Goal: Task Accomplishment & Management: Manage account settings

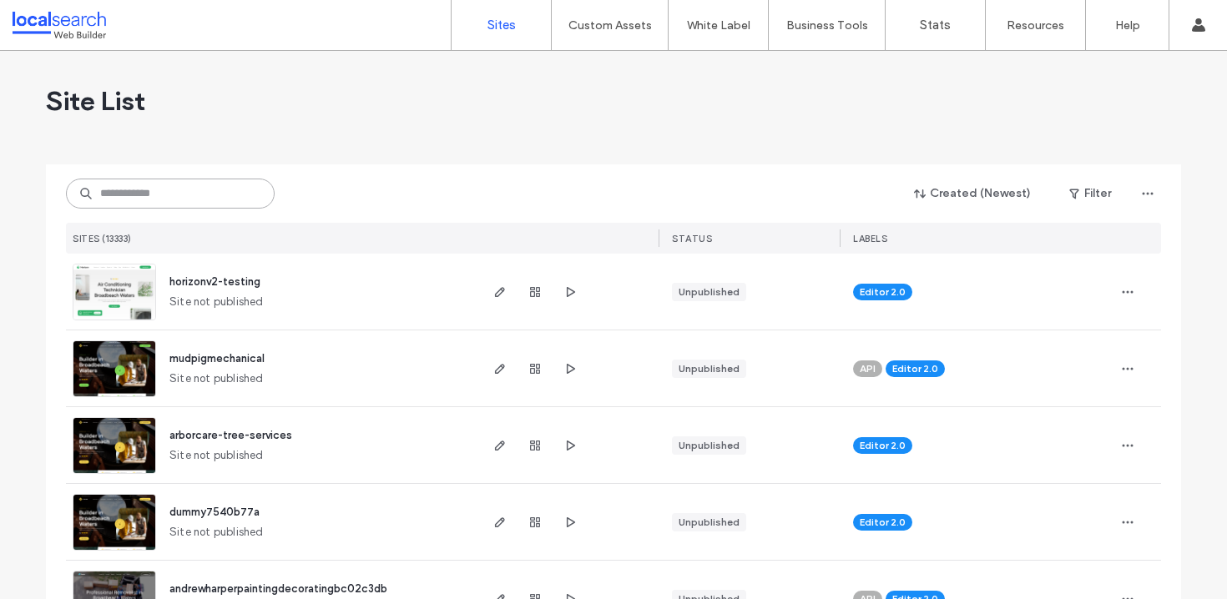
click at [225, 195] on input at bounding box center [170, 194] width 209 height 30
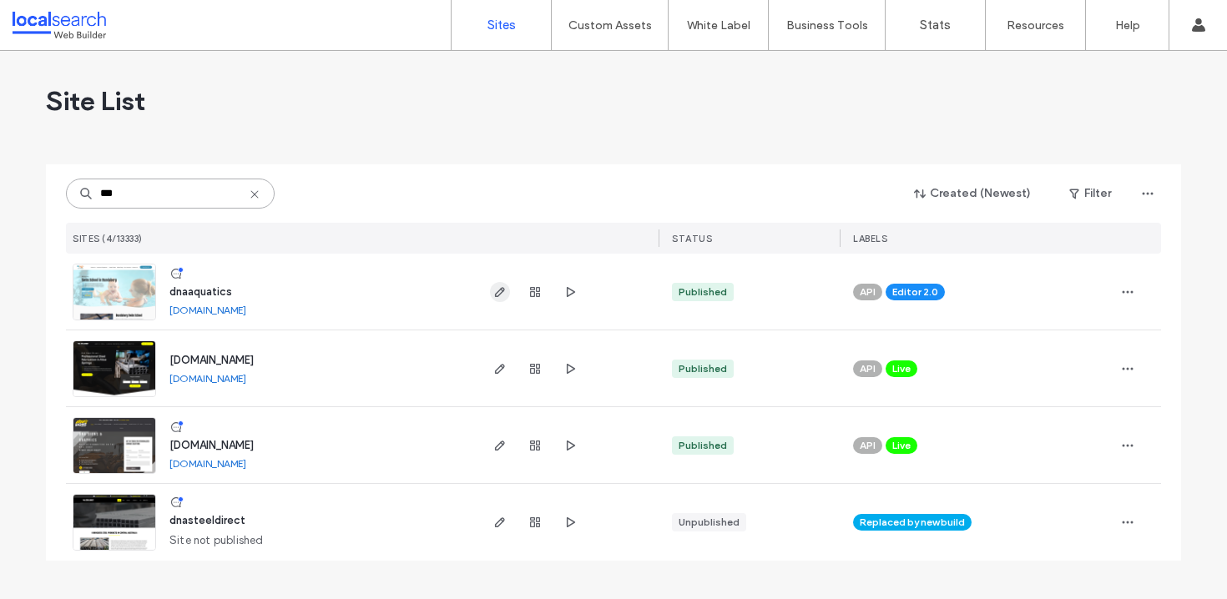
type input "***"
click at [503, 290] on icon "button" at bounding box center [499, 291] width 13 height 13
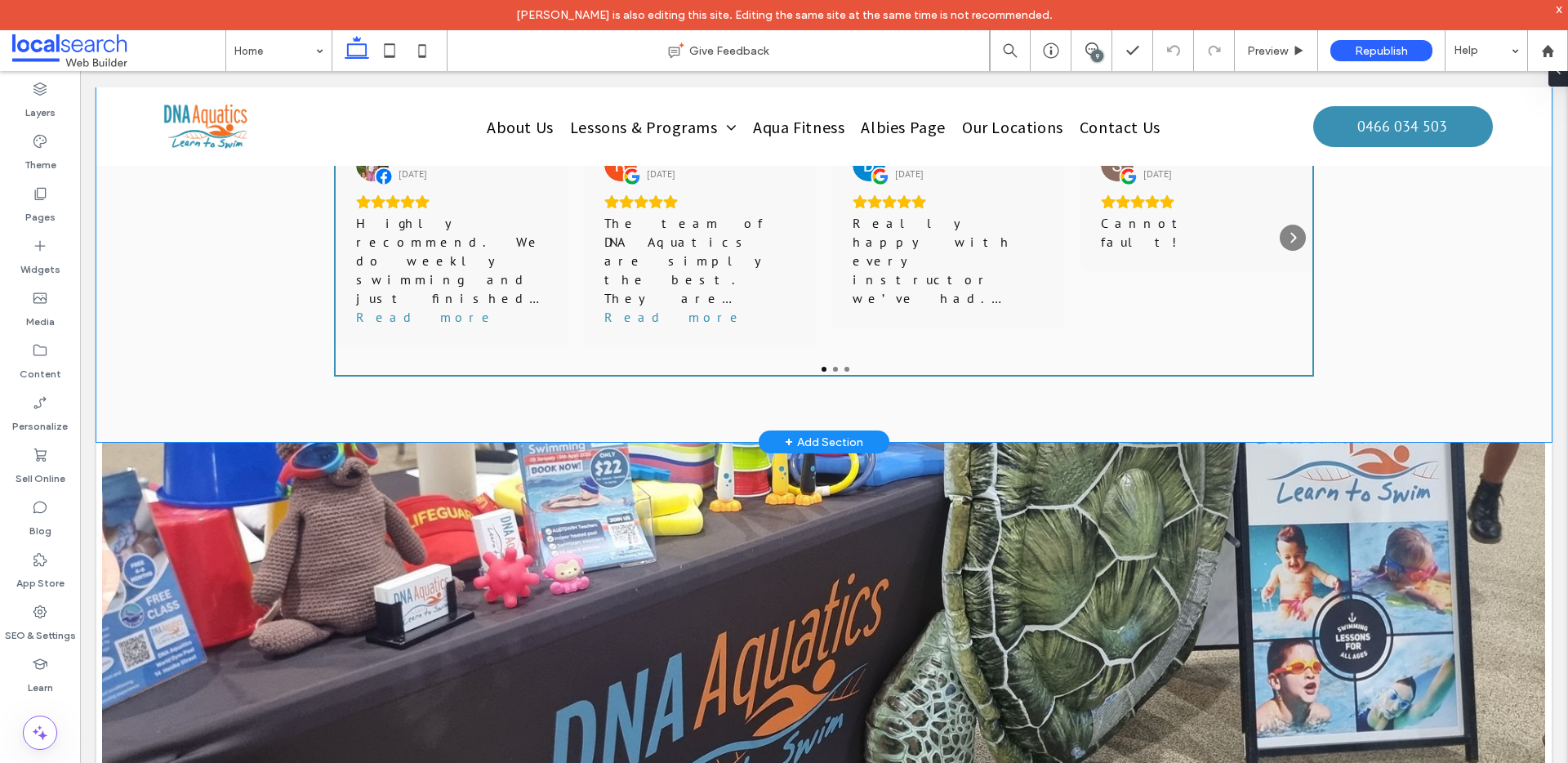
scroll to position [3326, 0]
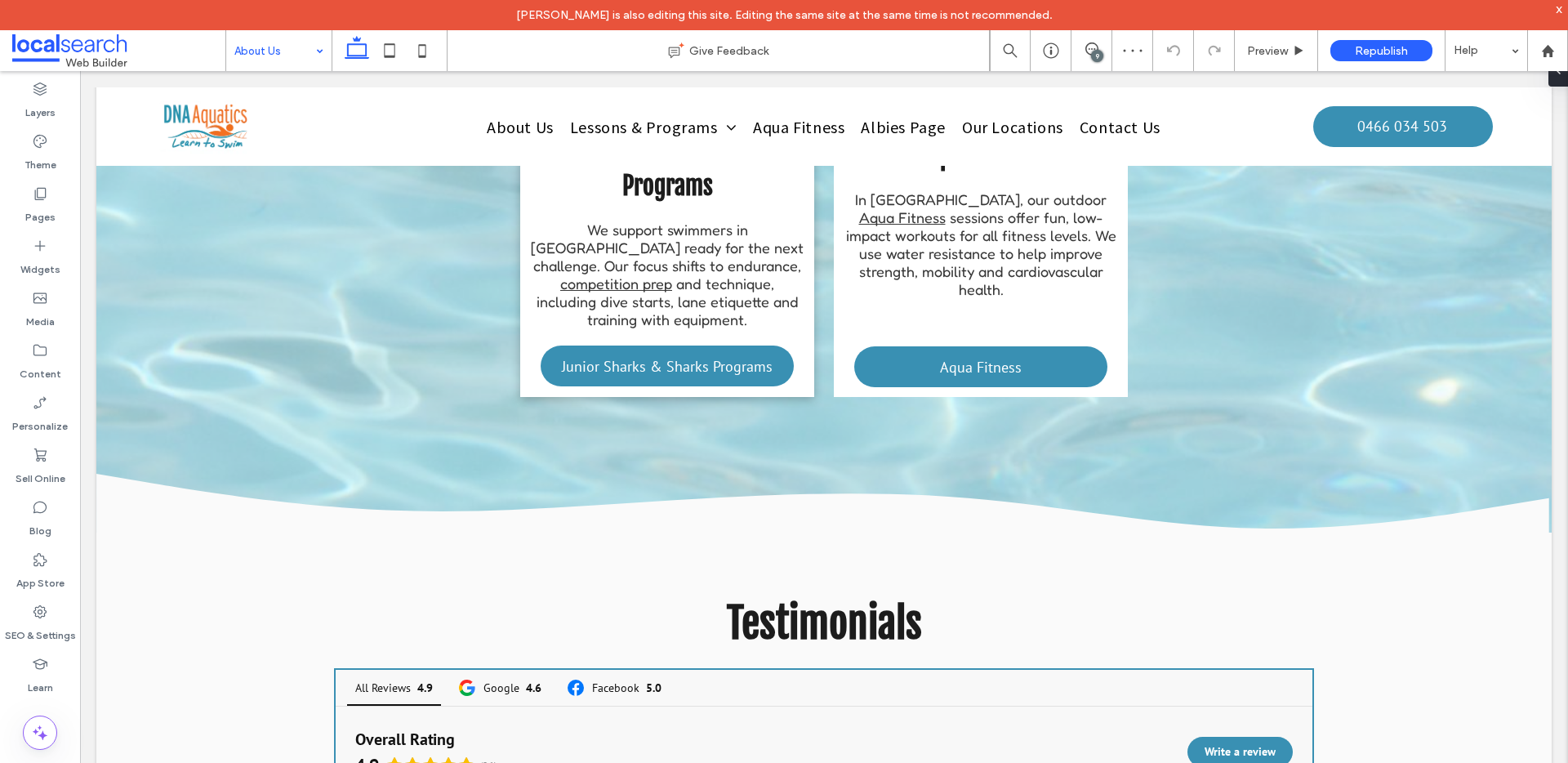
click at [241, 42] on input at bounding box center [275, 51] width 81 height 41
click at [269, 51] on input at bounding box center [275, 51] width 81 height 41
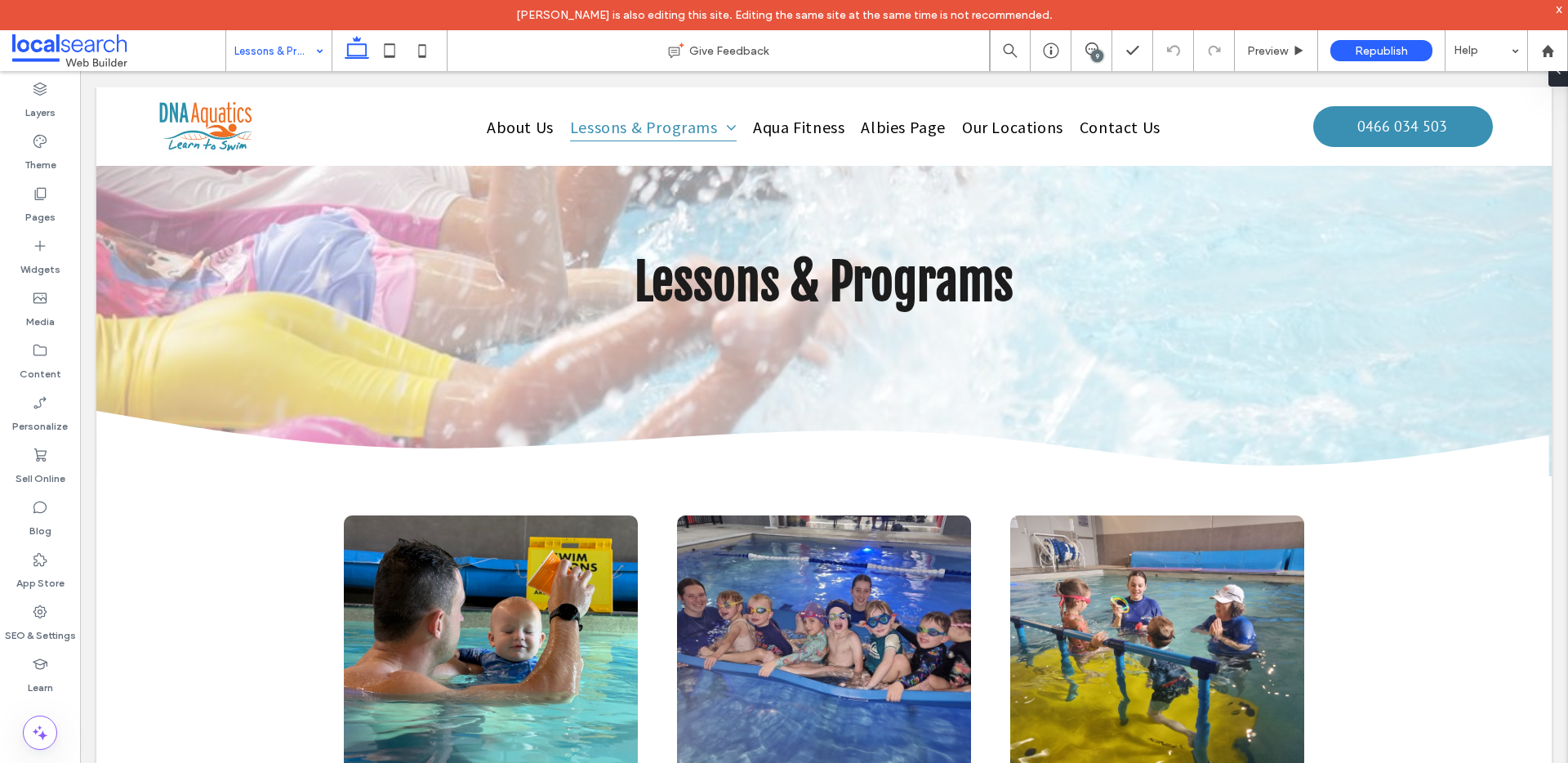
click at [284, 55] on input at bounding box center [275, 51] width 81 height 41
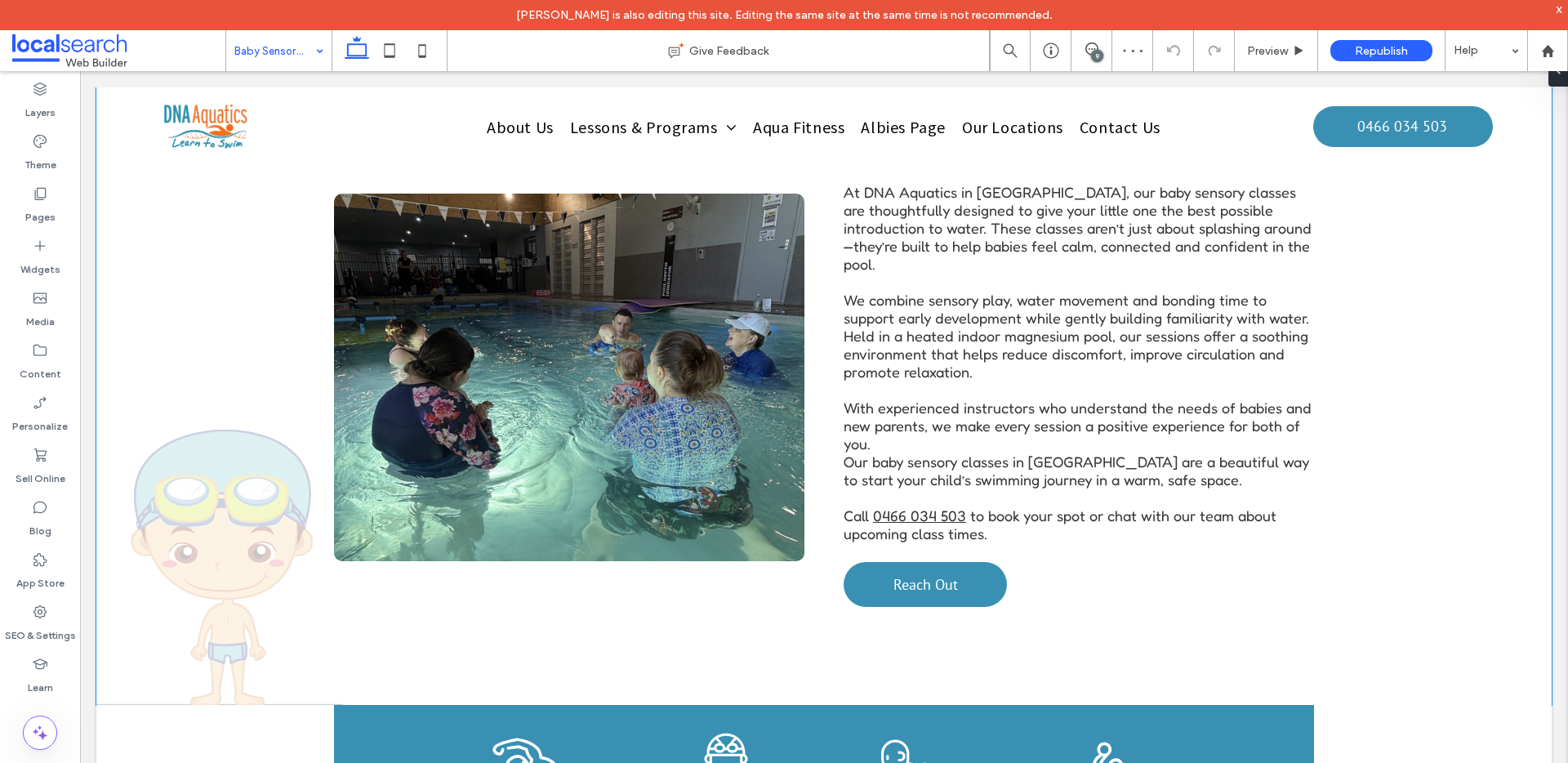
scroll to position [316, 0]
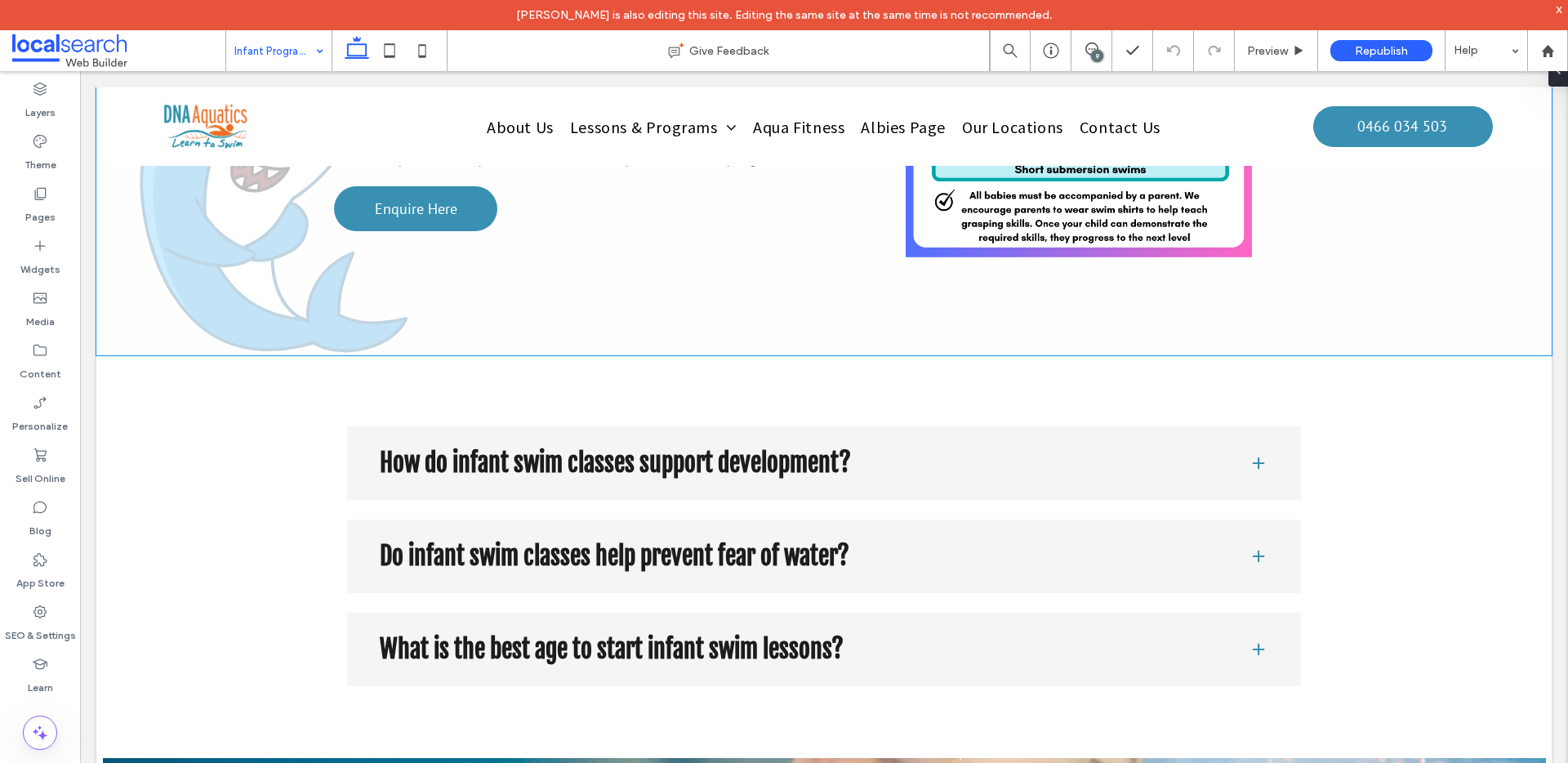
scroll to position [1905, 0]
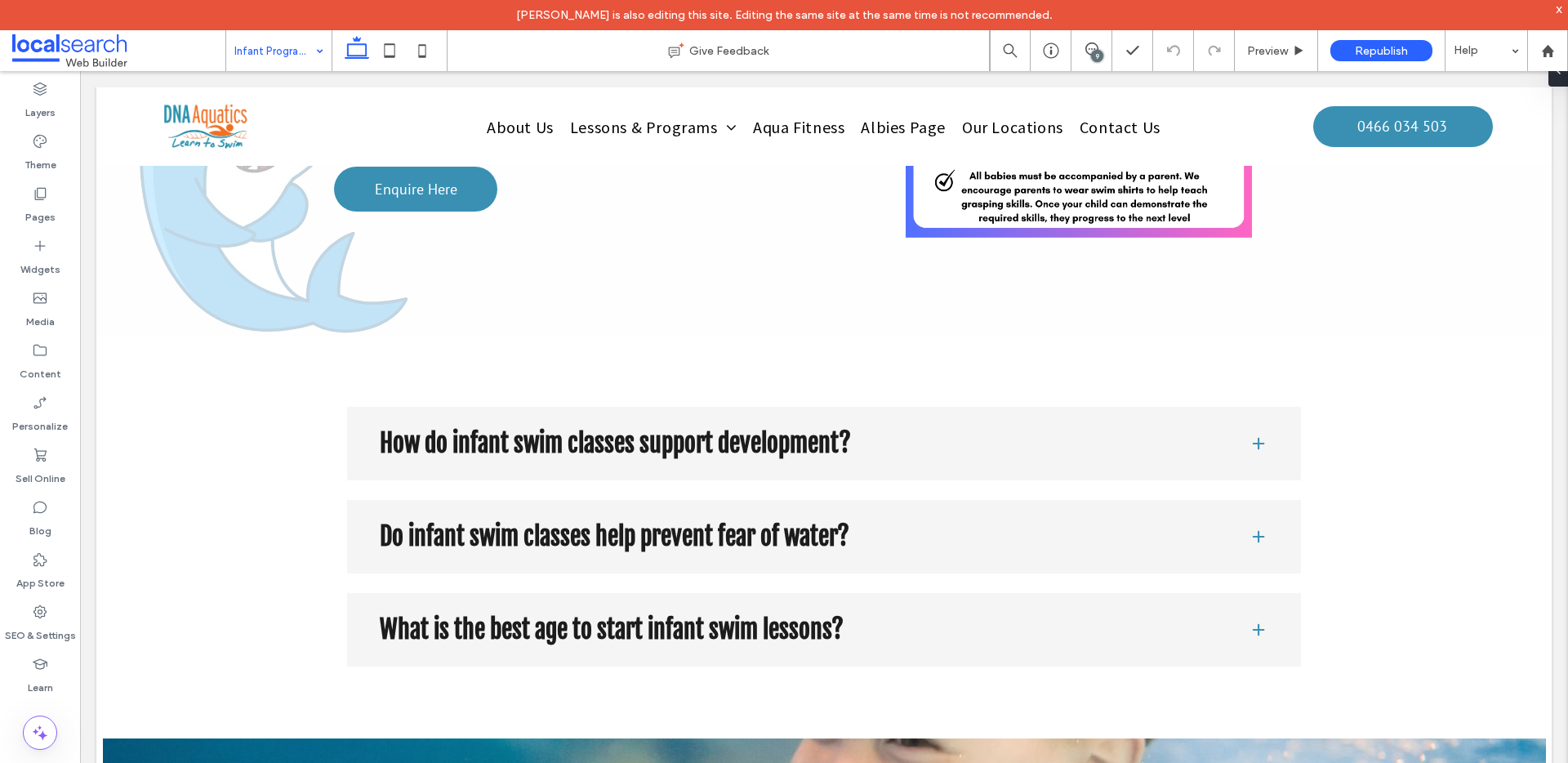
click at [279, 50] on input at bounding box center [275, 51] width 81 height 41
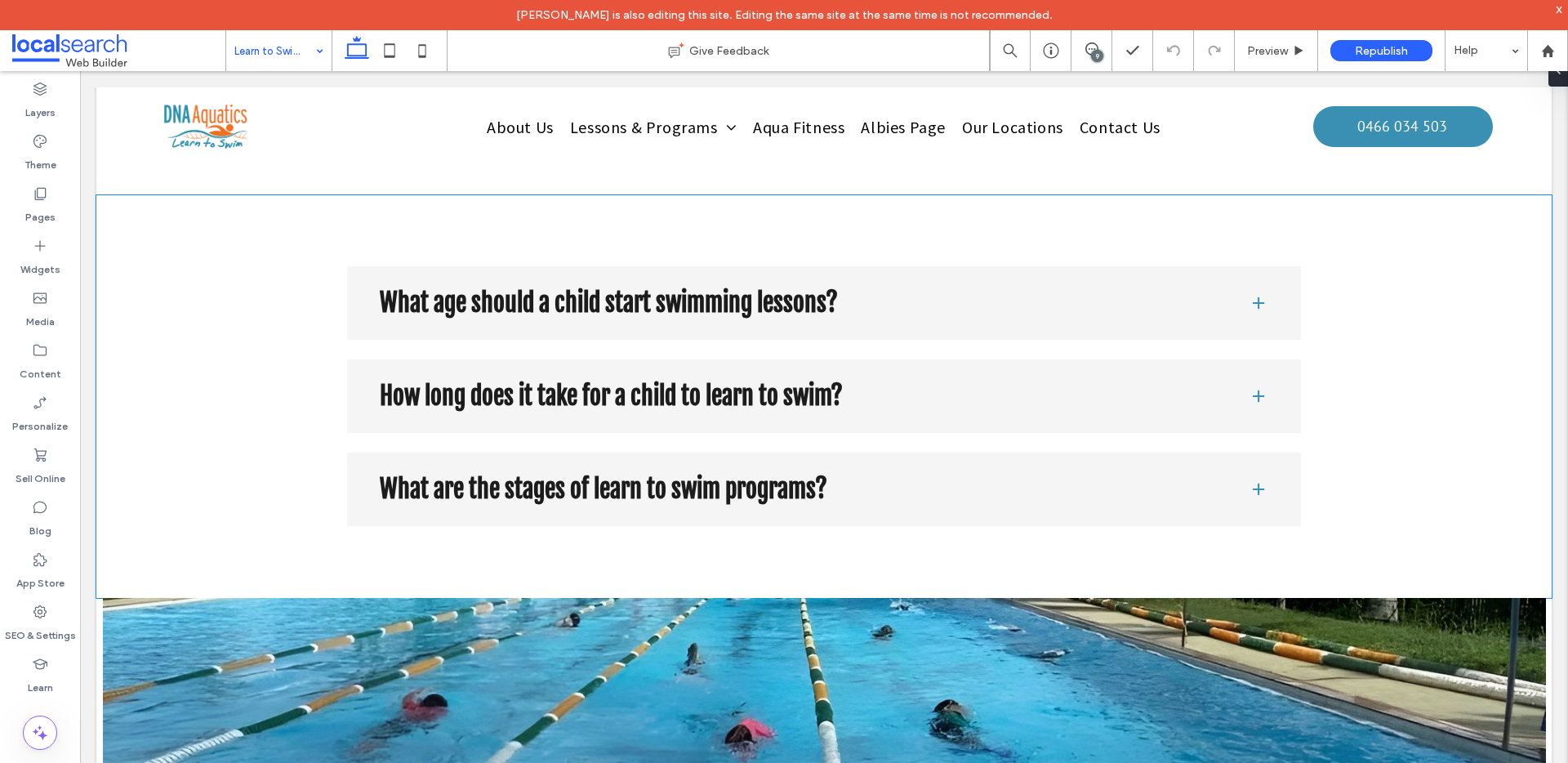
scroll to position [4417, 0]
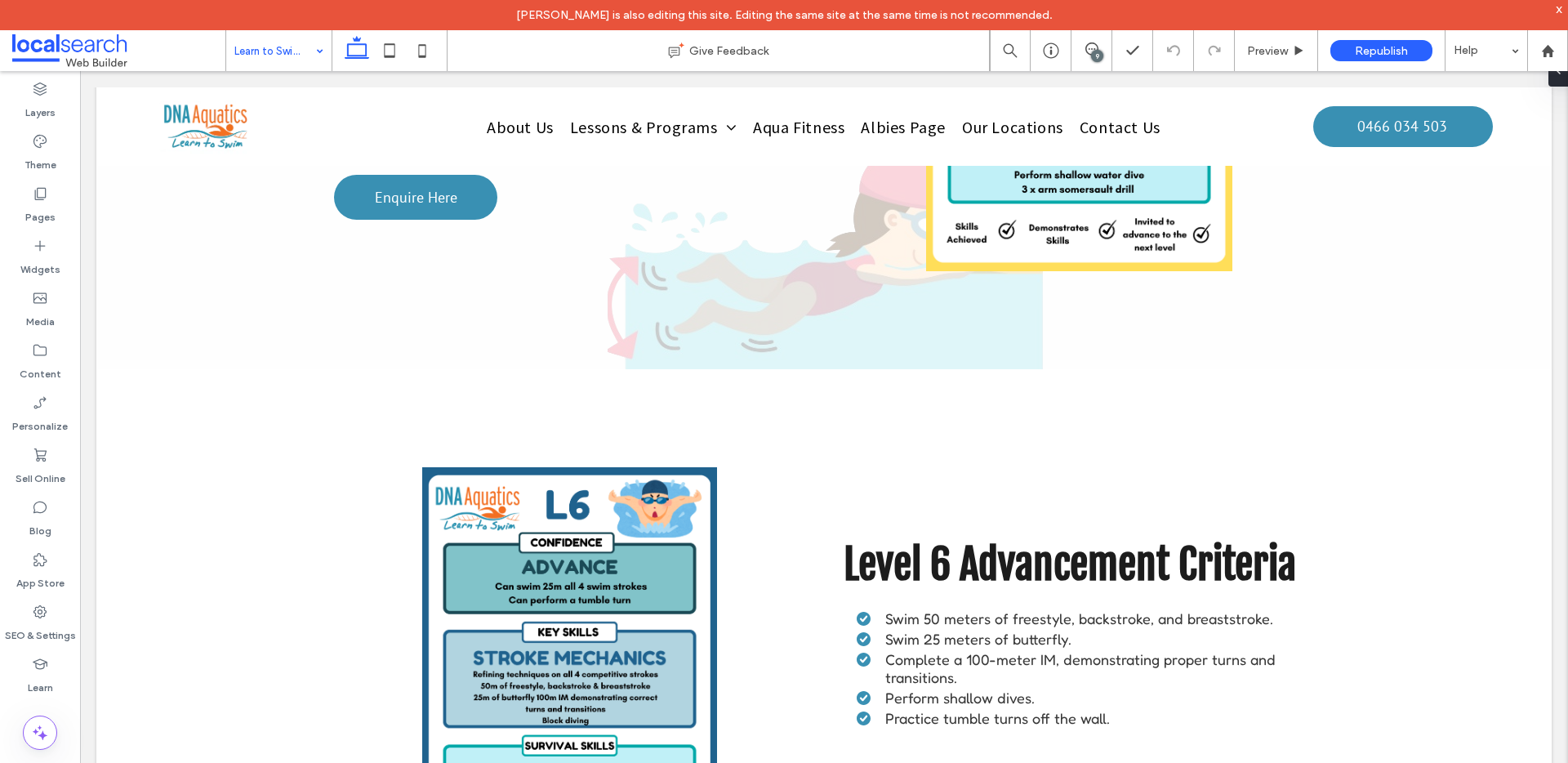
click at [299, 51] on input at bounding box center [275, 51] width 81 height 41
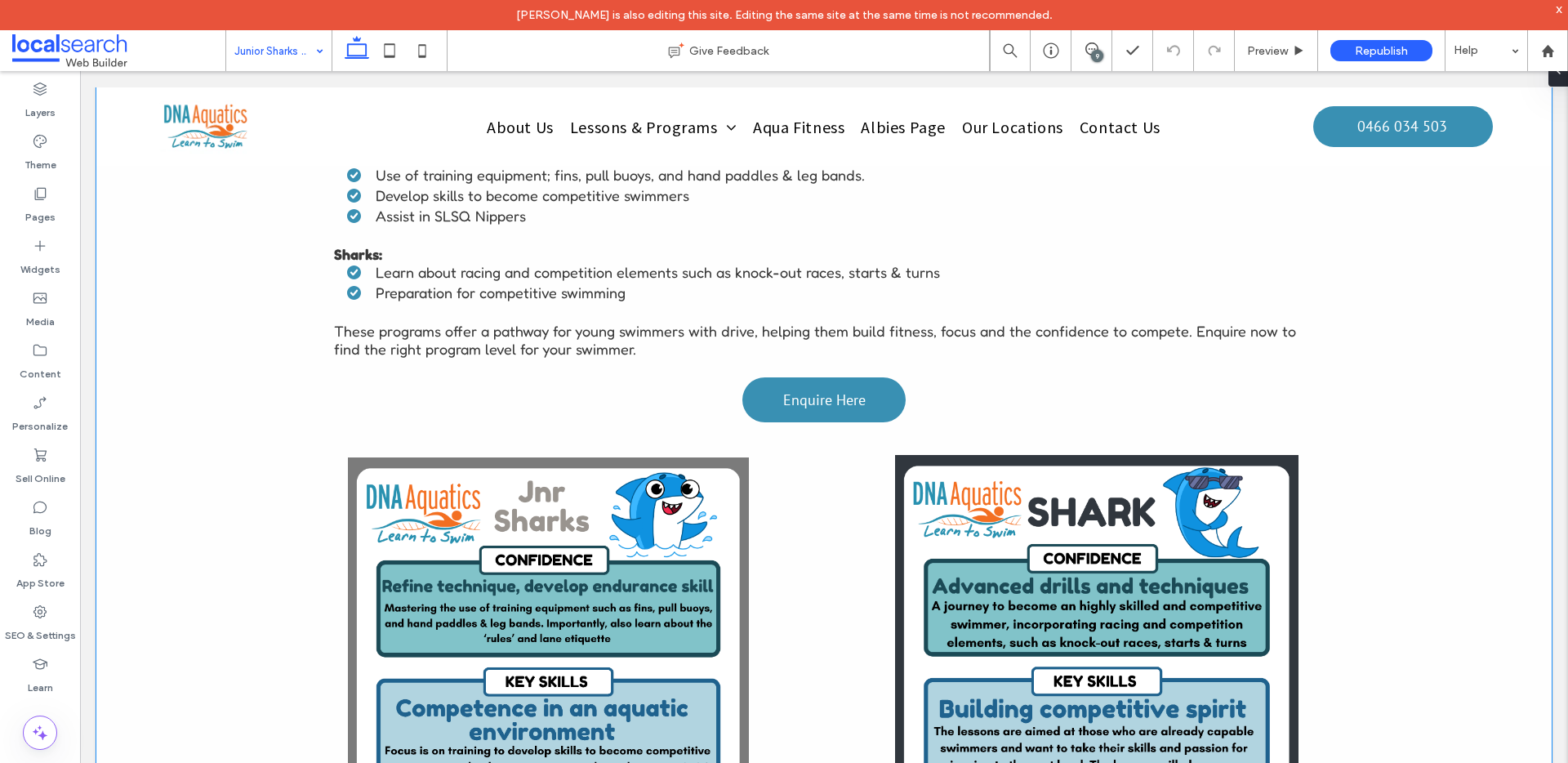
scroll to position [877, 0]
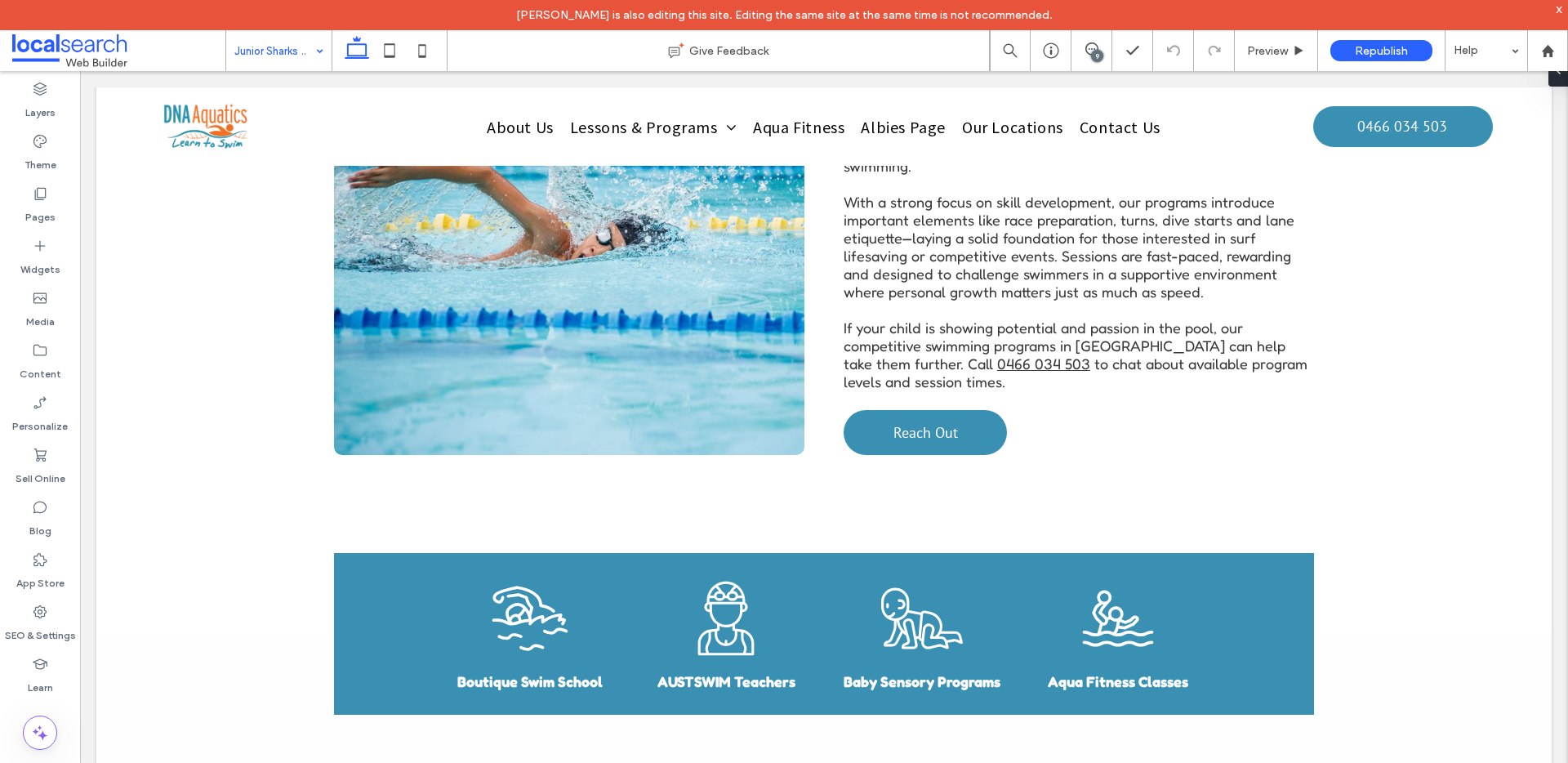
click at [286, 45] on input at bounding box center [275, 51] width 81 height 41
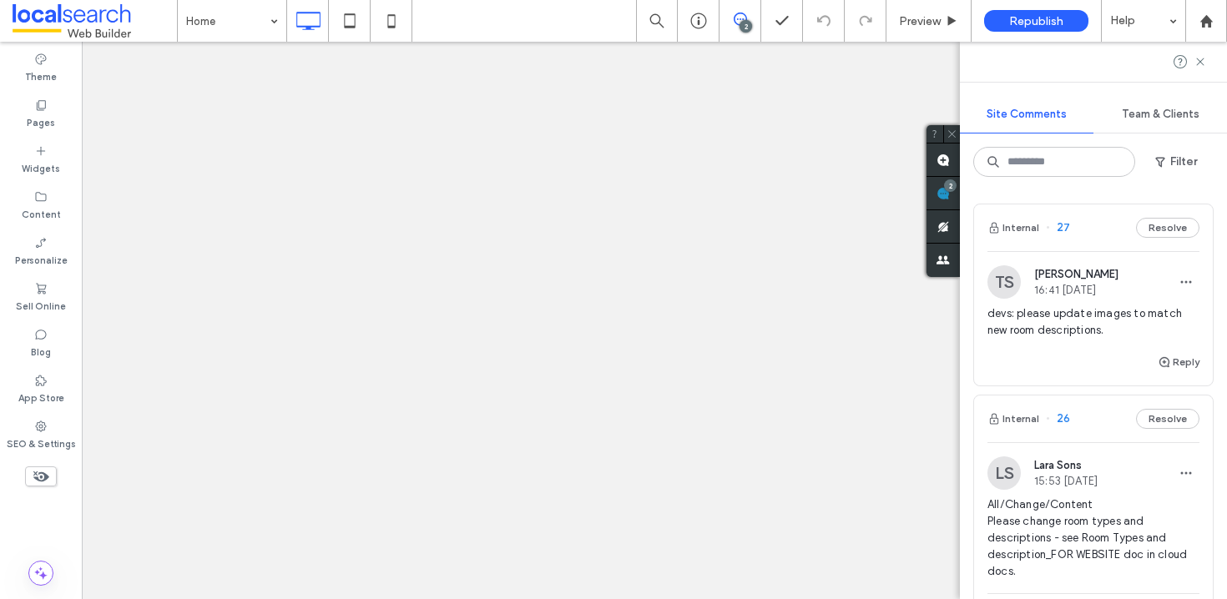
click at [1204, 187] on div "Site Comments Team & Clients Filter Internal 27 Resolve TS [PERSON_NAME] 16:41 …" at bounding box center [1093, 321] width 267 height 558
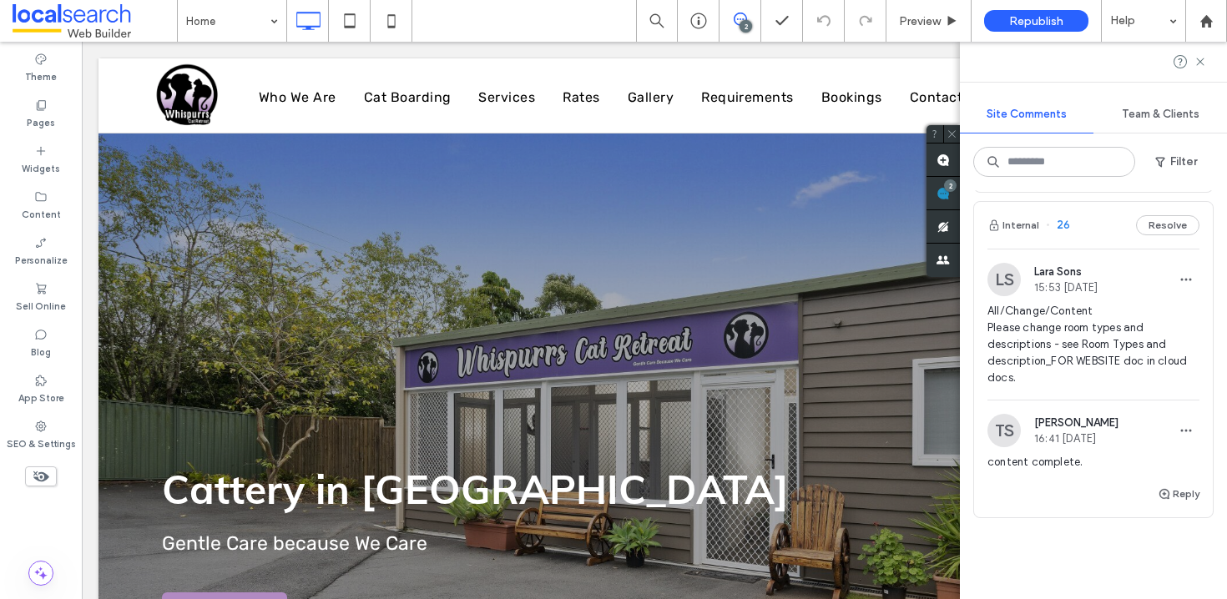
scroll to position [190, 0]
click at [1065, 224] on span "26" at bounding box center [1058, 228] width 24 height 17
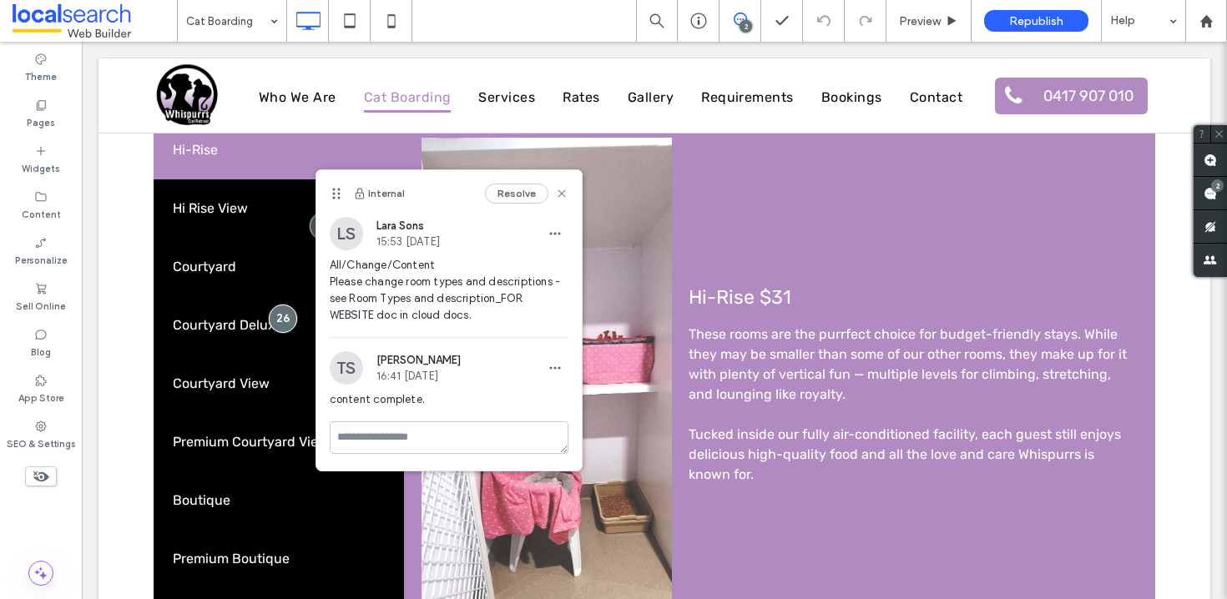
click at [734, 17] on icon at bounding box center [740, 19] width 13 height 13
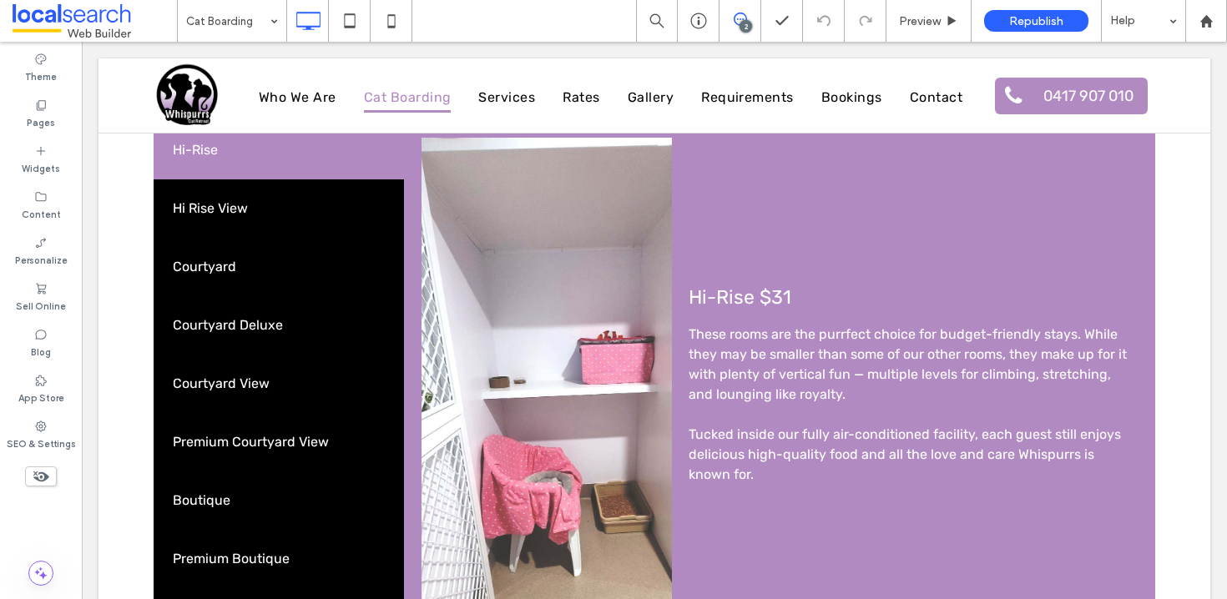
click at [750, 16] on span at bounding box center [740, 19] width 41 height 13
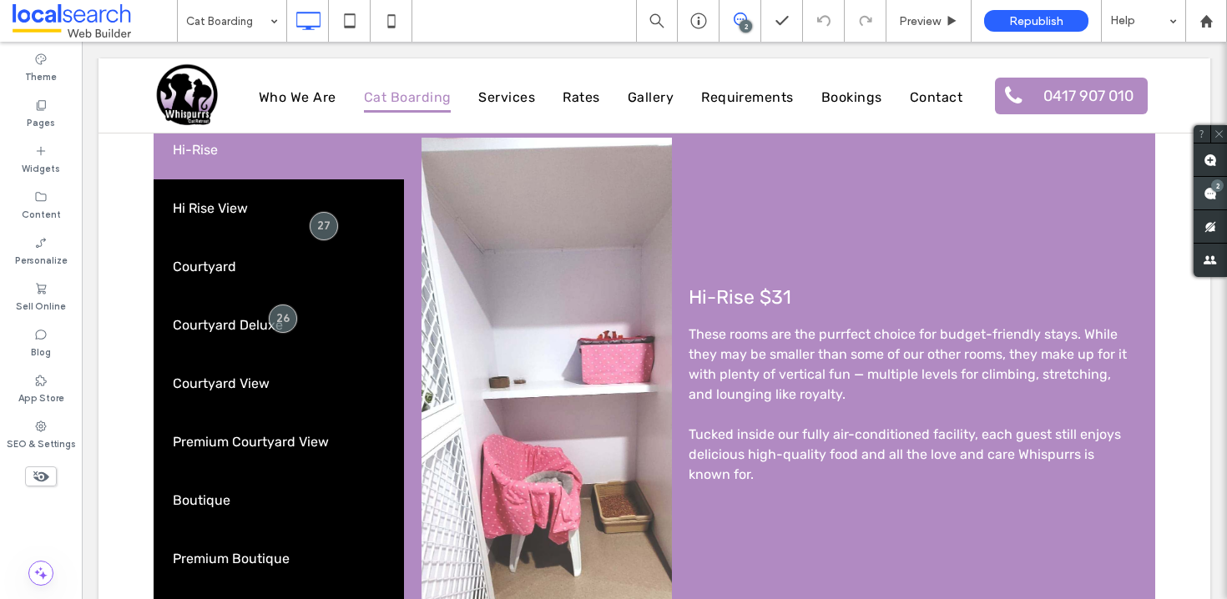
click at [1211, 197] on use at bounding box center [1210, 193] width 13 height 13
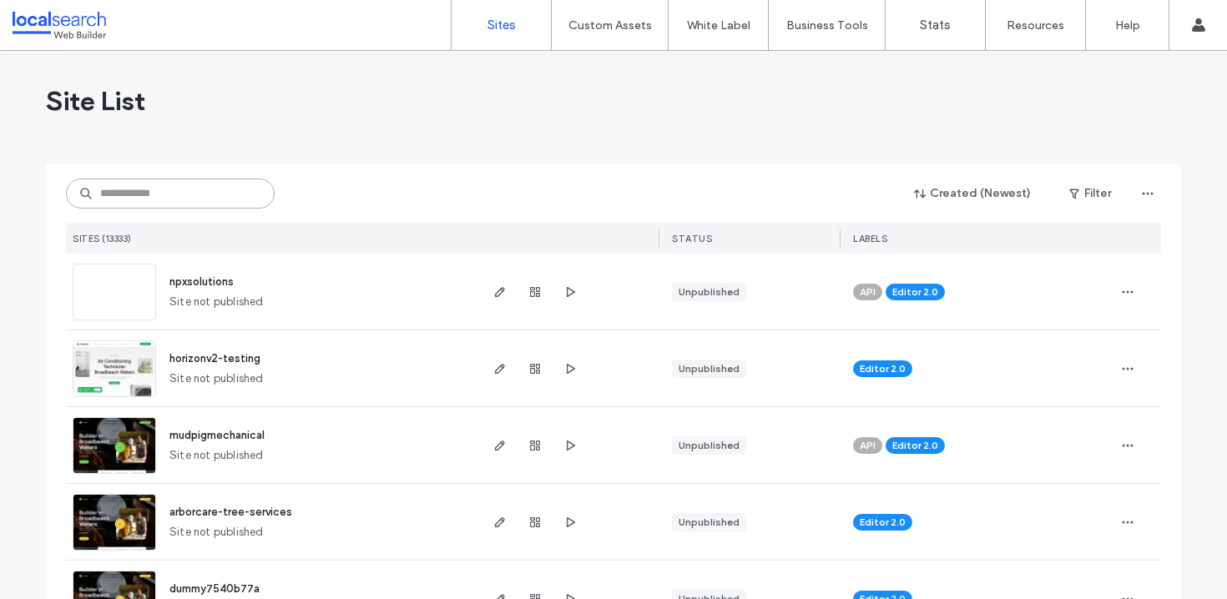
click at [179, 192] on input at bounding box center [170, 194] width 209 height 30
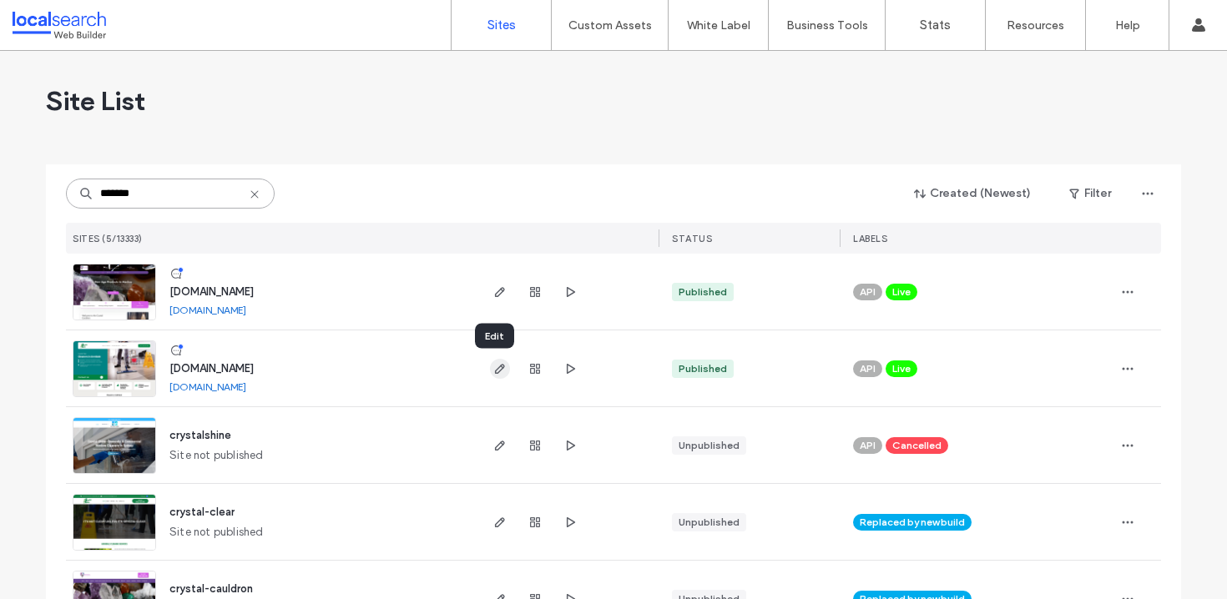
type input "*******"
click at [495, 367] on icon "button" at bounding box center [499, 368] width 13 height 13
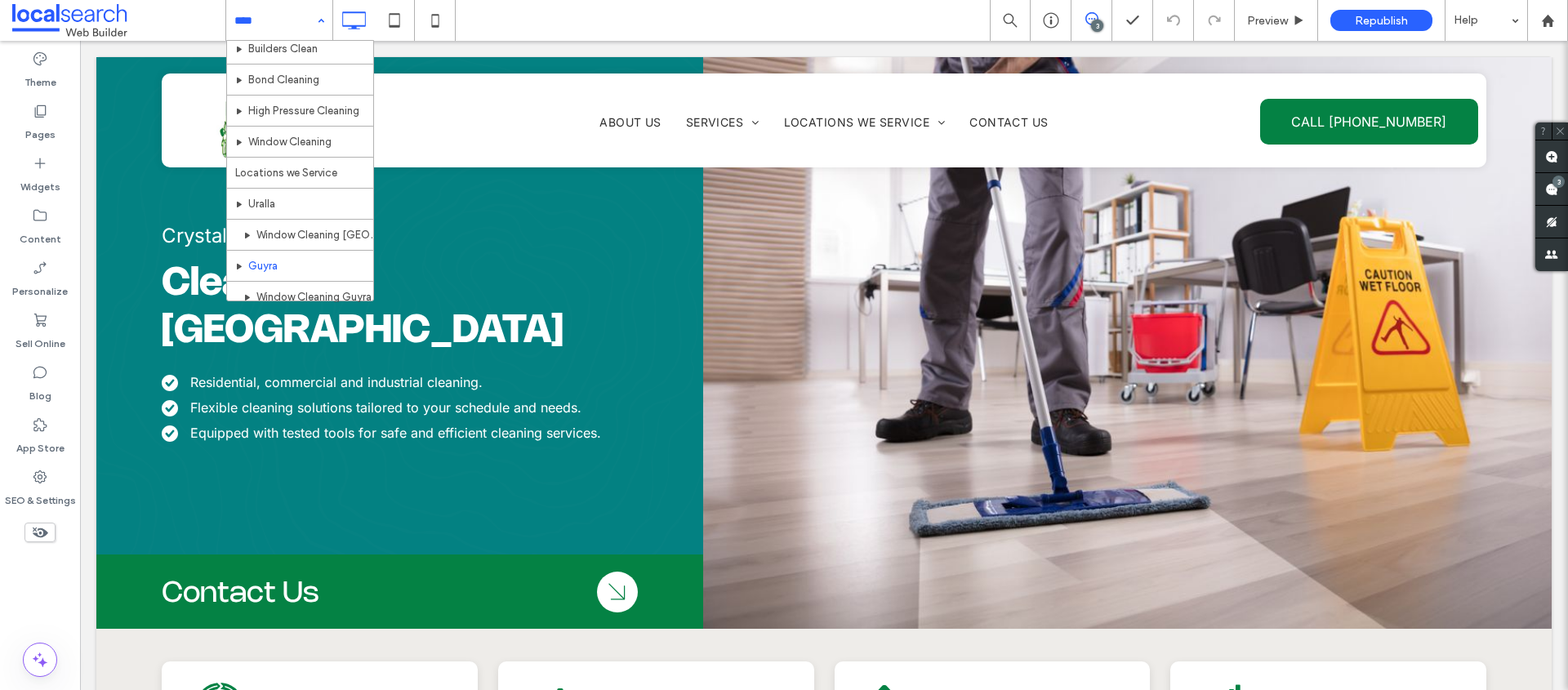
scroll to position [94, 0]
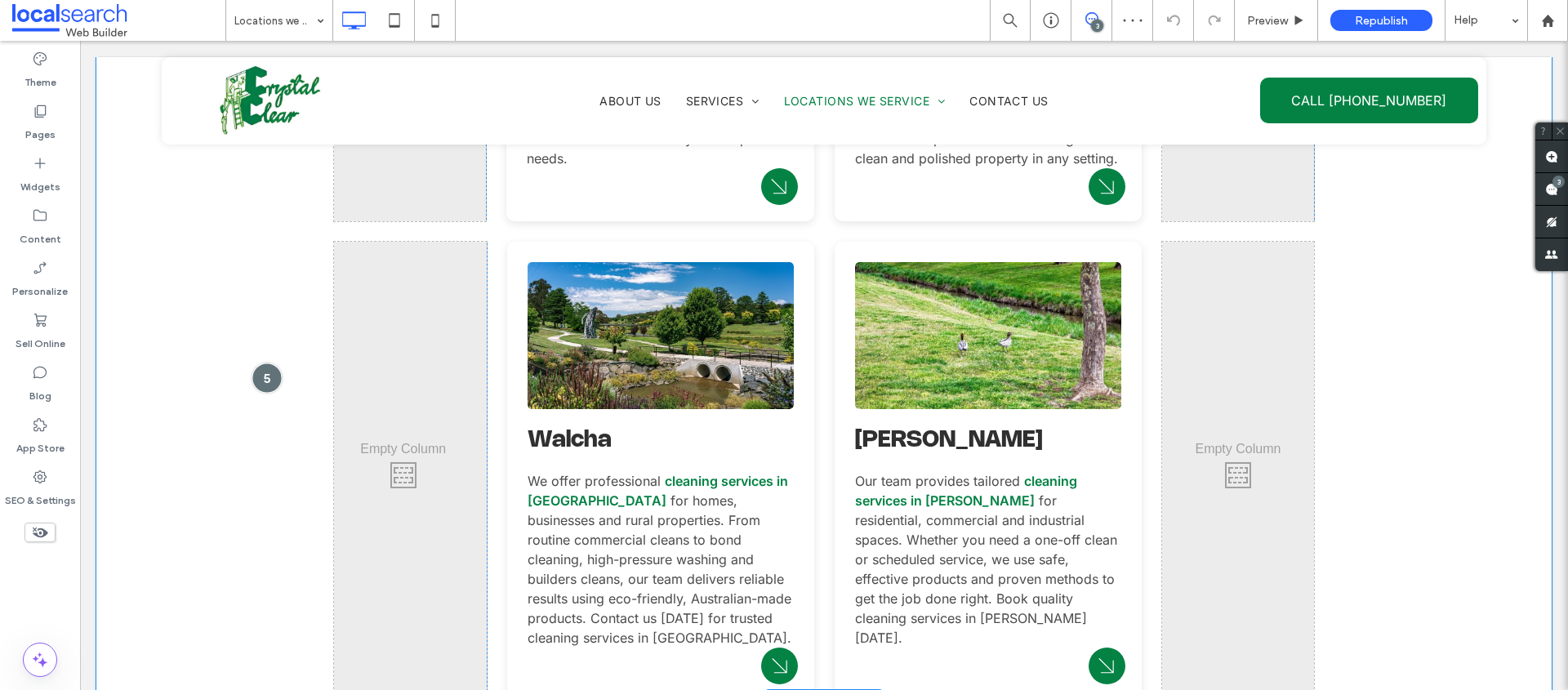
click at [267, 363] on div at bounding box center [266, 378] width 30 height 30
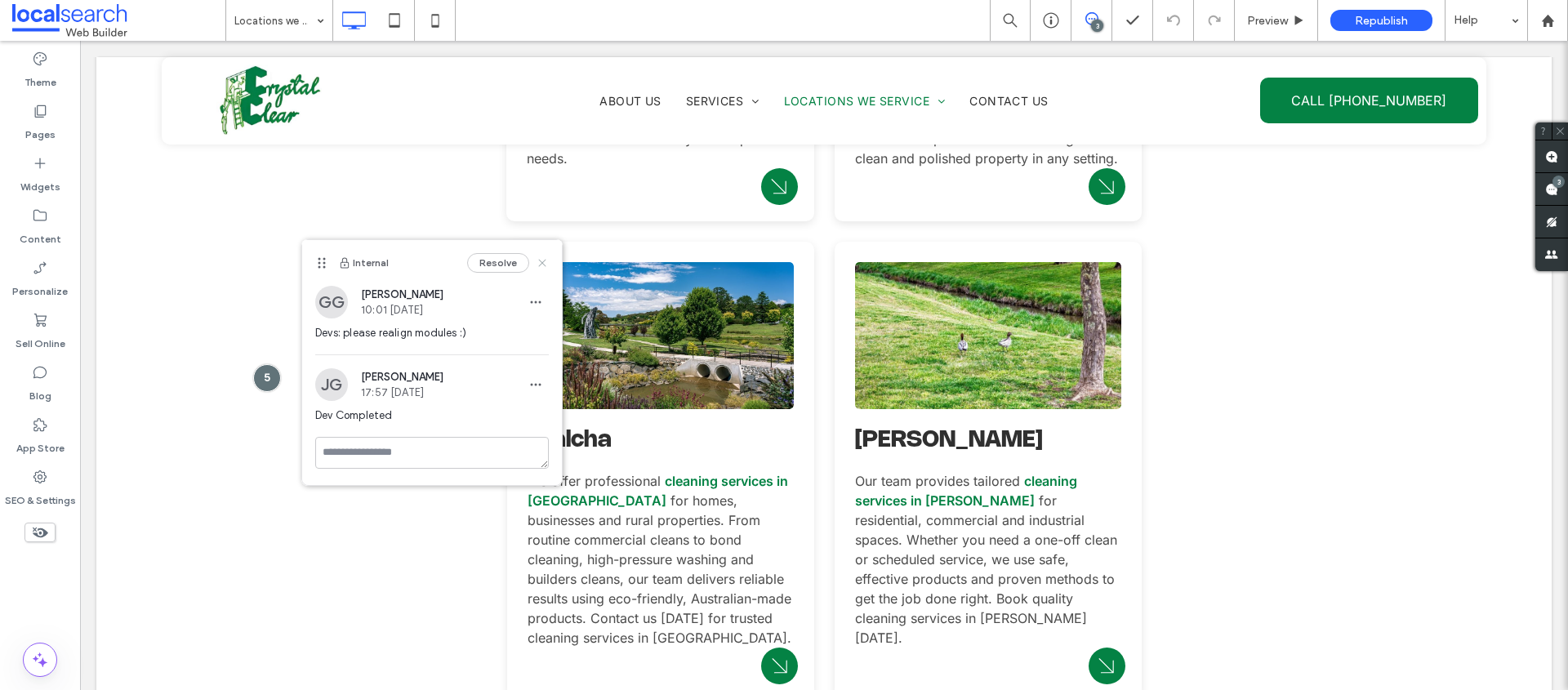
click at [540, 264] on use at bounding box center [542, 263] width 8 height 8
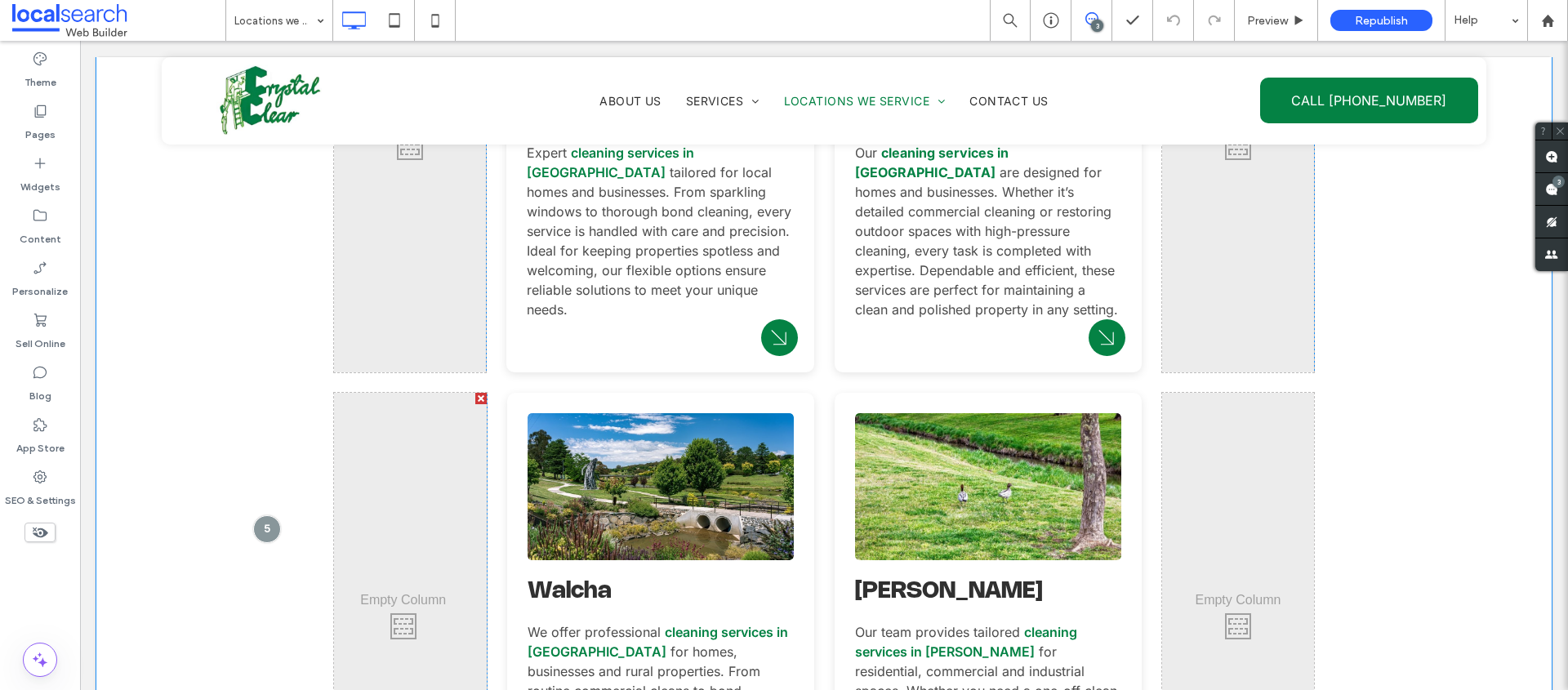
scroll to position [787, 0]
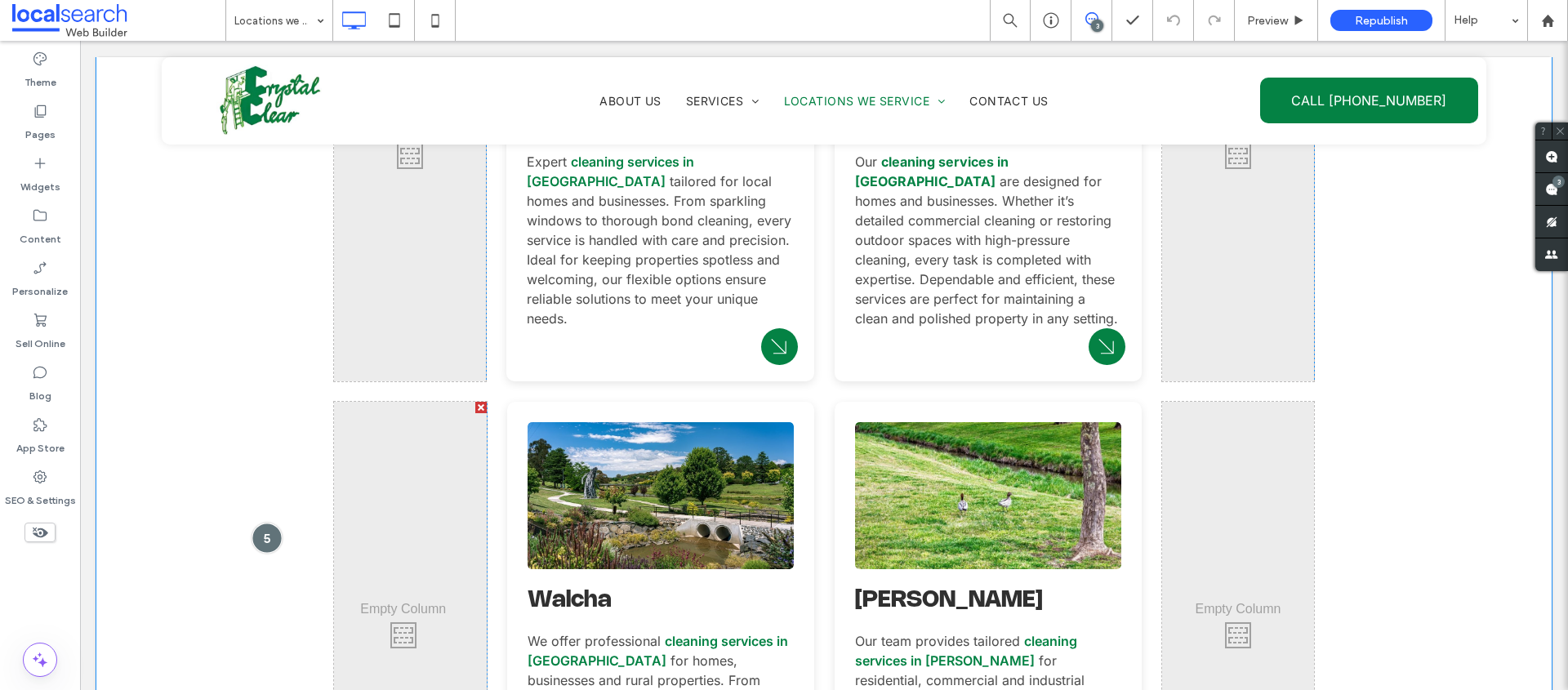
click at [267, 523] on div at bounding box center [266, 537] width 30 height 30
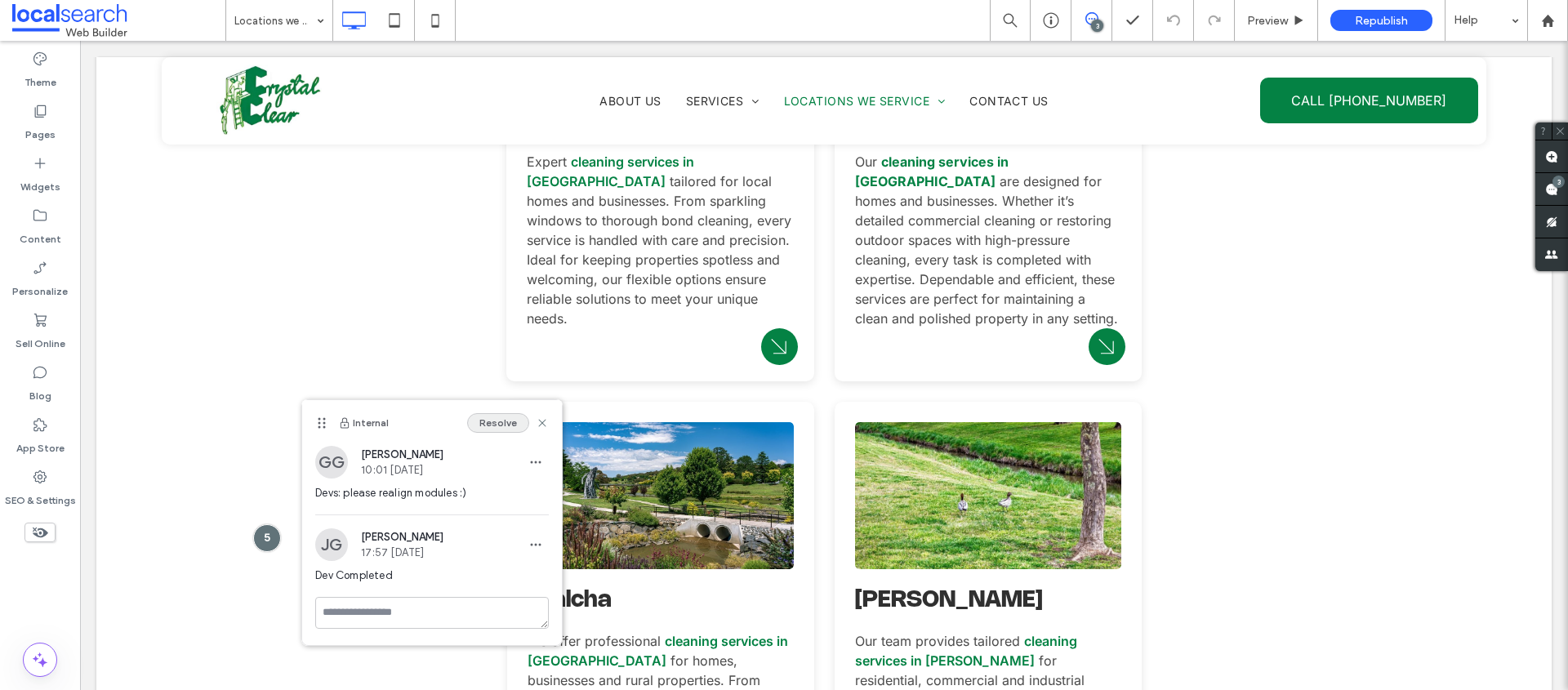
click at [491, 425] on button "Resolve" at bounding box center [497, 423] width 62 height 20
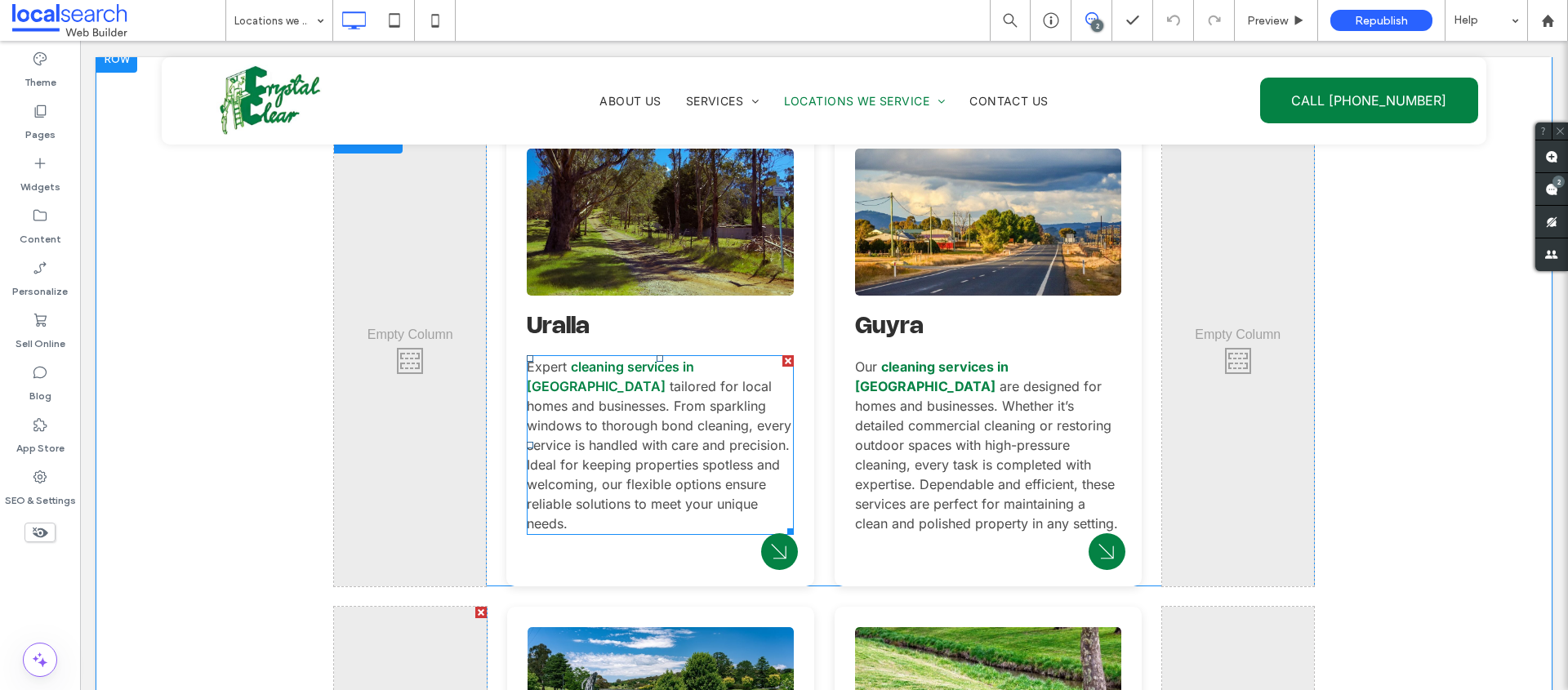
scroll to position [565, 0]
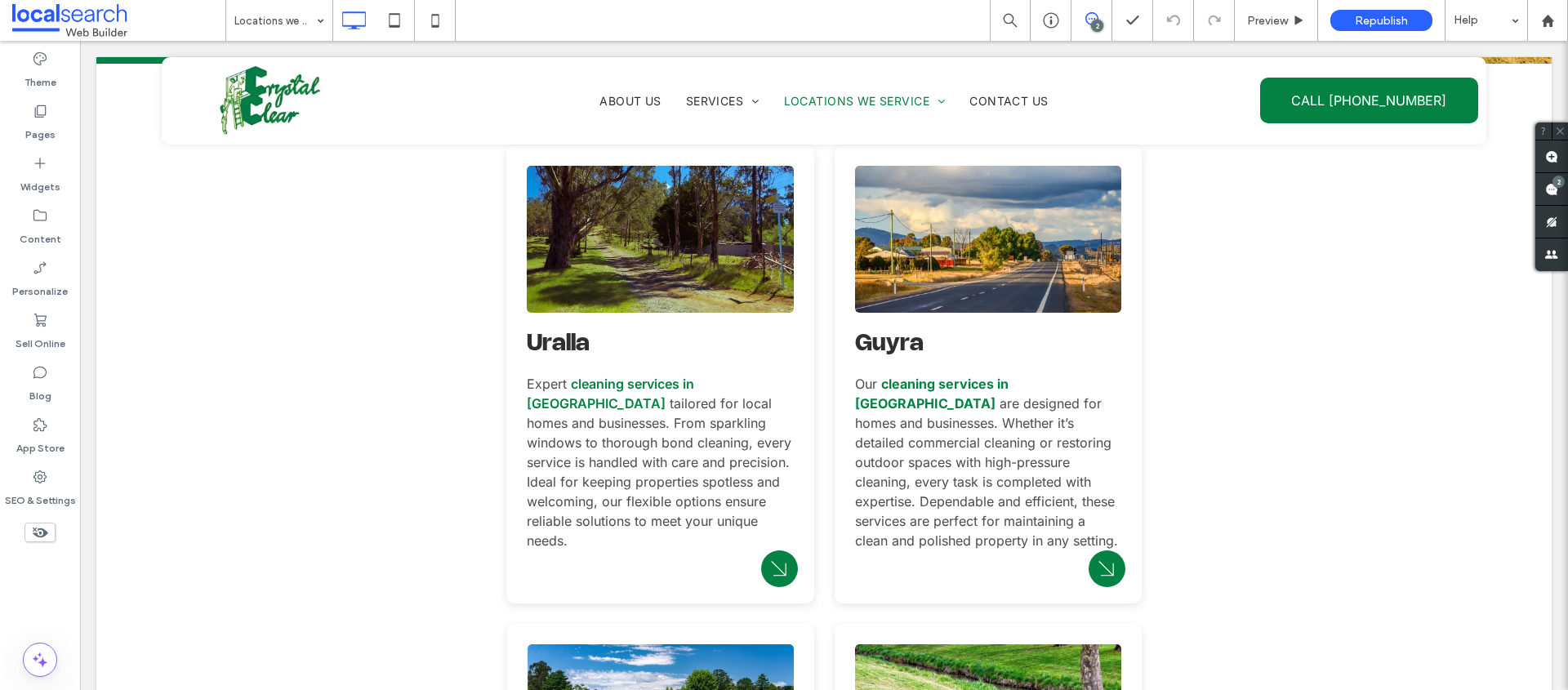
click at [1088, 20] on icon at bounding box center [1091, 19] width 13 height 13
click at [1545, 185] on icon at bounding box center [1550, 189] width 13 height 13
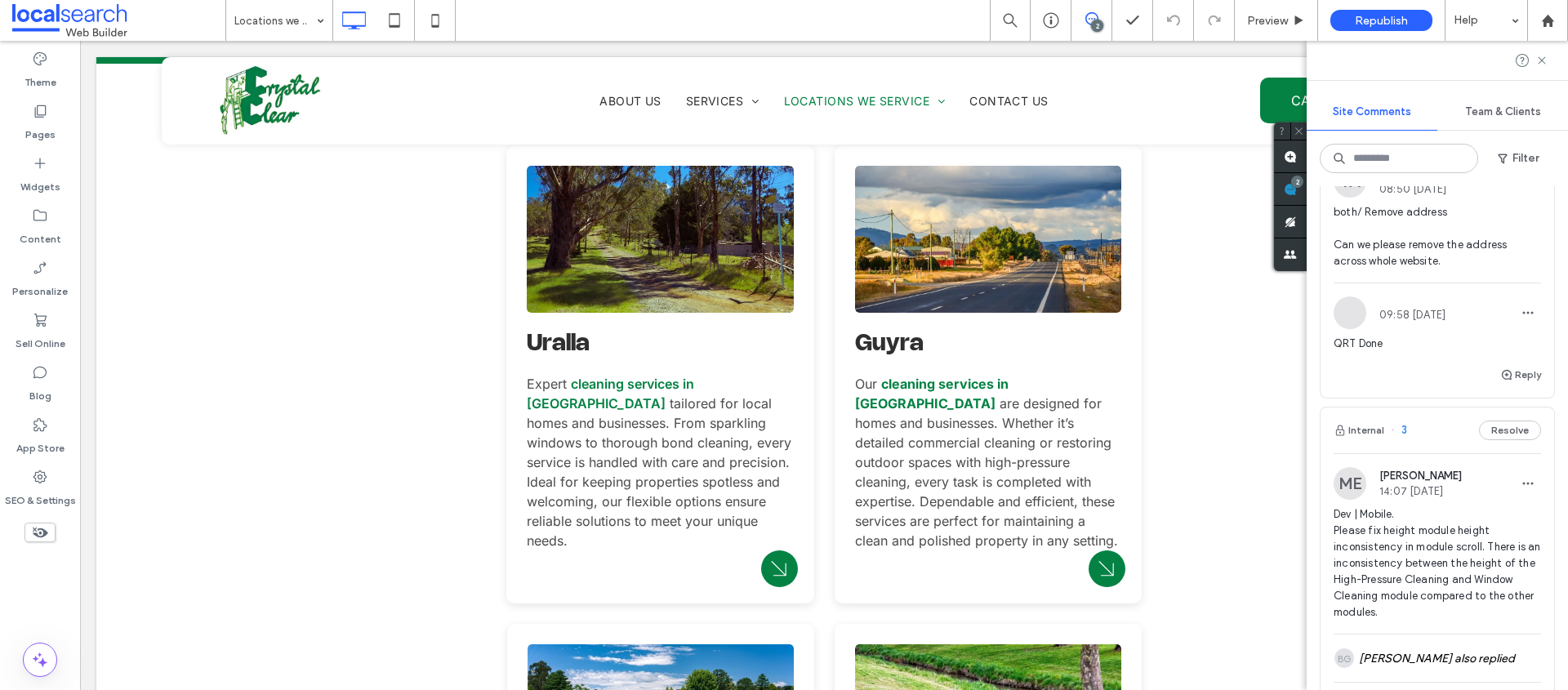
scroll to position [0, 0]
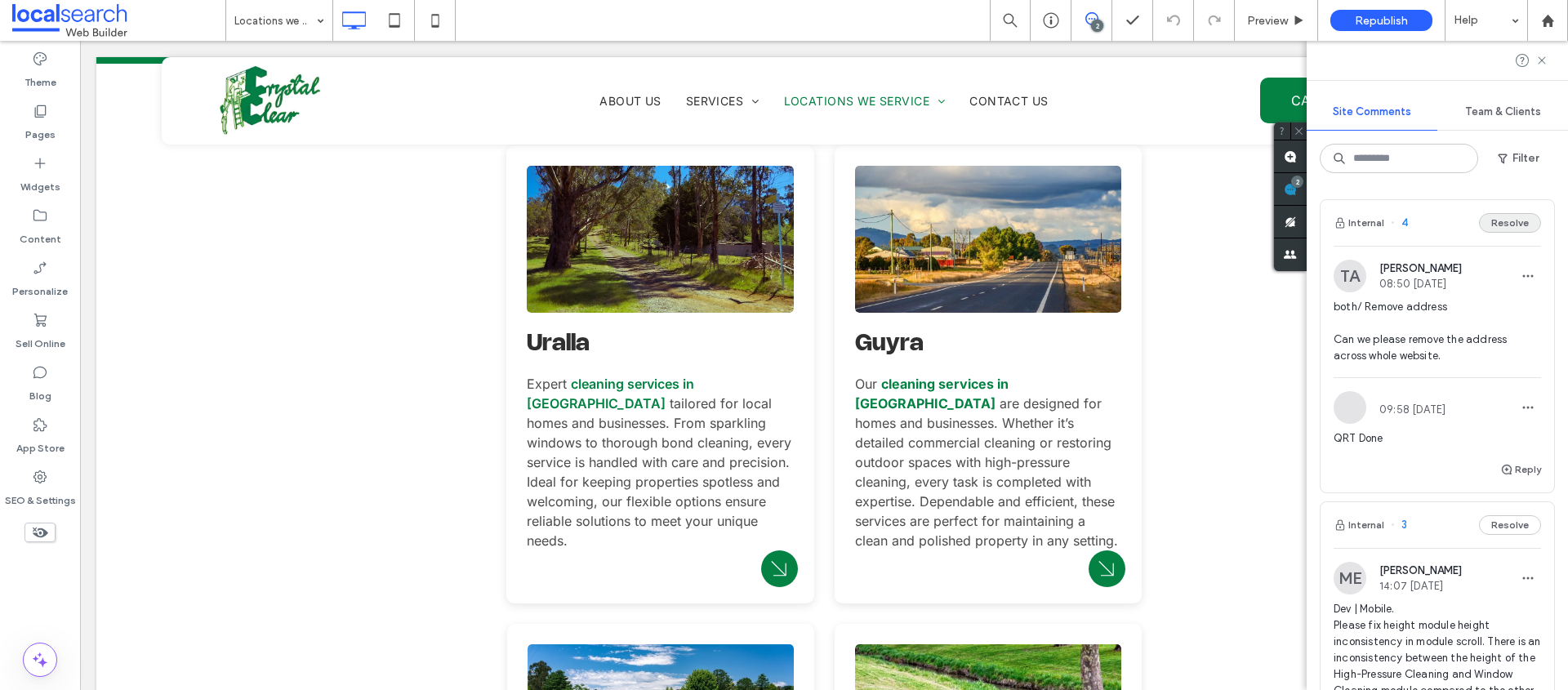
click at [1513, 223] on button "Resolve" at bounding box center [1509, 223] width 62 height 20
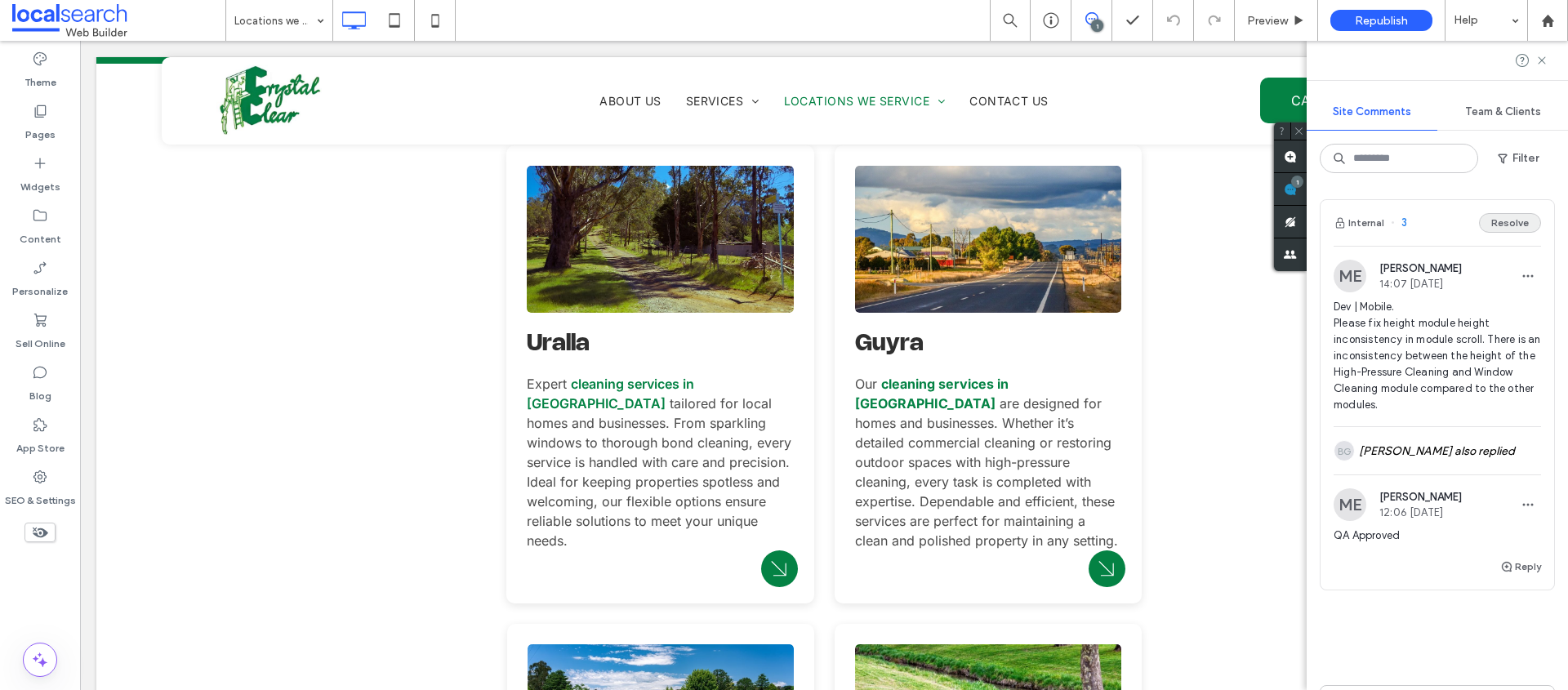
click at [1496, 220] on button "Resolve" at bounding box center [1509, 223] width 62 height 20
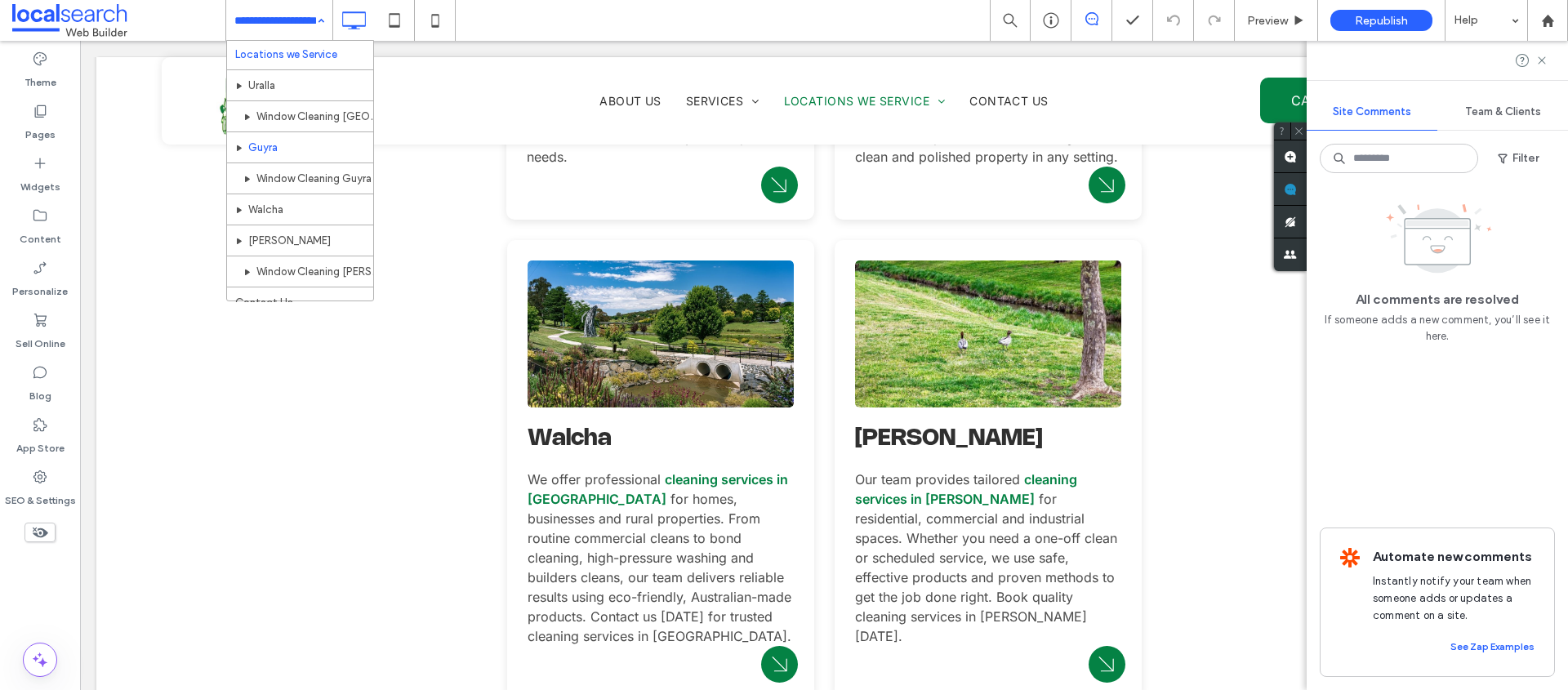
scroll to position [235, 0]
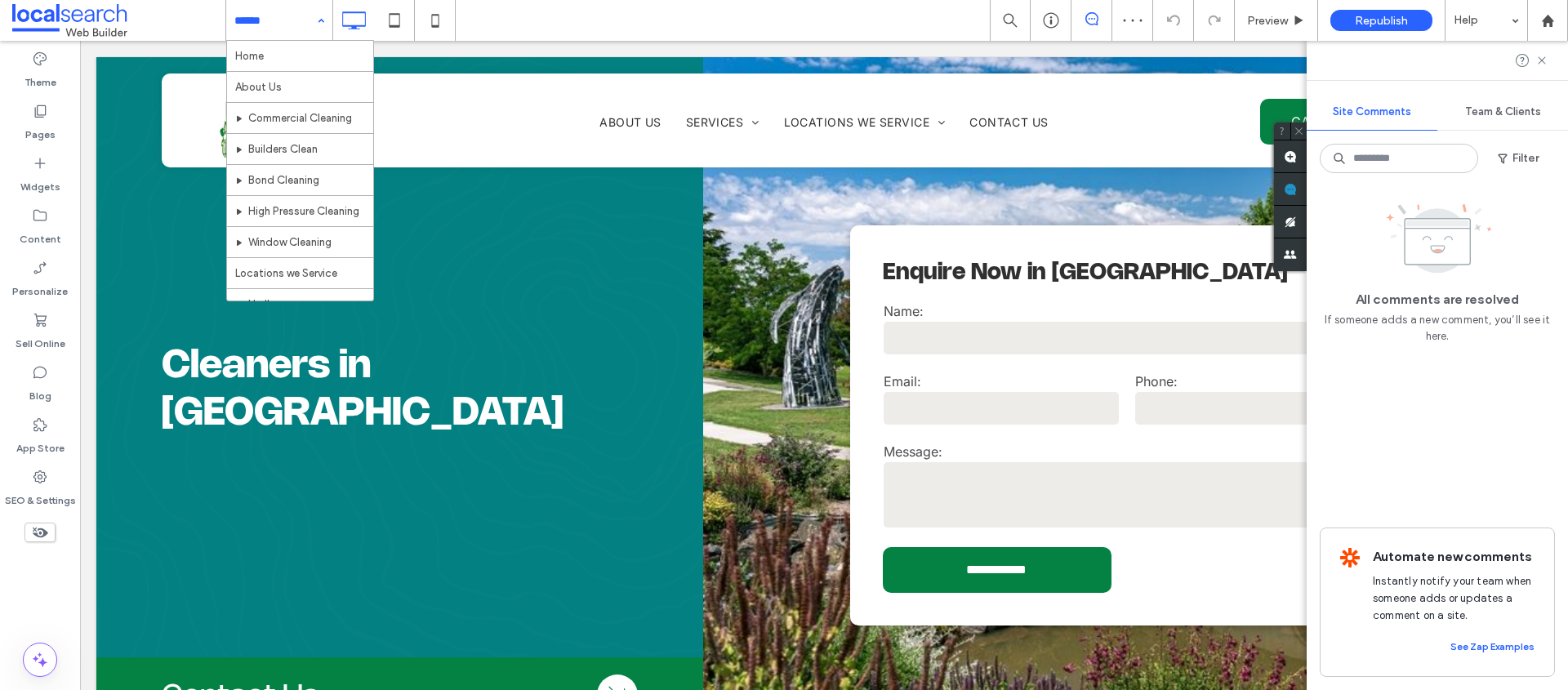
click at [313, 18] on div "Home About Us Commercial Cleaning Builders Clean Bond Cleaning High Pressure Cl…" at bounding box center [279, 21] width 107 height 41
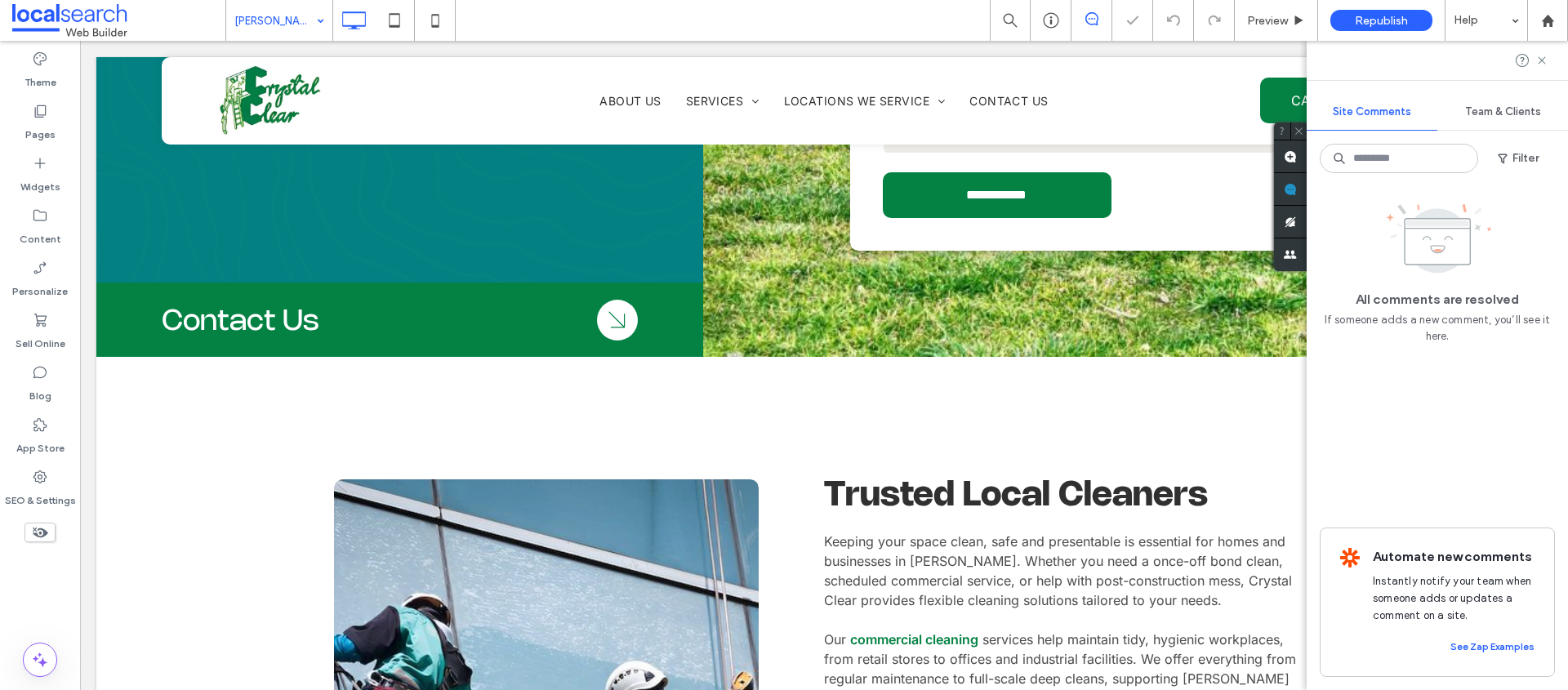
click at [280, 18] on input at bounding box center [275, 21] width 81 height 41
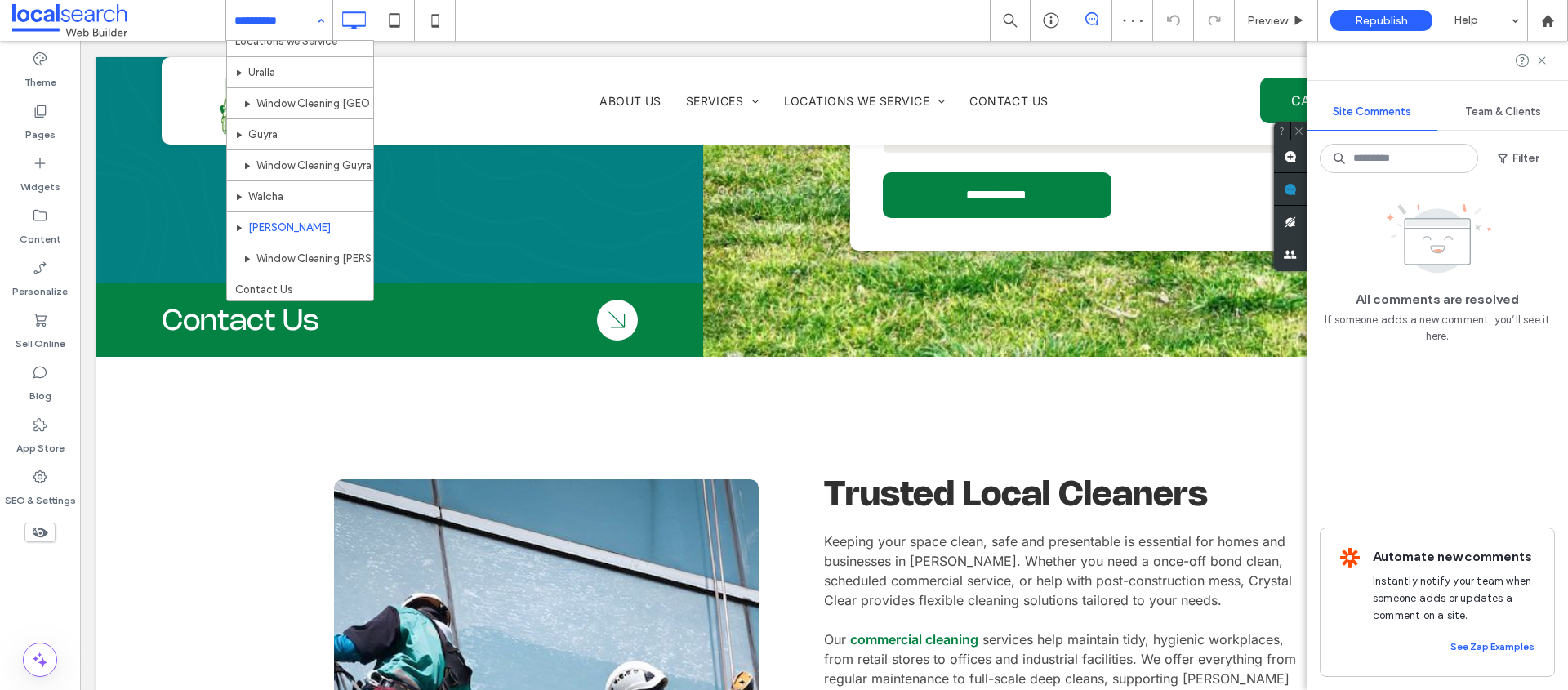
scroll to position [235, 0]
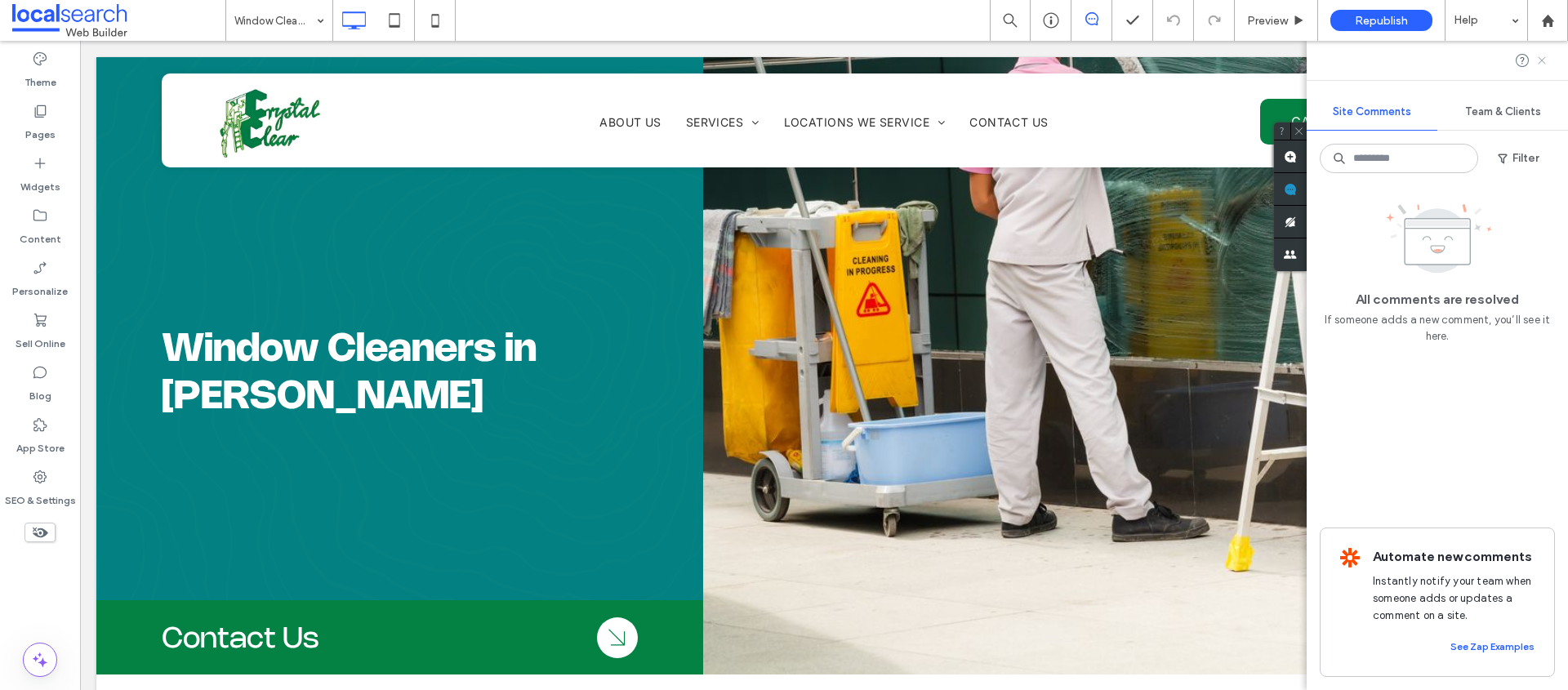
click at [1542, 57] on icon at bounding box center [1541, 60] width 13 height 13
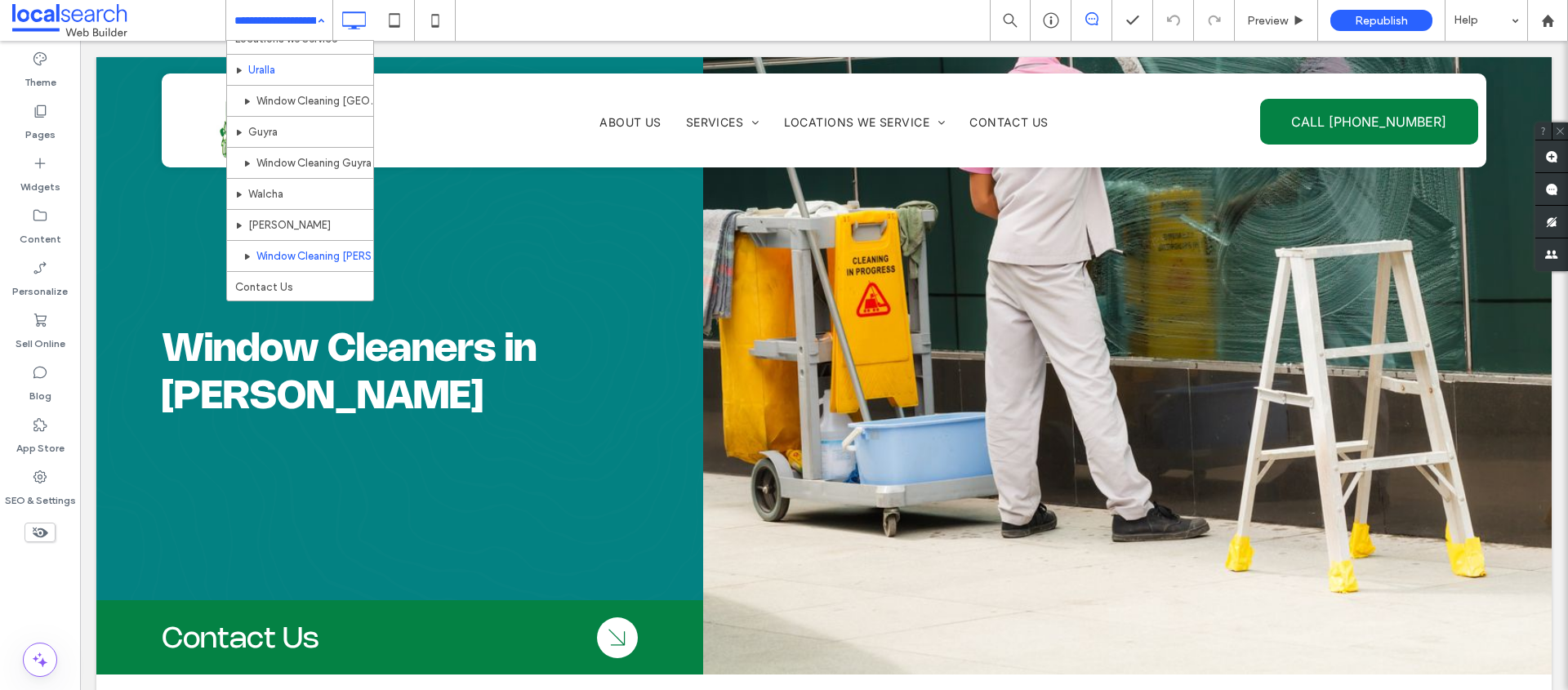
scroll to position [207, 0]
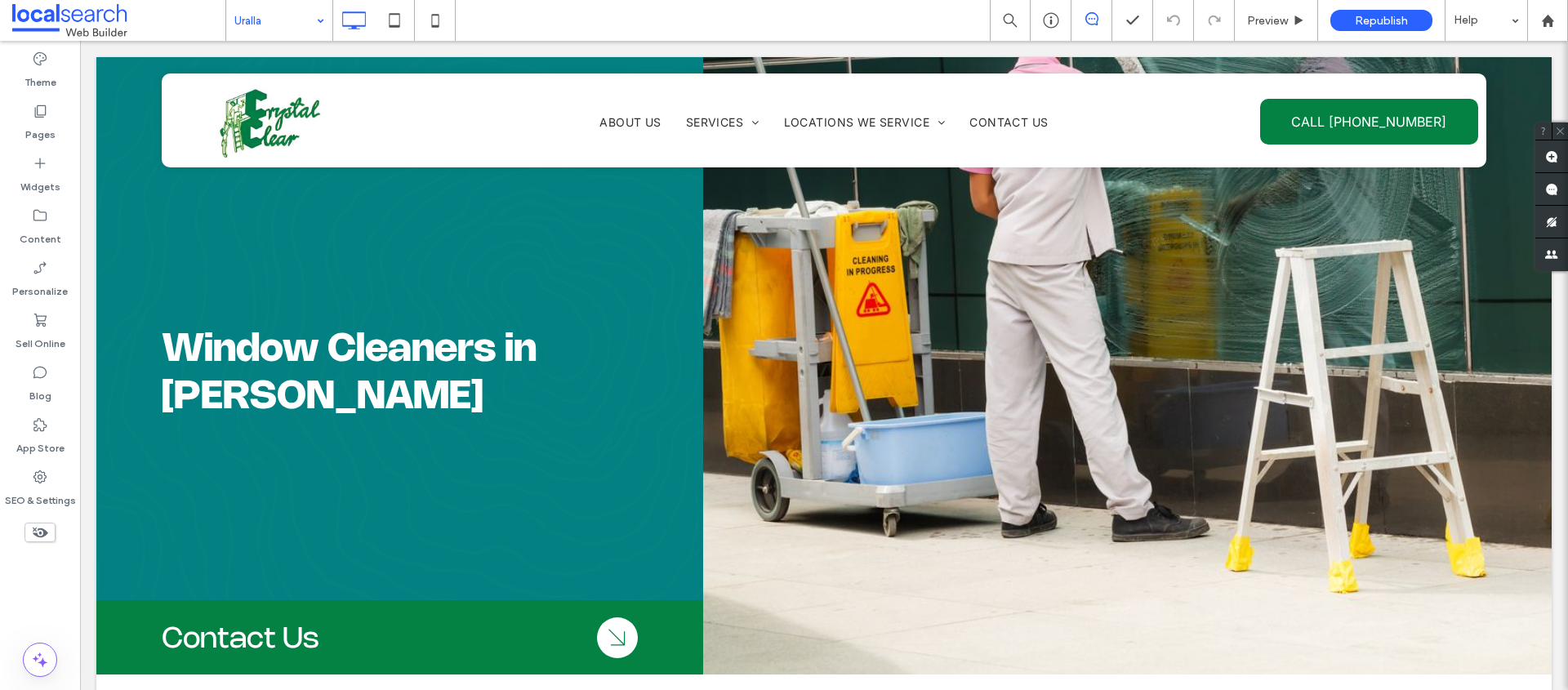
click at [319, 22] on div at bounding box center [784, 345] width 1568 height 690
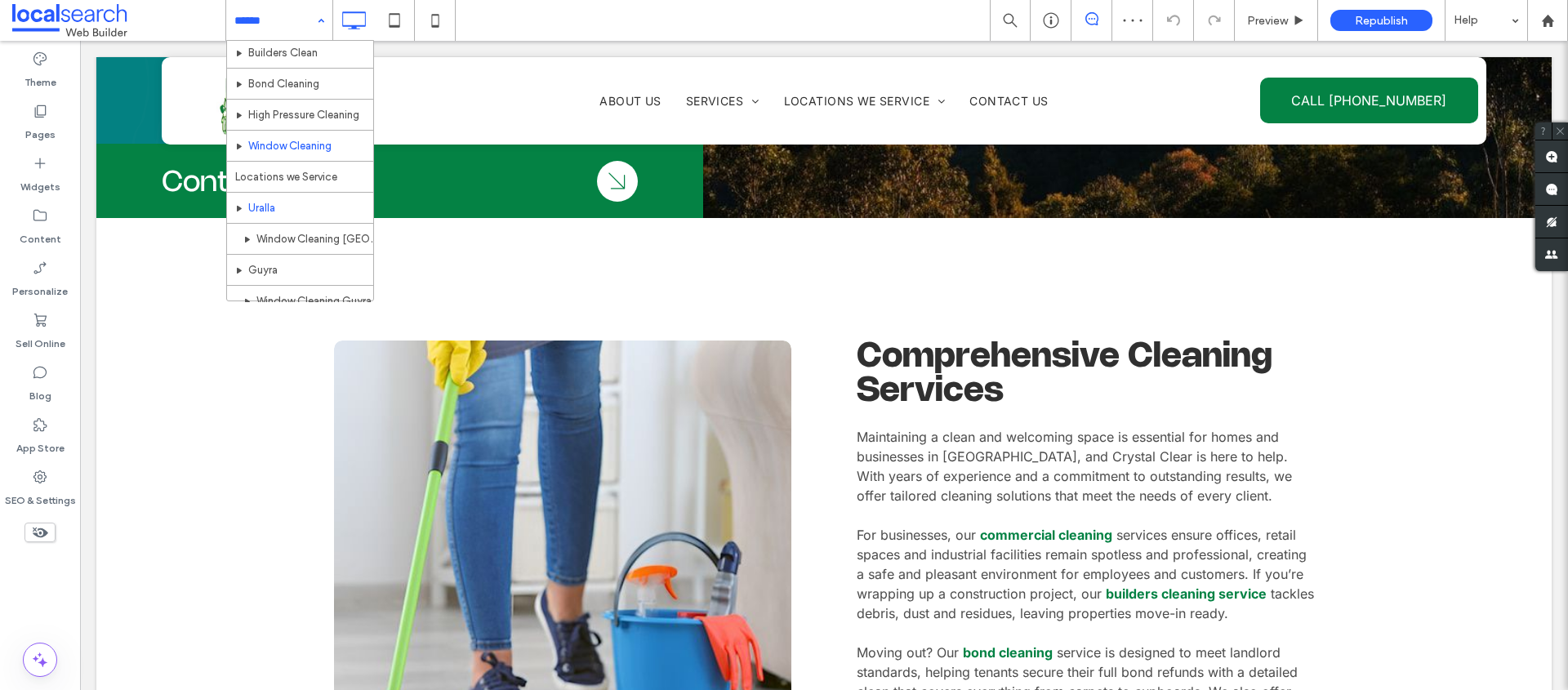
scroll to position [235, 0]
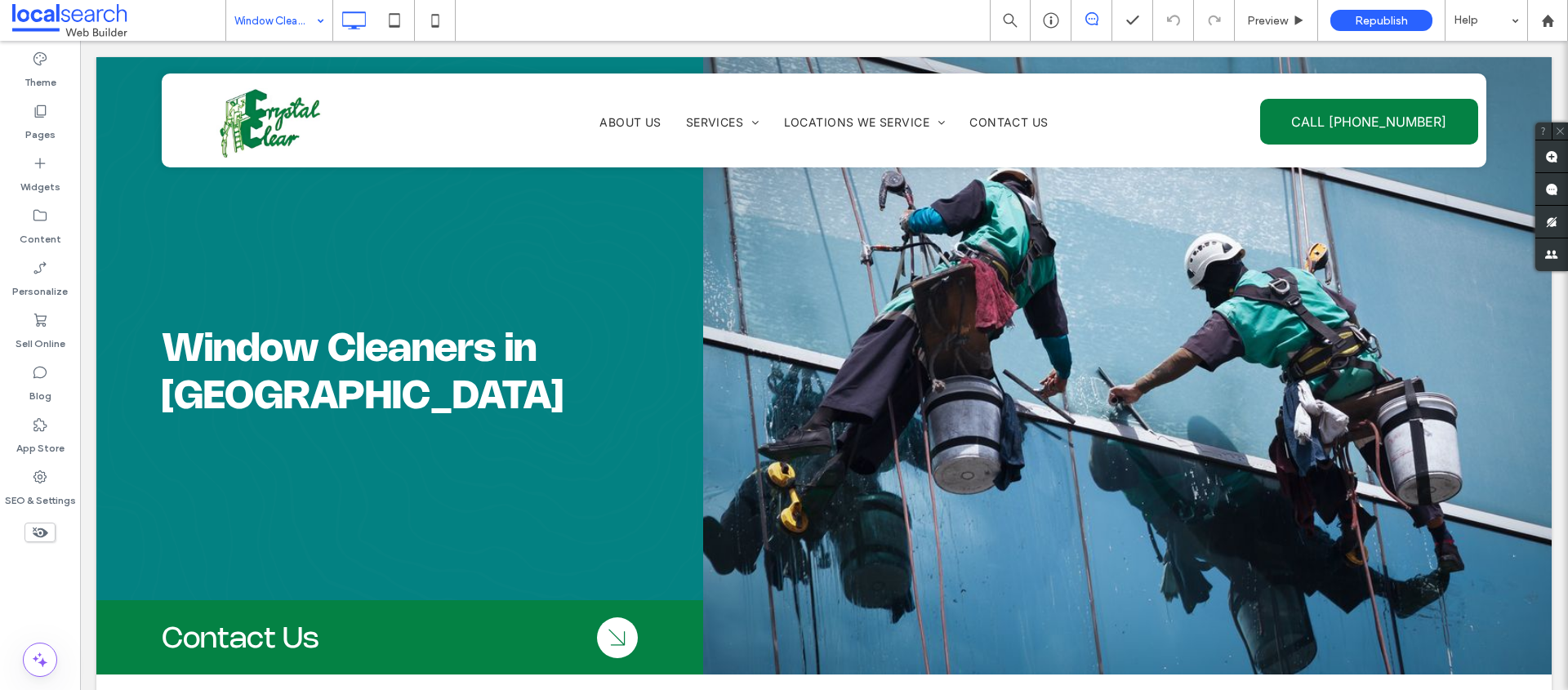
drag, startPoint x: 295, startPoint y: 23, endPoint x: 291, endPoint y: 32, distance: 9.8
click at [294, 23] on input at bounding box center [275, 21] width 81 height 41
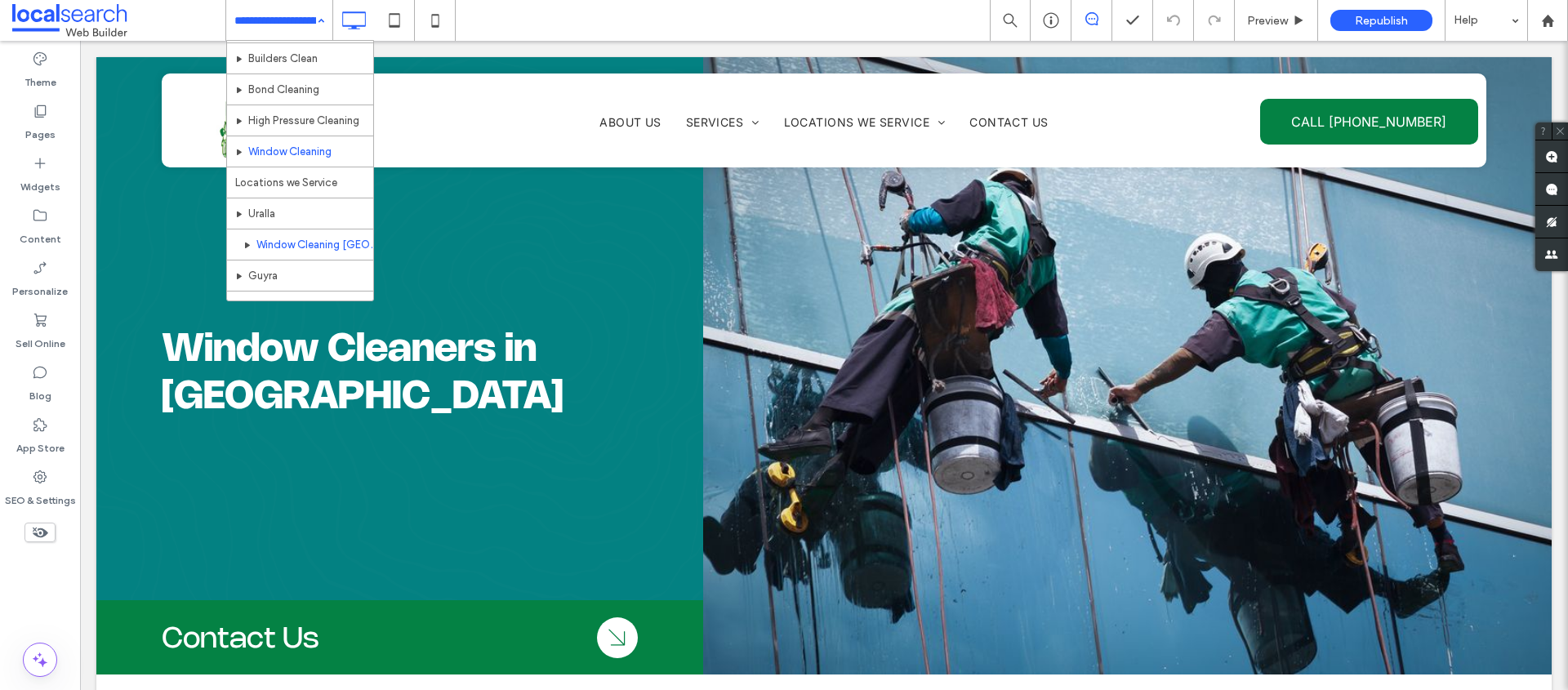
scroll to position [235, 0]
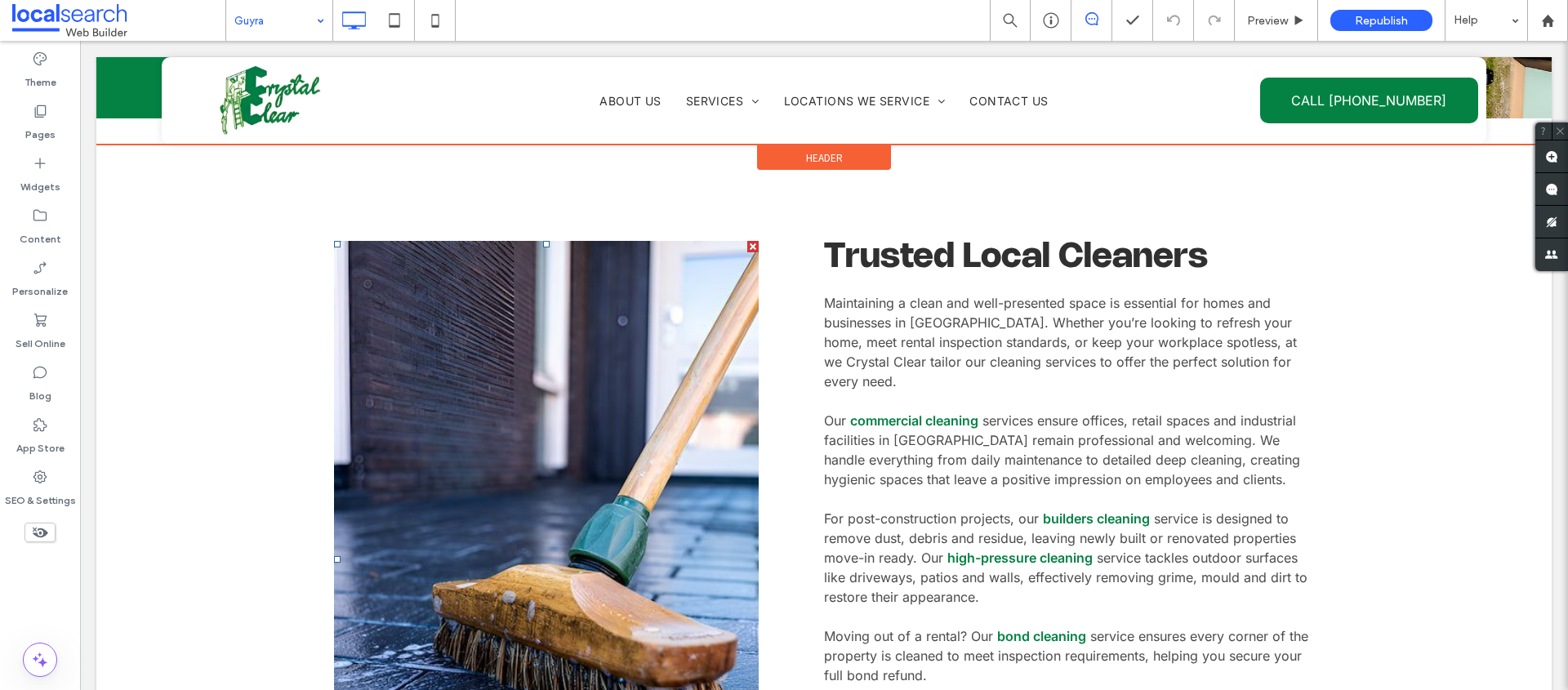
scroll to position [611, 0]
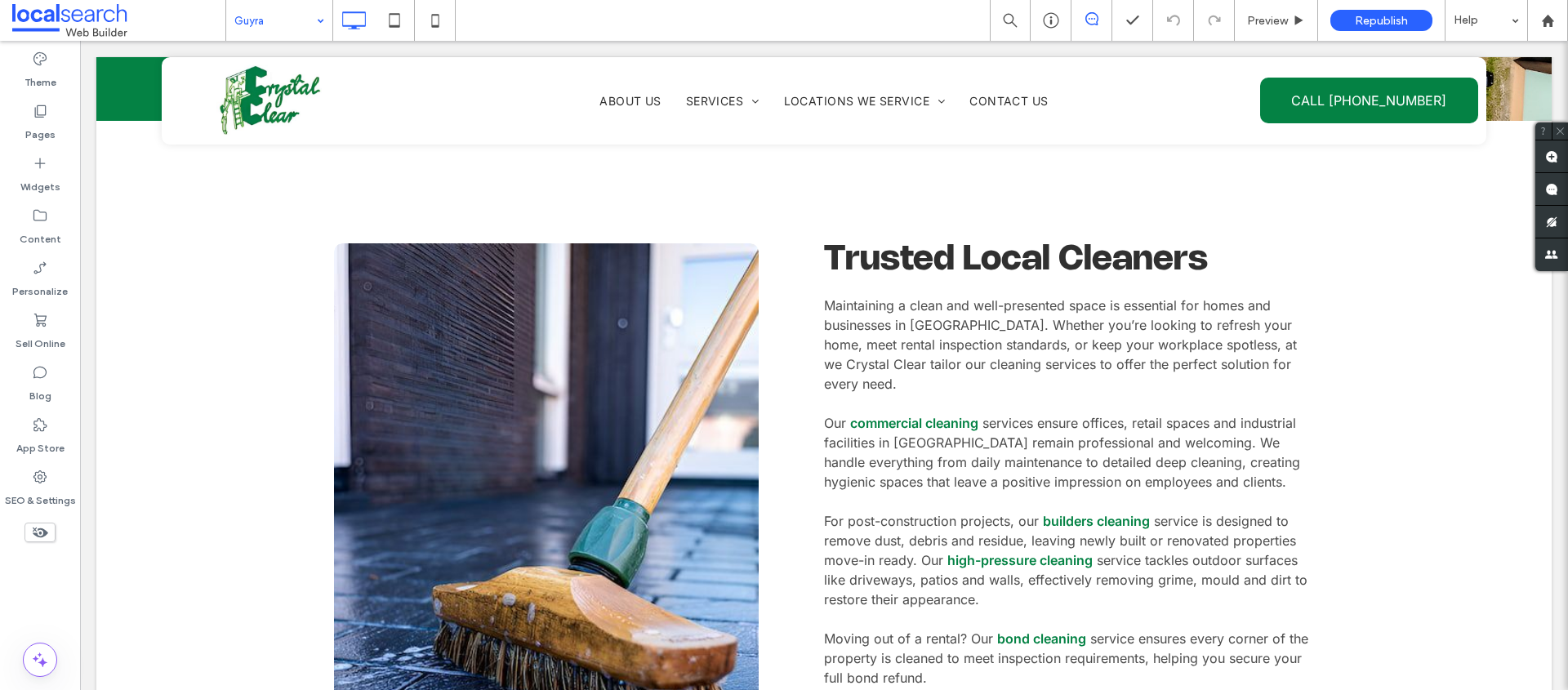
click at [1085, 19] on use at bounding box center [1091, 19] width 13 height 13
click at [1090, 23] on icon at bounding box center [1091, 19] width 13 height 13
click at [1551, 153] on use at bounding box center [1550, 157] width 13 height 13
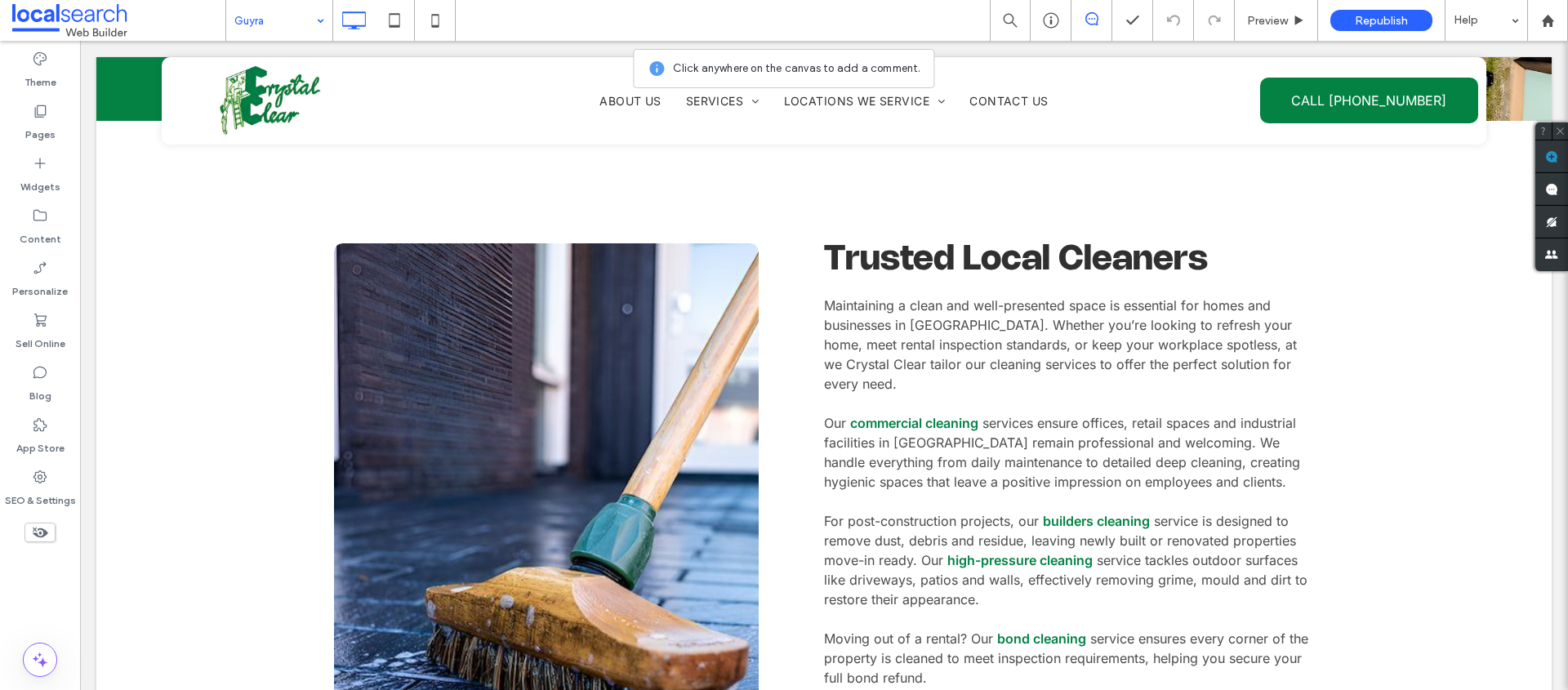
click at [605, 335] on link at bounding box center [546, 563] width 450 height 675
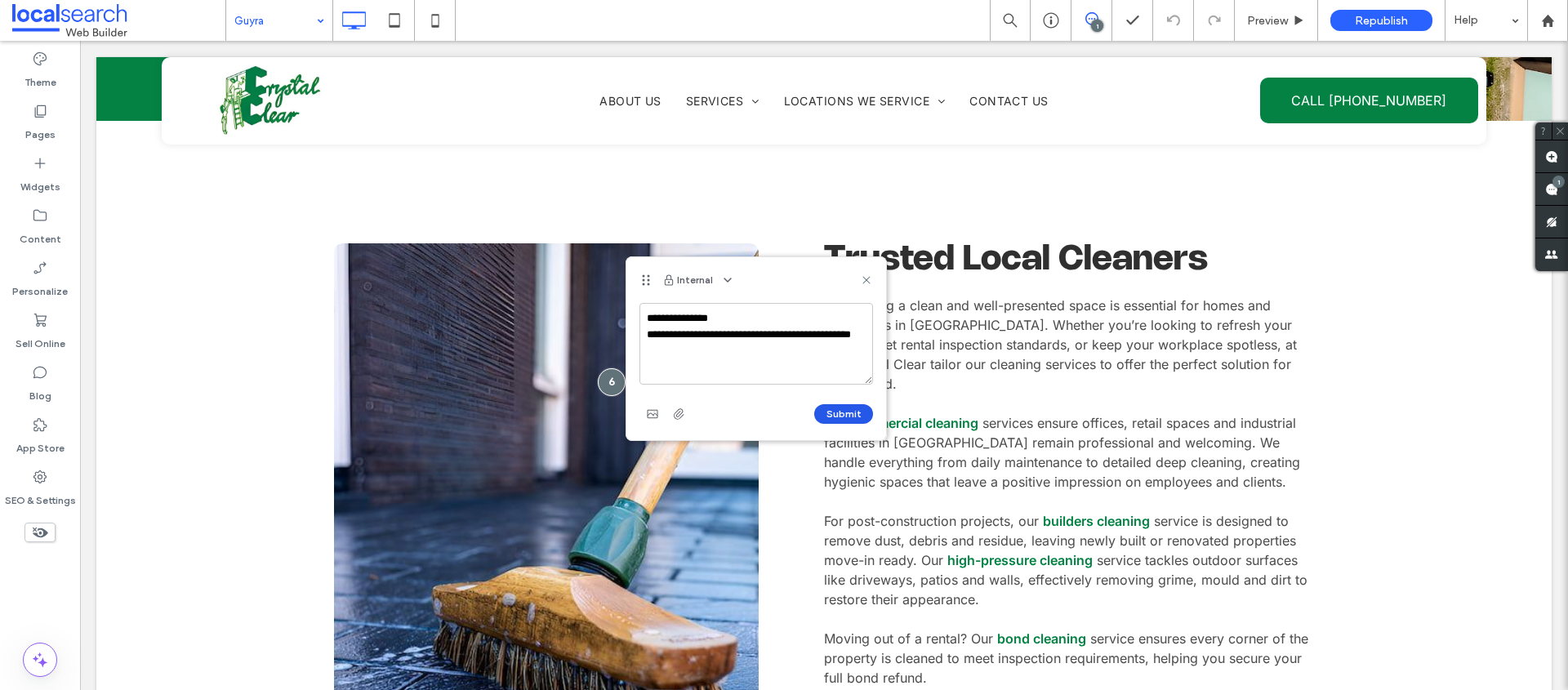
type textarea "**********"
click at [837, 411] on button "Submit" at bounding box center [843, 414] width 59 height 20
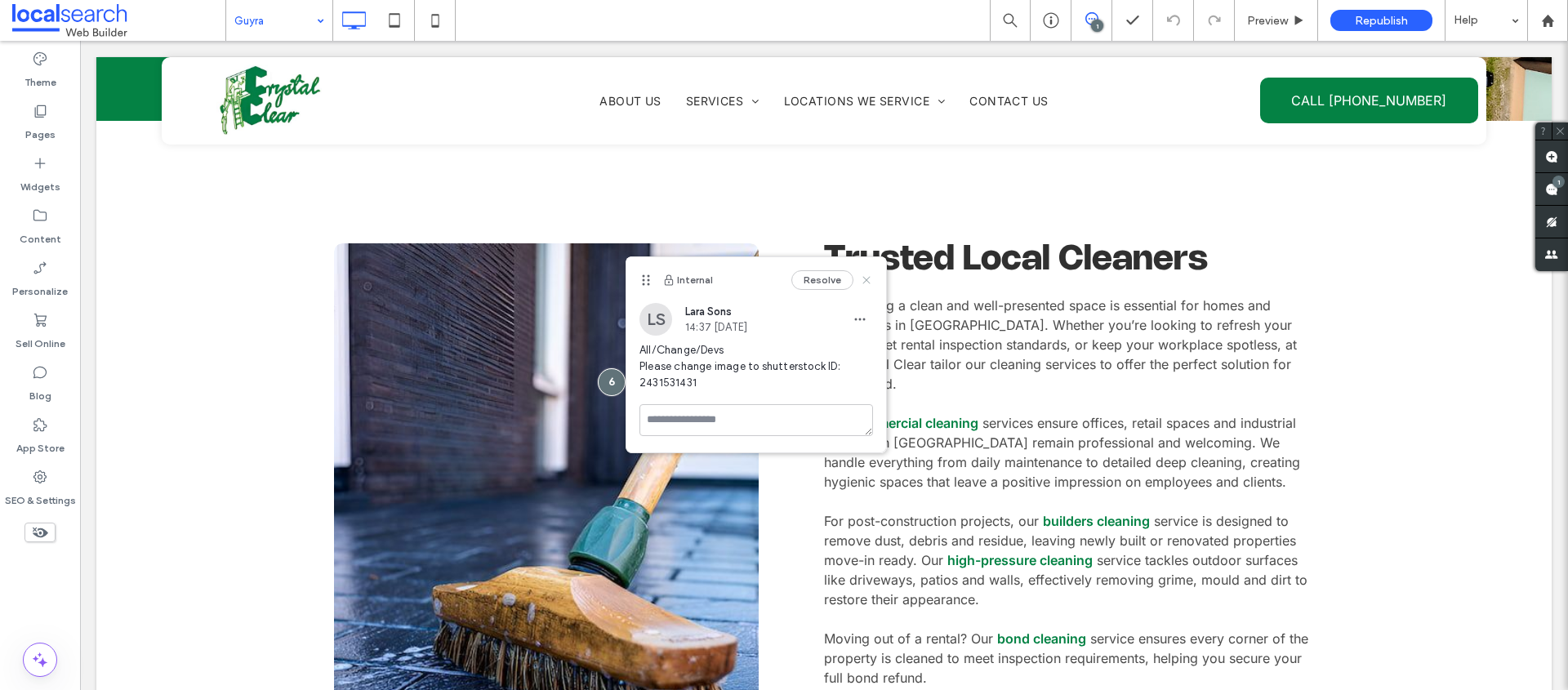
drag, startPoint x: 862, startPoint y: 282, endPoint x: 771, endPoint y: 294, distance: 91.8
click at [862, 282] on icon at bounding box center [866, 280] width 13 height 13
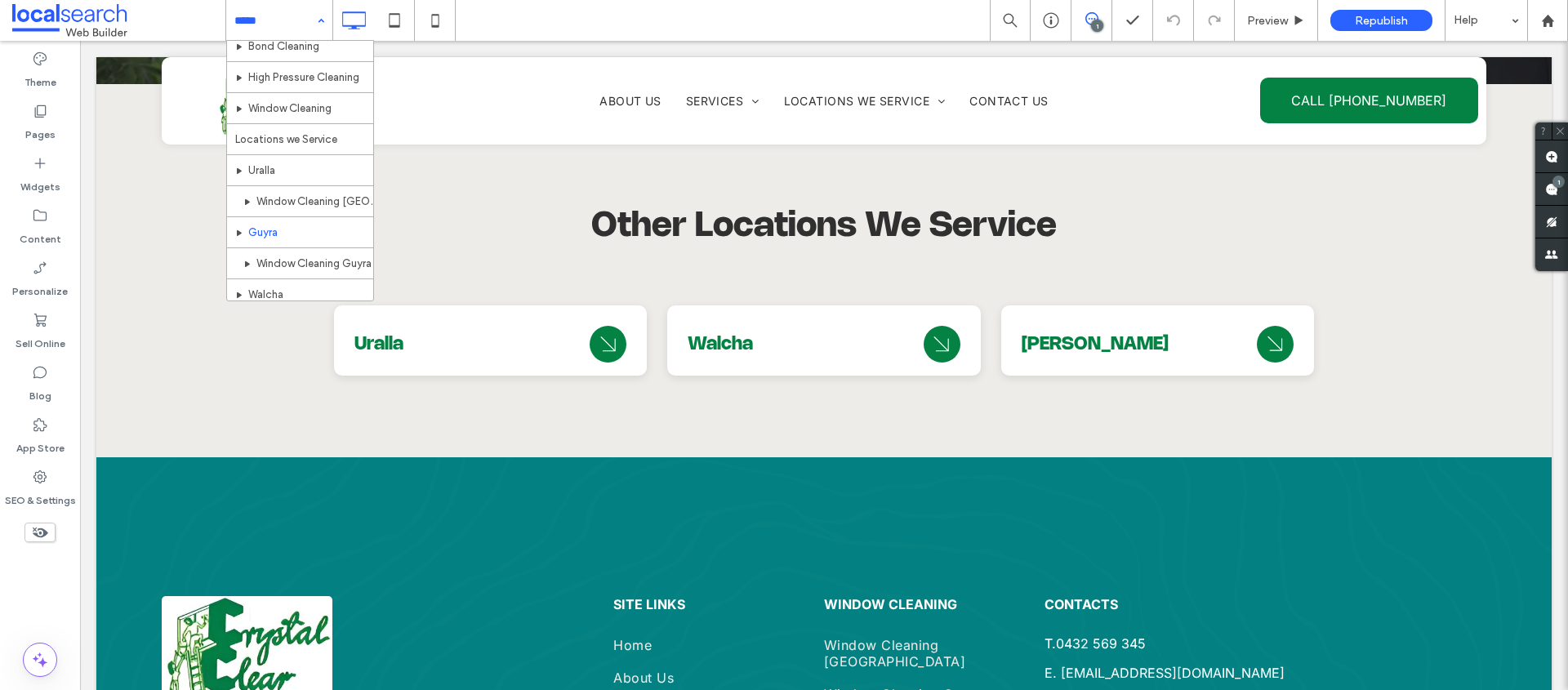
scroll to position [235, 0]
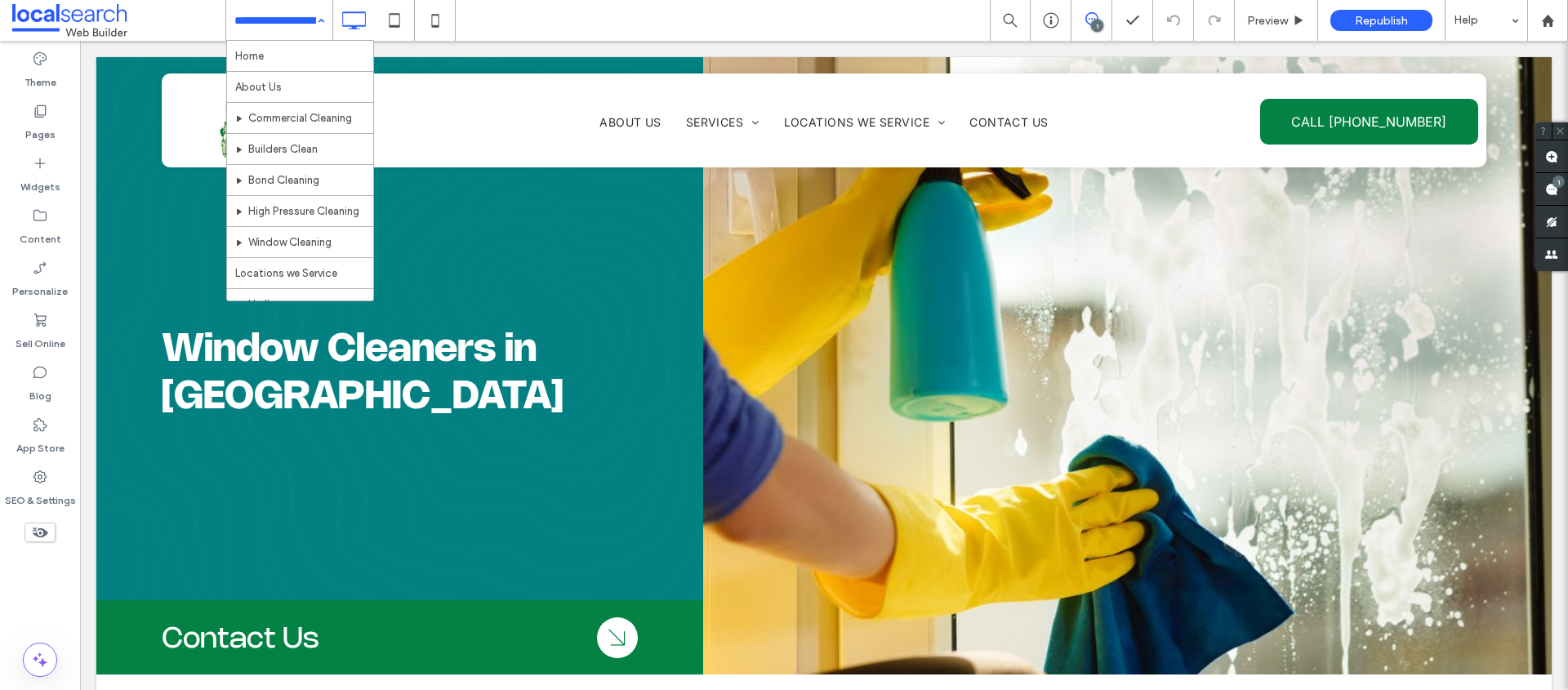
click at [1088, 18] on icon at bounding box center [1091, 19] width 13 height 13
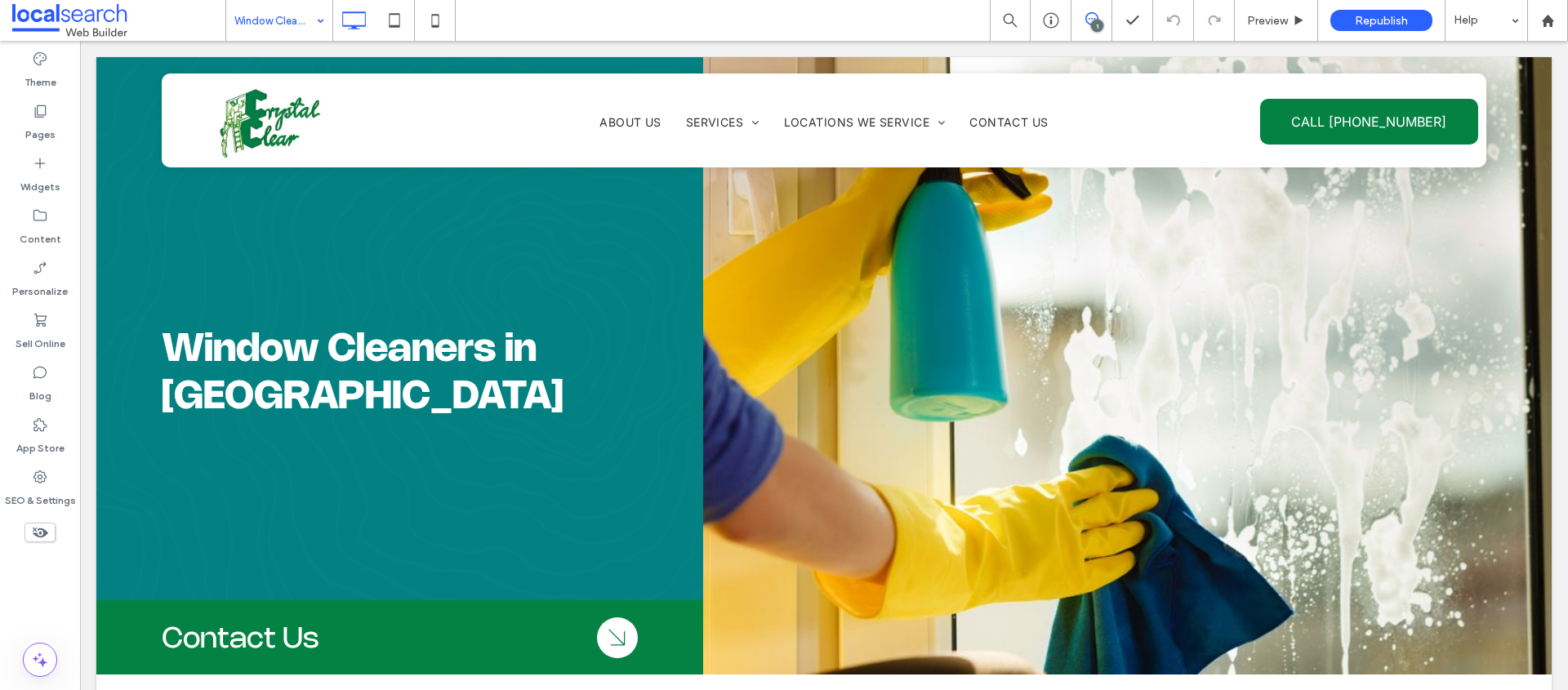
click at [1094, 14] on icon at bounding box center [1091, 19] width 13 height 13
click at [1549, 152] on use at bounding box center [1550, 157] width 13 height 13
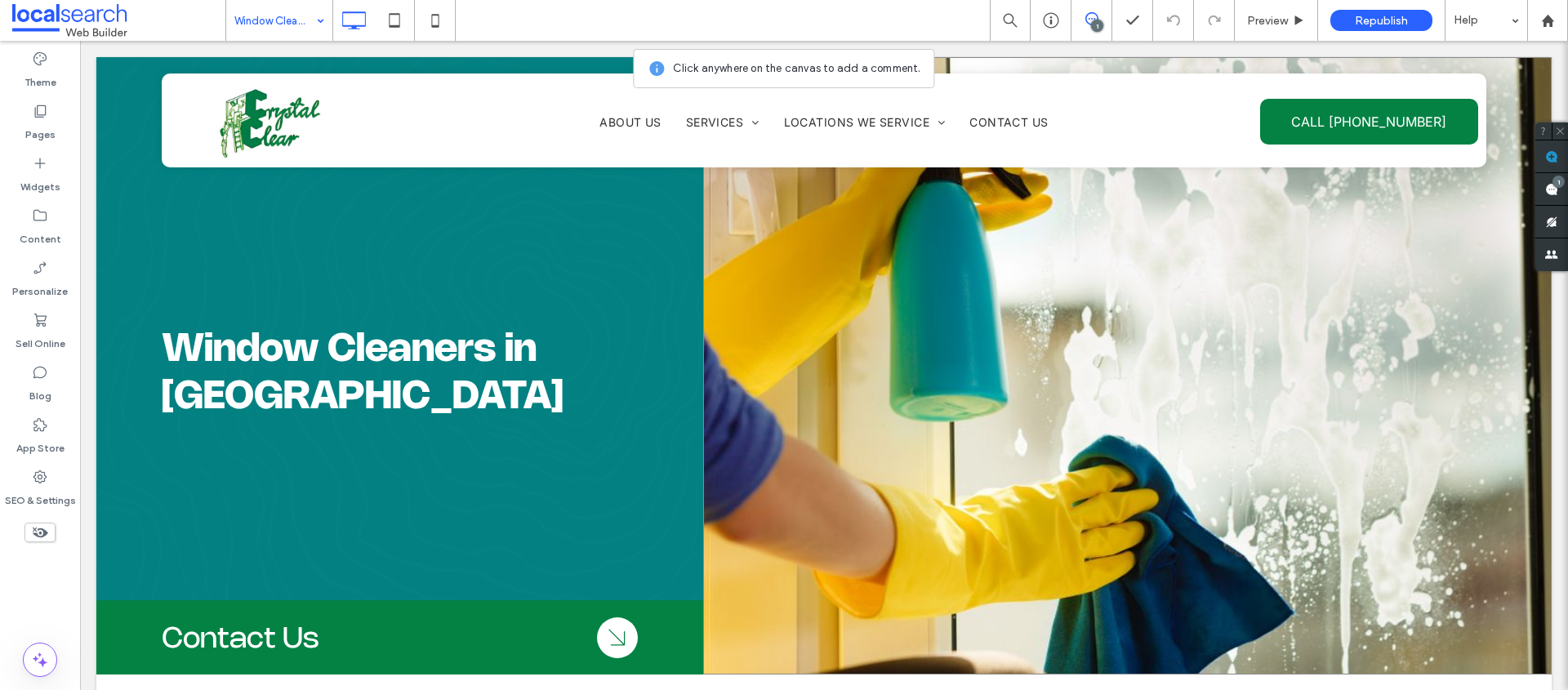
click at [1136, 356] on div "Click To Paste Click To Paste" at bounding box center [1127, 365] width 848 height 618
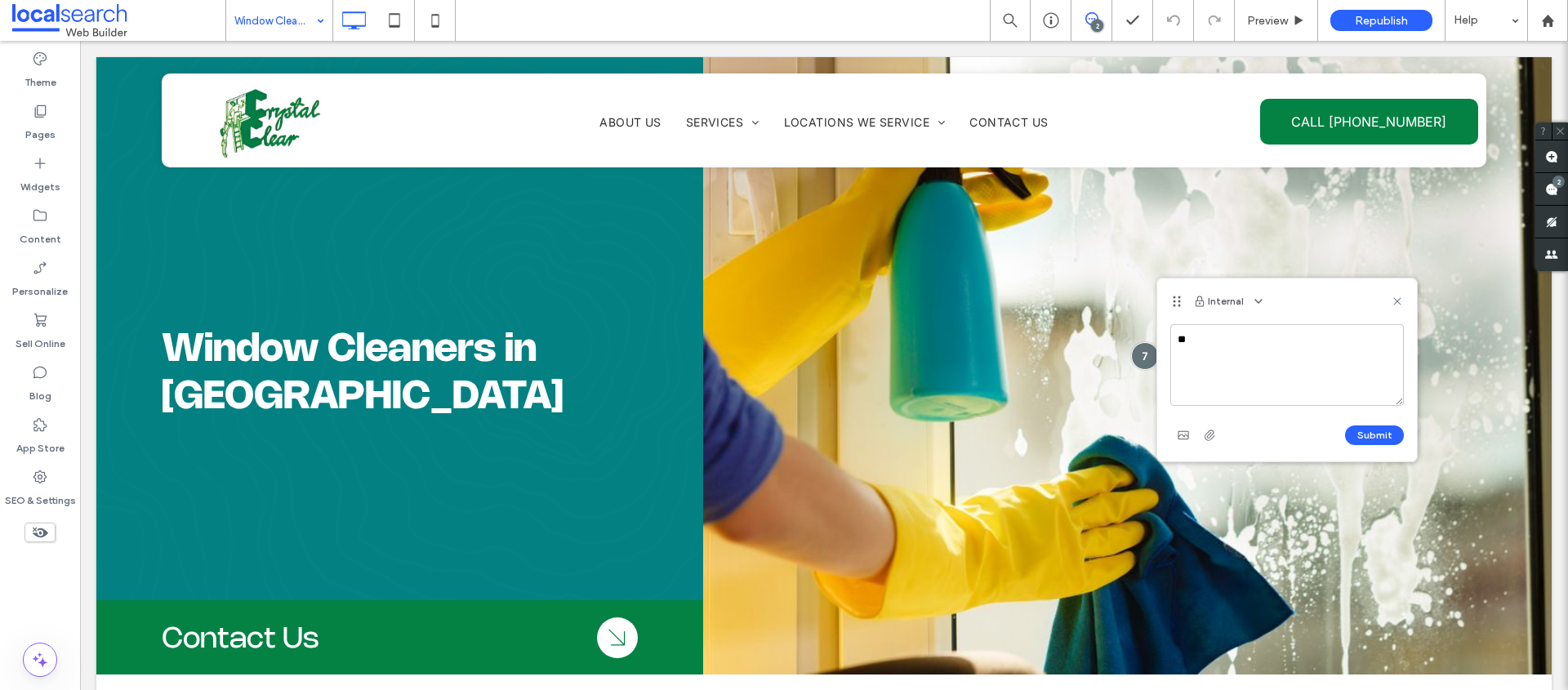
type textarea "*"
type textarea "**********"
click at [1370, 430] on button "Submit" at bounding box center [1374, 436] width 59 height 20
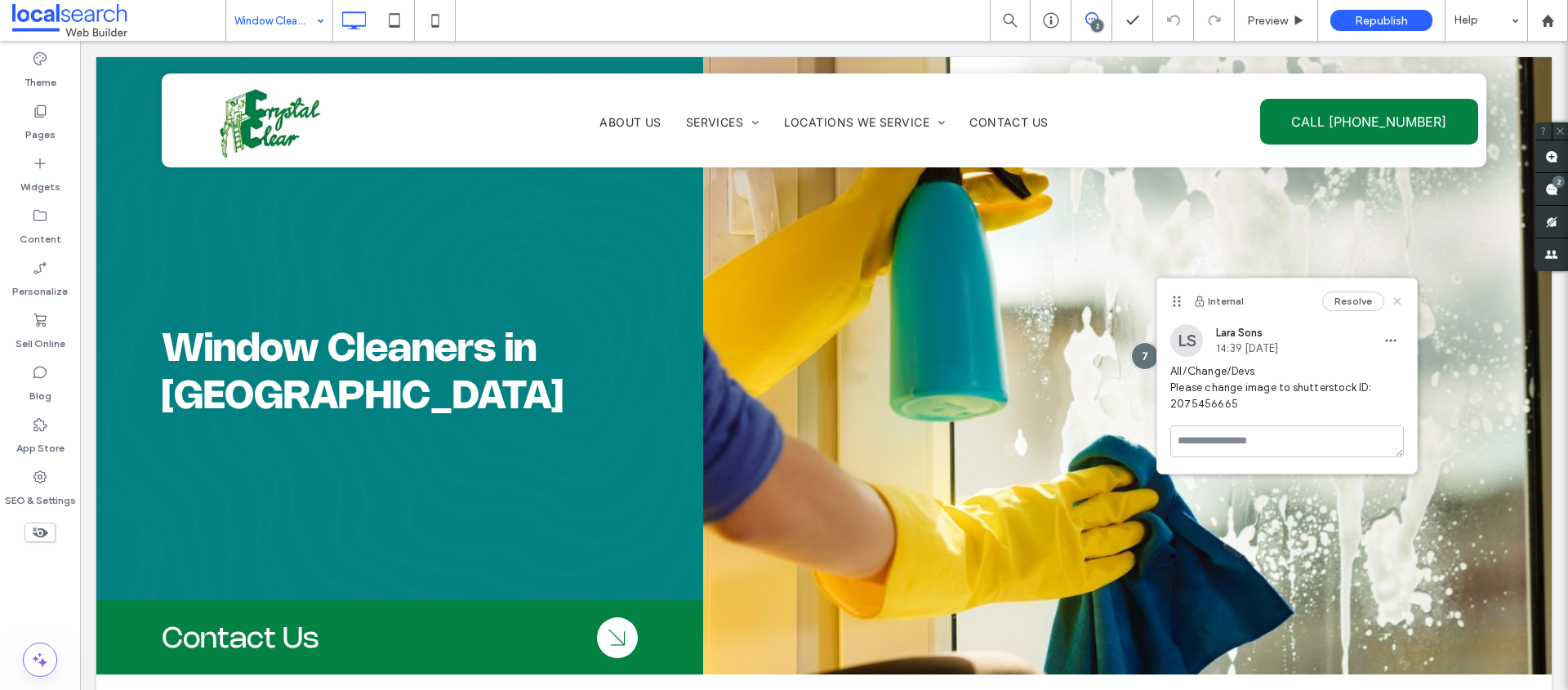
click at [1395, 303] on use at bounding box center [1397, 301] width 8 height 8
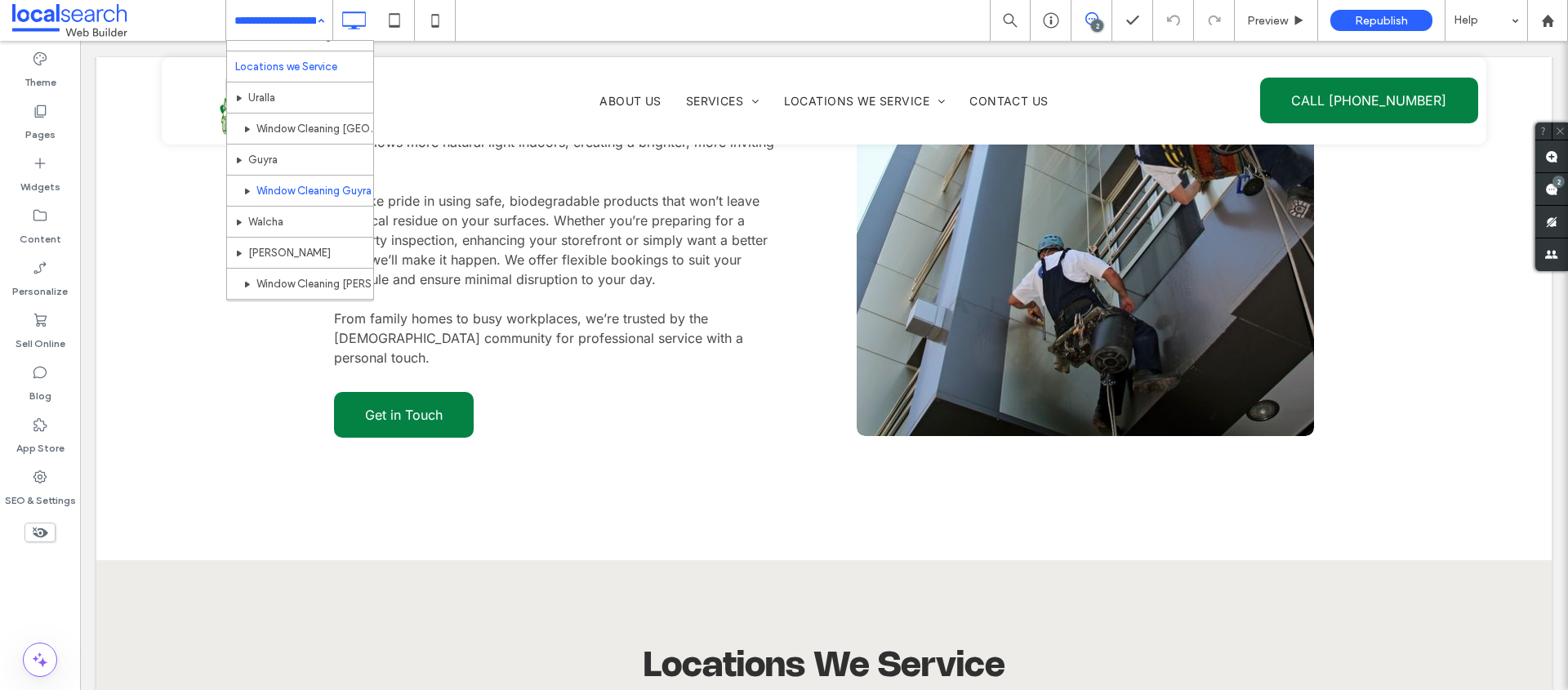
scroll to position [235, 0]
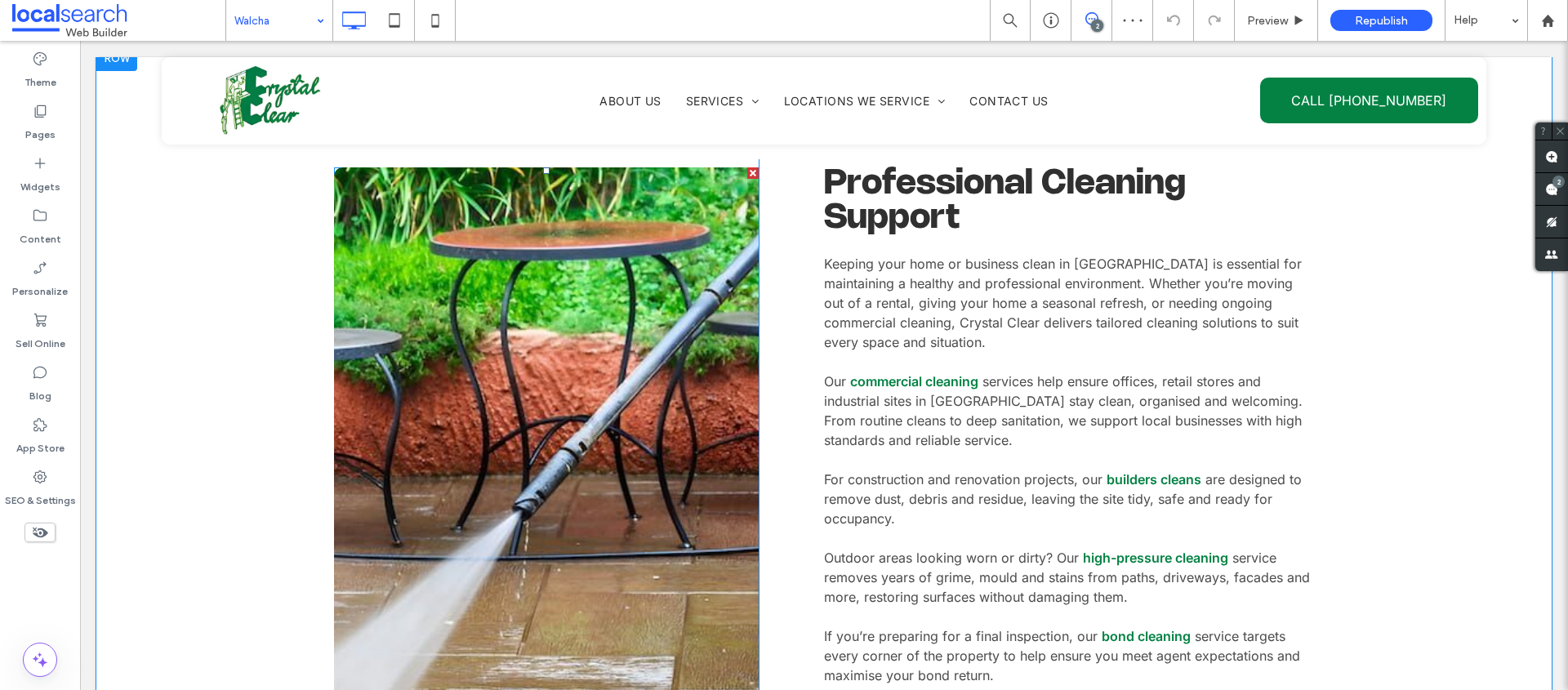
scroll to position [689, 0]
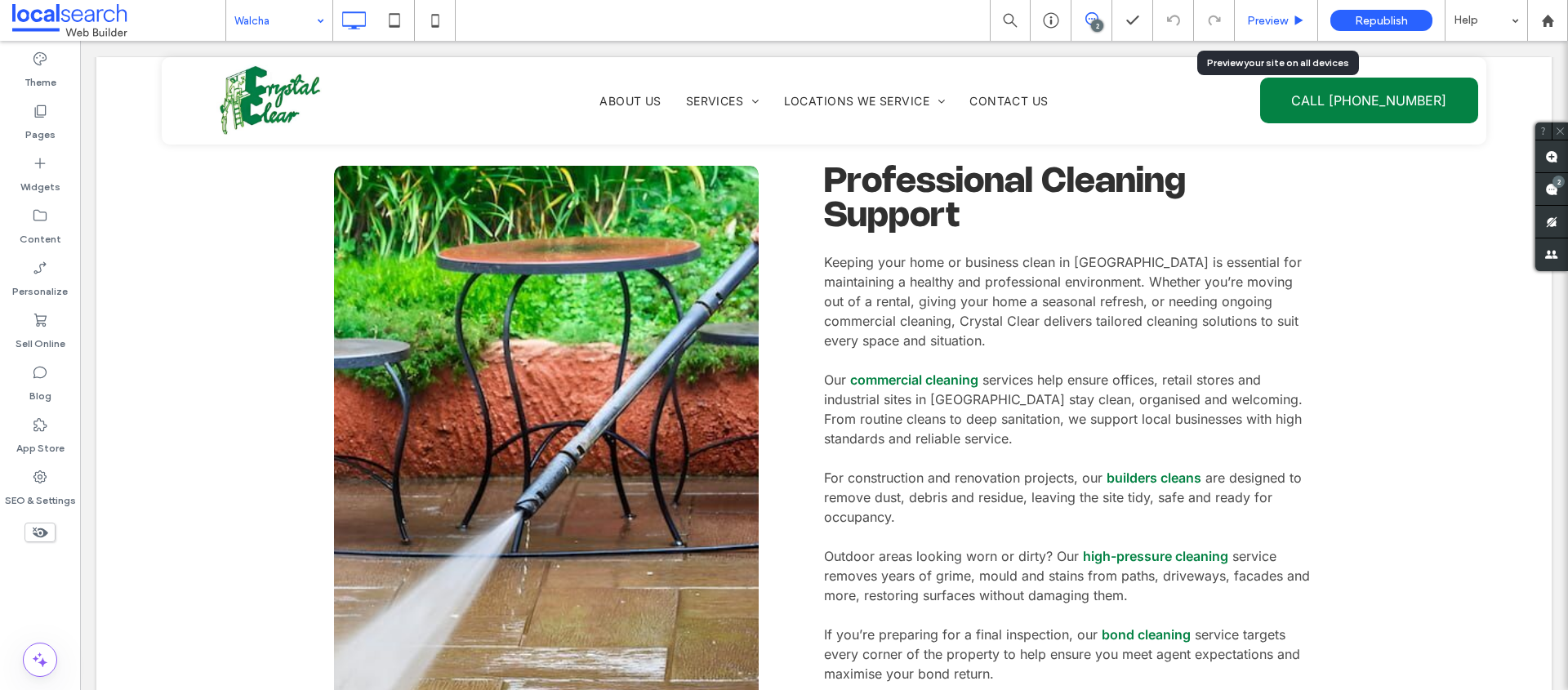
click at [1275, 17] on span "Preview" at bounding box center [1268, 21] width 41 height 14
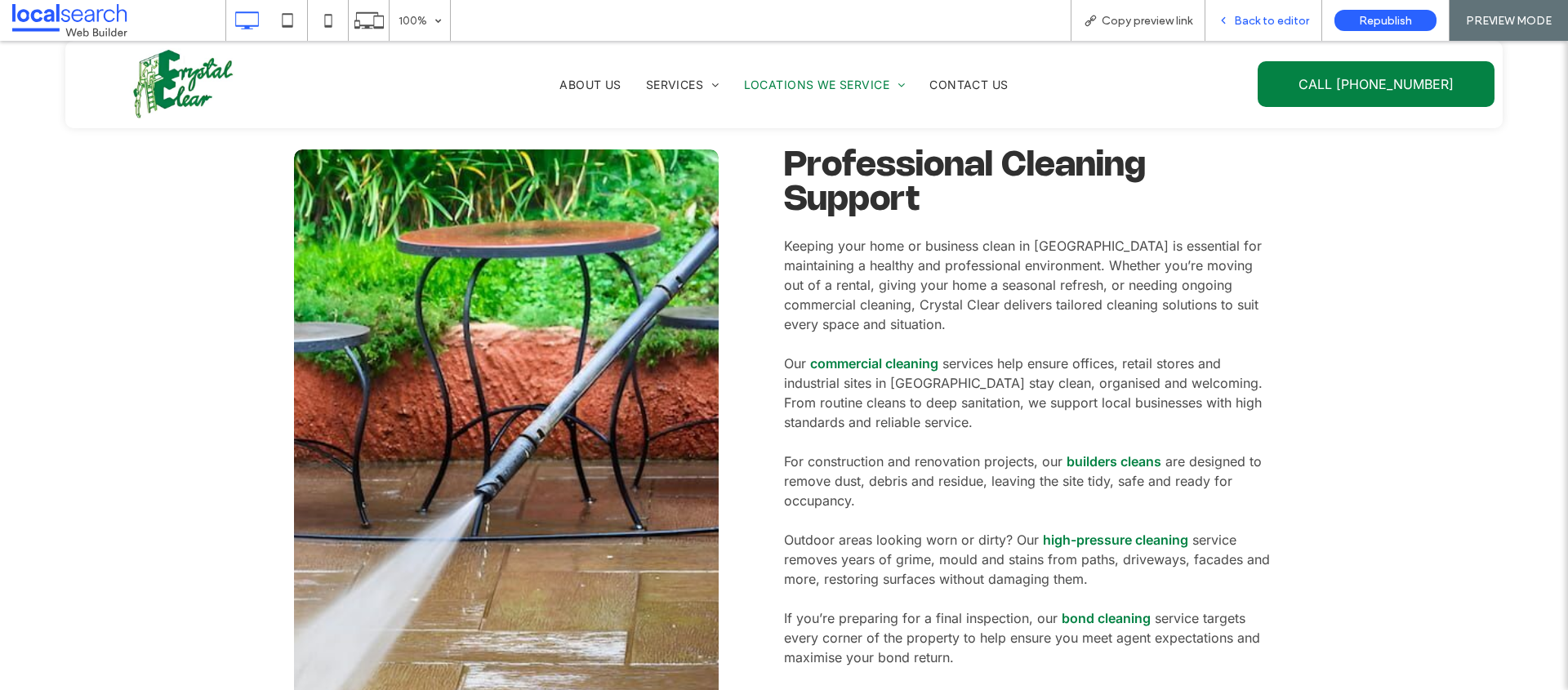
click at [1220, 18] on icon at bounding box center [1224, 21] width 12 height 12
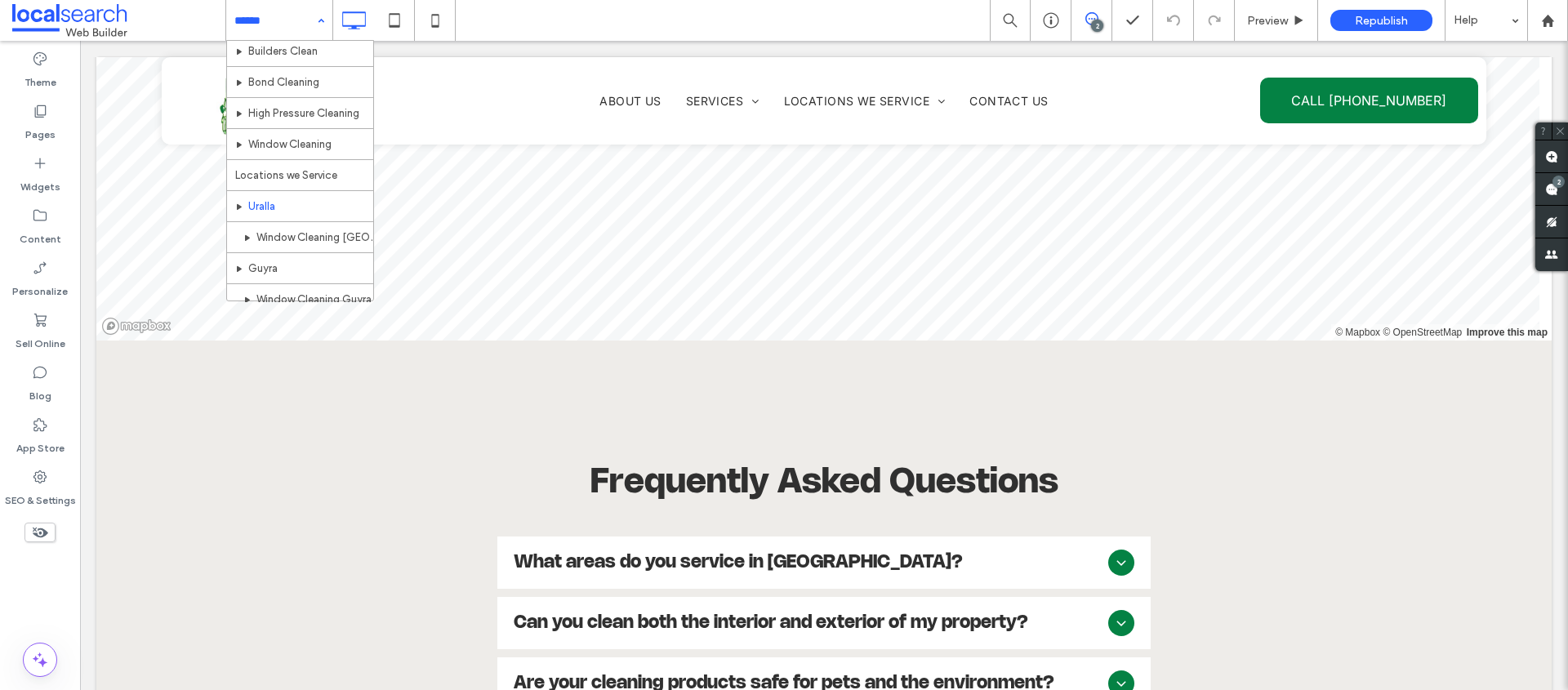
scroll to position [235, 0]
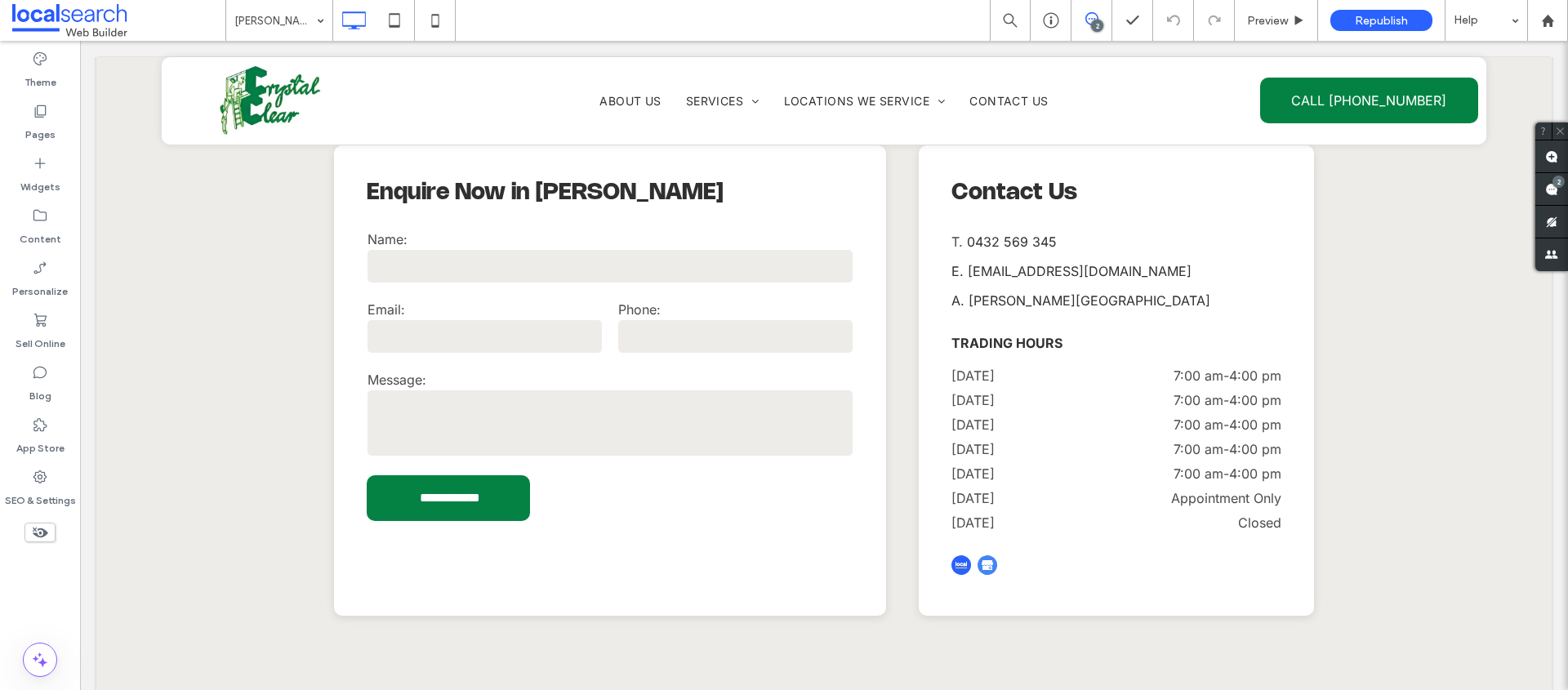
scroll to position [3669, 0]
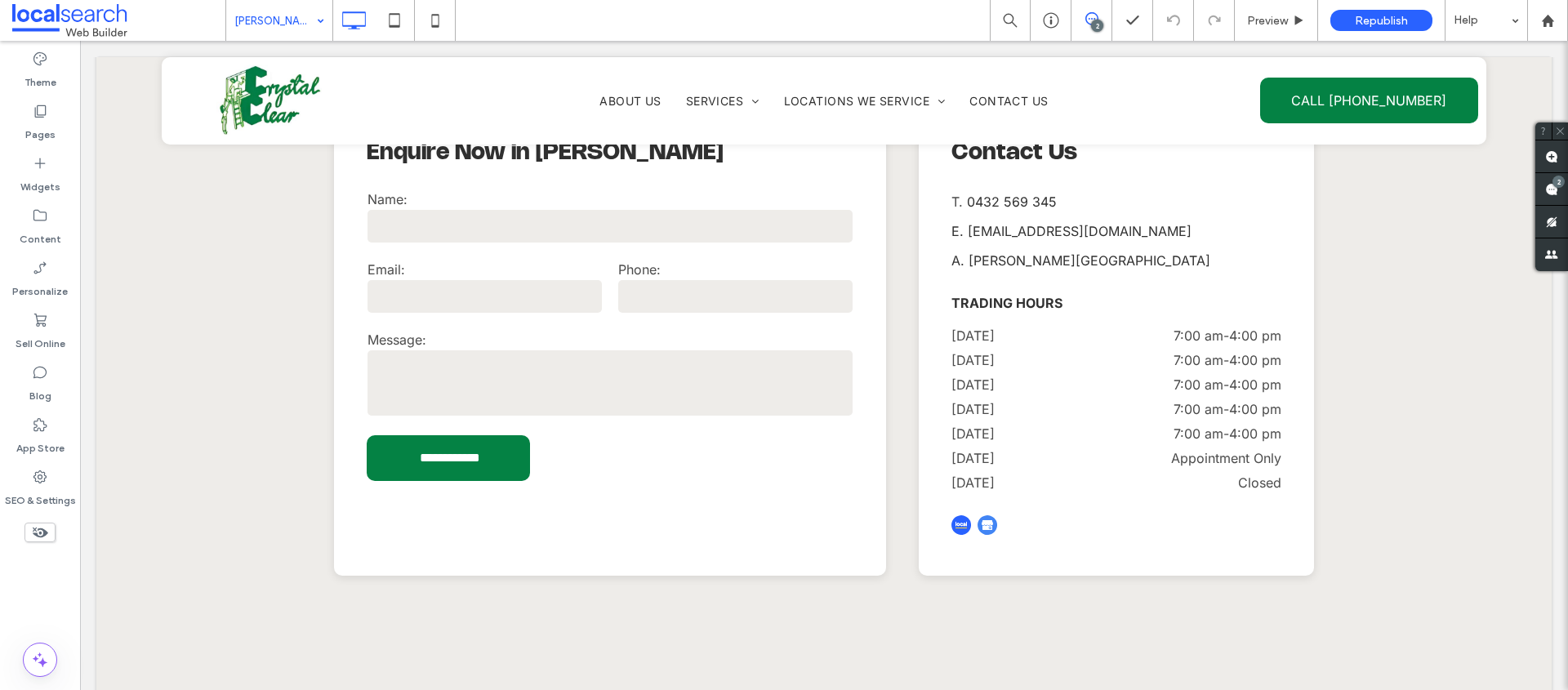
click at [309, 28] on div "Glen Innes" at bounding box center [279, 21] width 107 height 41
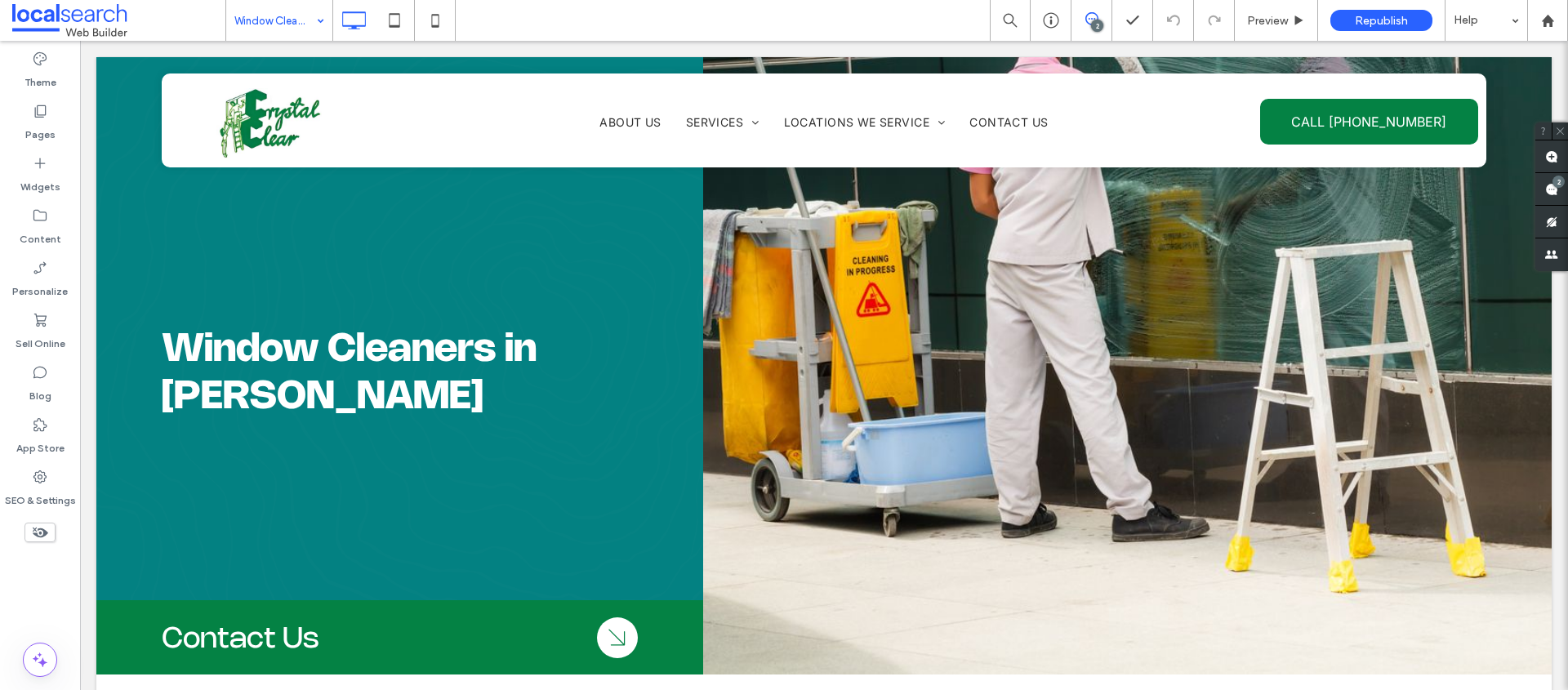
scroll to position [0, 0]
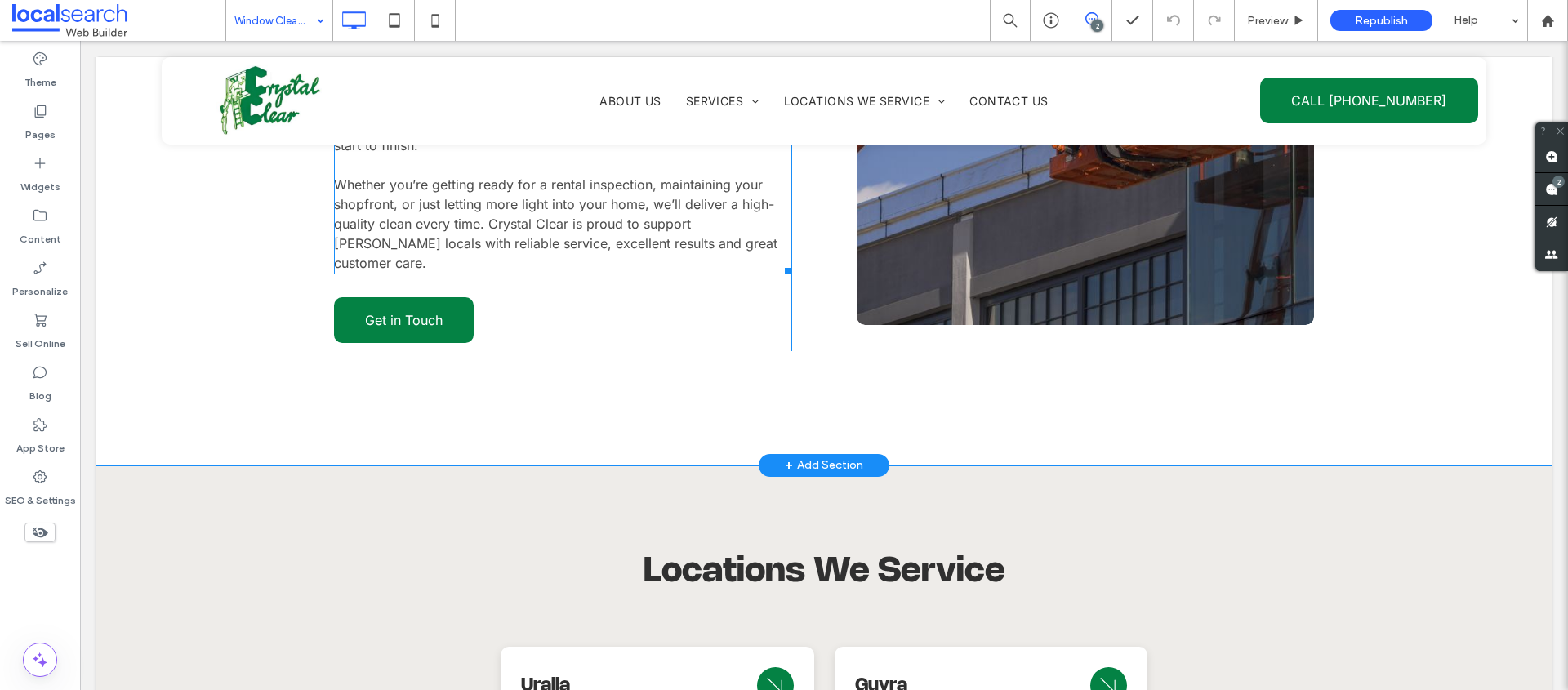
scroll to position [3220, 0]
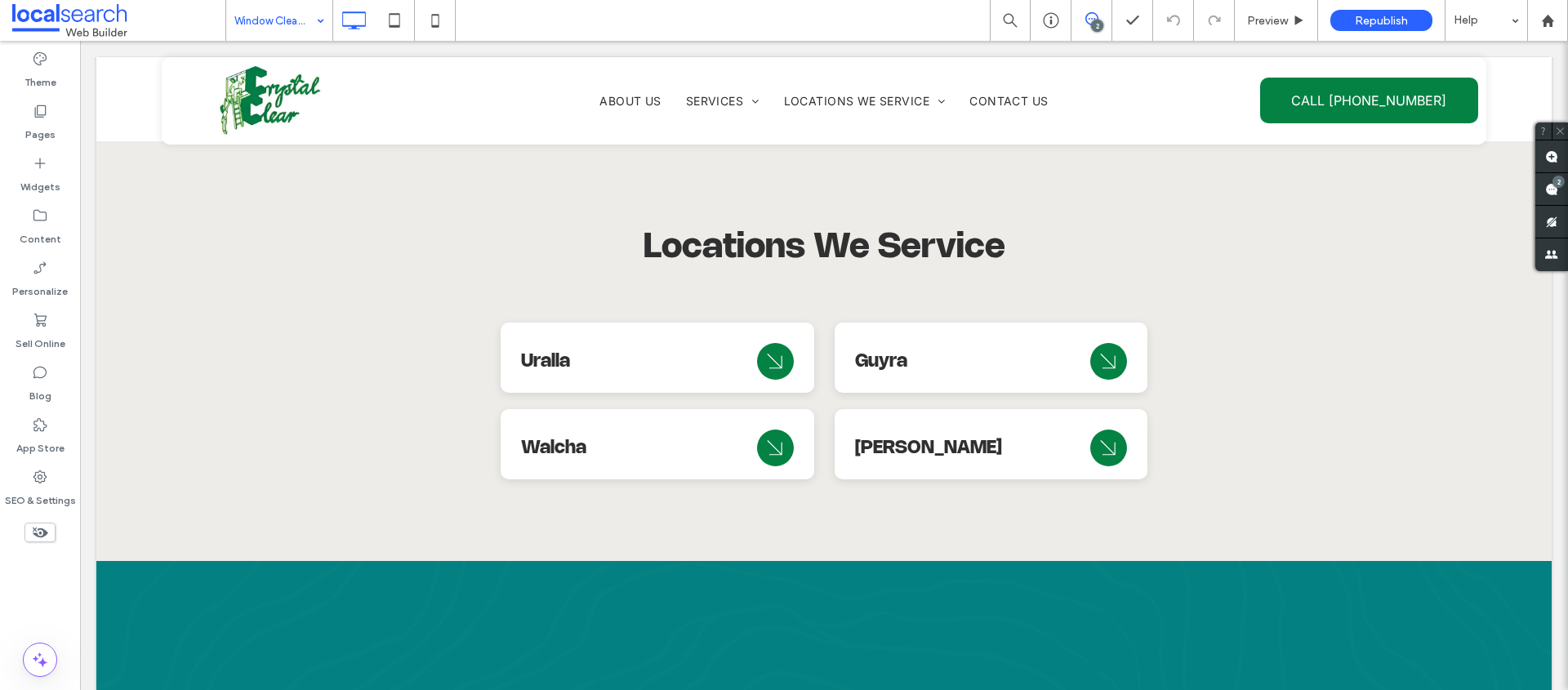
click at [254, 21] on input at bounding box center [275, 21] width 81 height 41
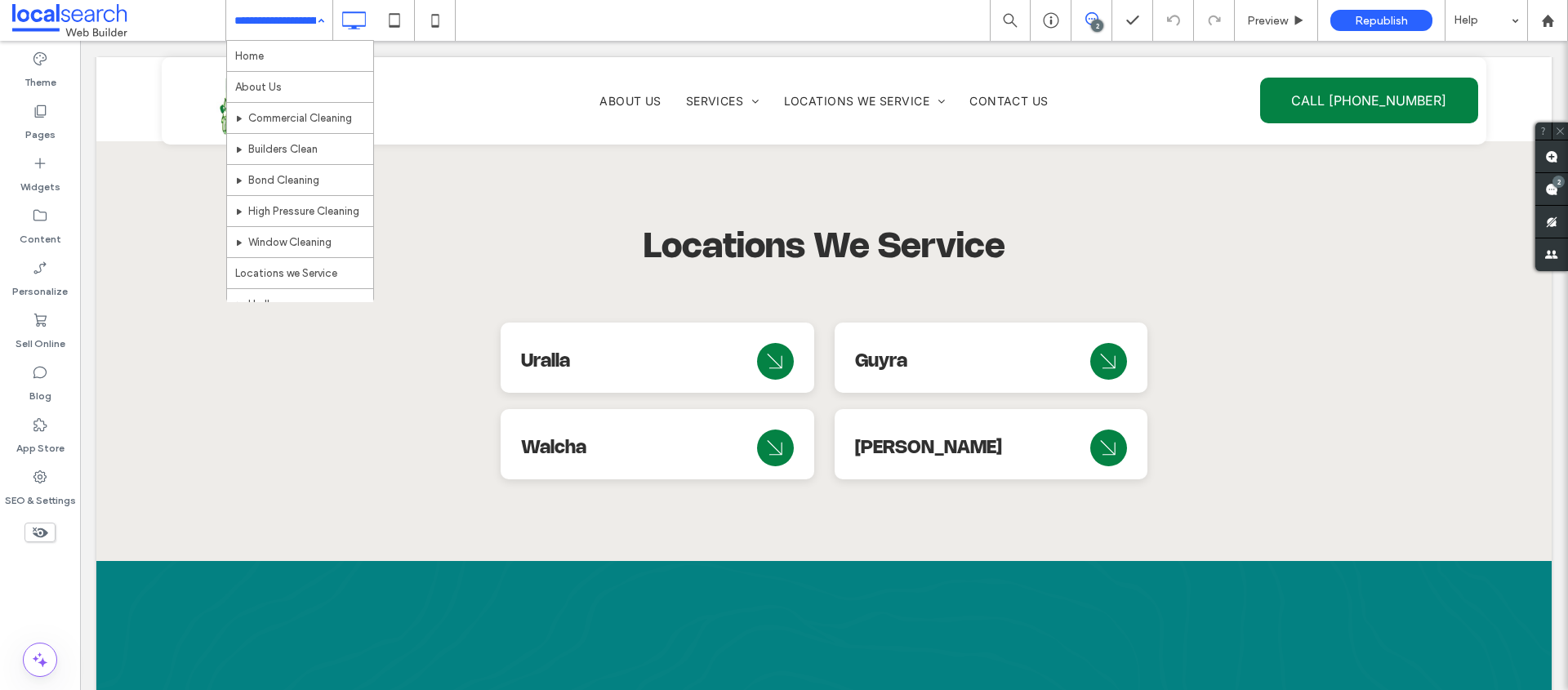
scroll to position [235, 0]
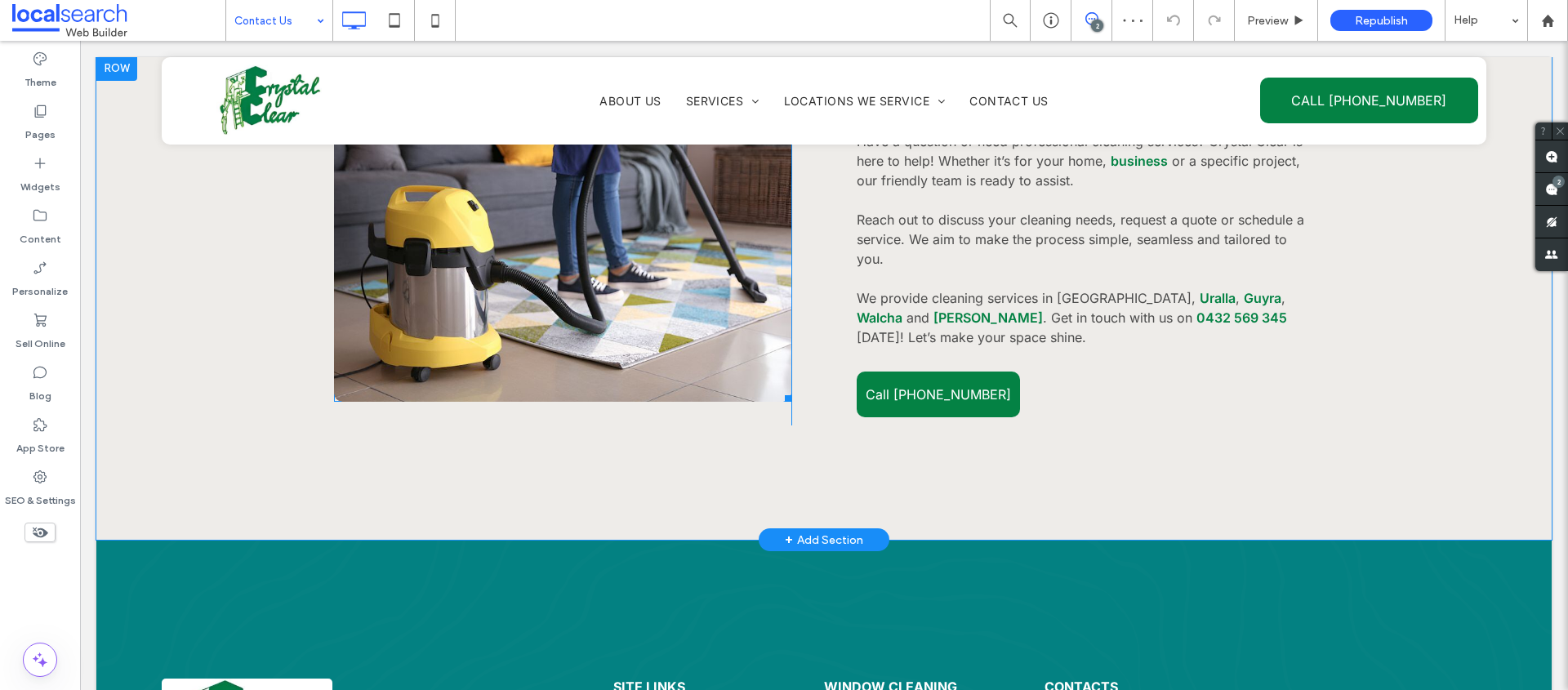
scroll to position [1095, 0]
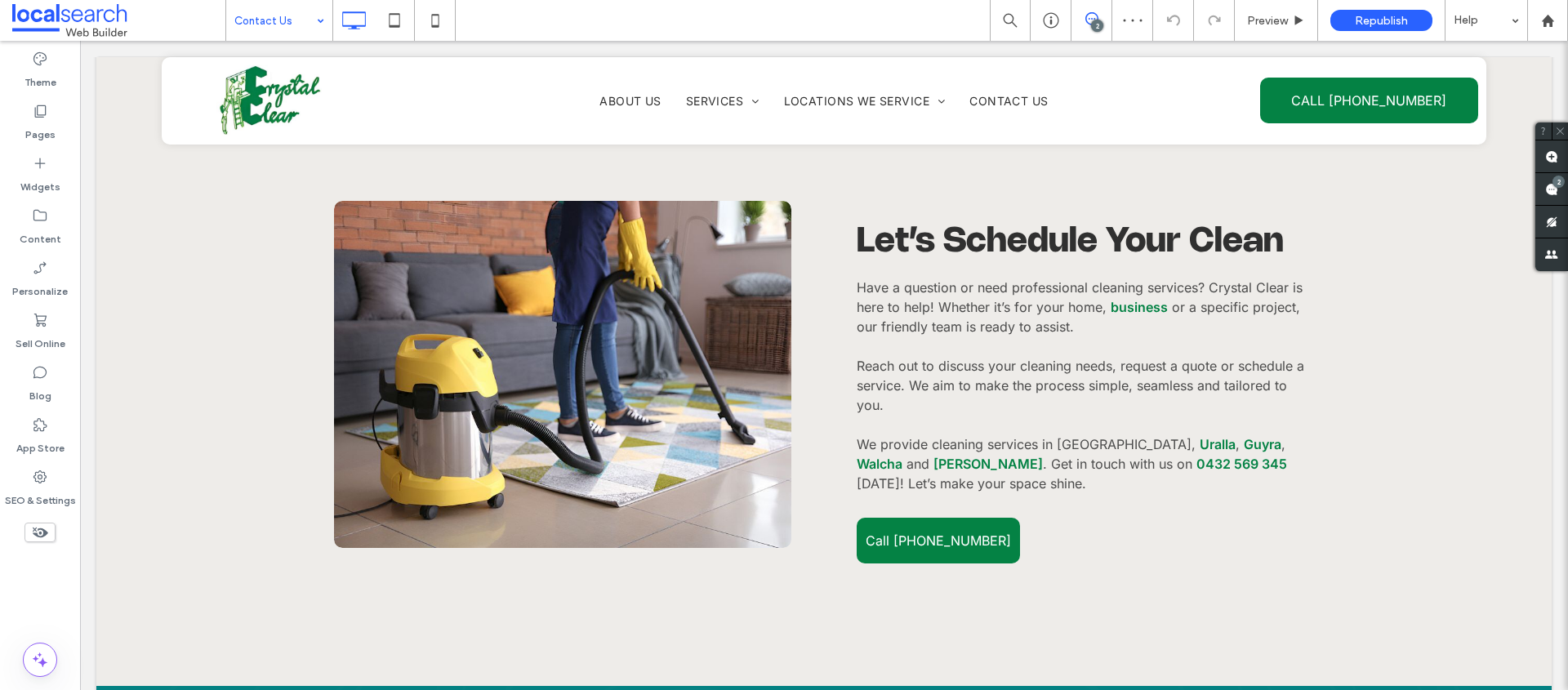
click at [1094, 14] on icon at bounding box center [1091, 19] width 13 height 13
click at [1094, 13] on use at bounding box center [1091, 19] width 13 height 13
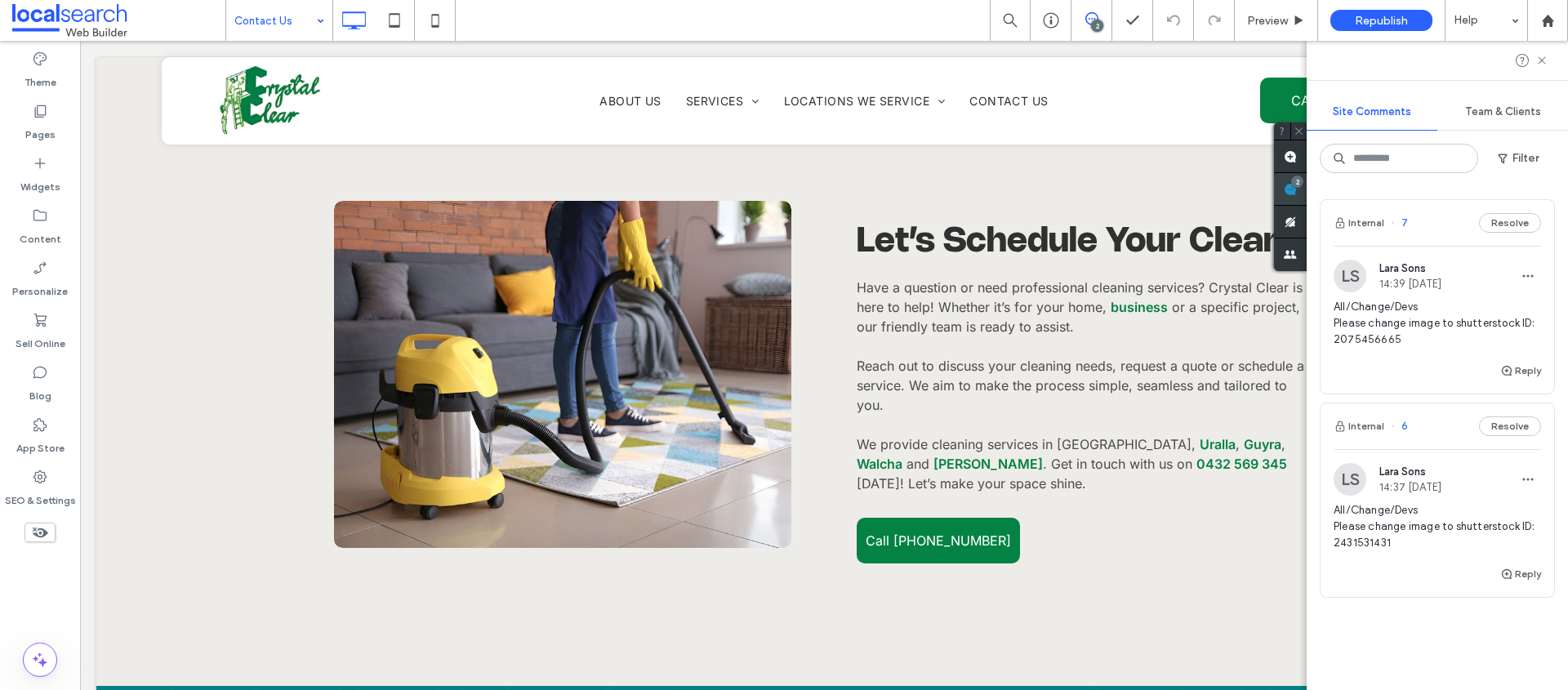
click at [1307, 183] on div "2" at bounding box center [1289, 189] width 32 height 32
click at [1405, 423] on span "6" at bounding box center [1400, 426] width 18 height 17
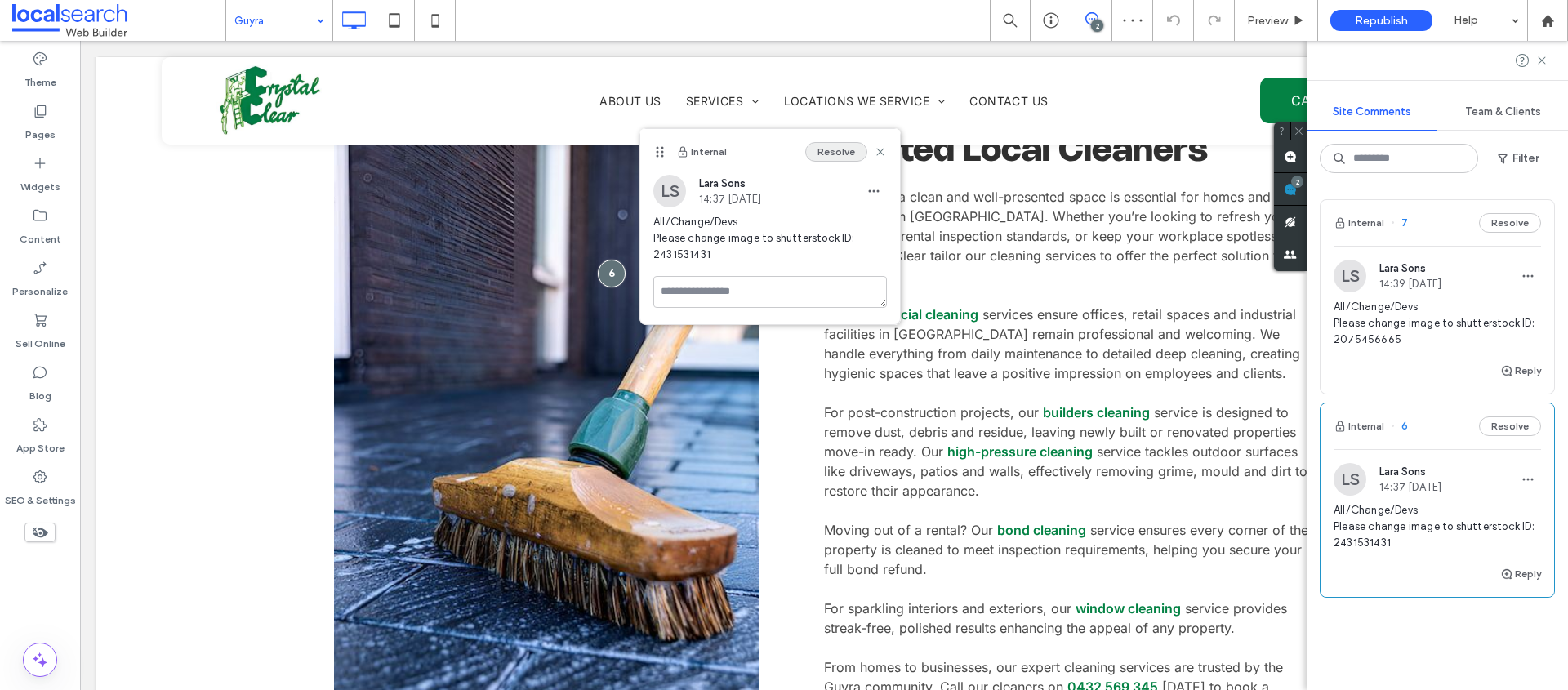
click at [831, 150] on button "Resolve" at bounding box center [835, 152] width 62 height 20
click at [1406, 223] on span "7" at bounding box center [1400, 223] width 18 height 17
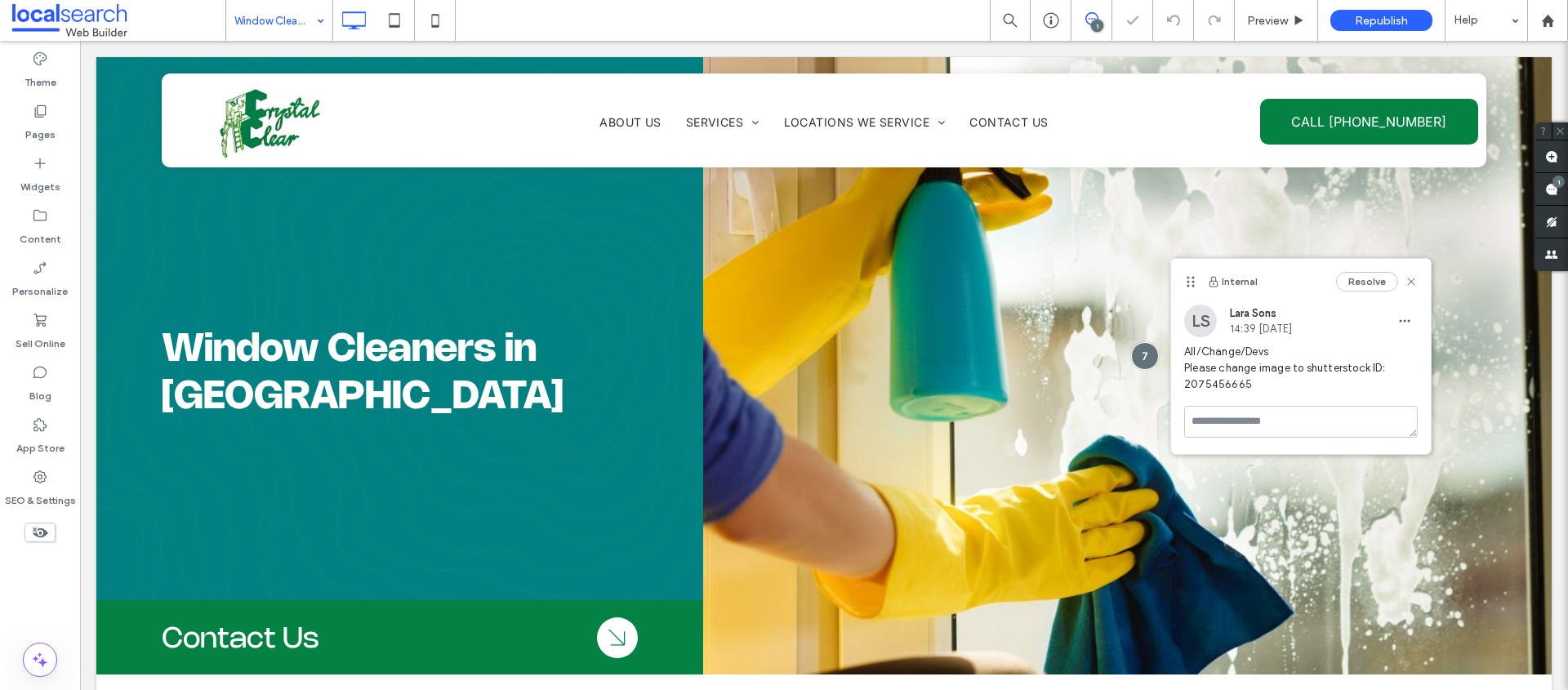
click at [1366, 267] on div "Internal Resolve" at bounding box center [1300, 282] width 259 height 46
click at [1373, 284] on button "Resolve" at bounding box center [1366, 282] width 62 height 20
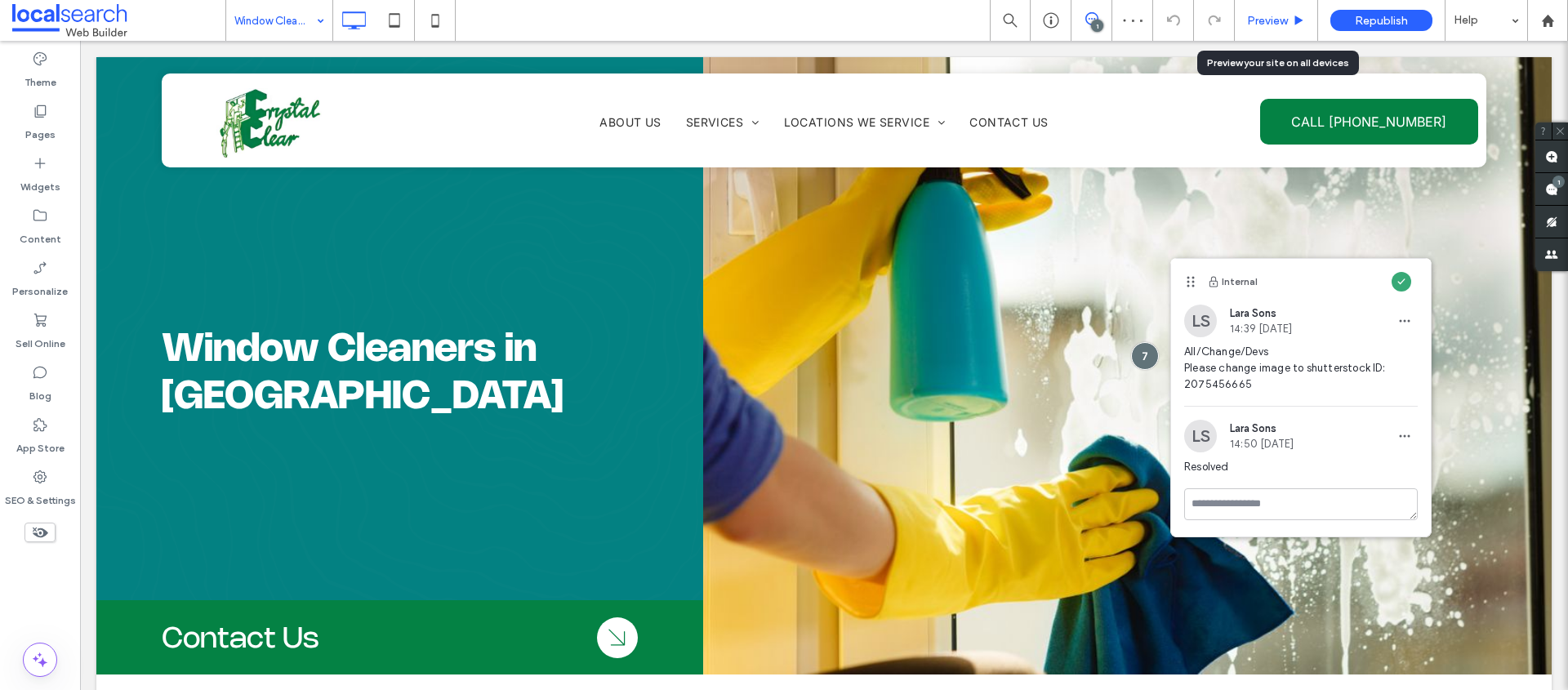
click at [1274, 18] on span "Preview" at bounding box center [1268, 21] width 41 height 14
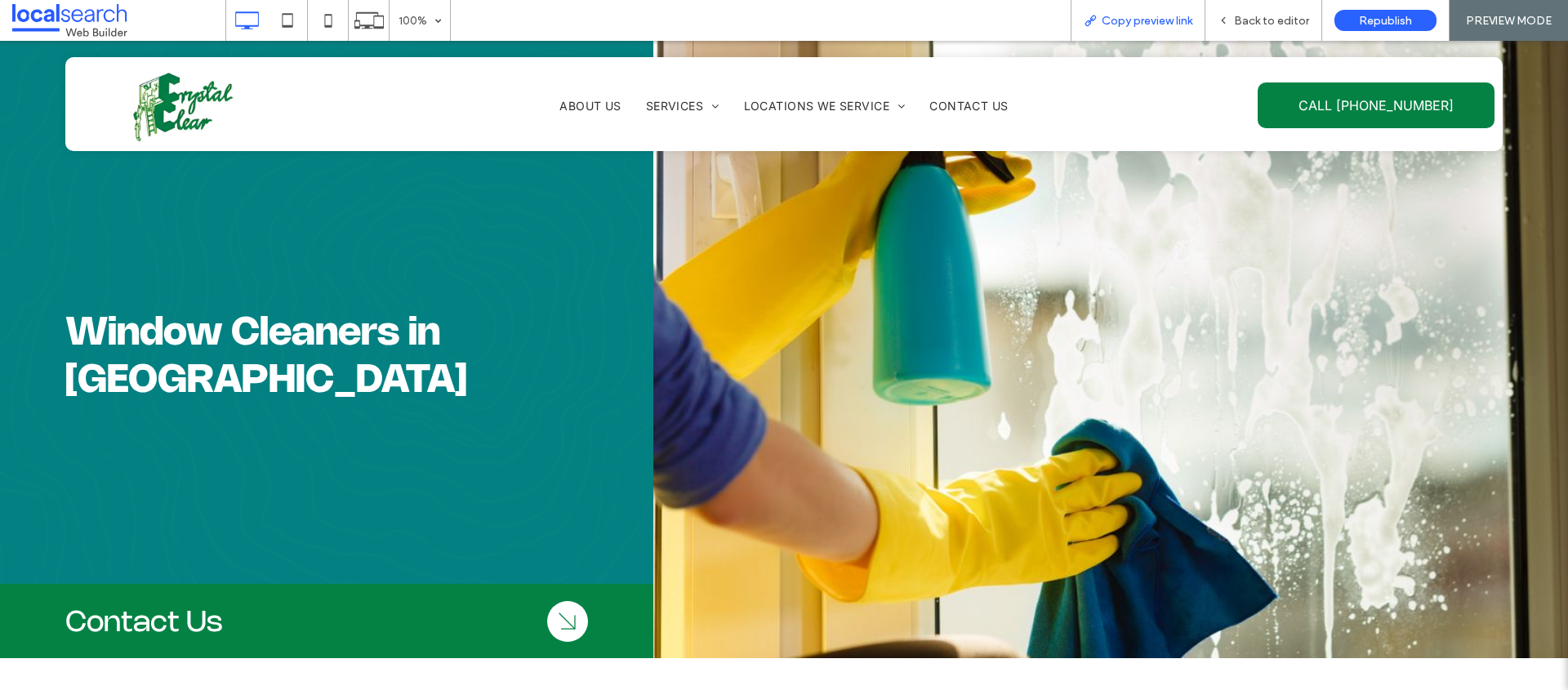
click at [1188, 14] on span "Copy preview link" at bounding box center [1146, 21] width 91 height 14
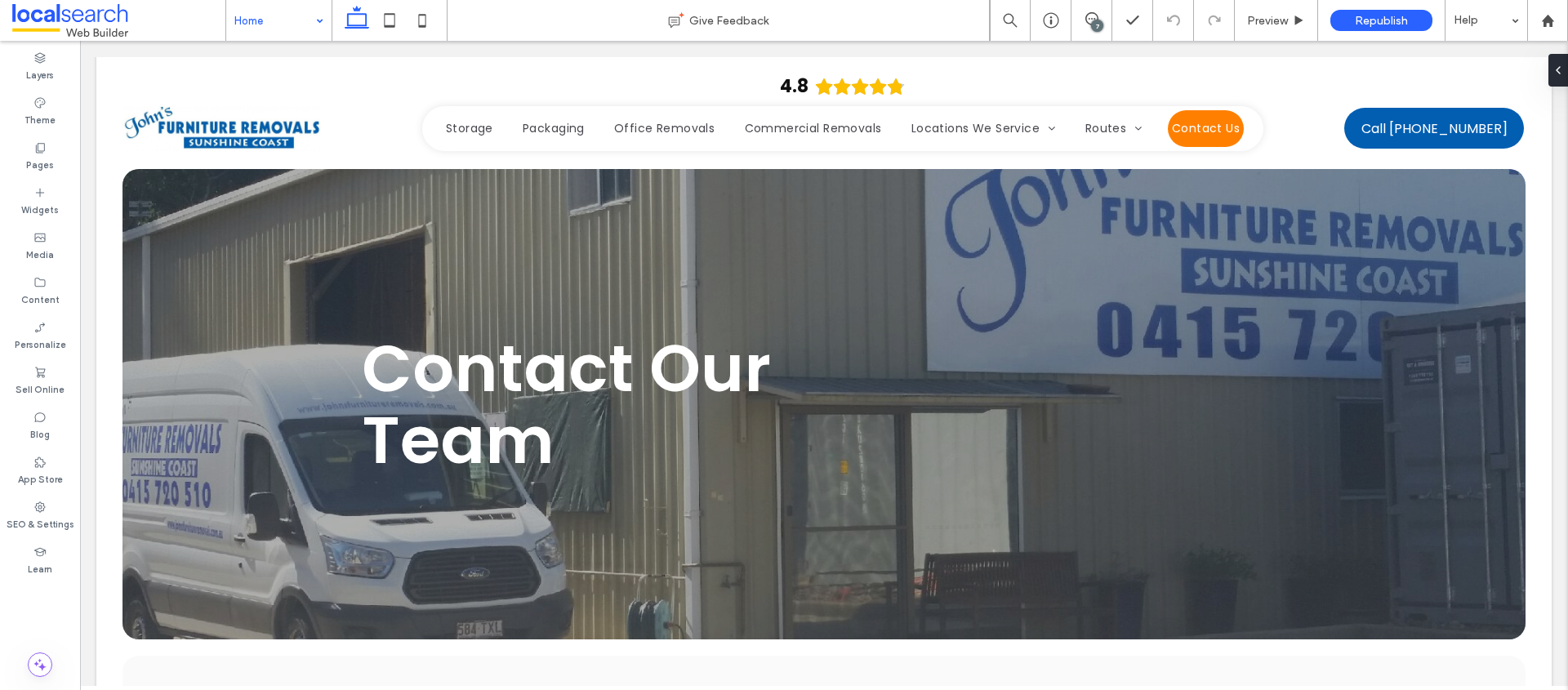
click at [319, 15] on div "Home" at bounding box center [279, 21] width 106 height 41
click at [1090, 19] on icon at bounding box center [1091, 19] width 13 height 13
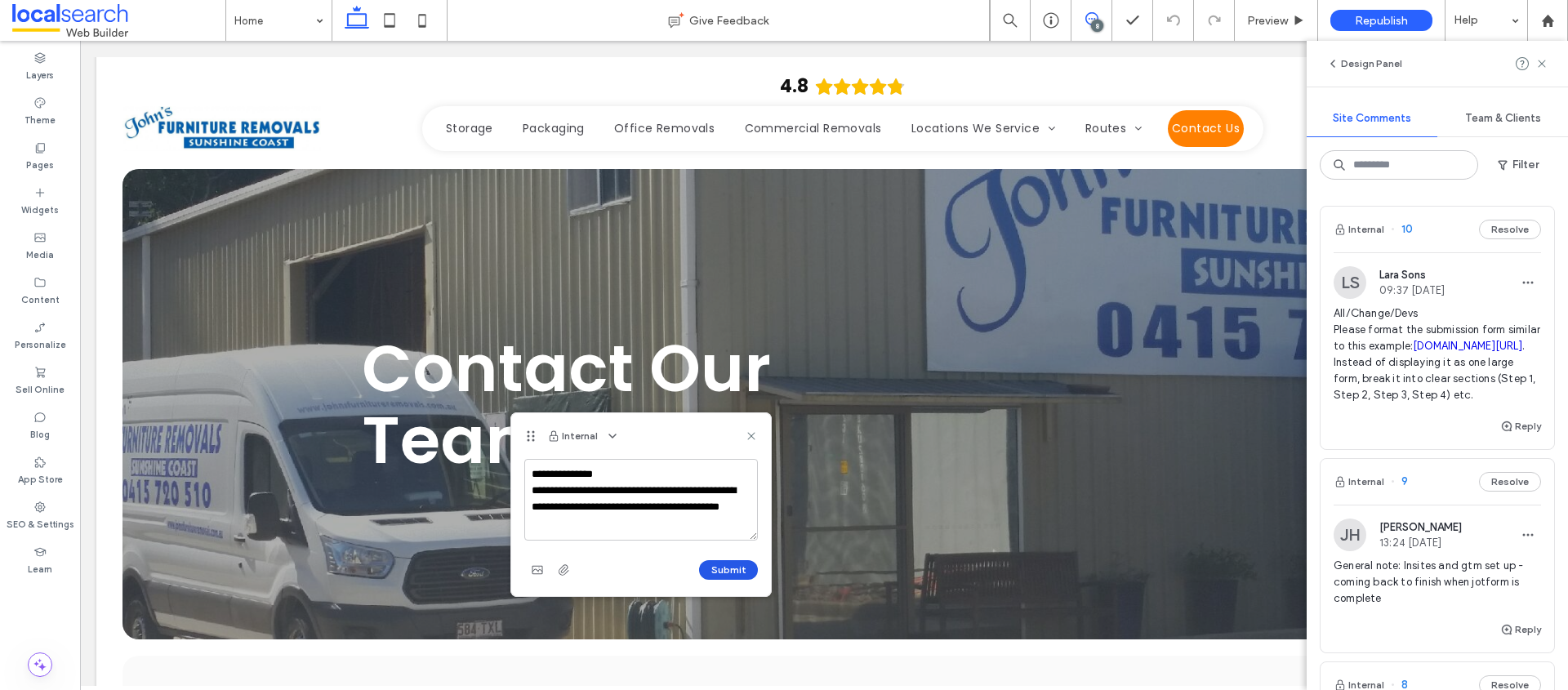
type textarea "**********"
click at [733, 561] on button "Submit" at bounding box center [729, 571] width 59 height 20
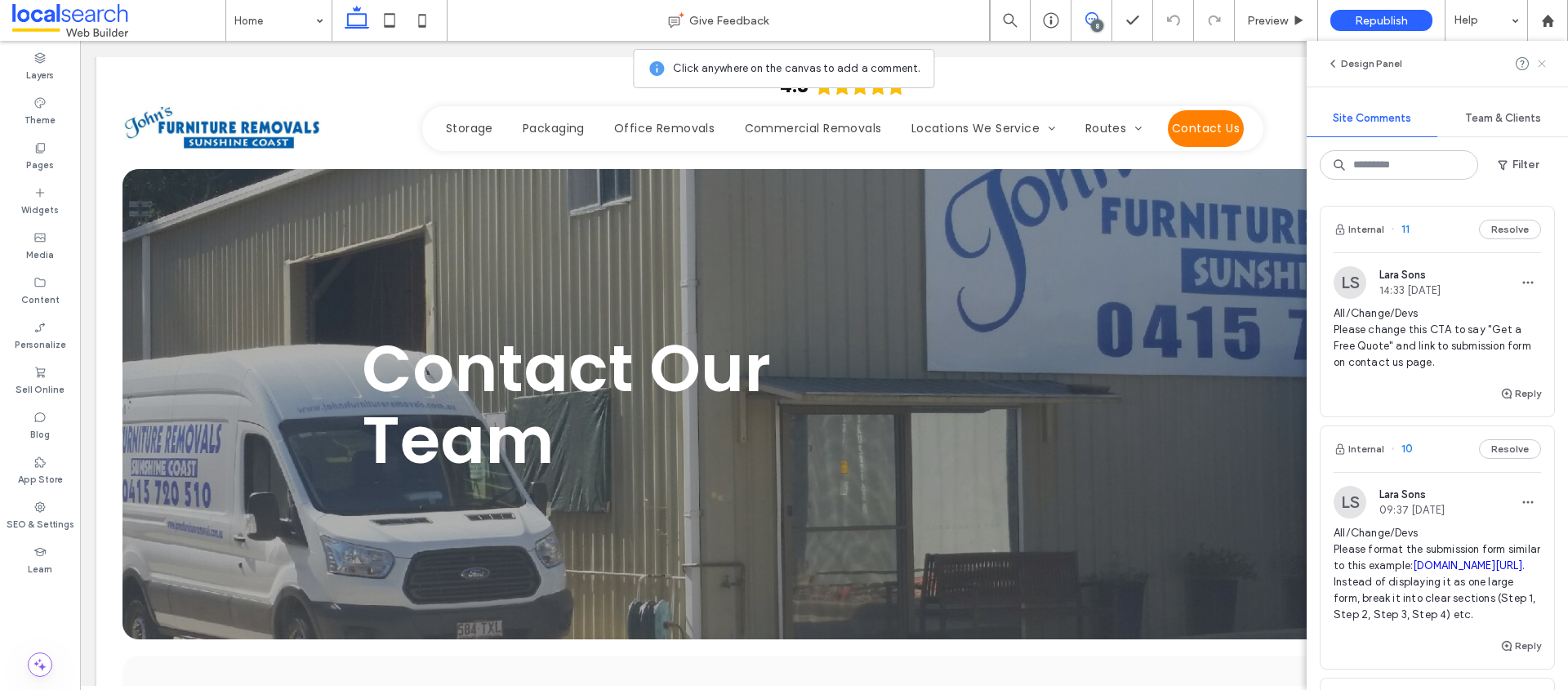
click at [1542, 67] on icon at bounding box center [1541, 63] width 13 height 13
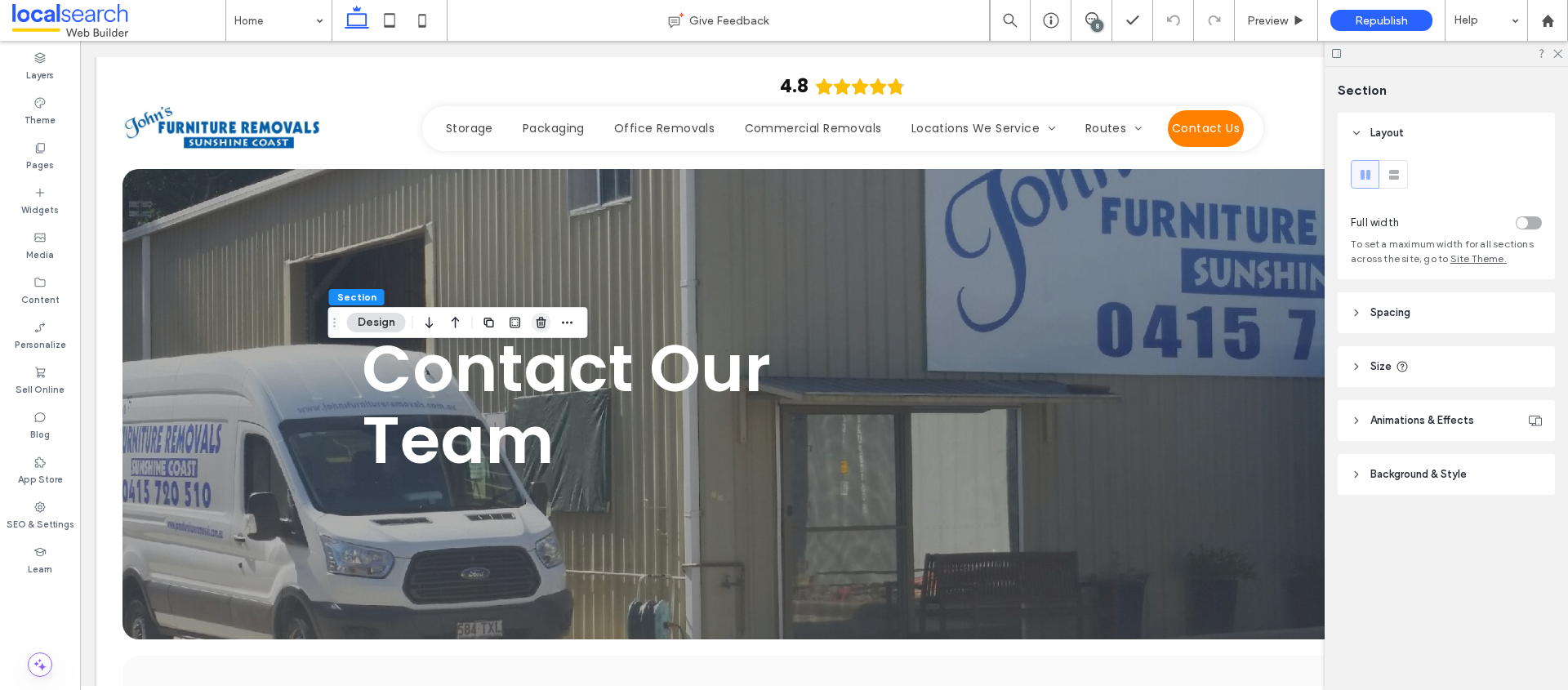
click at [537, 326] on use "button" at bounding box center [541, 322] width 10 height 11
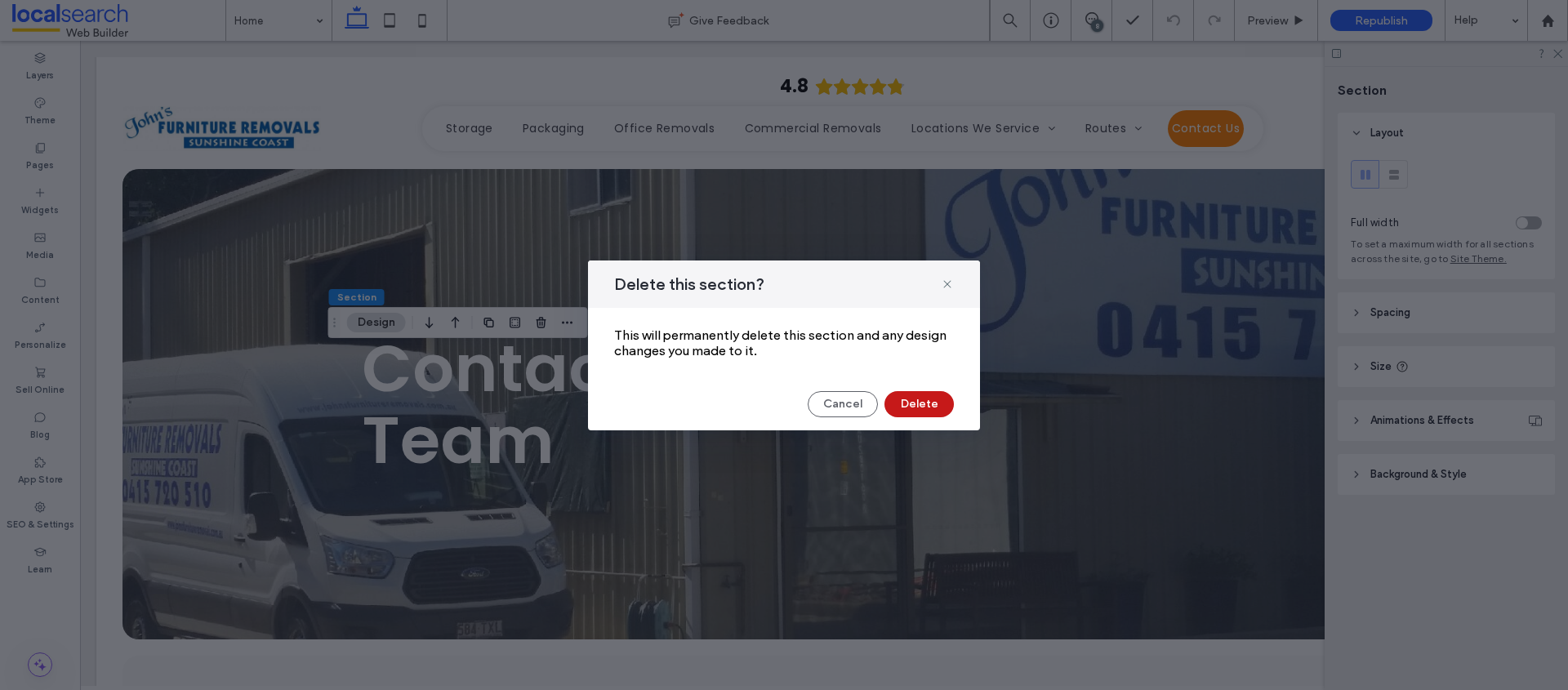
click at [902, 404] on button "Delete" at bounding box center [918, 404] width 69 height 26
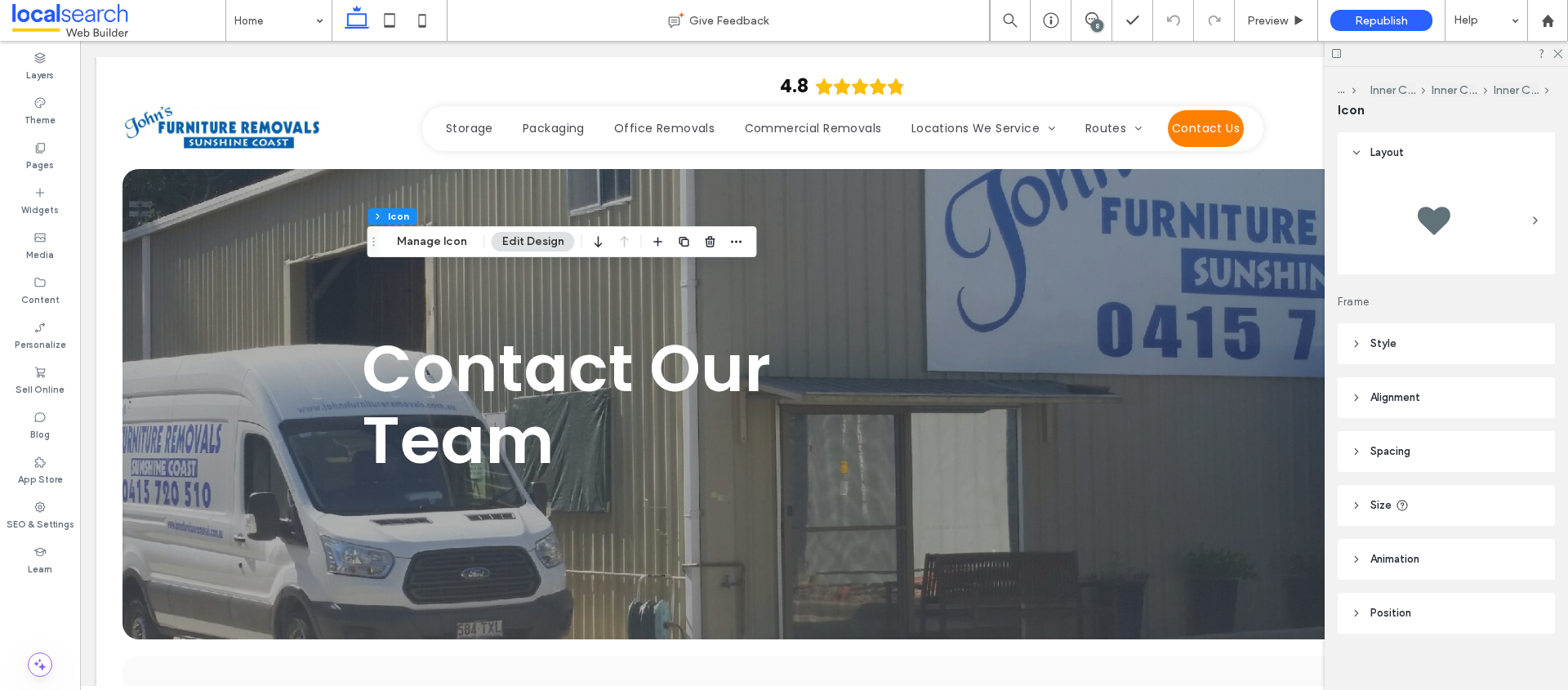
click at [1421, 571] on header "Animation" at bounding box center [1446, 560] width 217 height 41
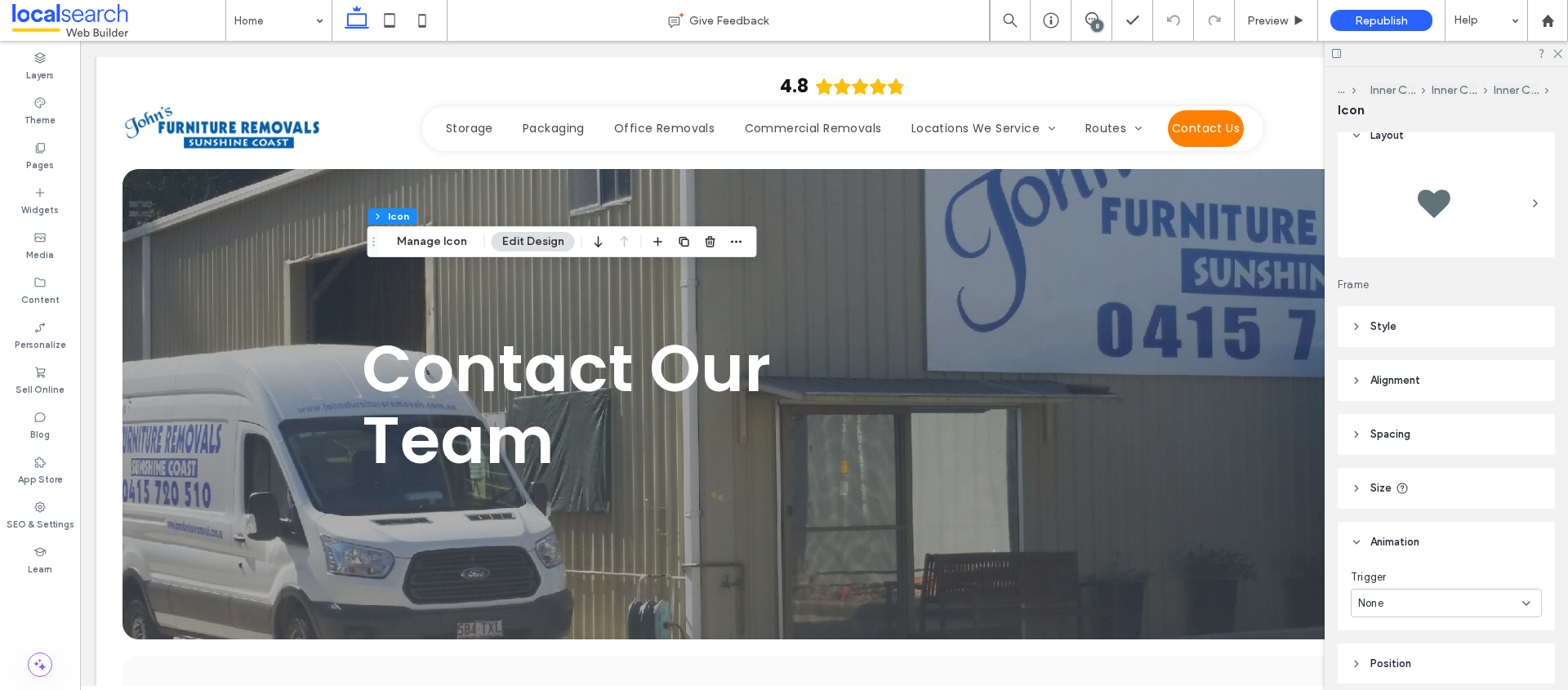
scroll to position [33, 0]
click at [1435, 371] on header "Alignment" at bounding box center [1446, 364] width 217 height 41
click at [1445, 314] on header "Style" at bounding box center [1446, 310] width 217 height 41
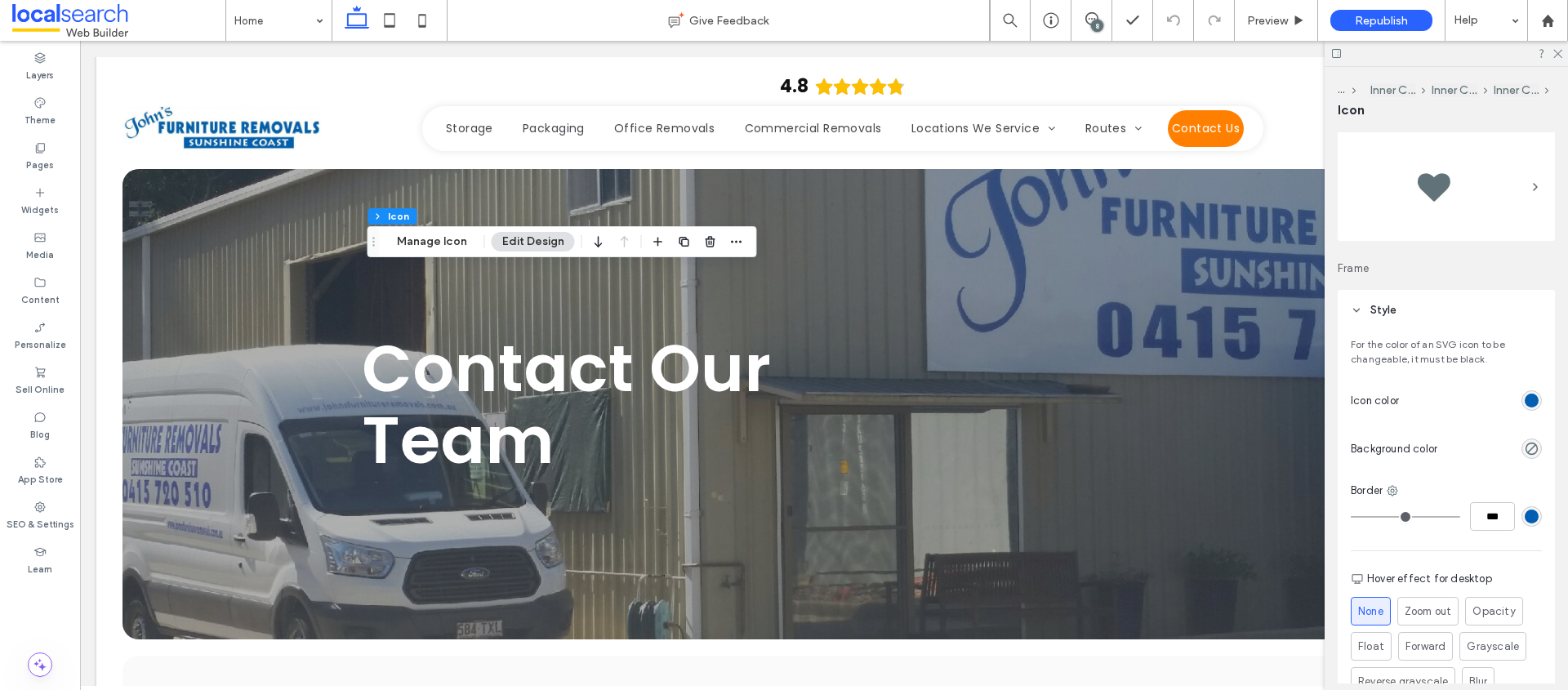
click at [1524, 405] on div "rgb(1, 94, 177)" at bounding box center [1531, 400] width 14 height 14
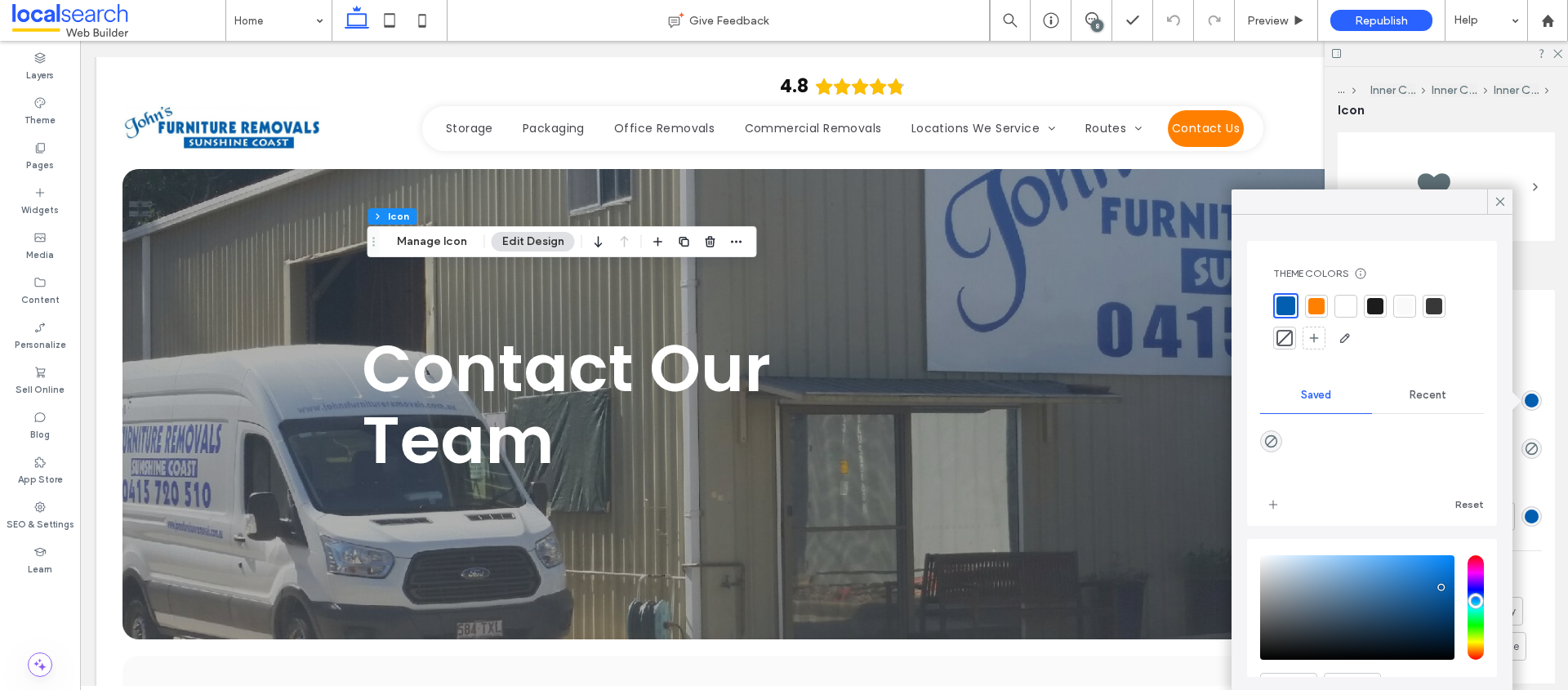
click at [1321, 302] on div at bounding box center [1316, 306] width 17 height 17
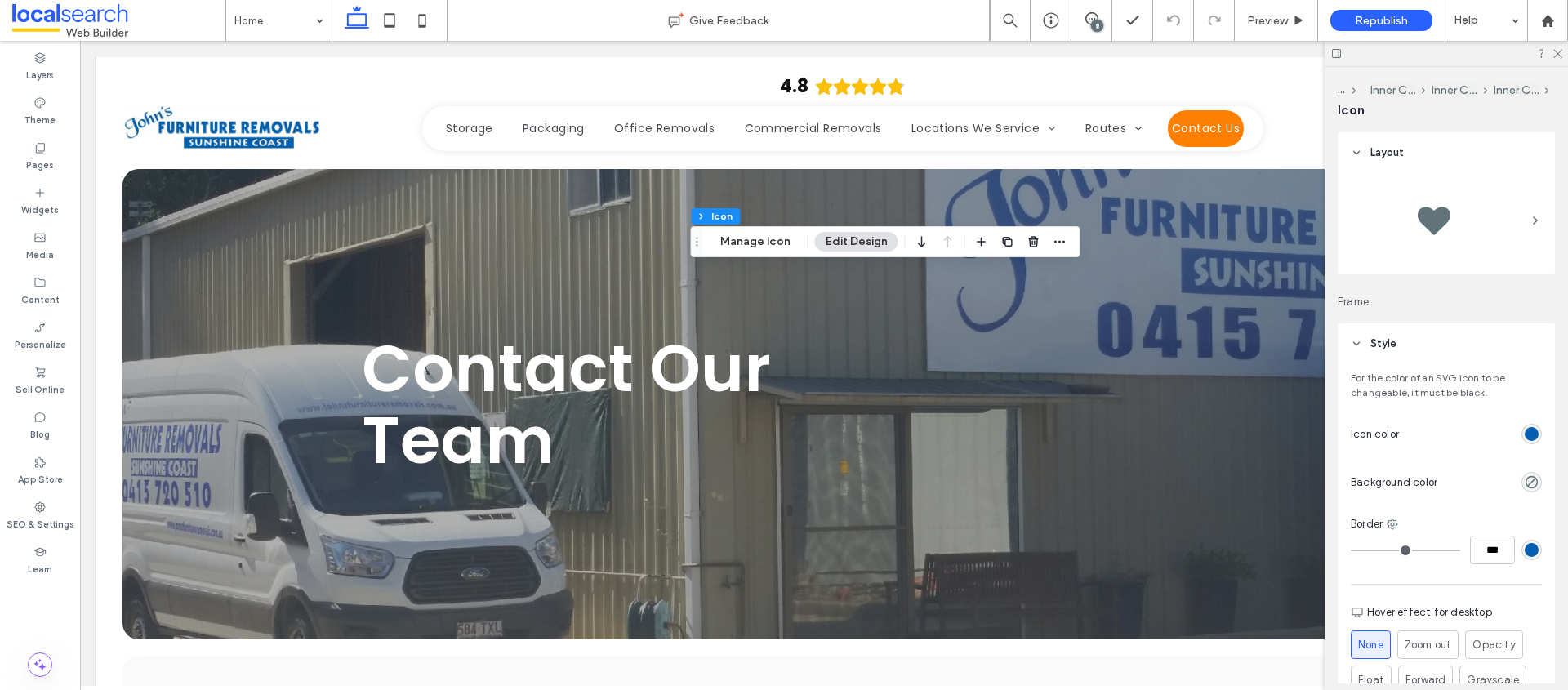
click at [1524, 437] on div "rgb(1, 94, 177)" at bounding box center [1531, 435] width 14 height 14
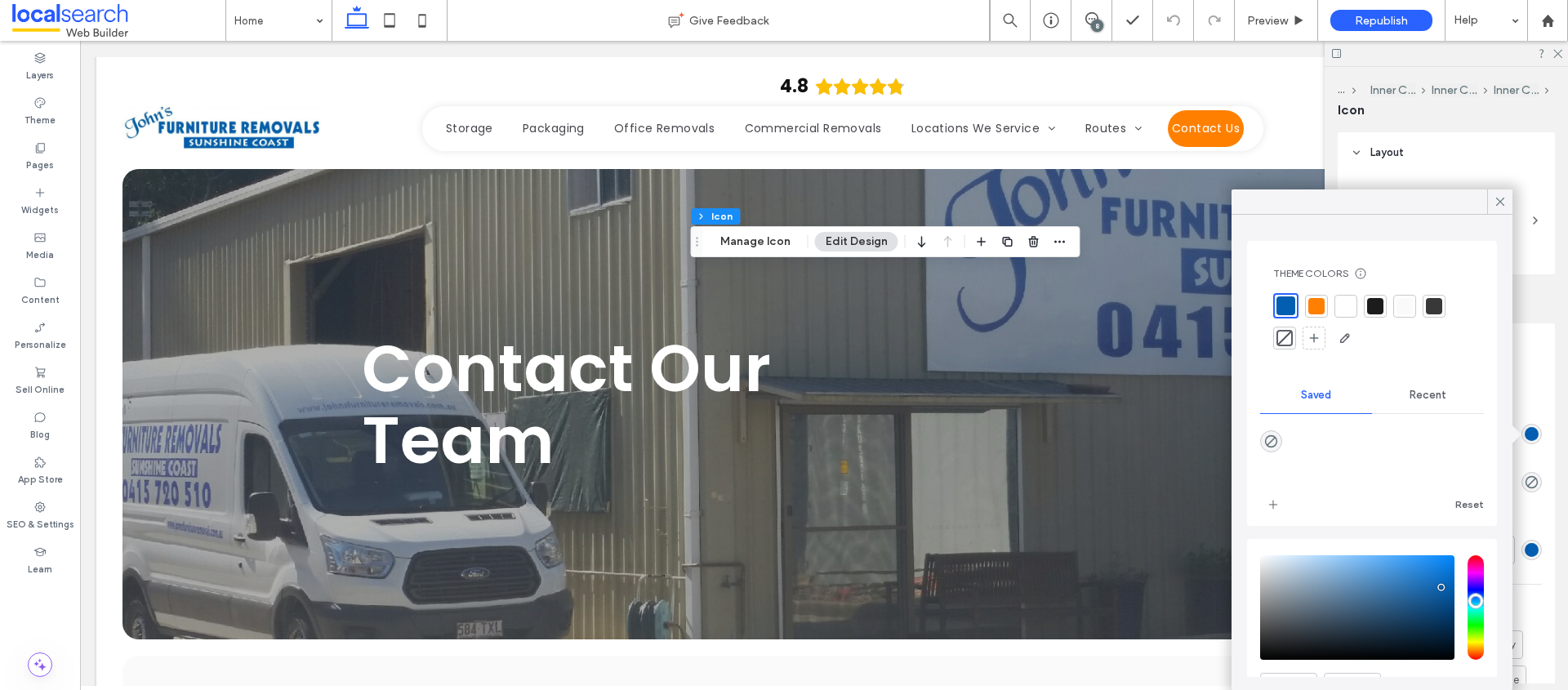
click at [1309, 306] on div at bounding box center [1316, 306] width 17 height 17
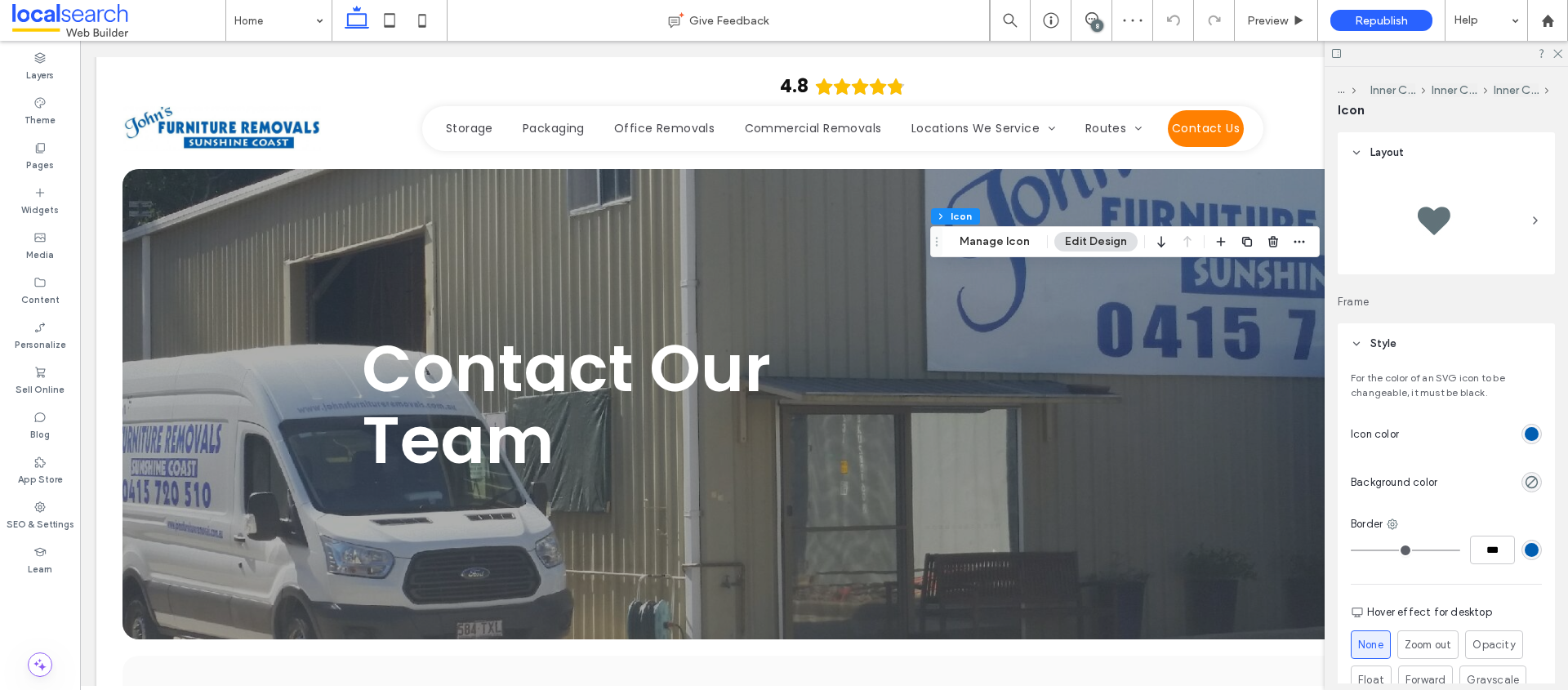
click at [1524, 424] on div "rgb(1, 94, 177)" at bounding box center [1531, 434] width 21 height 21
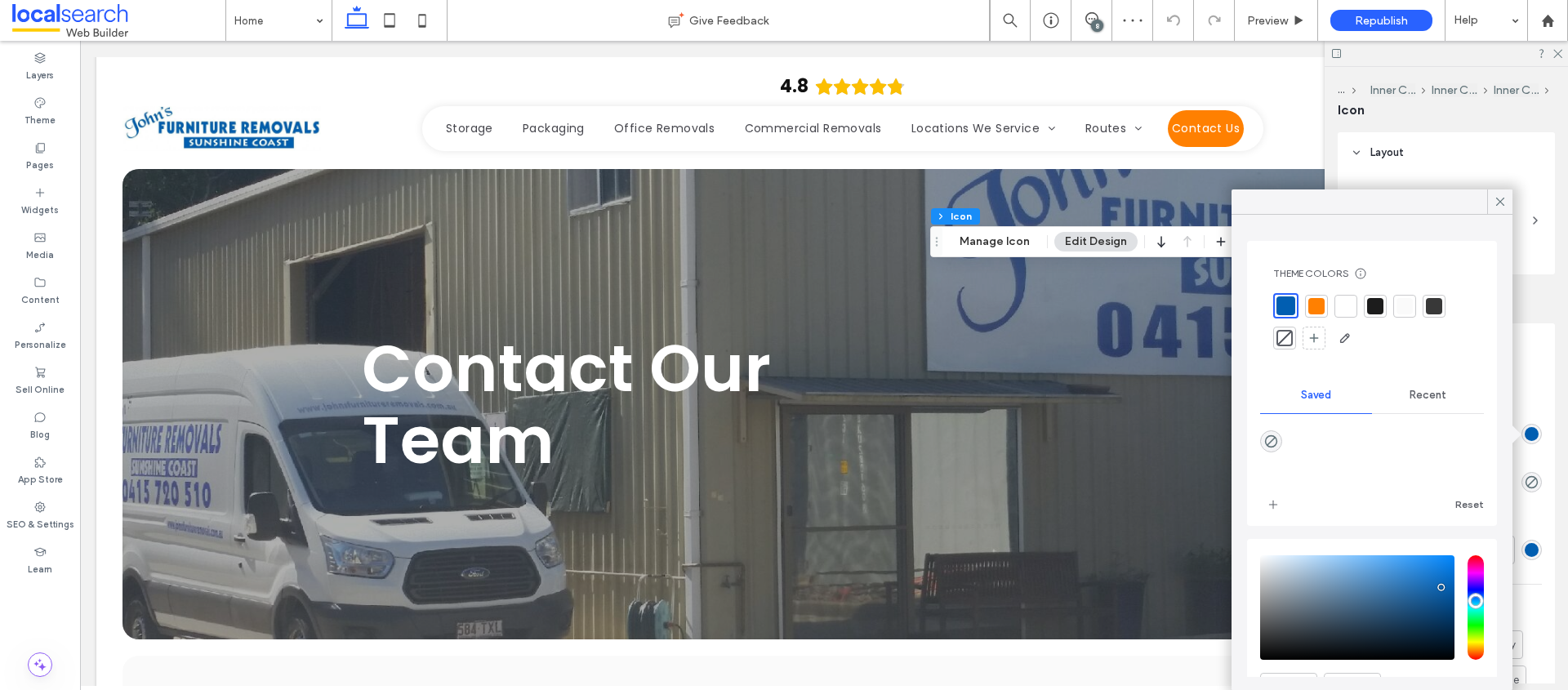
click at [1322, 299] on div at bounding box center [1316, 306] width 17 height 17
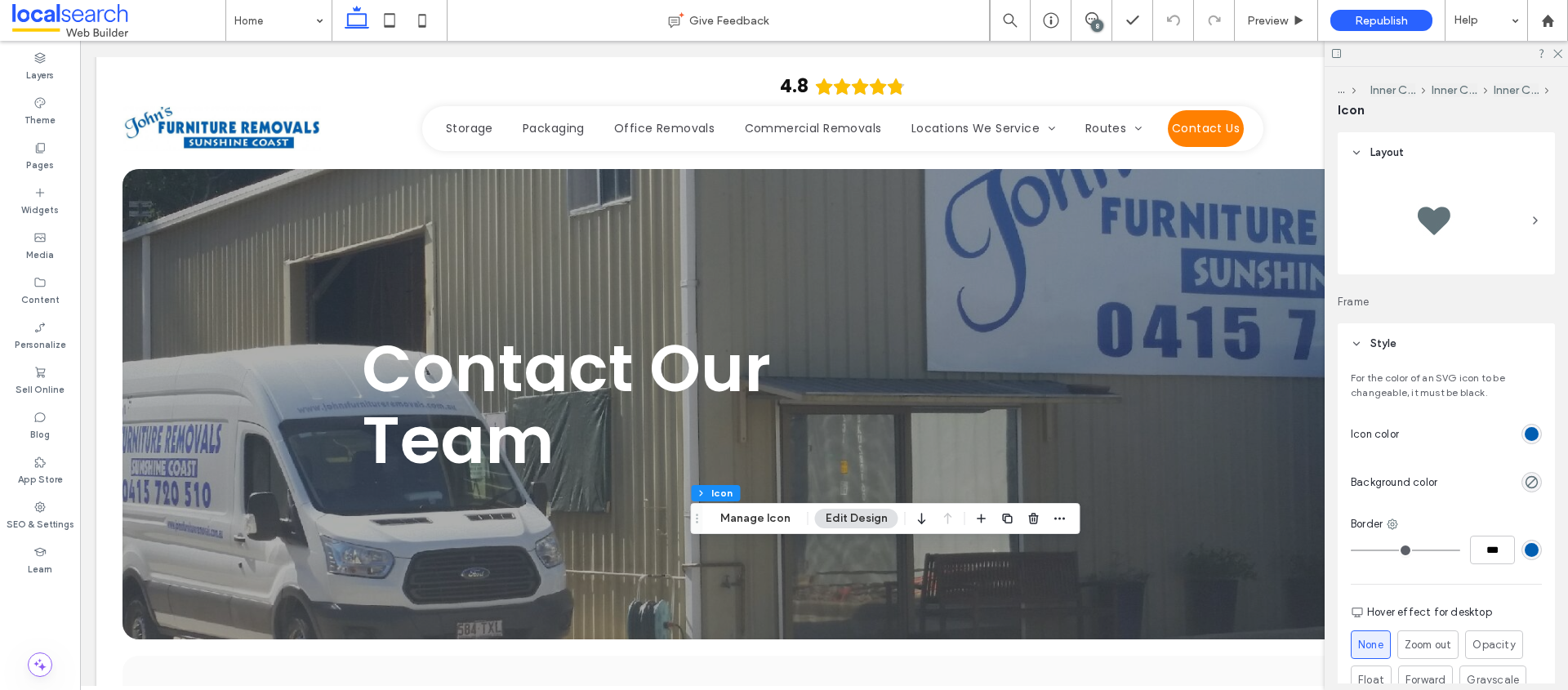
click at [1524, 436] on div "rgb(1, 94, 177)" at bounding box center [1531, 435] width 14 height 14
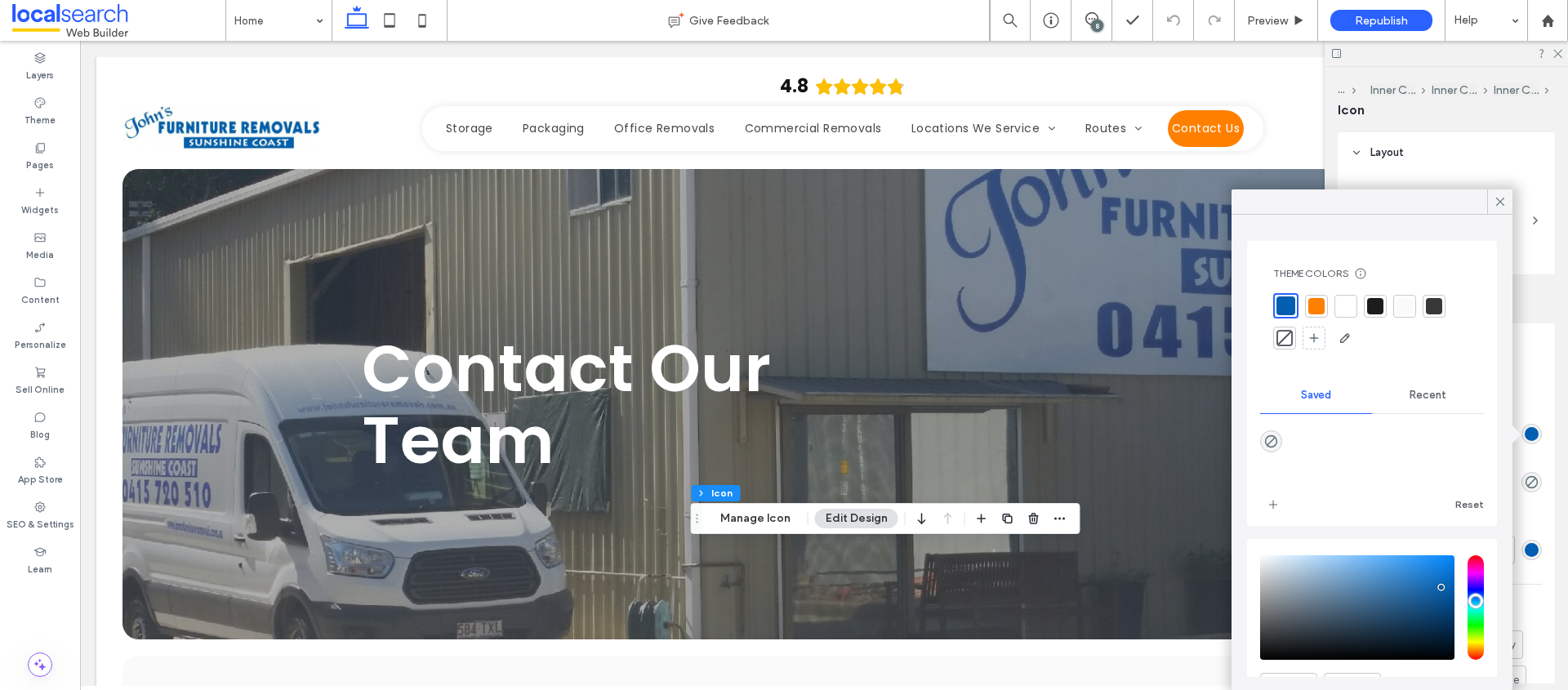
drag, startPoint x: 1312, startPoint y: 309, endPoint x: 1328, endPoint y: 299, distance: 18.9
click at [1312, 308] on div at bounding box center [1316, 306] width 17 height 17
click at [1503, 205] on icon at bounding box center [1500, 202] width 15 height 15
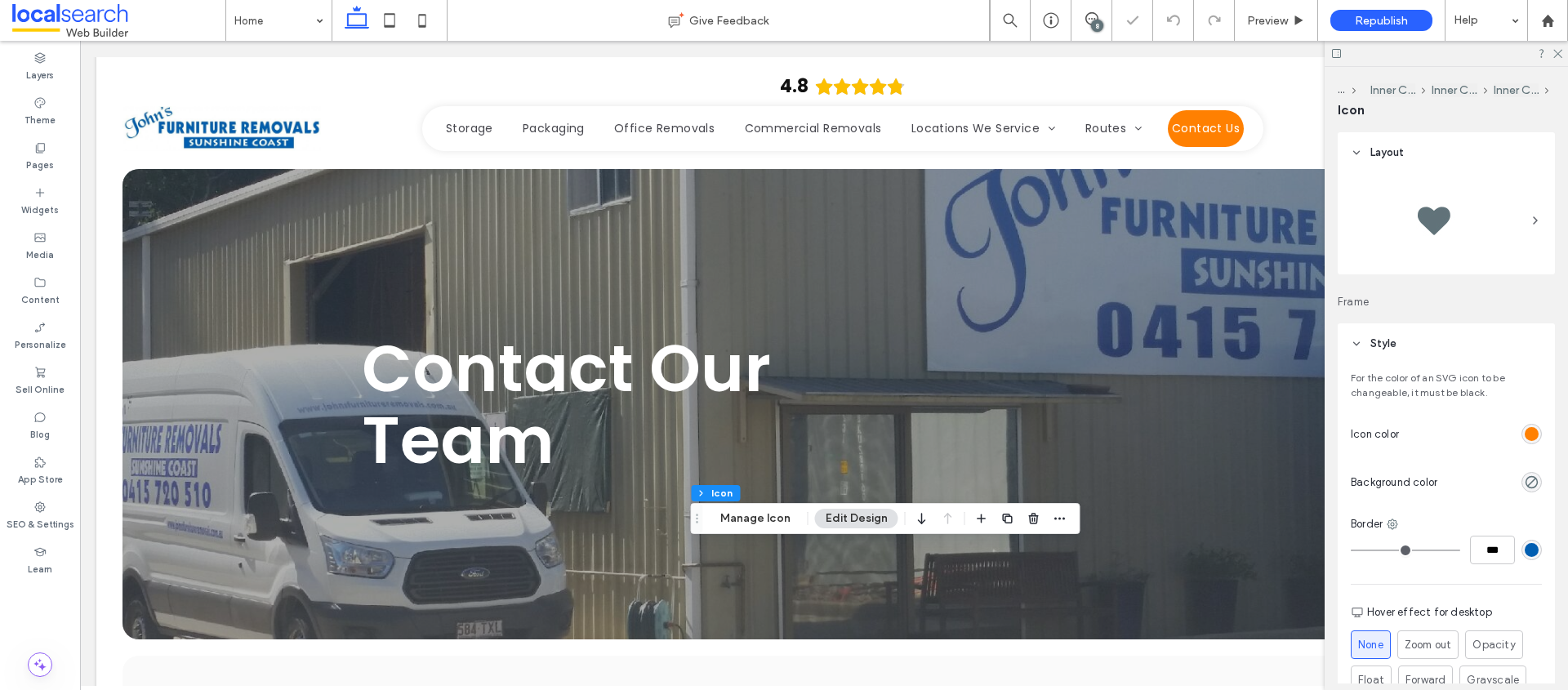
click at [1558, 58] on div at bounding box center [1446, 54] width 244 height 25
click at [1561, 54] on icon at bounding box center [1556, 52] width 11 height 11
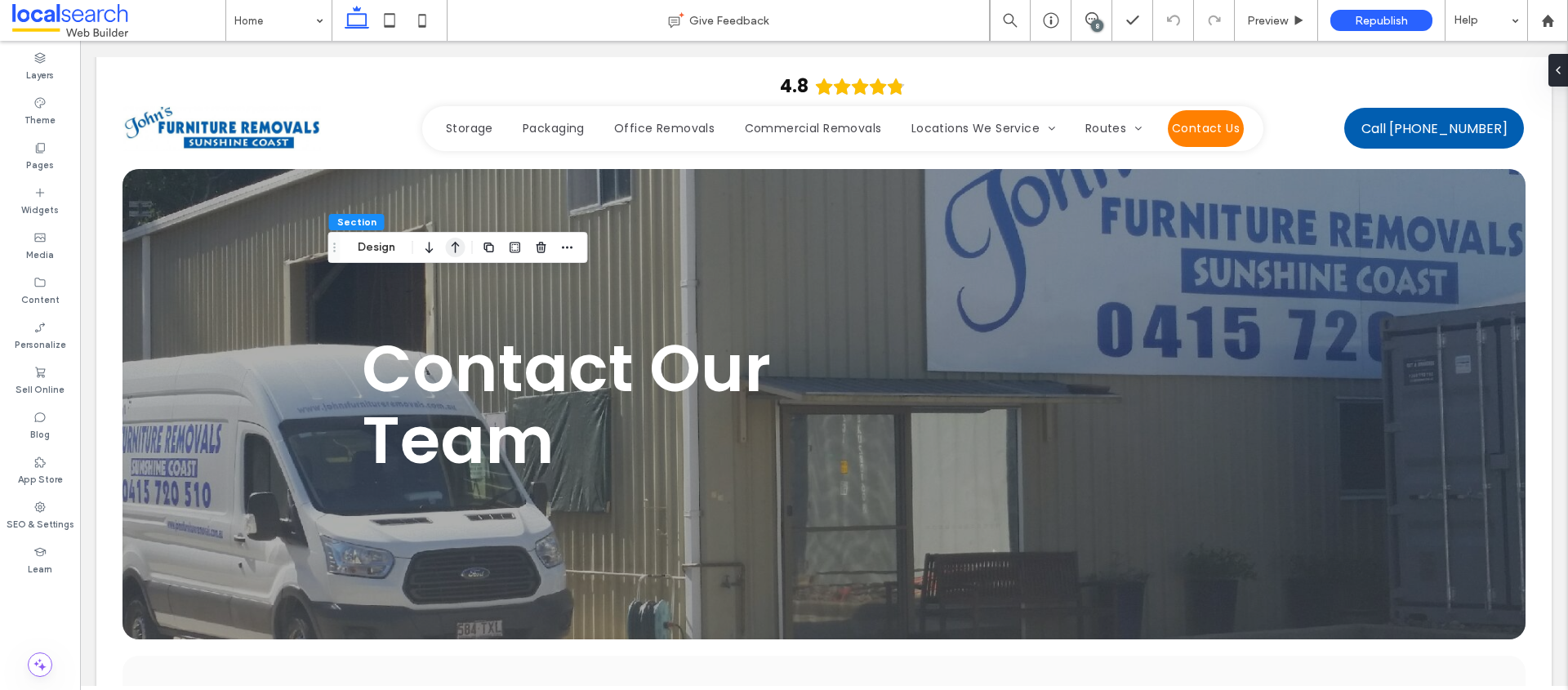
click at [448, 249] on icon "button" at bounding box center [456, 248] width 20 height 29
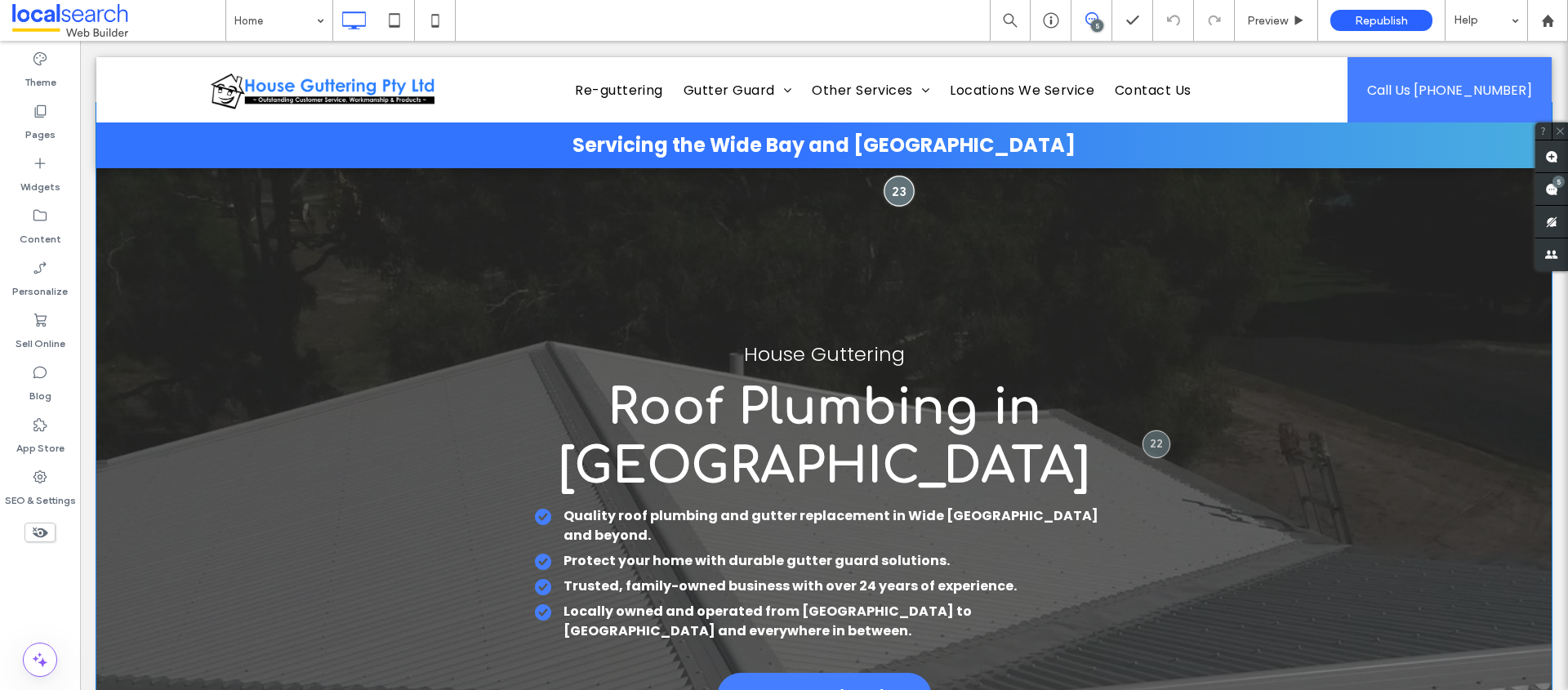
click at [900, 188] on div at bounding box center [899, 190] width 30 height 30
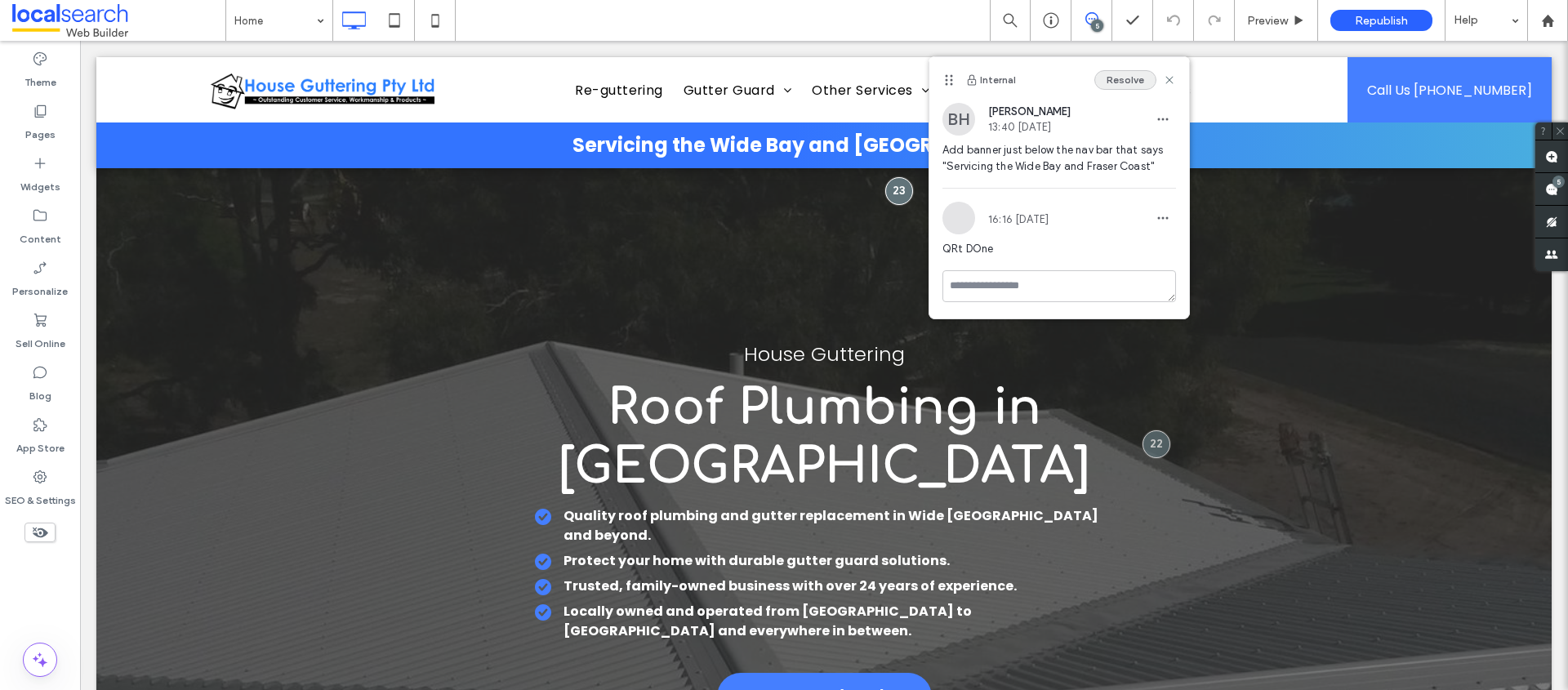
click at [1134, 81] on button "Resolve" at bounding box center [1125, 80] width 62 height 20
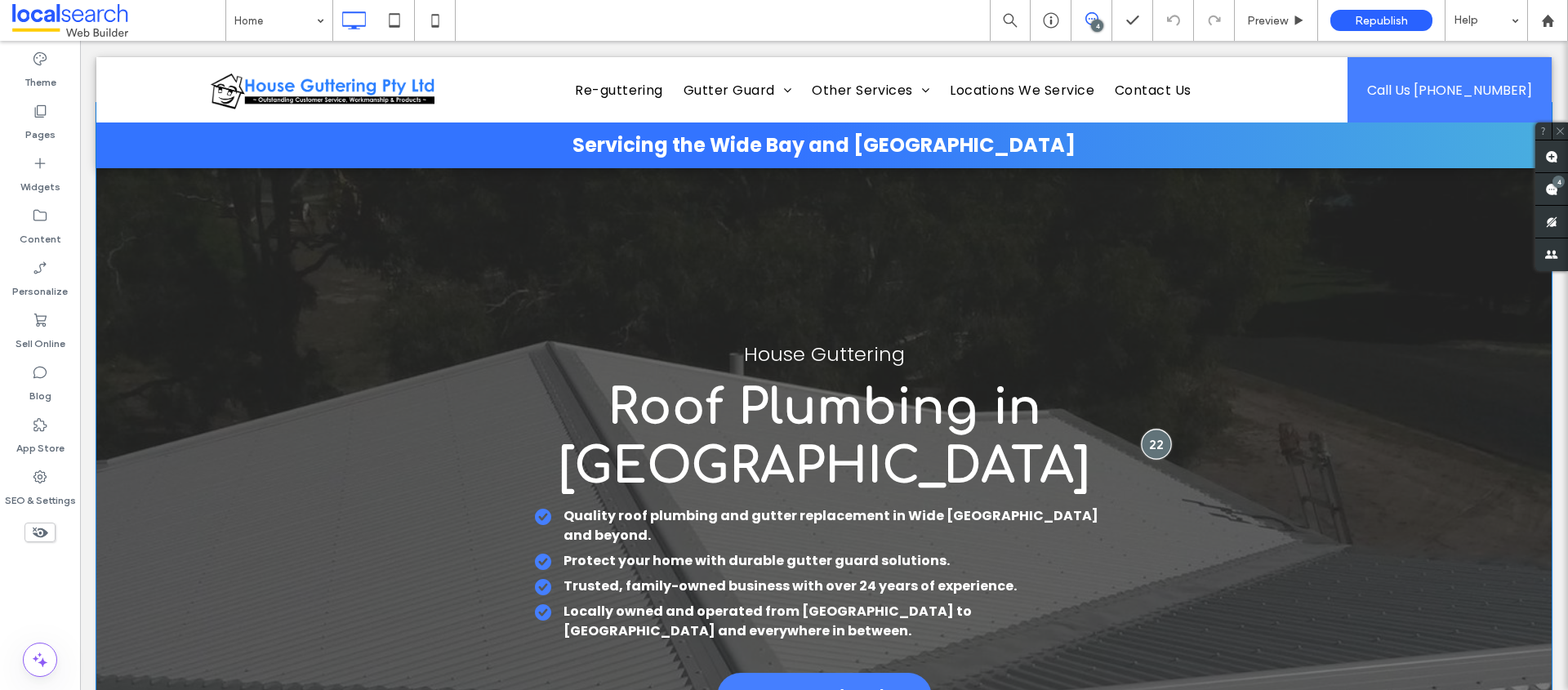
click at [1144, 438] on div at bounding box center [1155, 443] width 30 height 30
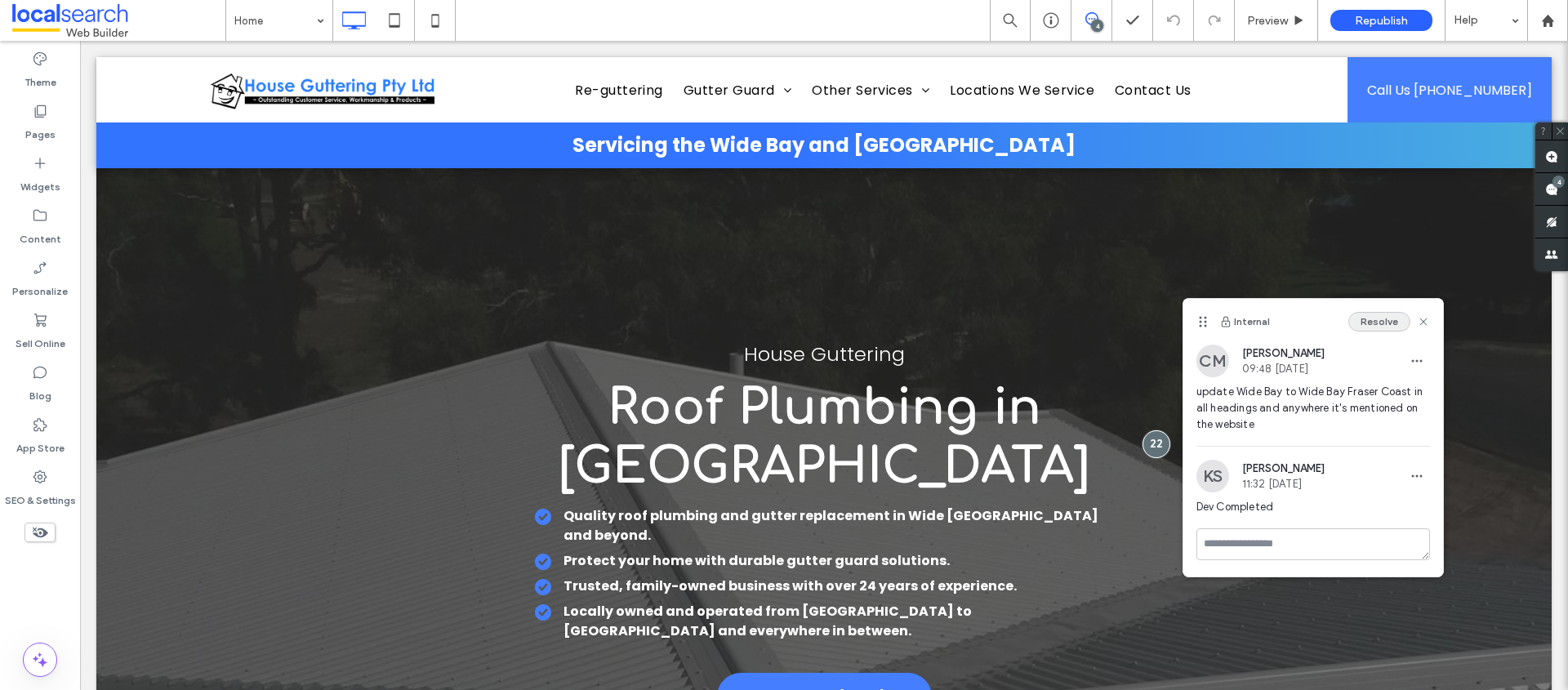
click at [1377, 328] on button "Resolve" at bounding box center [1378, 322] width 62 height 20
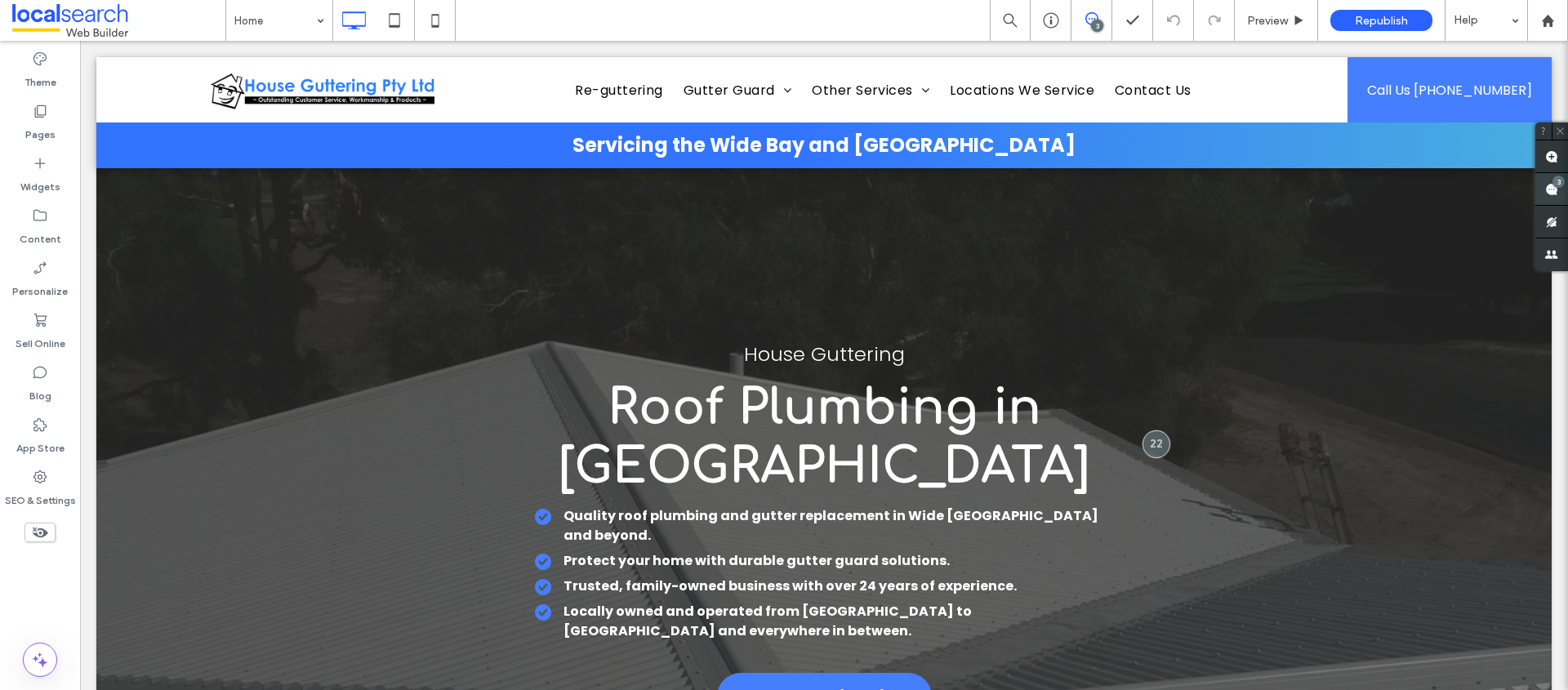
click at [1552, 185] on div "3" at bounding box center [1558, 181] width 13 height 13
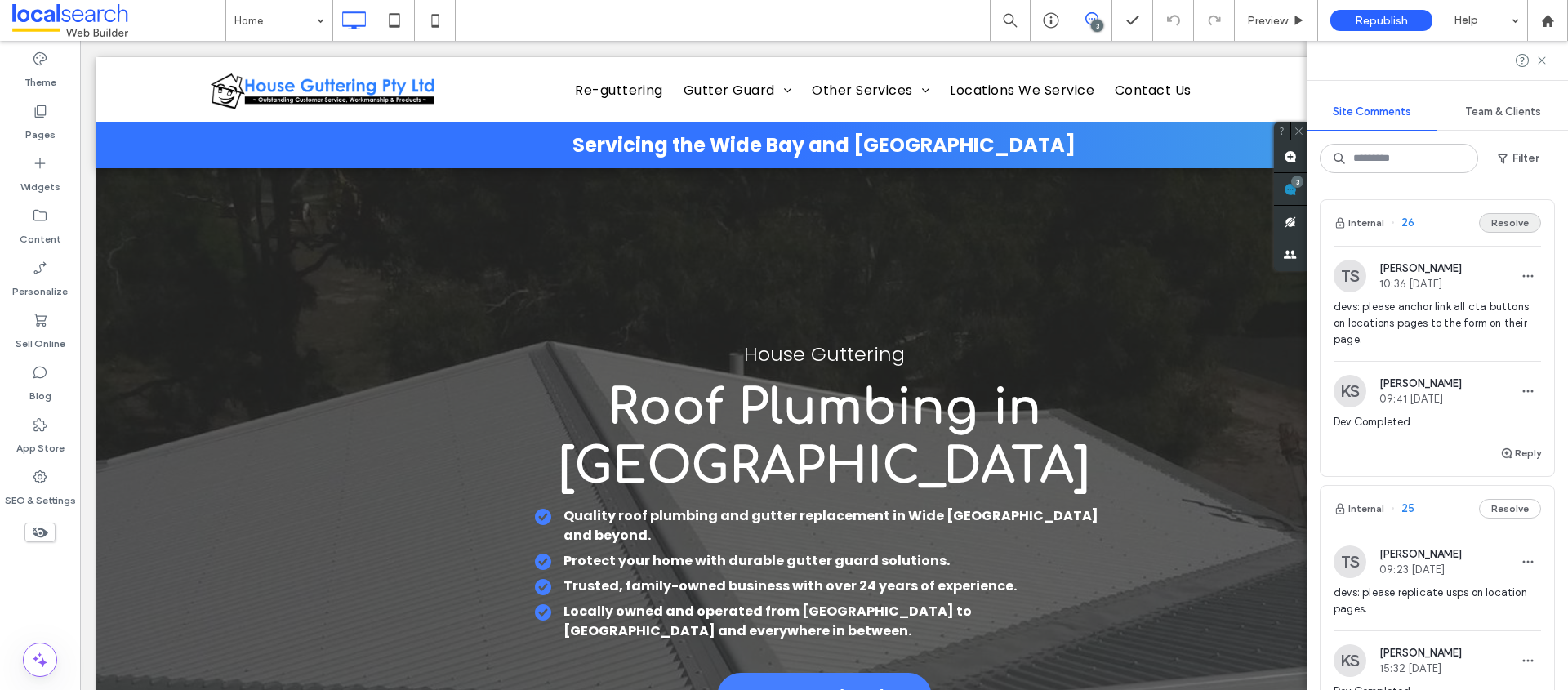
click at [1502, 225] on button "Resolve" at bounding box center [1509, 223] width 62 height 20
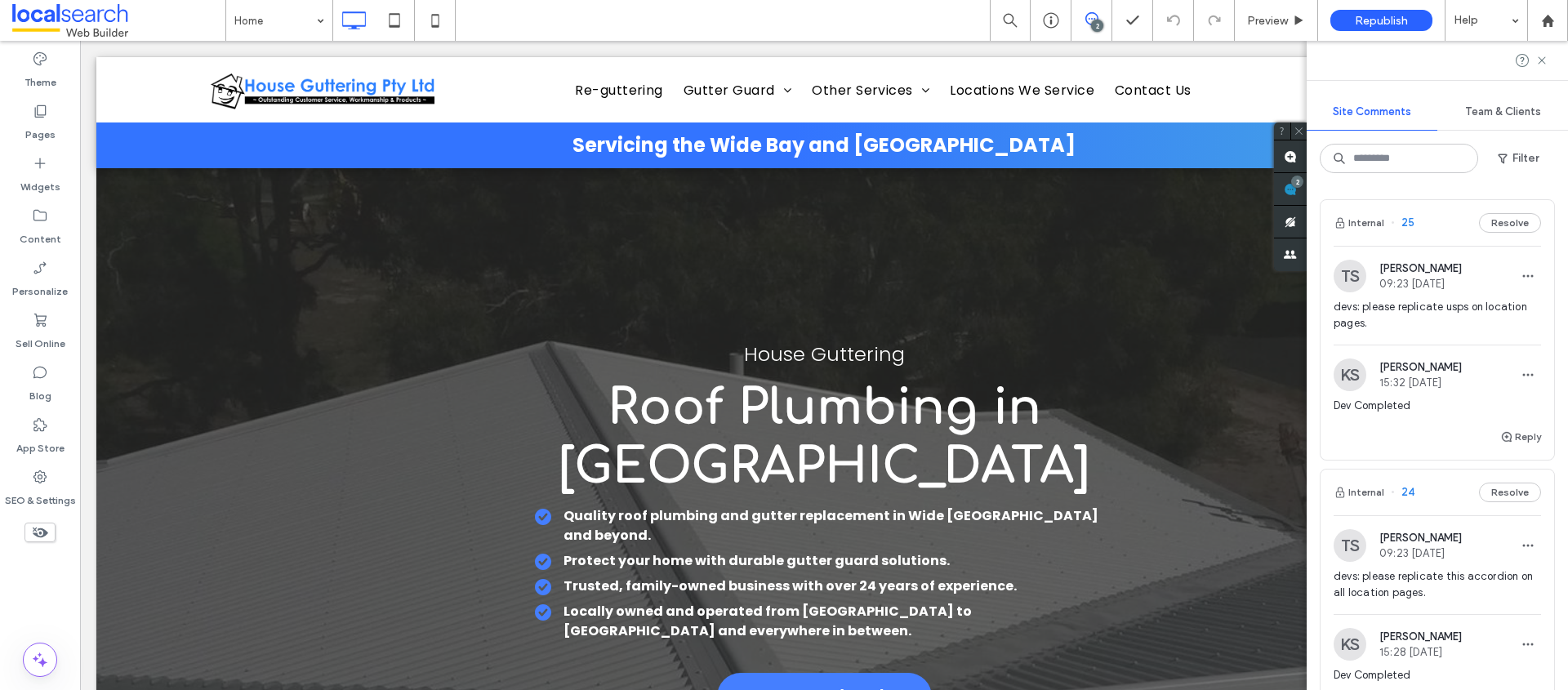
click at [1509, 220] on button "Resolve" at bounding box center [1509, 223] width 62 height 20
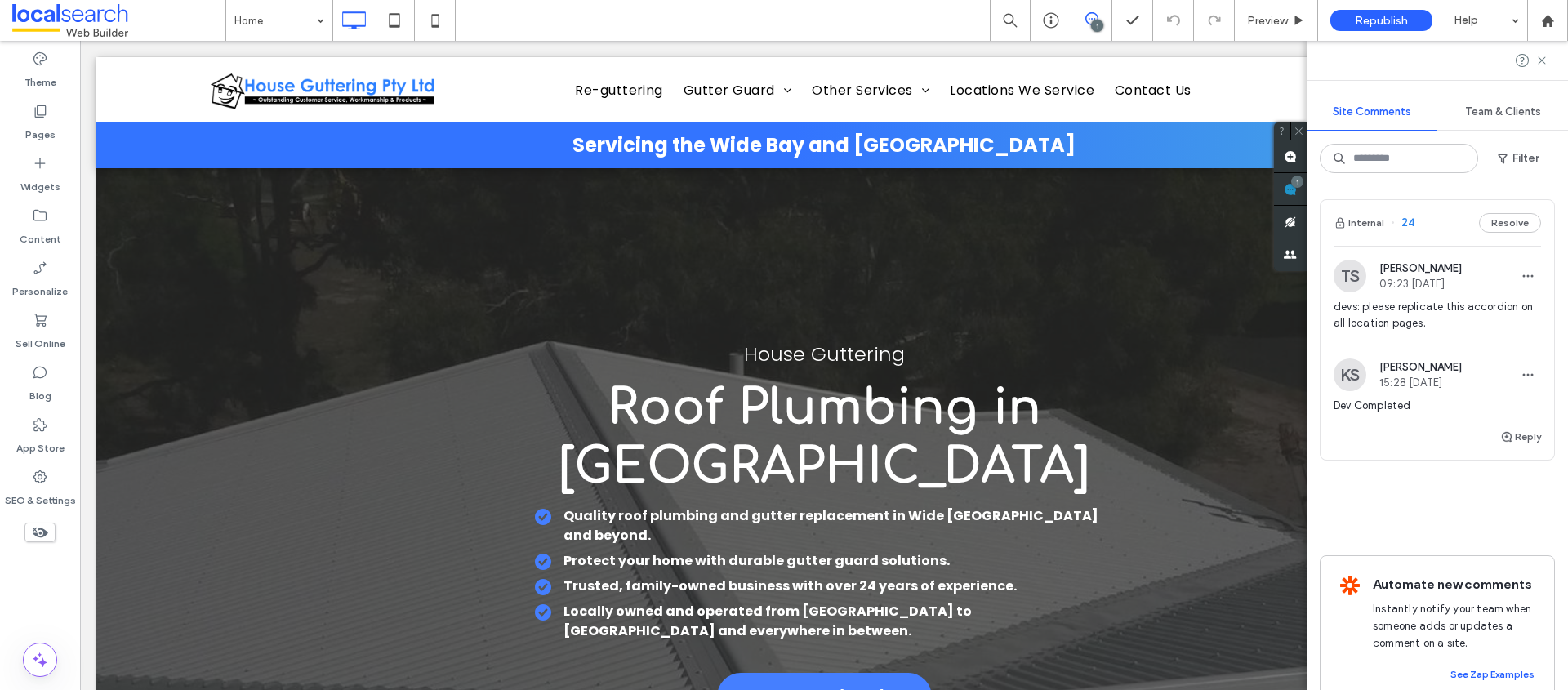
click at [1509, 220] on button "Resolve" at bounding box center [1509, 223] width 62 height 20
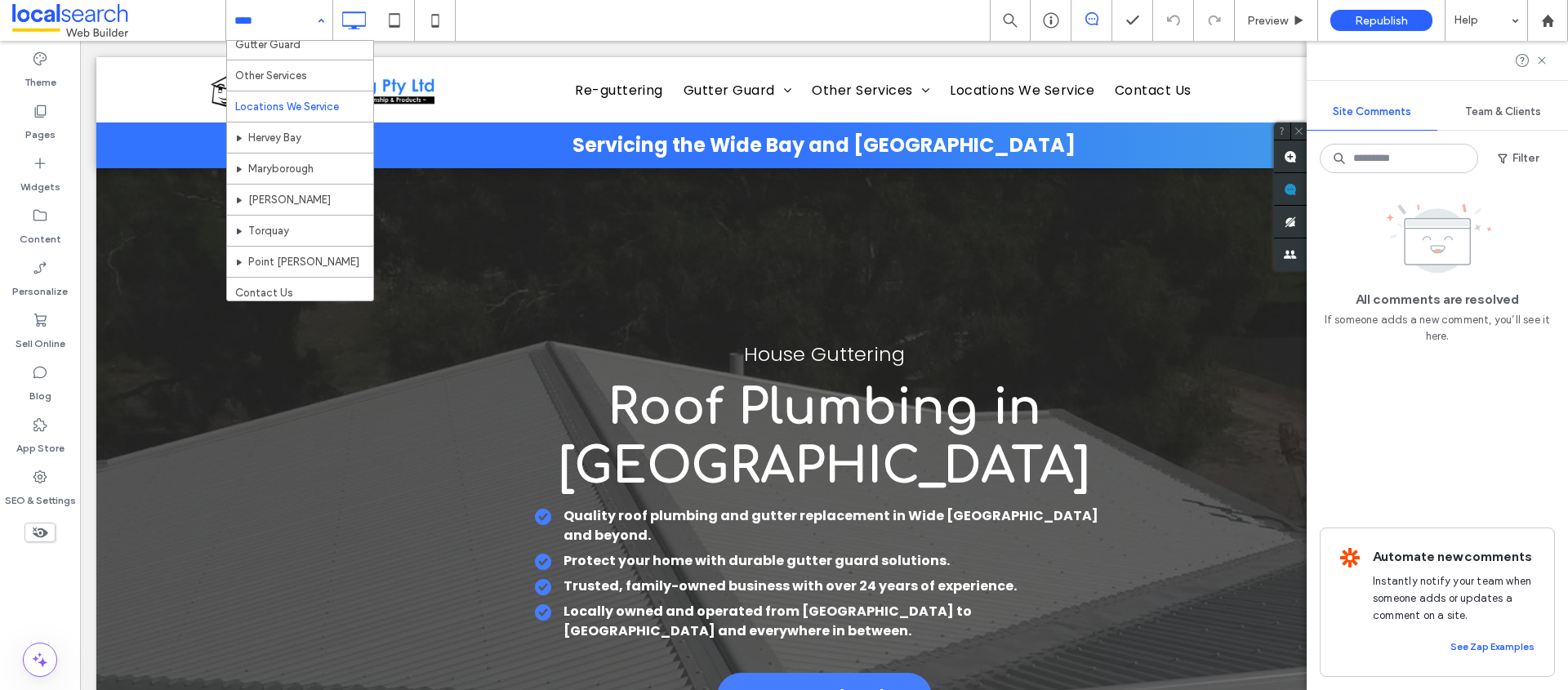
scroll to position [79, 0]
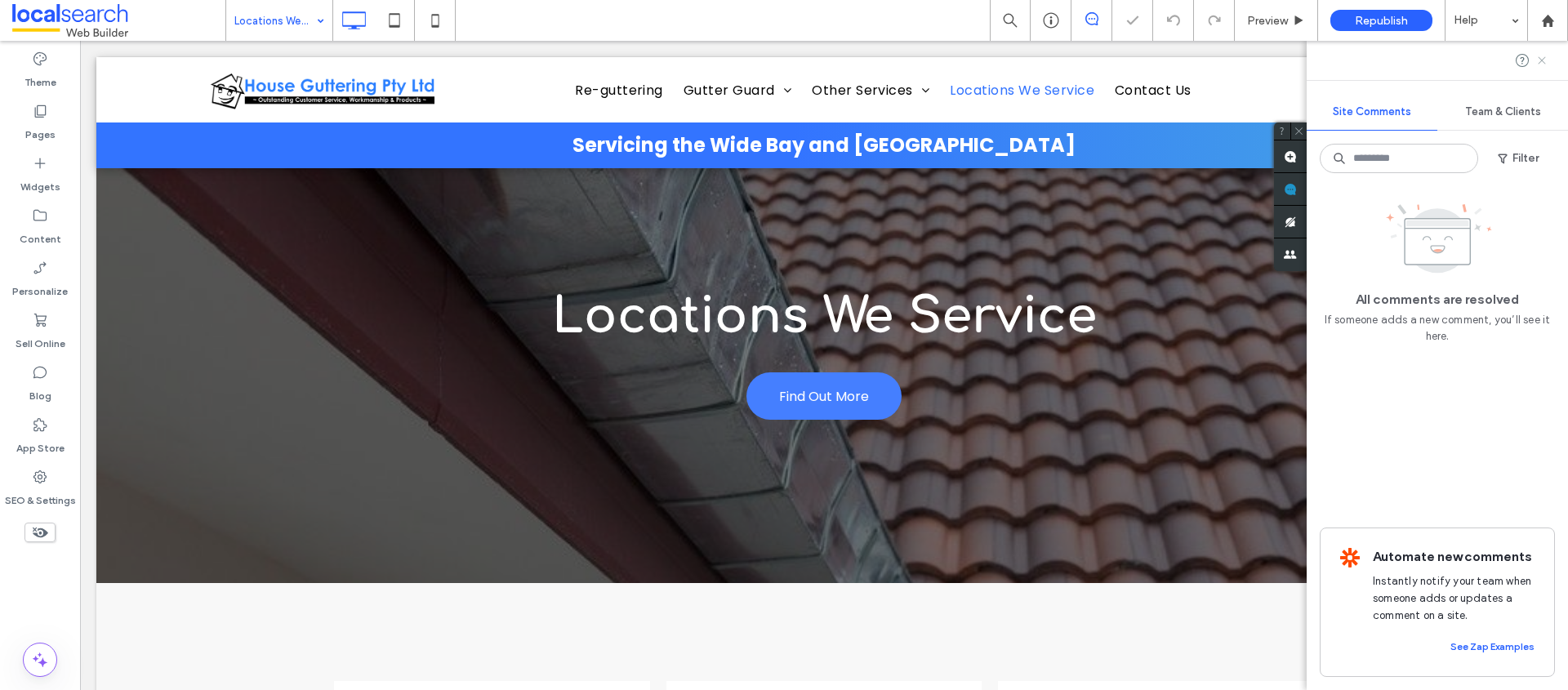
click at [1540, 65] on icon at bounding box center [1541, 60] width 13 height 13
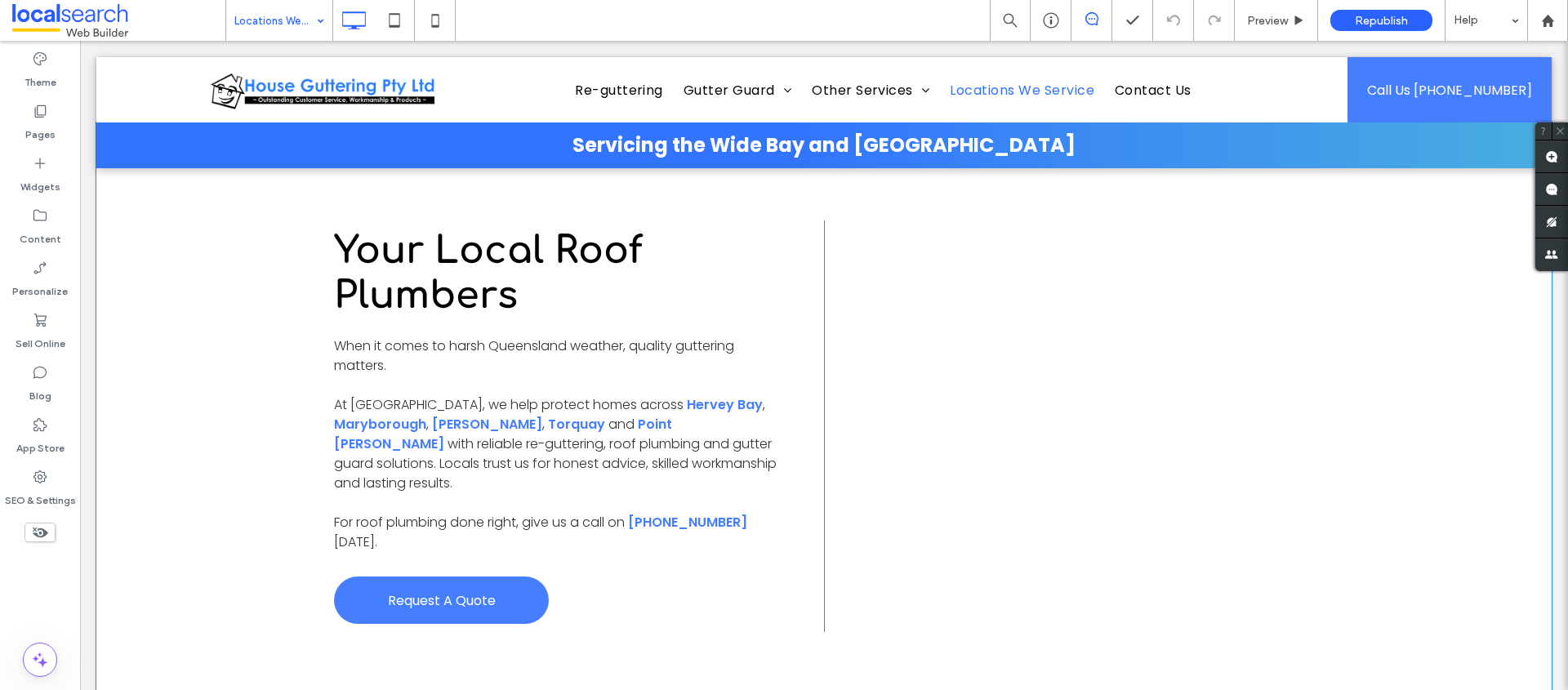
scroll to position [1169, 0]
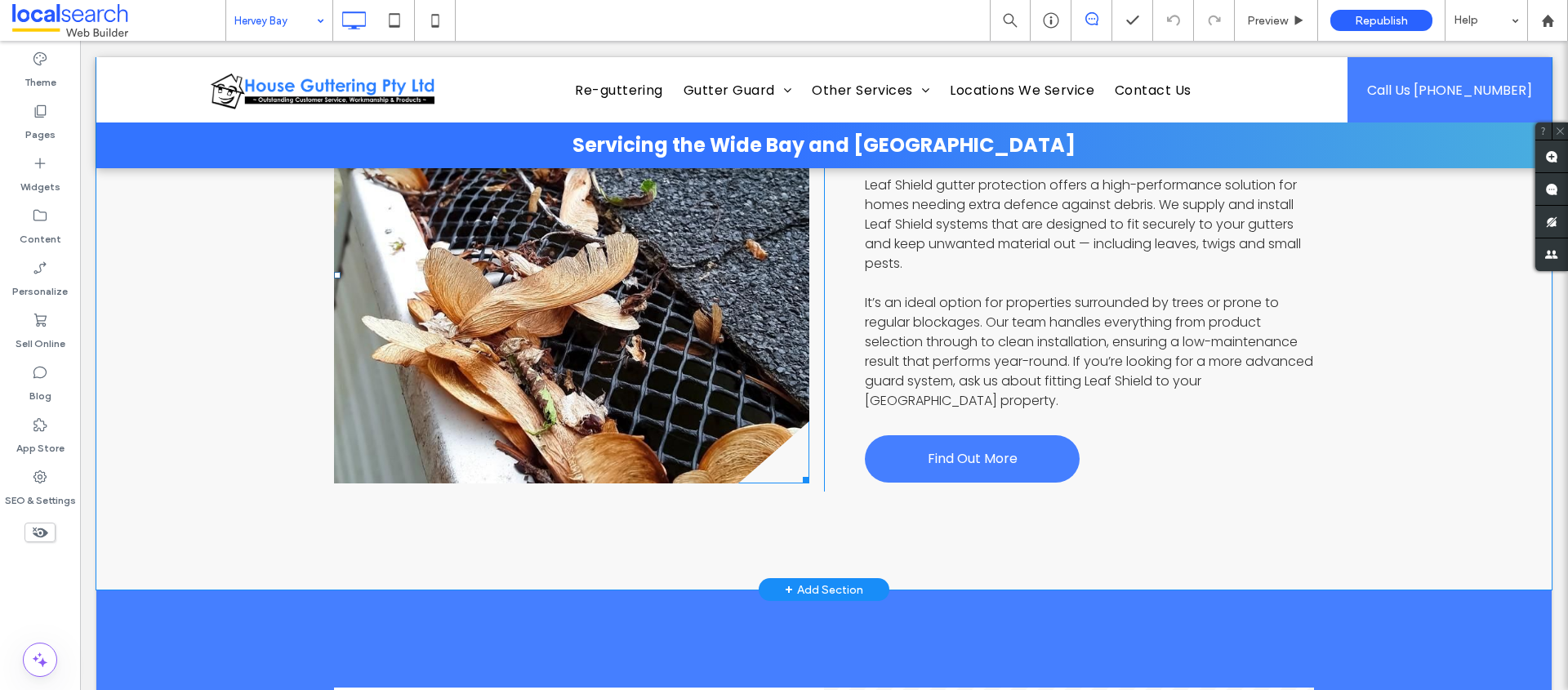
scroll to position [4605, 0]
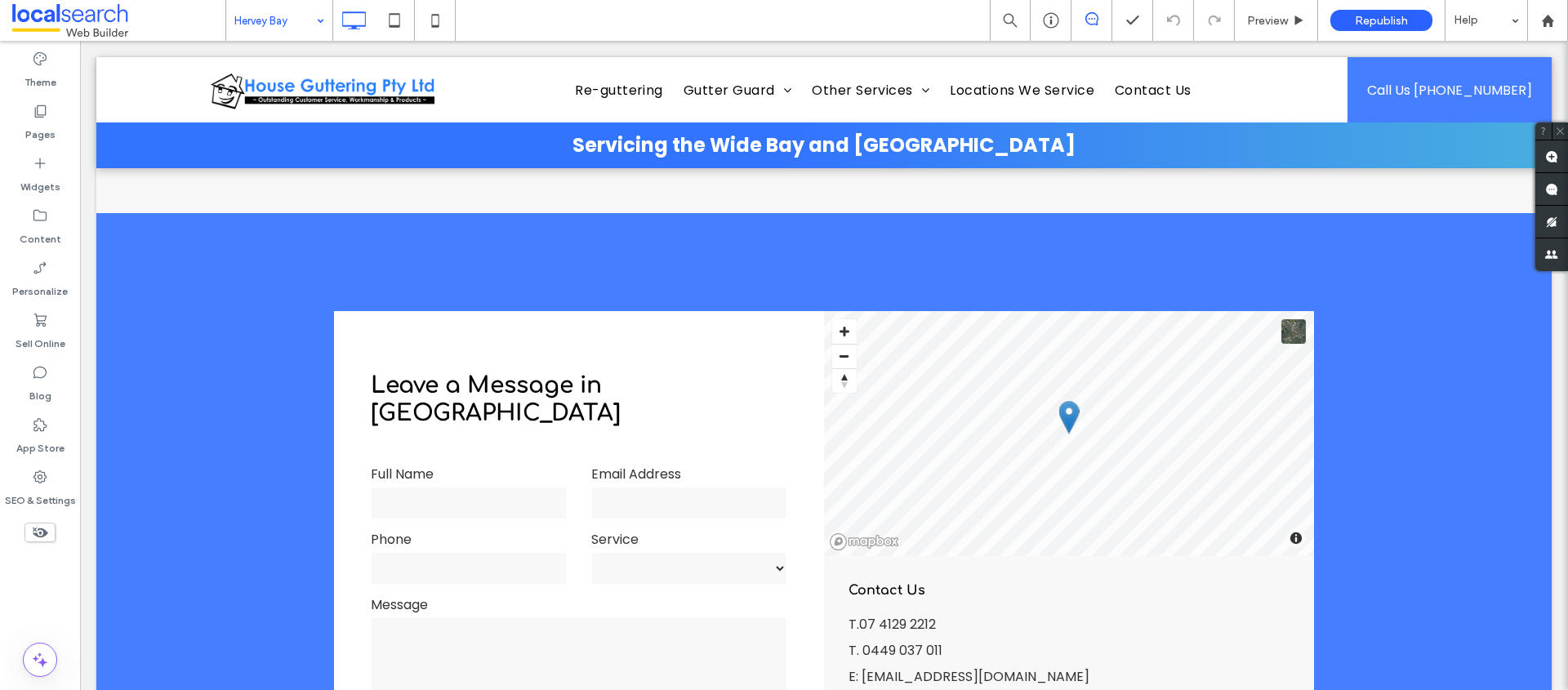
click at [238, 6] on input at bounding box center [275, 21] width 81 height 41
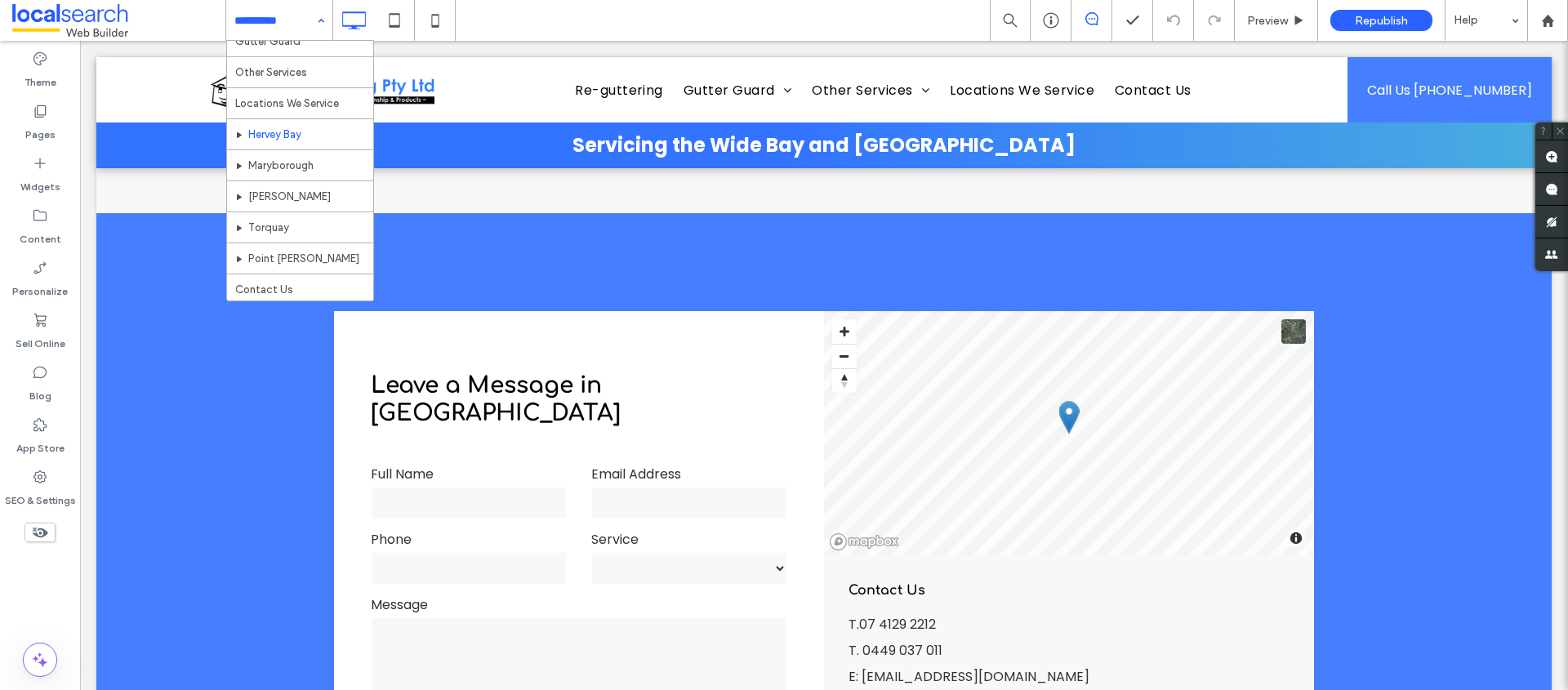
scroll to position [79, 0]
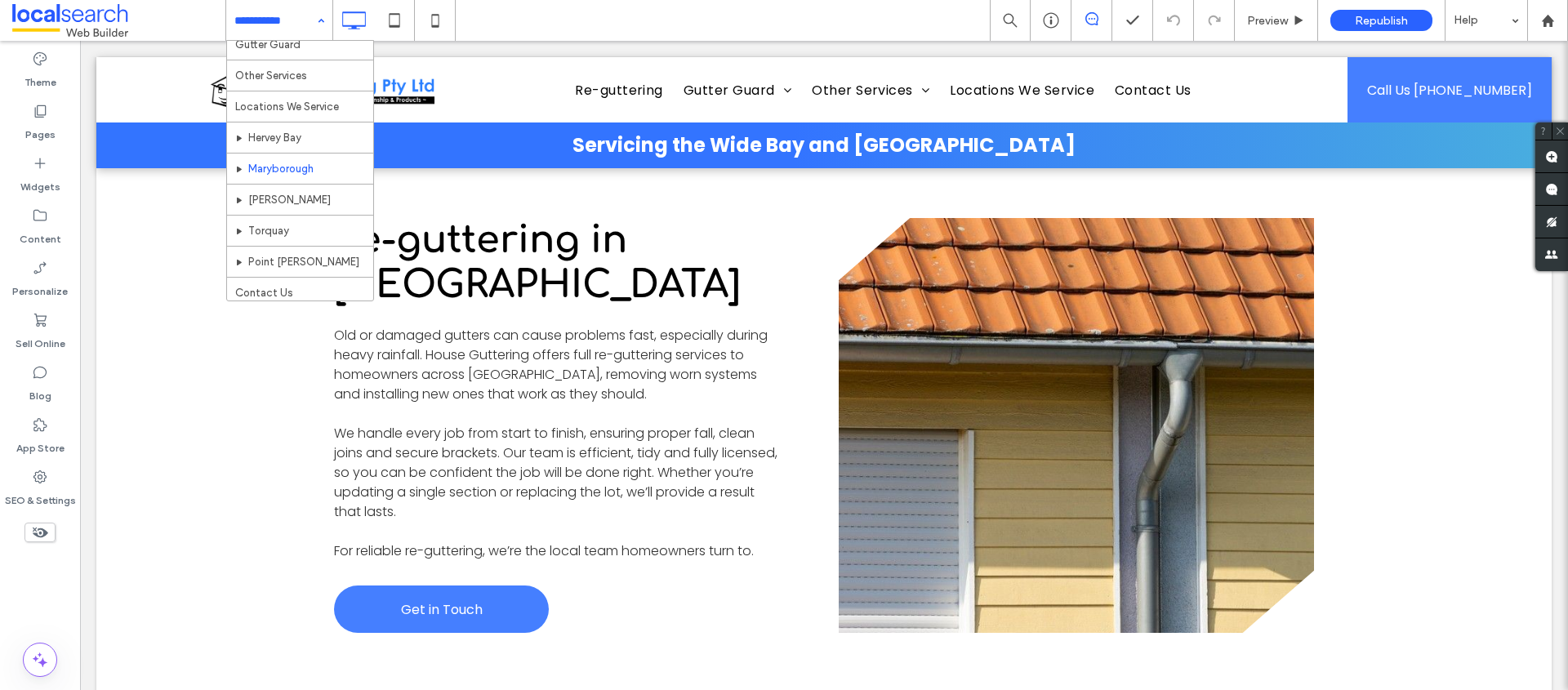
scroll to position [79, 0]
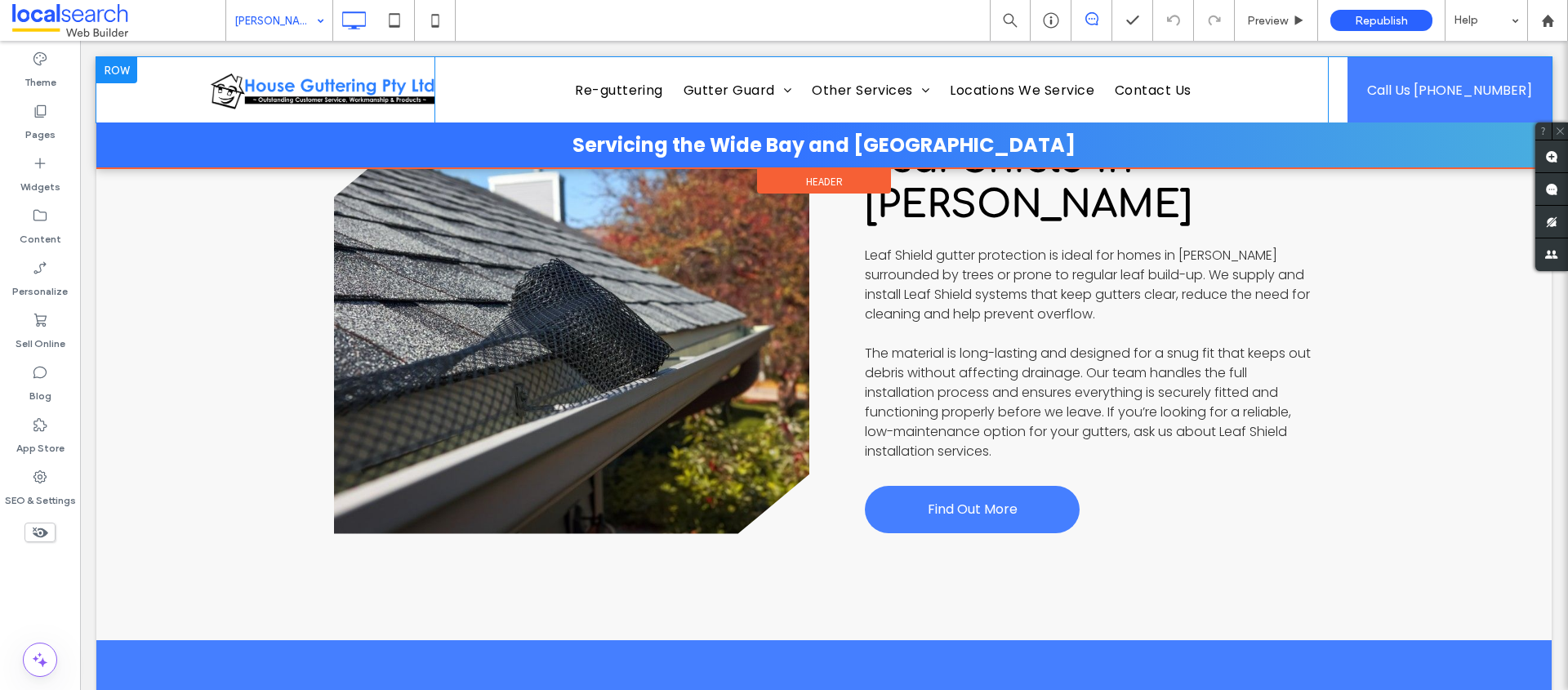
scroll to position [4109, 0]
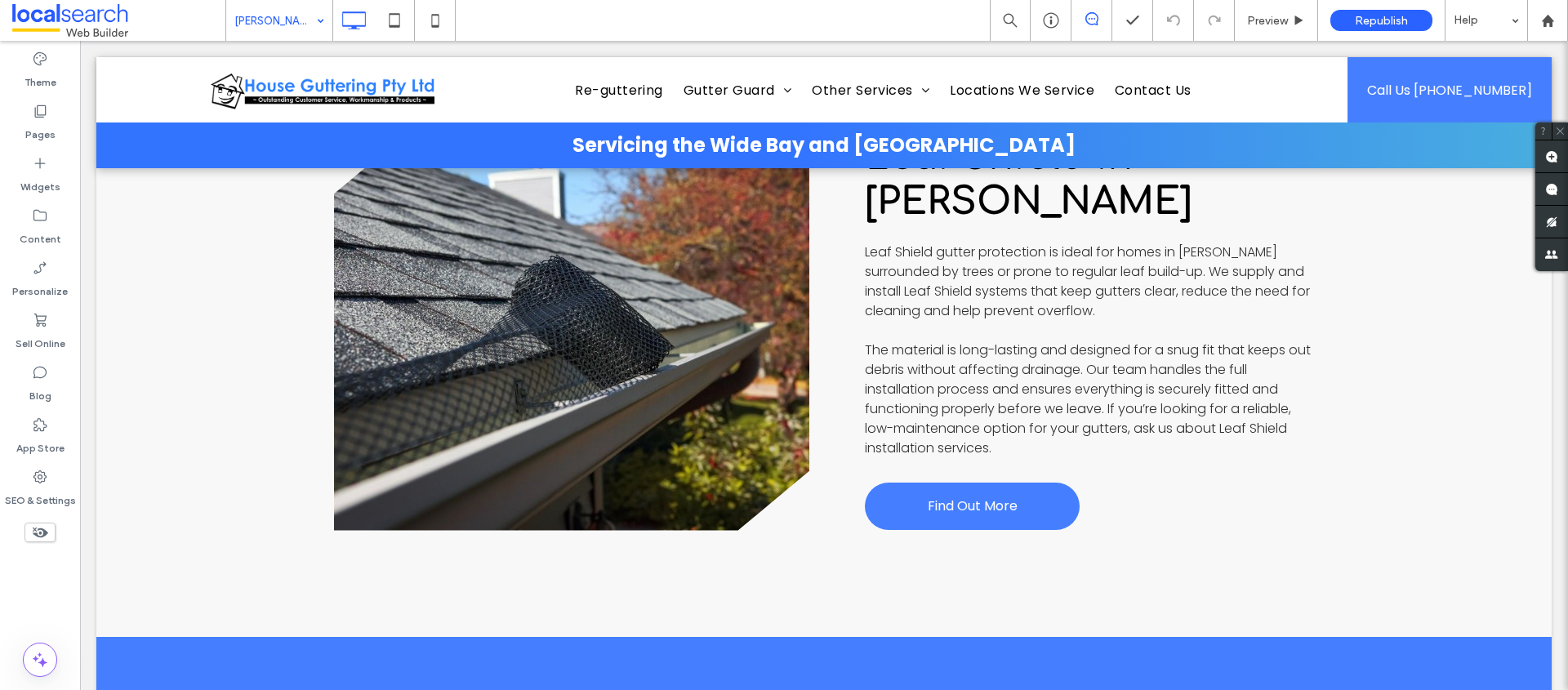
click at [288, 18] on input at bounding box center [275, 21] width 81 height 41
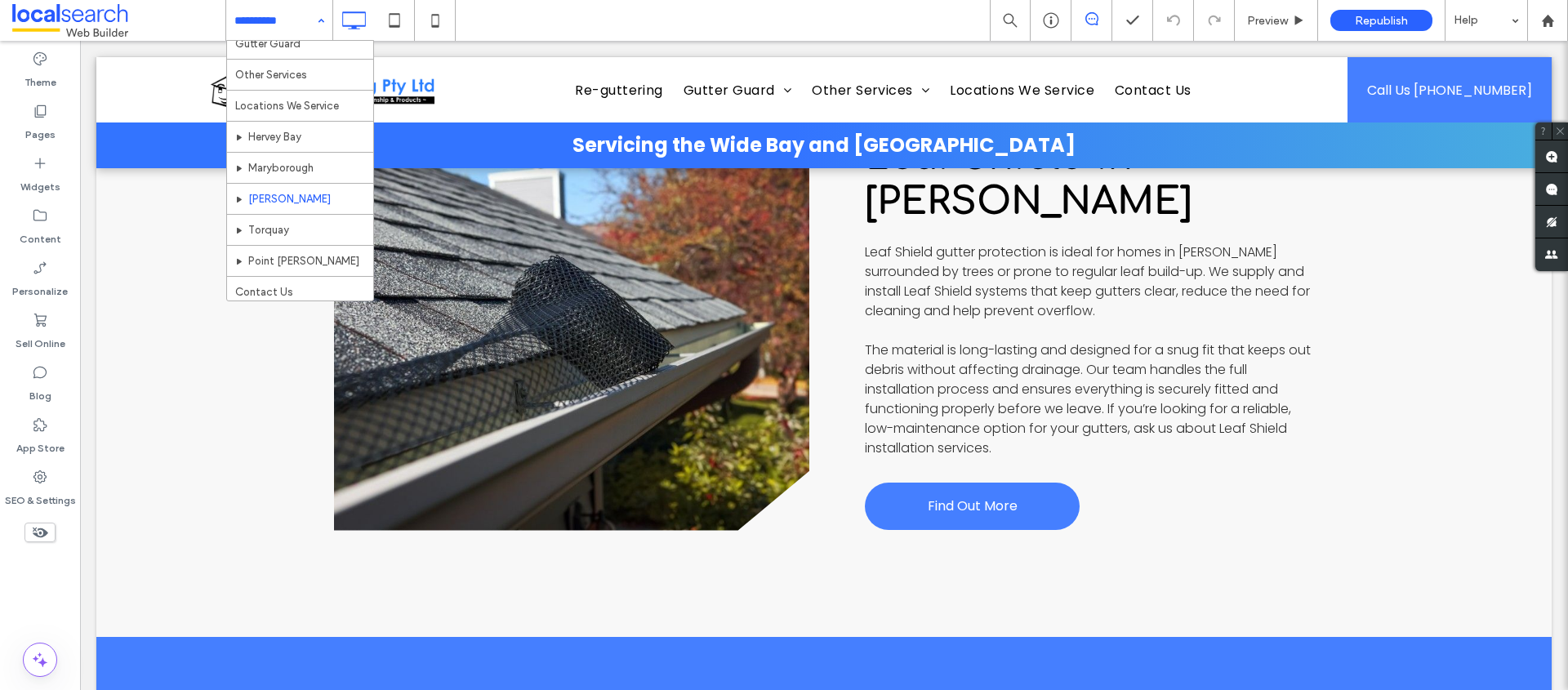
scroll to position [79, 0]
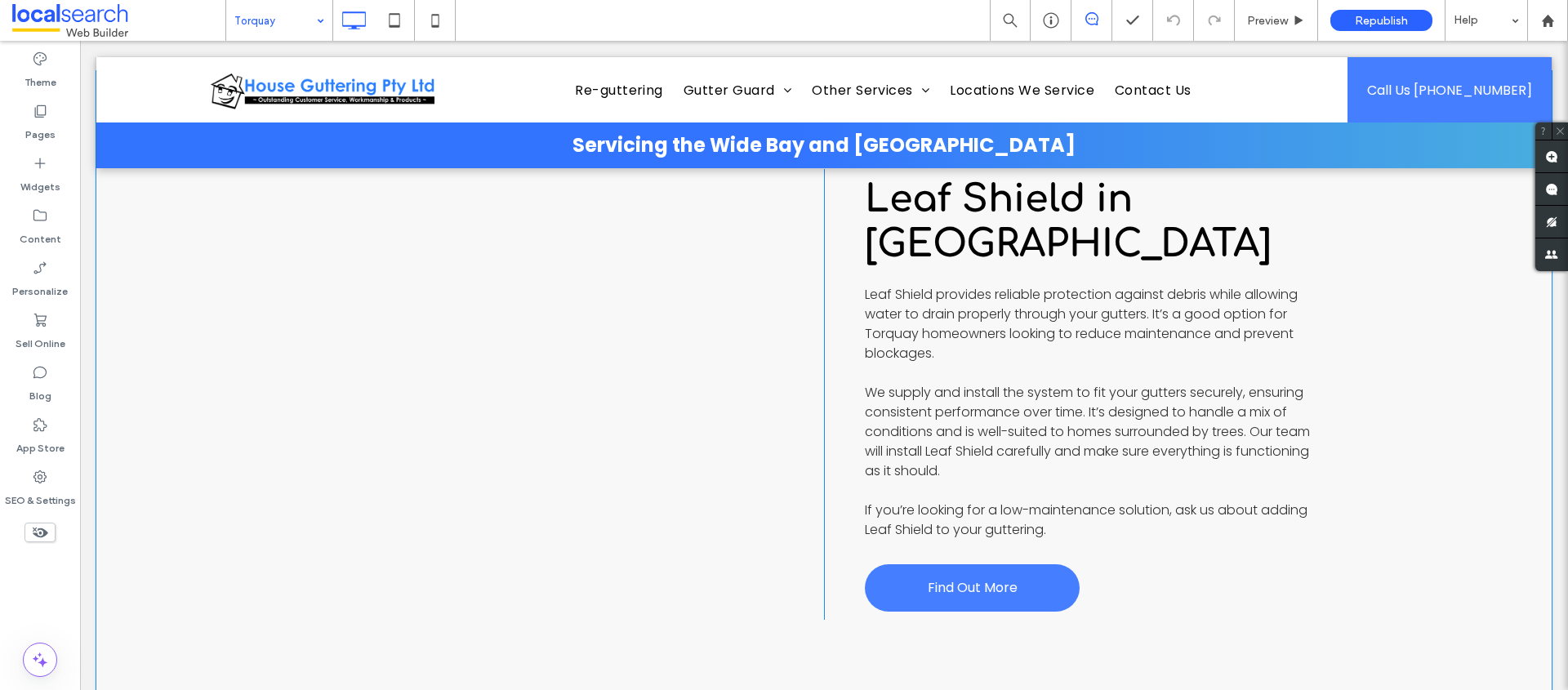
scroll to position [4170, 0]
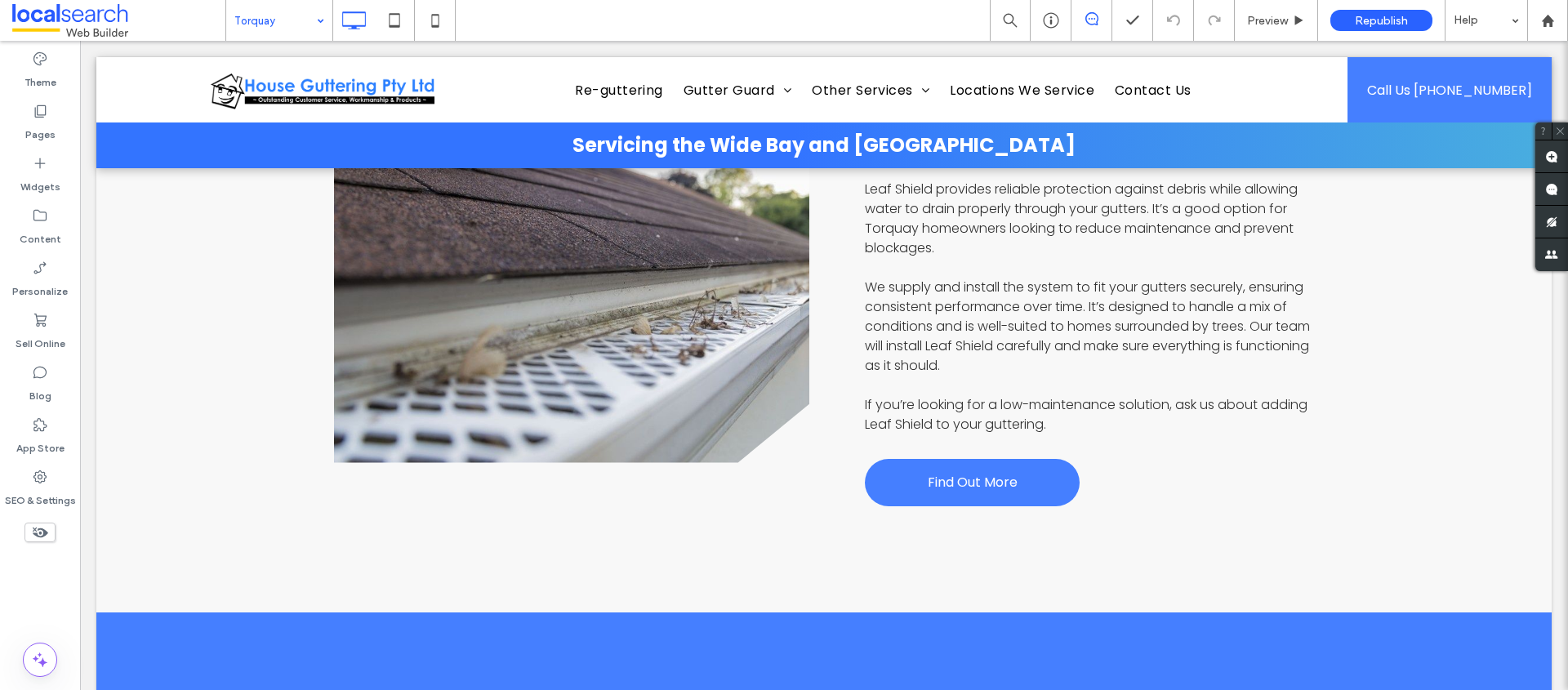
click at [272, 21] on input at bounding box center [275, 21] width 81 height 41
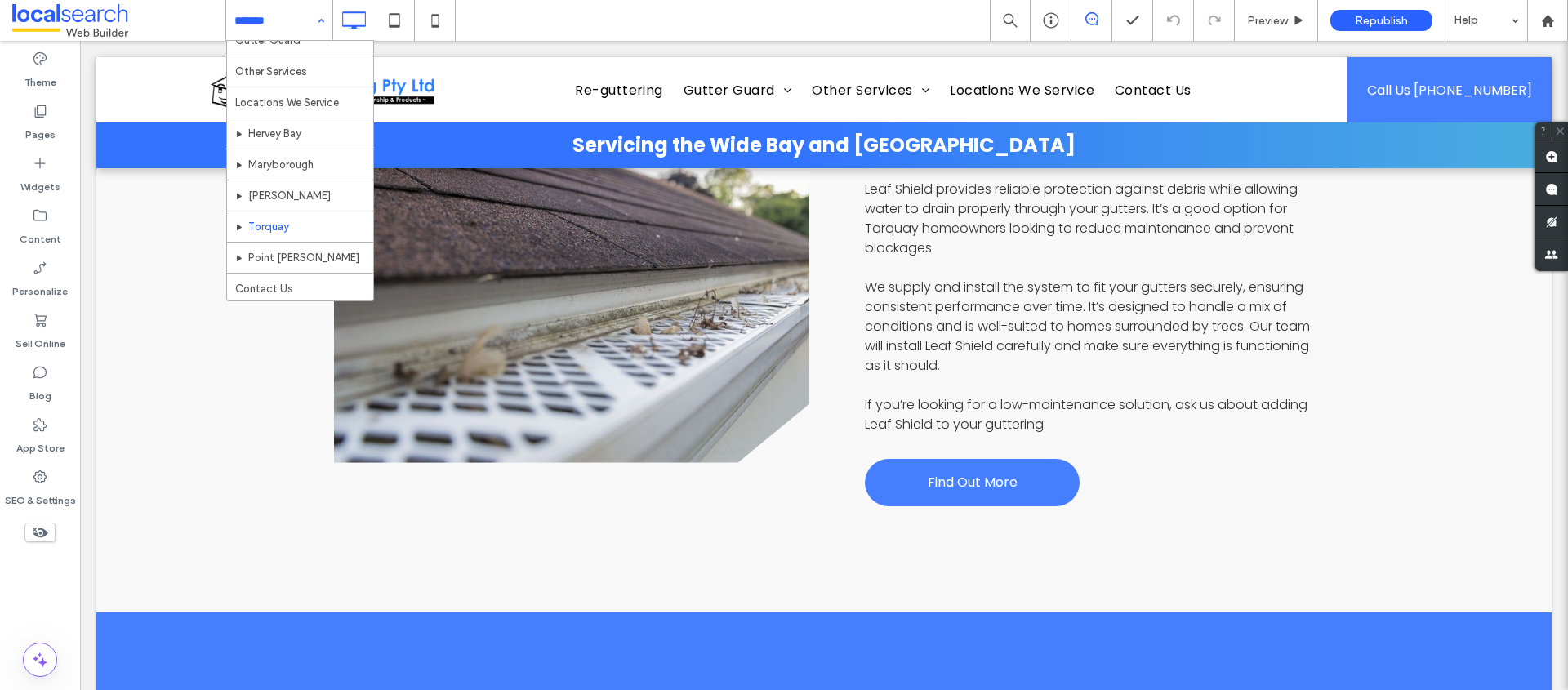
scroll to position [79, 0]
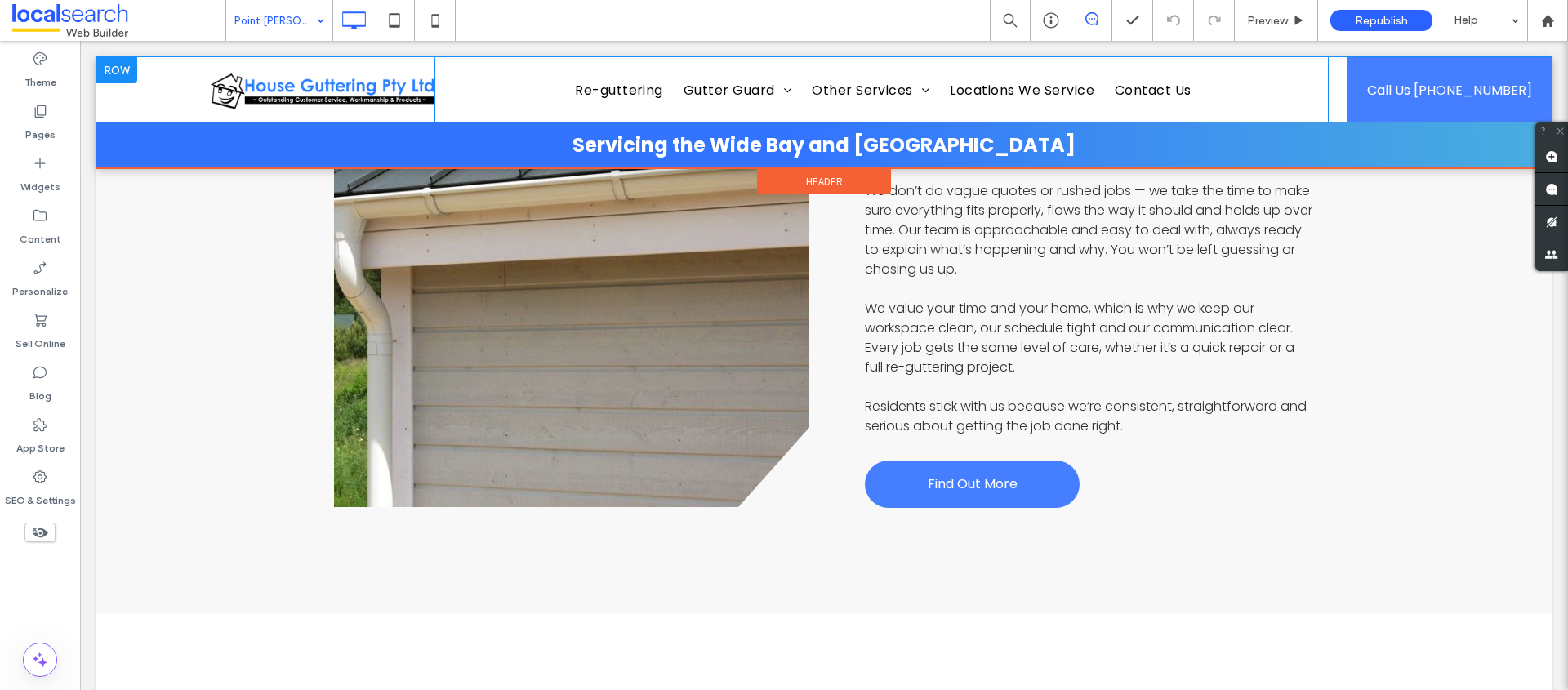
scroll to position [1069, 0]
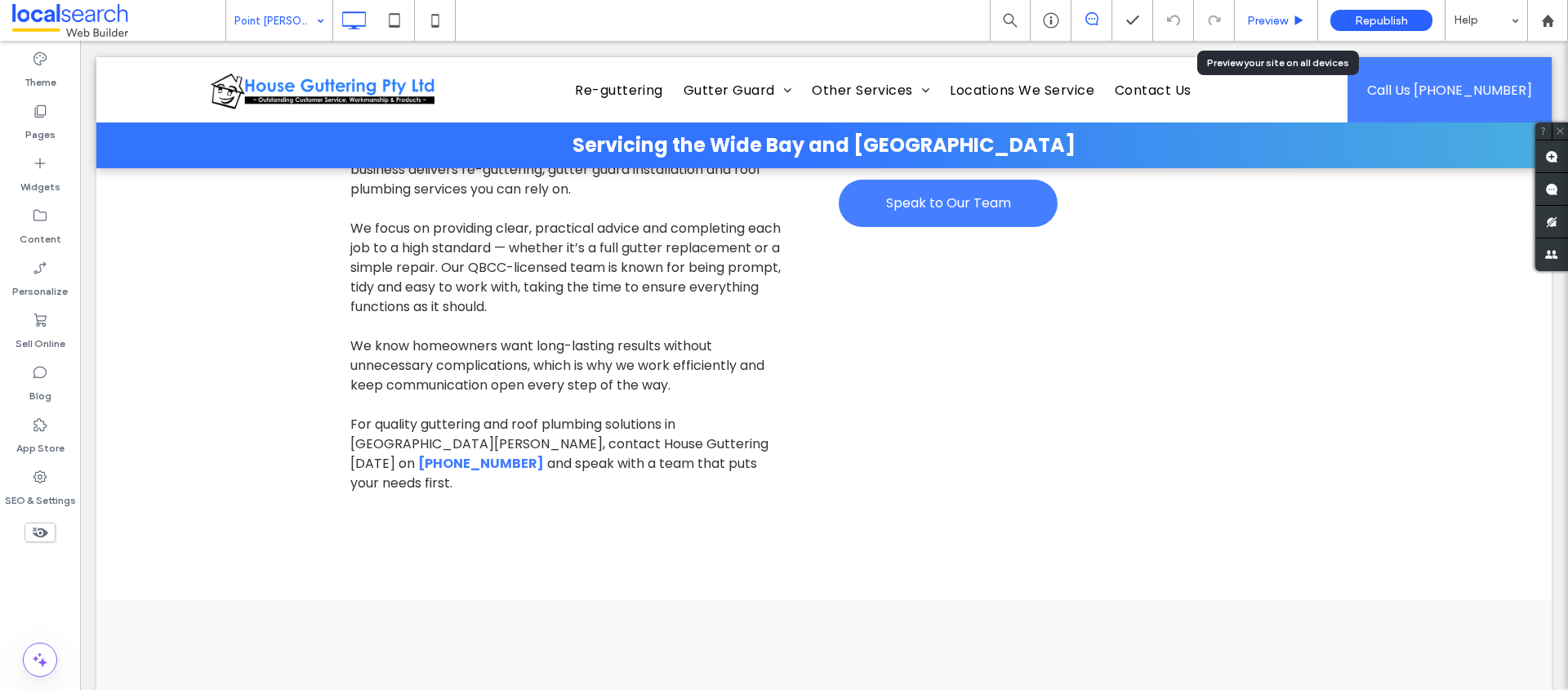
click at [1279, 32] on div "Preview" at bounding box center [1276, 21] width 83 height 41
click at [1284, 21] on span "Preview" at bounding box center [1268, 21] width 41 height 14
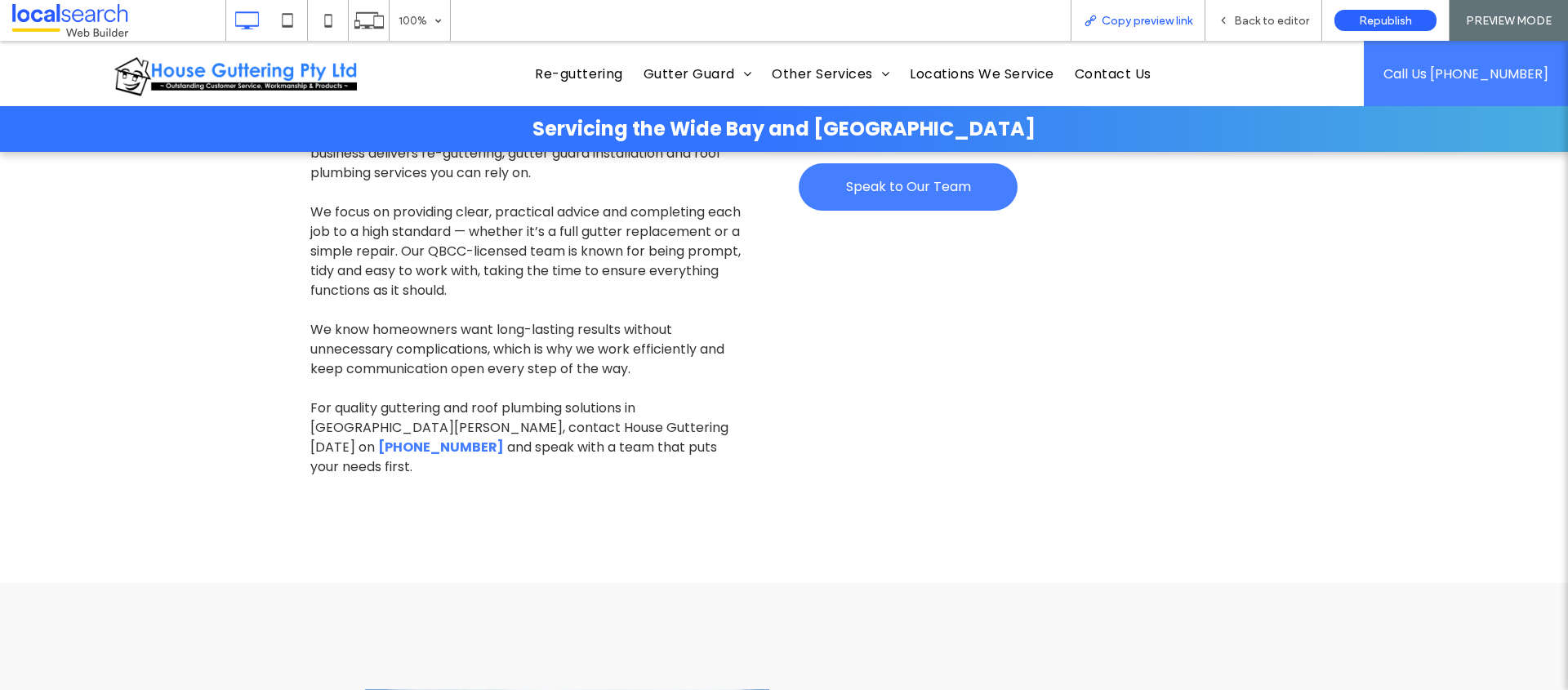
click at [1131, 25] on span "Copy preview link" at bounding box center [1146, 21] width 91 height 14
click at [1131, 31] on div "Copy preview link" at bounding box center [1138, 21] width 135 height 41
click at [1121, 27] on div "Copy preview link" at bounding box center [1138, 21] width 135 height 41
click at [1119, 19] on span "Copy preview link" at bounding box center [1146, 21] width 91 height 14
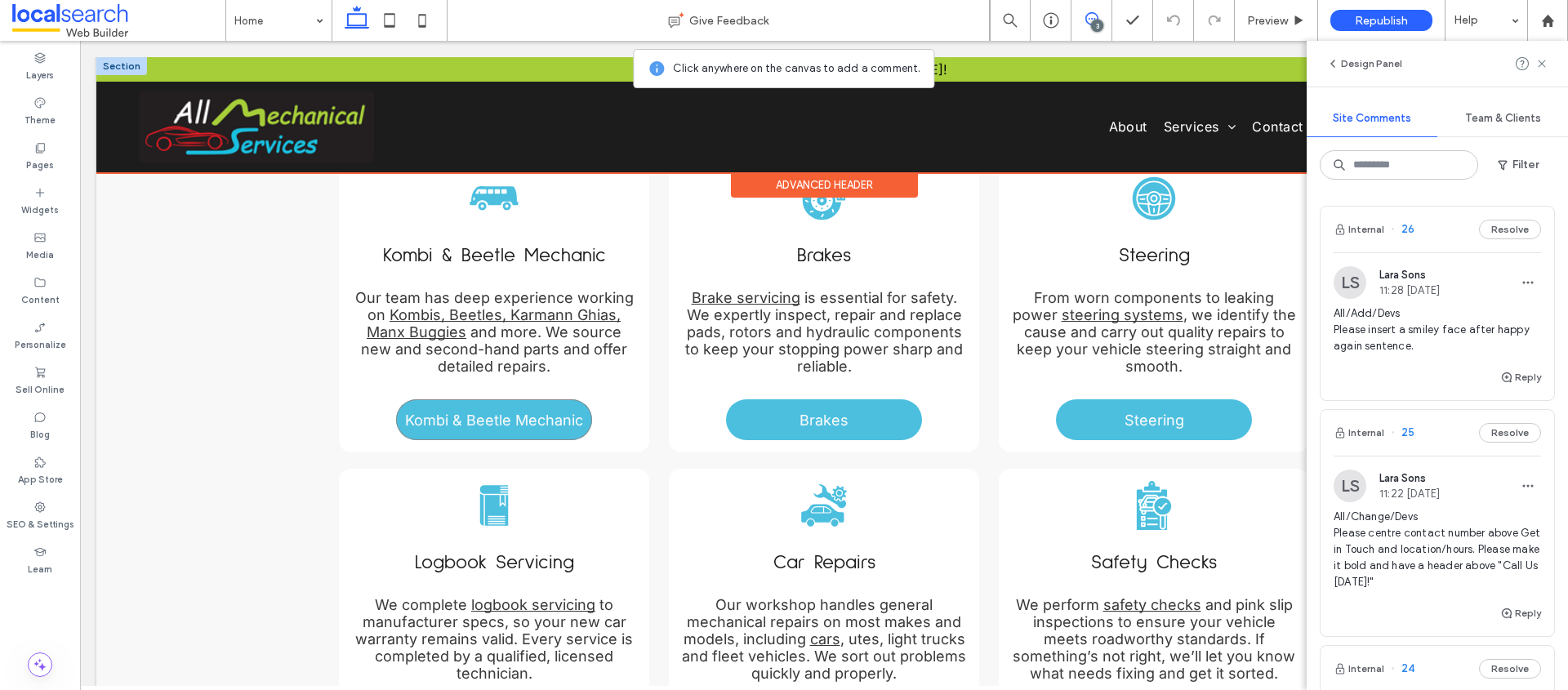
scroll to position [1663, 0]
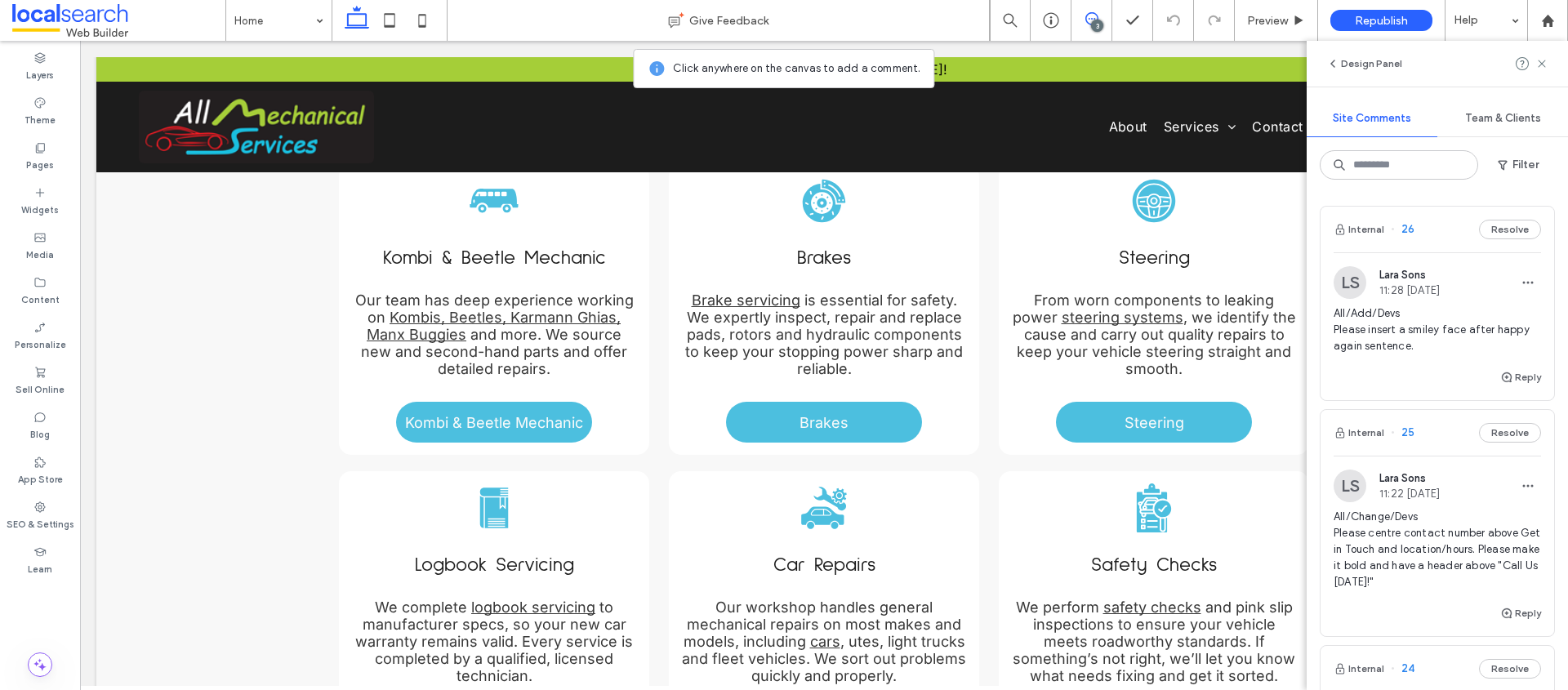
click at [1406, 227] on span "26" at bounding box center [1403, 229] width 23 height 17
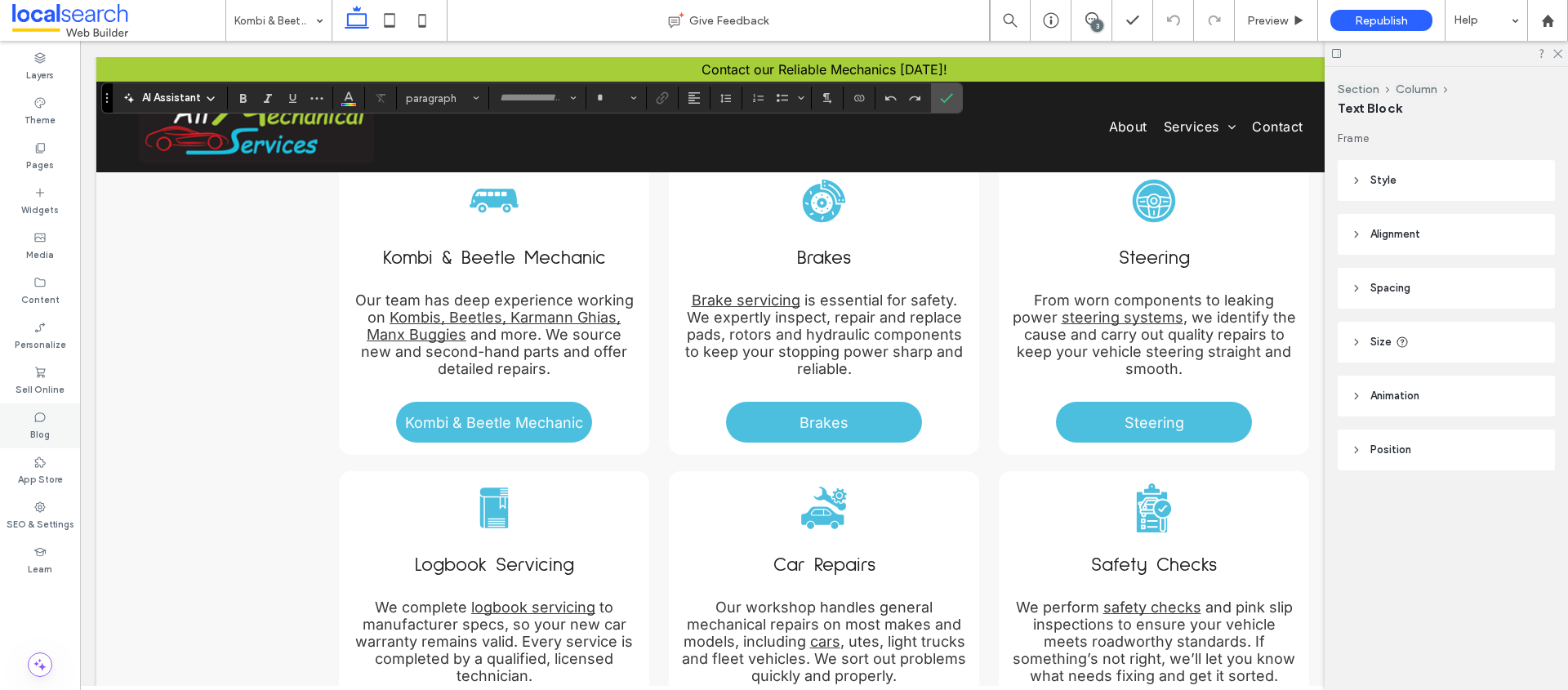
type input "*****"
type input "**"
click at [941, 101] on use "Confirm" at bounding box center [946, 99] width 13 height 10
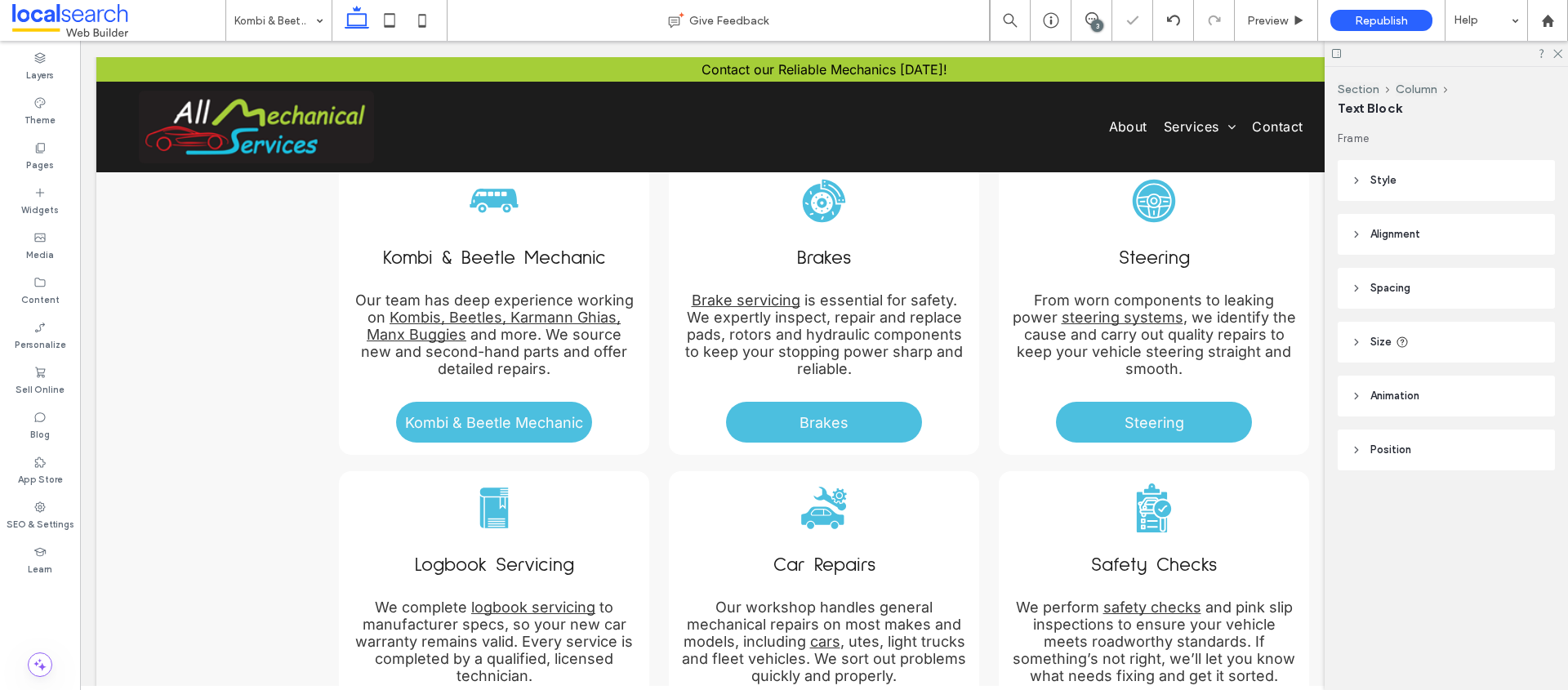
type input "*****"
type input "**"
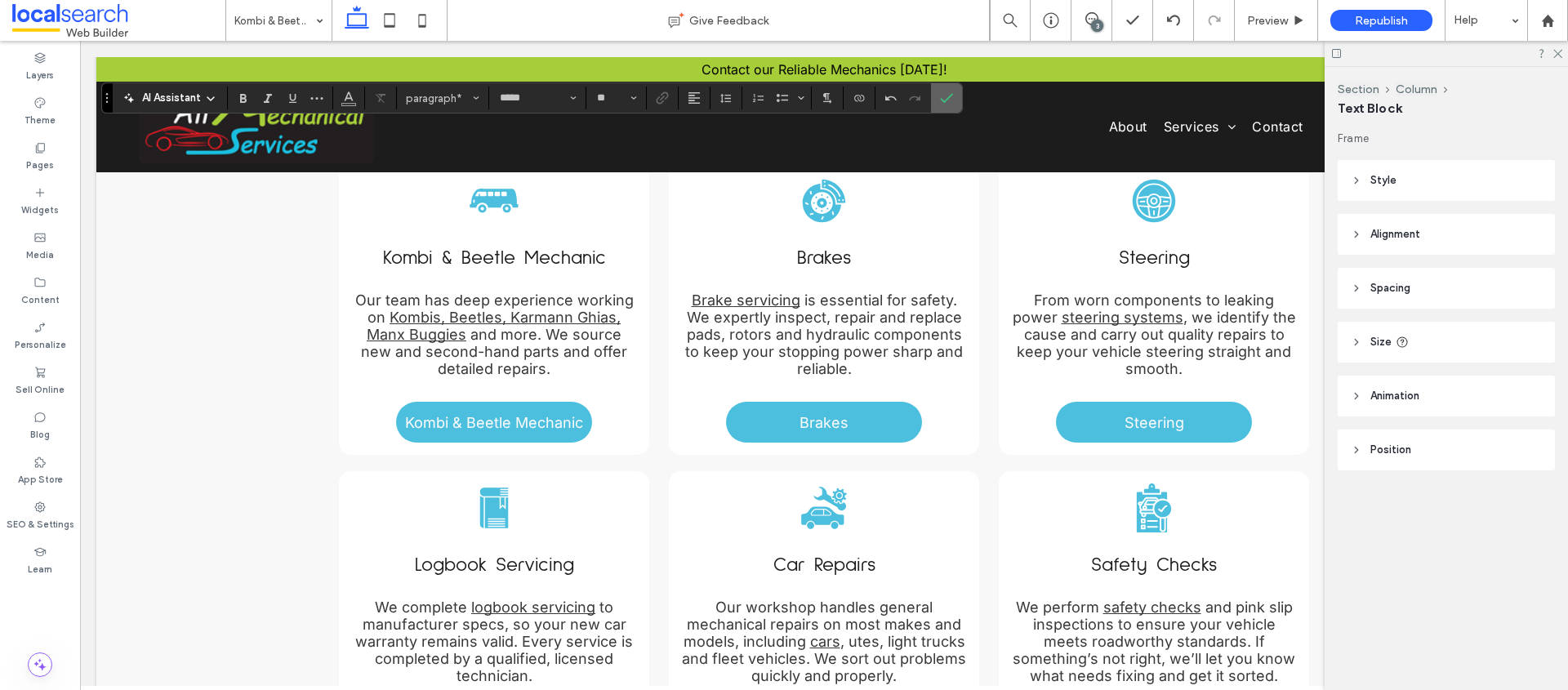
click at [948, 94] on icon "Confirm" at bounding box center [946, 97] width 13 height 13
click at [944, 92] on icon "Confirm" at bounding box center [946, 97] width 13 height 13
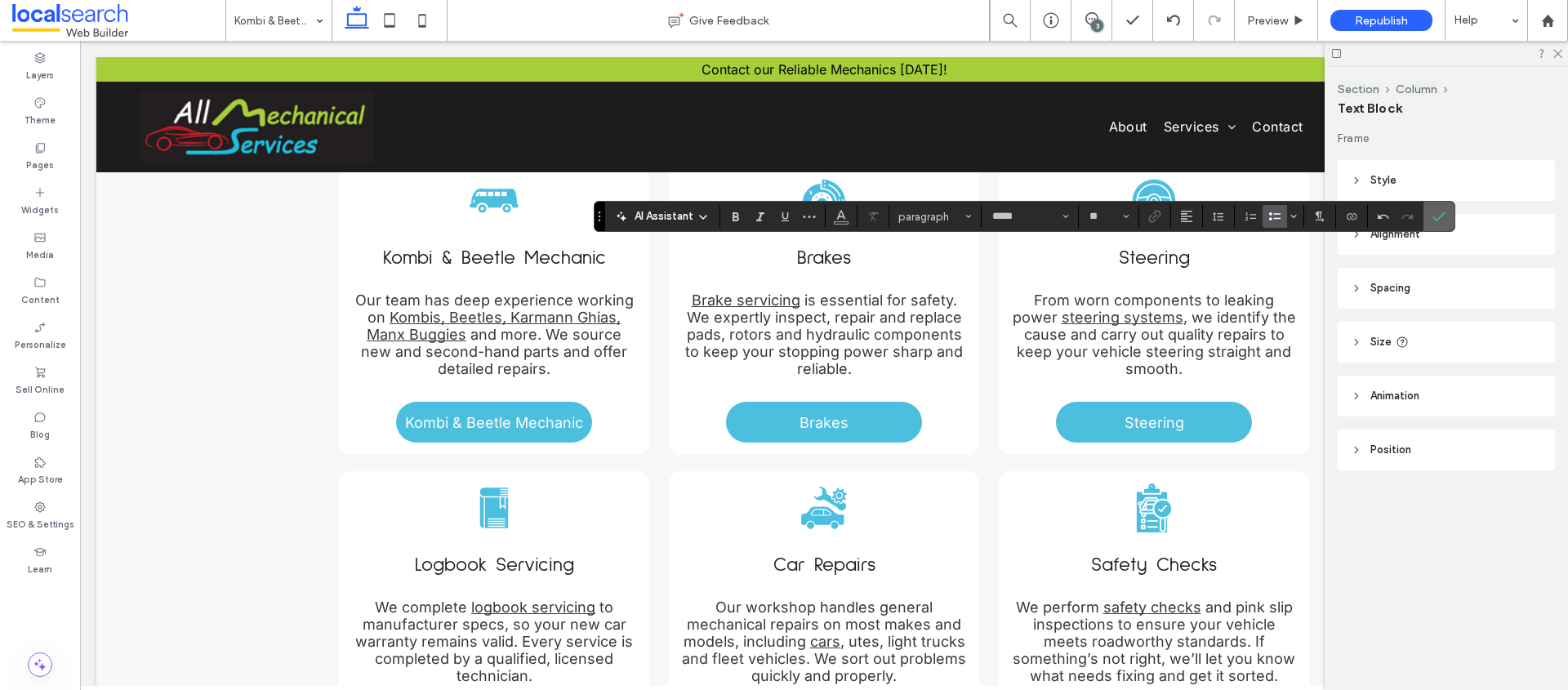
click at [1423, 225] on section at bounding box center [1439, 216] width 31 height 29
click at [1424, 224] on section at bounding box center [1439, 216] width 31 height 29
click at [1435, 219] on icon "Confirm" at bounding box center [1438, 216] width 13 height 13
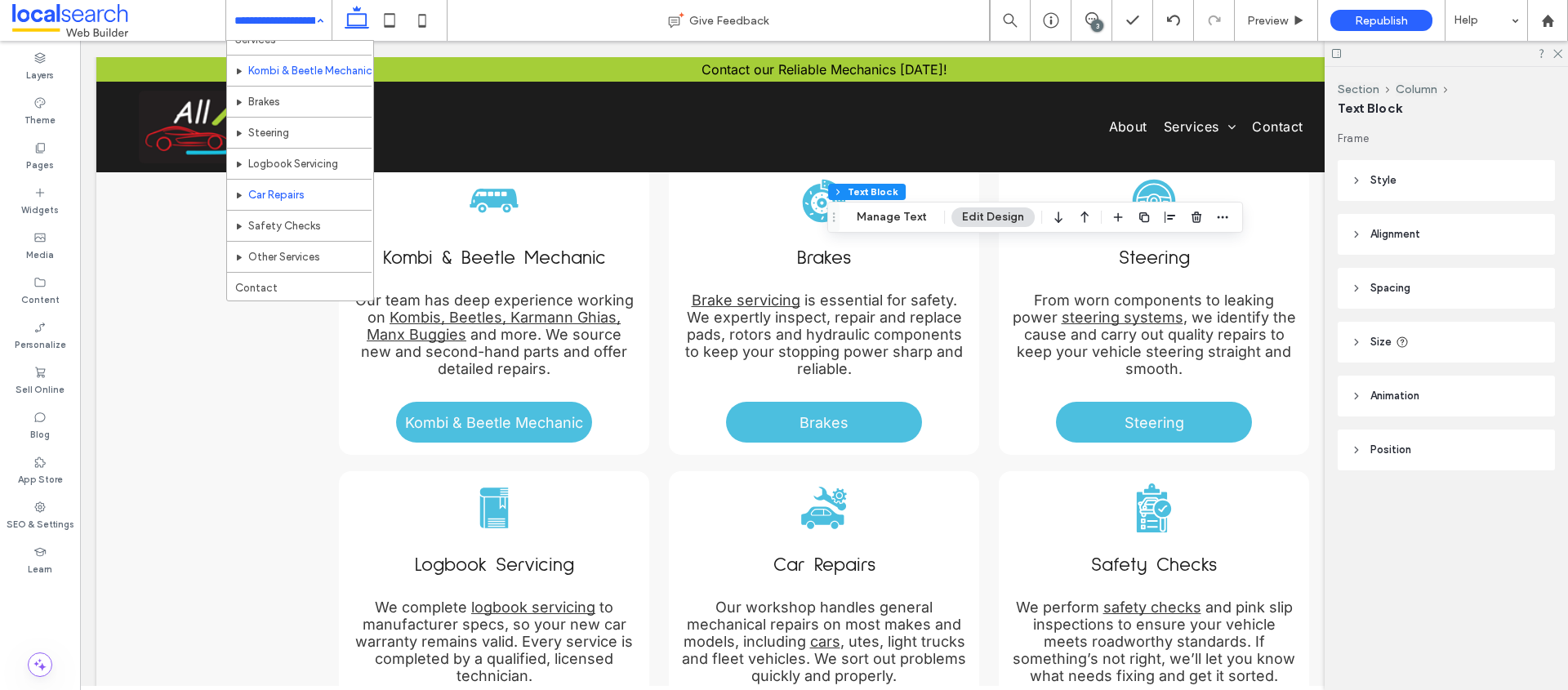
scroll to position [79, 0]
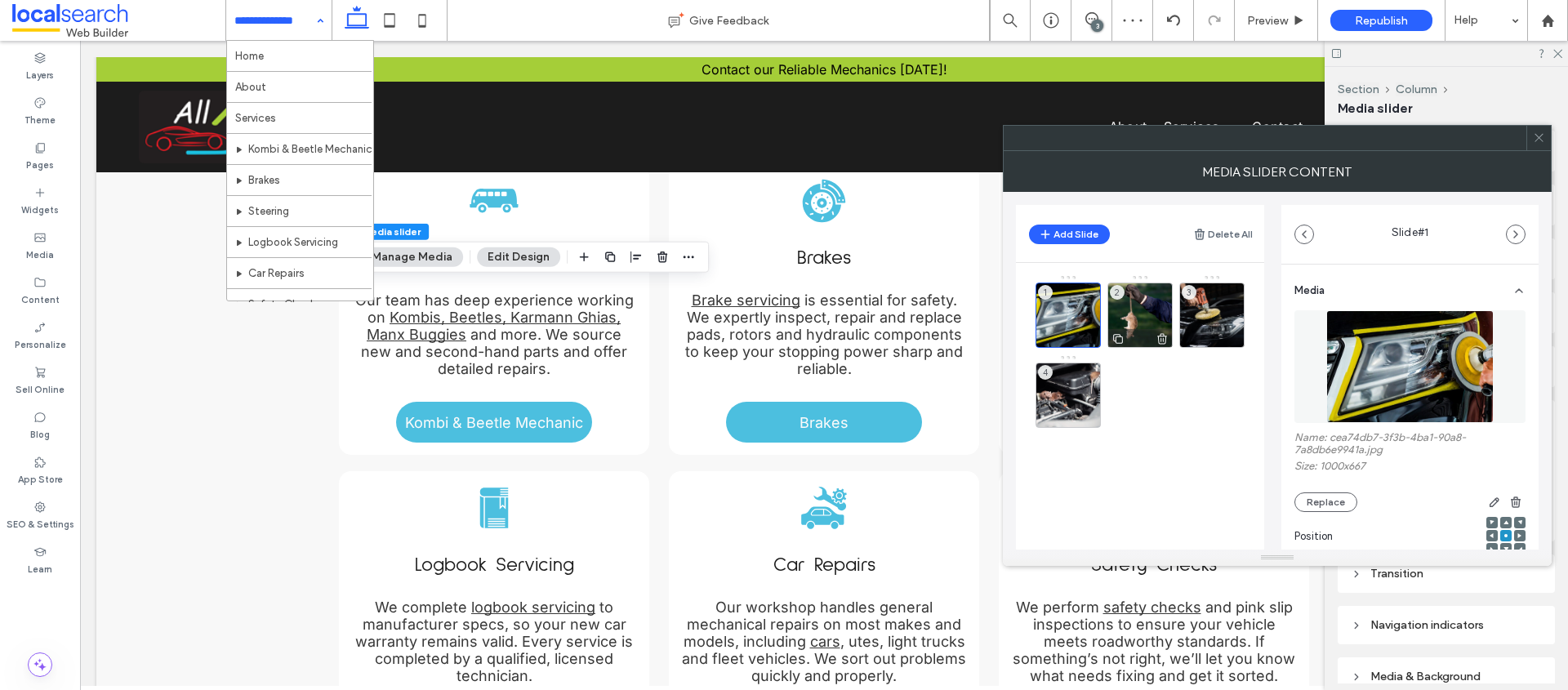
click at [1163, 339] on use at bounding box center [1162, 339] width 10 height 11
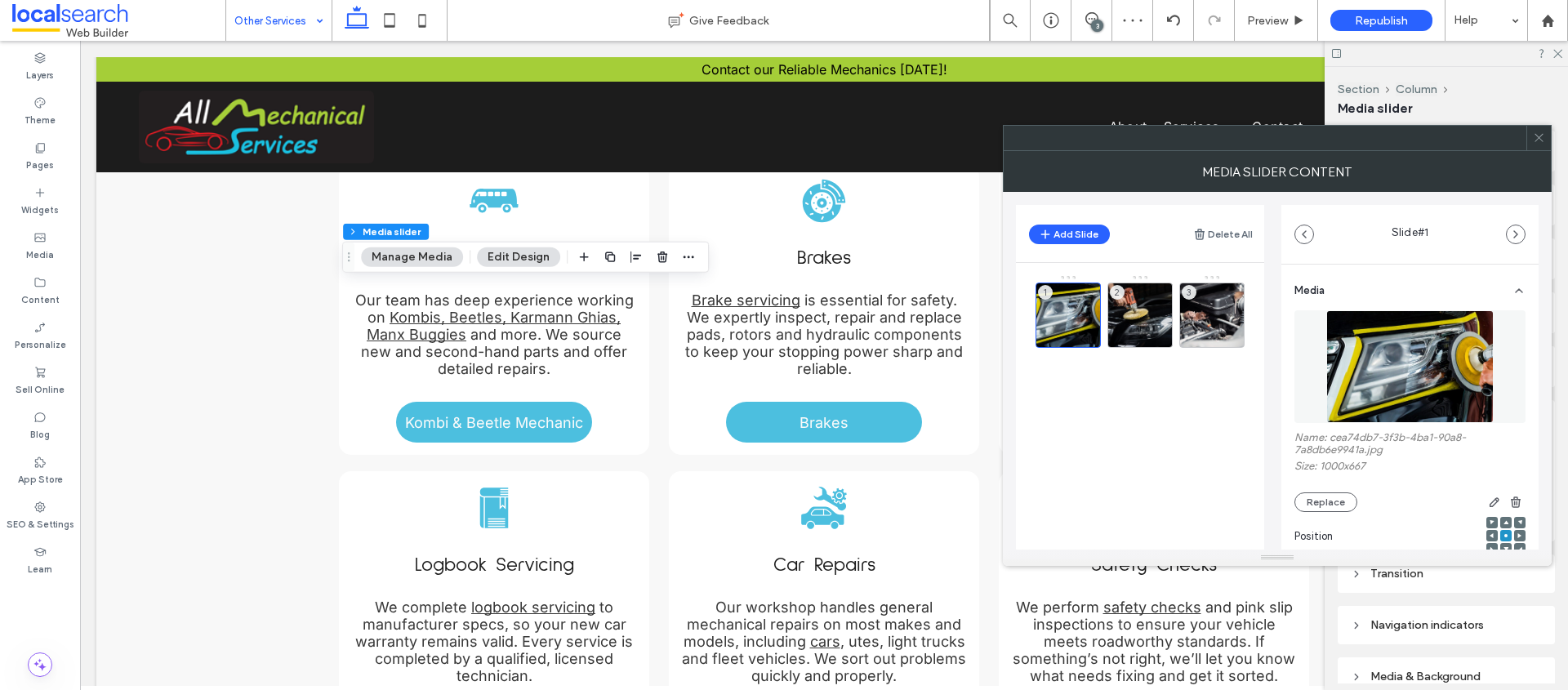
click at [1539, 138] on icon at bounding box center [1539, 137] width 13 height 13
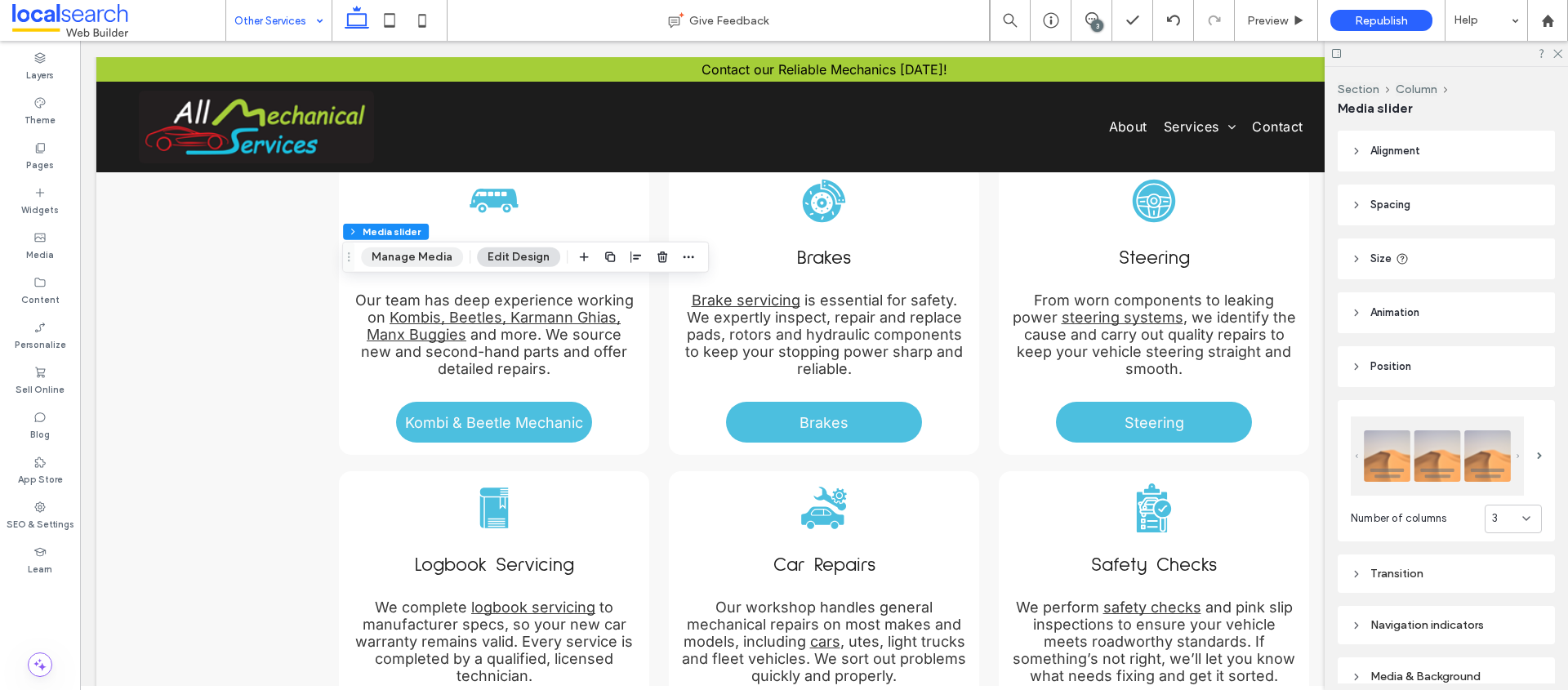
click at [403, 265] on button "Manage Media" at bounding box center [412, 257] width 102 height 20
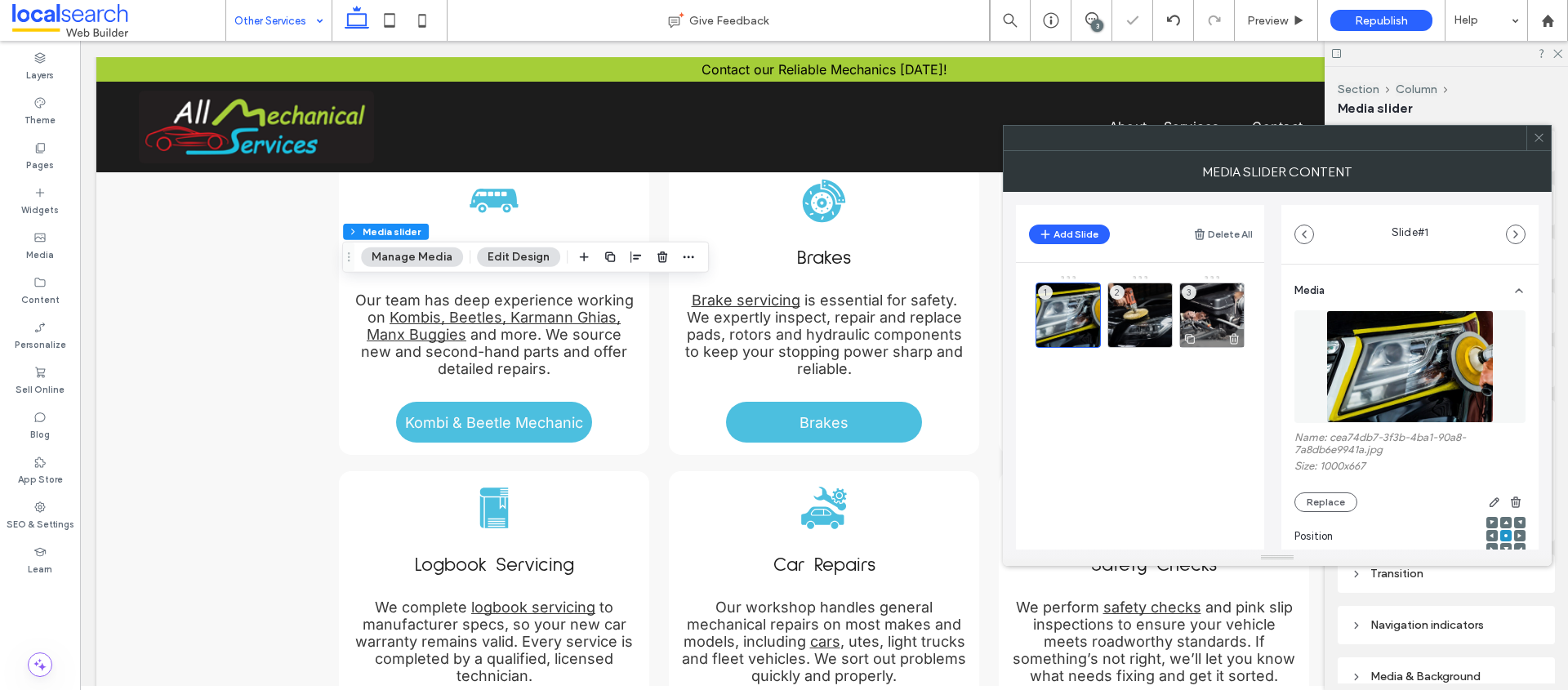
click at [1232, 338] on icon at bounding box center [1233, 339] width 13 height 15
click at [1534, 139] on icon at bounding box center [1539, 137] width 13 height 13
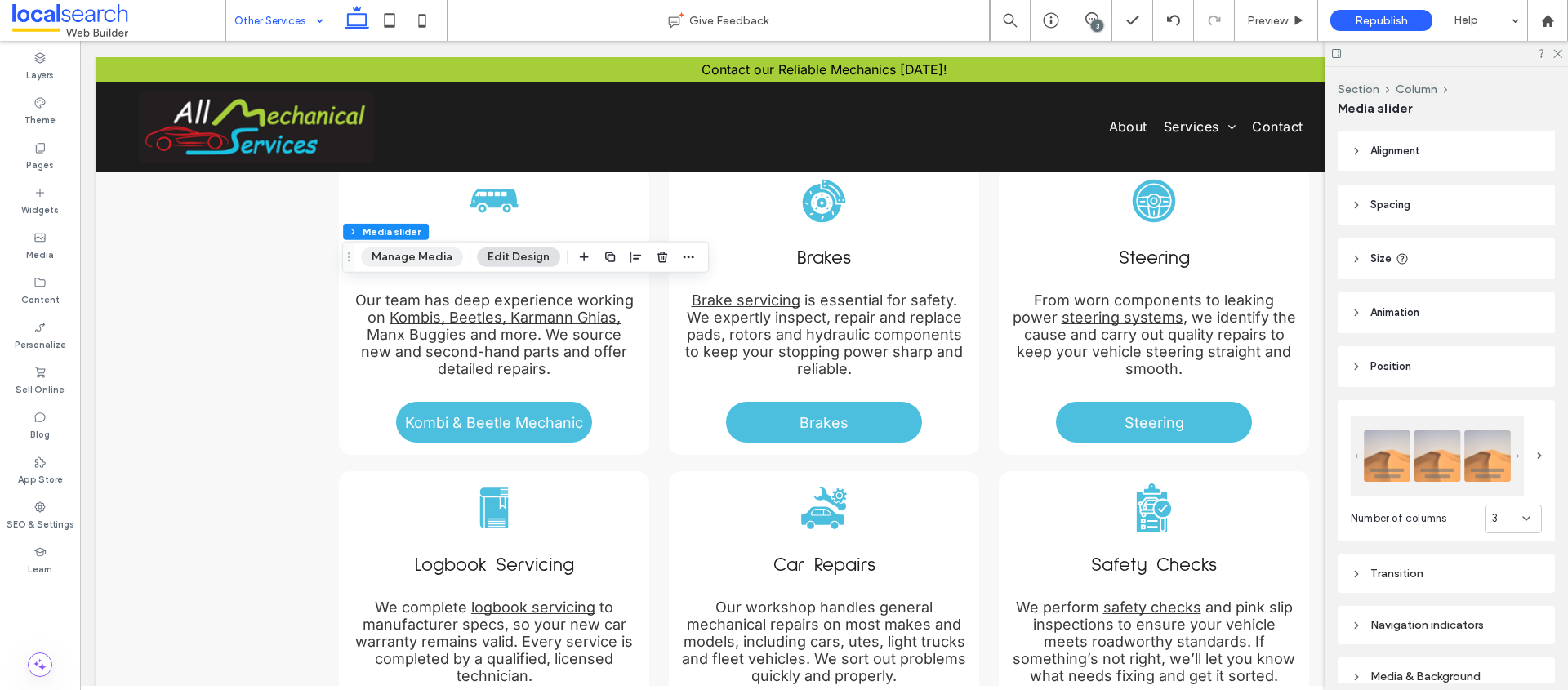
click at [412, 257] on button "Manage Media" at bounding box center [412, 257] width 102 height 20
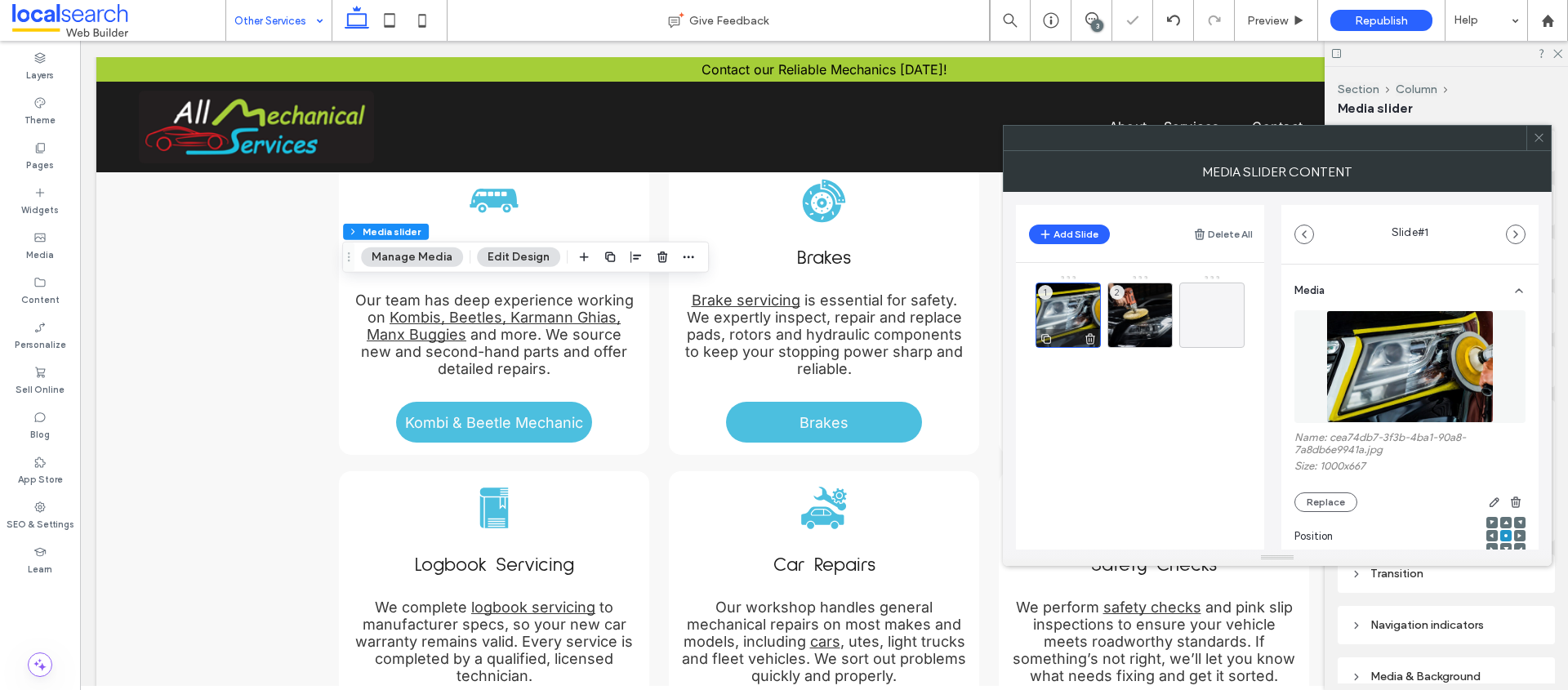
click at [1083, 320] on div "1" at bounding box center [1067, 315] width 66 height 66
click at [1196, 316] on div at bounding box center [1211, 315] width 66 height 66
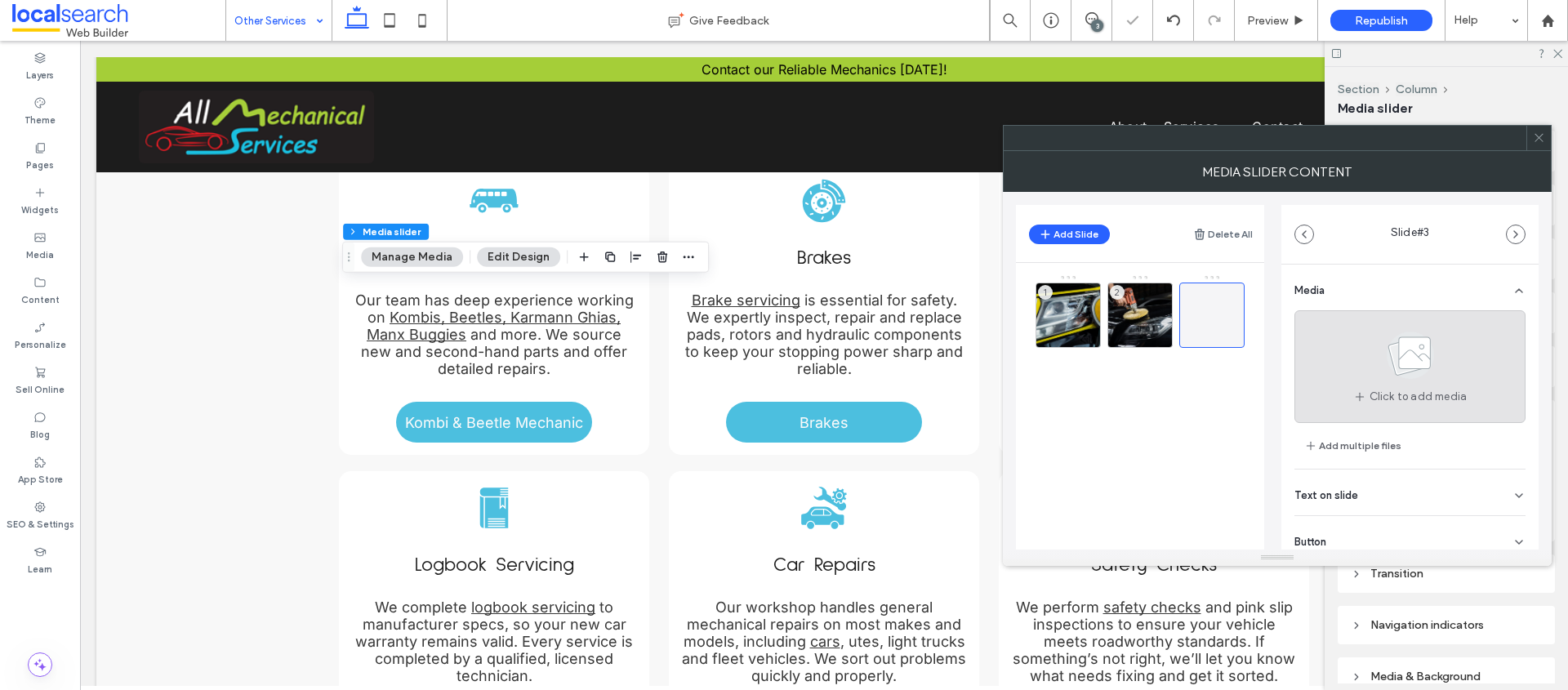
click at [1390, 373] on icon at bounding box center [1410, 355] width 81 height 54
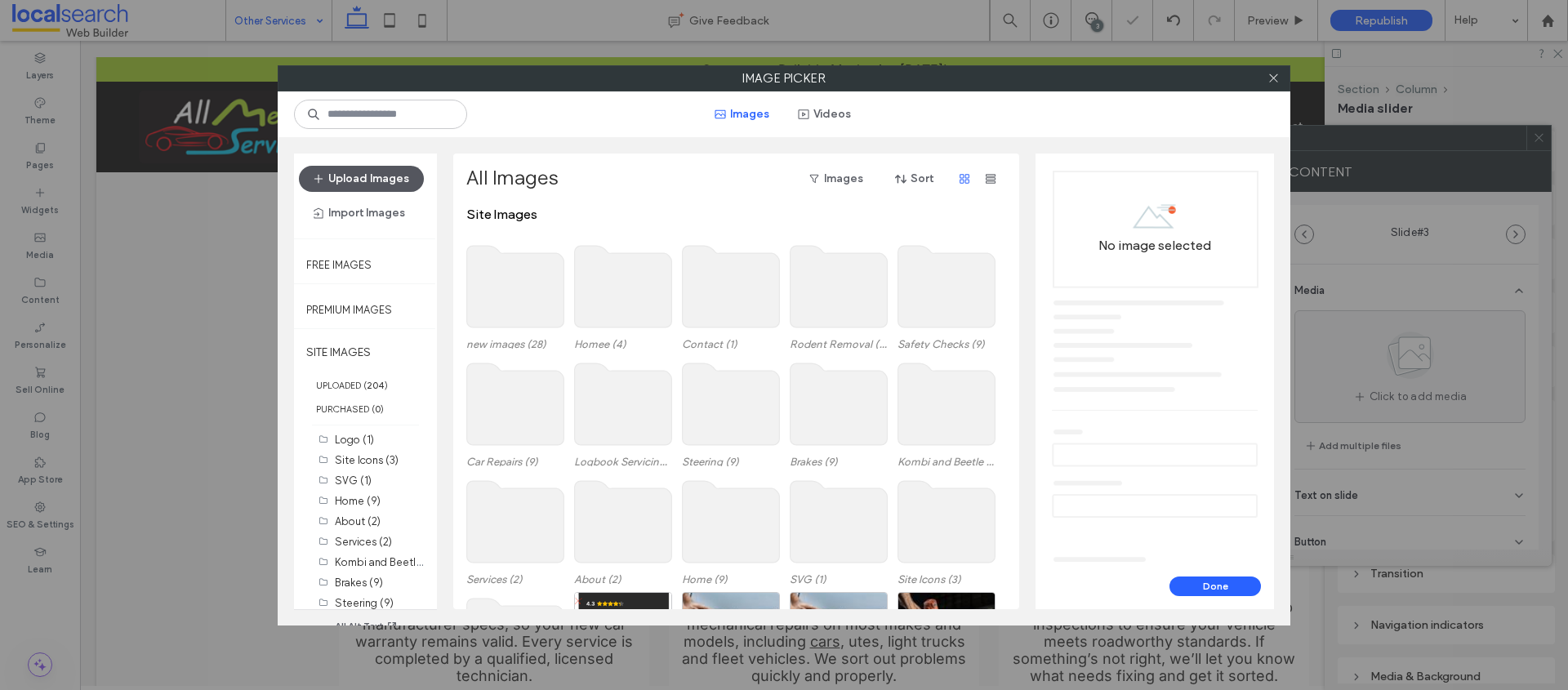
click at [353, 181] on button "Upload Images" at bounding box center [362, 178] width 125 height 26
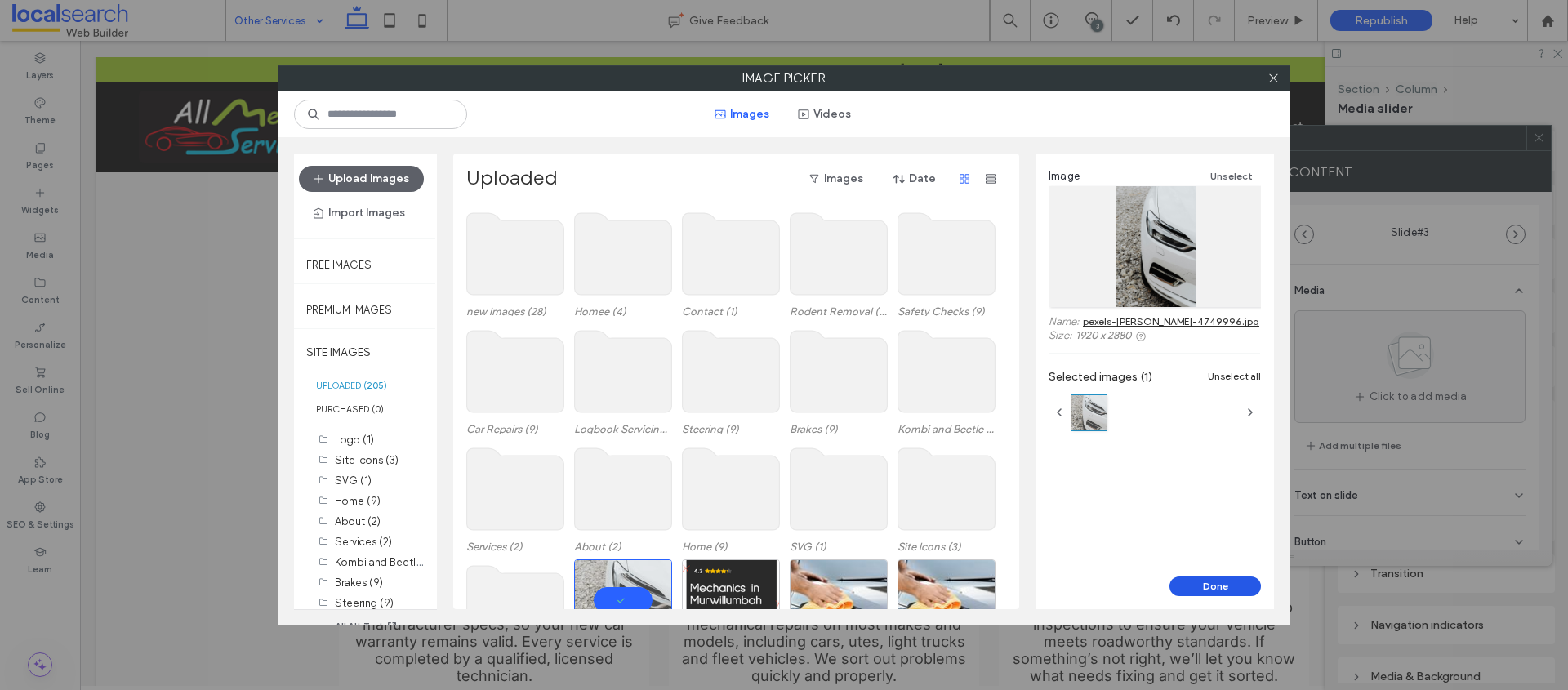
click at [1220, 593] on button "Done" at bounding box center [1214, 586] width 91 height 20
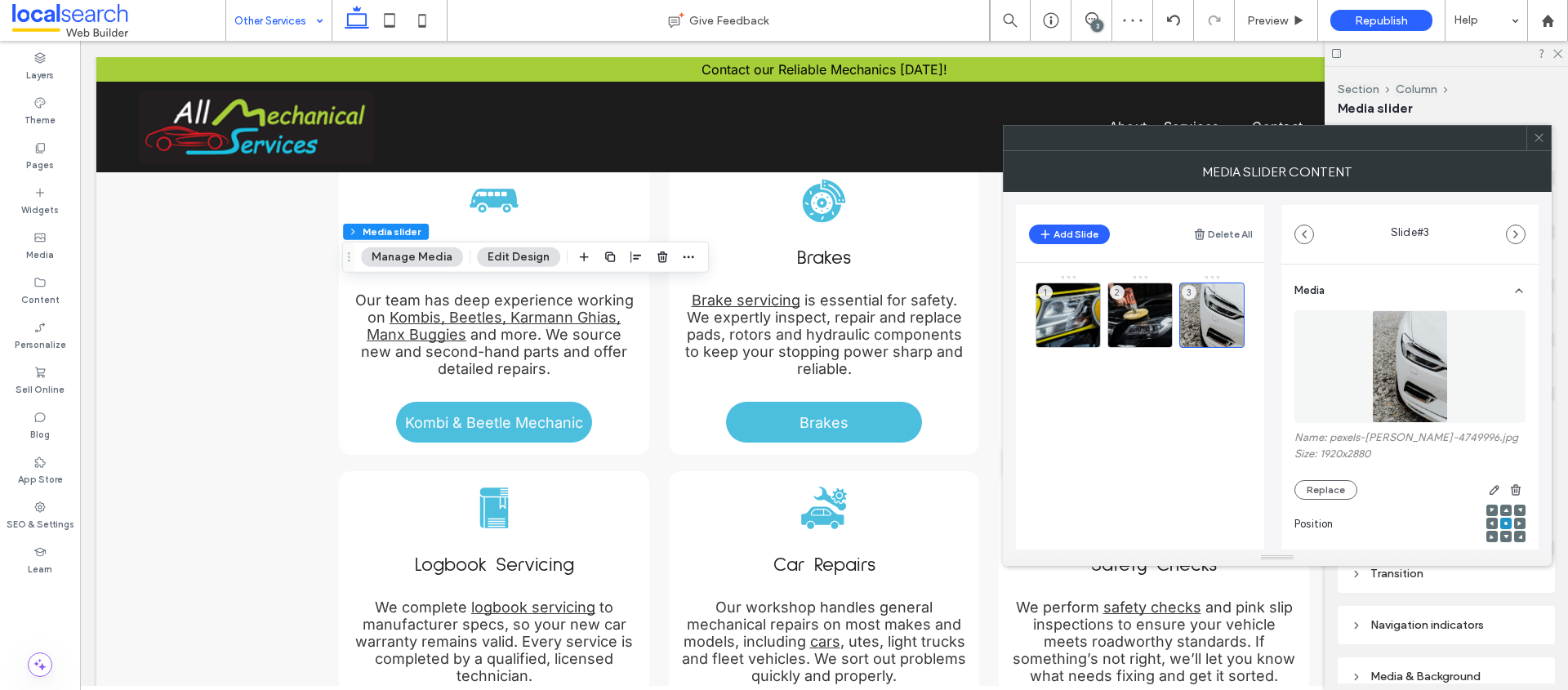
click at [1544, 136] on icon at bounding box center [1539, 137] width 13 height 13
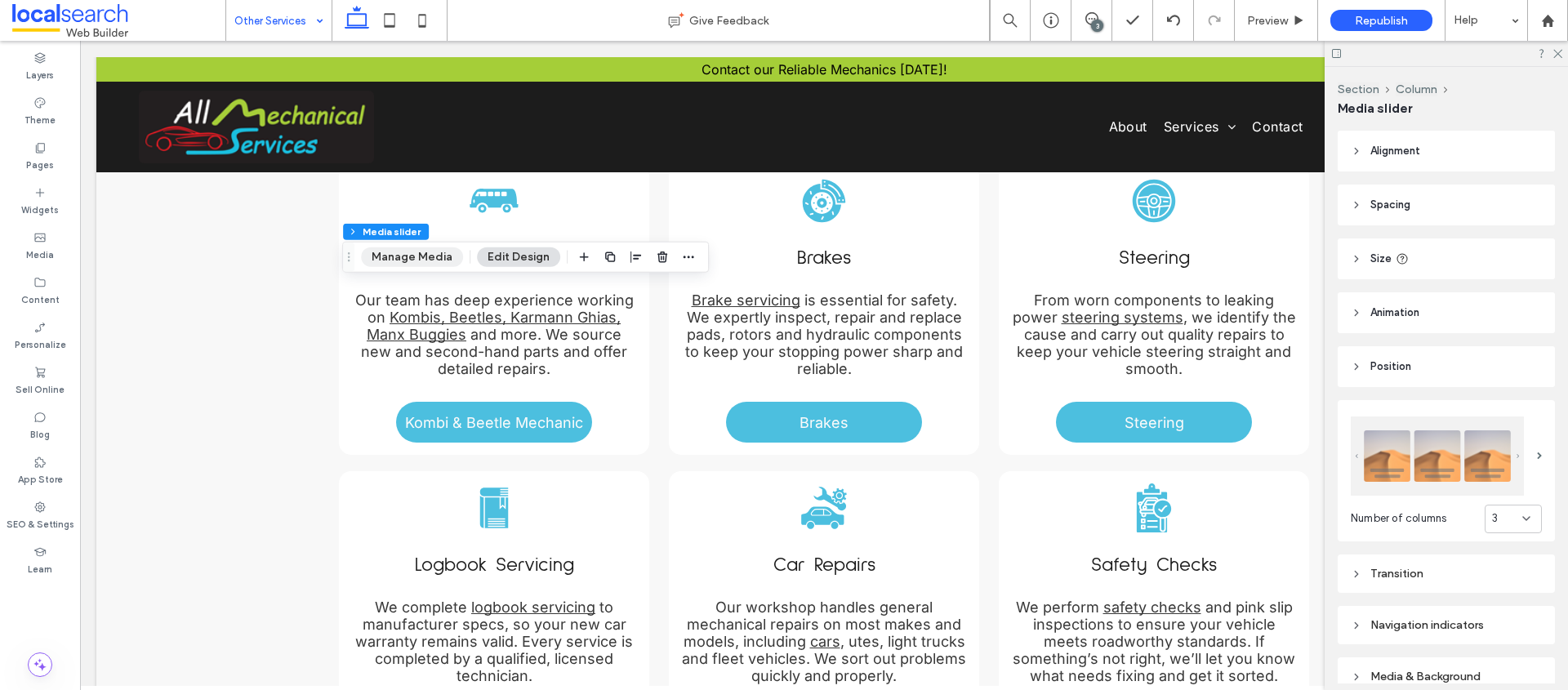
click at [392, 263] on button "Manage Media" at bounding box center [412, 257] width 102 height 20
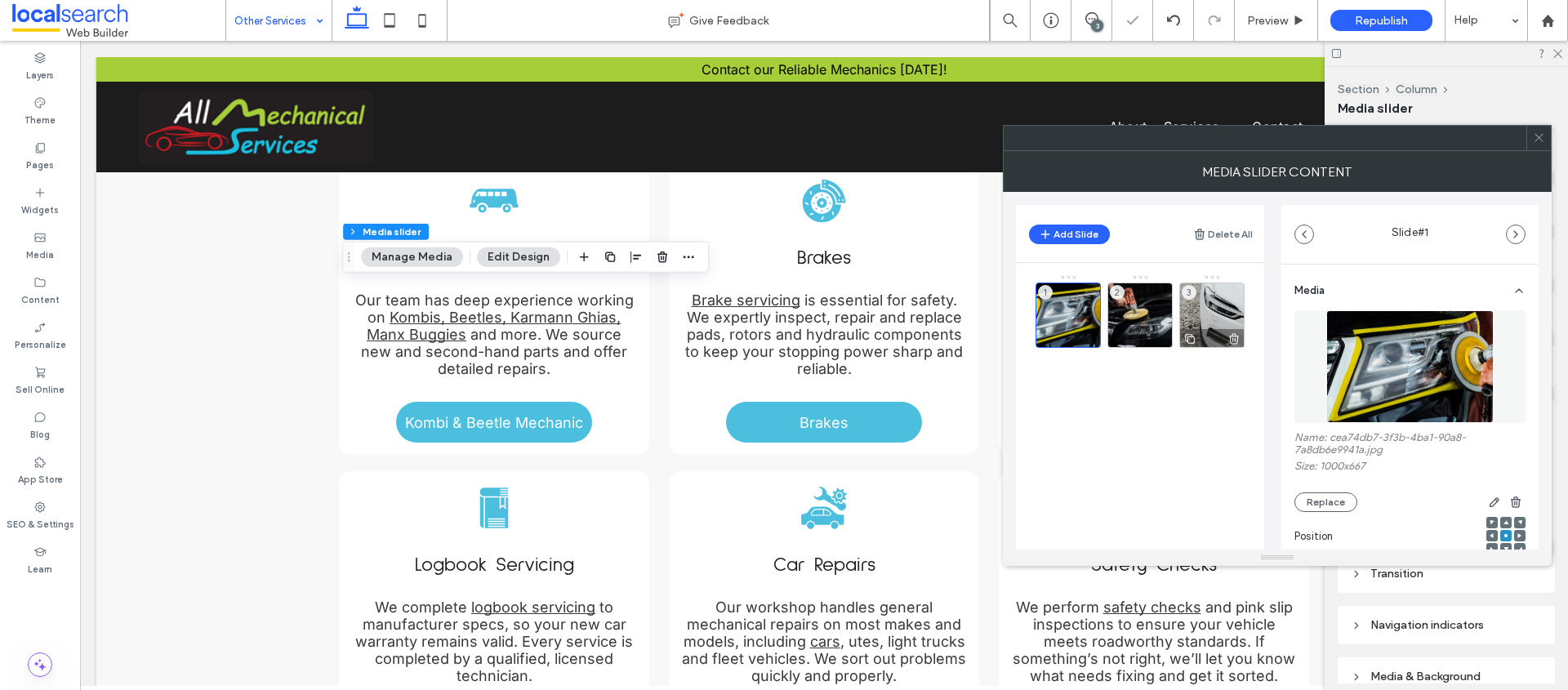
click at [1208, 337] on div at bounding box center [1211, 338] width 64 height 18
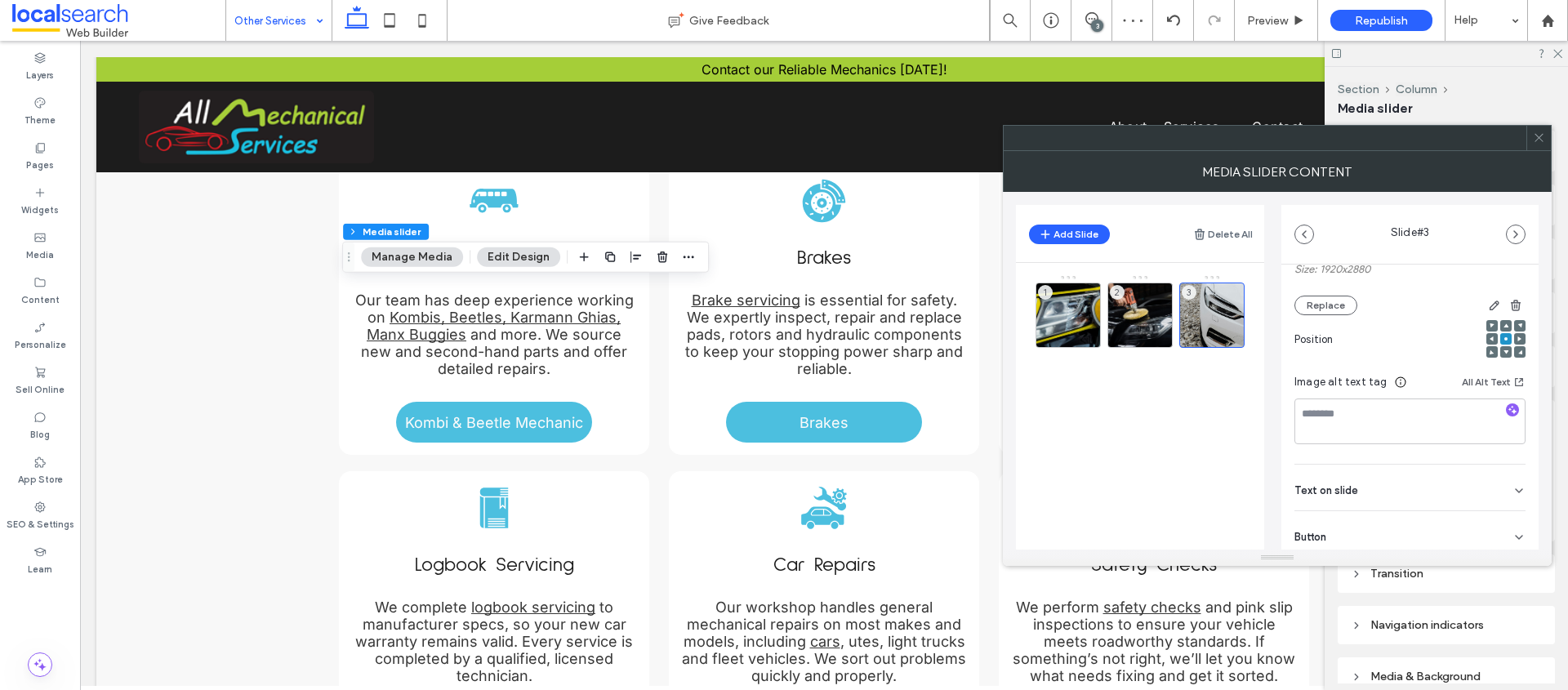
scroll to position [244, 0]
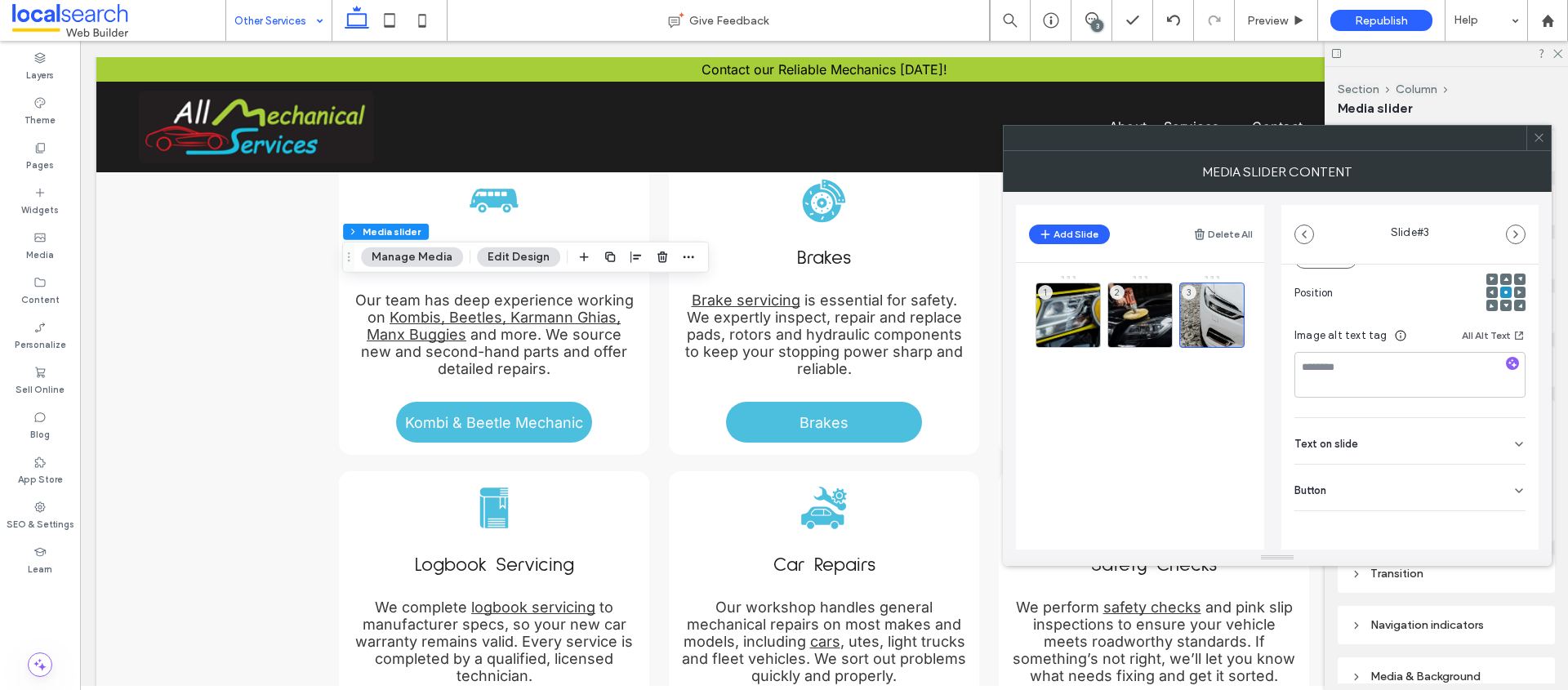
click at [1500, 436] on div "Text on slide" at bounding box center [1410, 440] width 231 height 46
click at [1385, 520] on div "Button" at bounding box center [1410, 504] width 231 height 46
click at [1500, 457] on button at bounding box center [1510, 446] width 29 height 28
click at [1536, 144] on span at bounding box center [1539, 138] width 13 height 24
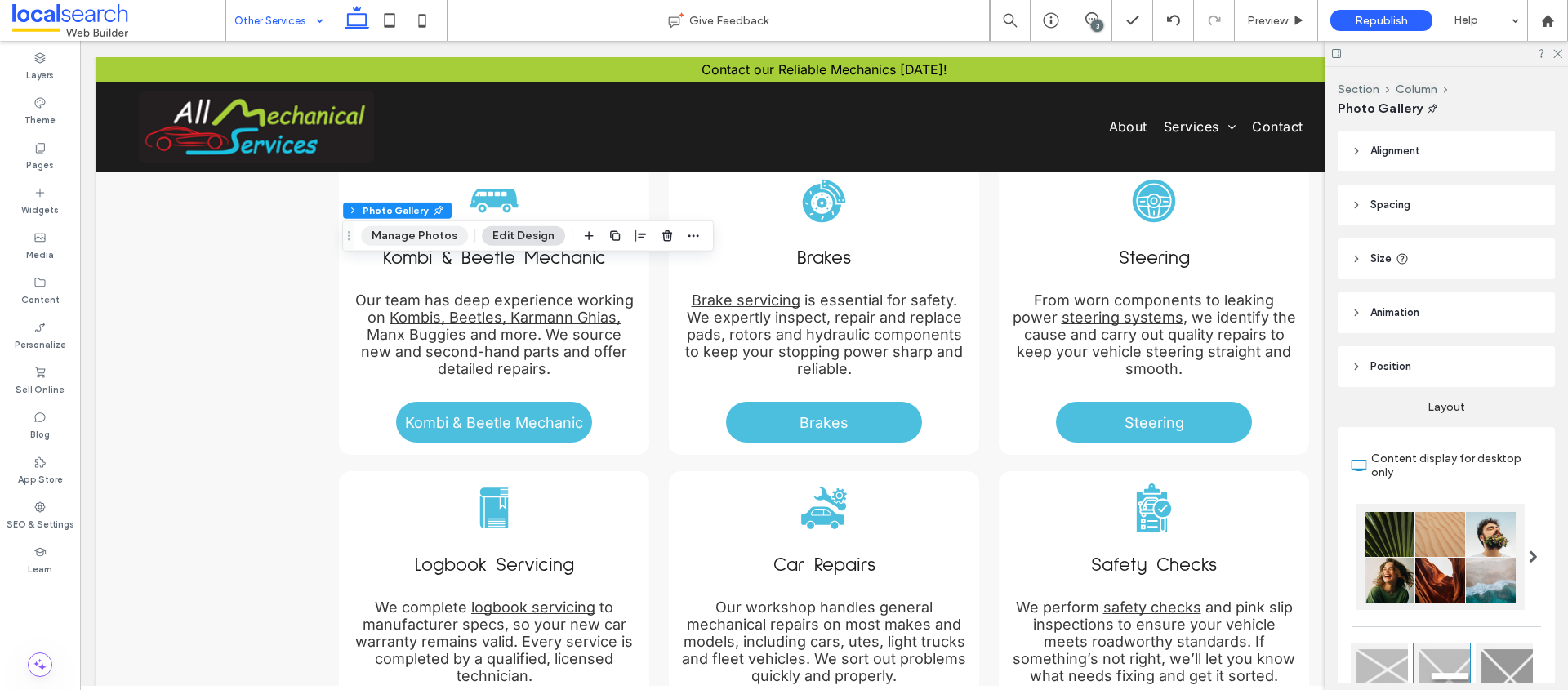
click at [408, 233] on button "Manage Photos" at bounding box center [414, 236] width 107 height 20
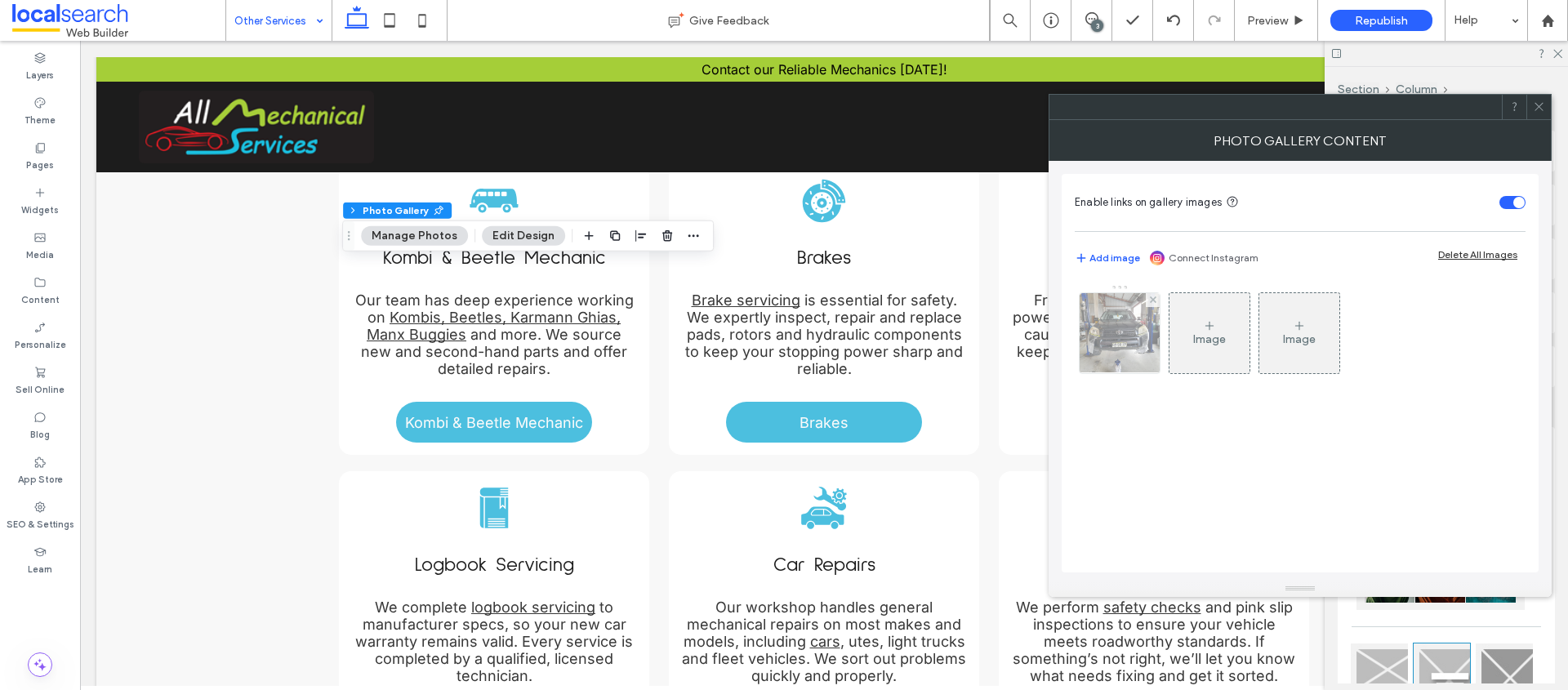
click at [1090, 339] on img at bounding box center [1119, 334] width 107 height 80
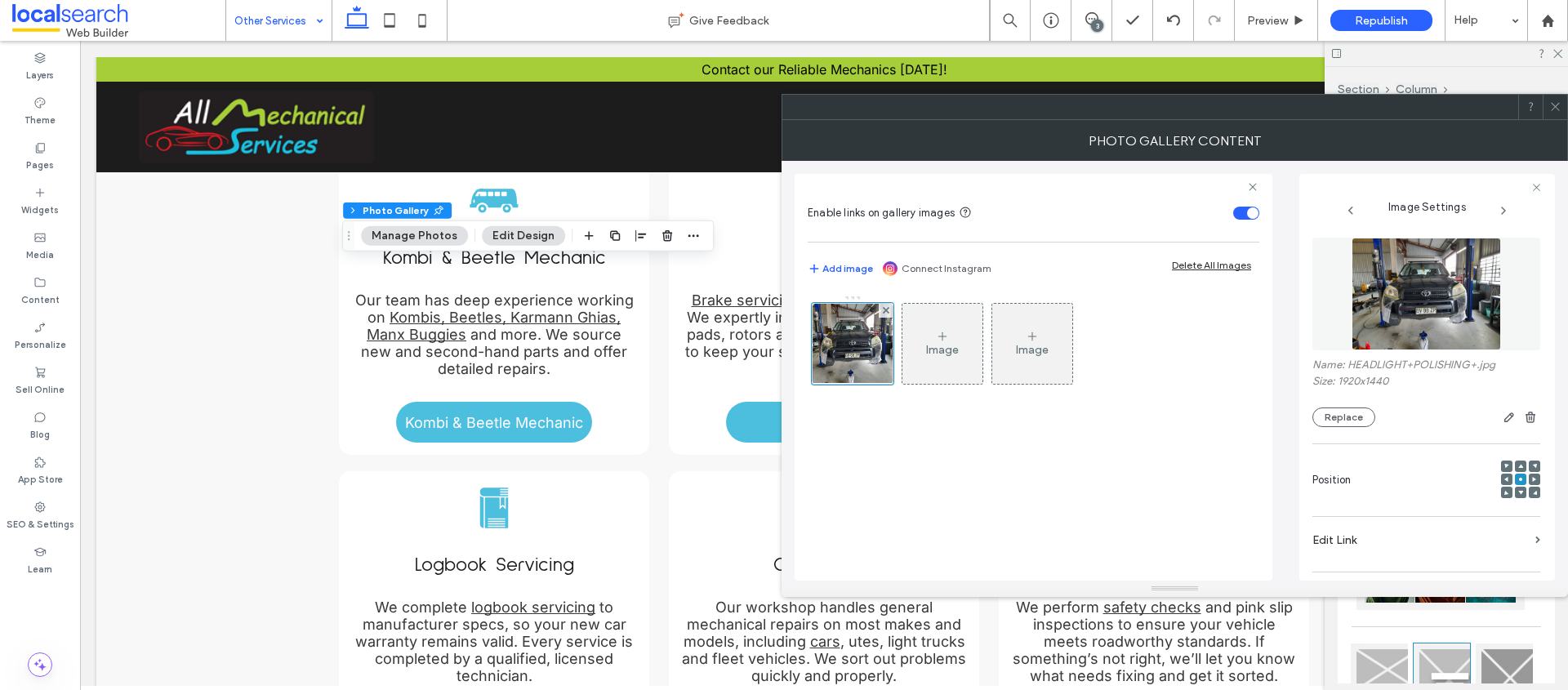
click at [1417, 314] on img at bounding box center [1425, 294] width 150 height 113
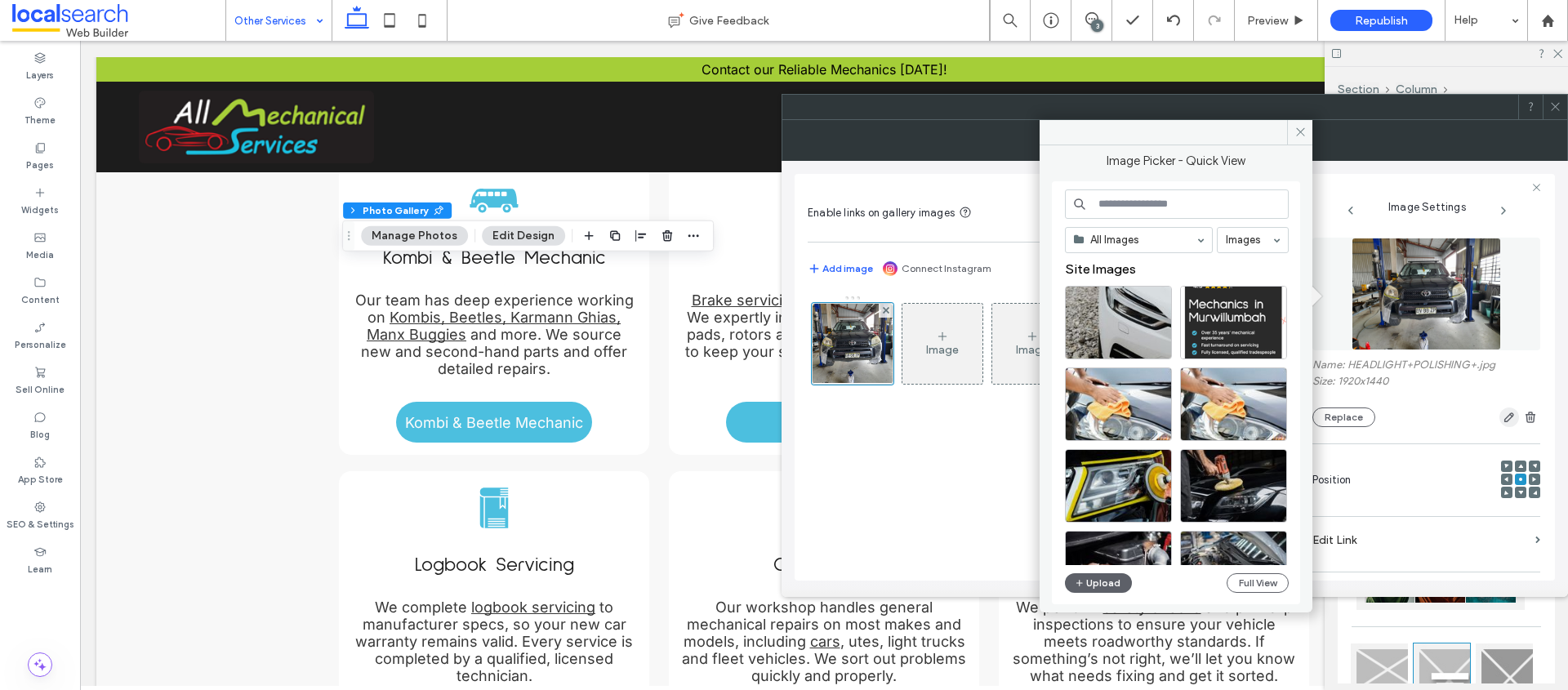
click at [1504, 418] on use "button" at bounding box center [1509, 418] width 10 height 10
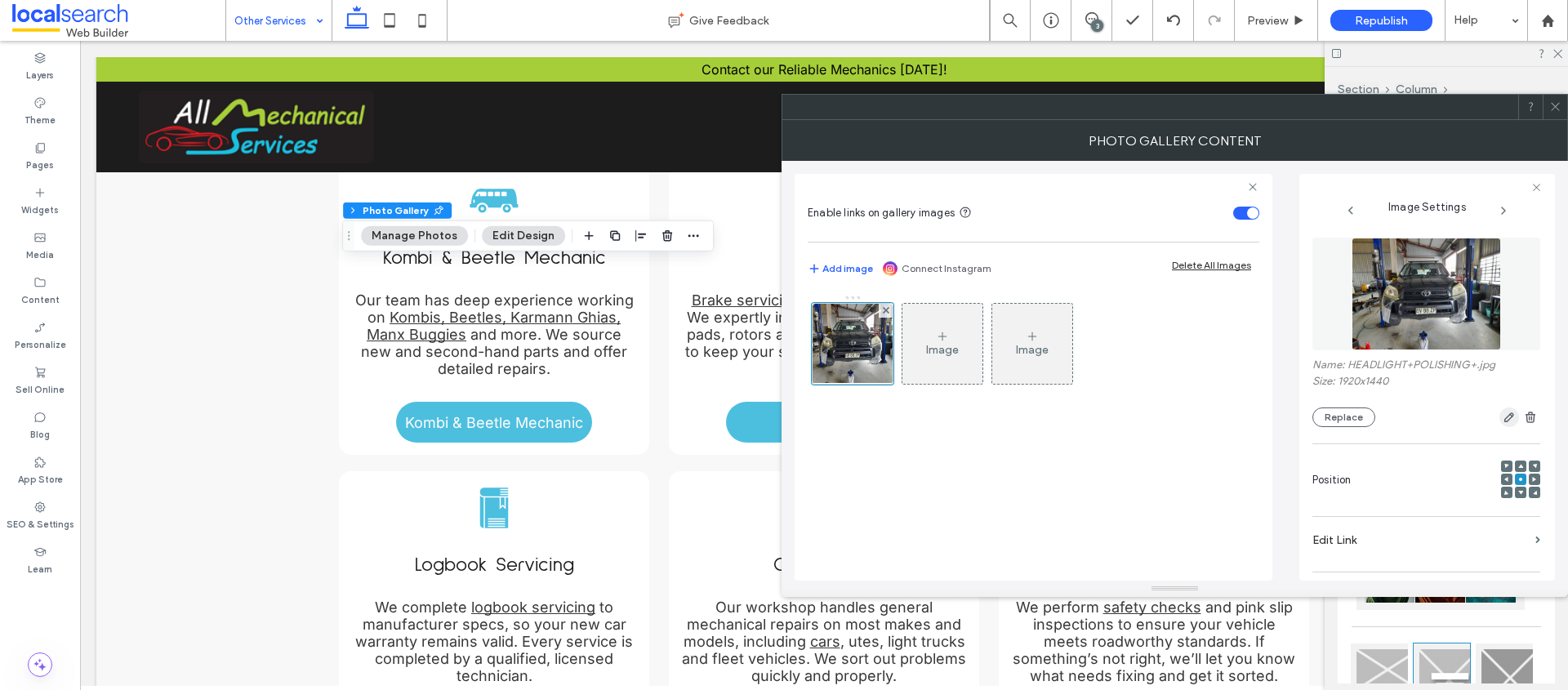
click at [1500, 421] on body ".wqwq-1{fill:#231f20;} .cls-1q, .cls-2q { fill-rule: evenodd; } .cls-2q { fill:…" at bounding box center [784, 345] width 1568 height 690
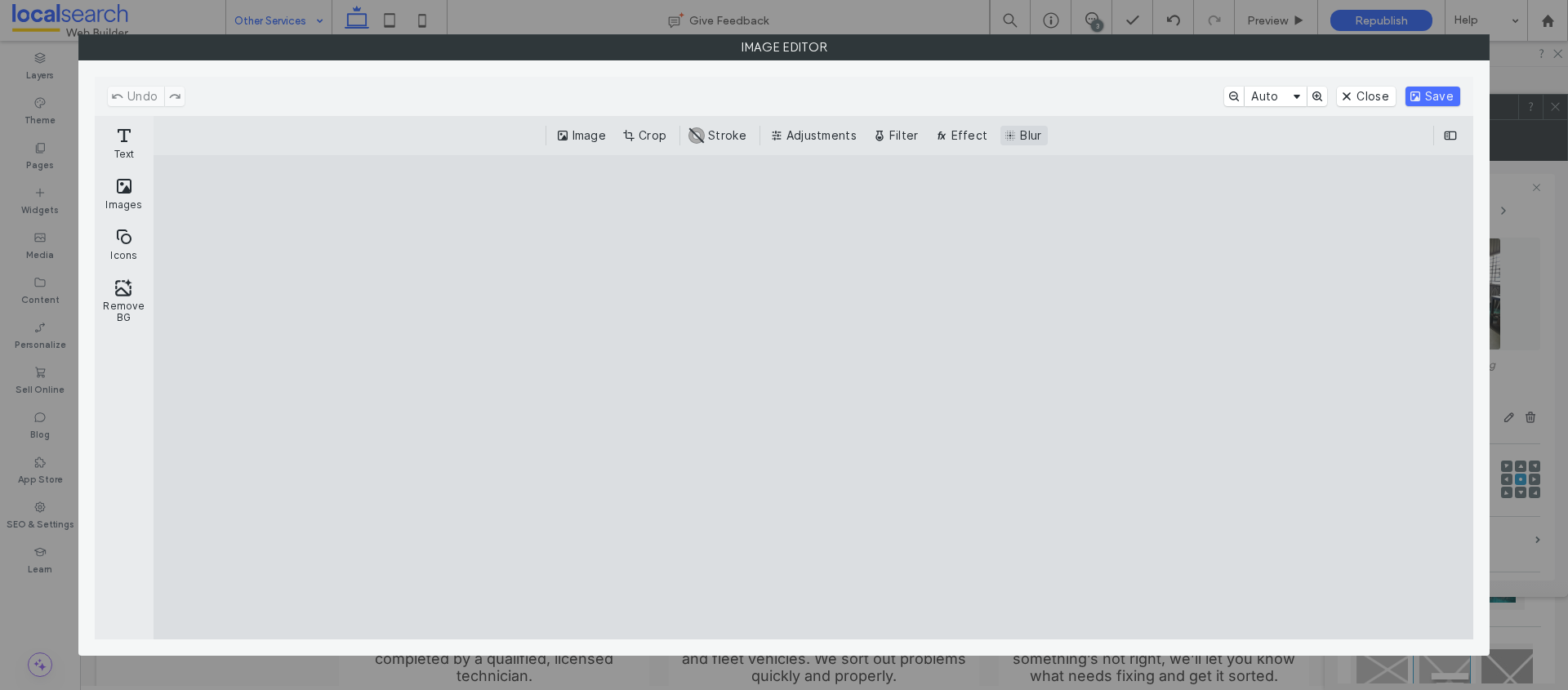
click at [1026, 133] on button "Blur" at bounding box center [1024, 136] width 47 height 20
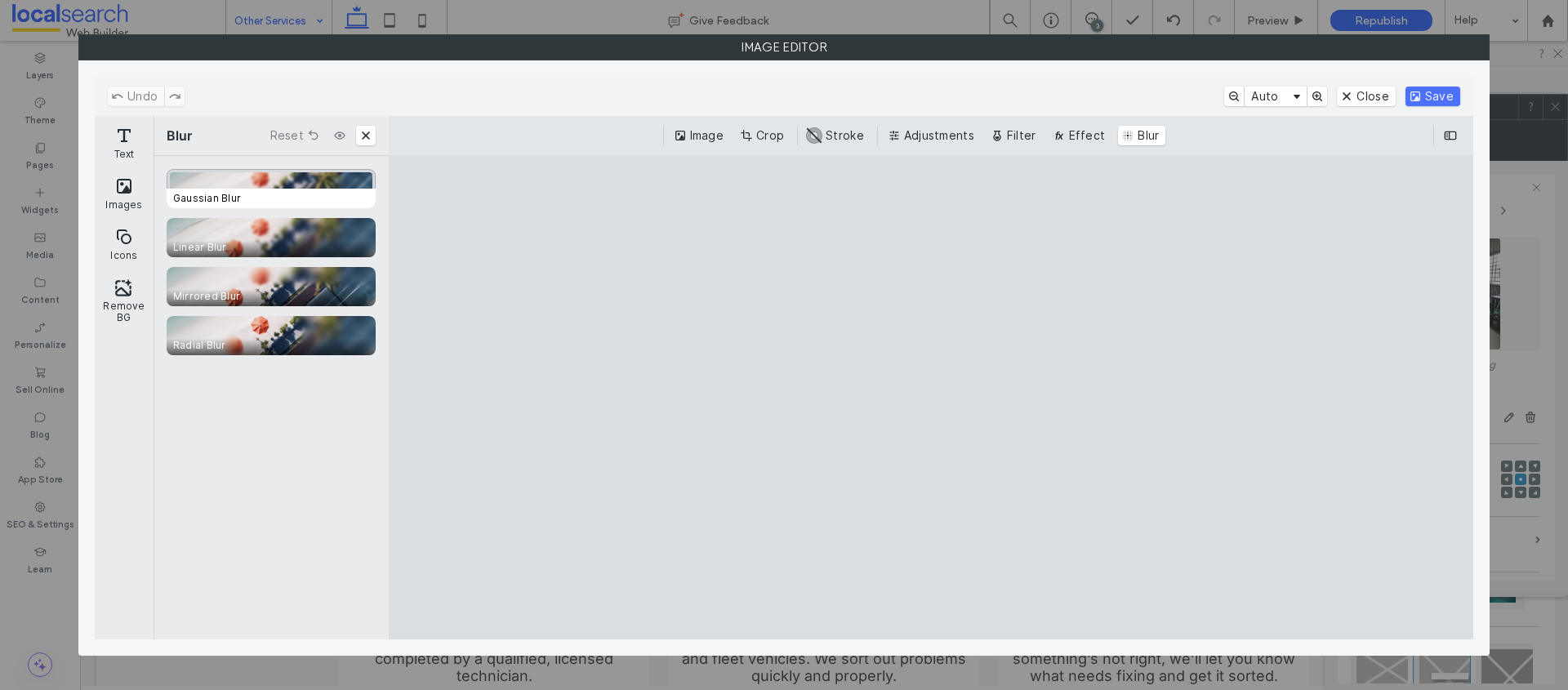
click at [279, 181] on div "CE.SDK" at bounding box center [271, 189] width 209 height 39
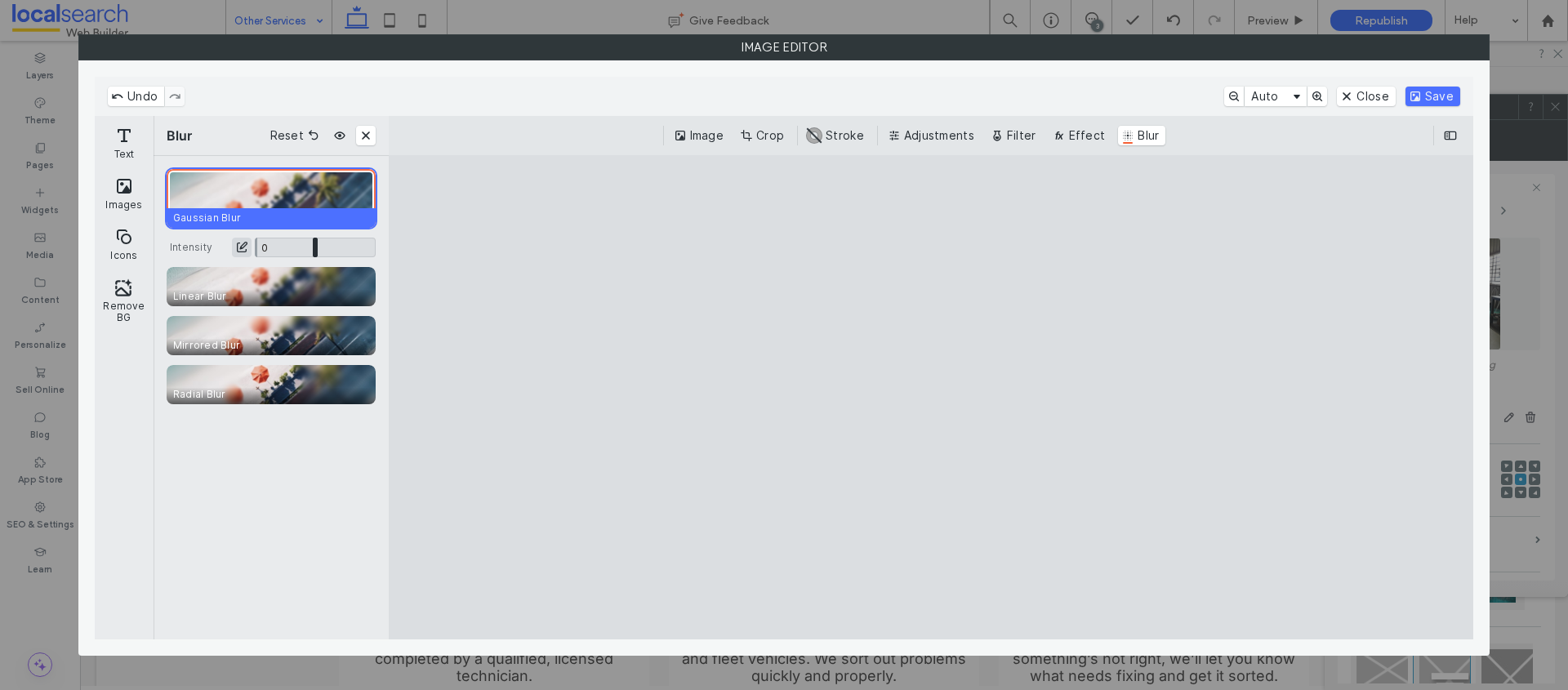
drag, startPoint x: 314, startPoint y: 243, endPoint x: 244, endPoint y: 239, distance: 70.1
type input "*"
click at [254, 239] on input "CE.SDK" at bounding box center [315, 248] width 121 height 20
click at [130, 289] on button "Remove BG" at bounding box center [123, 300] width 52 height 59
click at [306, 136] on button "Reset" at bounding box center [293, 136] width 60 height 20
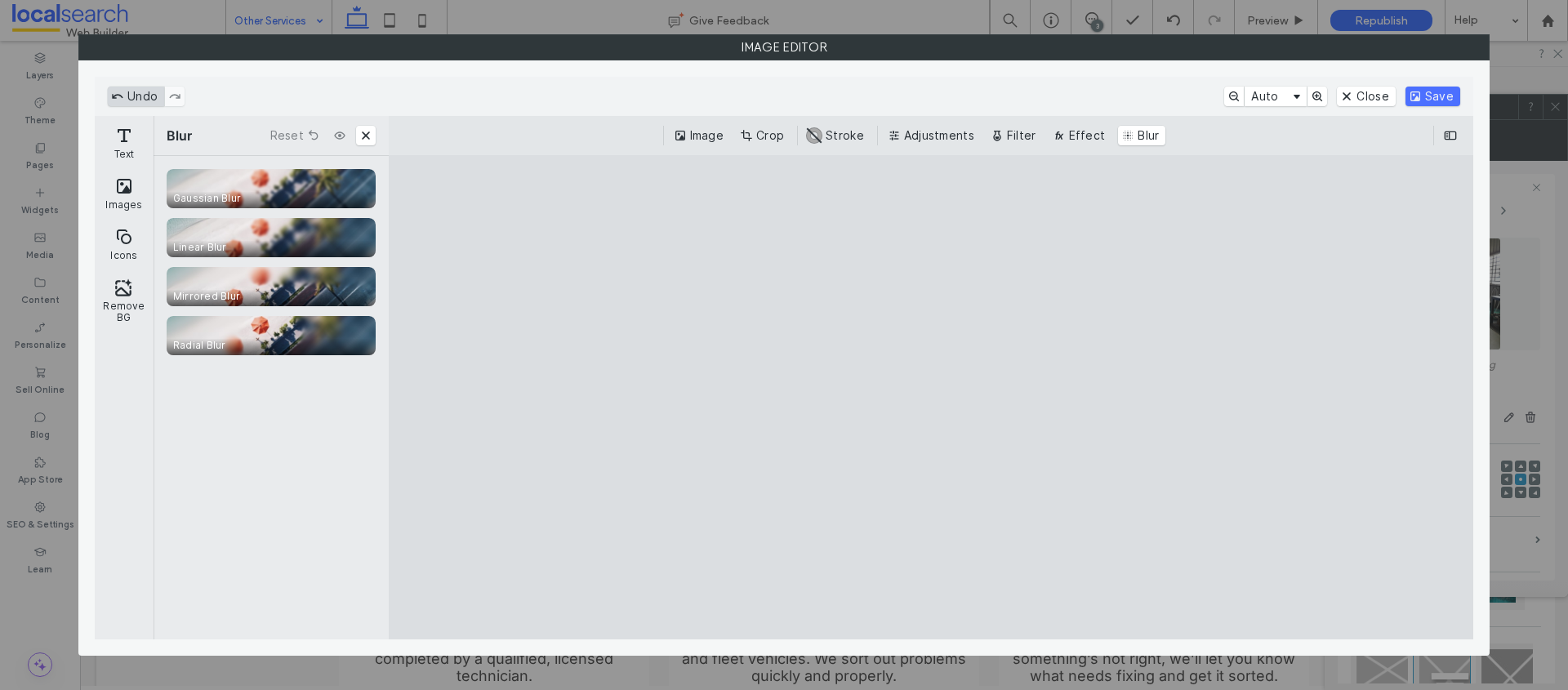
click at [135, 98] on button "Undo" at bounding box center [136, 96] width 57 height 20
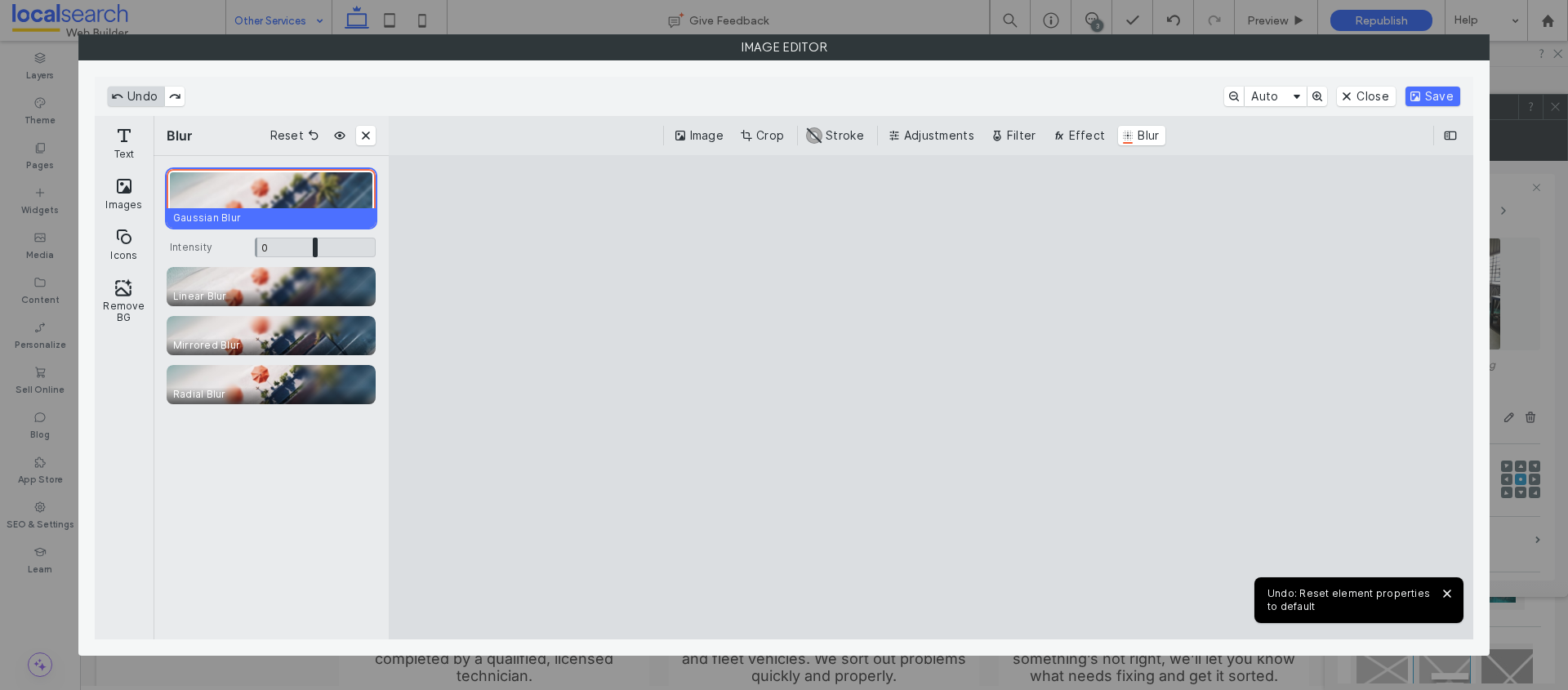
click at [135, 98] on button "Undo" at bounding box center [136, 96] width 57 height 20
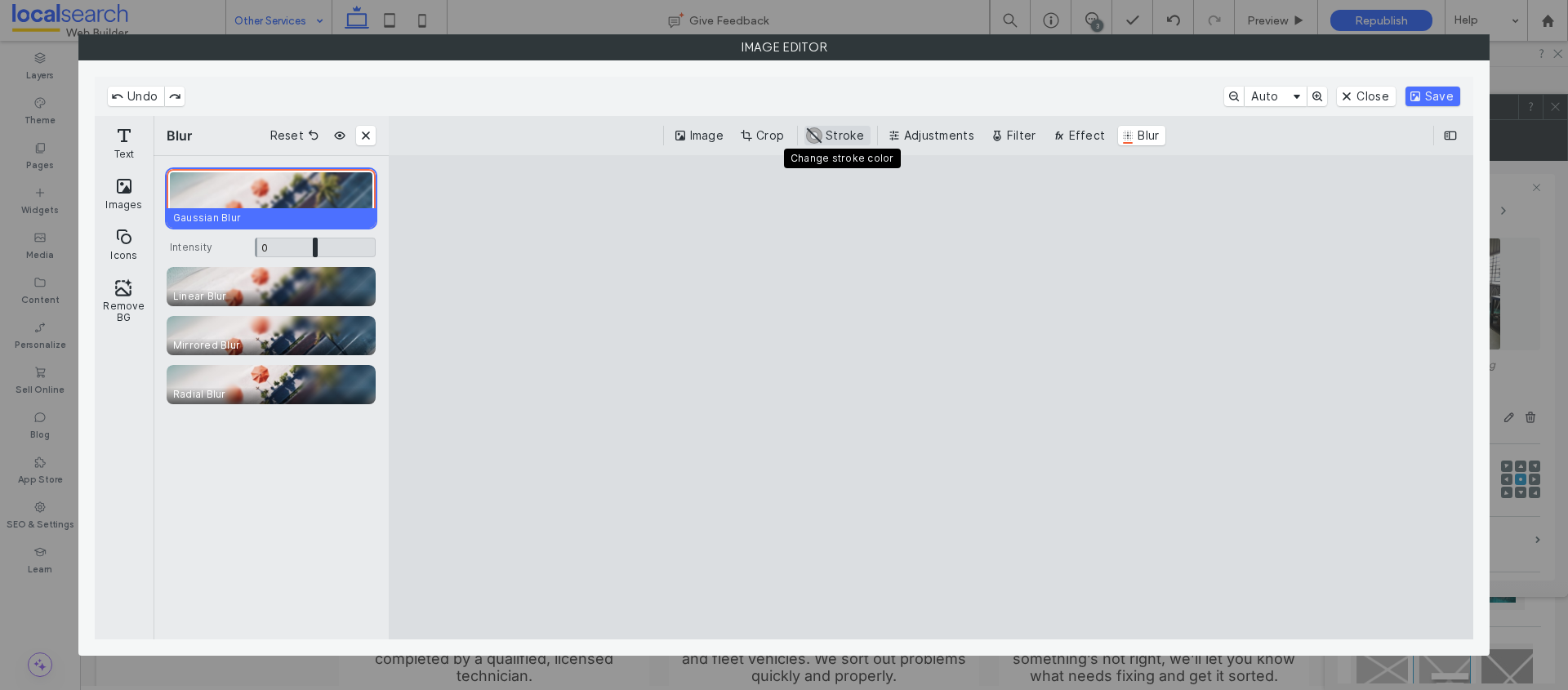
click at [832, 137] on button "#ABABAB Stroke" at bounding box center [837, 136] width 67 height 20
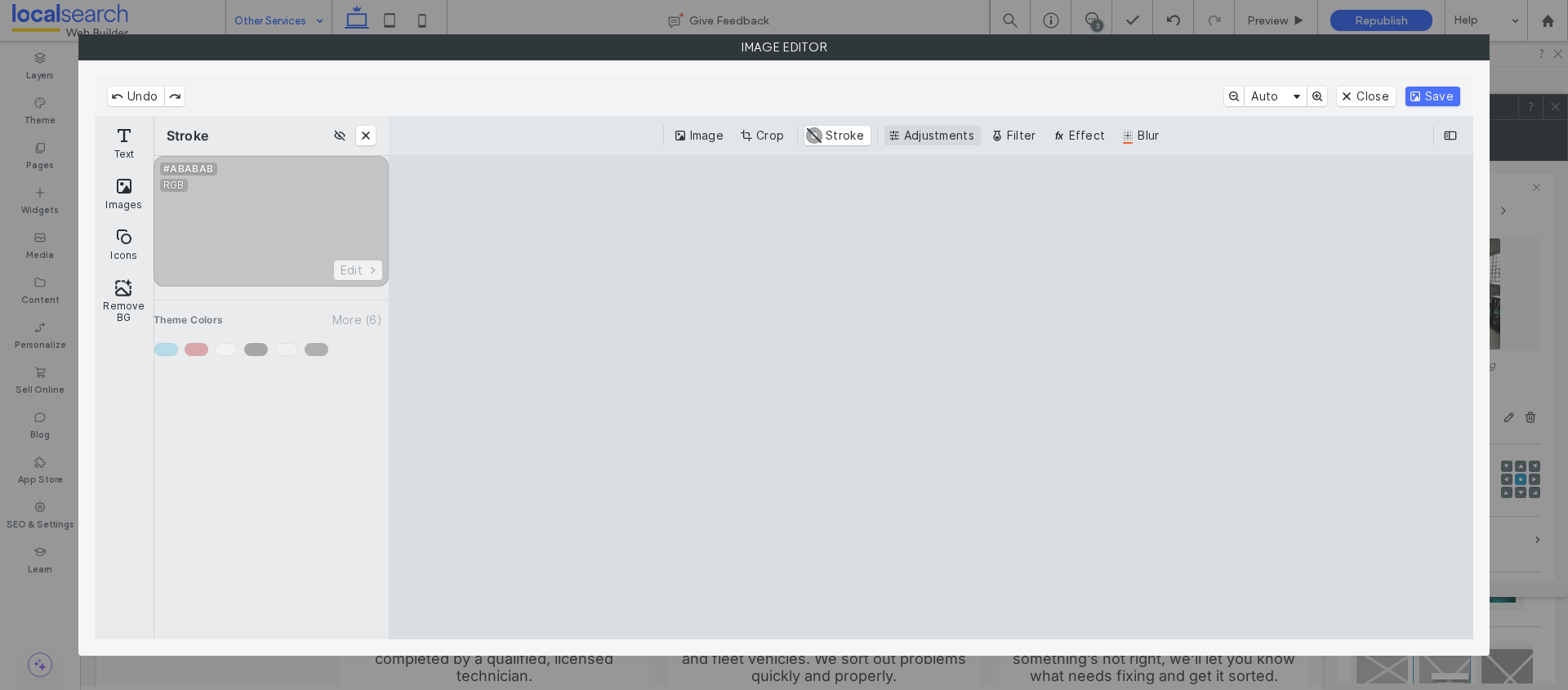
click at [941, 129] on button "Adjustments" at bounding box center [932, 136] width 96 height 20
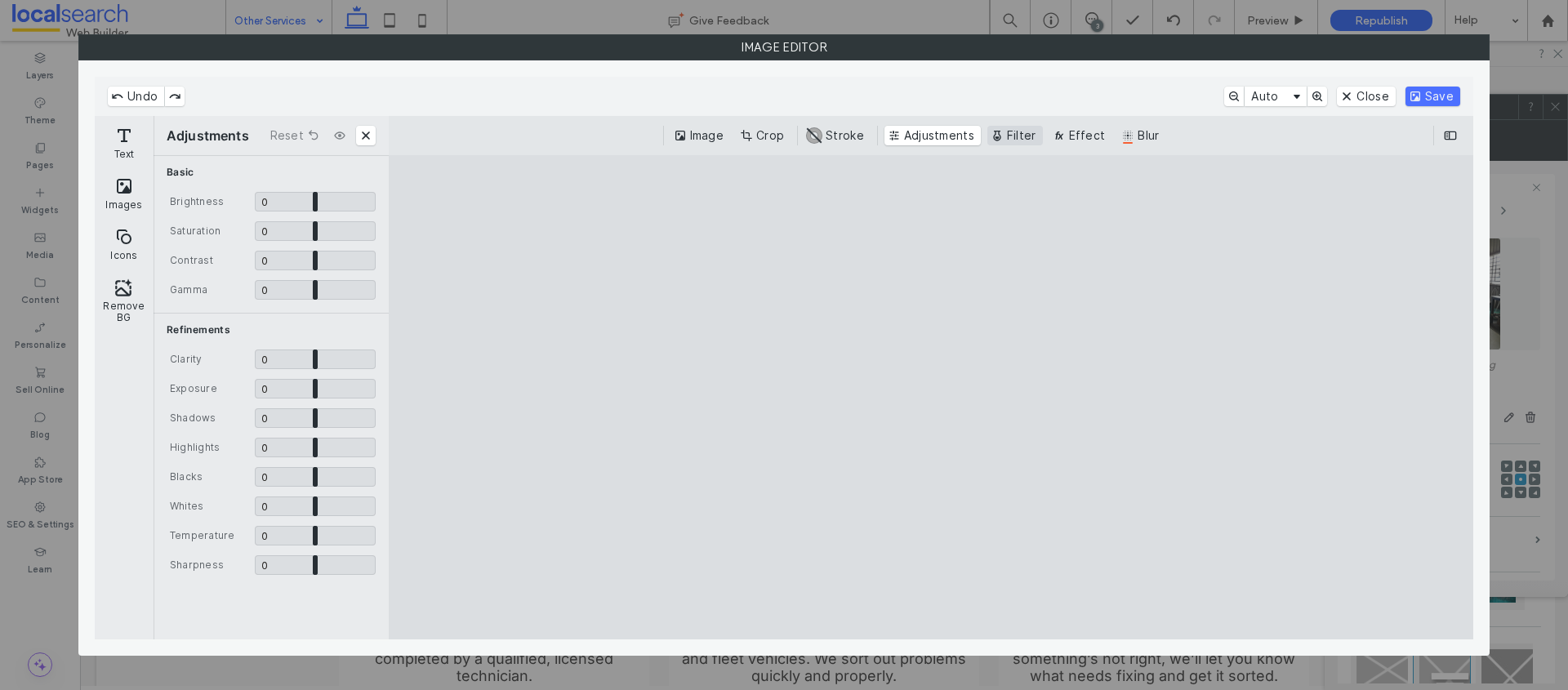
click at [1012, 138] on button "Filter" at bounding box center [1014, 136] width 56 height 20
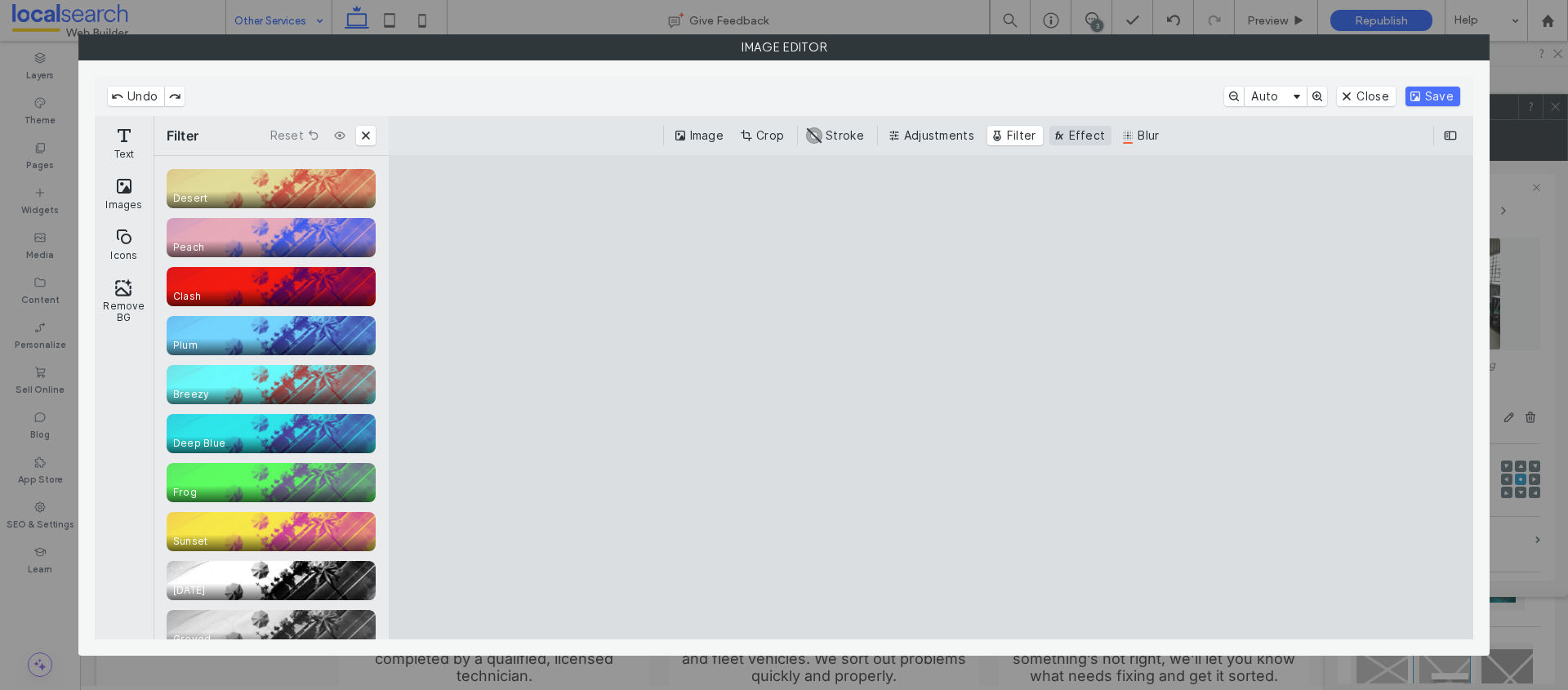
click at [1078, 134] on button "Effect" at bounding box center [1081, 136] width 63 height 20
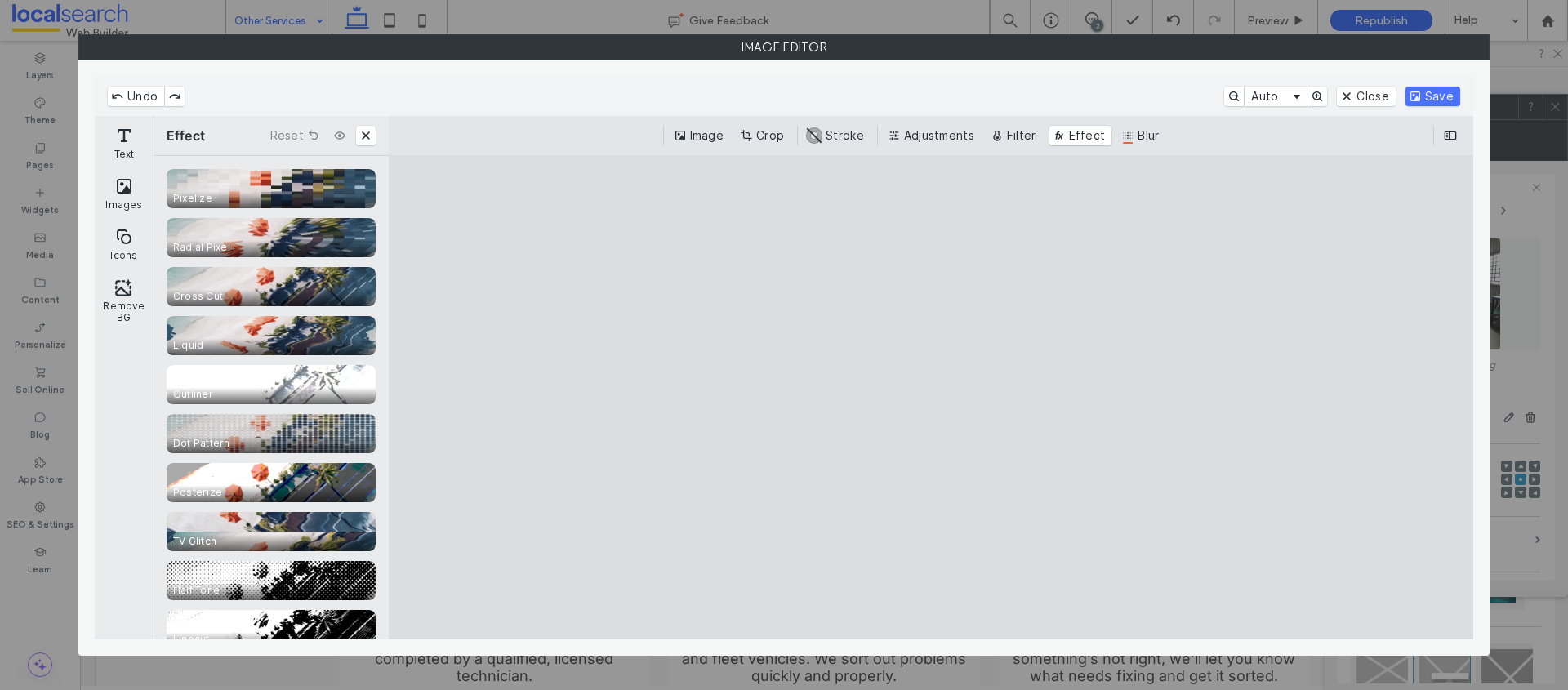
click at [931, 398] on cesdk-canvas "Editor canvas" at bounding box center [931, 398] width 0 height 0
drag, startPoint x: 944, startPoint y: 461, endPoint x: 1015, endPoint y: 409, distance: 88.0
click at [931, 398] on cesdk-canvas "Editor canvas" at bounding box center [931, 398] width 0 height 0
click at [1366, 101] on button "Close" at bounding box center [1365, 96] width 58 height 20
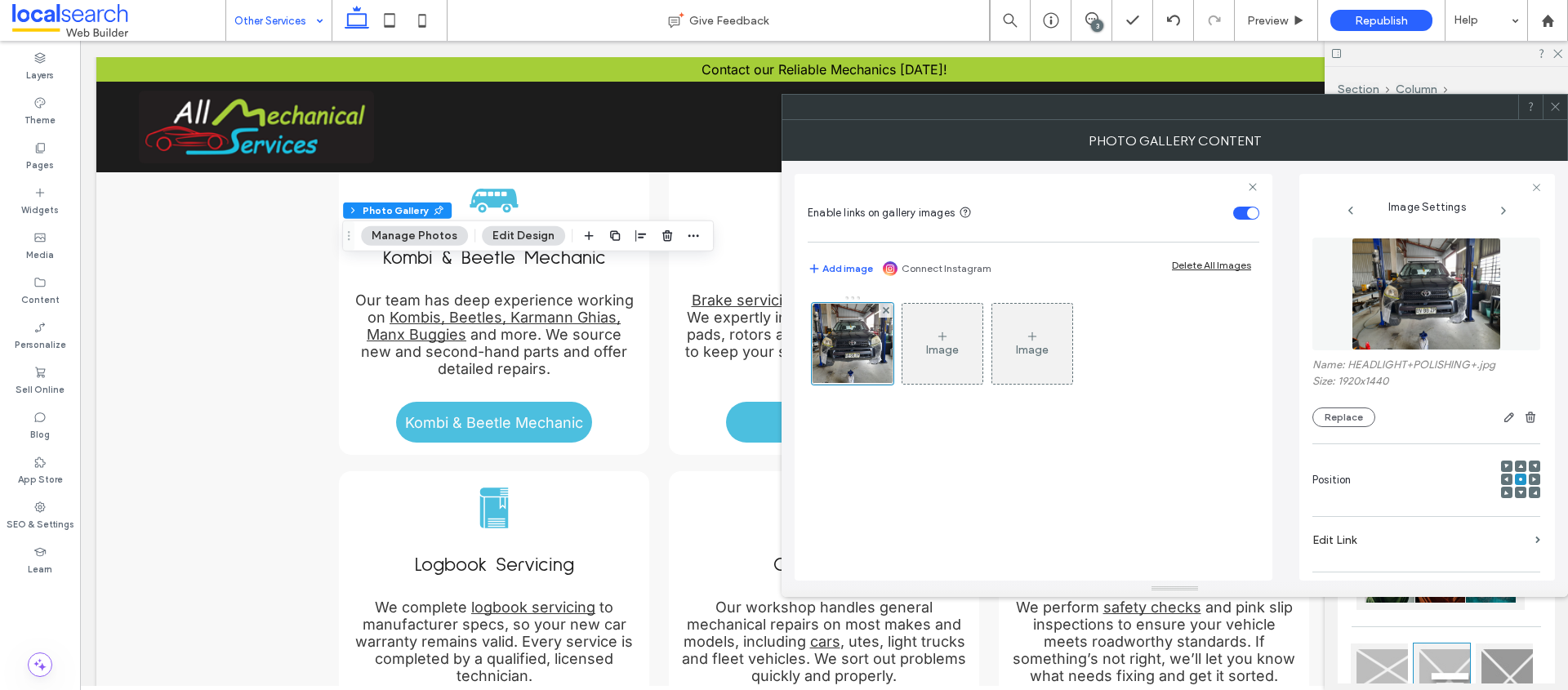
click at [1420, 306] on img at bounding box center [1425, 294] width 150 height 113
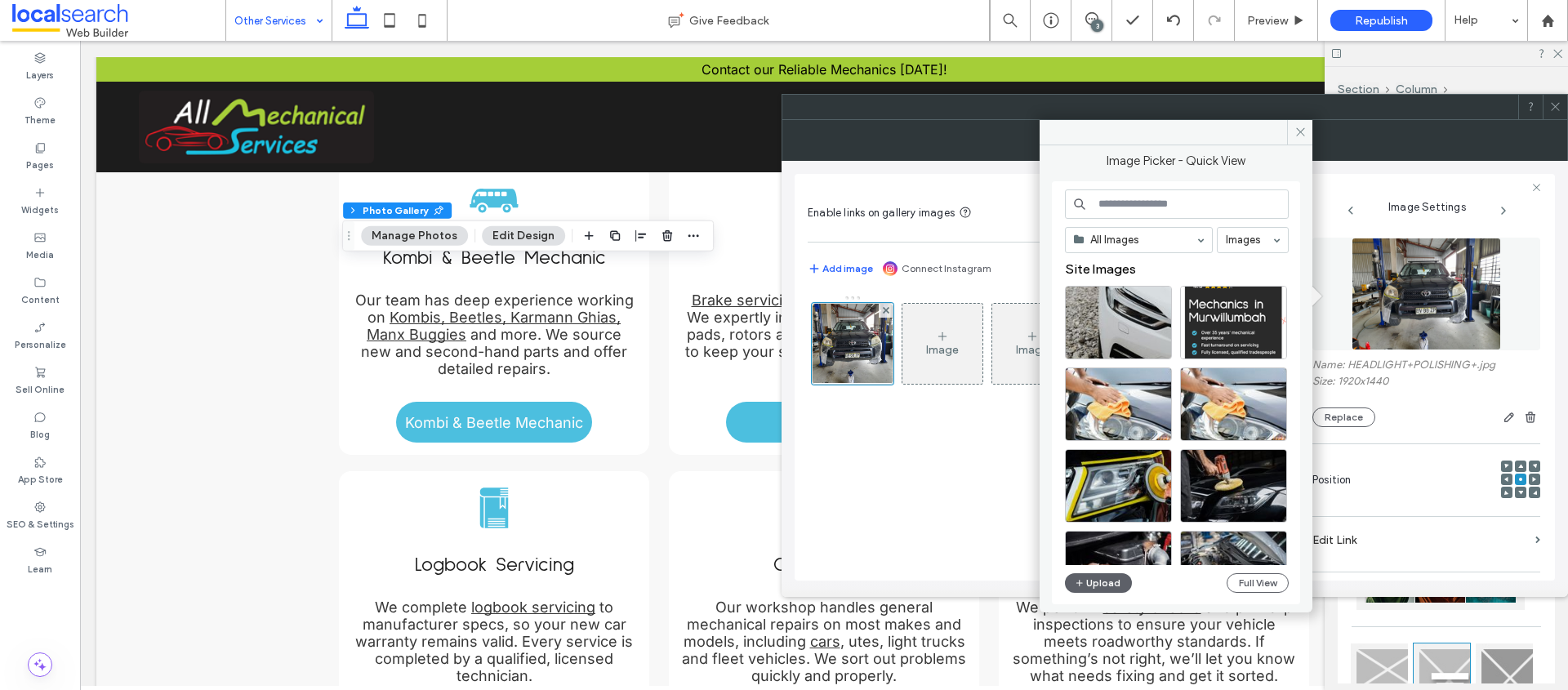
click at [1401, 284] on img at bounding box center [1425, 294] width 150 height 113
click at [1442, 305] on img at bounding box center [1425, 294] width 150 height 113
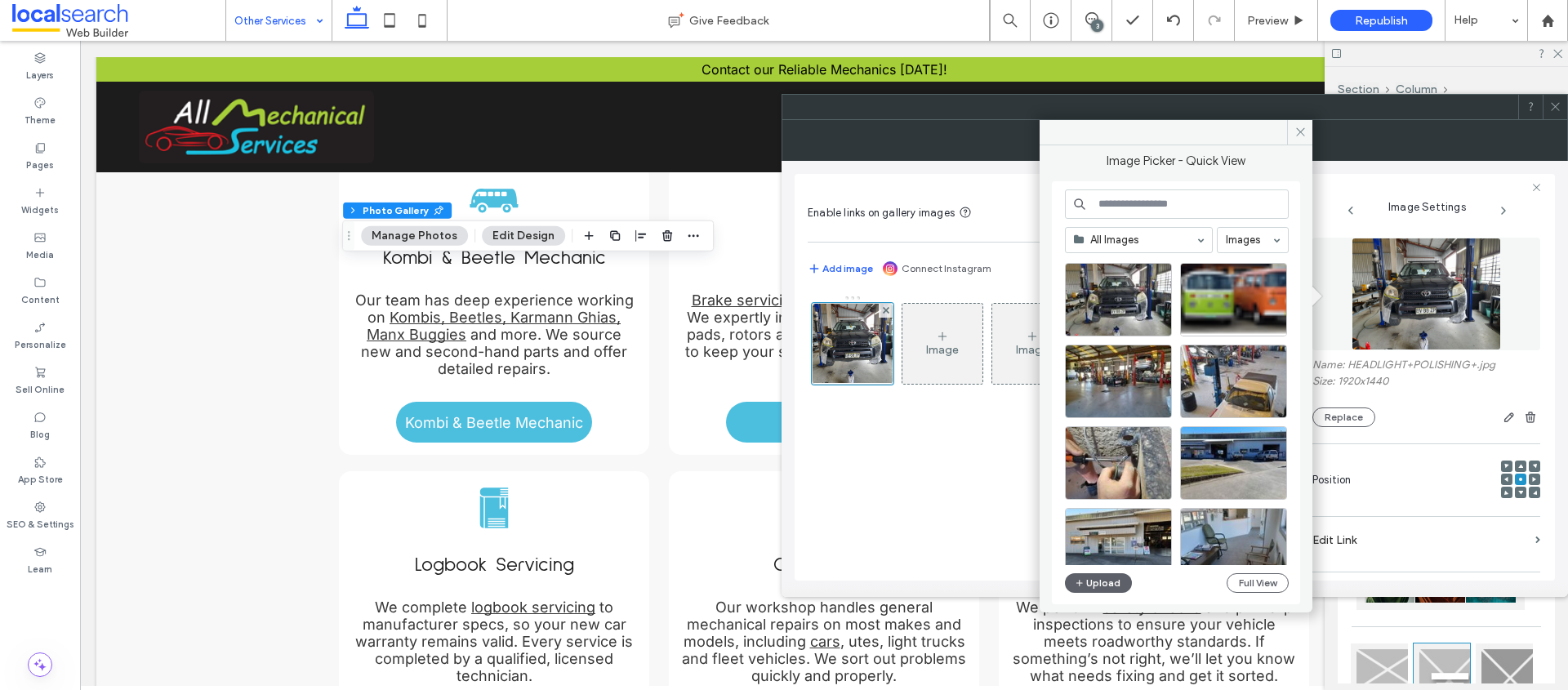
scroll to position [416, 0]
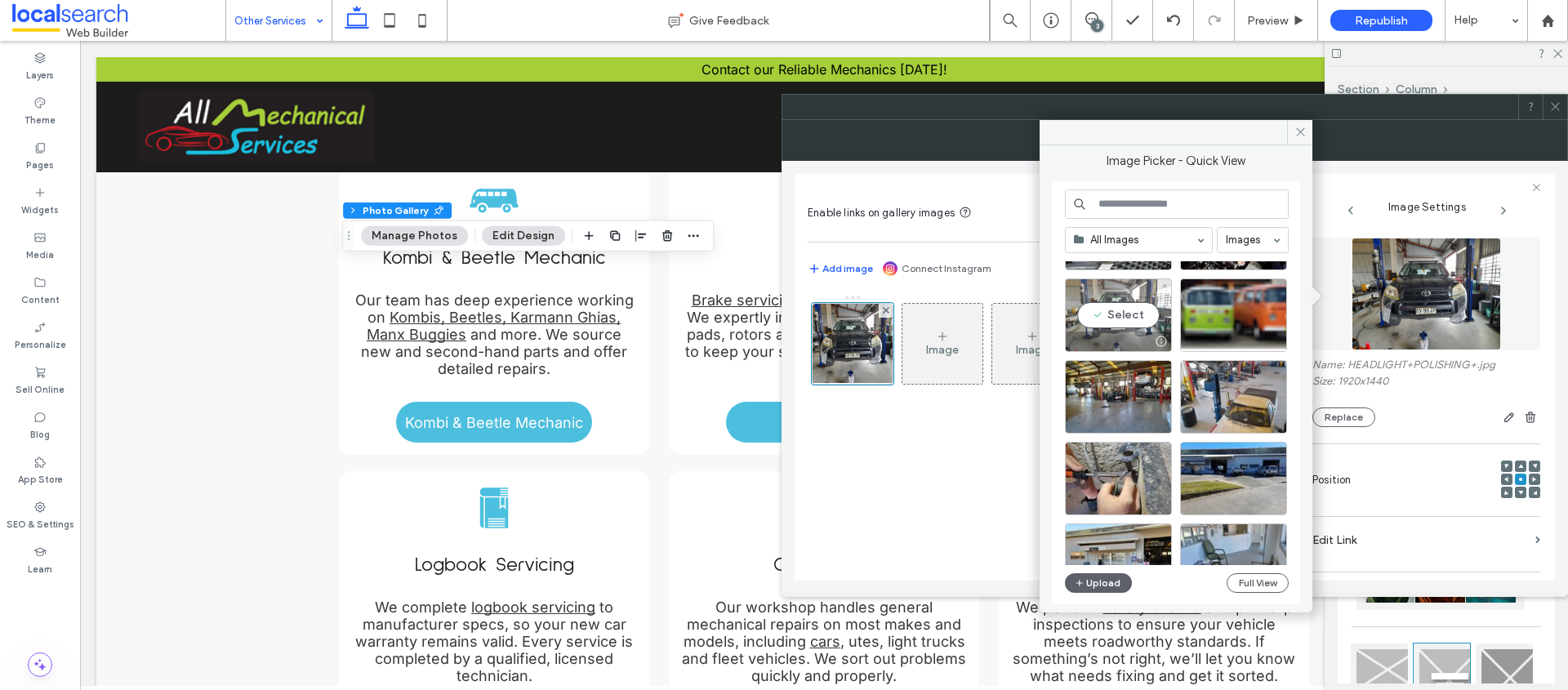
click at [1127, 329] on div "Select" at bounding box center [1117, 315] width 107 height 73
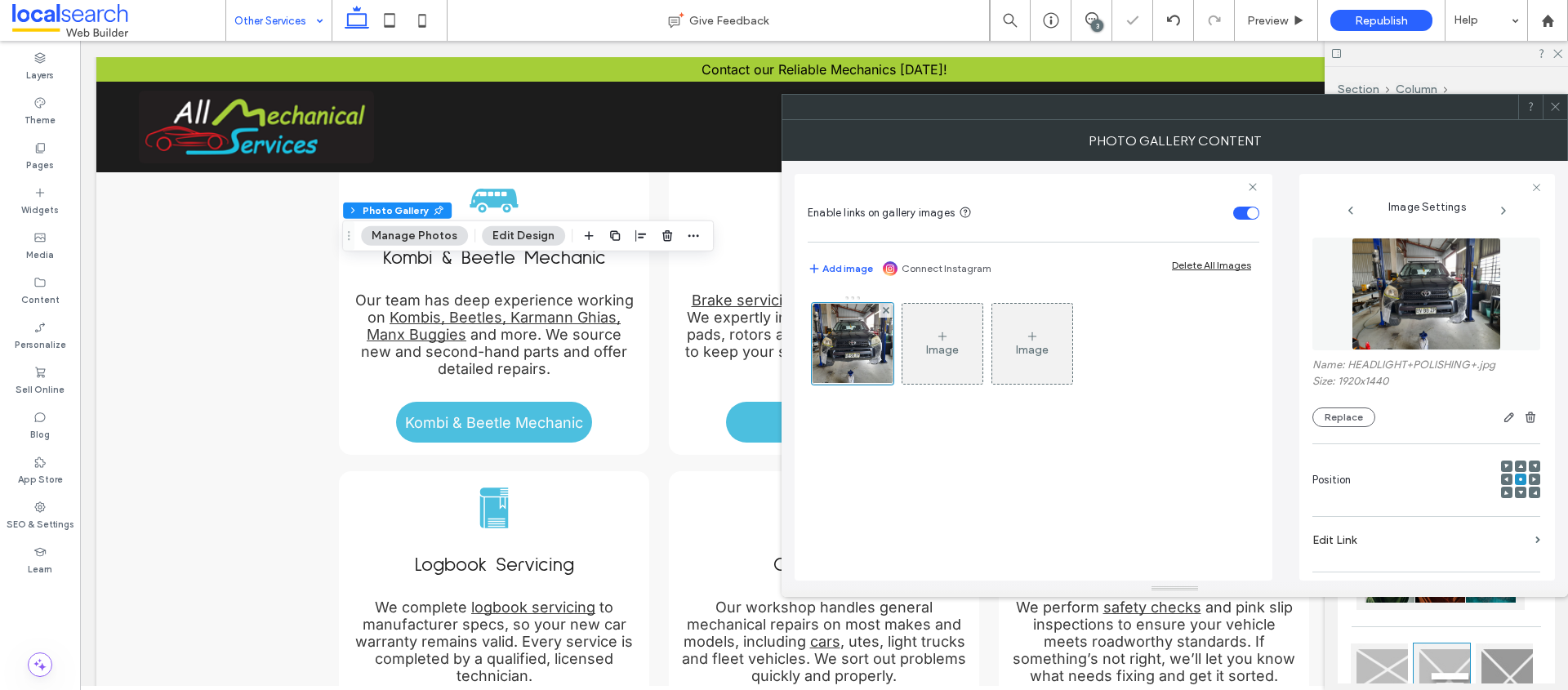
click at [1425, 254] on img at bounding box center [1425, 294] width 150 height 113
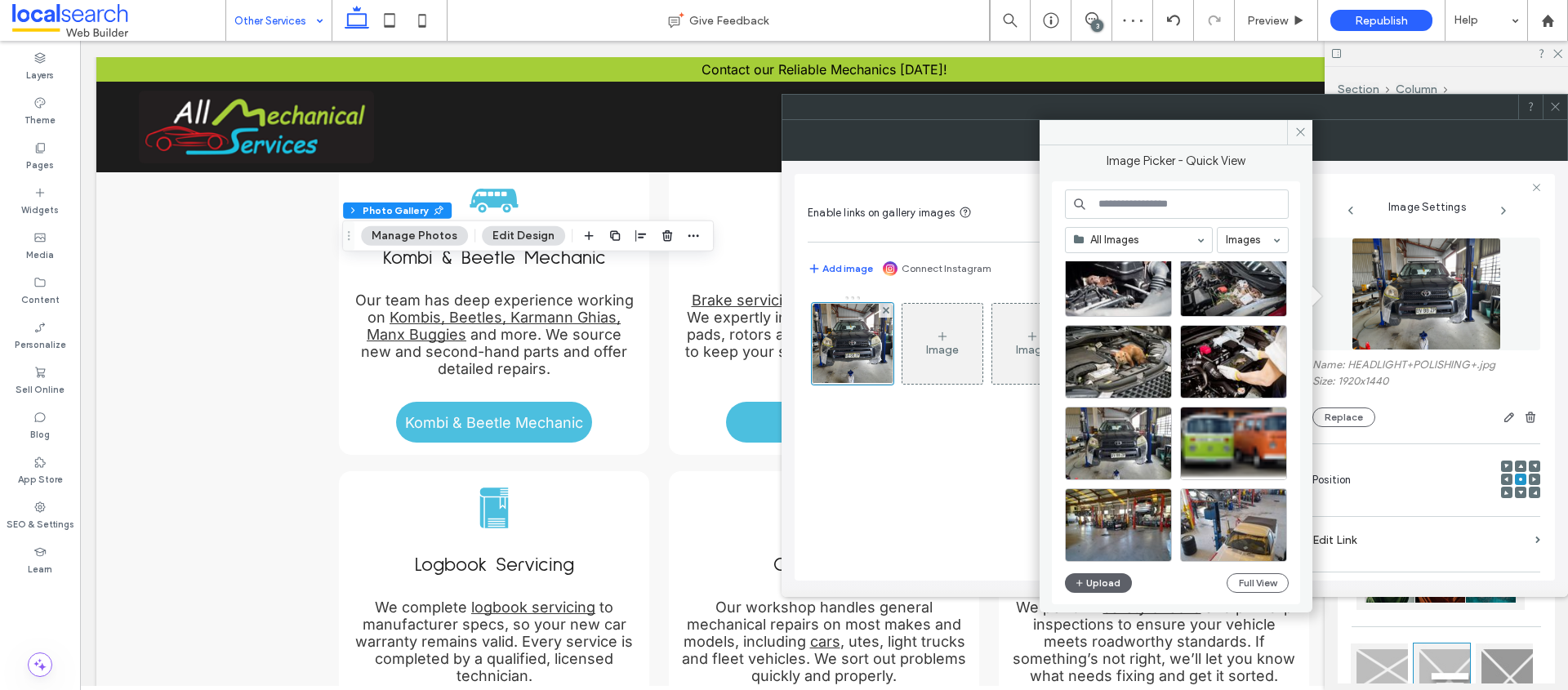
scroll to position [303, 0]
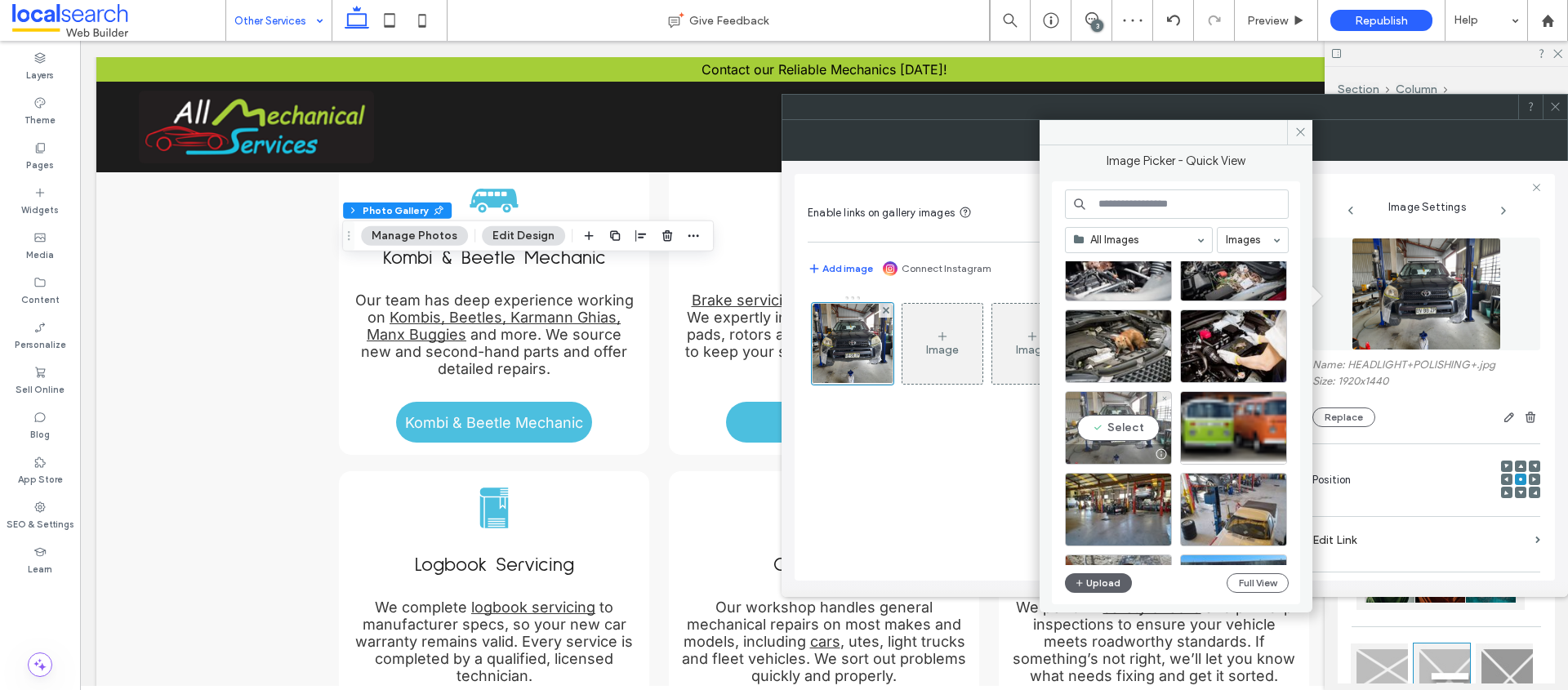
click at [1160, 455] on div at bounding box center [1160, 453] width 21 height 13
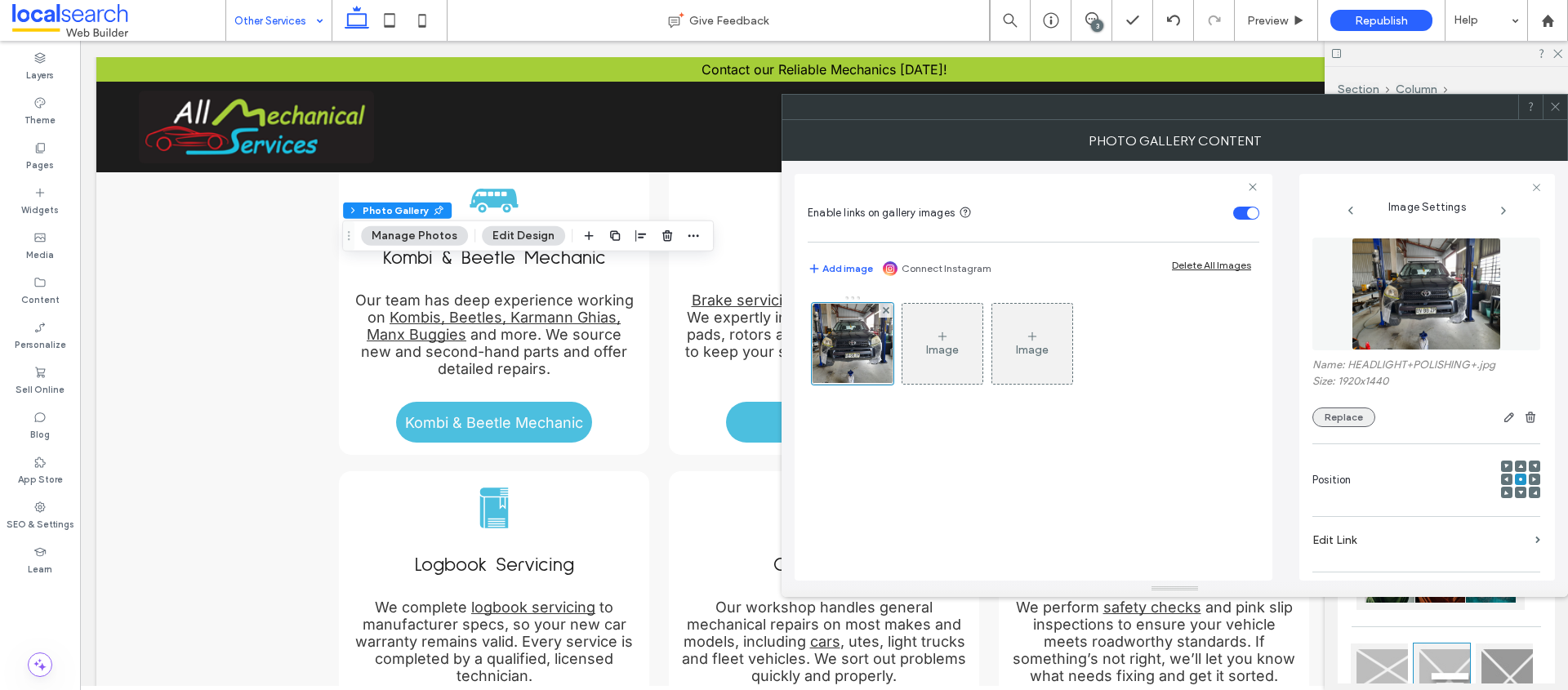
click at [1366, 420] on button "Replace" at bounding box center [1343, 418] width 63 height 20
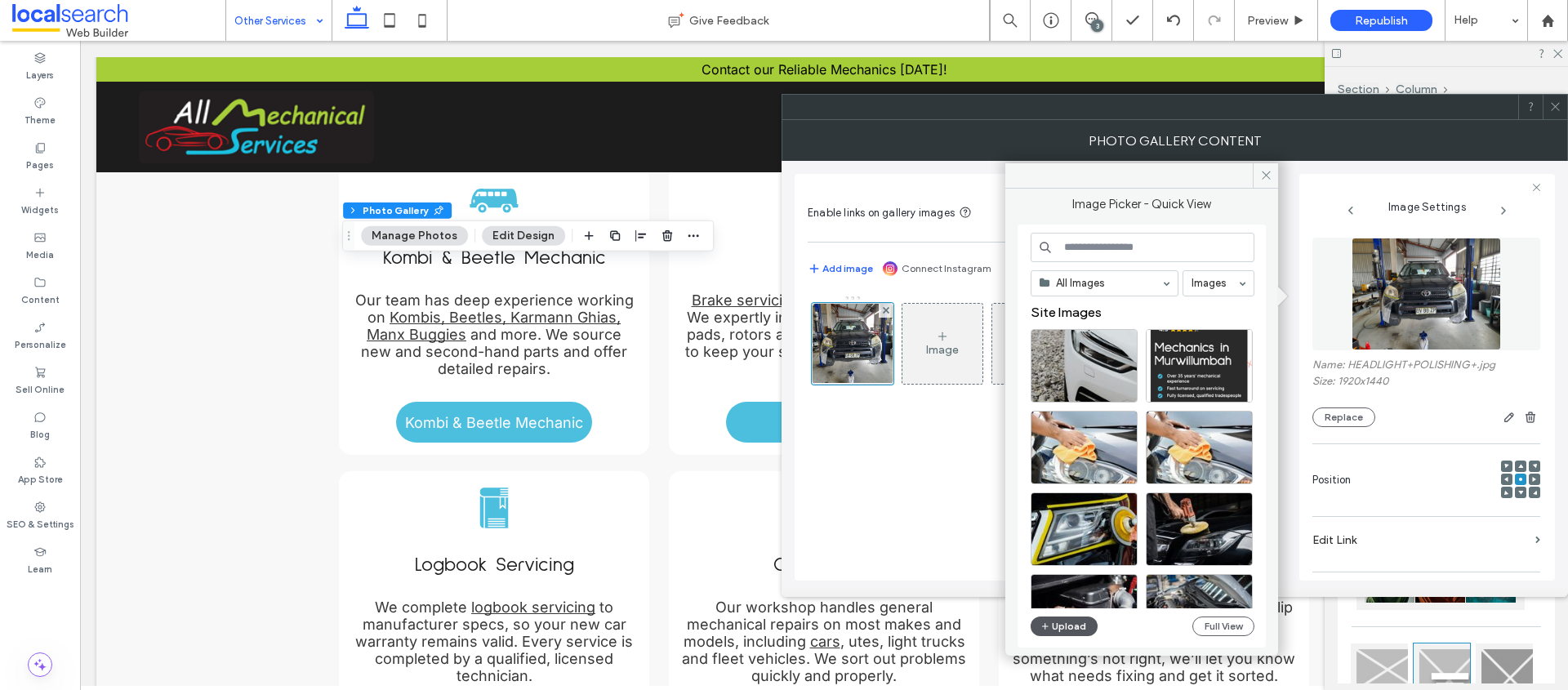
click at [1068, 626] on button "Upload" at bounding box center [1063, 626] width 67 height 20
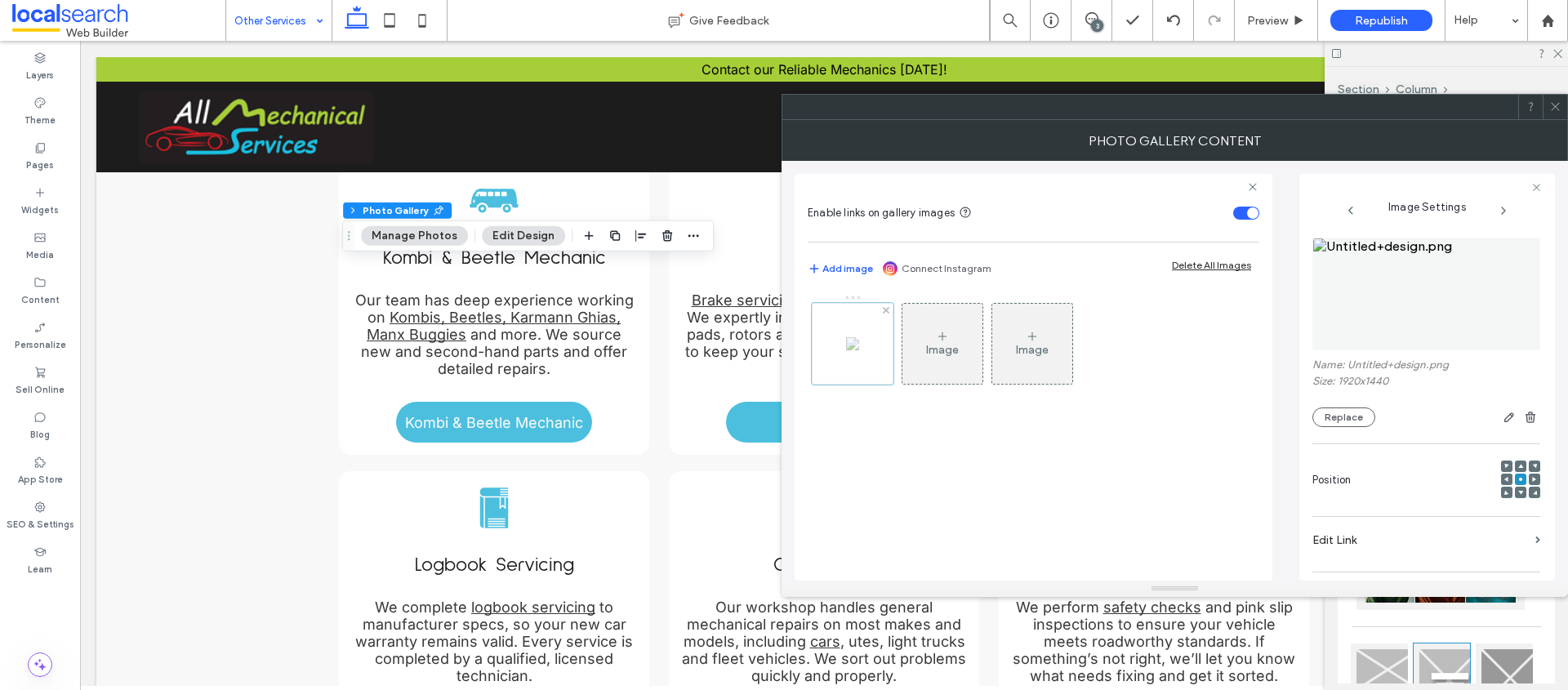
click at [867, 349] on div at bounding box center [852, 344] width 81 height 81
click at [1366, 421] on button "Replace" at bounding box center [1343, 418] width 63 height 20
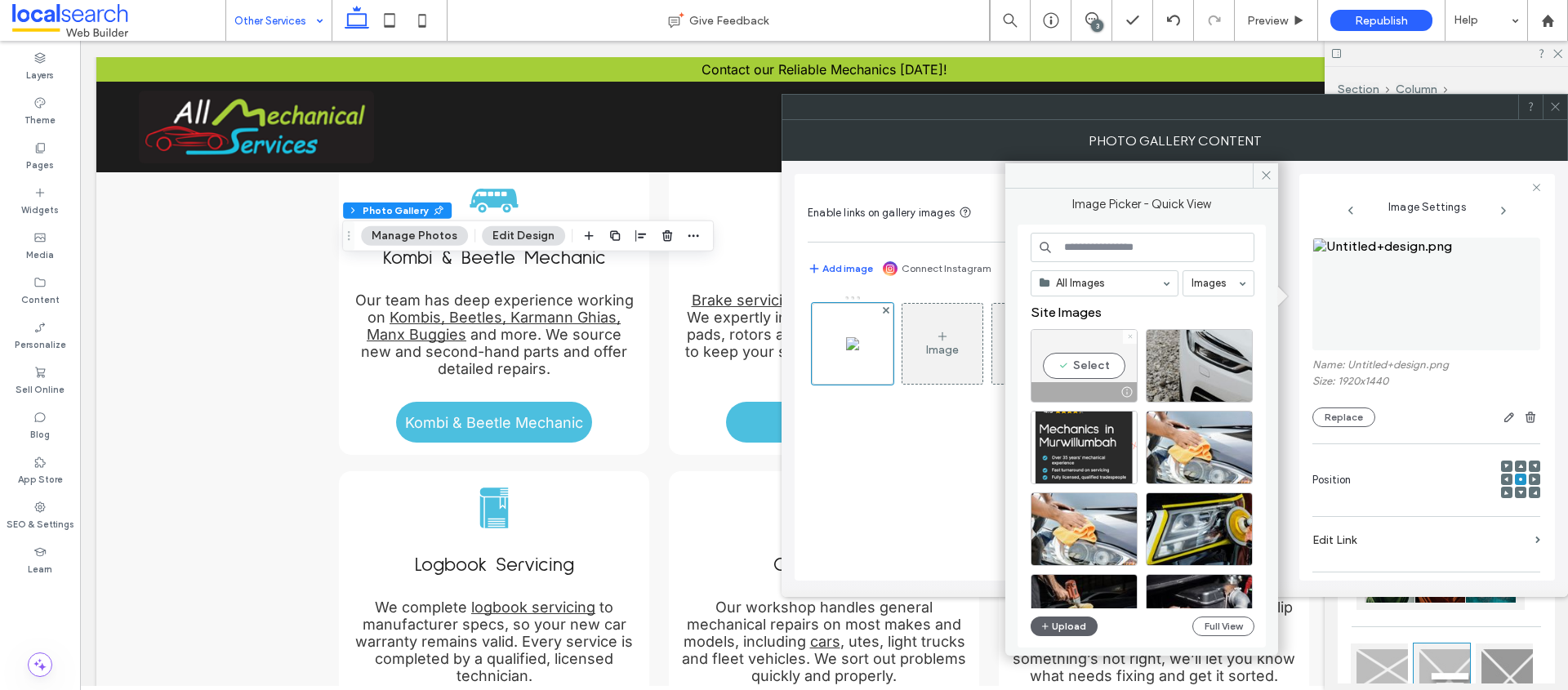
click at [1132, 336] on icon at bounding box center [1130, 337] width 7 height 7
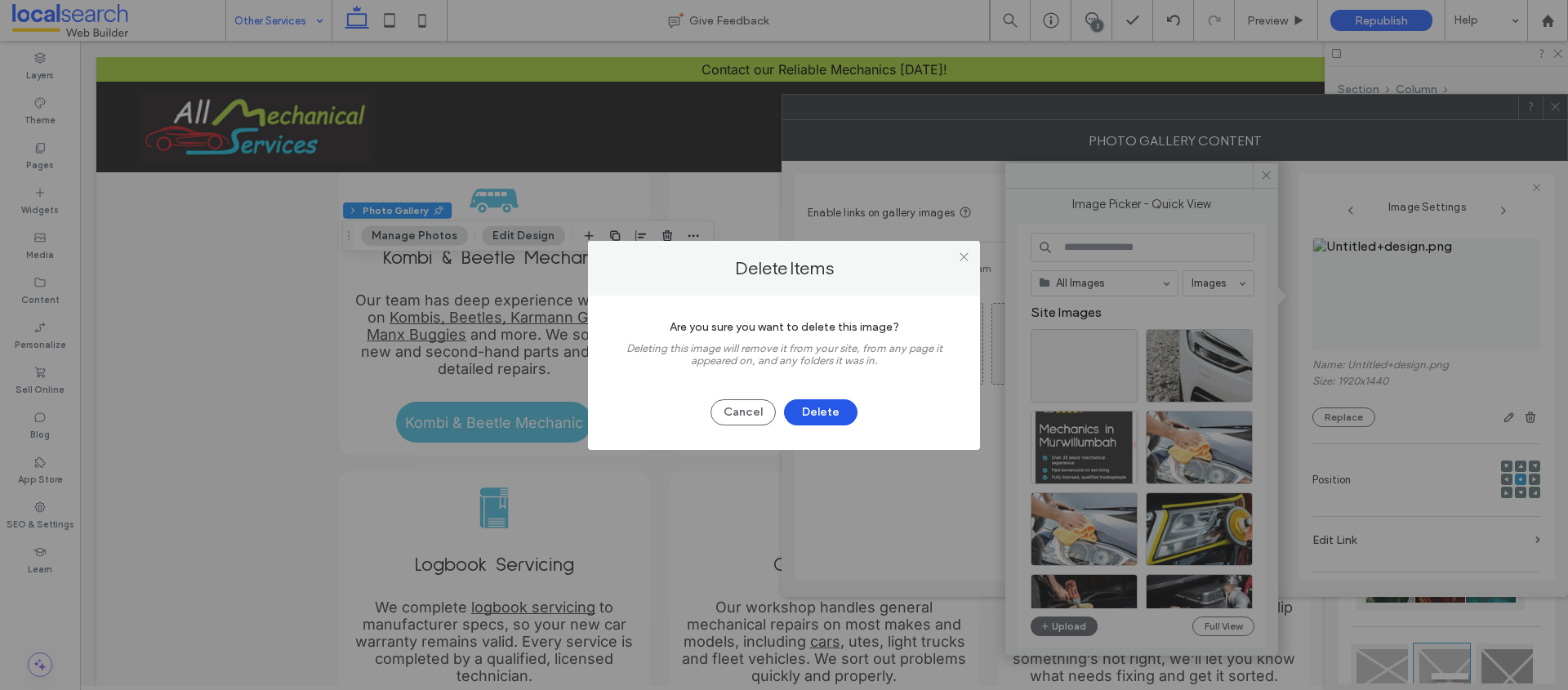
click at [825, 401] on button "Delete" at bounding box center [820, 412] width 73 height 26
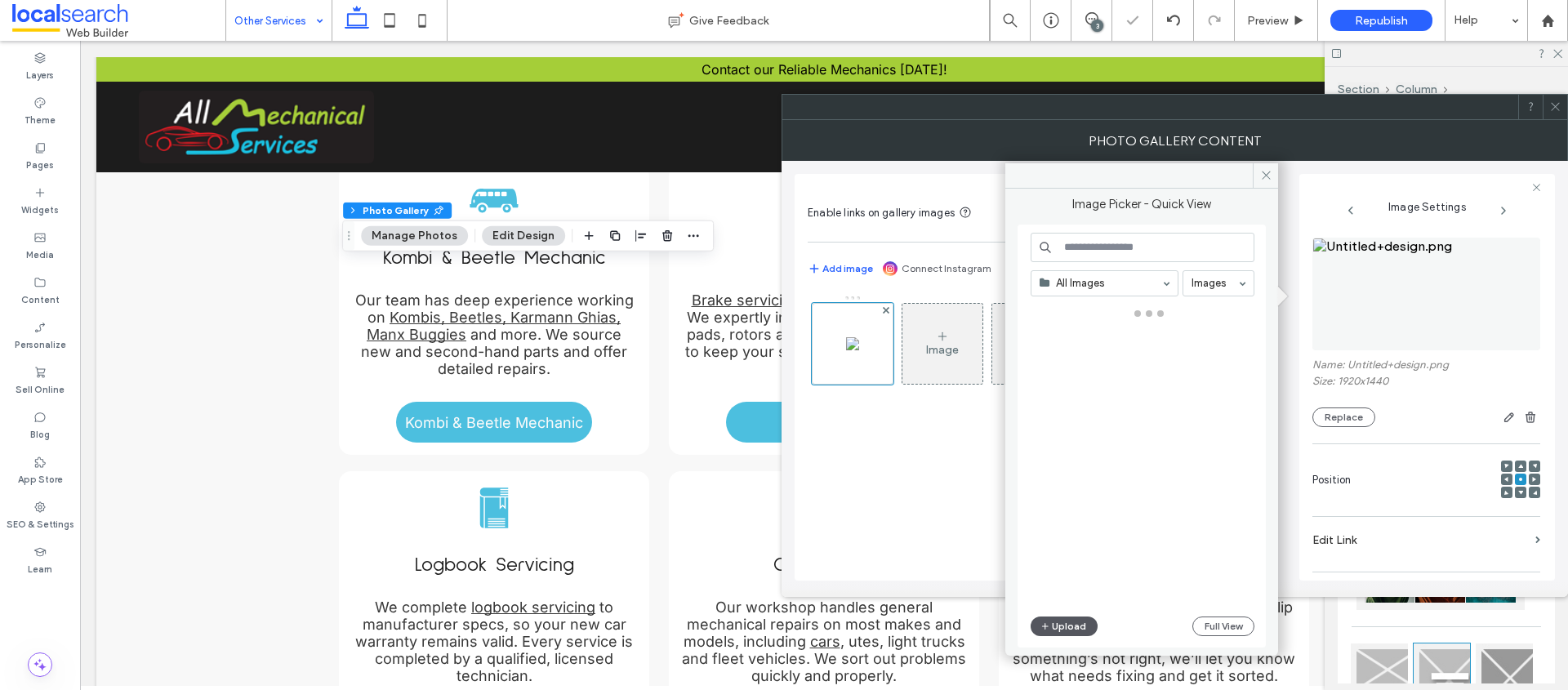
click at [1062, 630] on button "Upload" at bounding box center [1063, 626] width 67 height 20
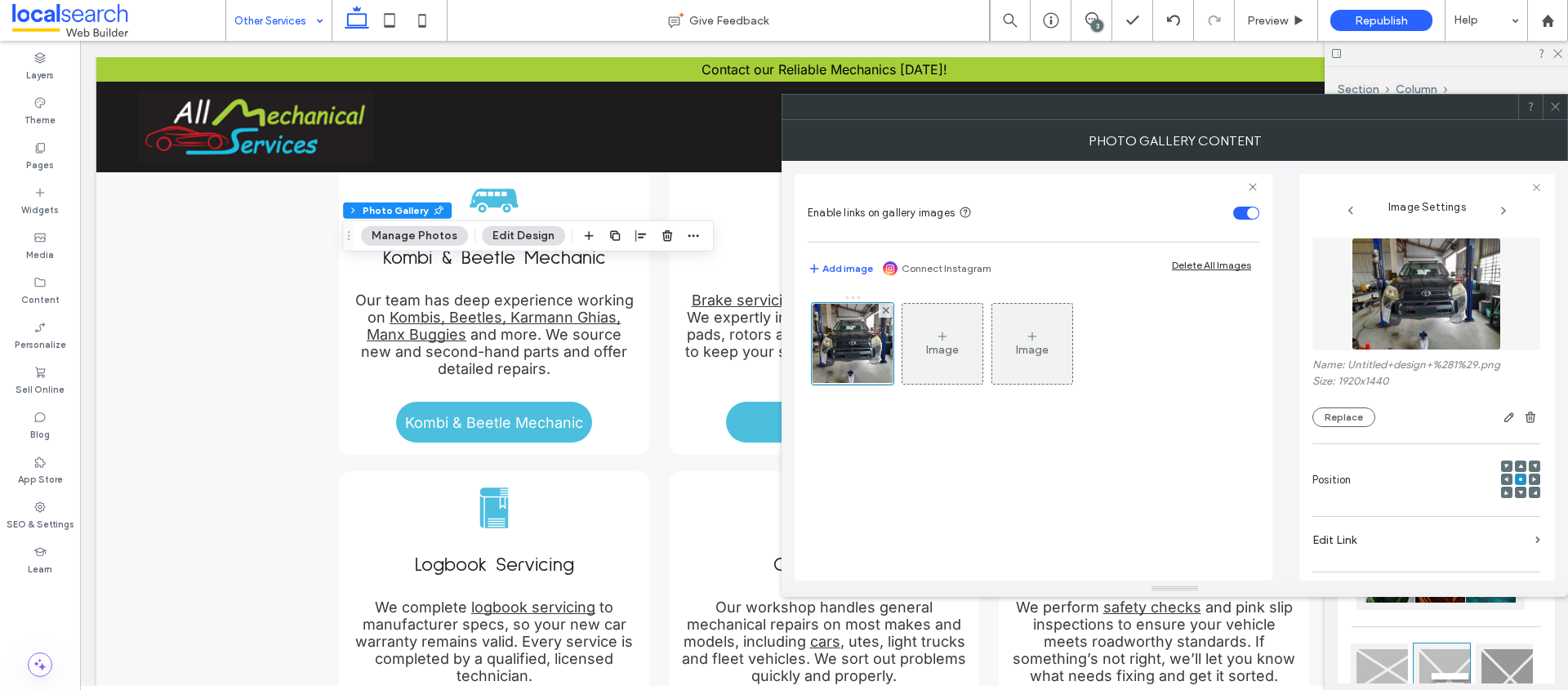
click at [1557, 108] on icon at bounding box center [1554, 107] width 13 height 13
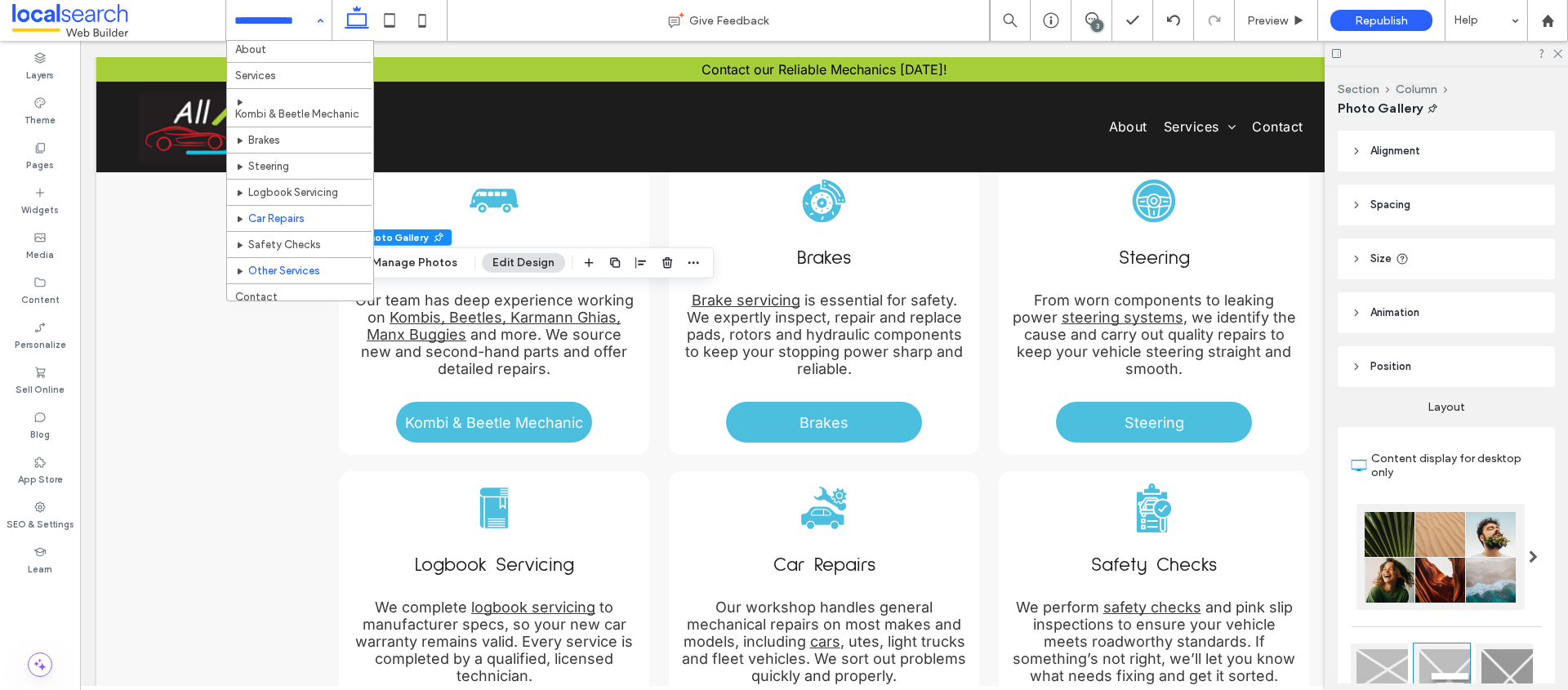
scroll to position [37, 0]
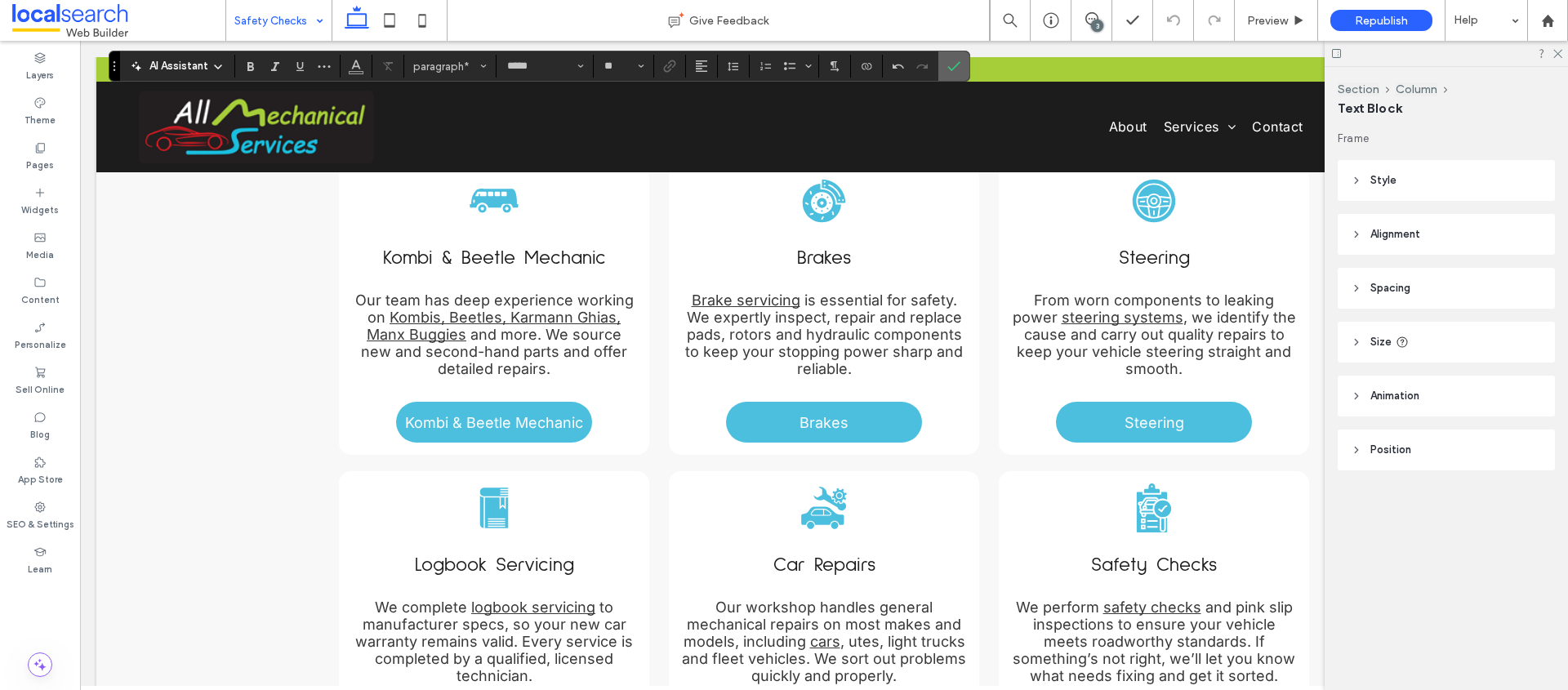
click at [961, 72] on label "Confirm" at bounding box center [953, 67] width 24 height 29
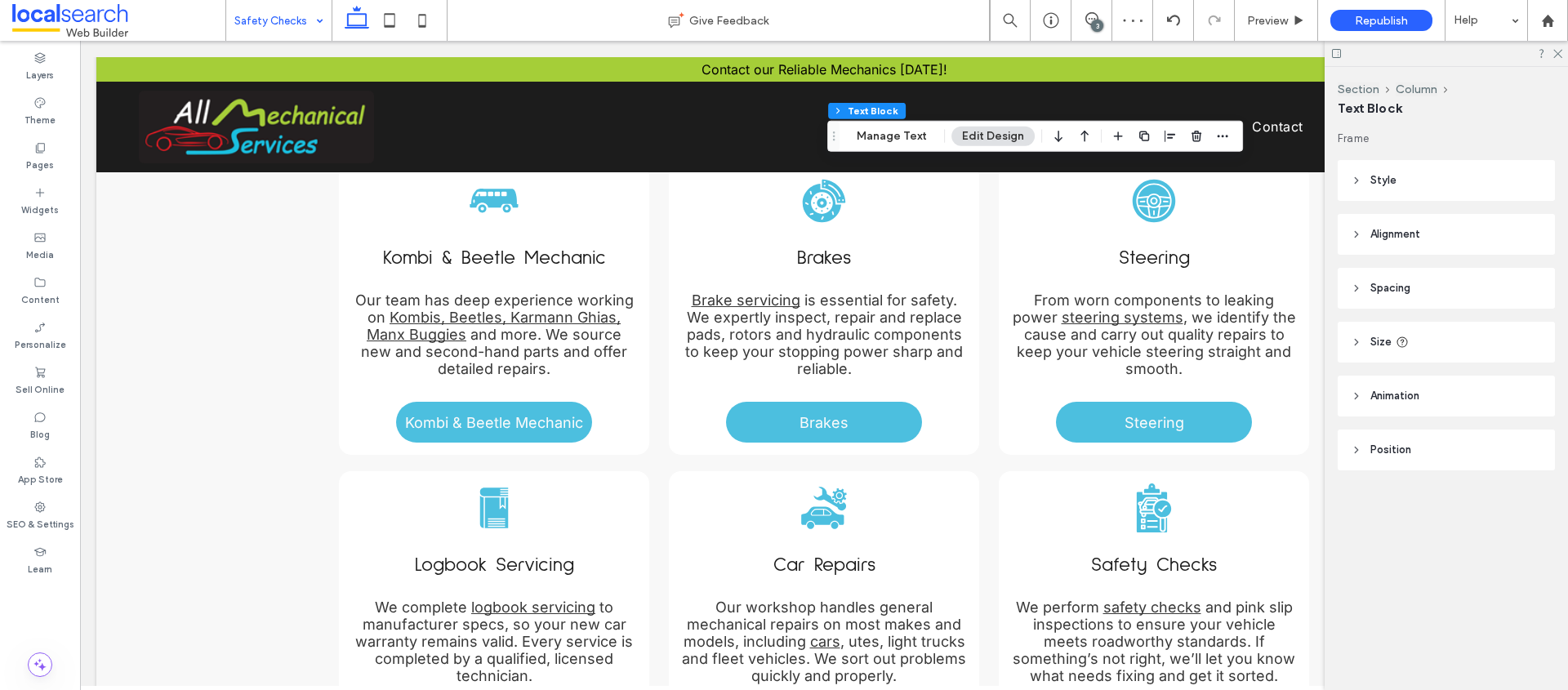
type input "*****"
type input "**"
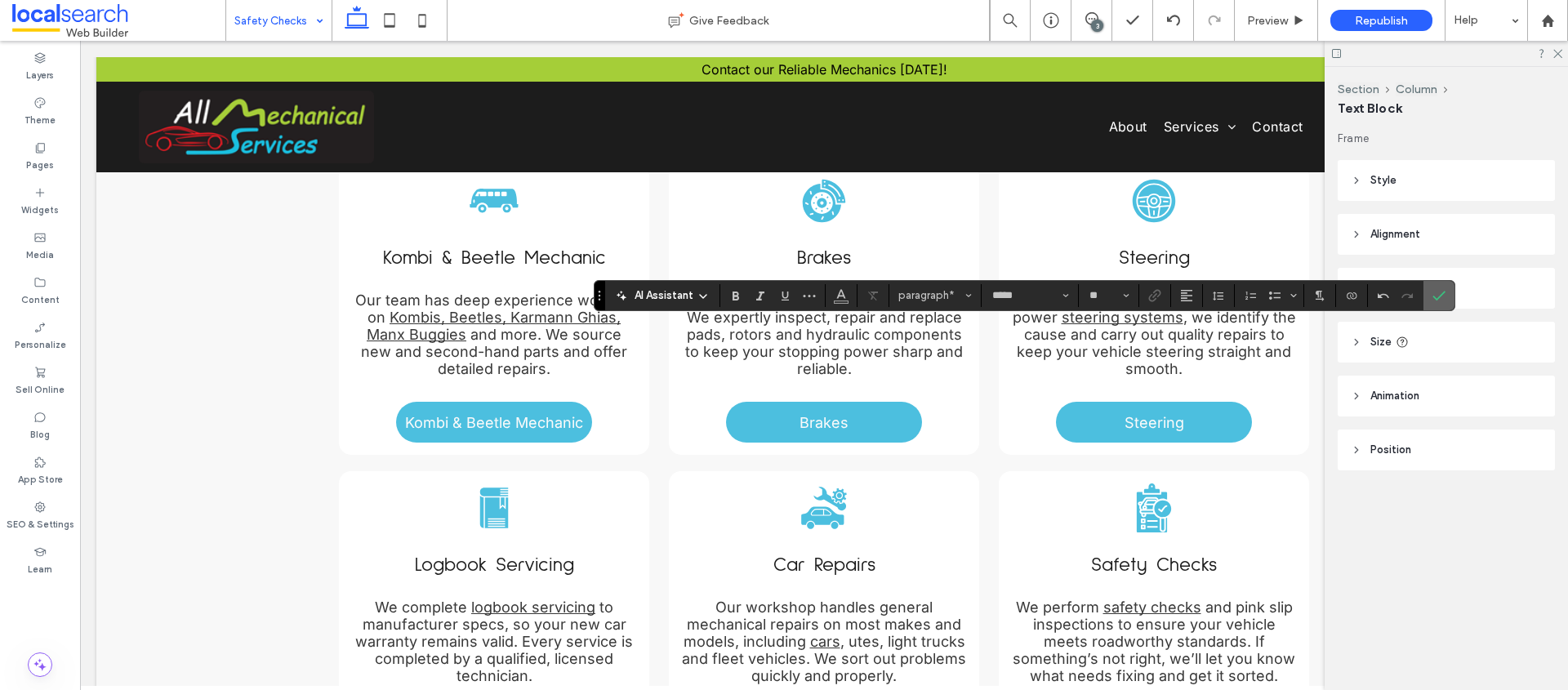
click at [1442, 297] on icon "Confirm" at bounding box center [1438, 295] width 13 height 13
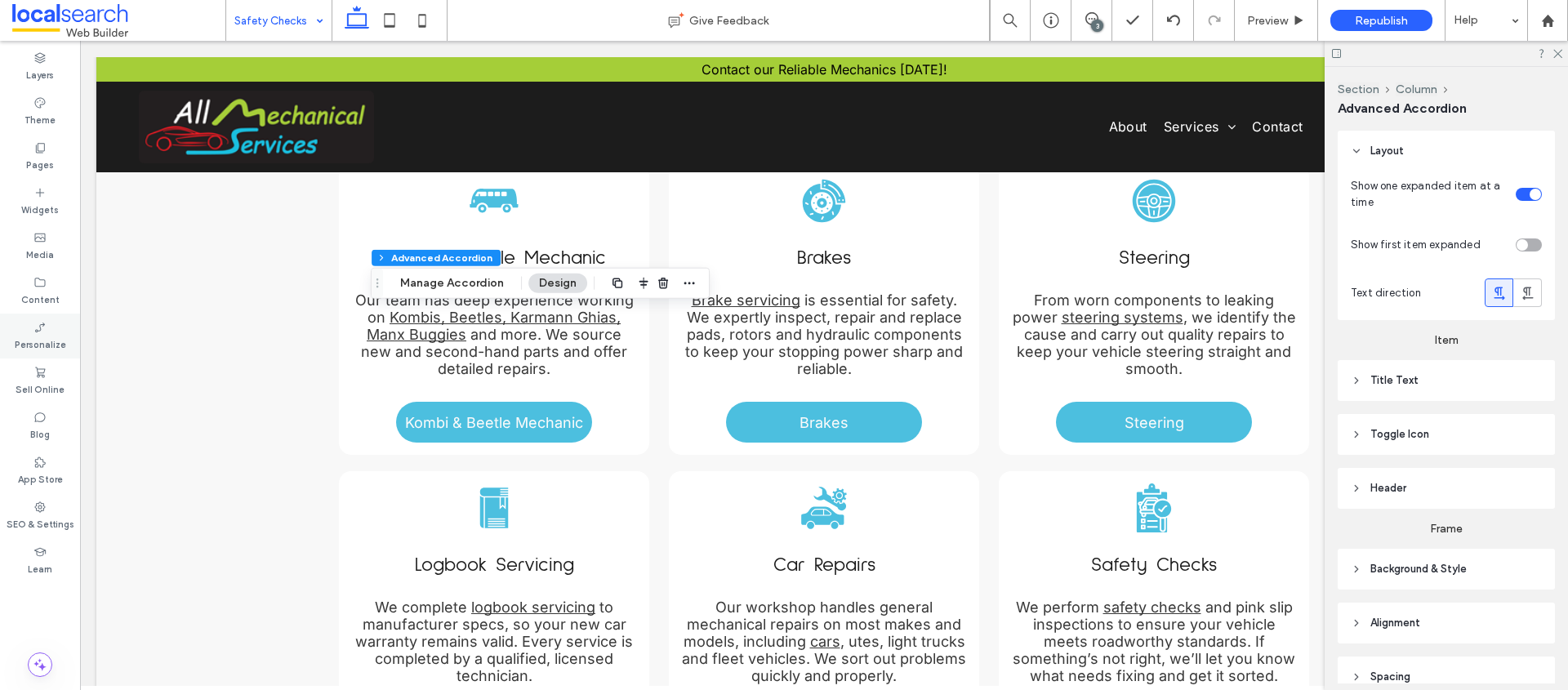
type input "**"
type input "****"
type input "*"
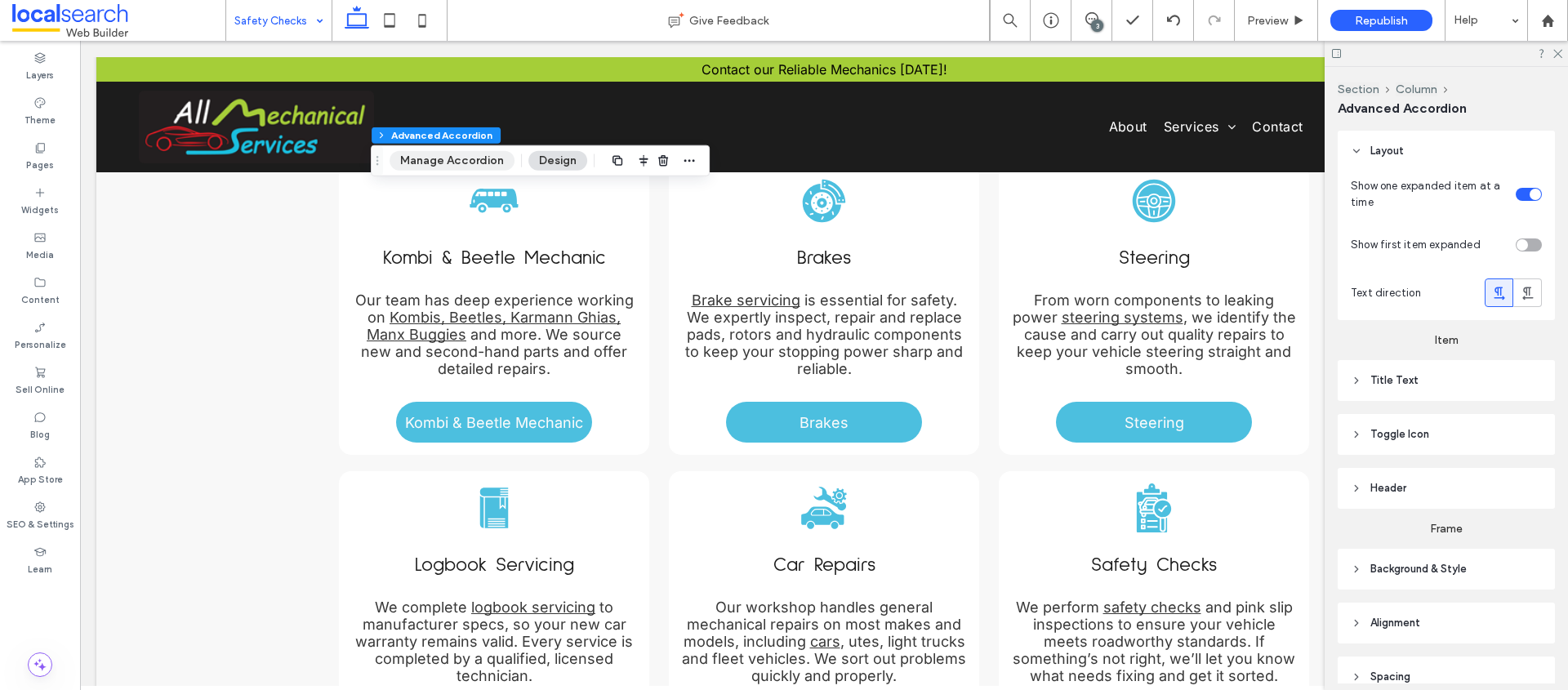
click at [447, 160] on button "Manage Accordion" at bounding box center [452, 161] width 125 height 20
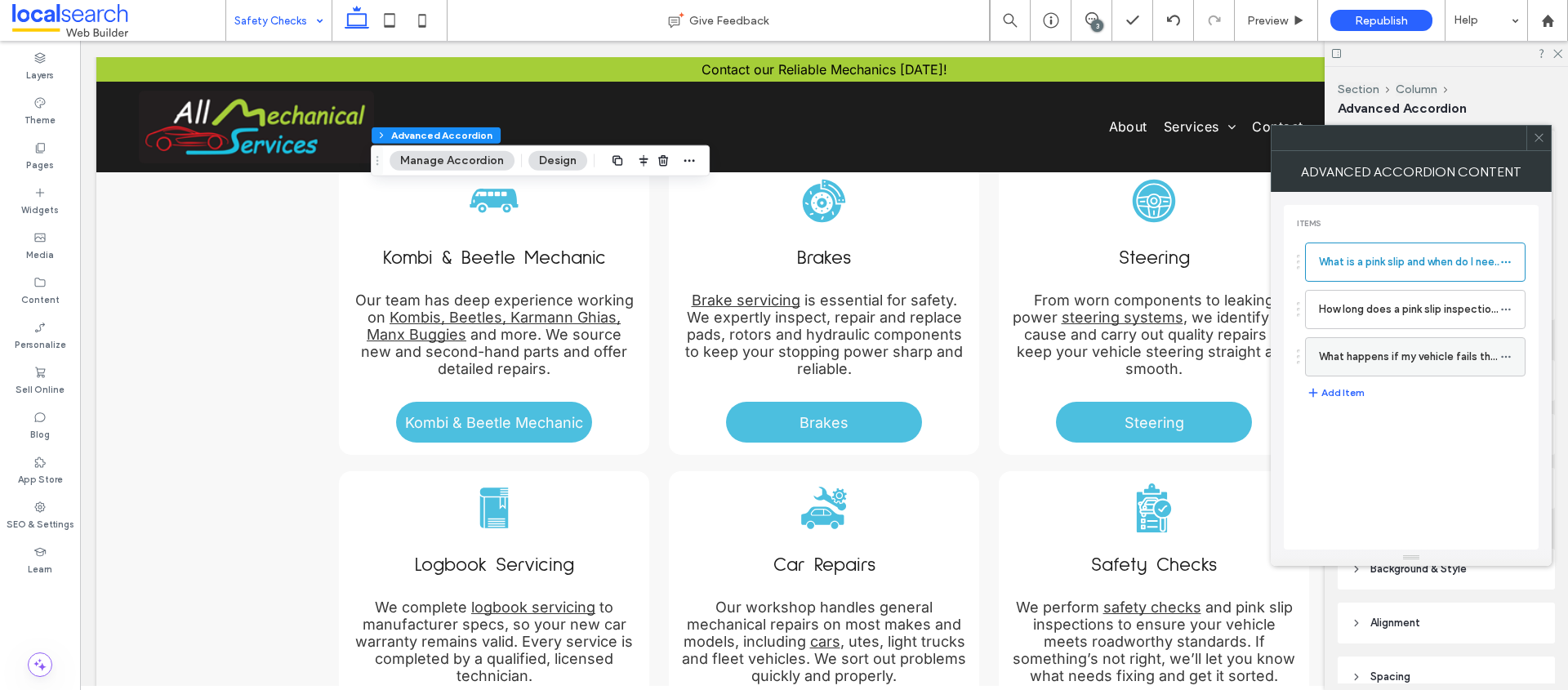
click at [1446, 363] on label "What happens if my vehicle fails the inspection?" at bounding box center [1409, 356] width 181 height 32
click at [1338, 363] on label "What happens if my vehicle fails the inspection?" at bounding box center [1409, 356] width 181 height 32
click at [1507, 357] on icon at bounding box center [1505, 357] width 12 height 12
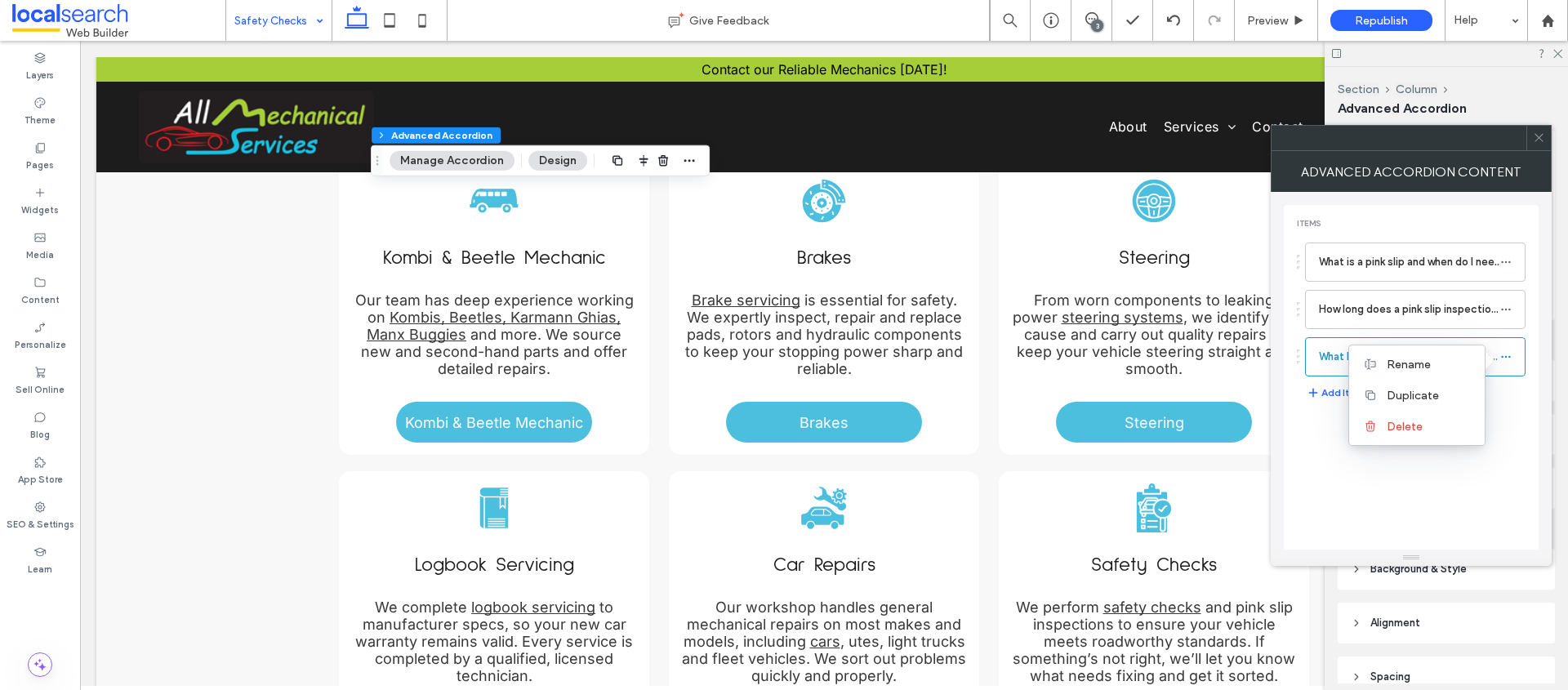
click at [1297, 353] on div "What happens if my vehicle fails the inspection?" at bounding box center [1411, 357] width 229 height 39
click at [1325, 350] on label "What happens if my vehicle fails the inspection?" at bounding box center [1409, 356] width 181 height 32
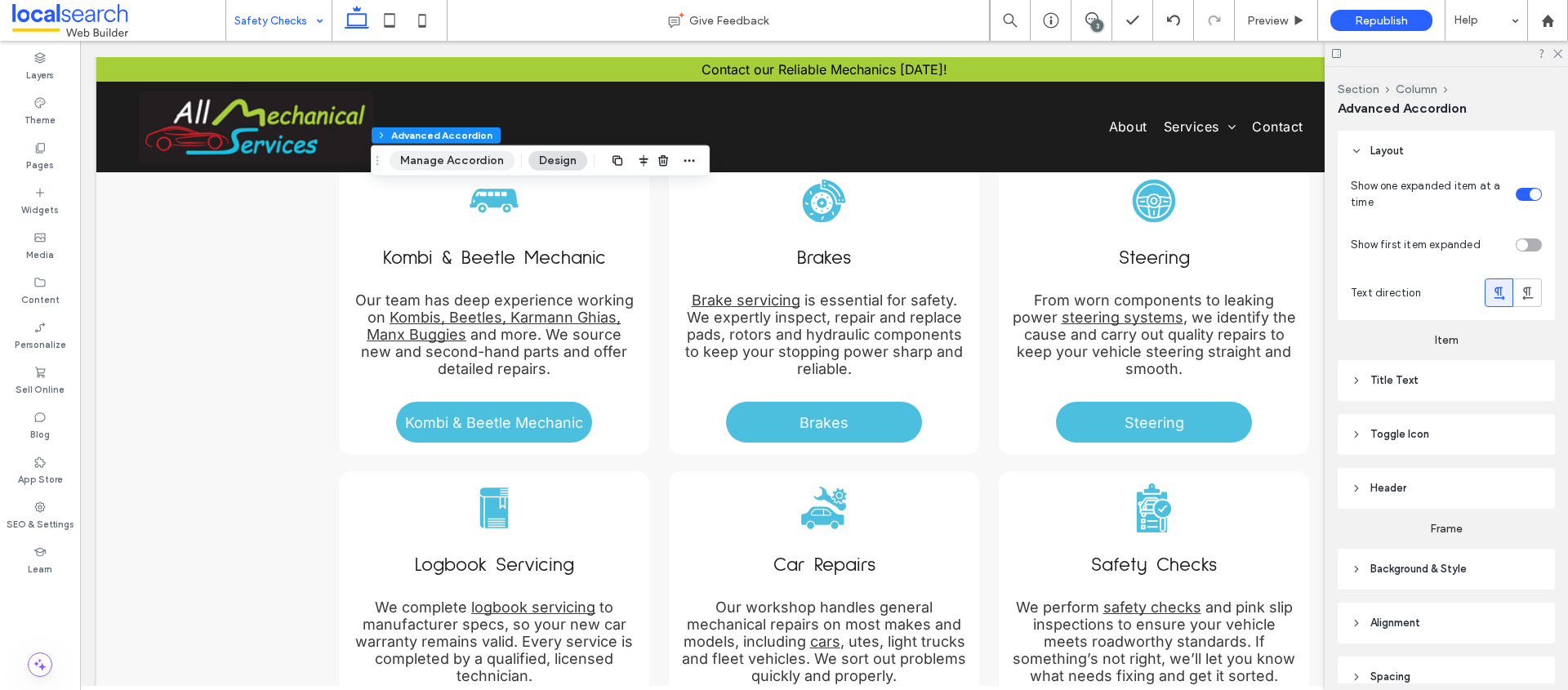
click at [476, 163] on button "Manage Accordion" at bounding box center [452, 161] width 125 height 20
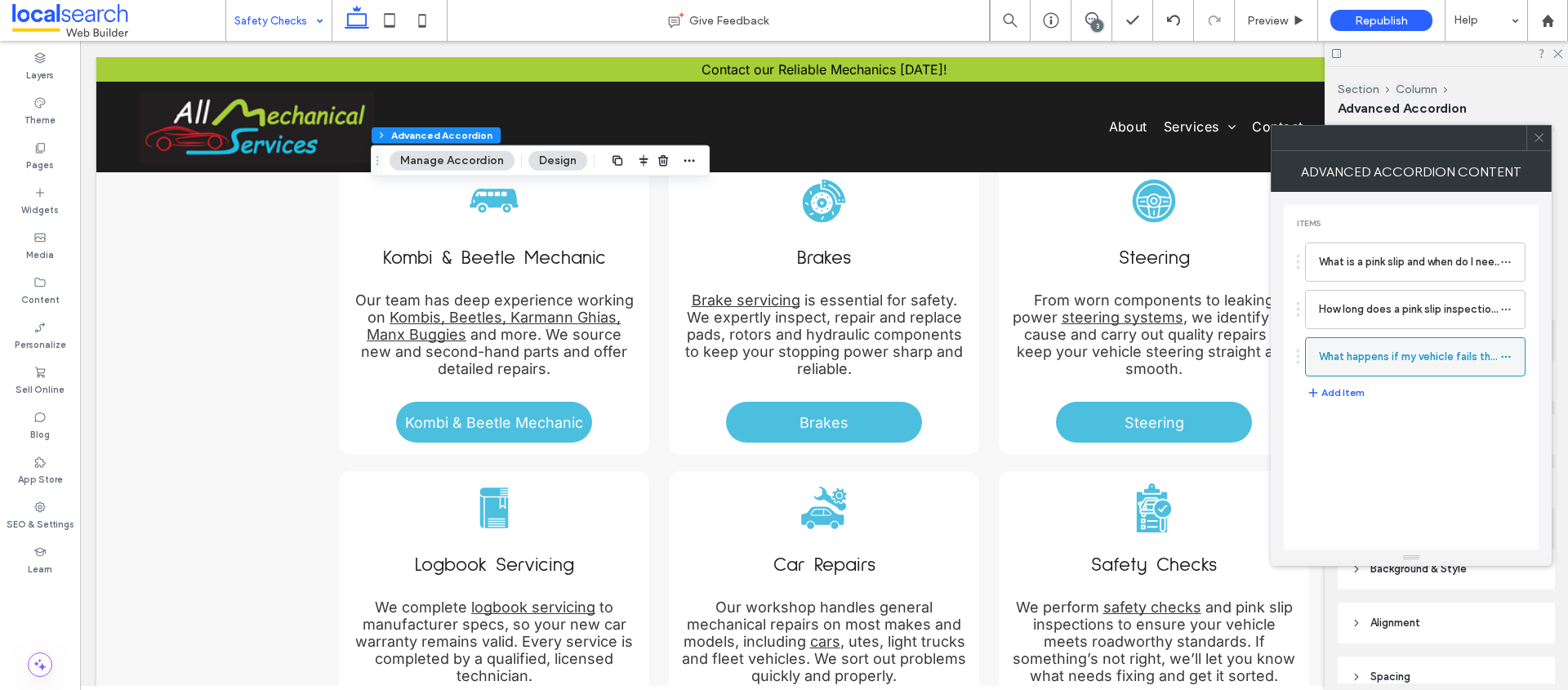
click at [1507, 356] on icon at bounding box center [1505, 357] width 12 height 12
click at [1488, 496] on div "Items What is a pink slip and when do I need one? How long does a pink slip ins…" at bounding box center [1411, 378] width 254 height 345
click at [1359, 363] on label "What happens if my vehicle fails the inspection?" at bounding box center [1409, 356] width 181 height 32
click at [1543, 136] on icon at bounding box center [1539, 137] width 13 height 13
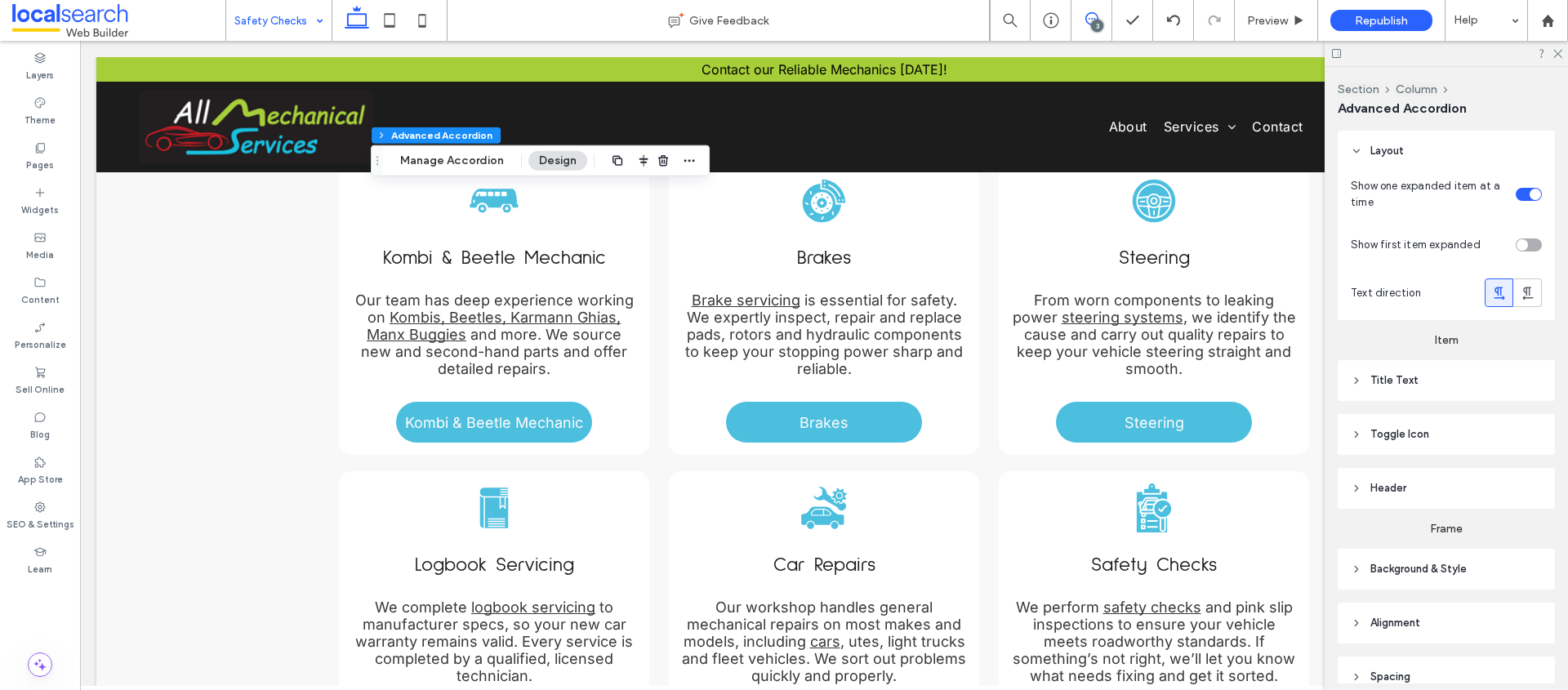
click at [1090, 21] on icon at bounding box center [1091, 19] width 13 height 13
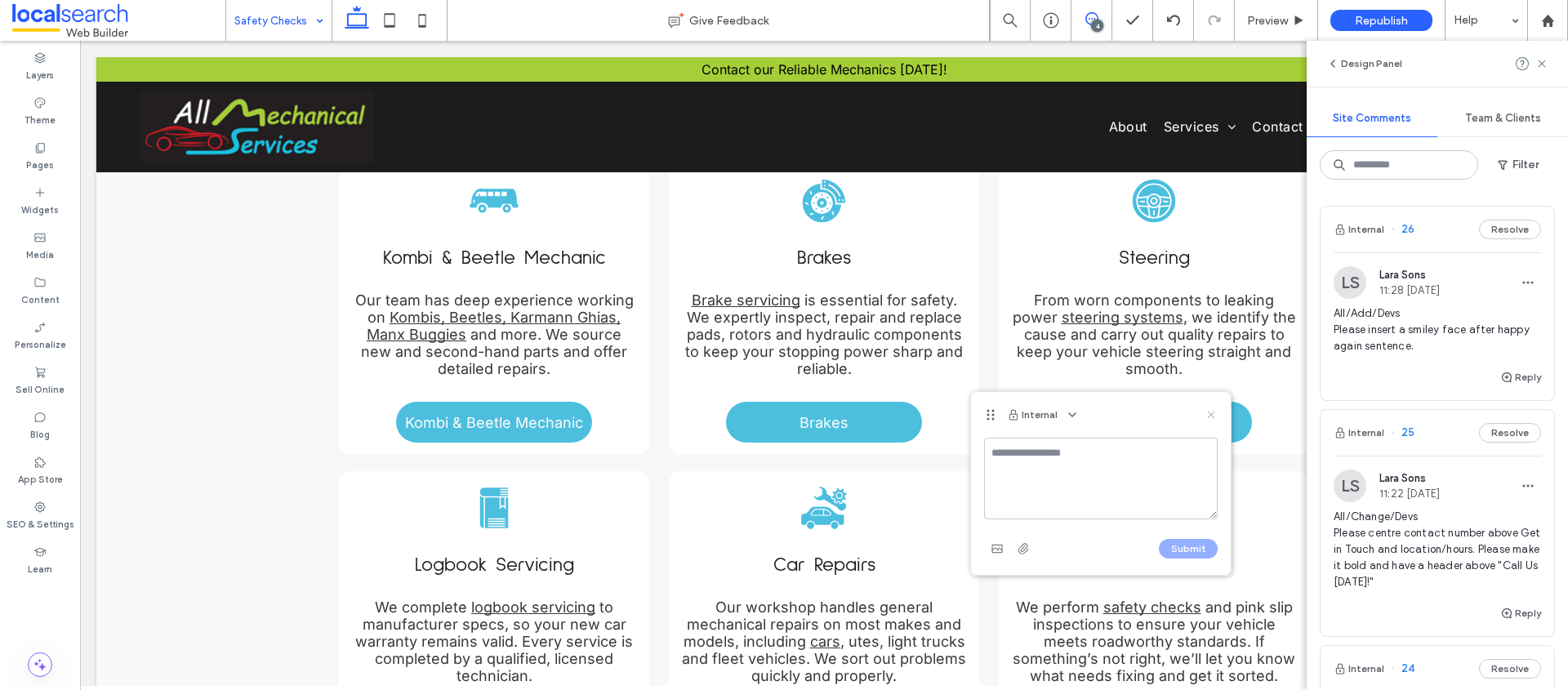
click at [1212, 417] on icon at bounding box center [1210, 414] width 13 height 13
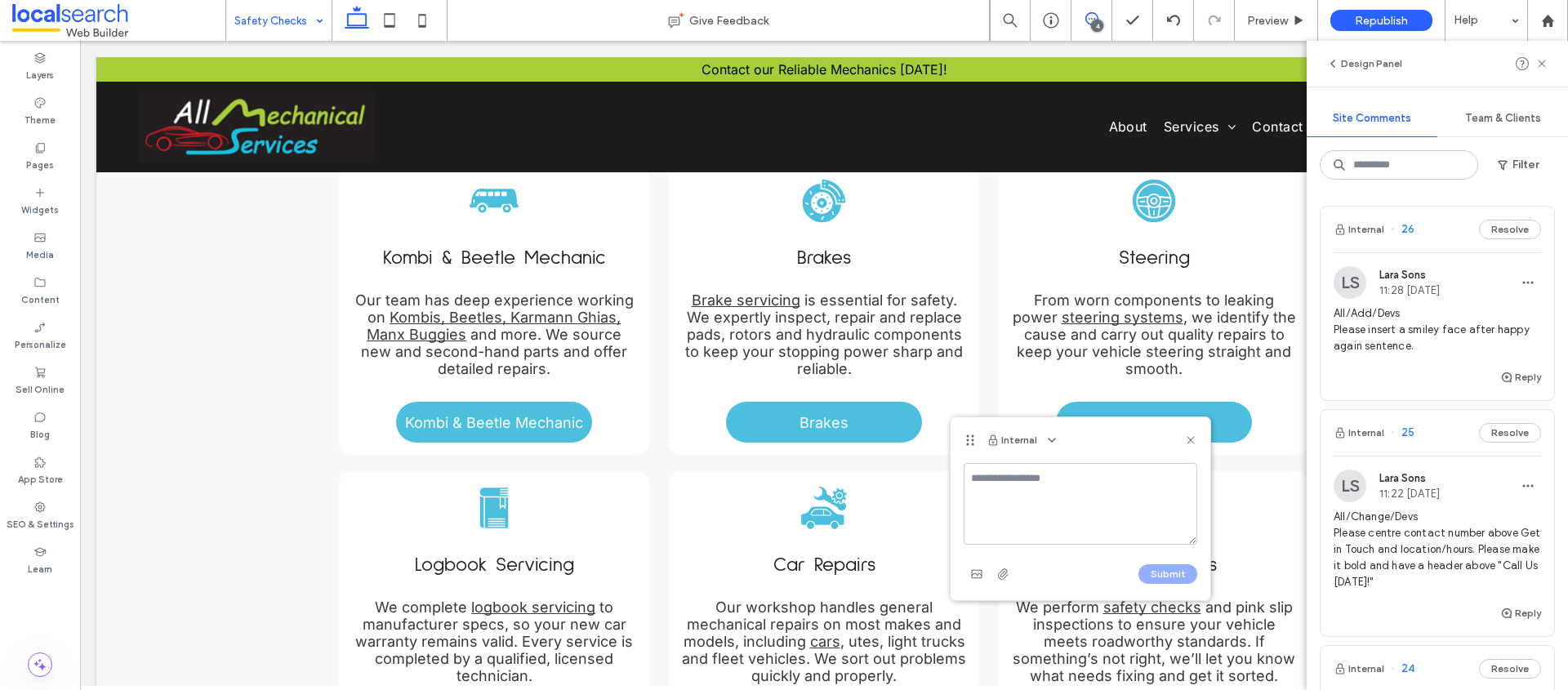
drag, startPoint x: 1191, startPoint y: 440, endPoint x: 1315, endPoint y: 323, distance: 170.5
click at [1192, 438] on use at bounding box center [1190, 440] width 8 height 8
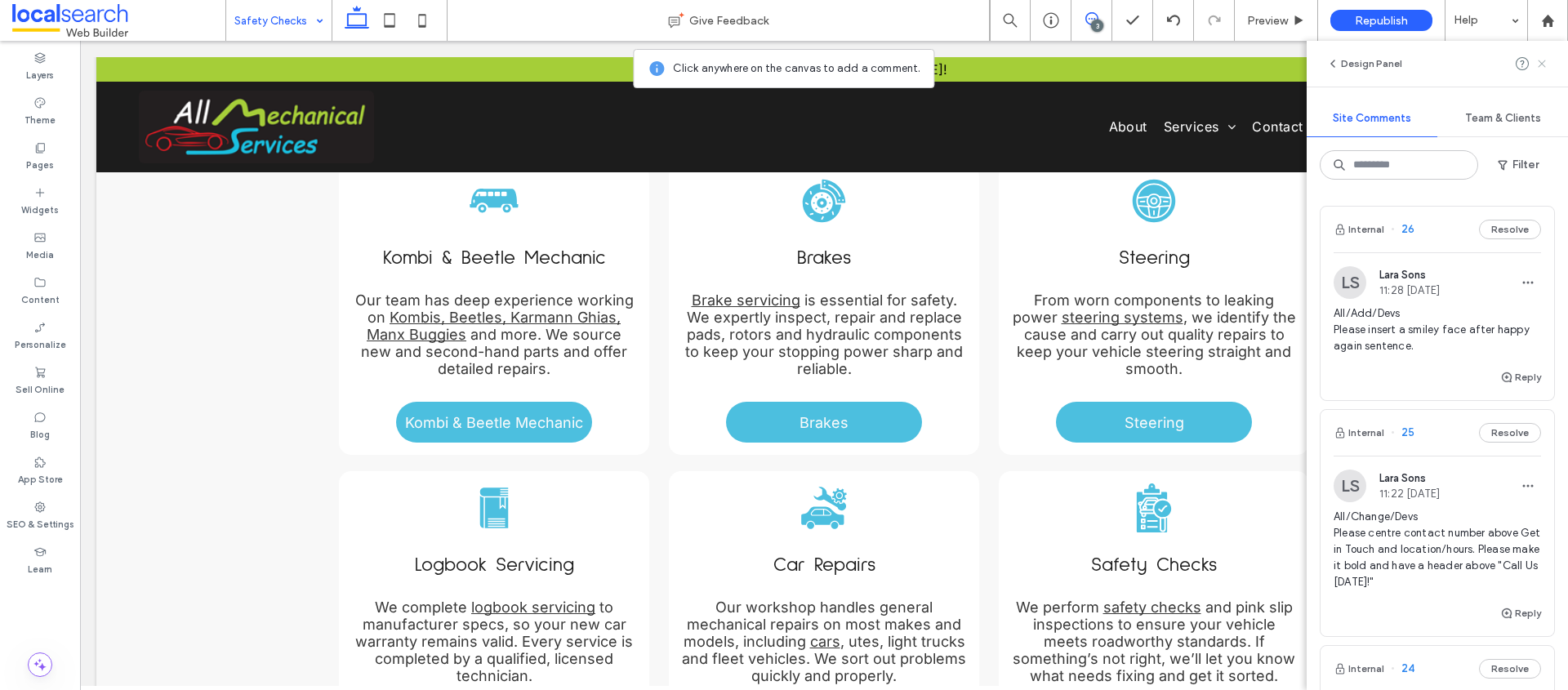
click at [1545, 71] on span at bounding box center [1541, 64] width 13 height 20
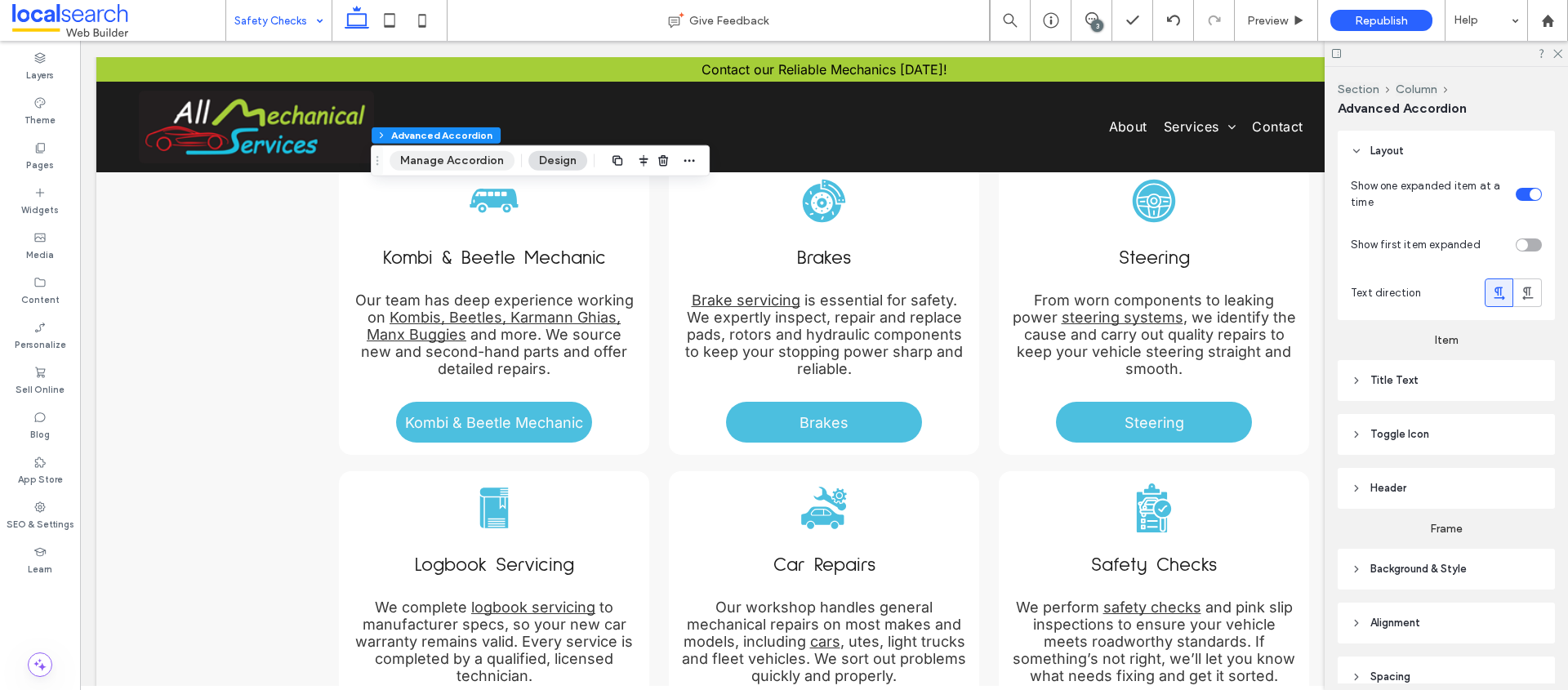
click at [493, 162] on button "Manage Accordion" at bounding box center [452, 161] width 125 height 20
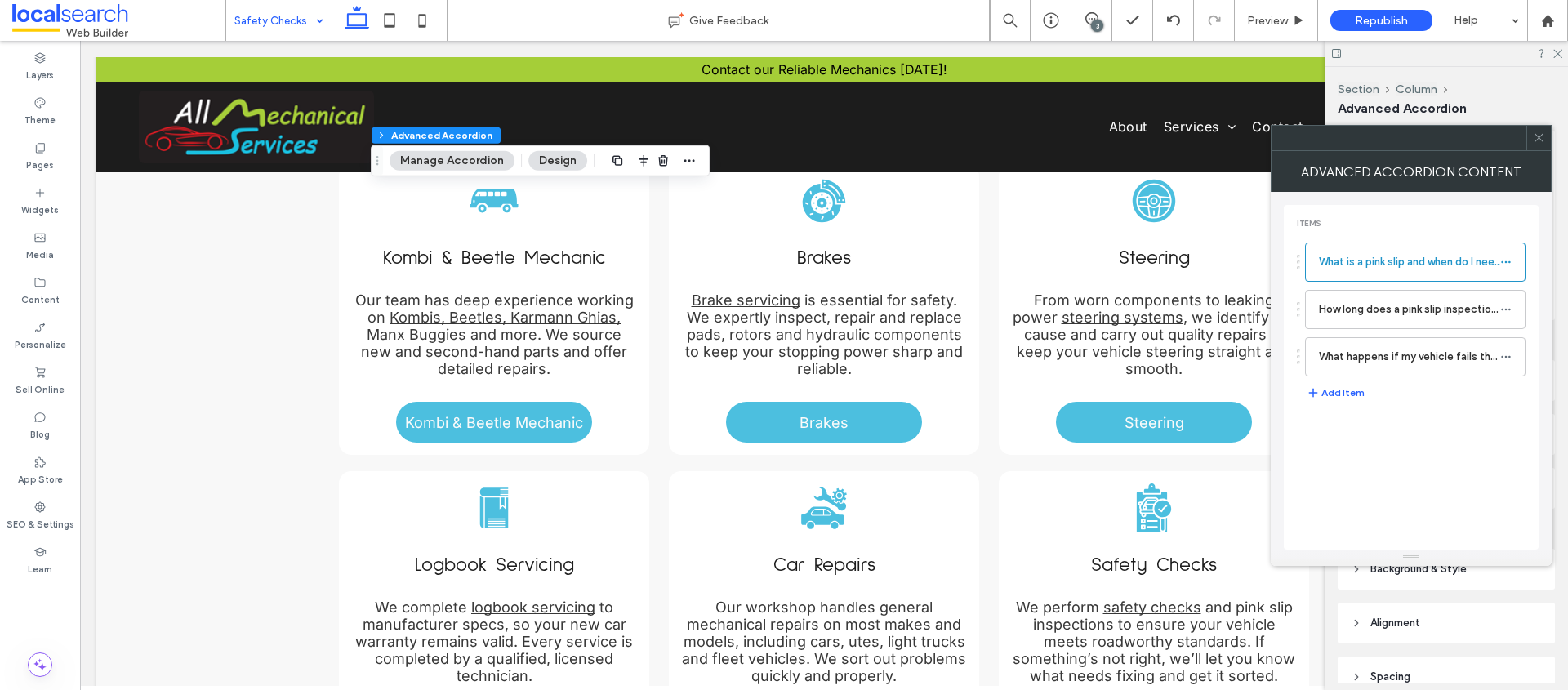
click at [1297, 358] on div at bounding box center [1298, 356] width 3 height 3
click at [1414, 363] on label "What happens if my vehicle fails the inspection?" at bounding box center [1409, 356] width 181 height 32
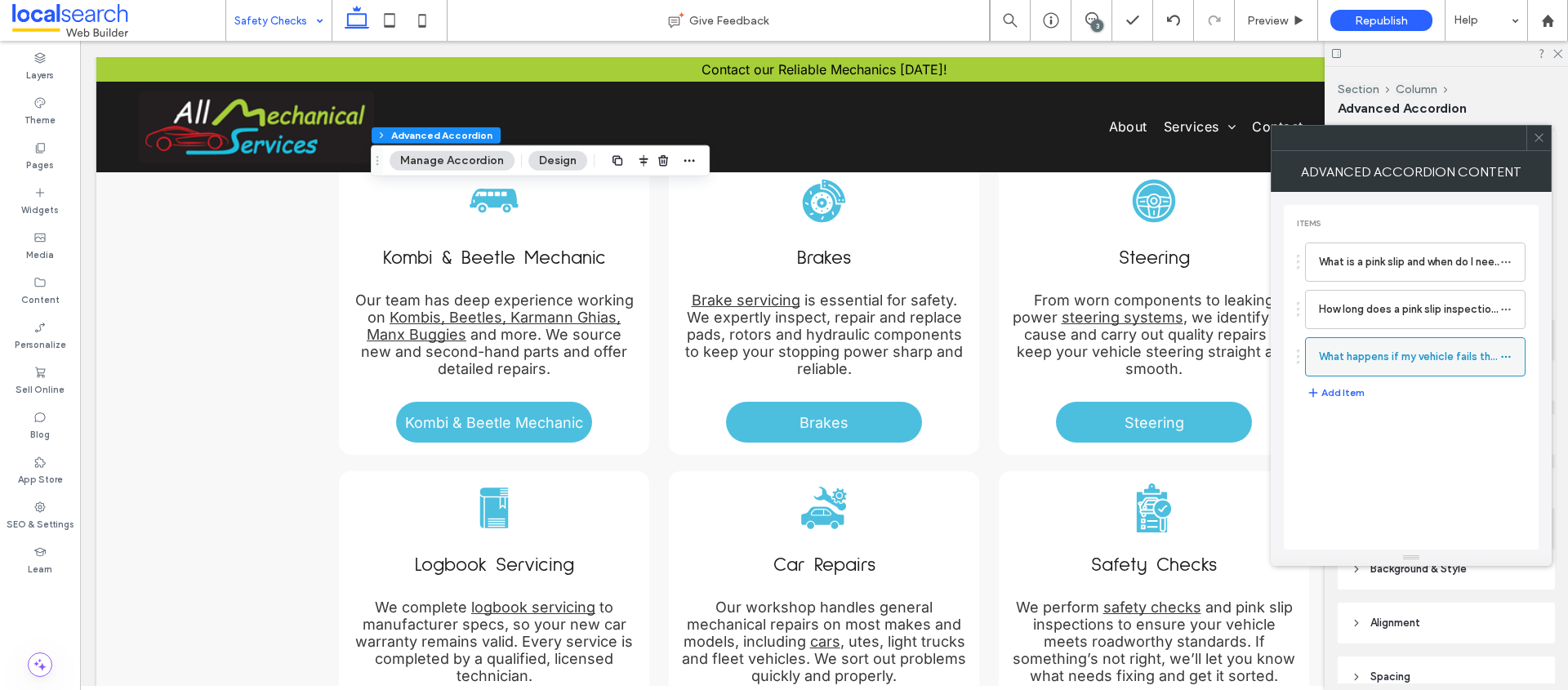
click at [1509, 359] on icon at bounding box center [1505, 357] width 12 height 12
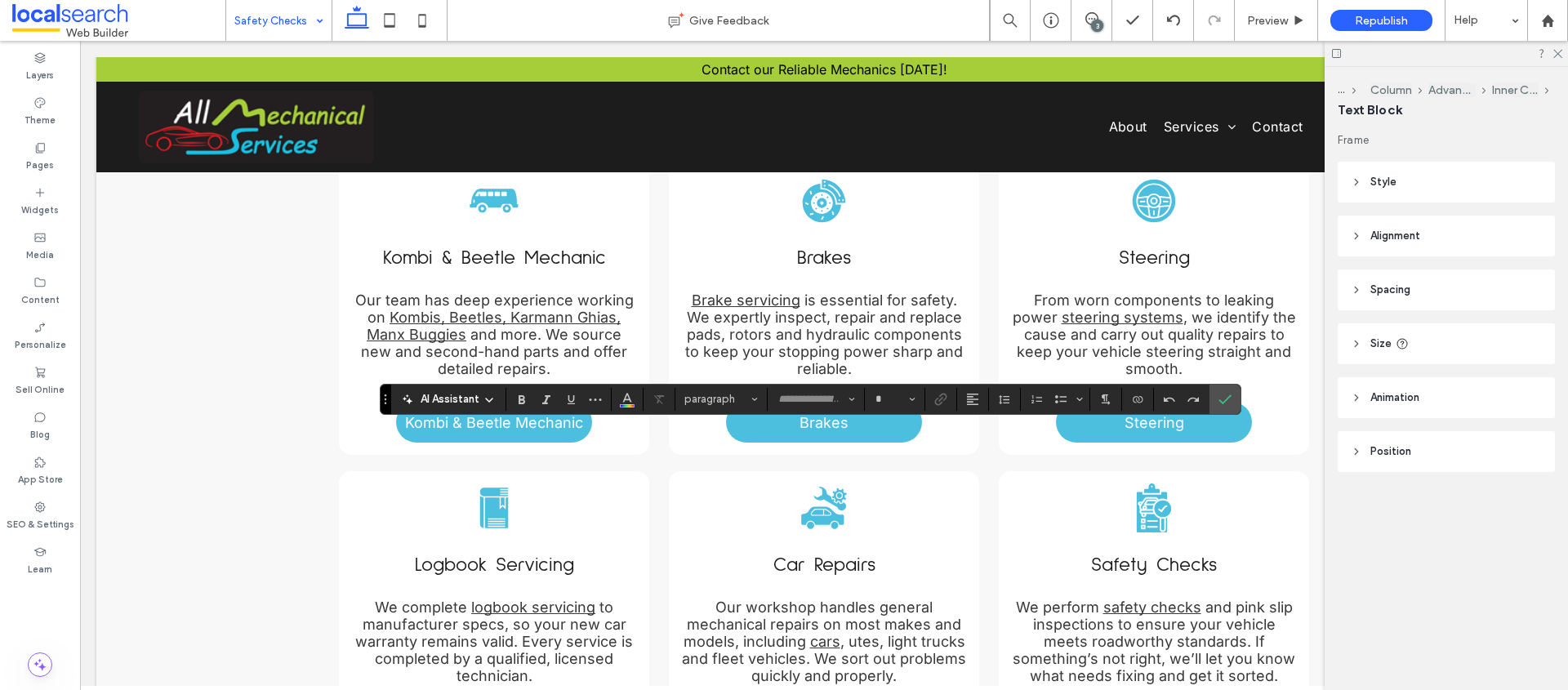
type input "*****"
type input "**"
click at [1230, 401] on icon "Confirm" at bounding box center [1224, 398] width 13 height 13
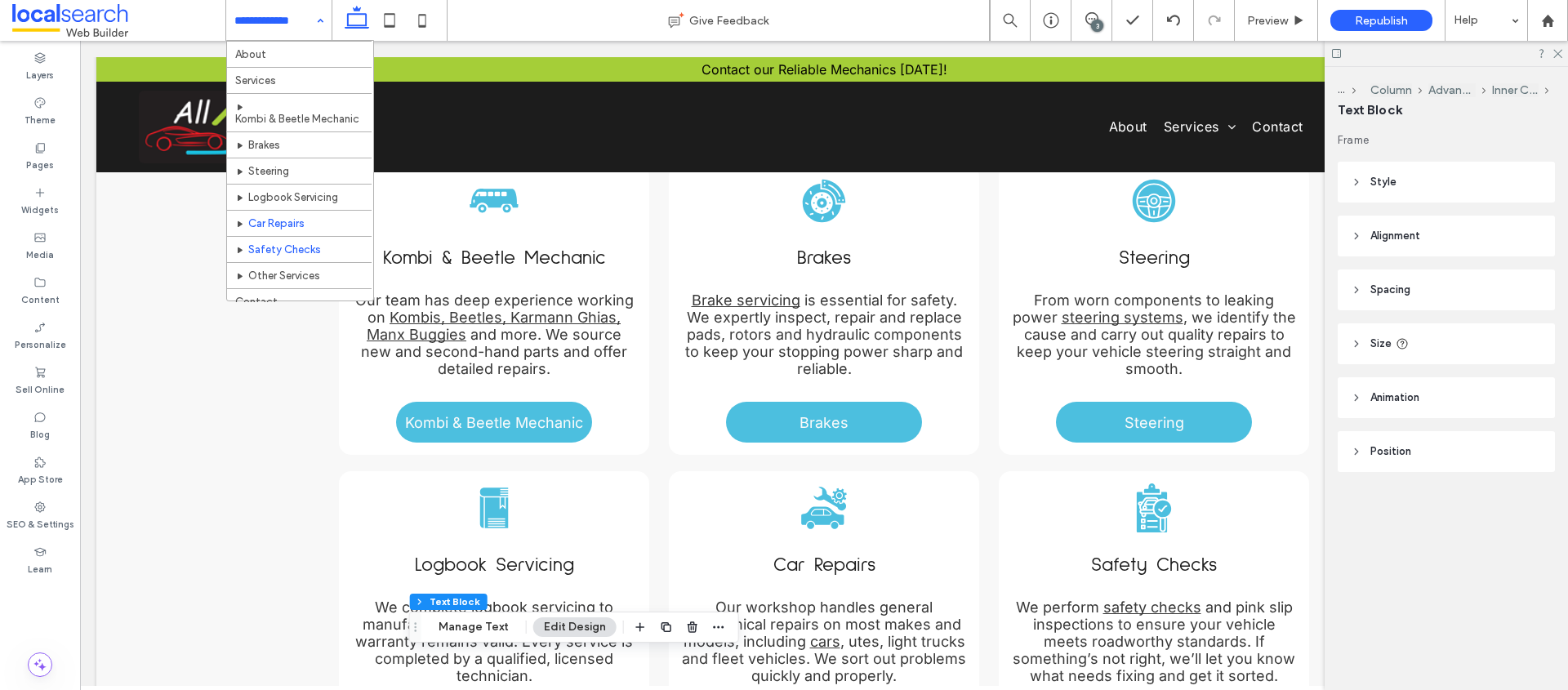
scroll to position [27, 0]
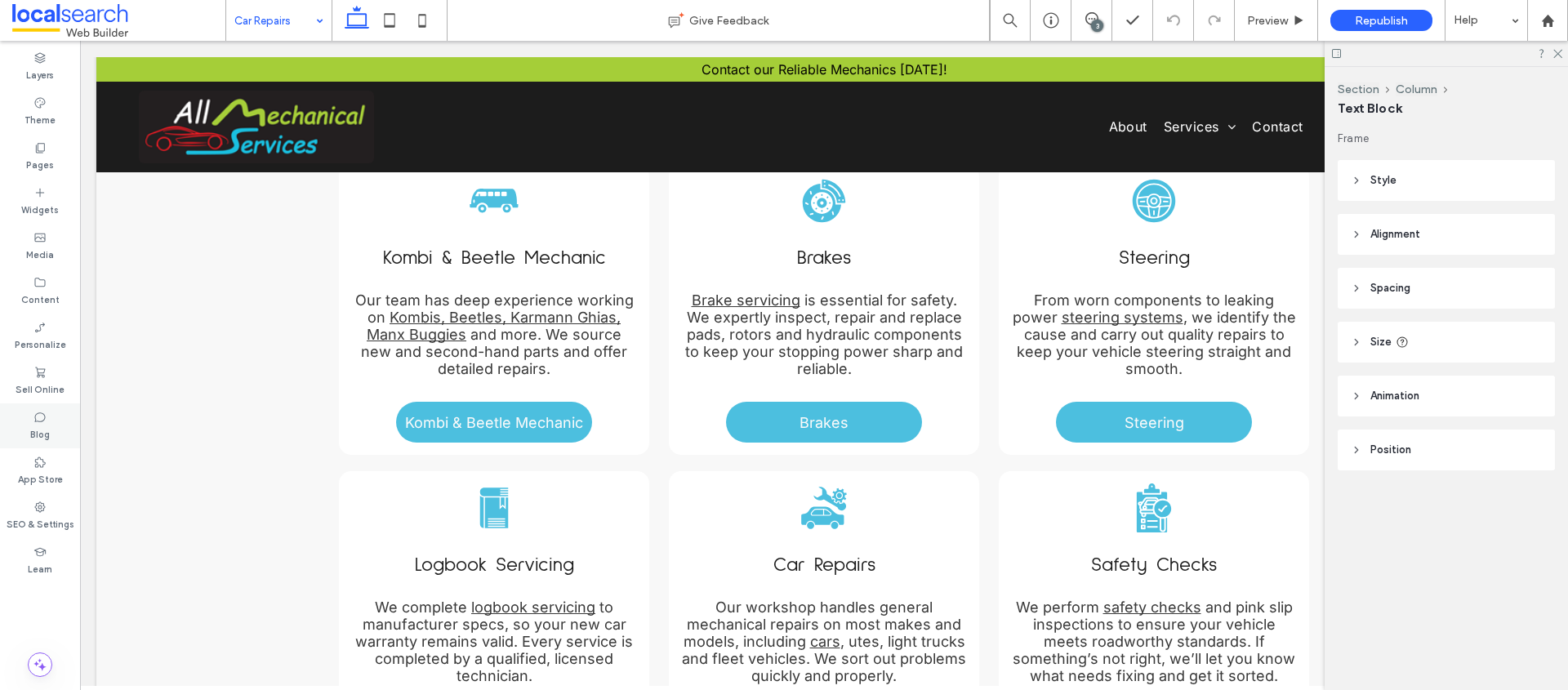
type input "*****"
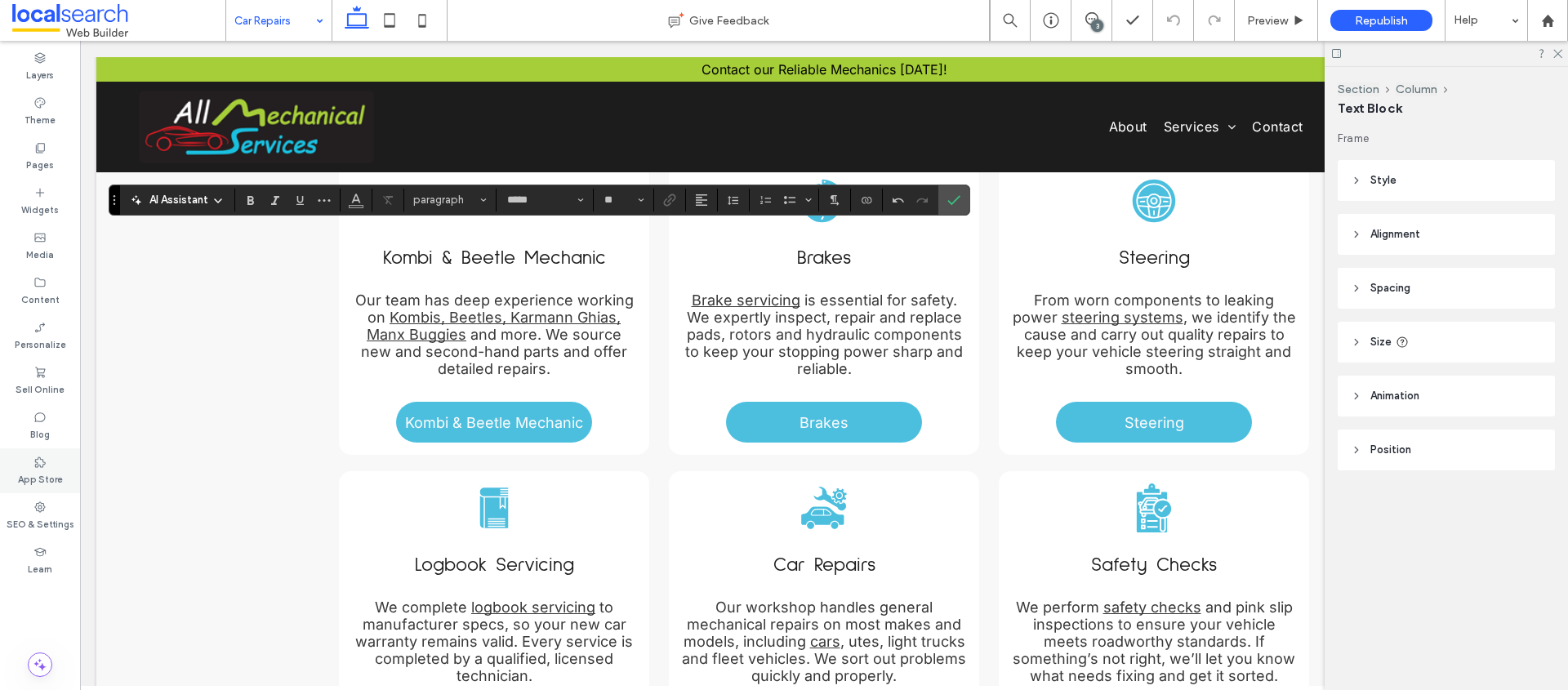
type input "**"
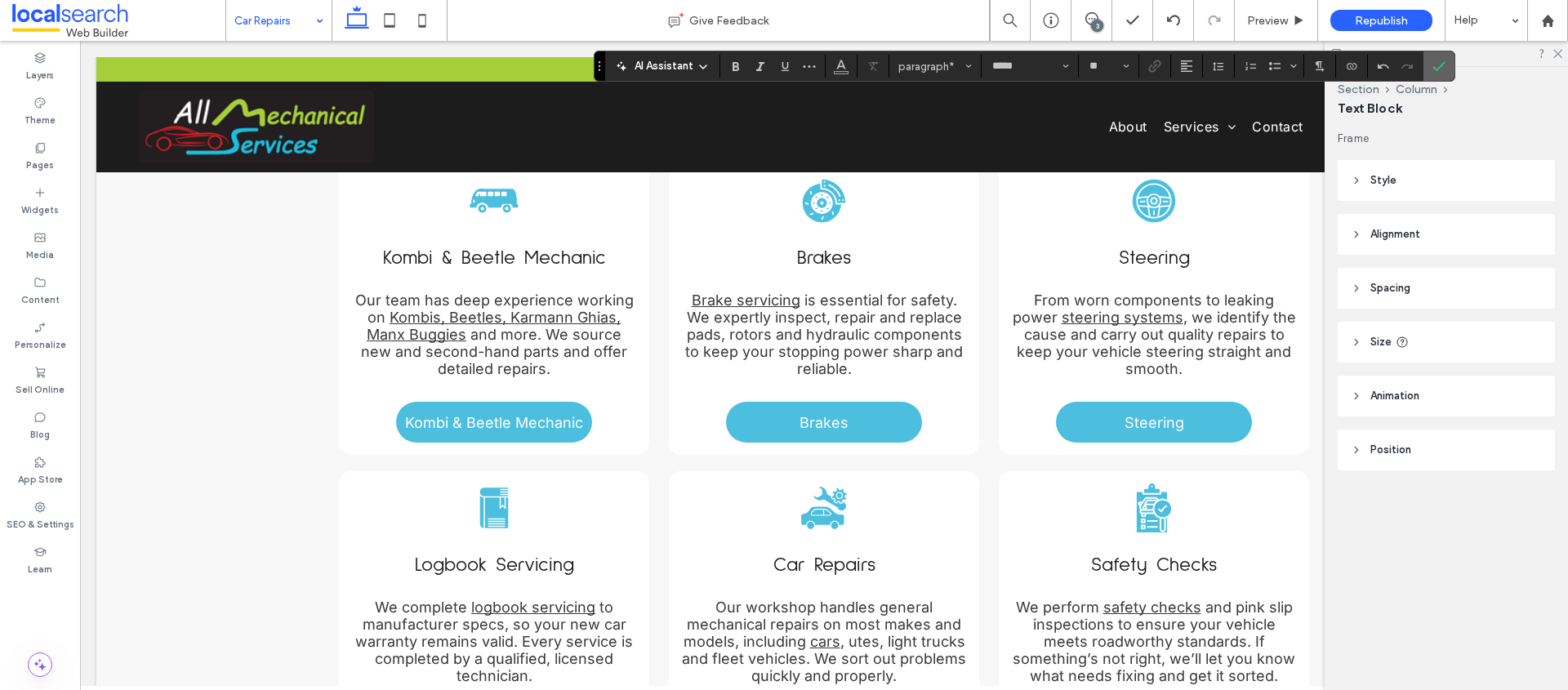
click at [1432, 64] on icon "Confirm" at bounding box center [1438, 66] width 13 height 13
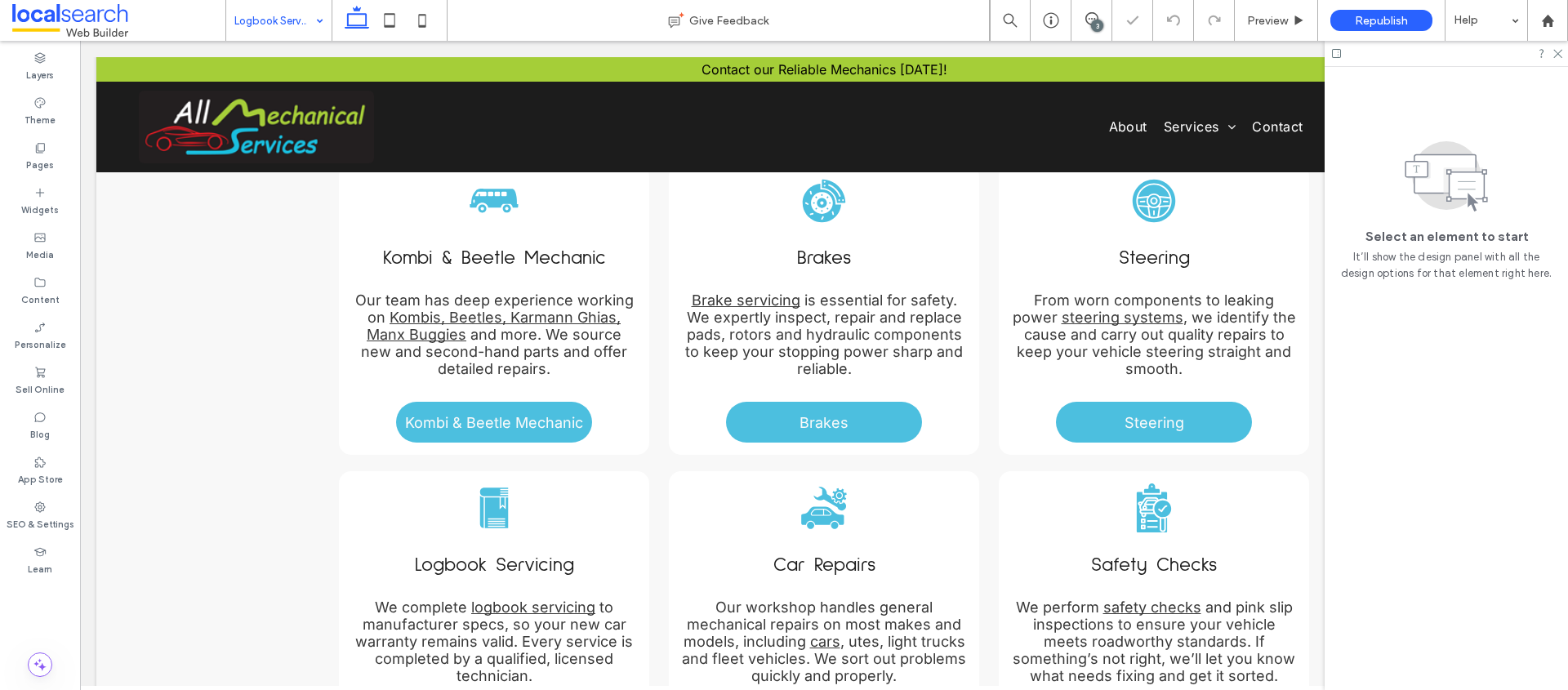
click at [312, 2] on div "Logbook Servicing" at bounding box center [279, 21] width 106 height 41
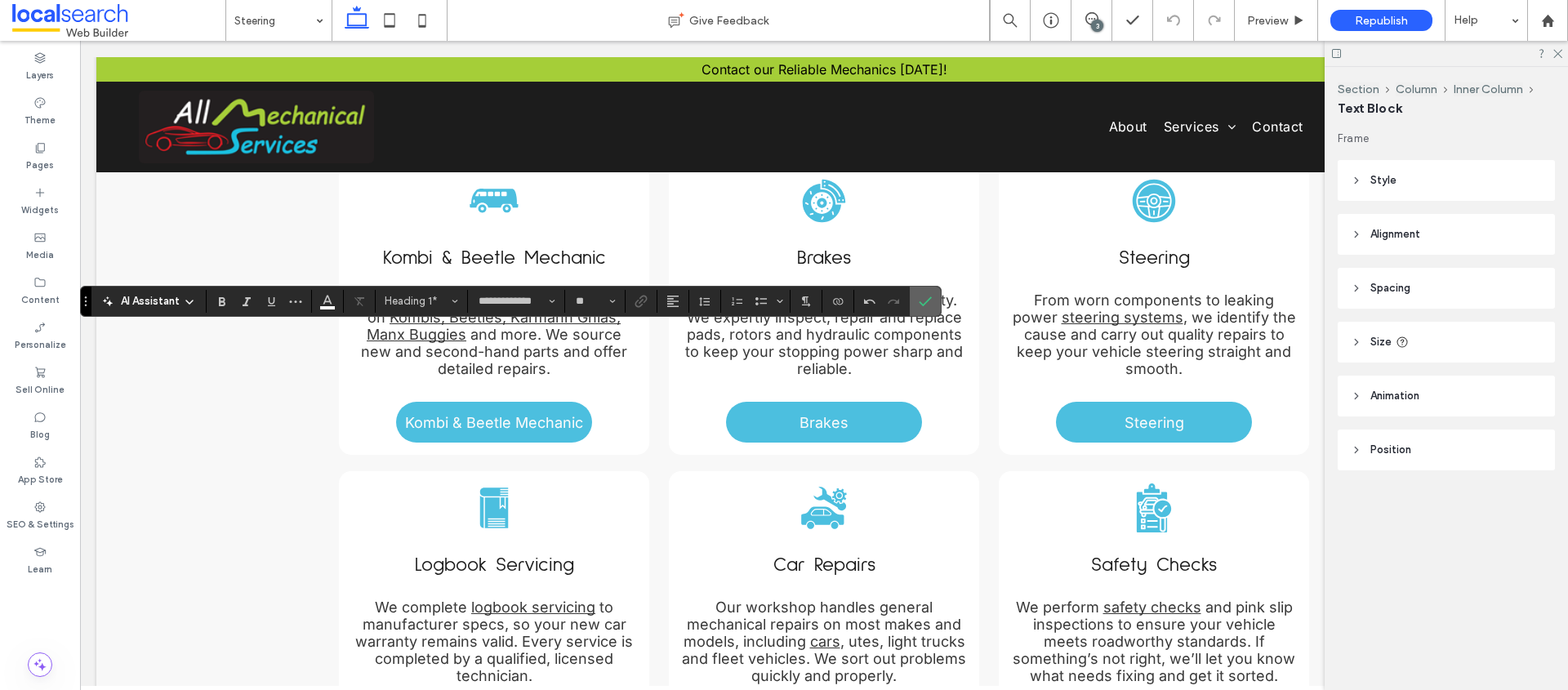
click at [921, 299] on icon "Confirm" at bounding box center [924, 300] width 13 height 13
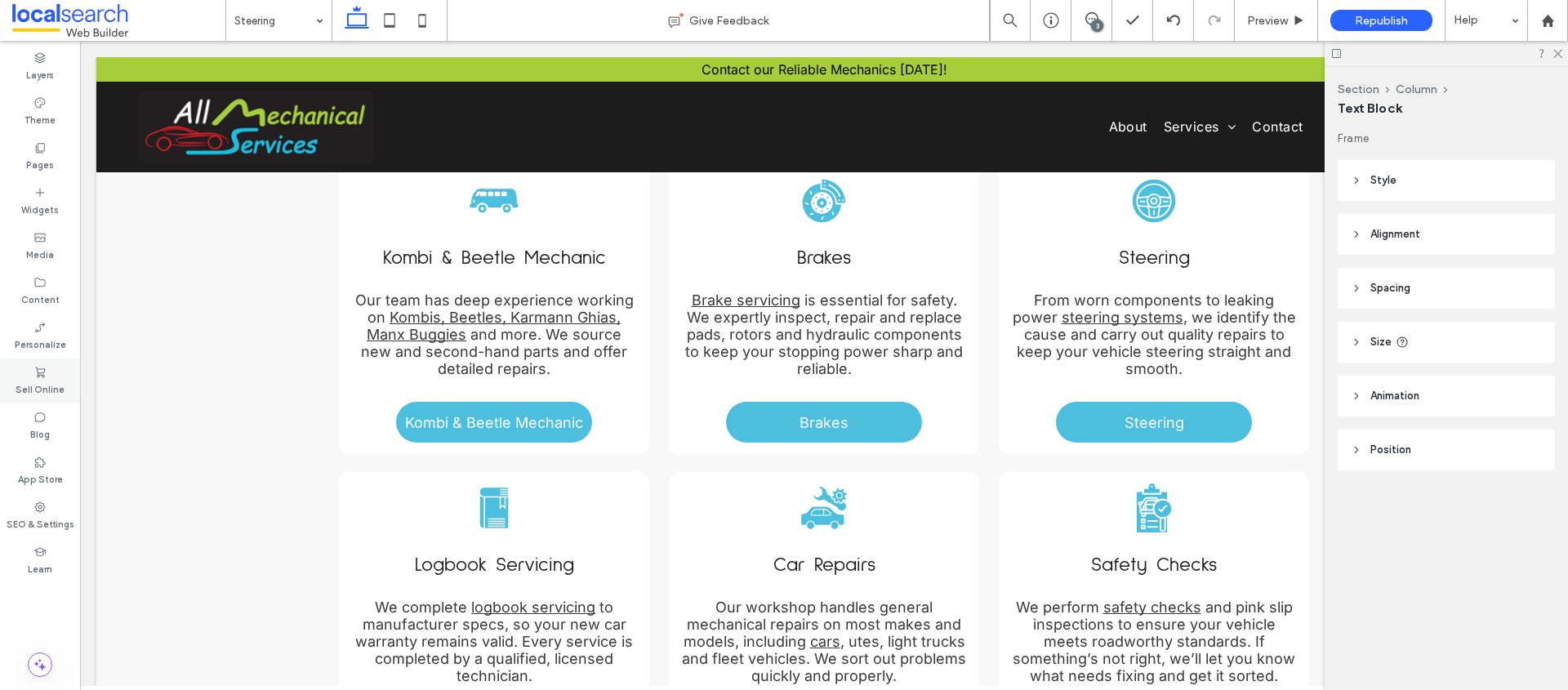
type input "**********"
type input "**"
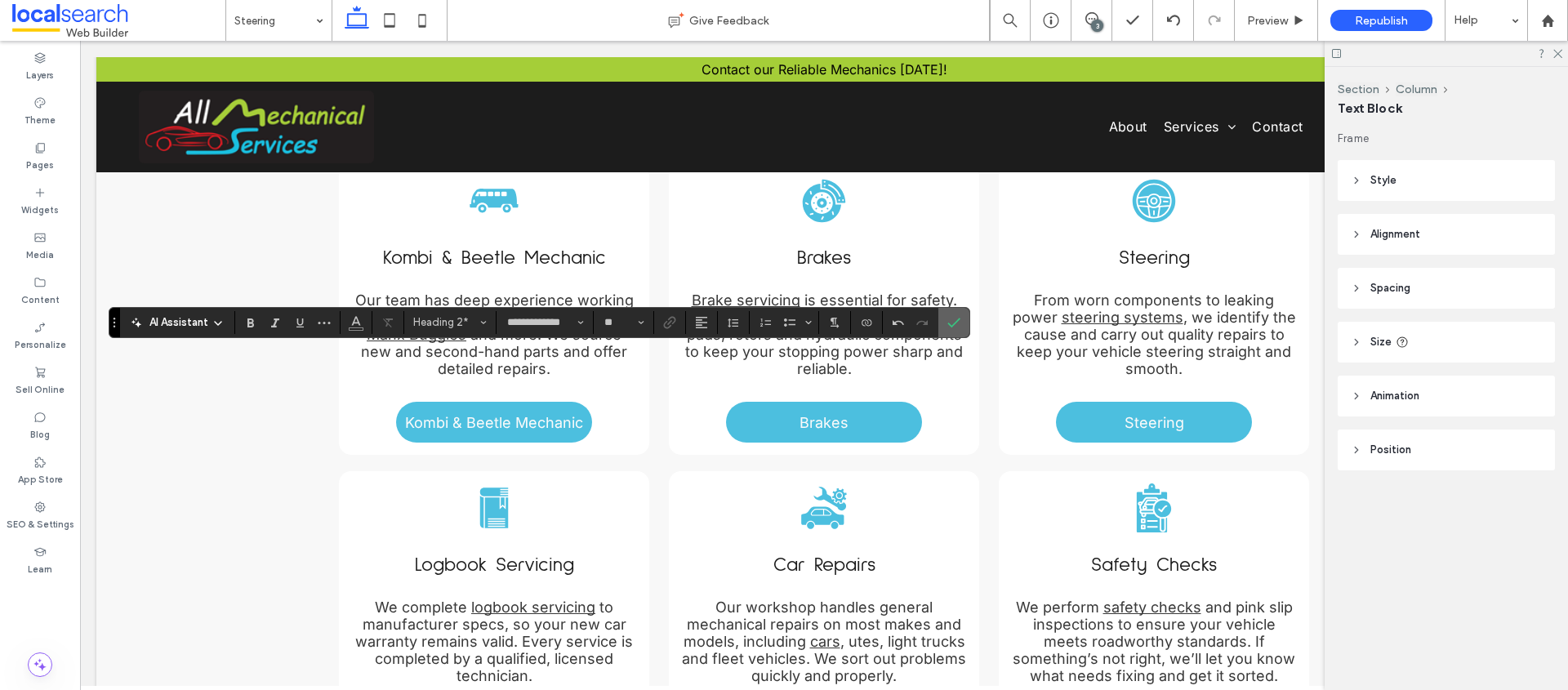
click at [958, 323] on icon "Confirm" at bounding box center [953, 322] width 13 height 13
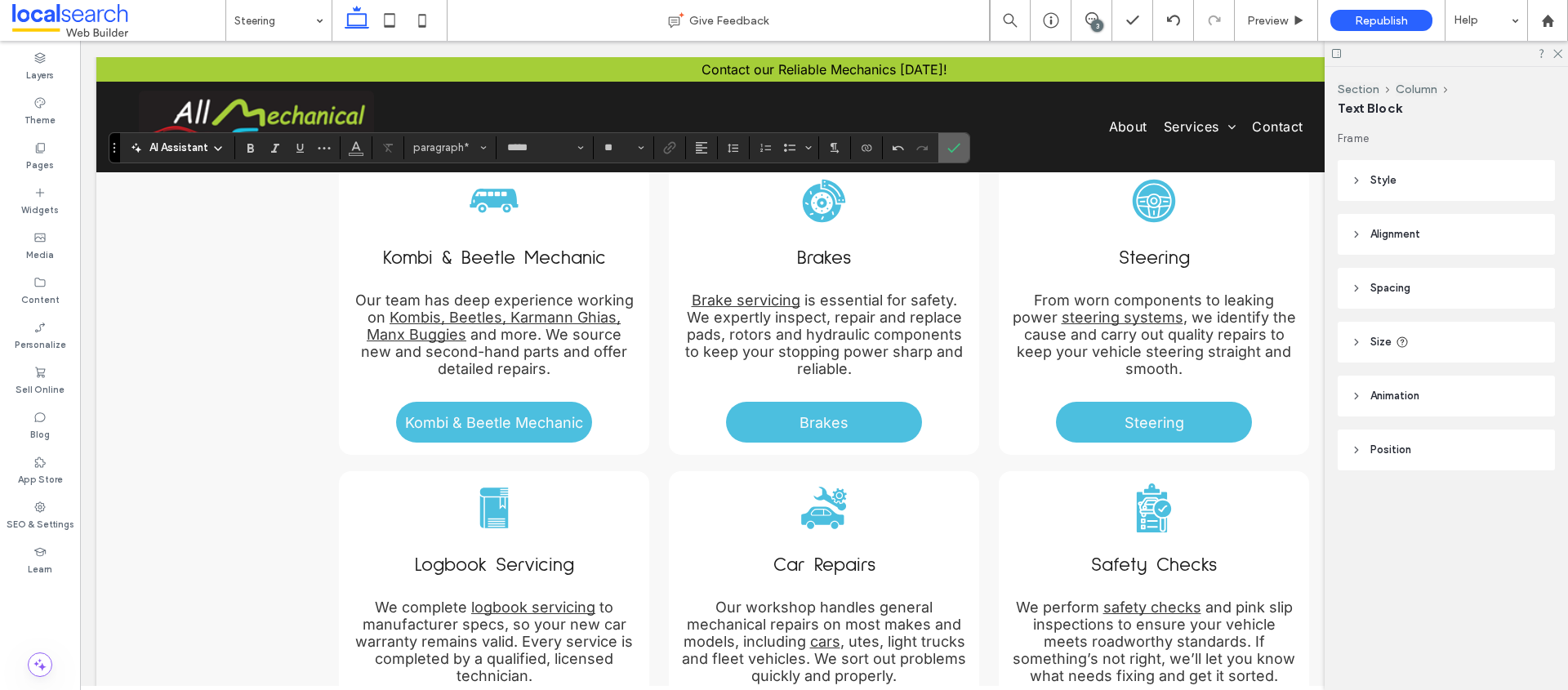
click at [962, 143] on label "Confirm" at bounding box center [953, 148] width 24 height 29
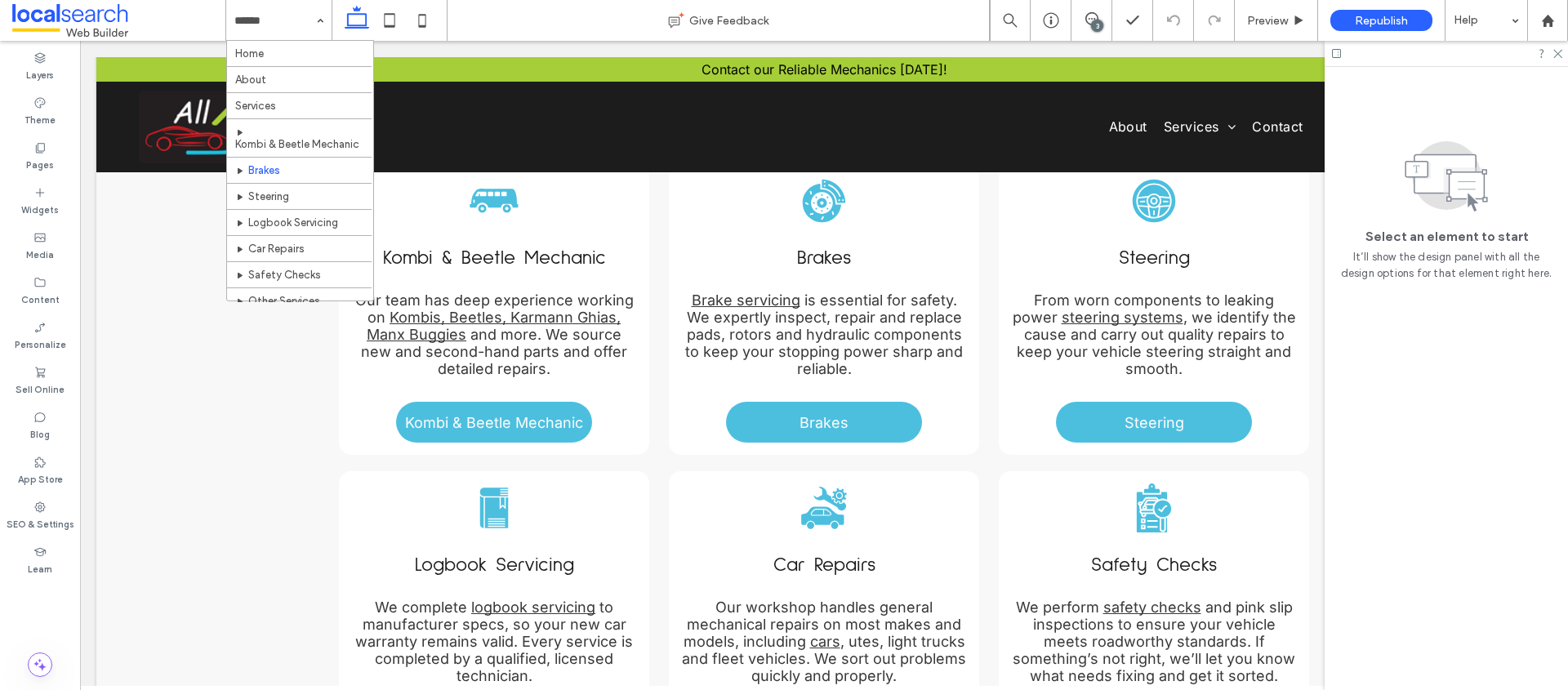
click at [273, 16] on input at bounding box center [275, 21] width 81 height 41
click at [1558, 52] on use at bounding box center [1557, 54] width 9 height 9
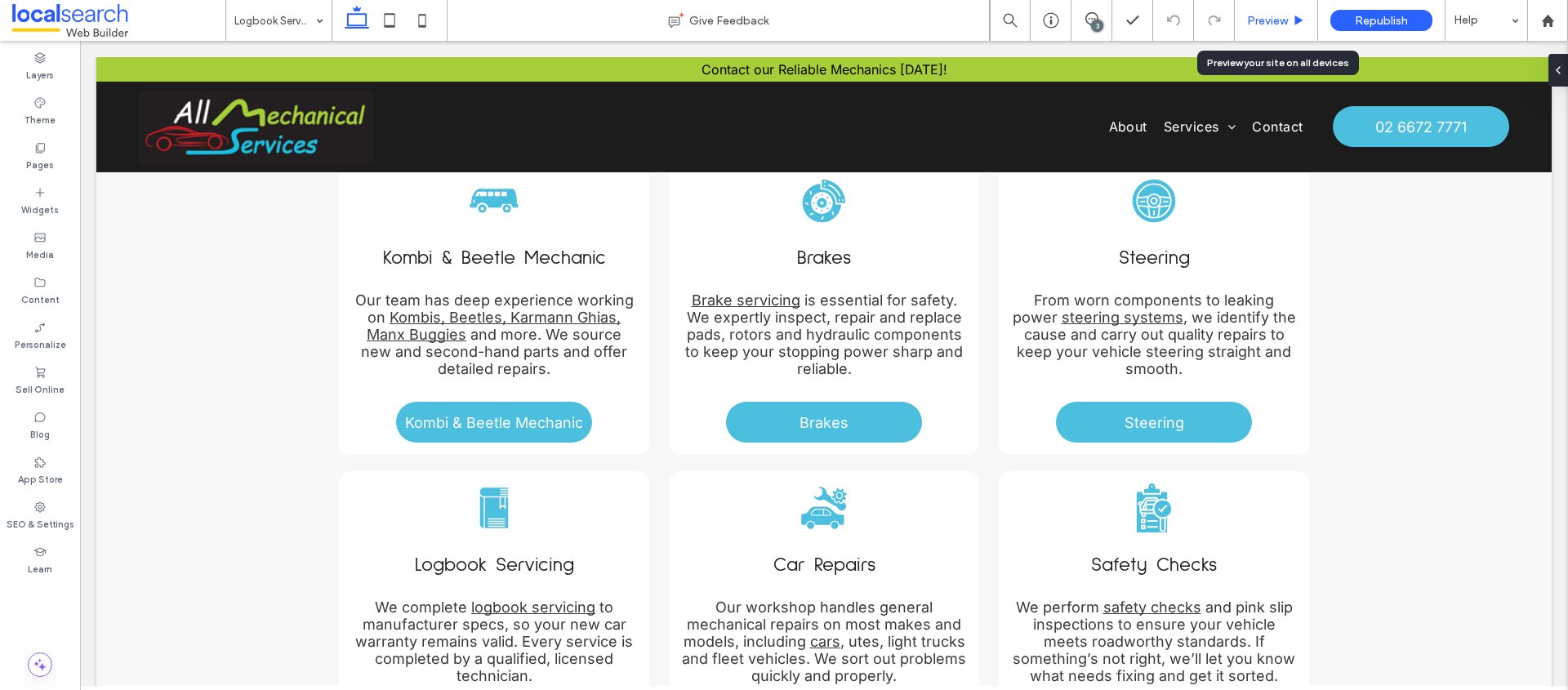
click at [1257, 11] on div "Preview" at bounding box center [1276, 21] width 83 height 41
click at [1258, 29] on div "Preview" at bounding box center [1276, 21] width 83 height 41
click at [1279, 15] on span "Preview" at bounding box center [1268, 21] width 41 height 14
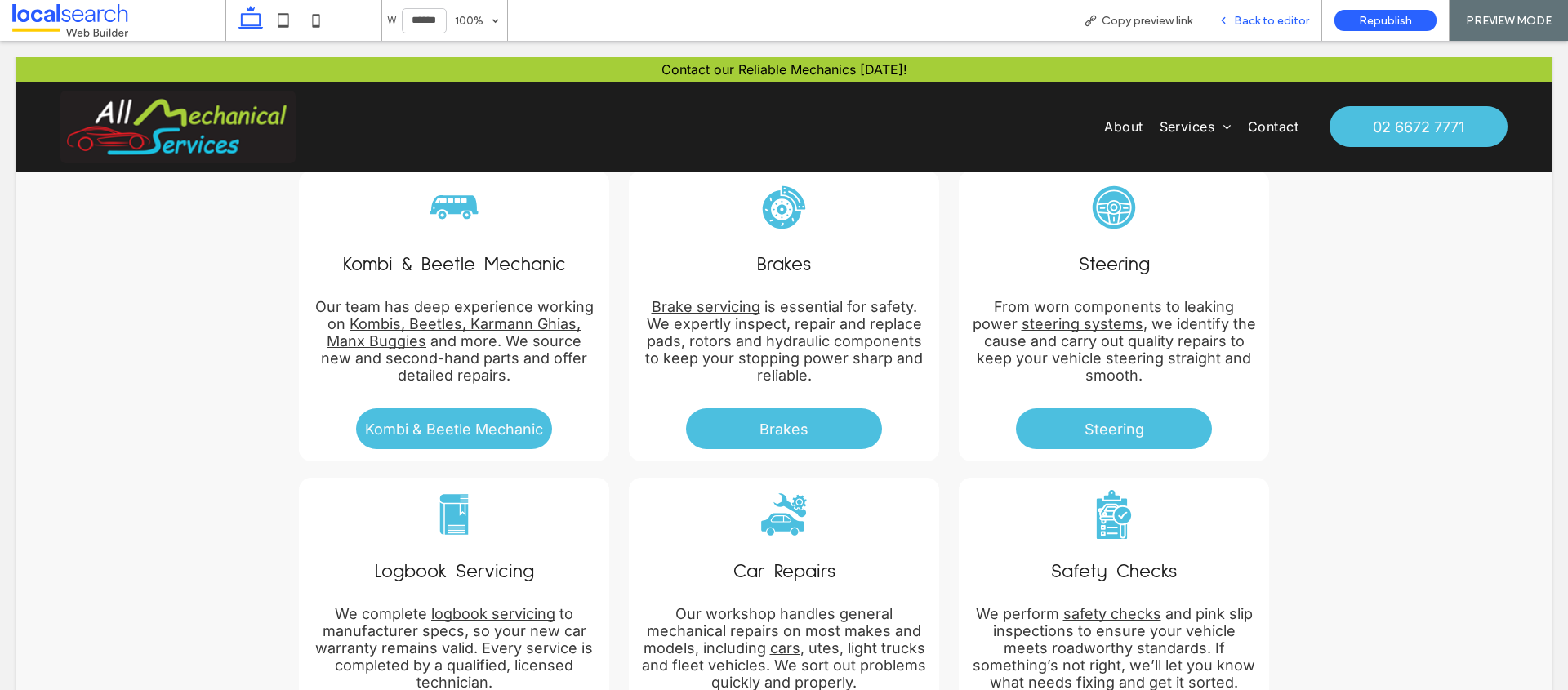
click at [1228, 19] on icon at bounding box center [1224, 21] width 12 height 12
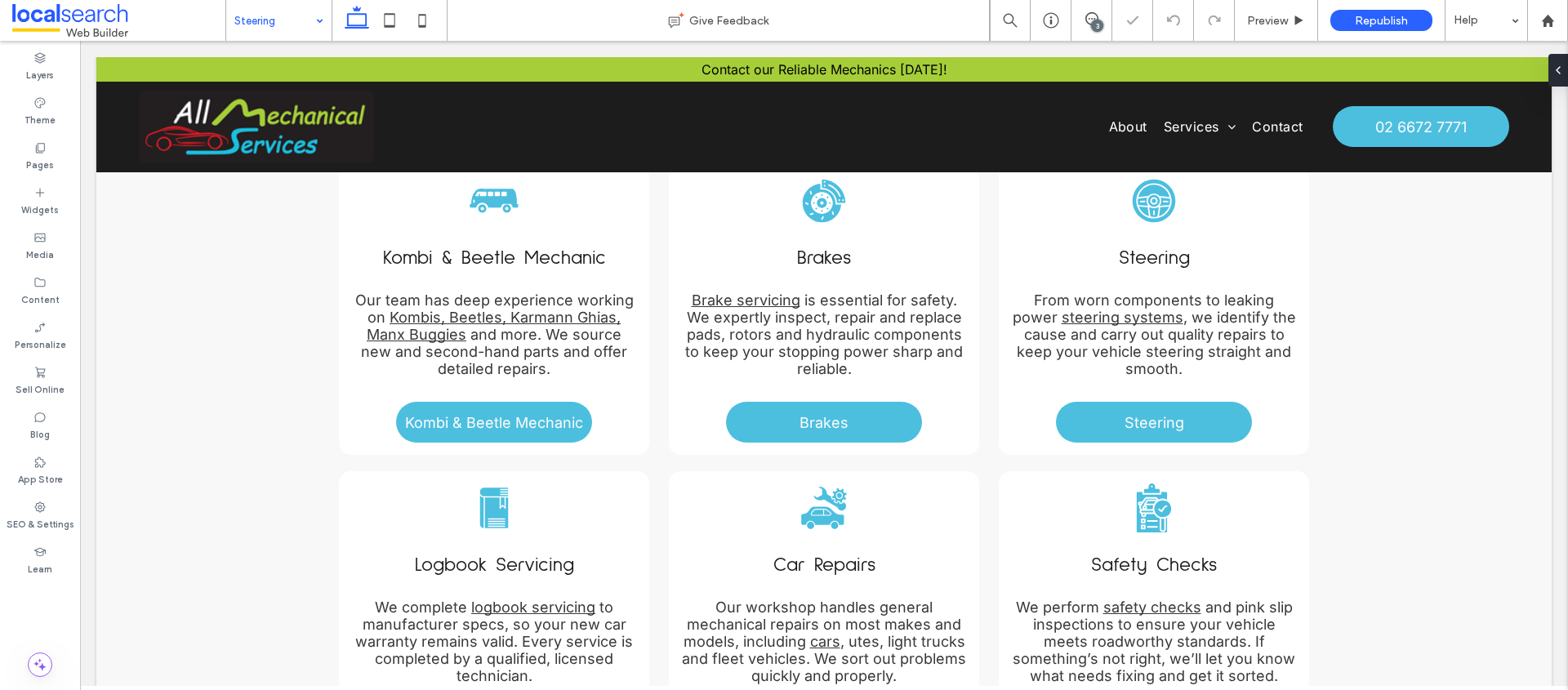
click at [292, 13] on input at bounding box center [275, 21] width 81 height 41
click at [1267, 14] on span "Preview" at bounding box center [1268, 21] width 41 height 14
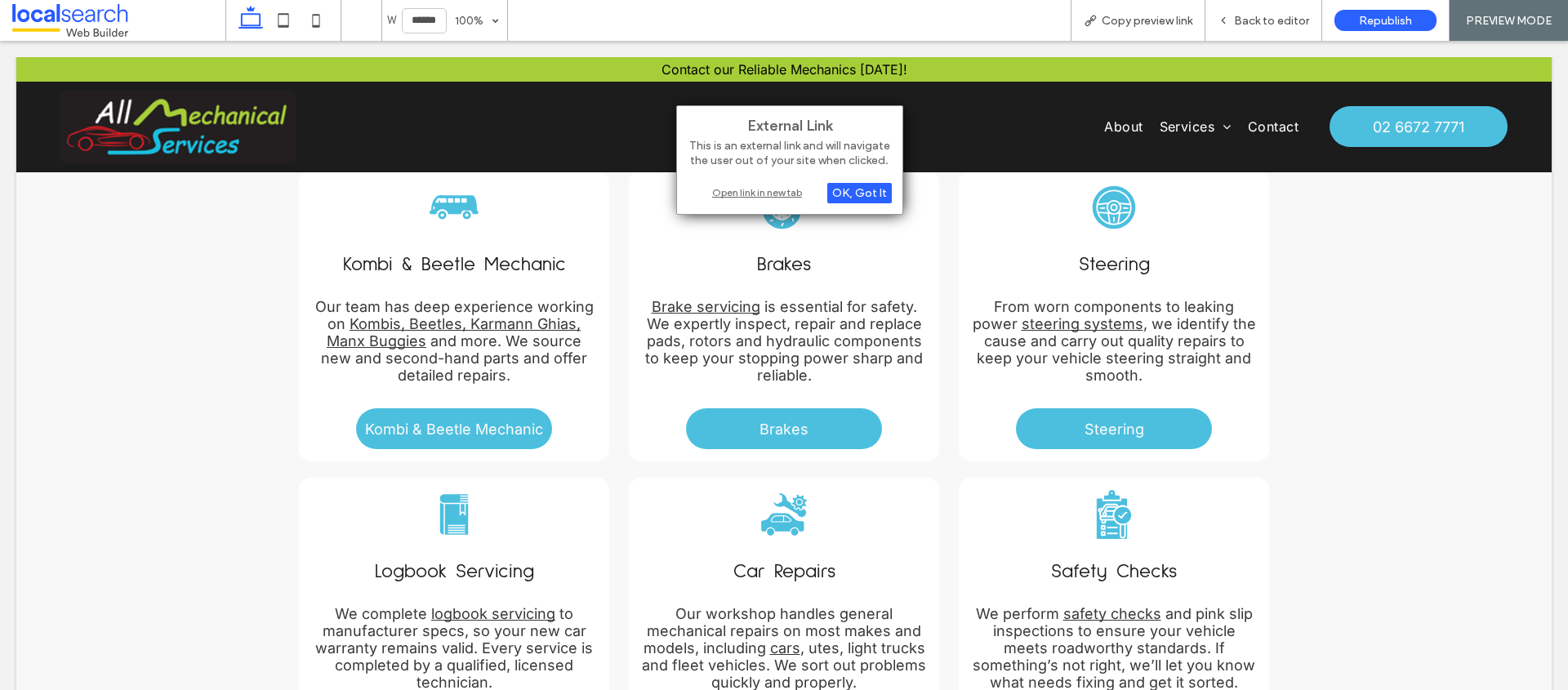
click at [783, 193] on div "Open link in new tab" at bounding box center [789, 193] width 204 height 18
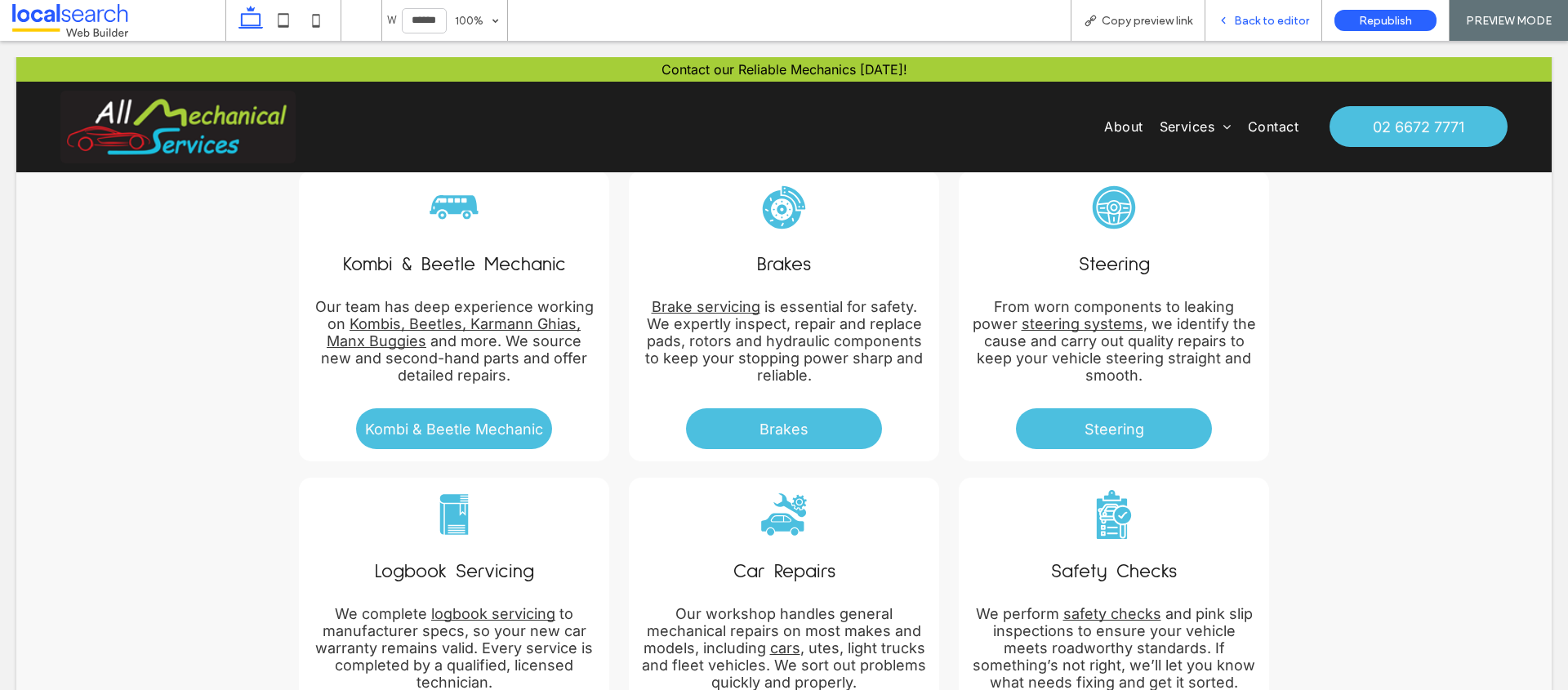
click at [1265, 9] on div "Back to editor" at bounding box center [1263, 21] width 116 height 41
click at [1235, 18] on div "Back to editor" at bounding box center [1263, 21] width 116 height 14
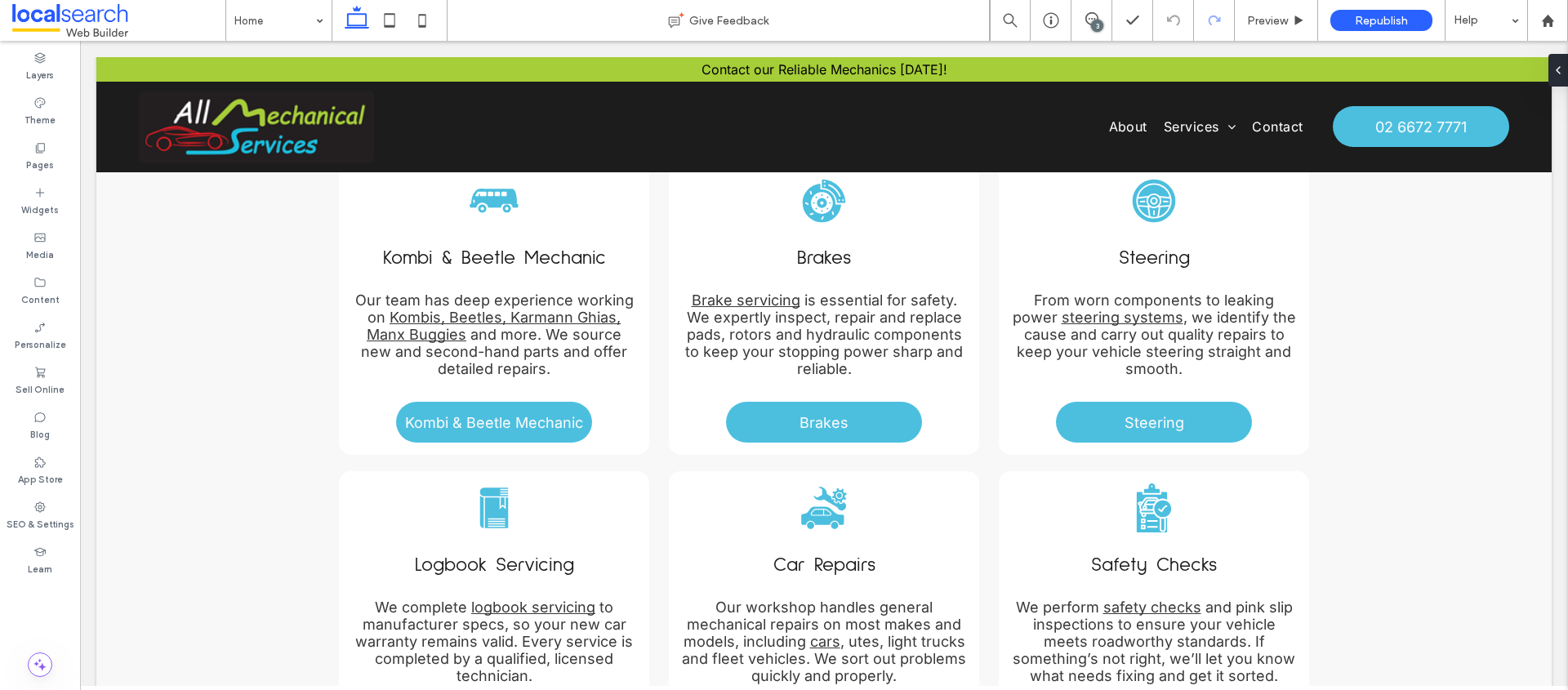
type input "*****"
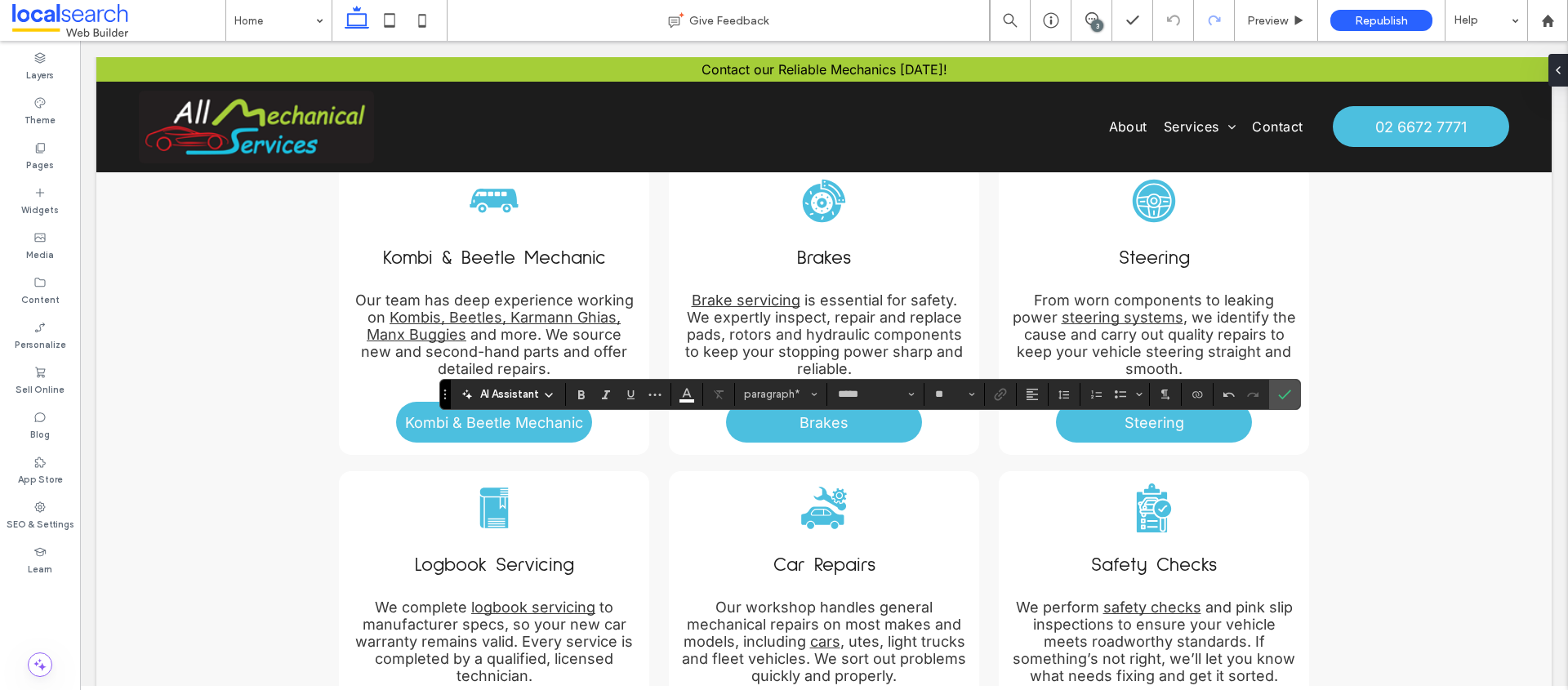
type input "**"
click at [1287, 395] on icon "Confirm" at bounding box center [1283, 393] width 13 height 13
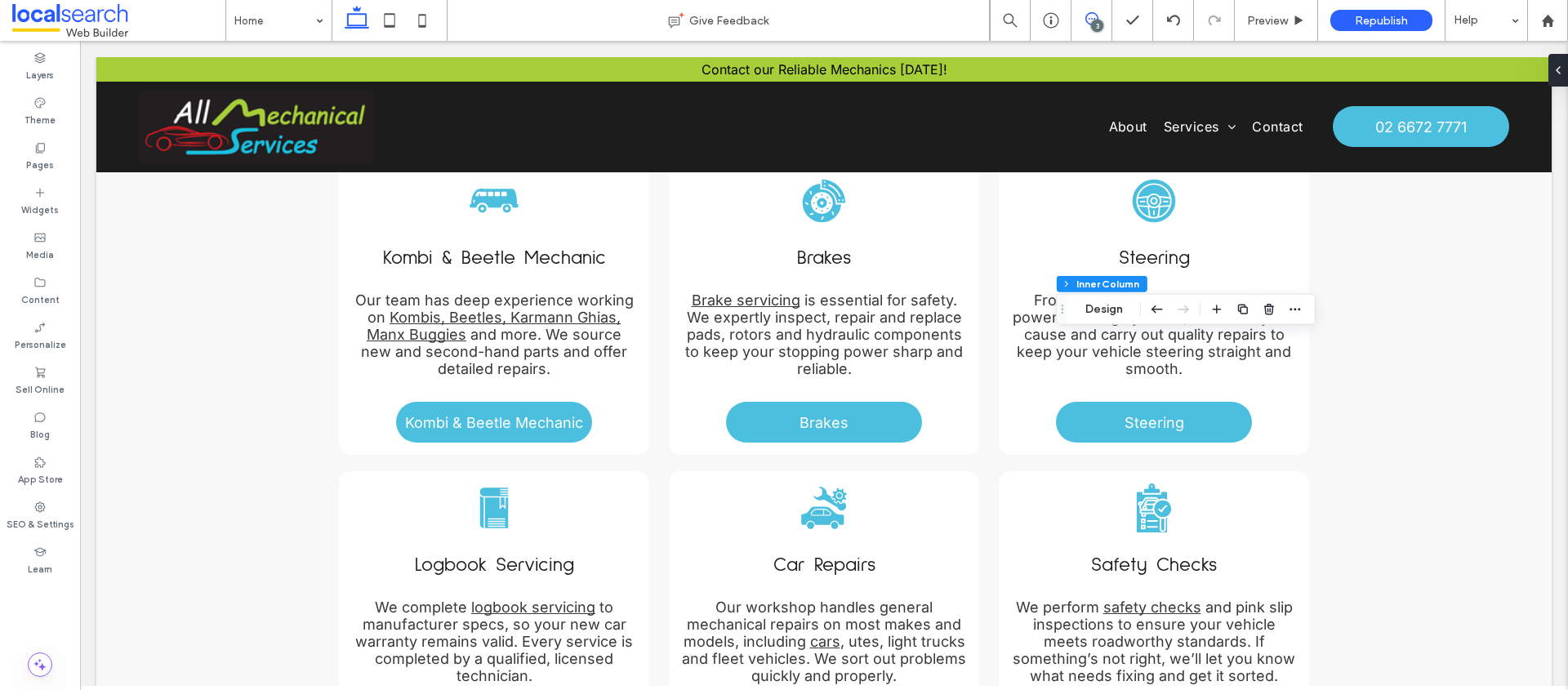
click at [1086, 19] on icon at bounding box center [1091, 19] width 13 height 13
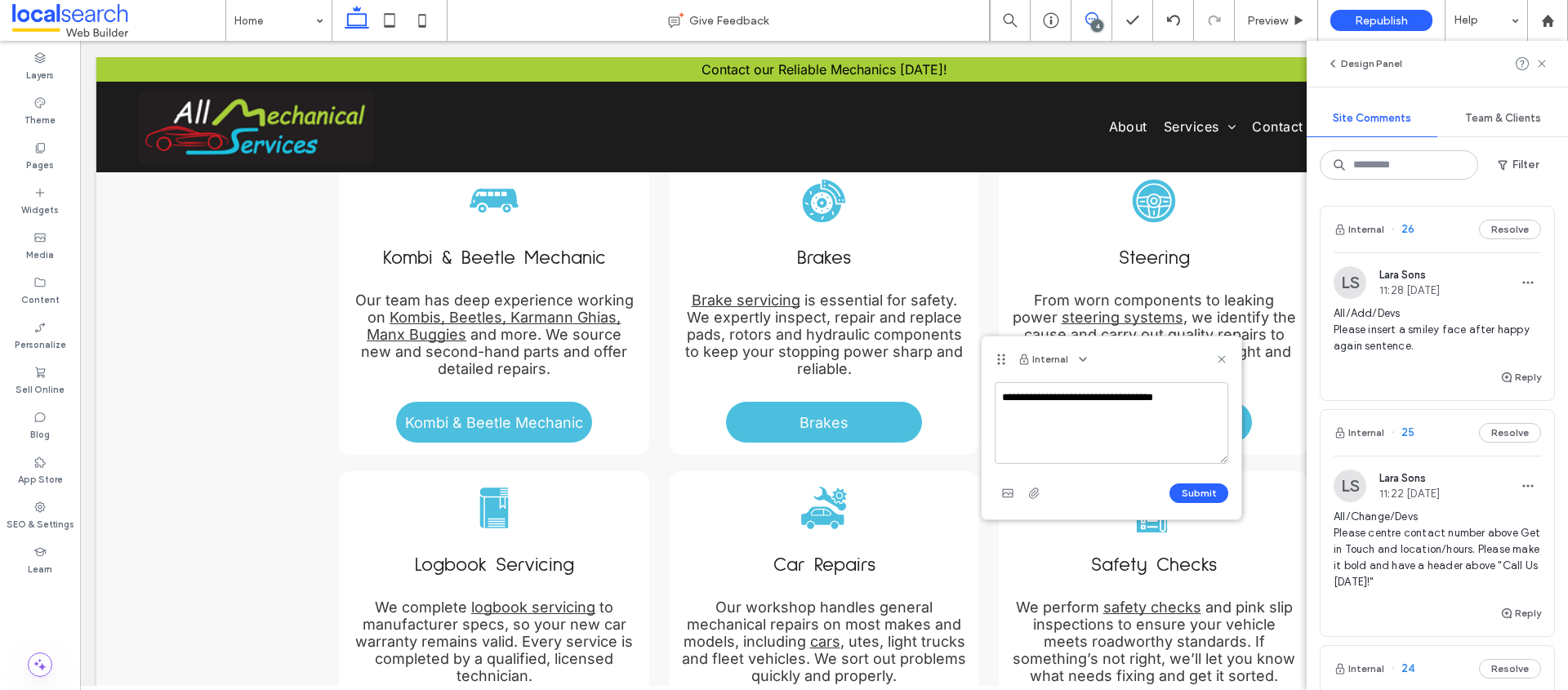
drag, startPoint x: 1203, startPoint y: 395, endPoint x: 1141, endPoint y: 394, distance: 62.0
click at [1141, 394] on textarea "**********" at bounding box center [1111, 423] width 234 height 81
type textarea "**********"
click at [1207, 487] on button "Submit" at bounding box center [1198, 493] width 59 height 20
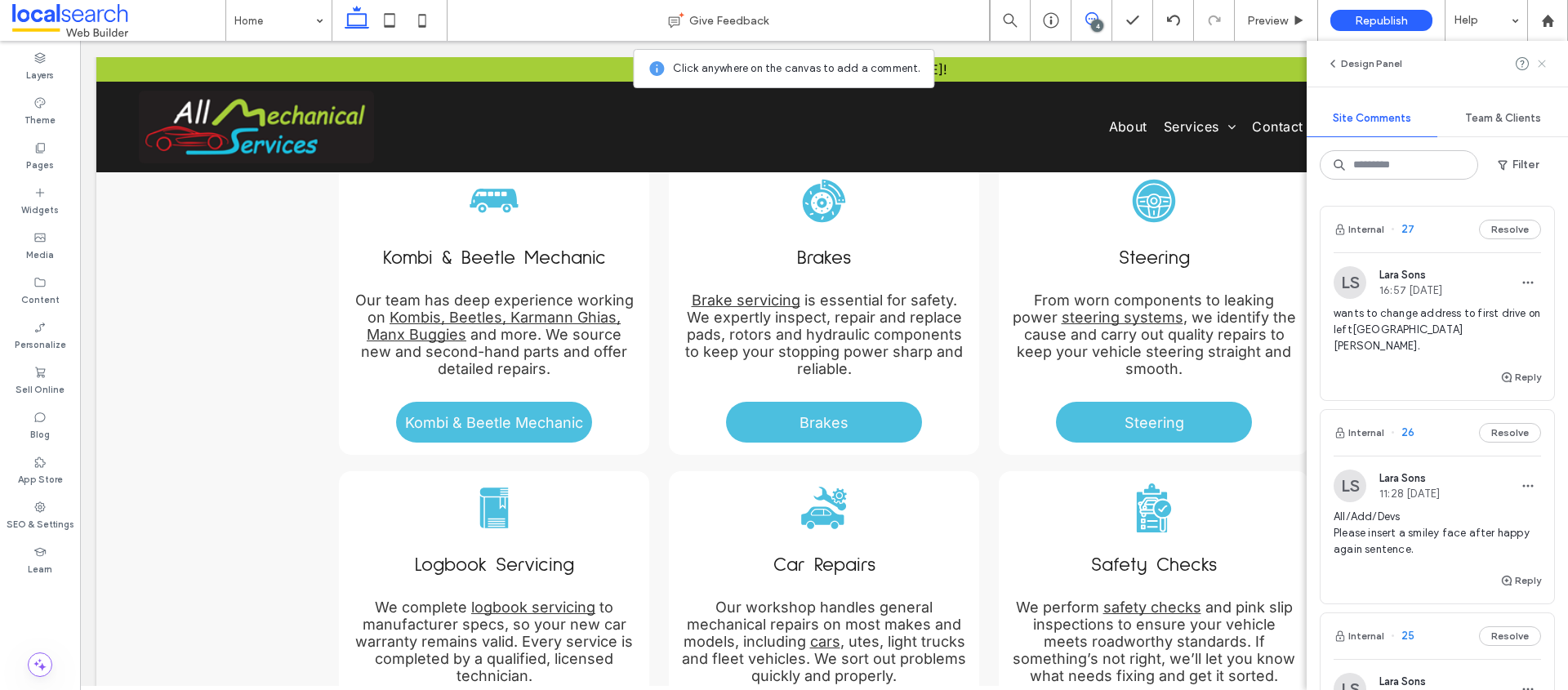
click at [1544, 66] on use at bounding box center [1542, 64] width 8 height 8
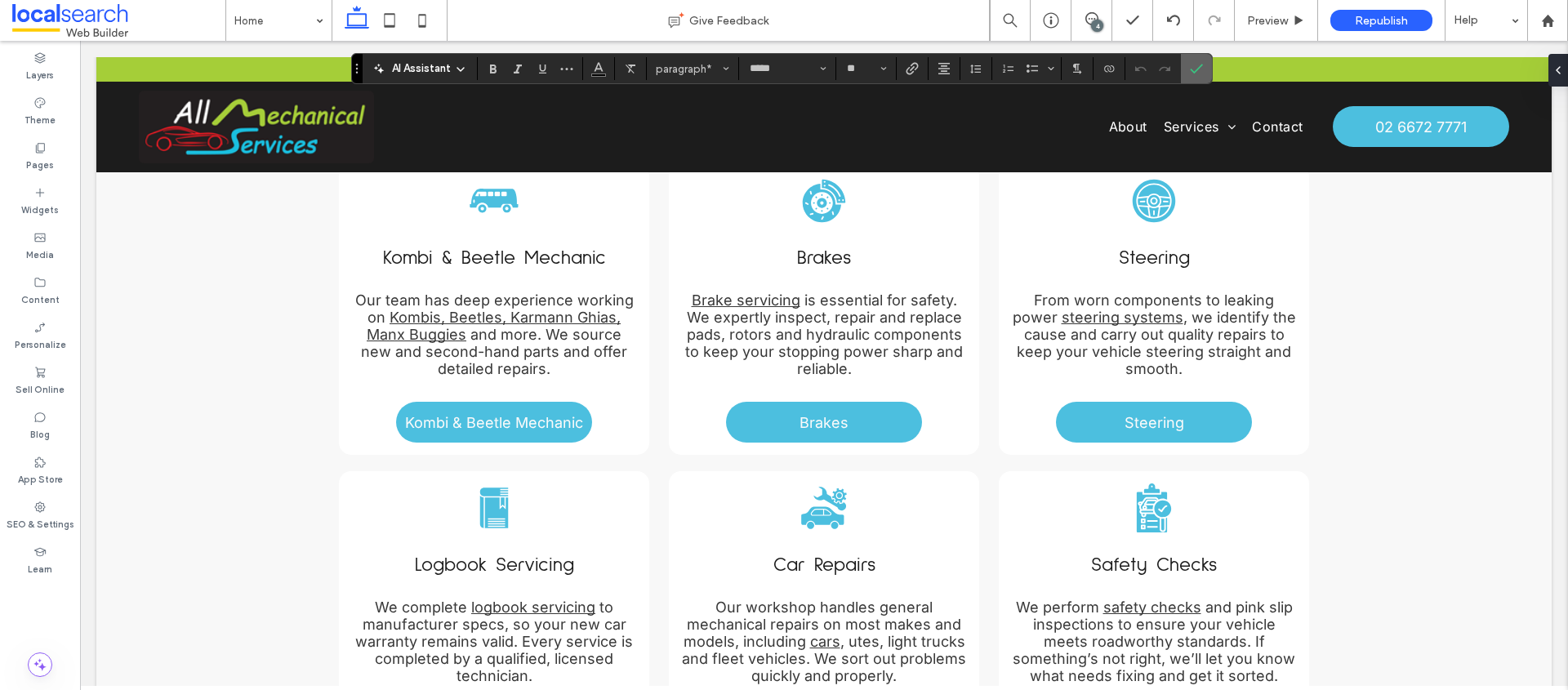
click at [1193, 74] on icon "Confirm" at bounding box center [1195, 68] width 13 height 13
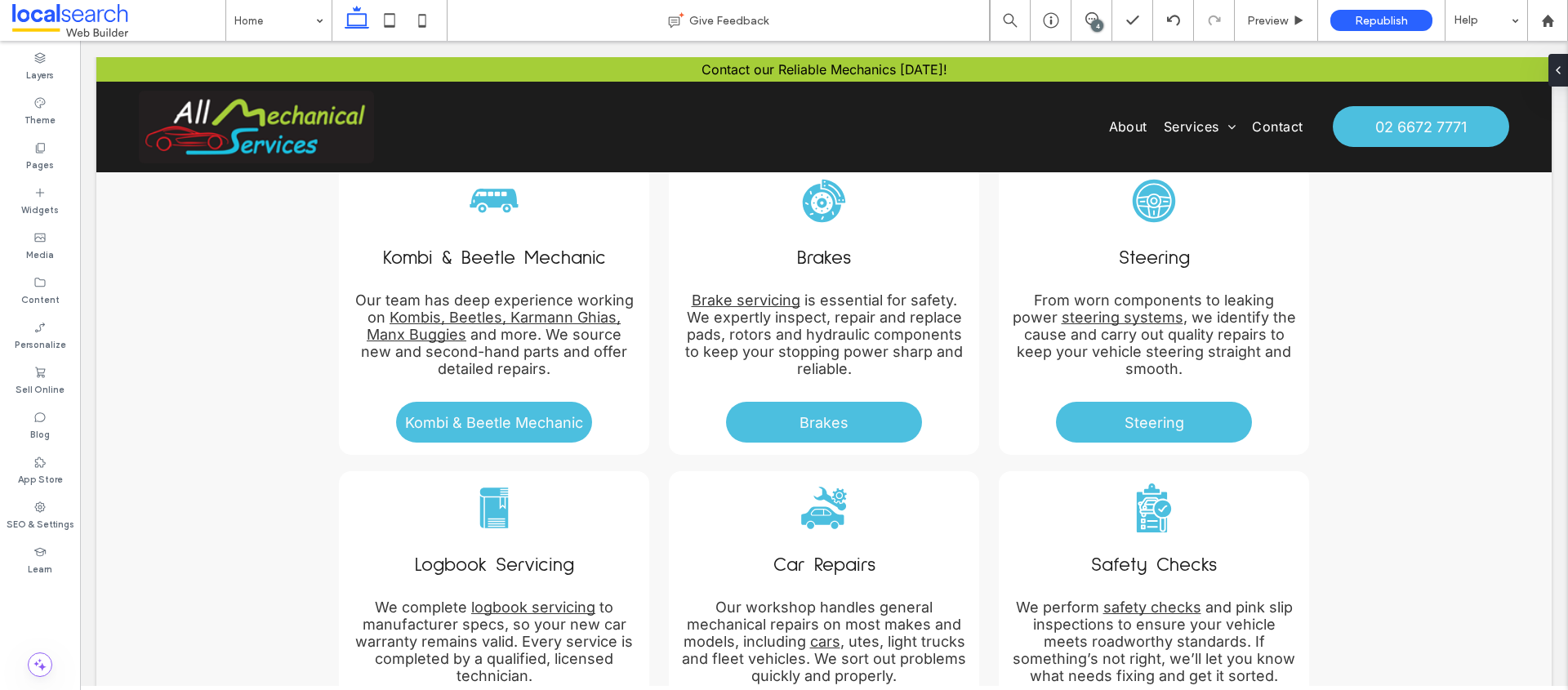
type input "*****"
type input "**"
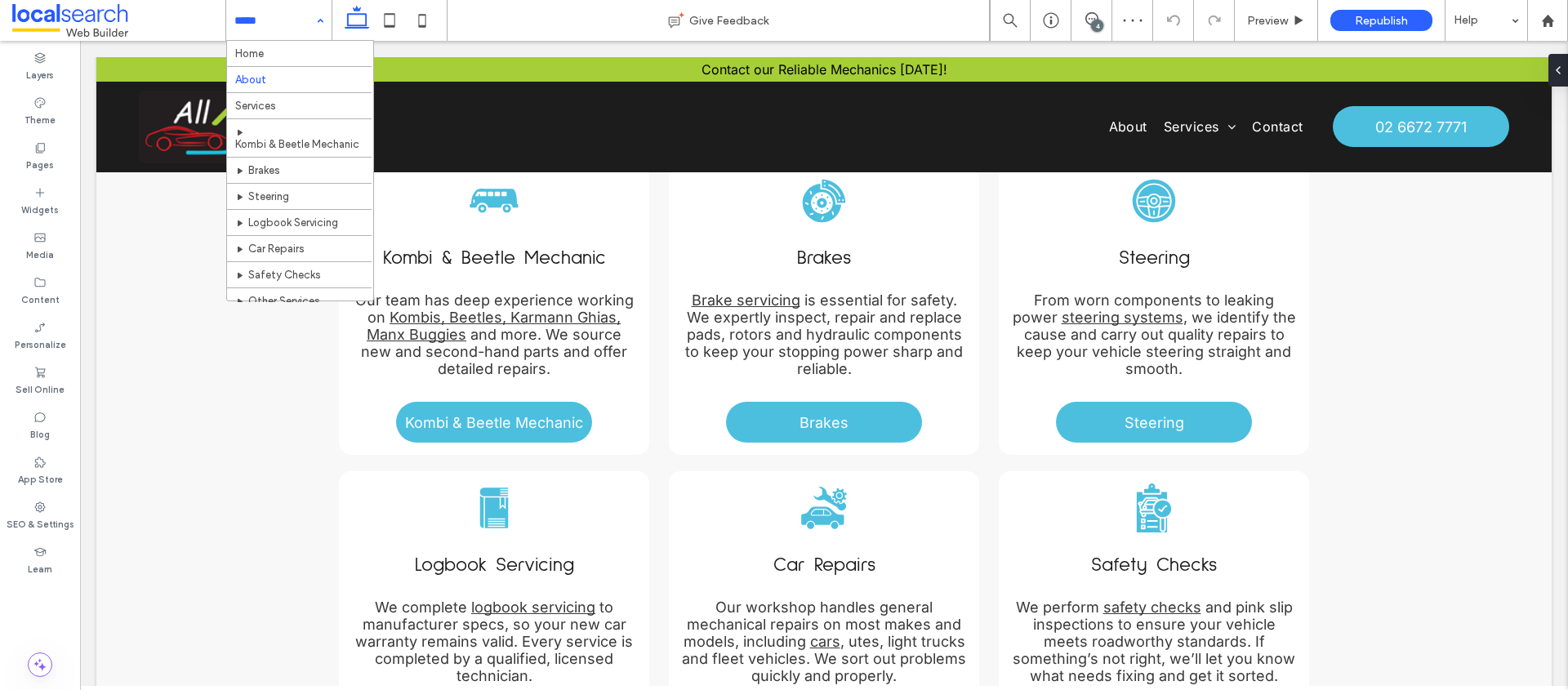
drag, startPoint x: 284, startPoint y: 26, endPoint x: 278, endPoint y: 34, distance: 10.0
click at [284, 25] on input at bounding box center [275, 21] width 81 height 41
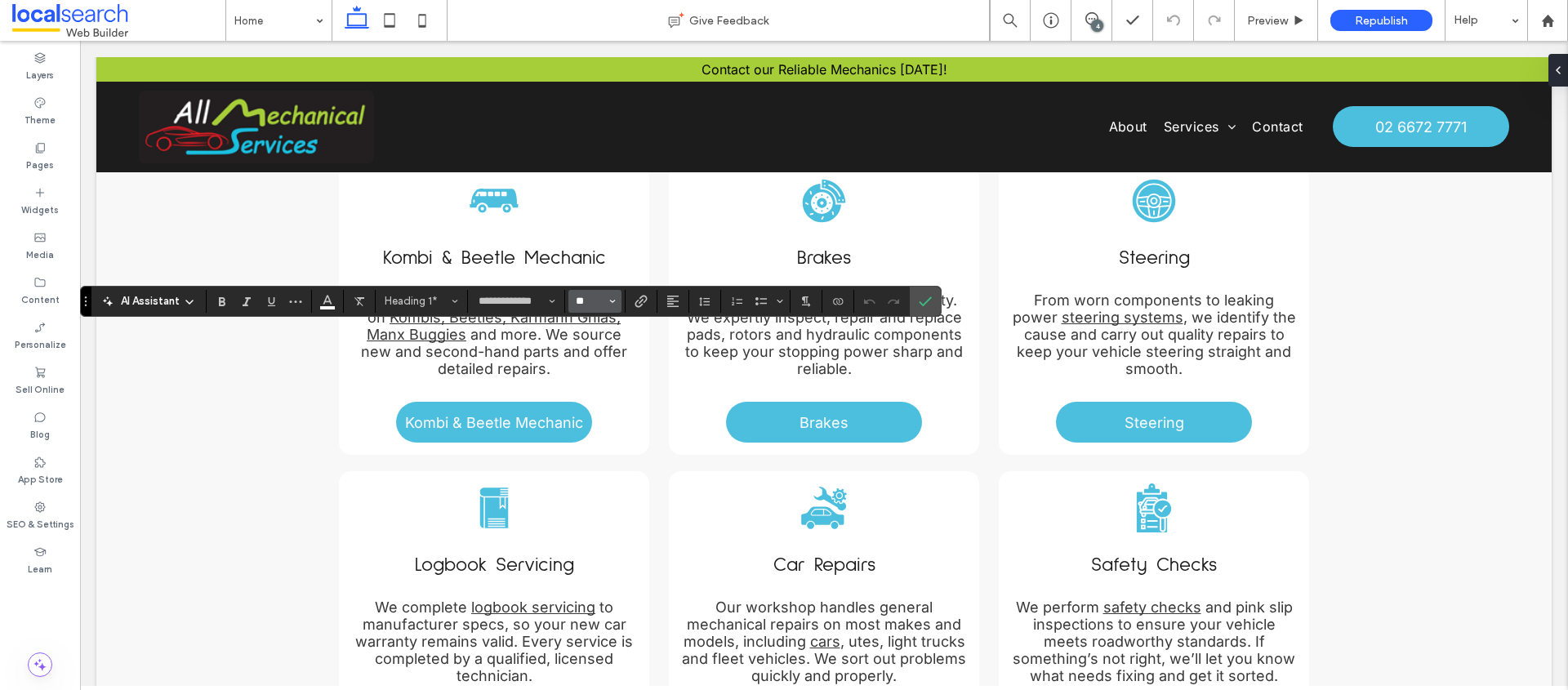
click at [580, 306] on input "**" at bounding box center [590, 300] width 32 height 13
click at [601, 437] on label "60" at bounding box center [594, 448] width 52 height 23
type input "**"
click at [931, 296] on label "Confirm" at bounding box center [924, 301] width 24 height 29
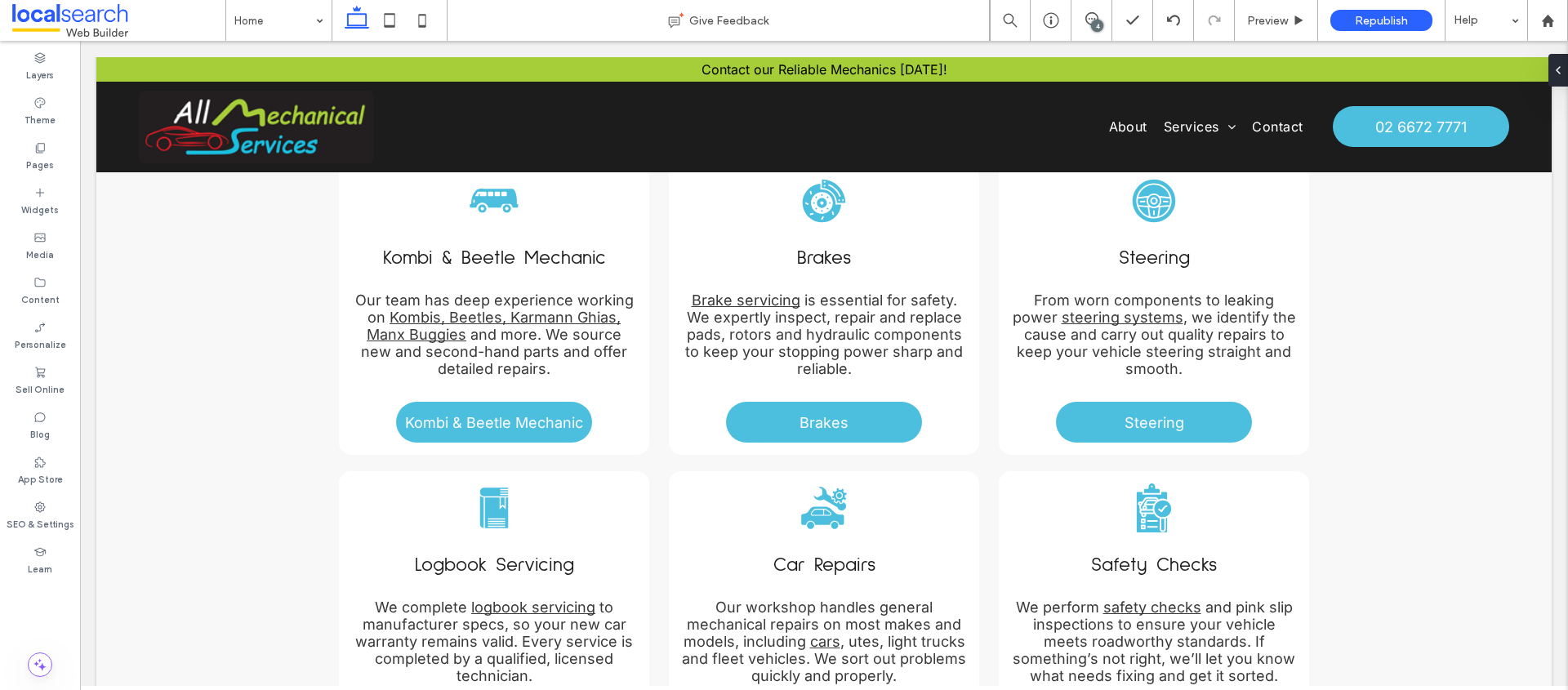
type input "***"
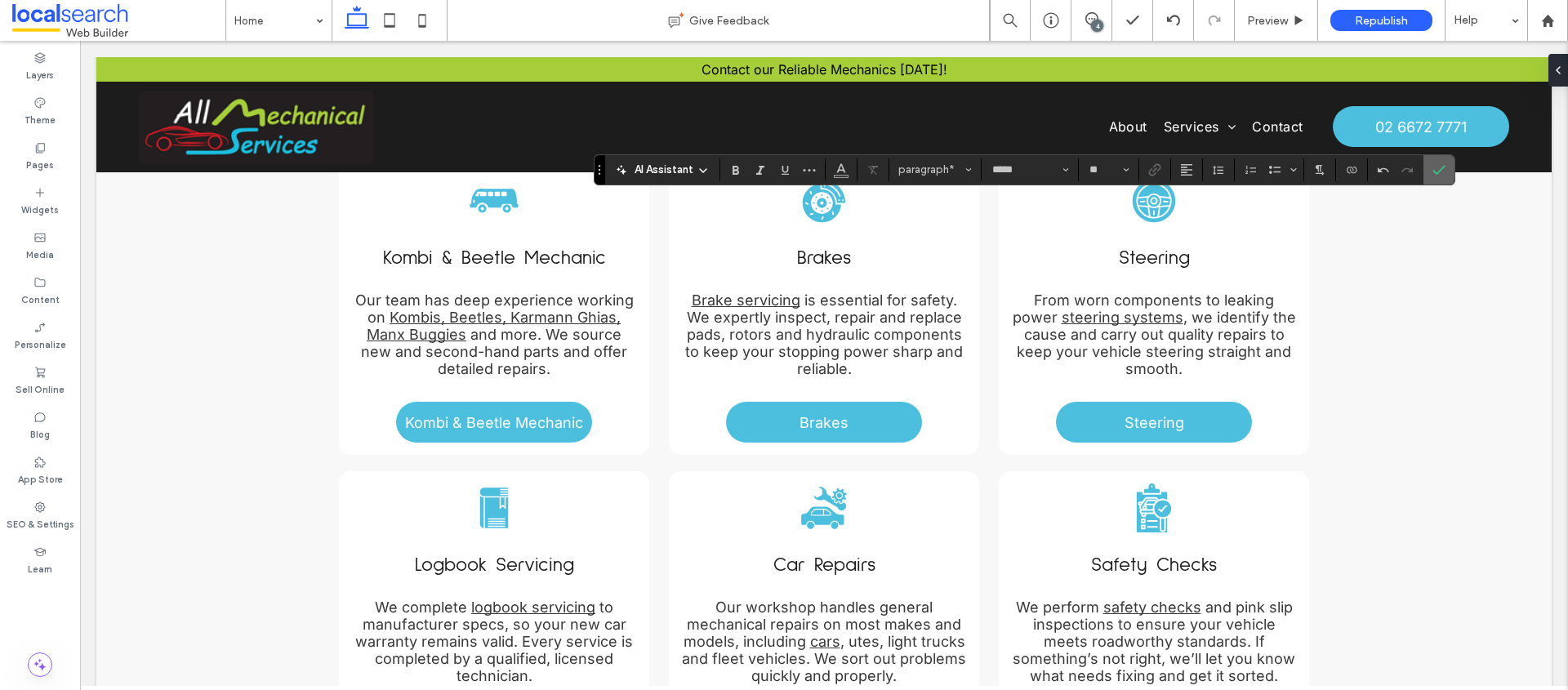
click at [1435, 166] on icon "Confirm" at bounding box center [1438, 169] width 13 height 13
click at [1429, 180] on label "Confirm" at bounding box center [1438, 169] width 24 height 29
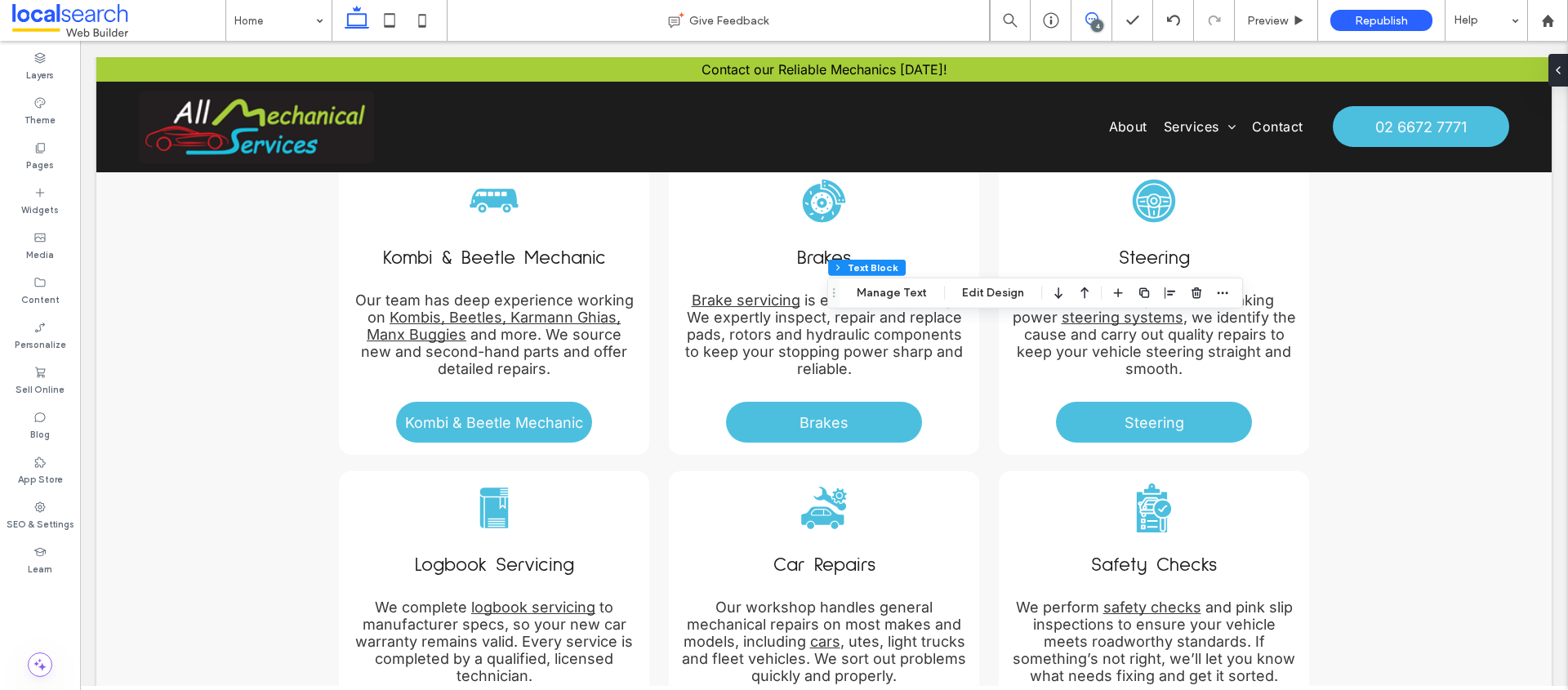
click at [1098, 18] on span at bounding box center [1091, 19] width 40 height 13
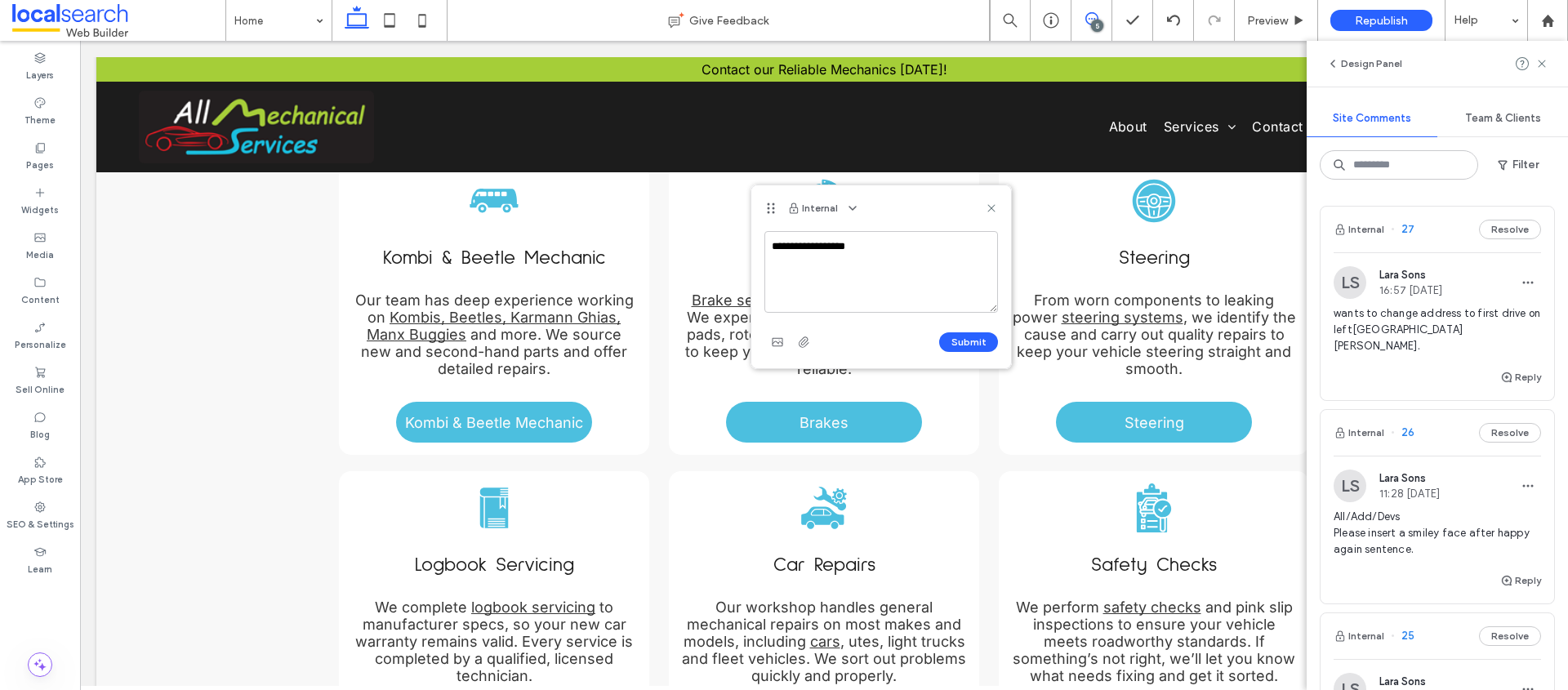
drag, startPoint x: 786, startPoint y: 245, endPoint x: 764, endPoint y: 243, distance: 22.1
click at [764, 243] on textarea "**********" at bounding box center [880, 271] width 234 height 81
type textarea "**********"
click at [991, 342] on button "Submit" at bounding box center [968, 343] width 59 height 20
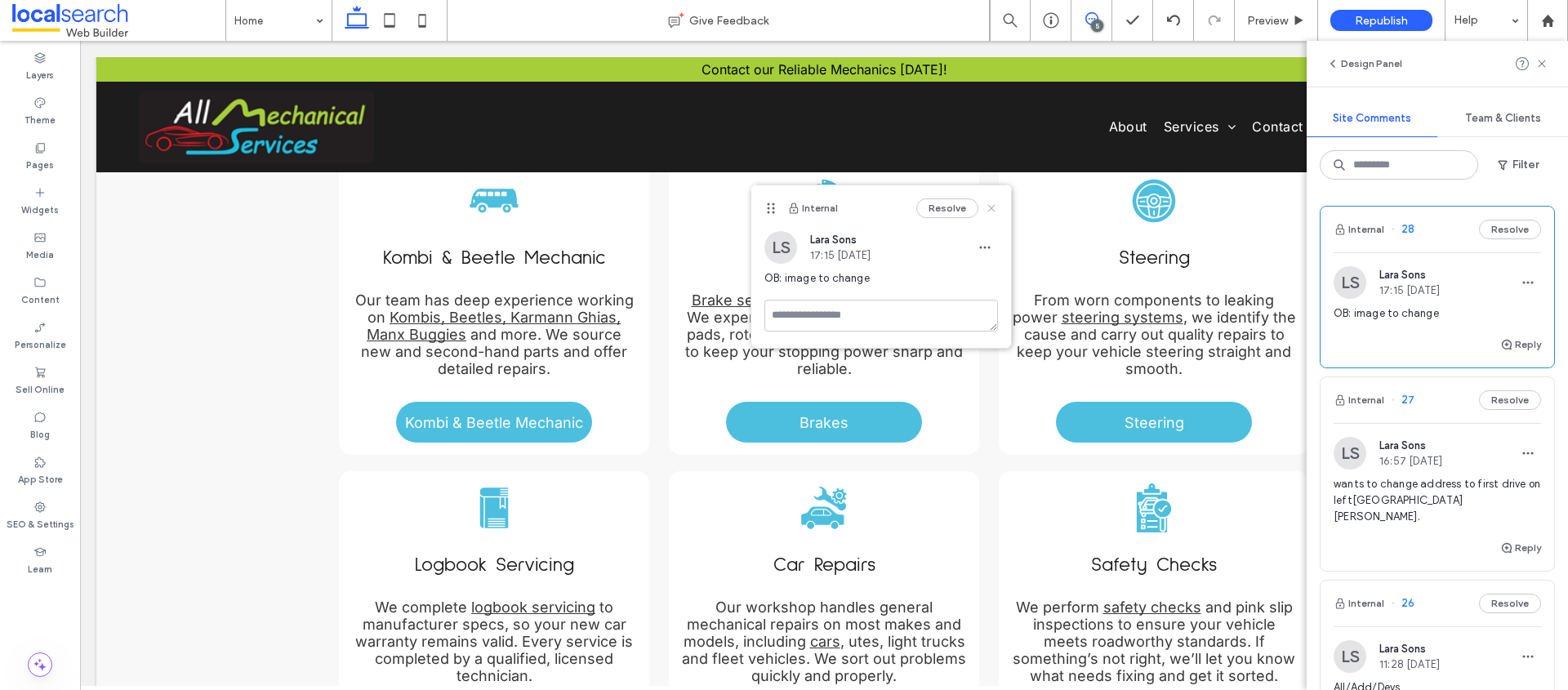
click at [990, 206] on icon at bounding box center [991, 207] width 13 height 13
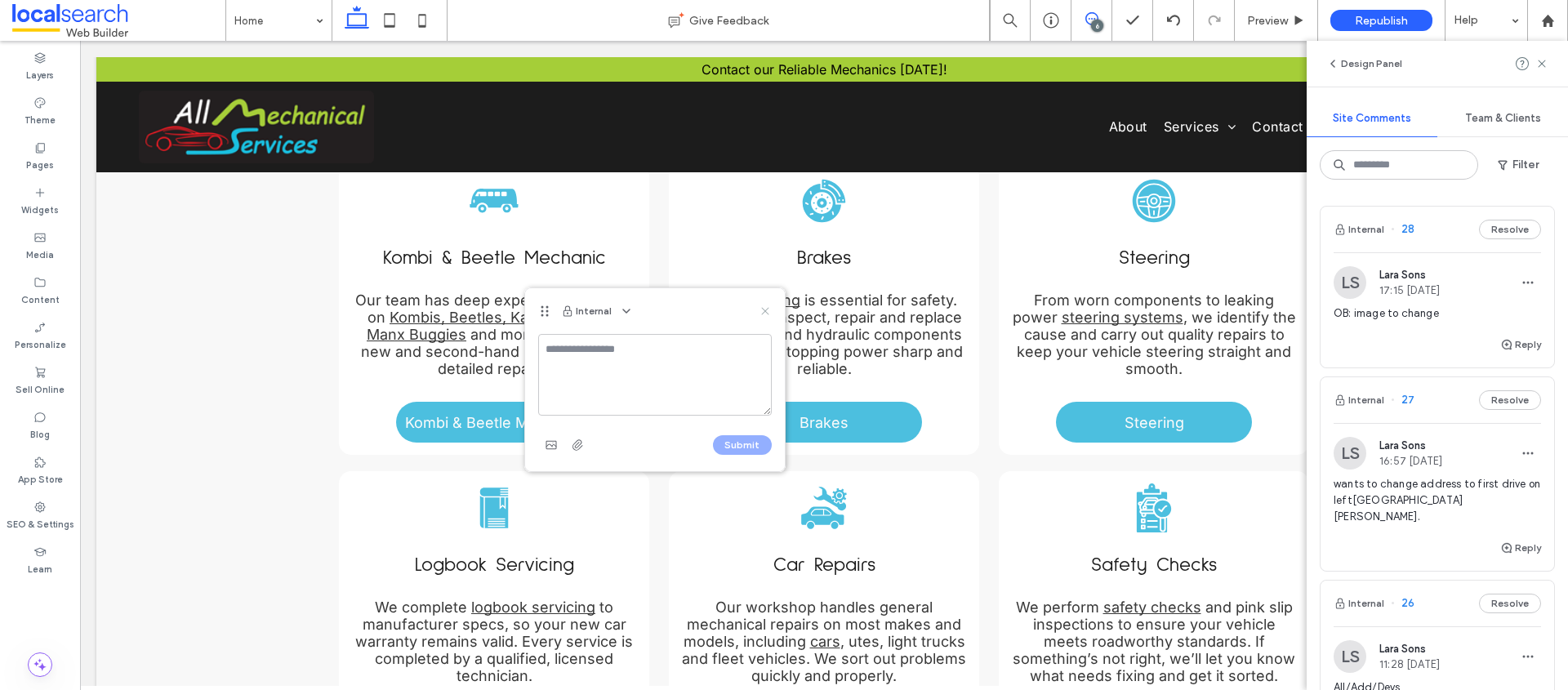
click at [768, 308] on use at bounding box center [765, 311] width 8 height 8
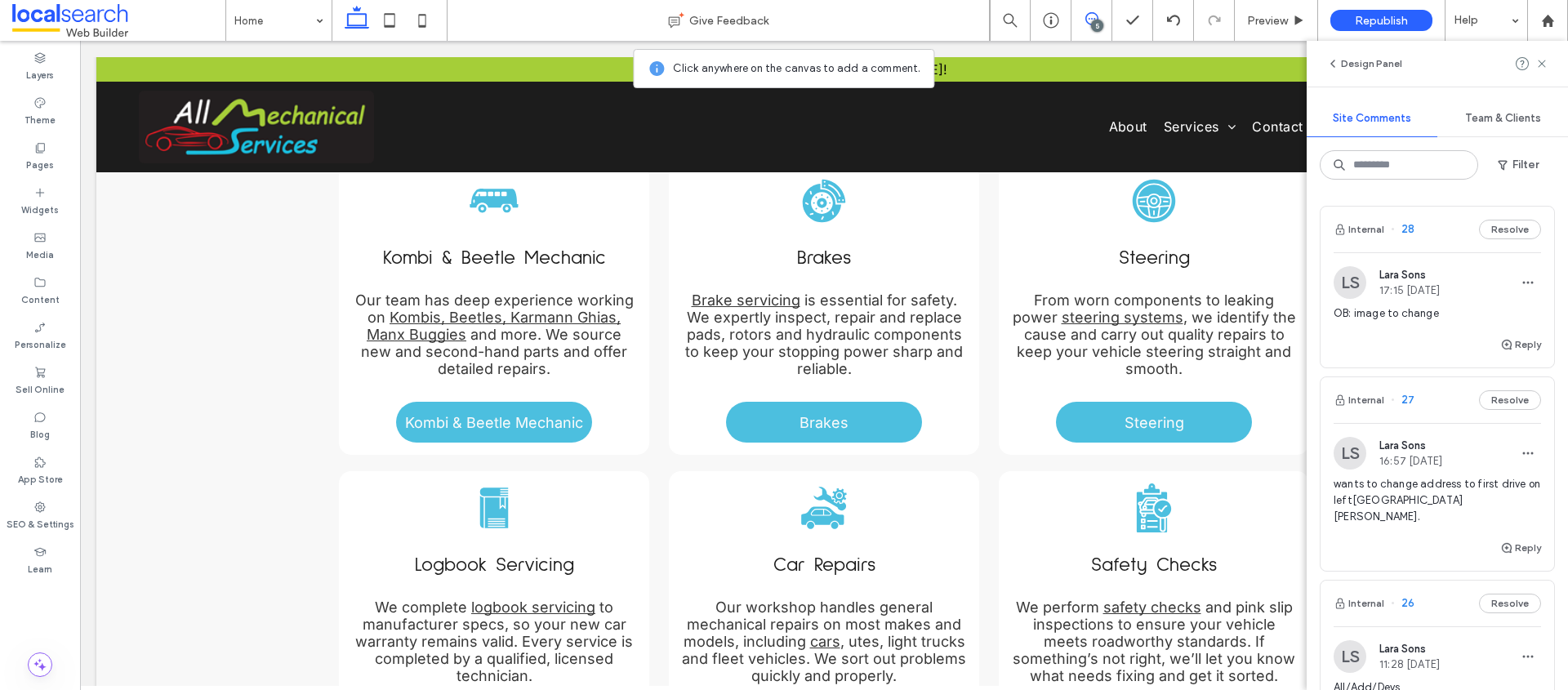
drag, startPoint x: 1547, startPoint y: 56, endPoint x: 1565, endPoint y: 43, distance: 22.2
click at [1551, 52] on div "Design Panel" at bounding box center [1437, 64] width 261 height 46
click at [1544, 64] on icon at bounding box center [1541, 63] width 13 height 13
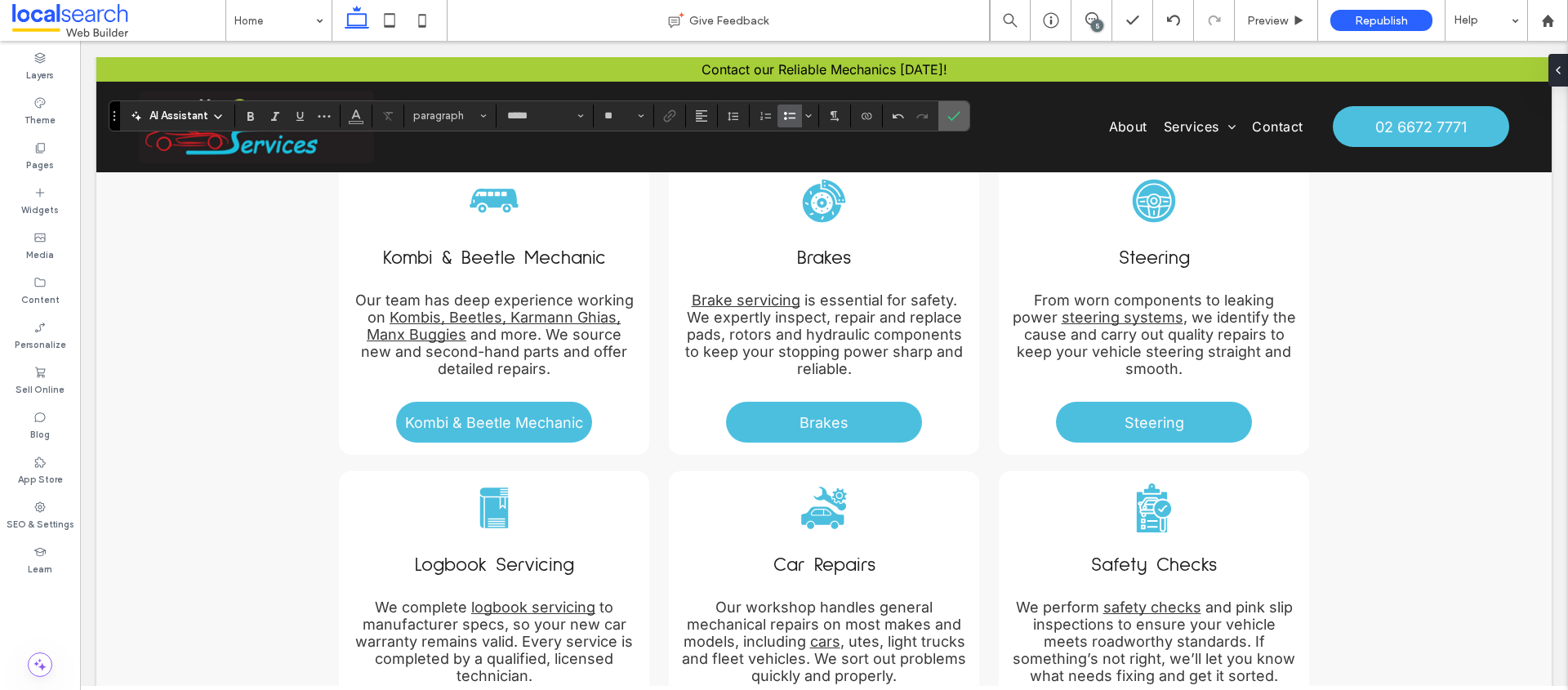
click at [957, 115] on use "Confirm" at bounding box center [953, 116] width 13 height 10
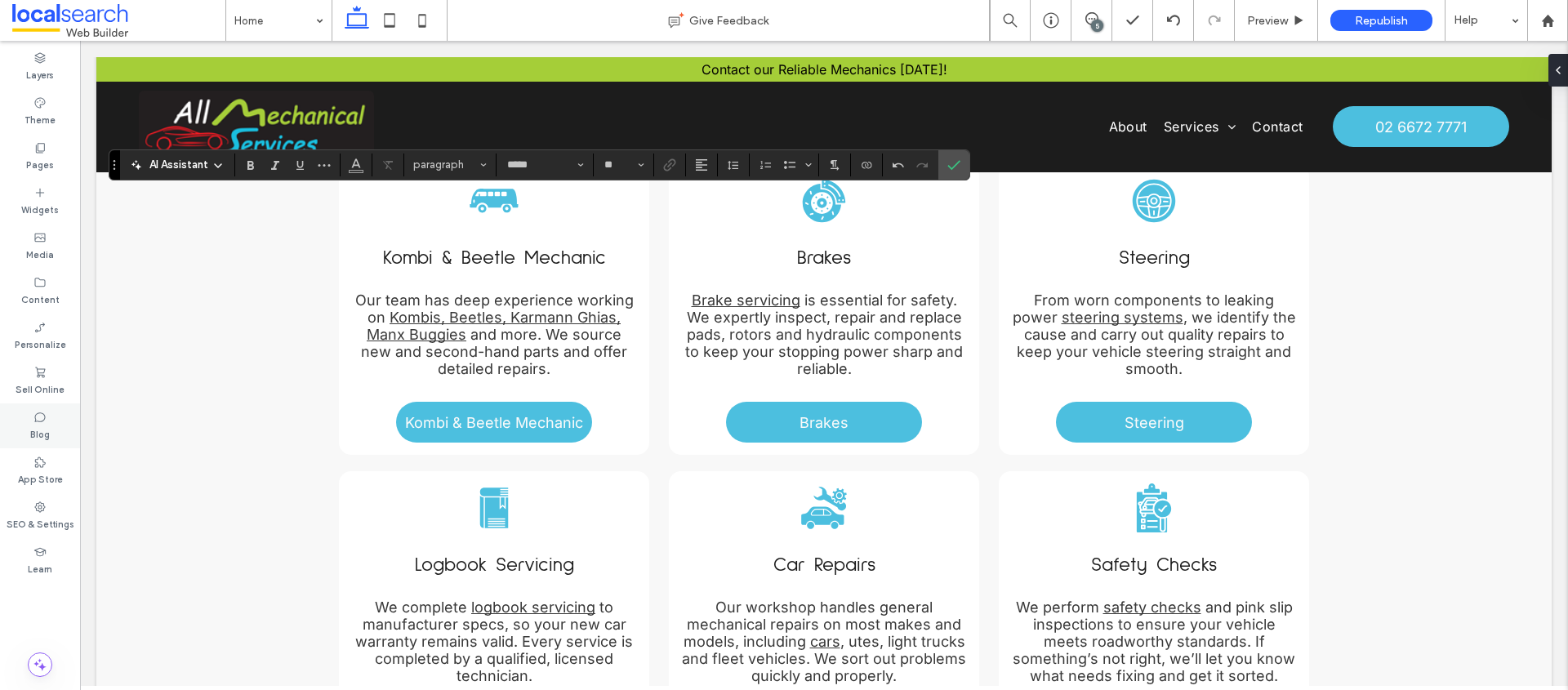
type input "**"
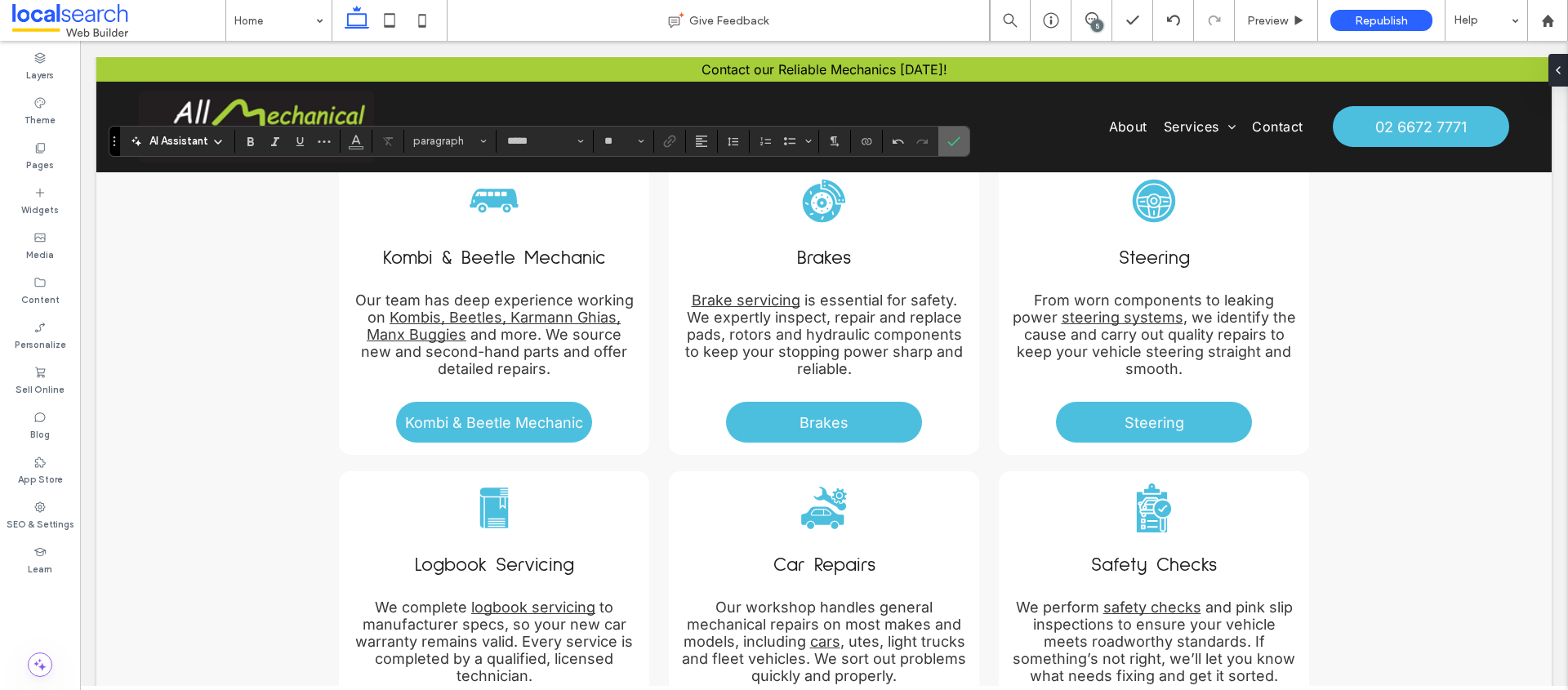
click at [949, 149] on span "Confirm" at bounding box center [951, 141] width 8 height 29
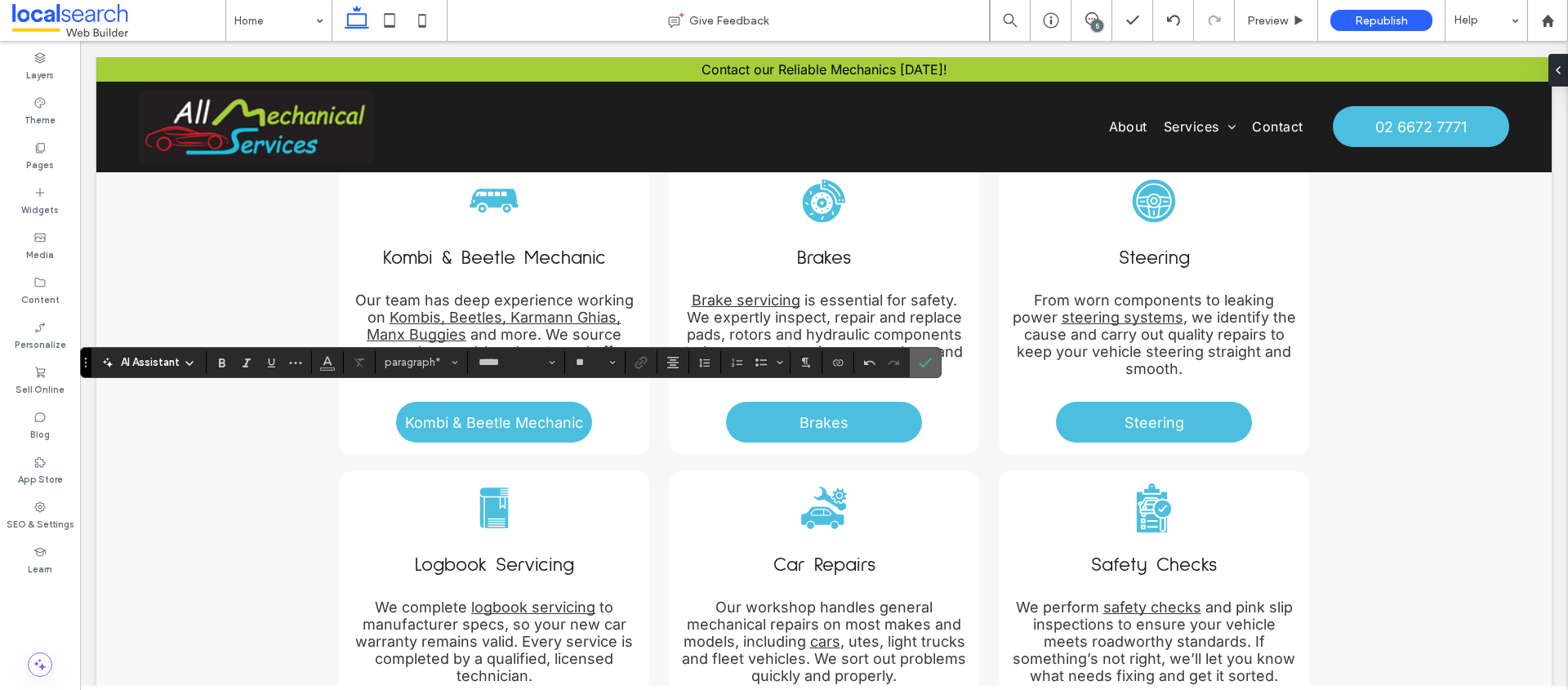
click at [933, 366] on label "Confirm" at bounding box center [924, 363] width 24 height 29
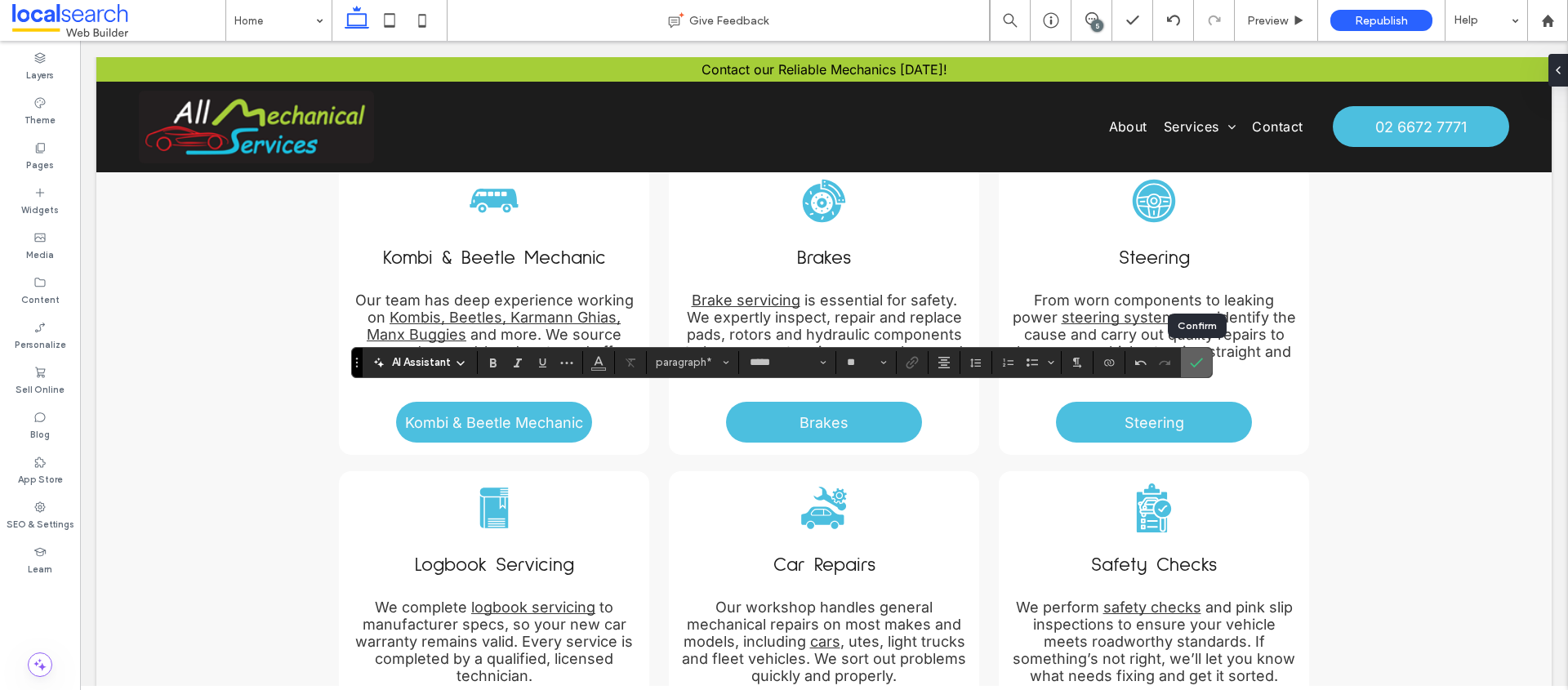
click at [1193, 363] on icon "Confirm" at bounding box center [1195, 362] width 13 height 13
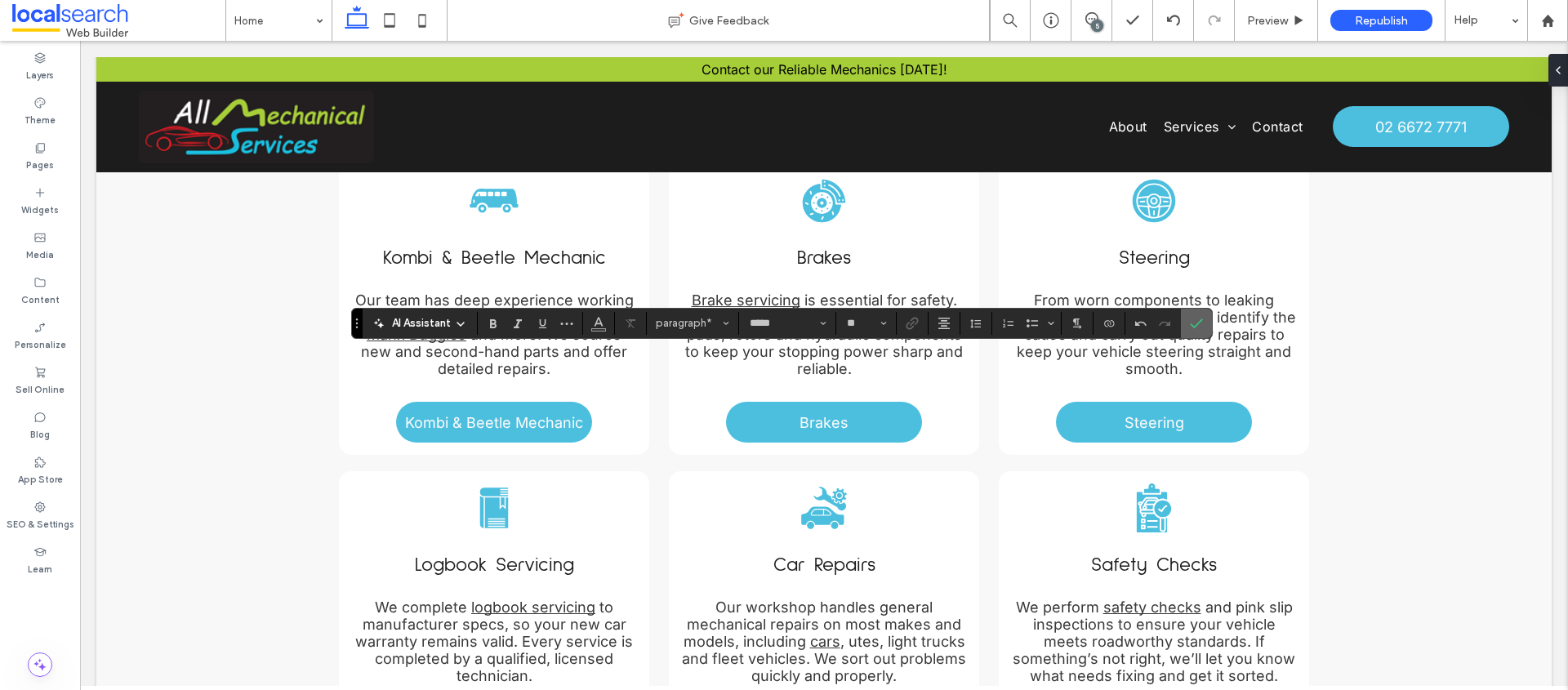
click at [1194, 325] on icon "Confirm" at bounding box center [1195, 323] width 13 height 13
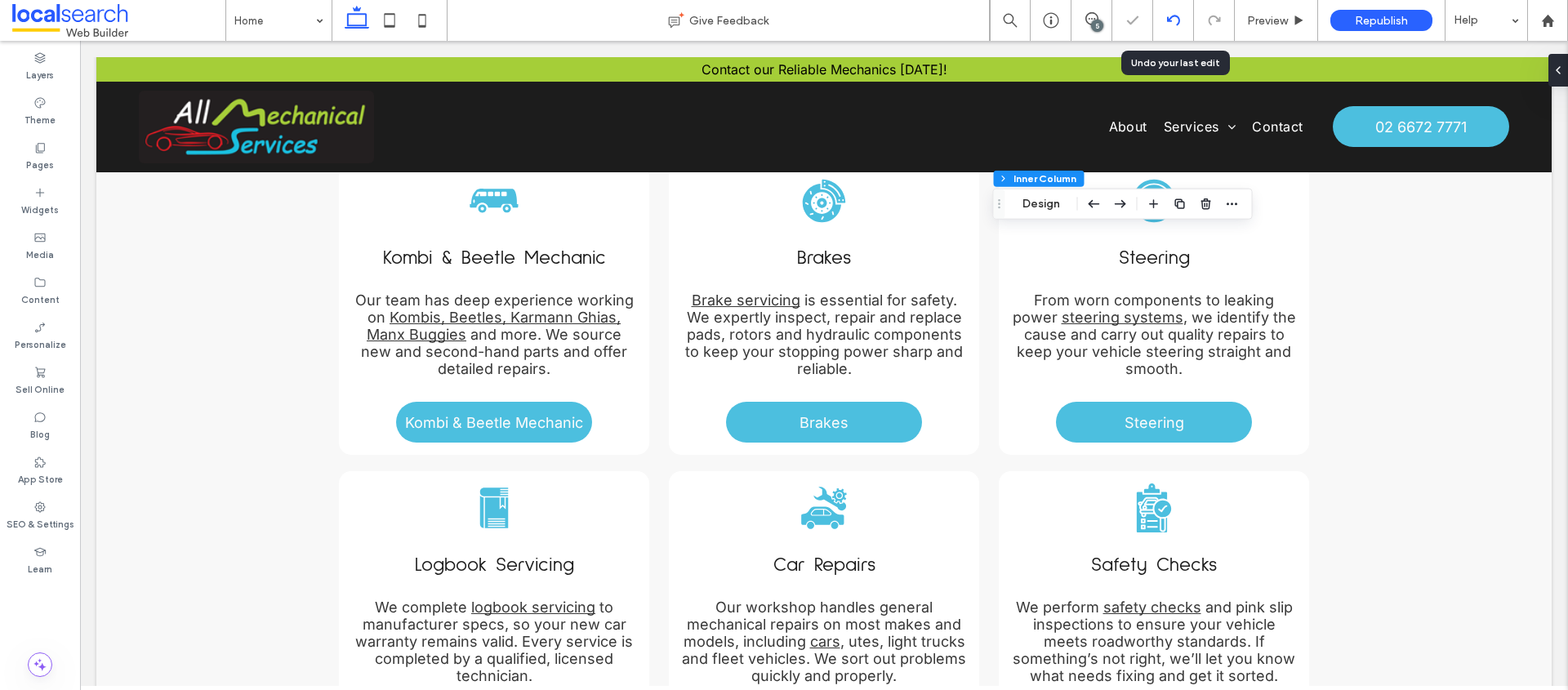
click at [1168, 25] on icon at bounding box center [1173, 20] width 13 height 13
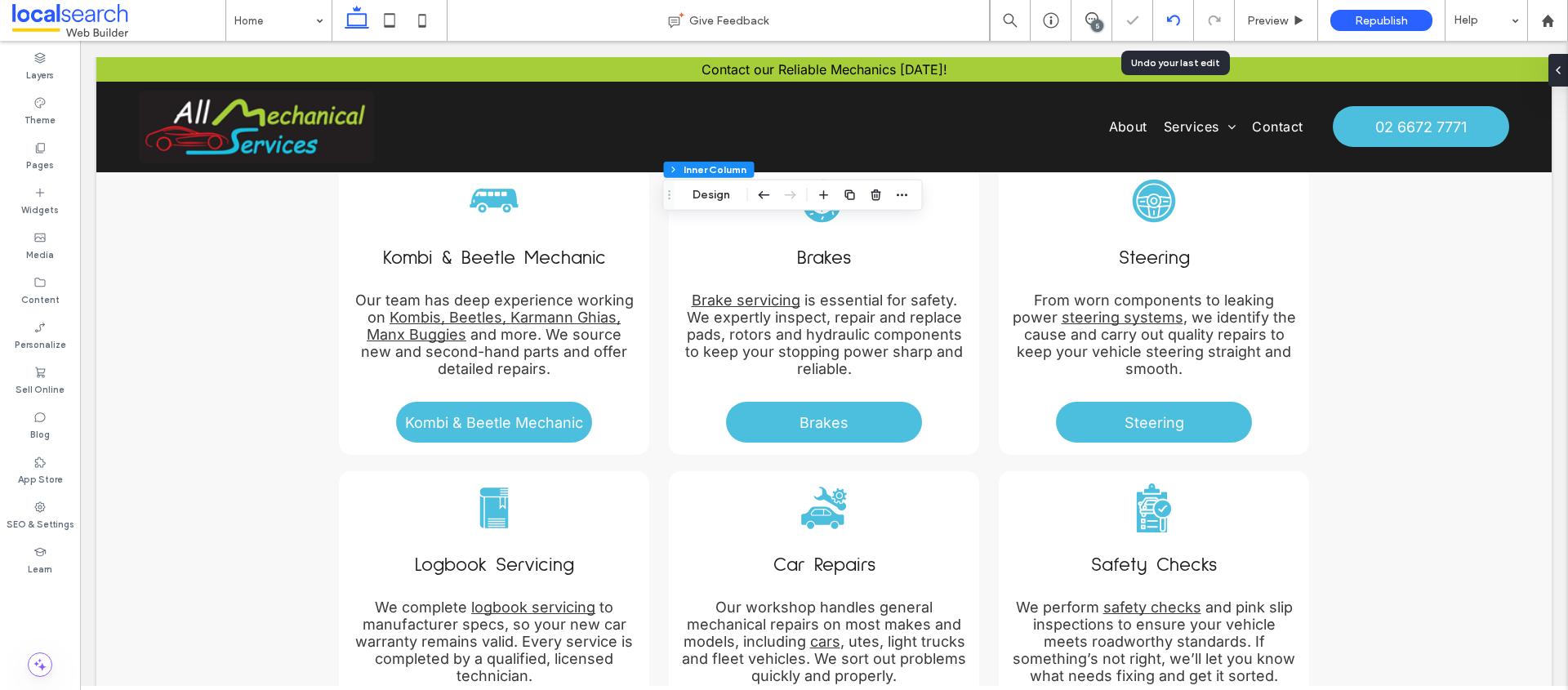
click at [1167, 22] on use at bounding box center [1172, 20] width 13 height 11
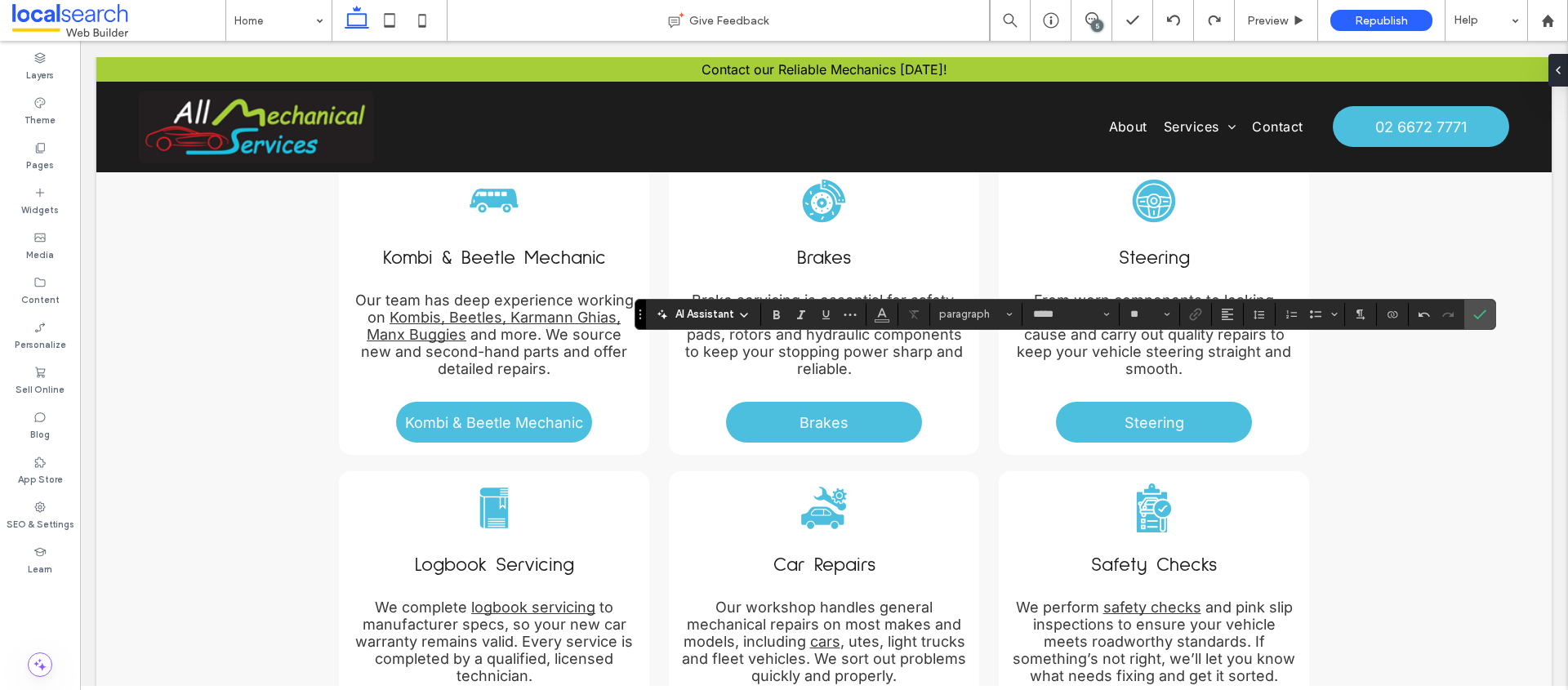
type input "**"
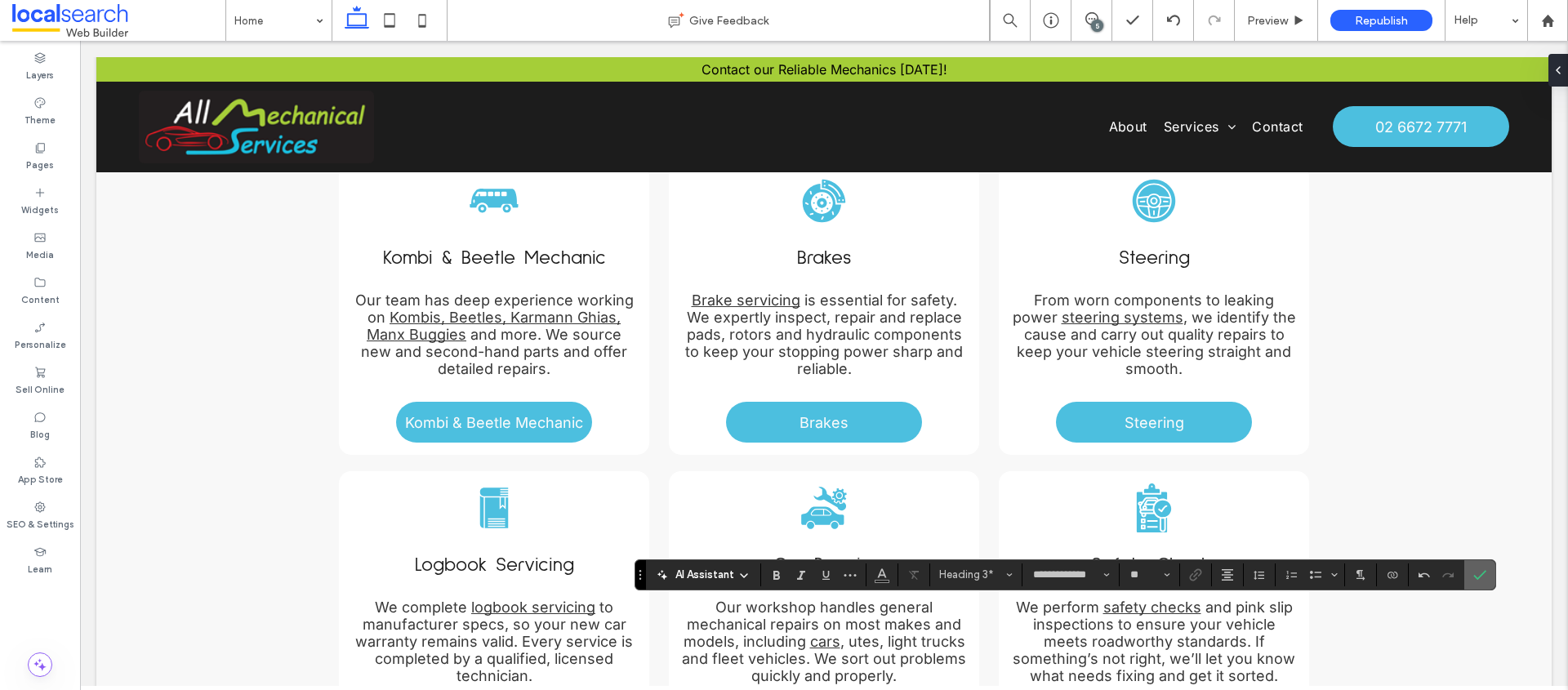
click at [1482, 571] on icon "Confirm" at bounding box center [1479, 575] width 13 height 13
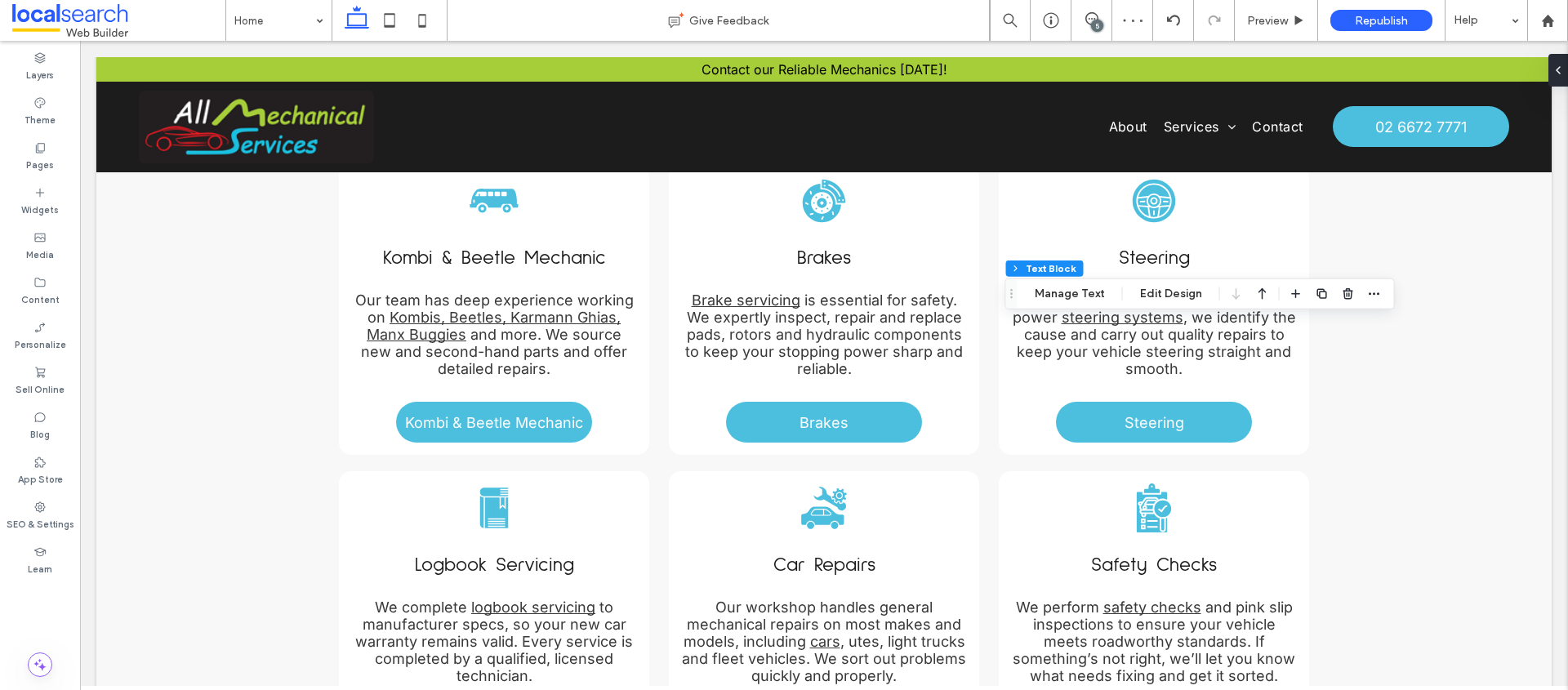
type input "*****"
type input "**"
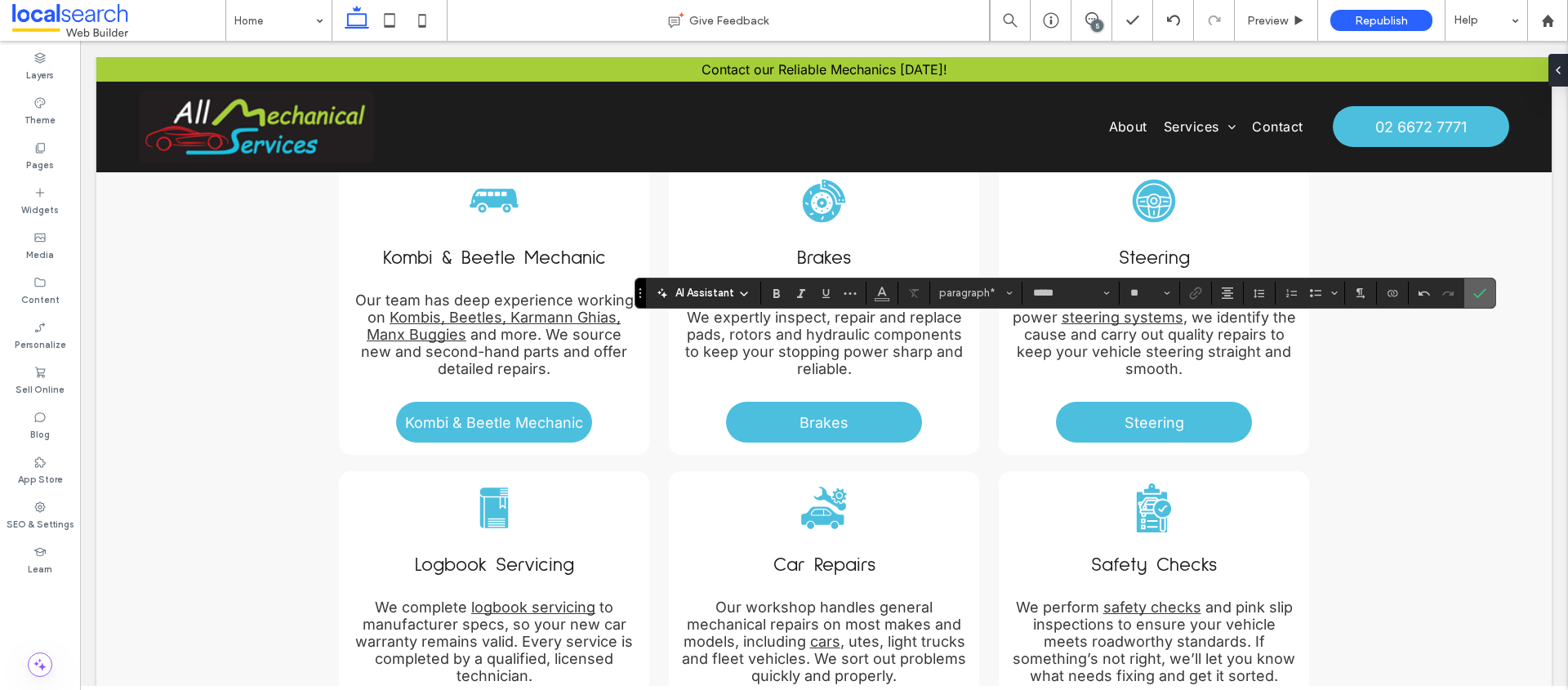
click at [1473, 298] on icon "Confirm" at bounding box center [1479, 293] width 13 height 13
click at [1483, 299] on span "Confirm" at bounding box center [1479, 293] width 13 height 27
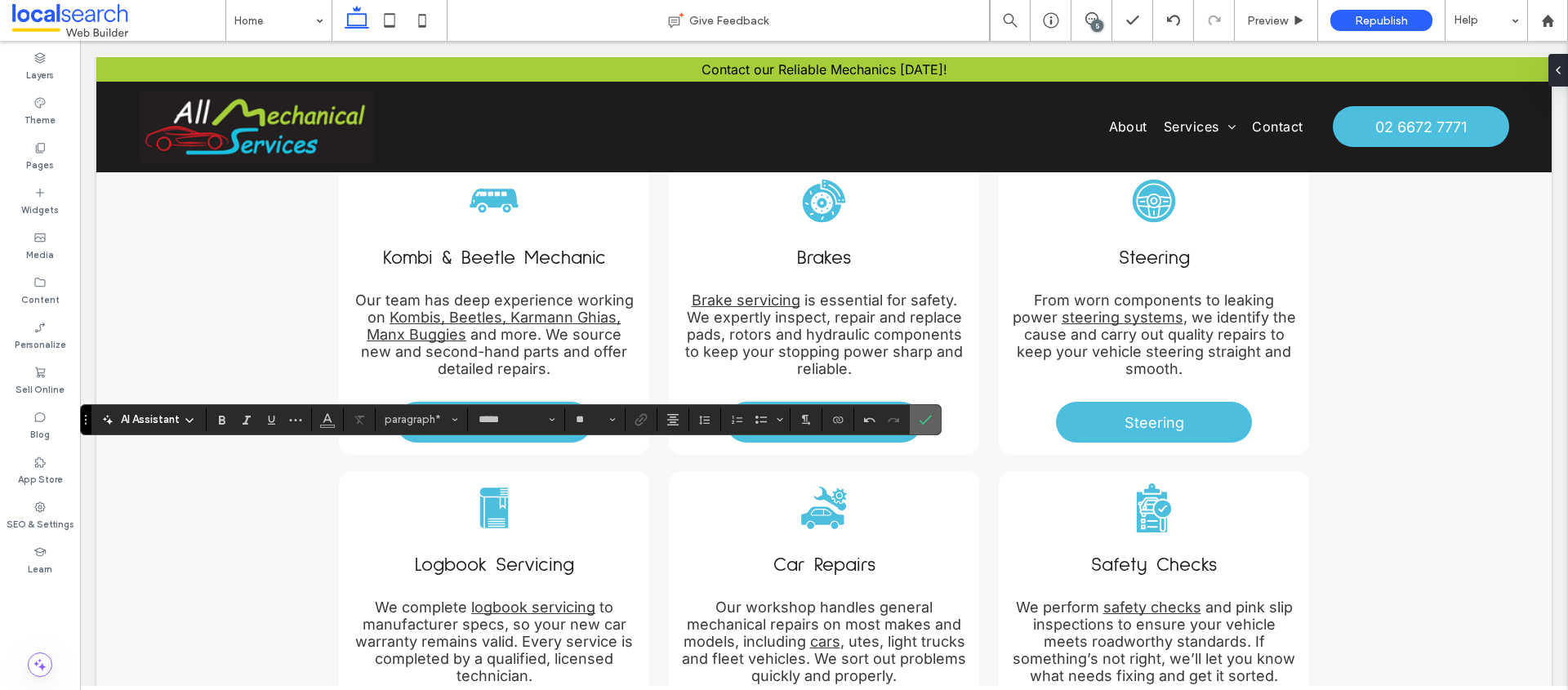
click at [935, 431] on label "Confirm" at bounding box center [924, 420] width 24 height 29
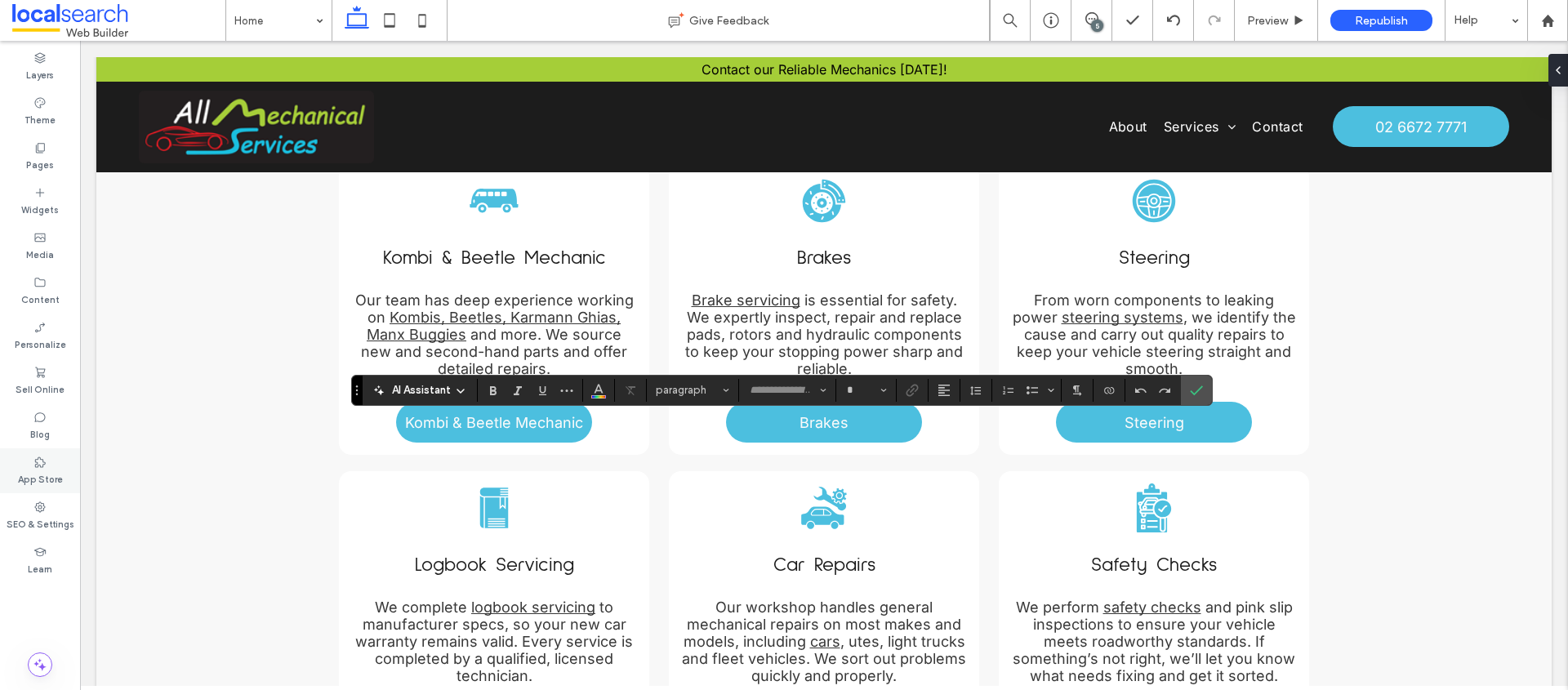
type input "*****"
type input "**"
click at [1200, 385] on icon "Confirm" at bounding box center [1195, 390] width 13 height 13
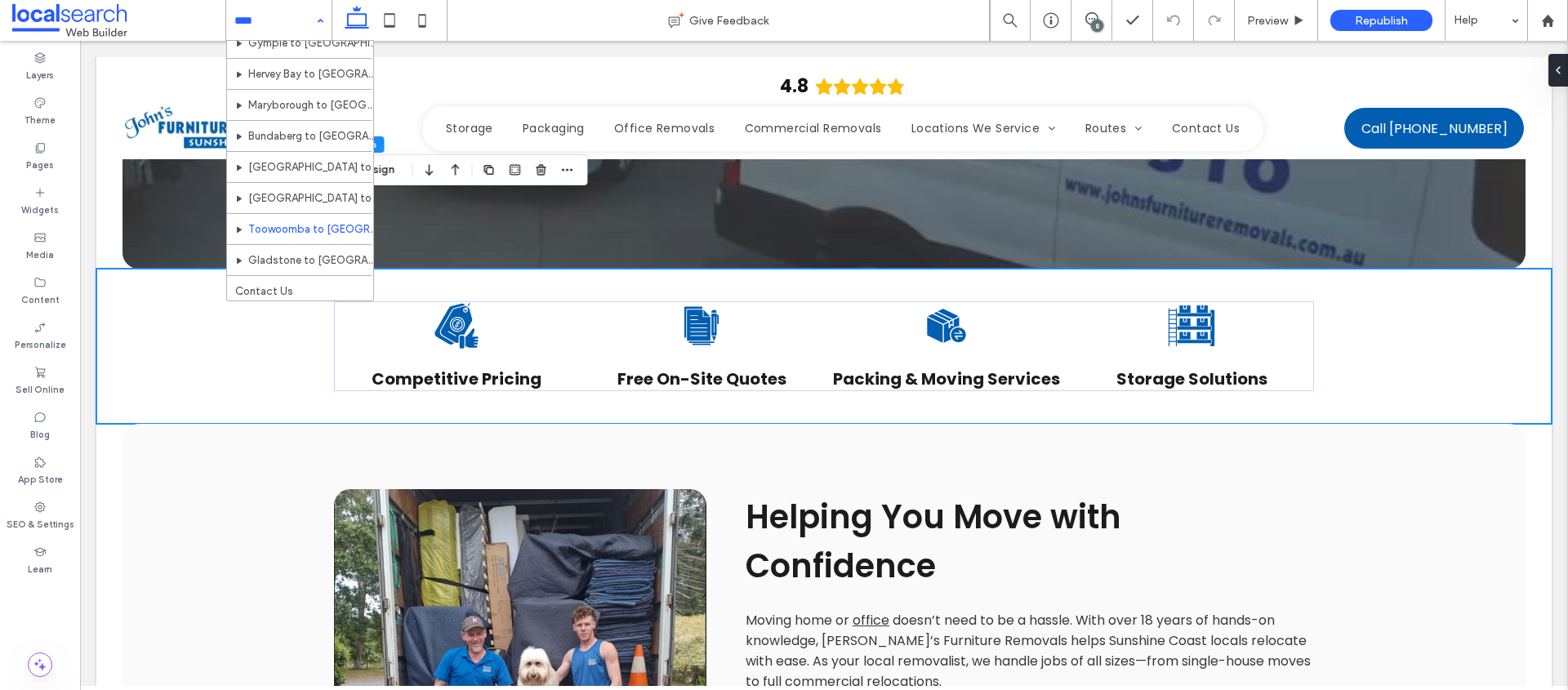
scroll to position [731, 0]
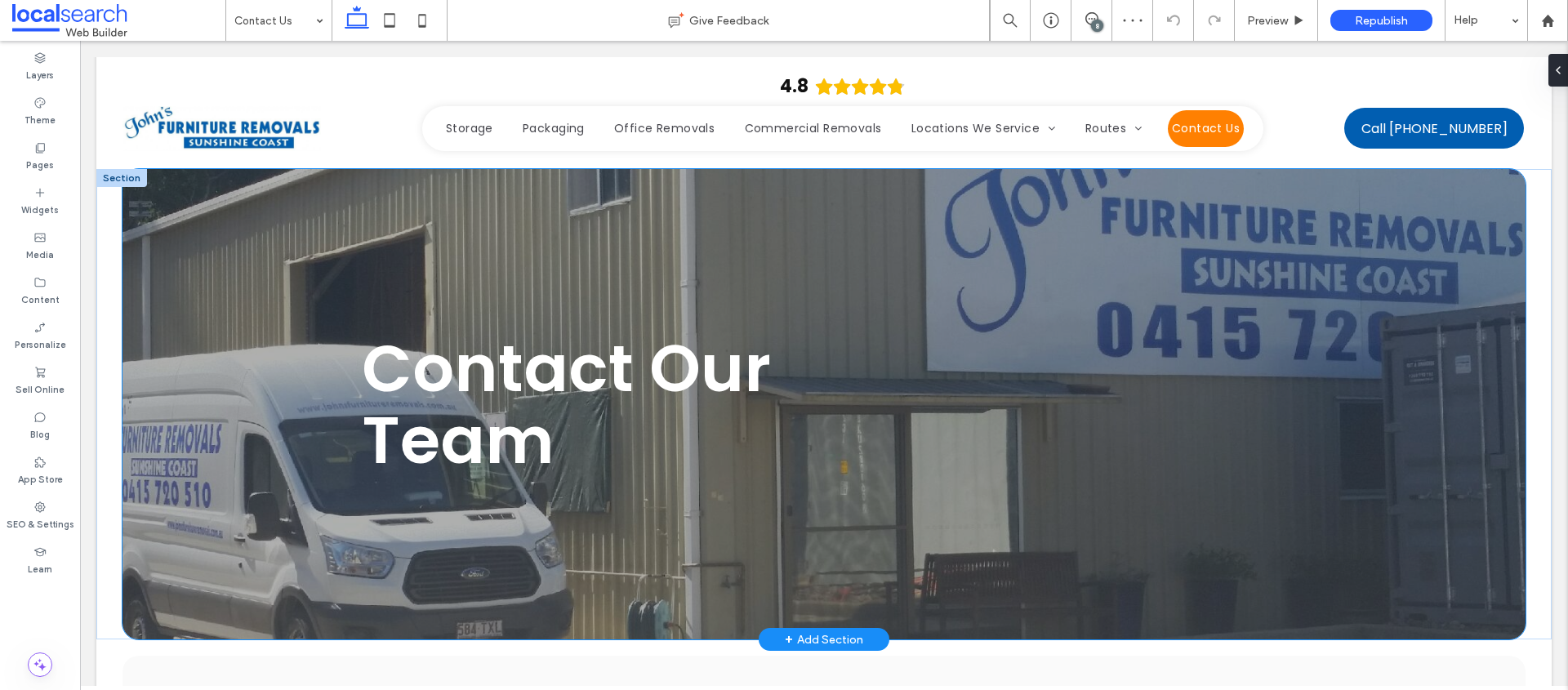
click at [263, 216] on div "Contact Our Team" at bounding box center [824, 404] width 1403 height 471
click at [353, 208] on div "Contact Our Team" at bounding box center [824, 404] width 980 height 471
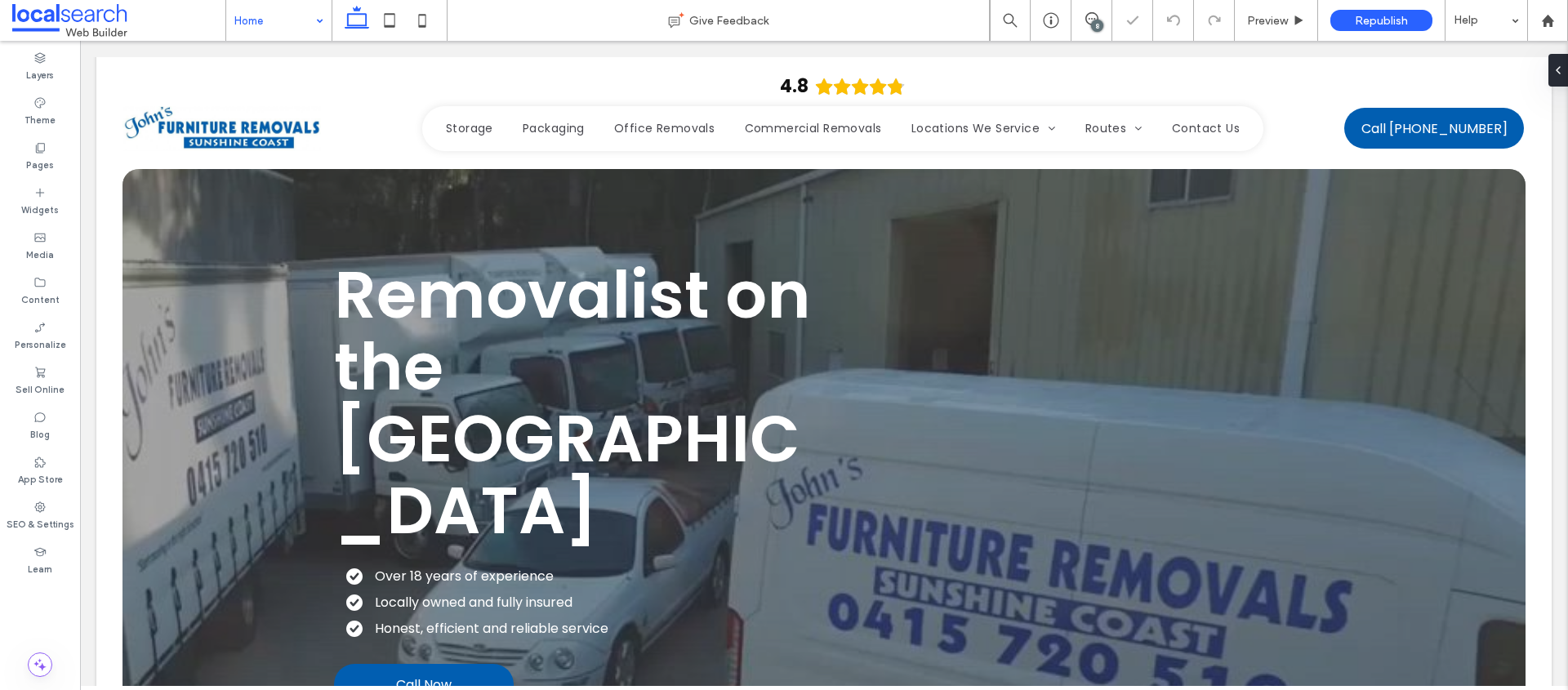
click at [281, 23] on input at bounding box center [275, 21] width 81 height 41
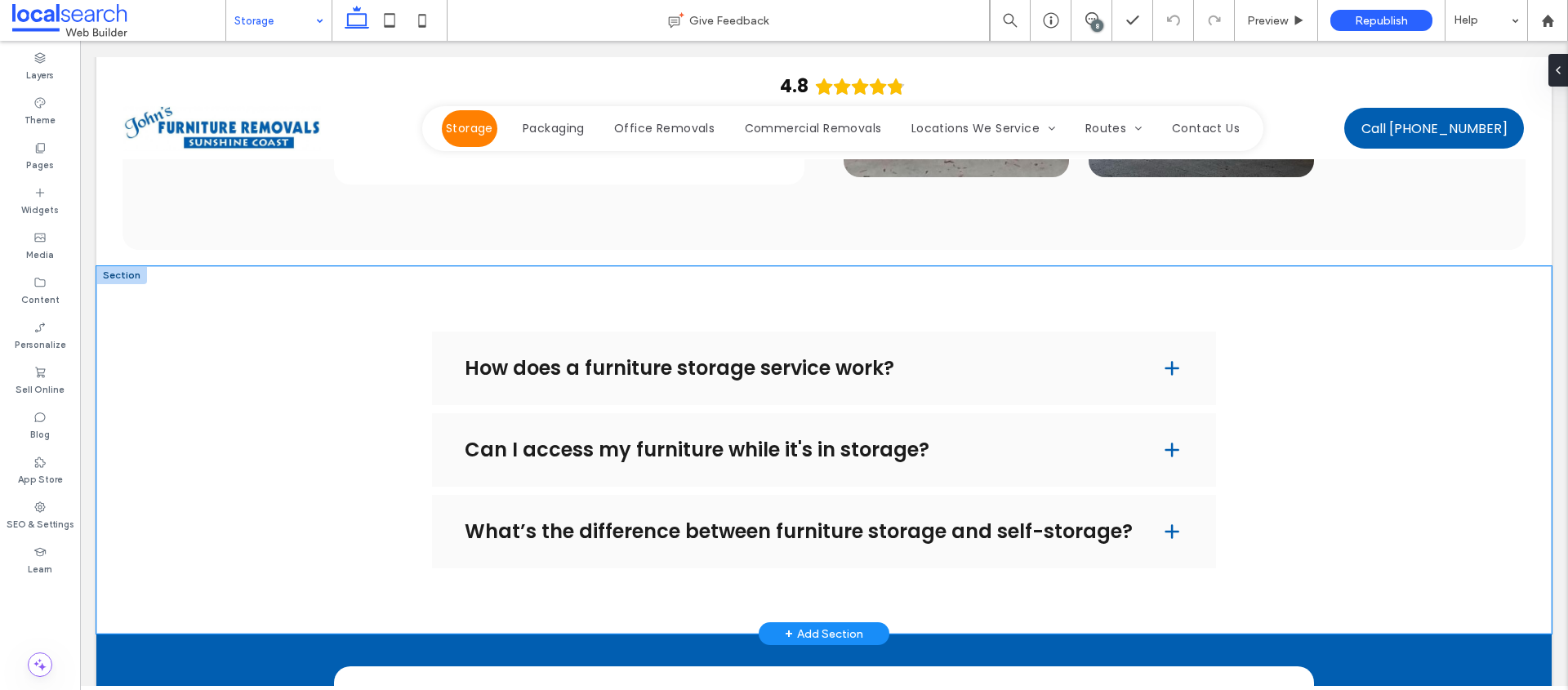
scroll to position [2109, 0]
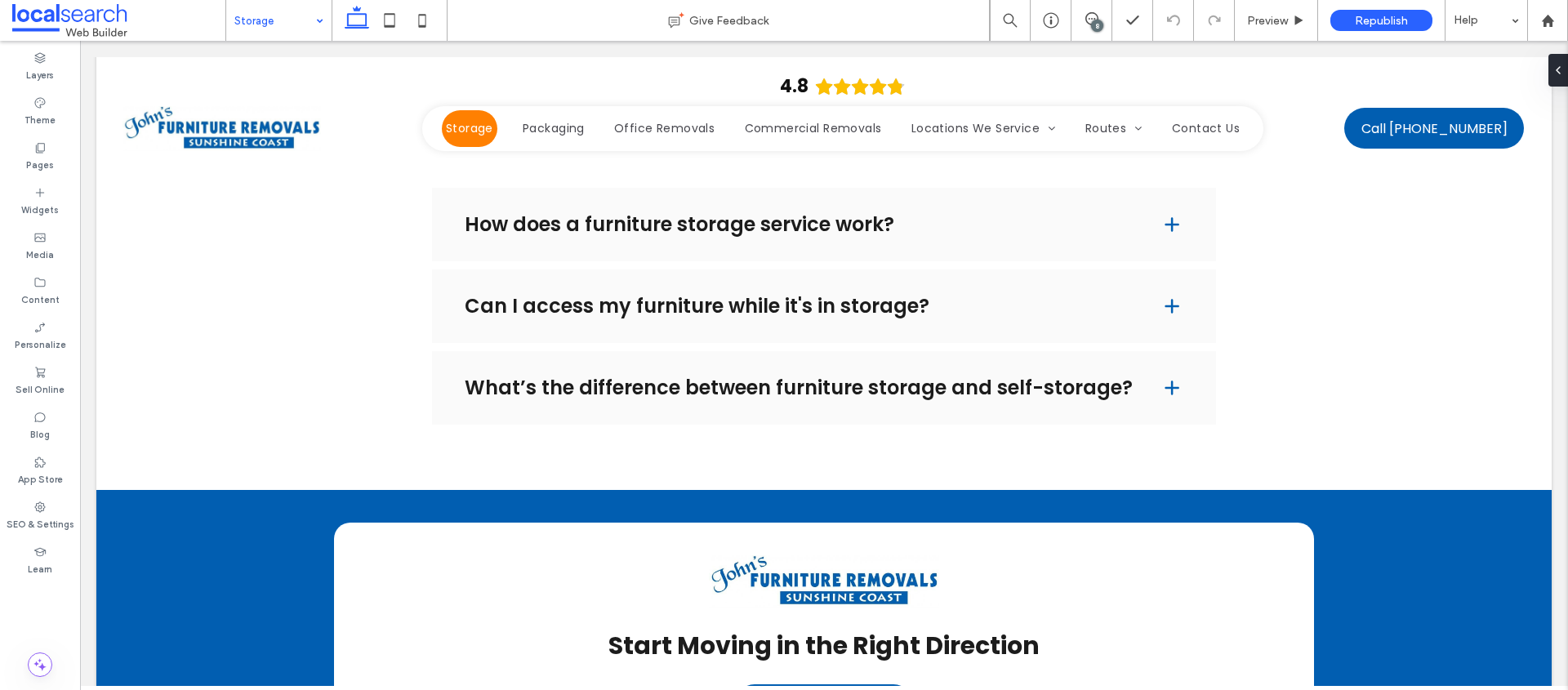
click at [258, 17] on input at bounding box center [275, 21] width 81 height 41
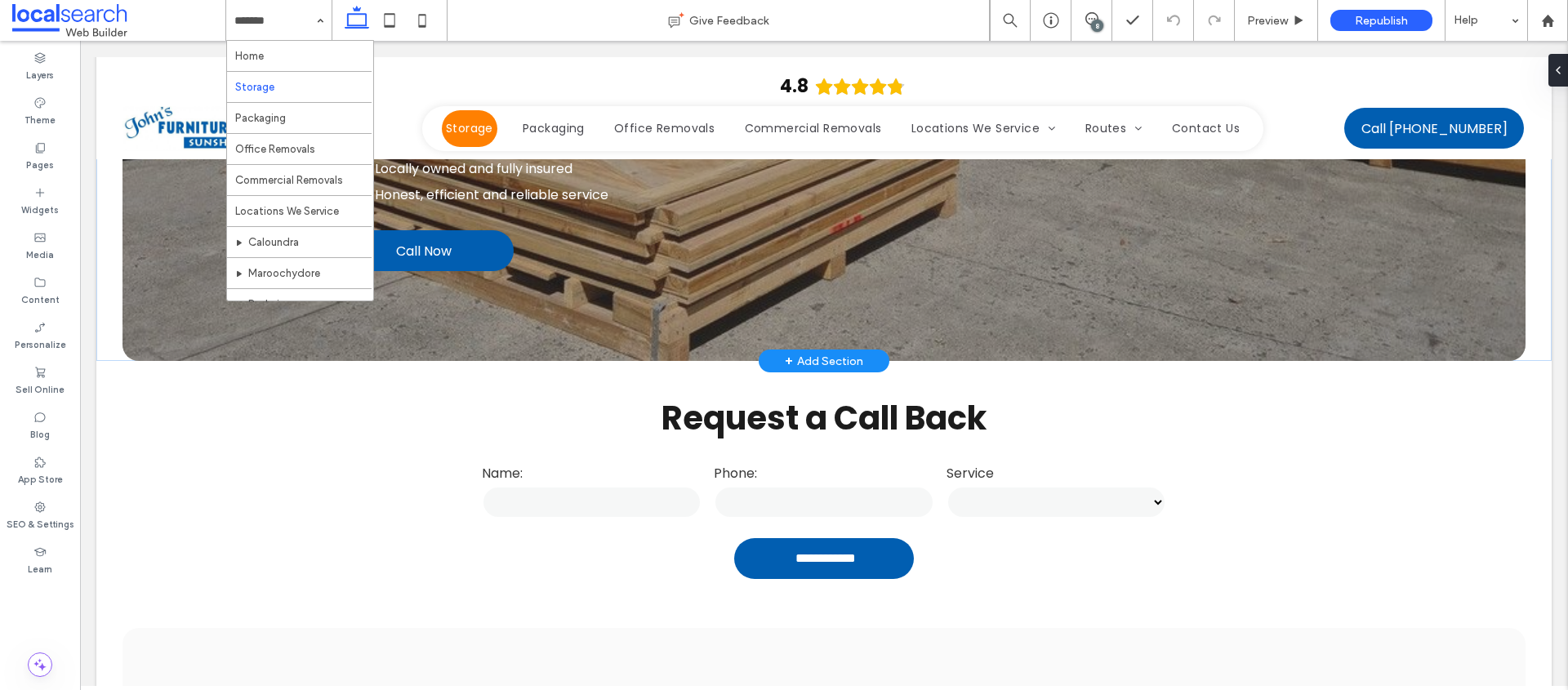
scroll to position [0, 0]
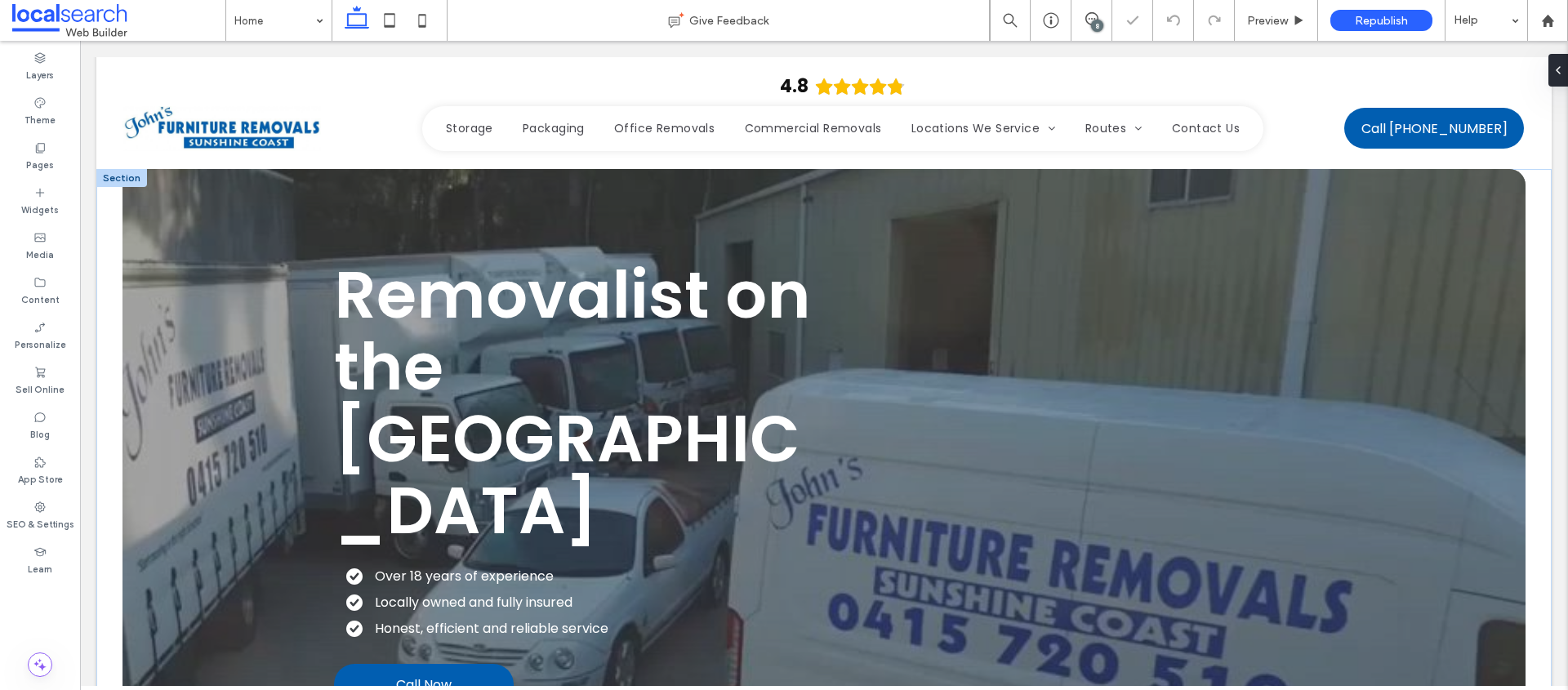
click at [470, 333] on span "Removalist on the Sunshine Coast" at bounding box center [571, 403] width 476 height 307
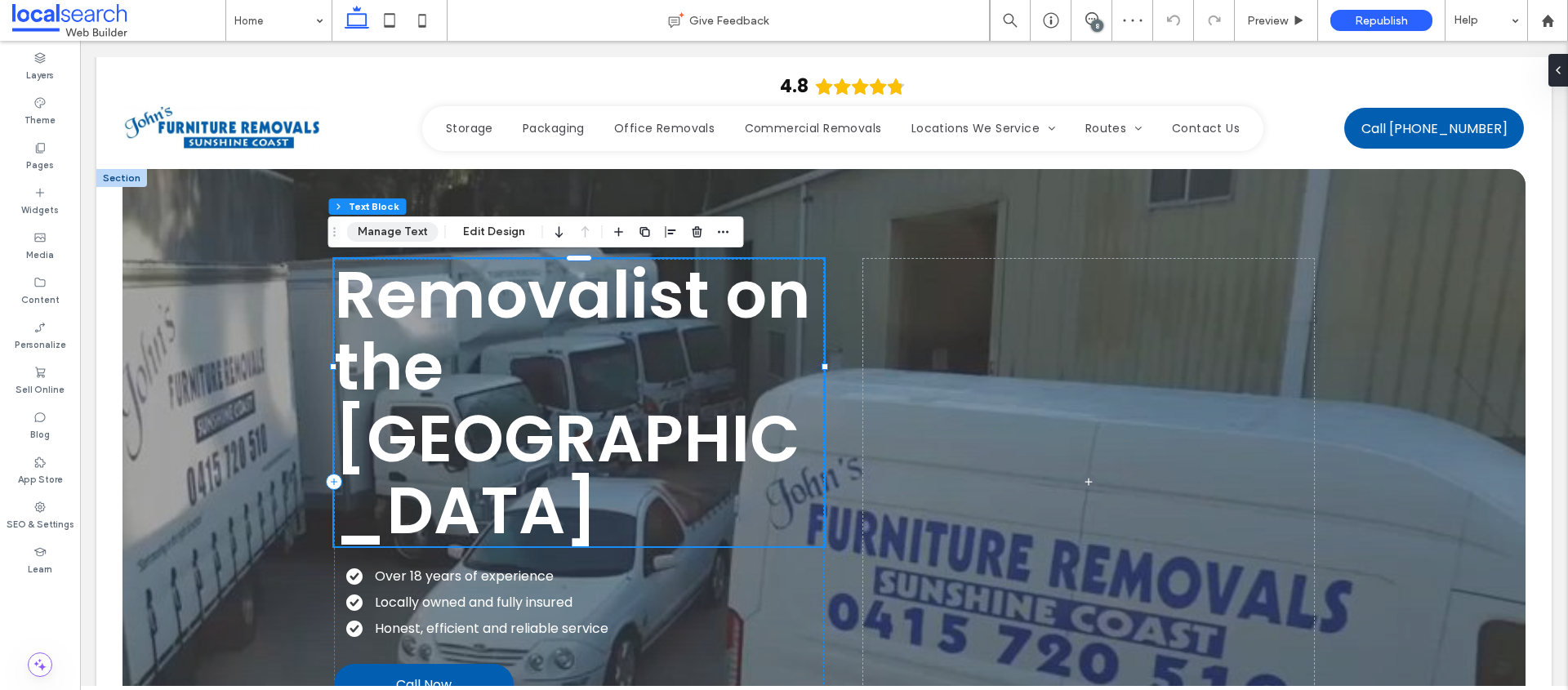
click at [418, 238] on button "Manage Text" at bounding box center [392, 232] width 91 height 20
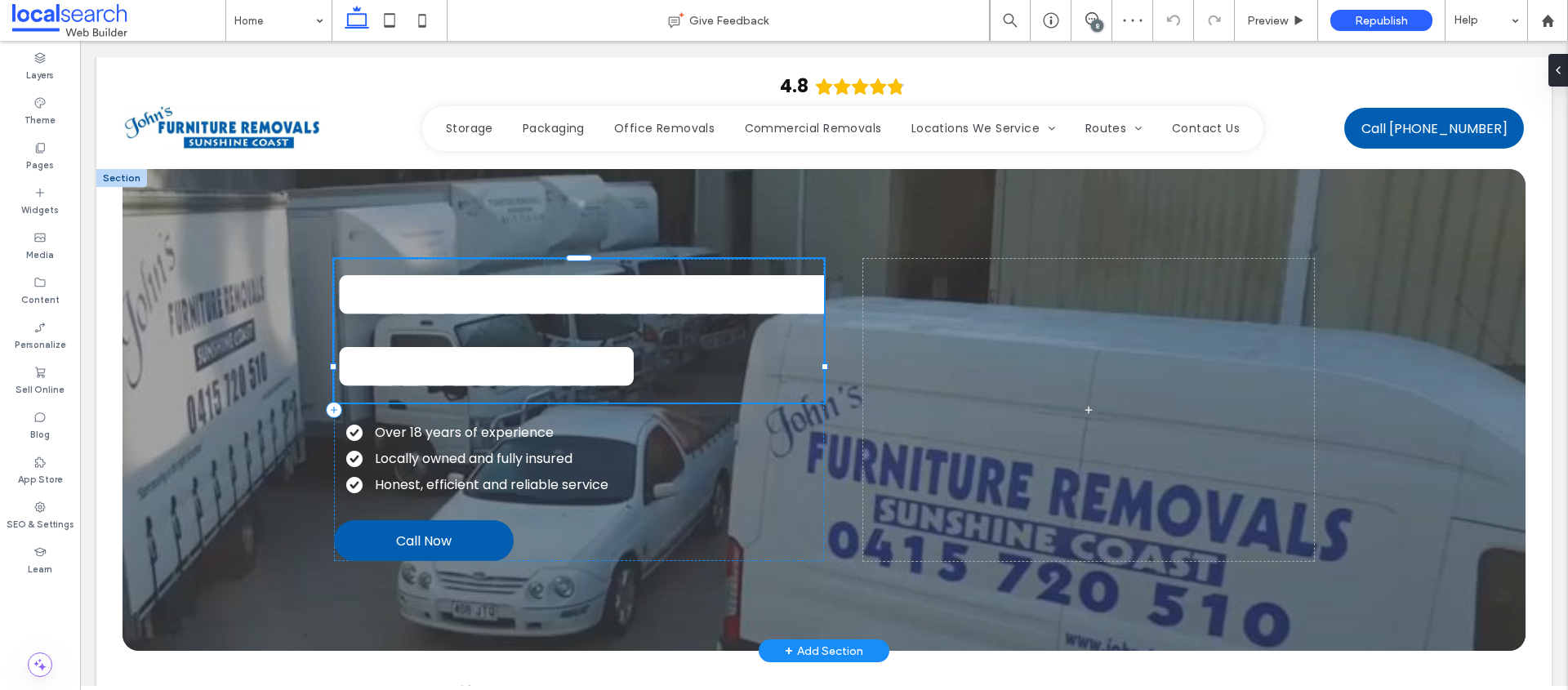
type input "*******"
type input "**"
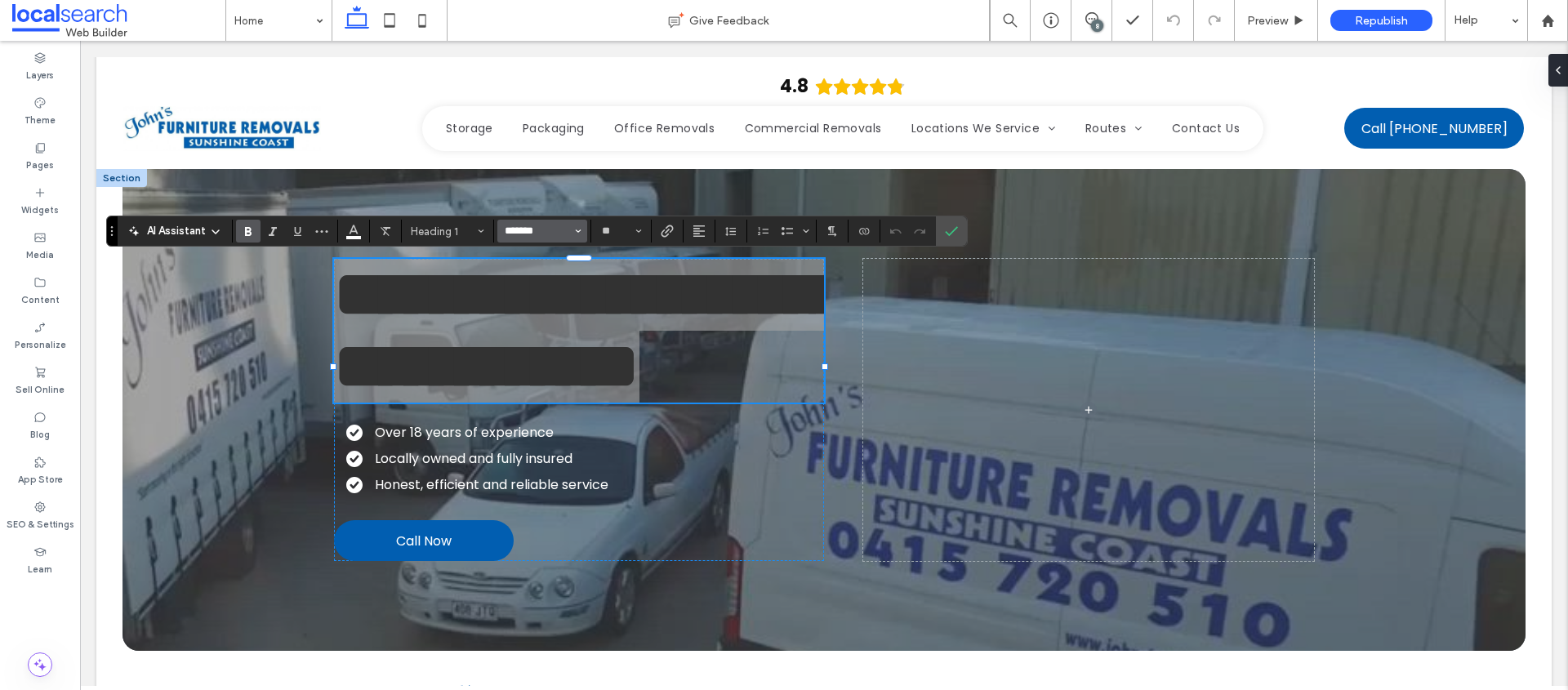
click at [536, 229] on input "*******" at bounding box center [537, 231] width 69 height 13
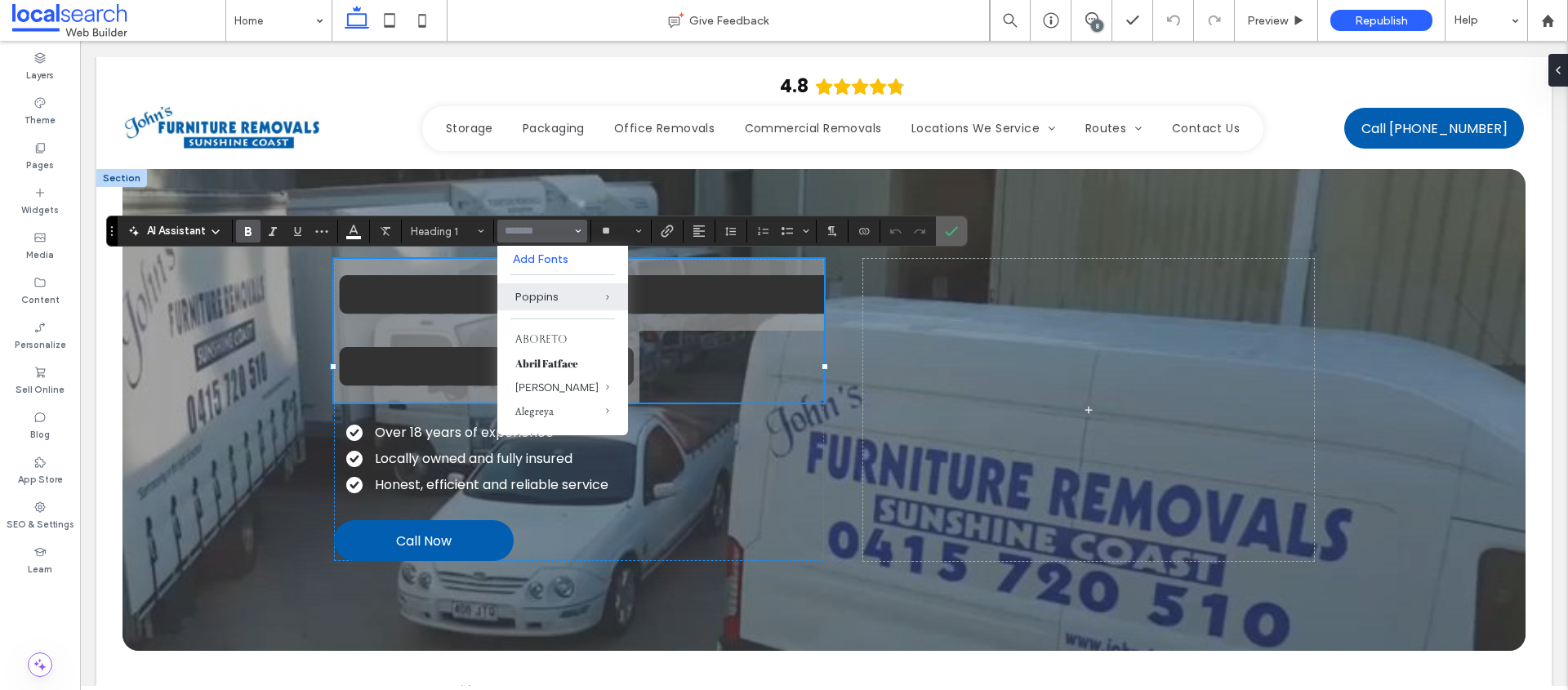
click at [956, 237] on icon "Confirm" at bounding box center [951, 231] width 13 height 13
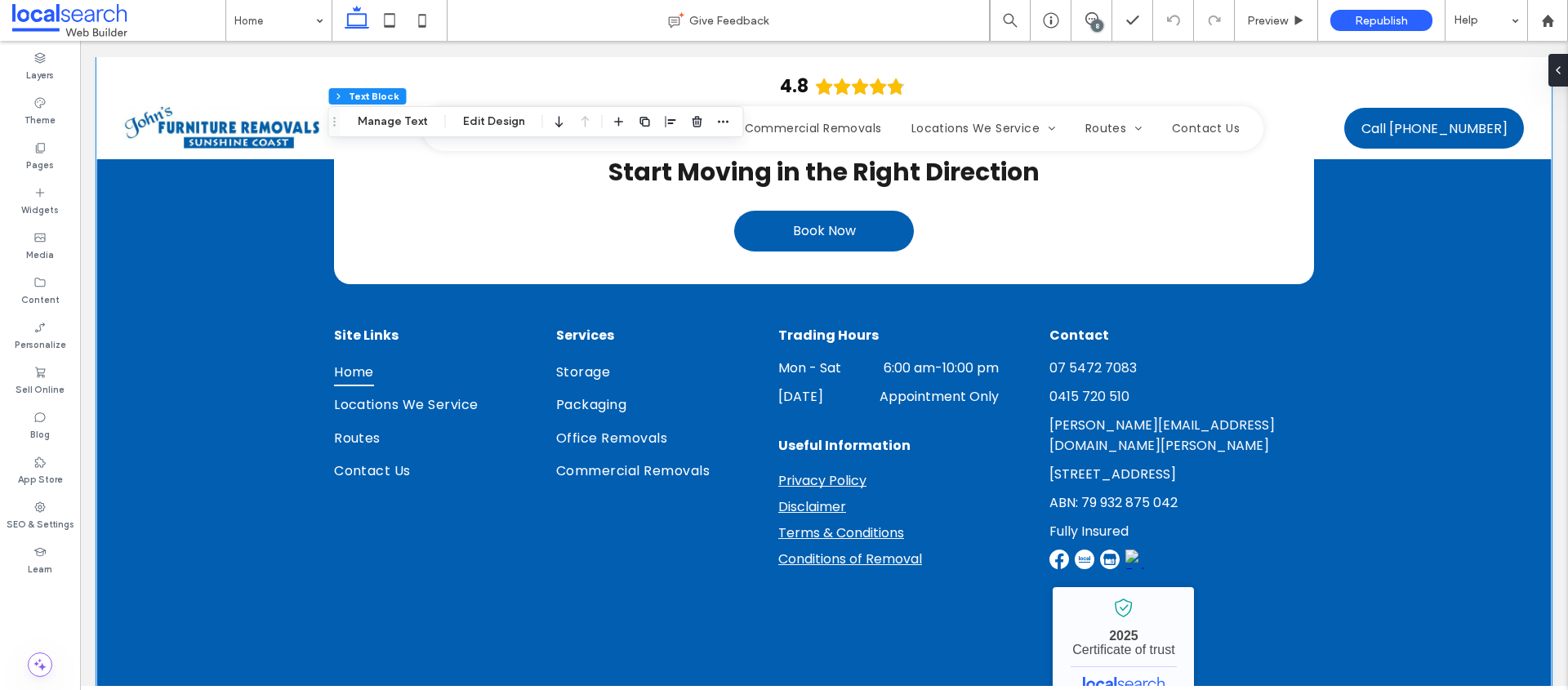
scroll to position [5306, 0]
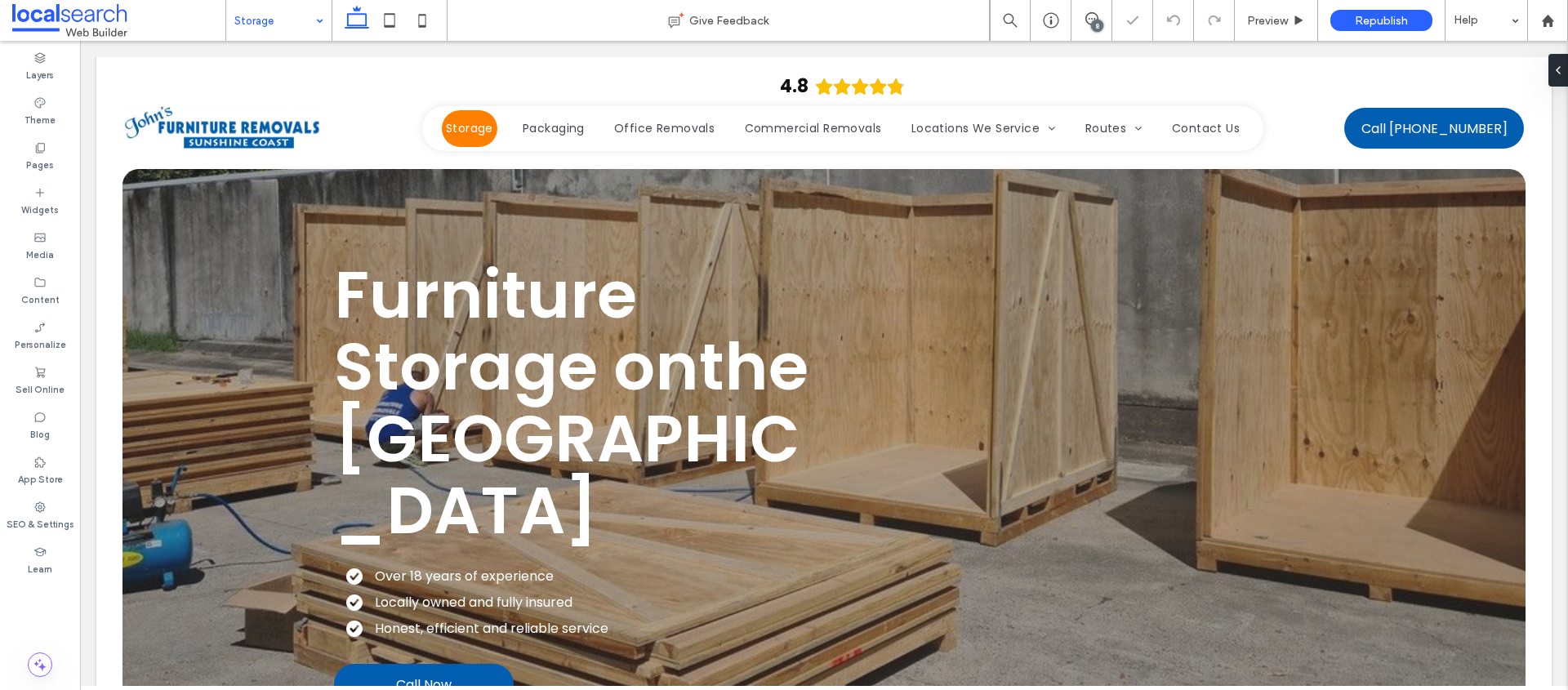
click at [297, 23] on input at bounding box center [275, 21] width 81 height 41
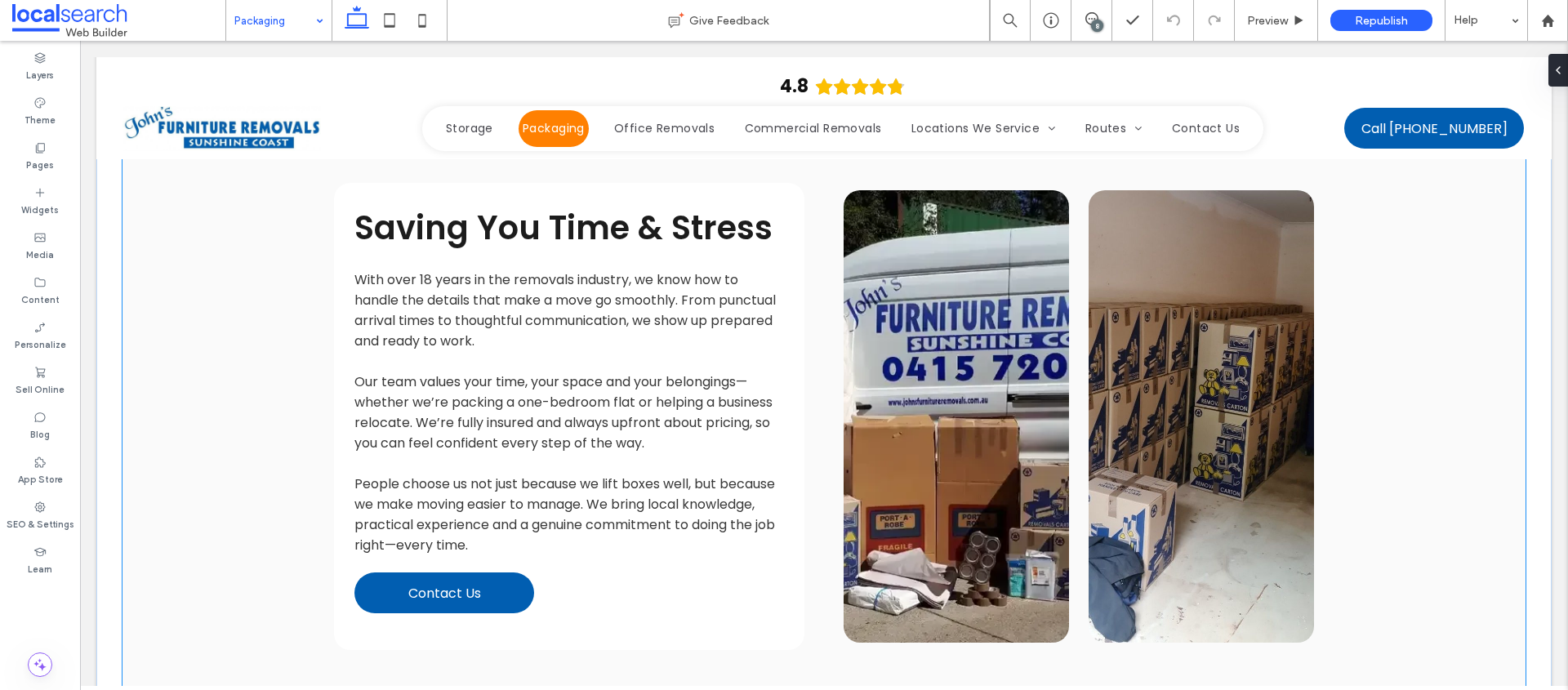
scroll to position [1481, 0]
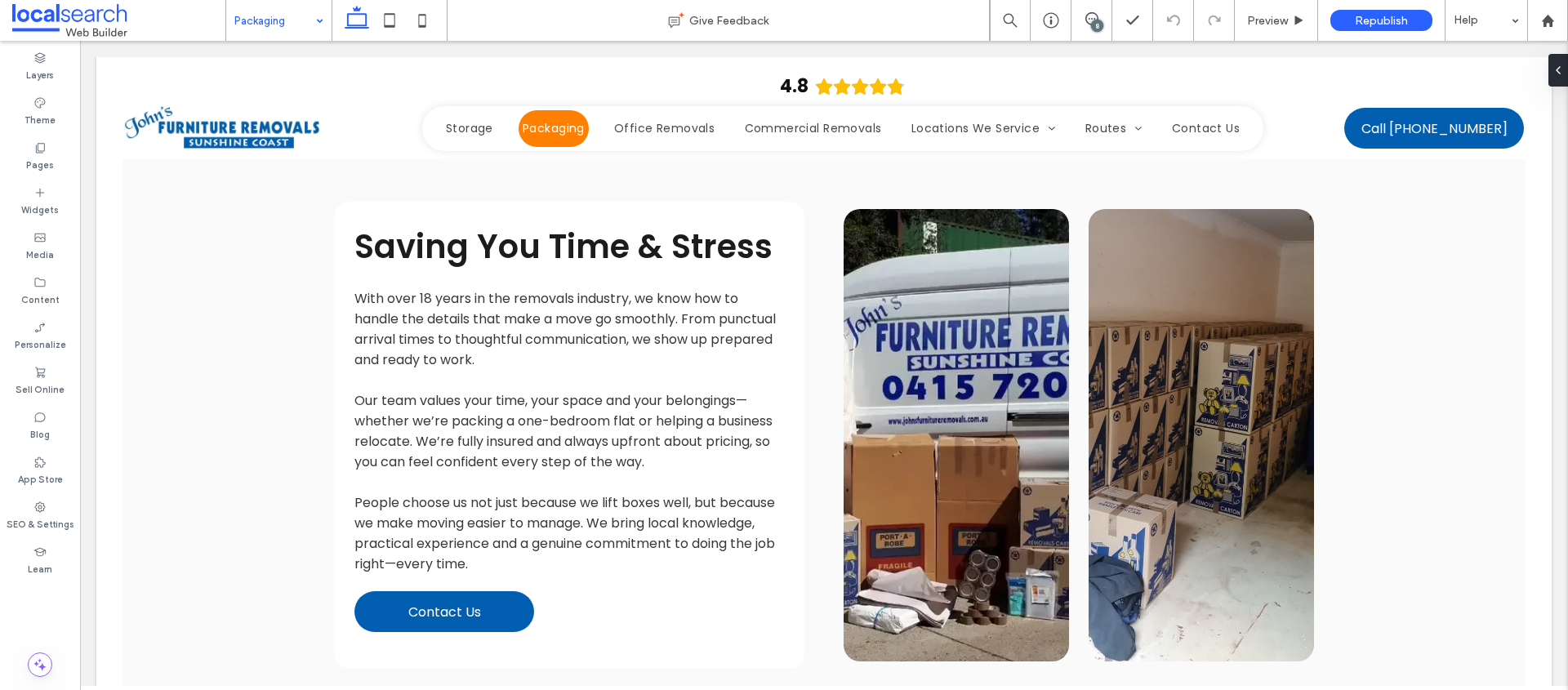
click at [259, 32] on input at bounding box center [275, 21] width 81 height 41
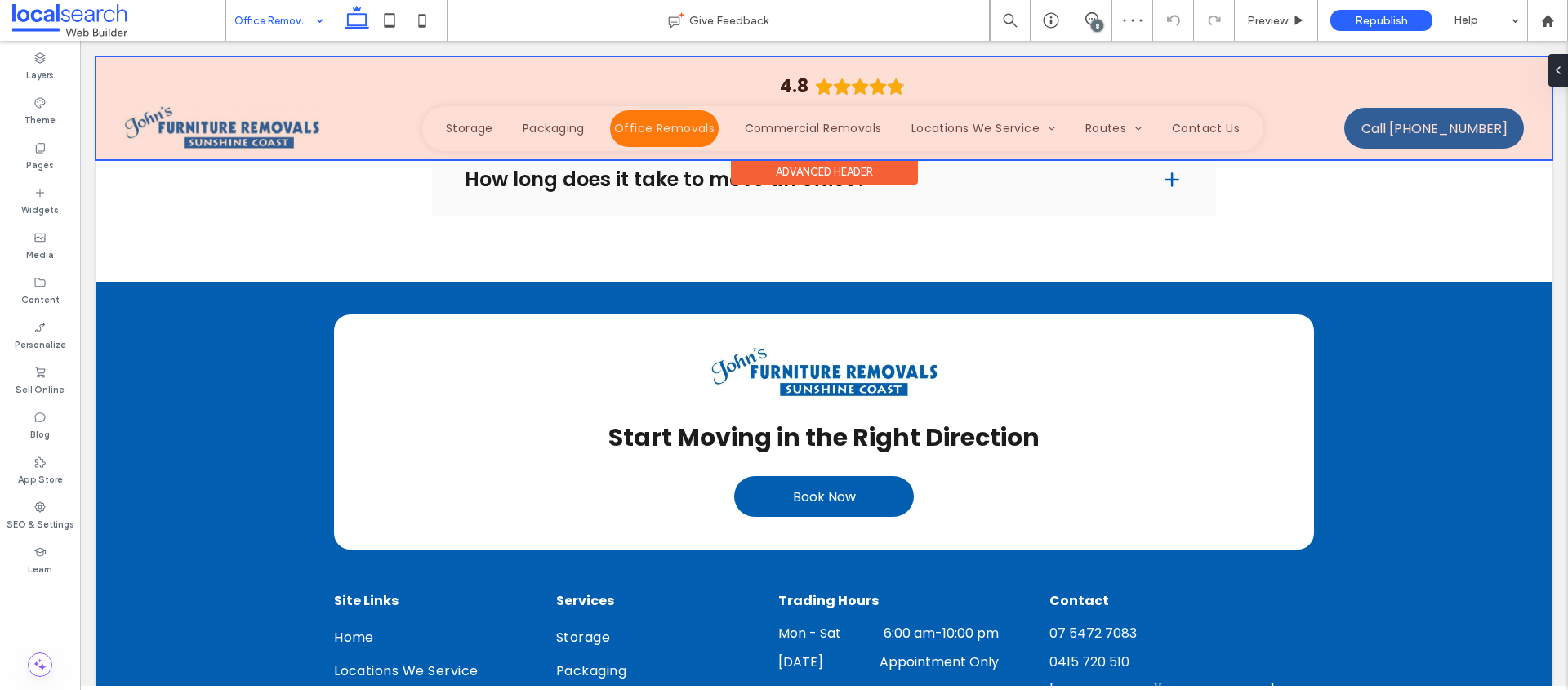
scroll to position [2444, 0]
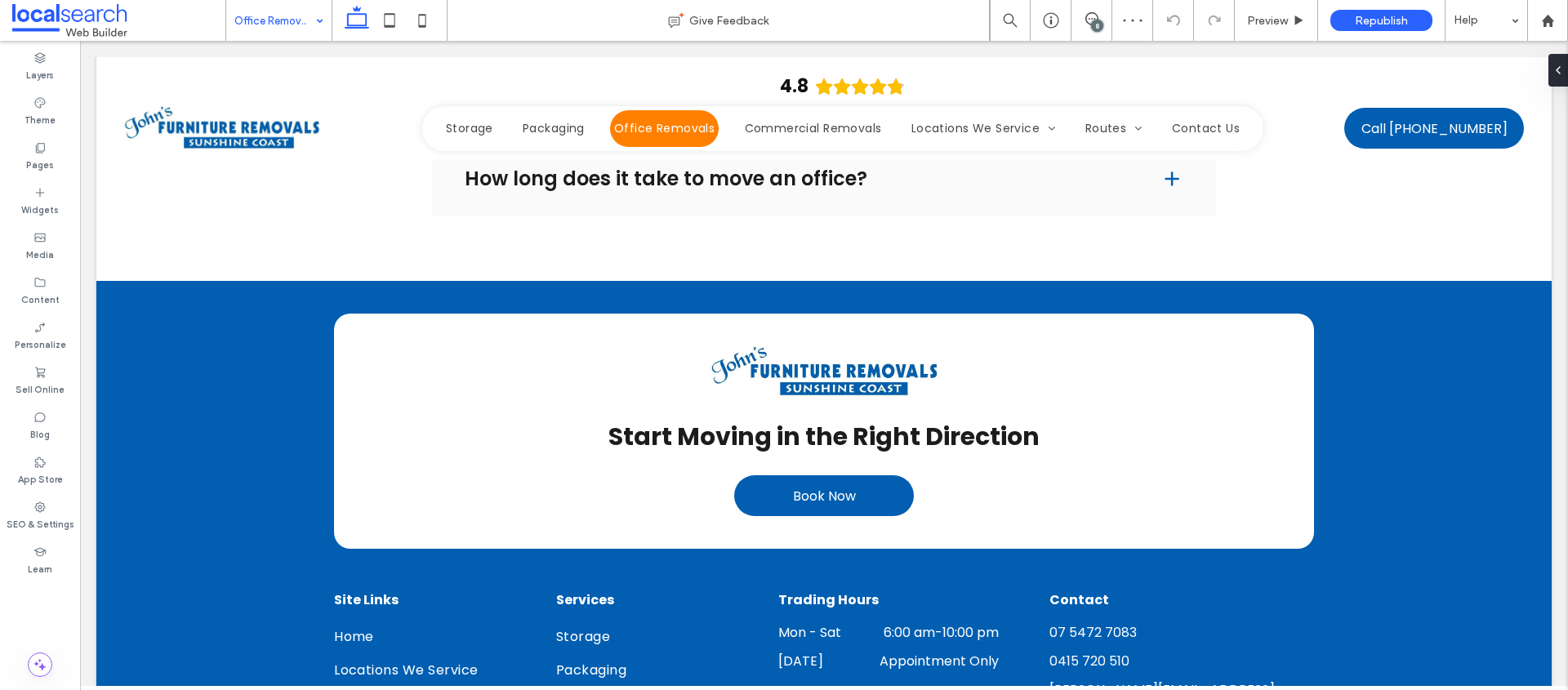
click at [307, 26] on input at bounding box center [275, 21] width 81 height 41
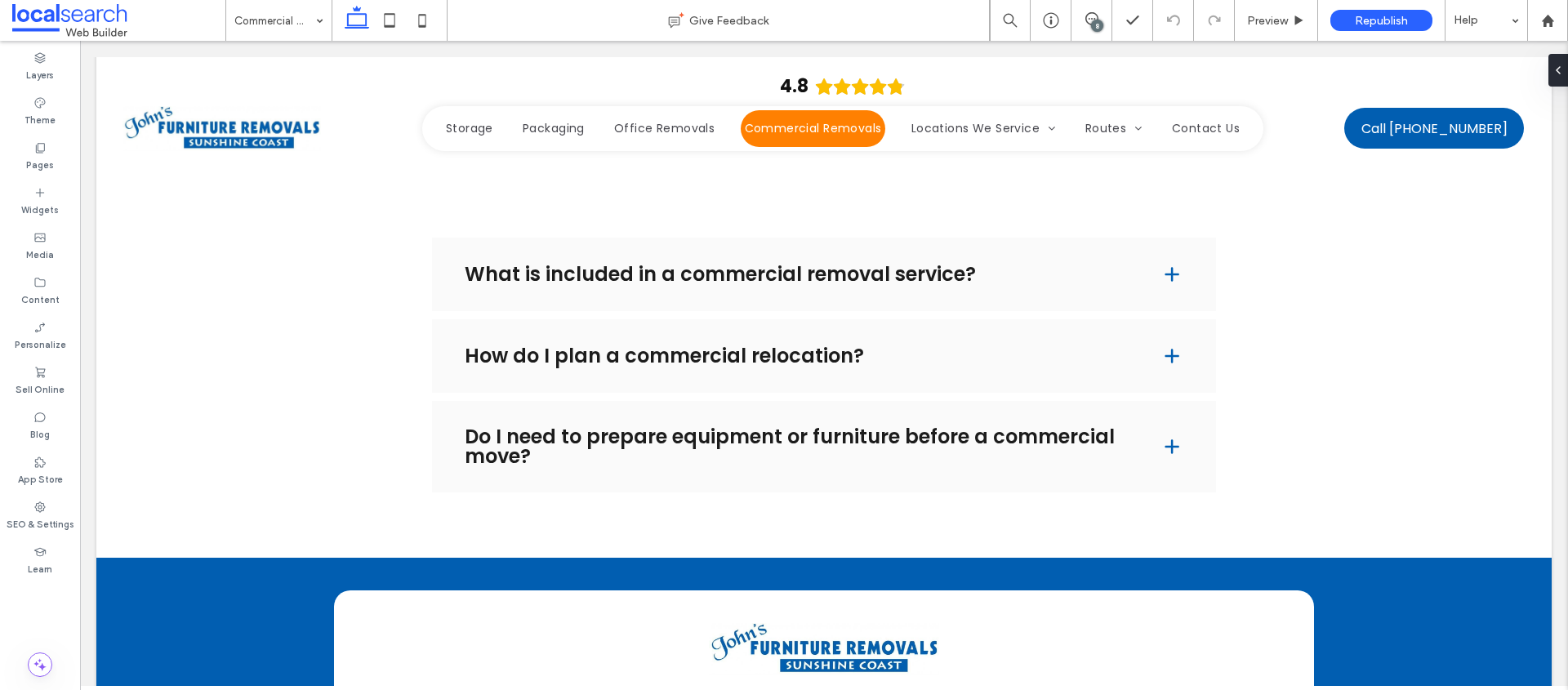
scroll to position [2168, 0]
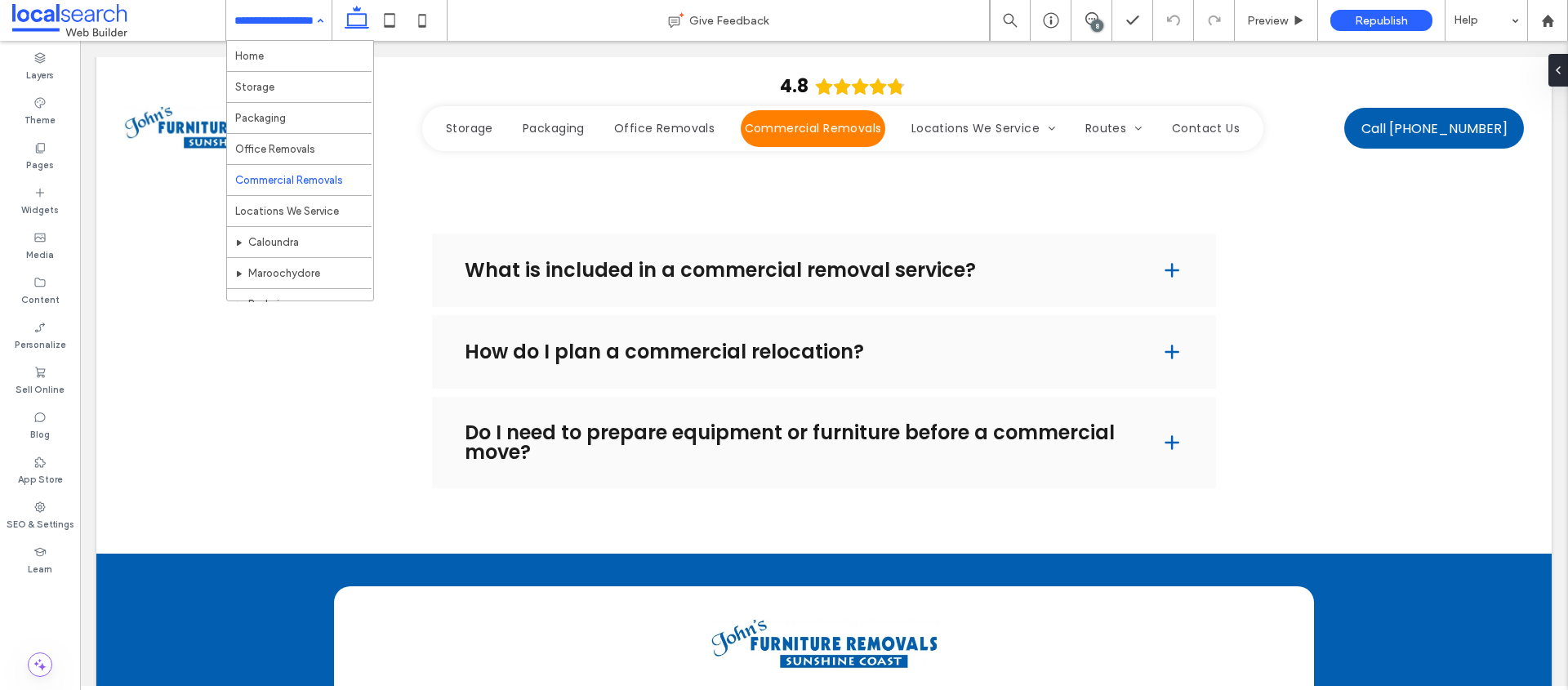
click at [285, 25] on input at bounding box center [275, 21] width 81 height 41
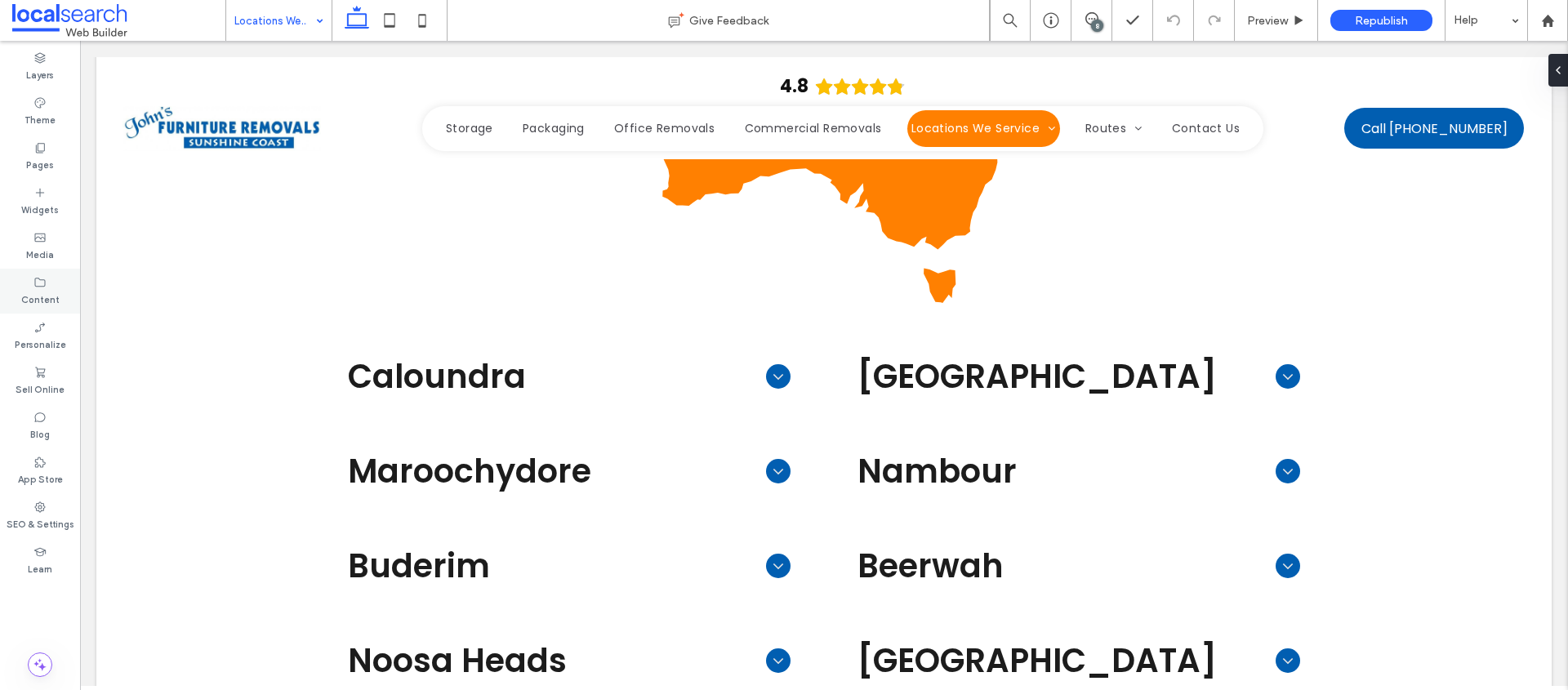
scroll to position [1647, 0]
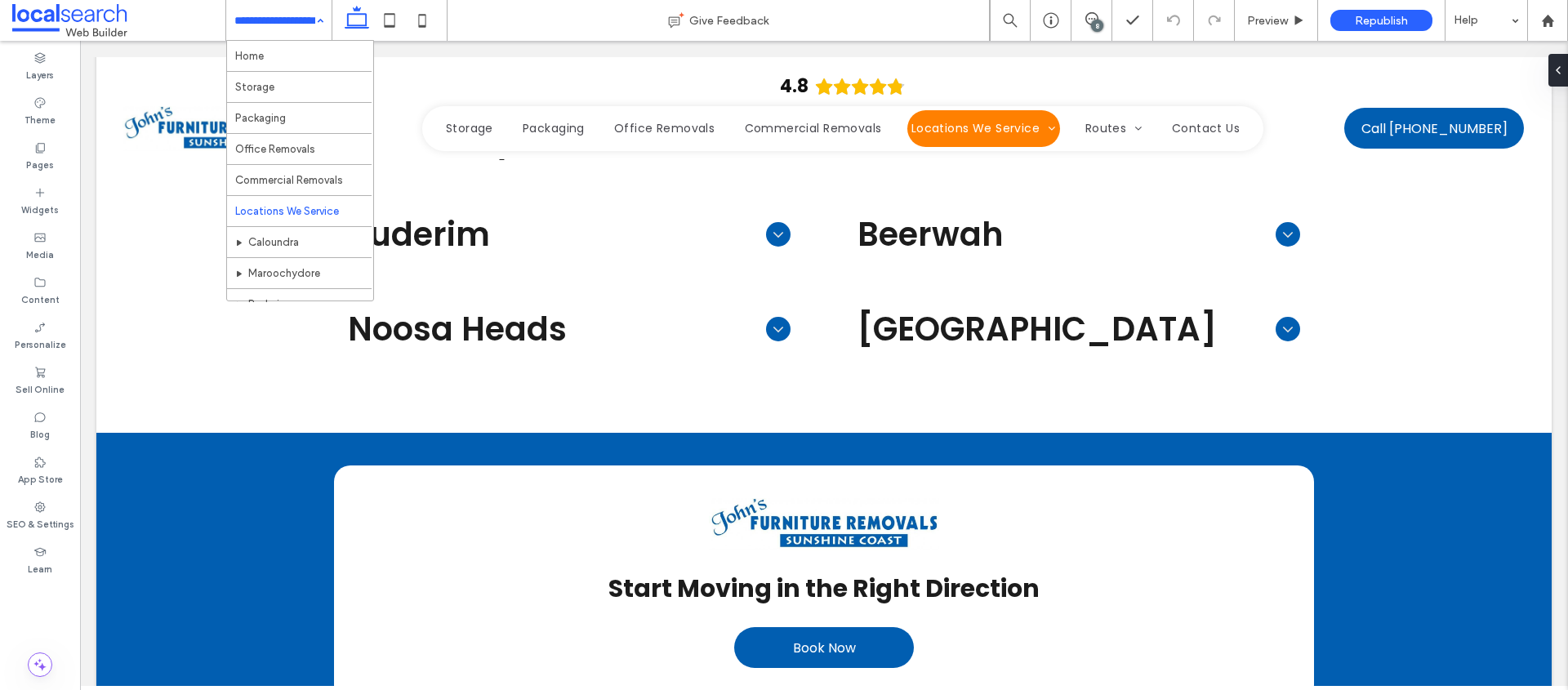
click at [278, 24] on input at bounding box center [275, 21] width 81 height 41
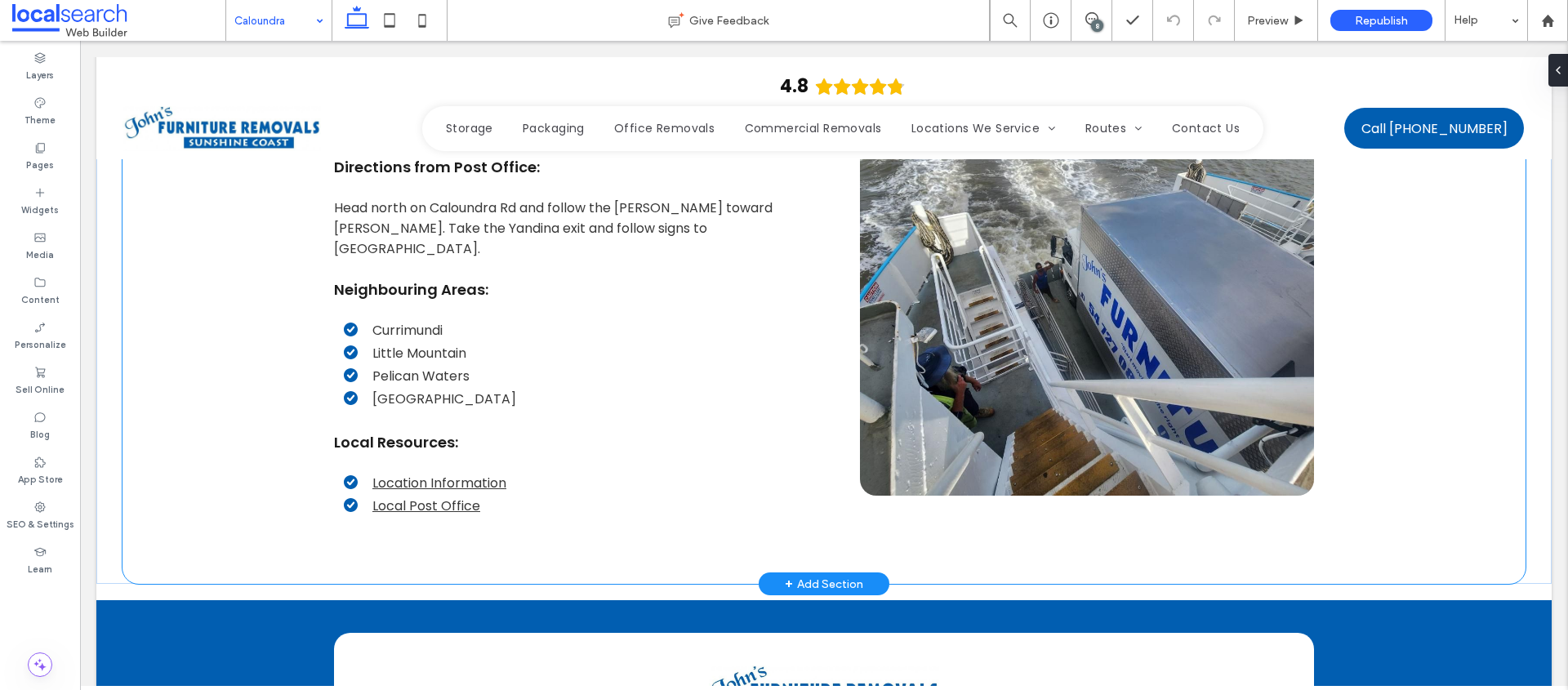
scroll to position [4051, 0]
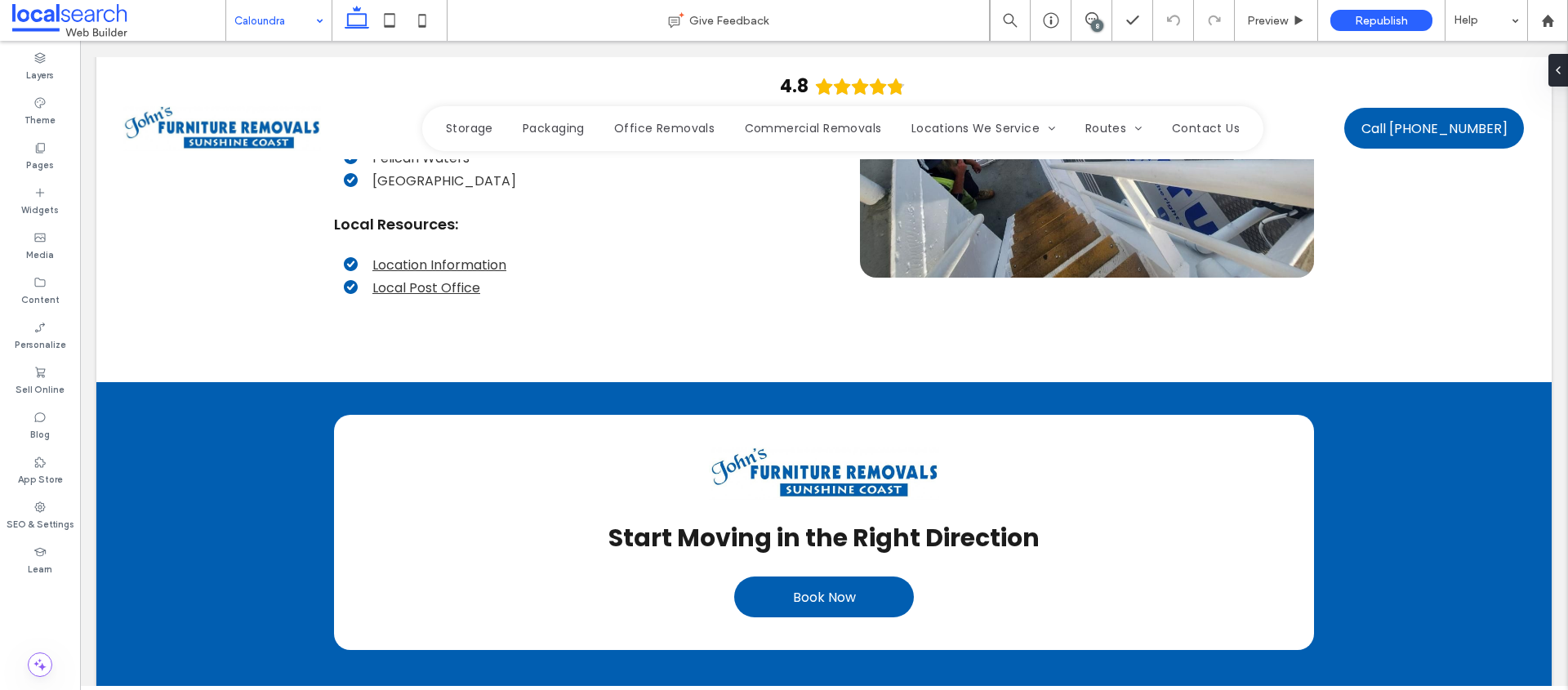
click at [294, 23] on input at bounding box center [275, 21] width 81 height 41
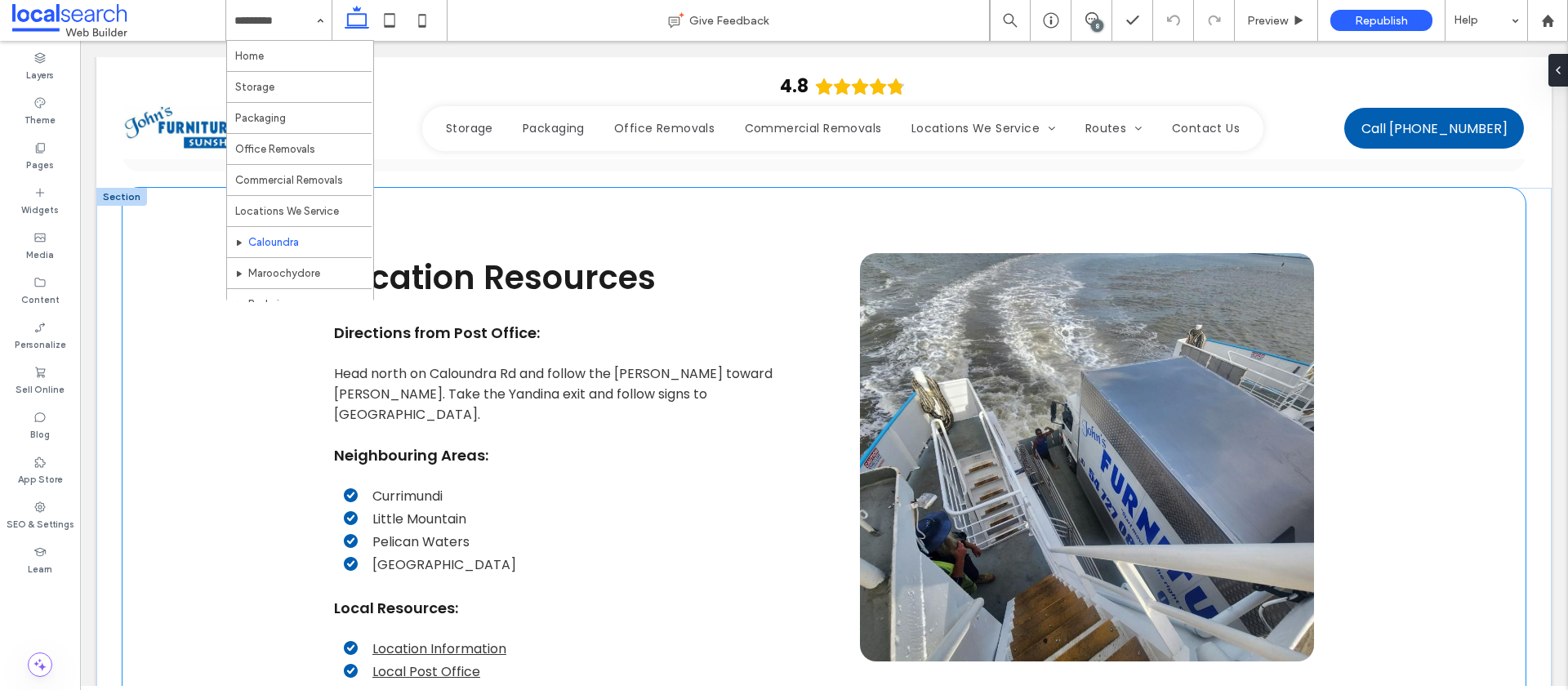
scroll to position [3653, 0]
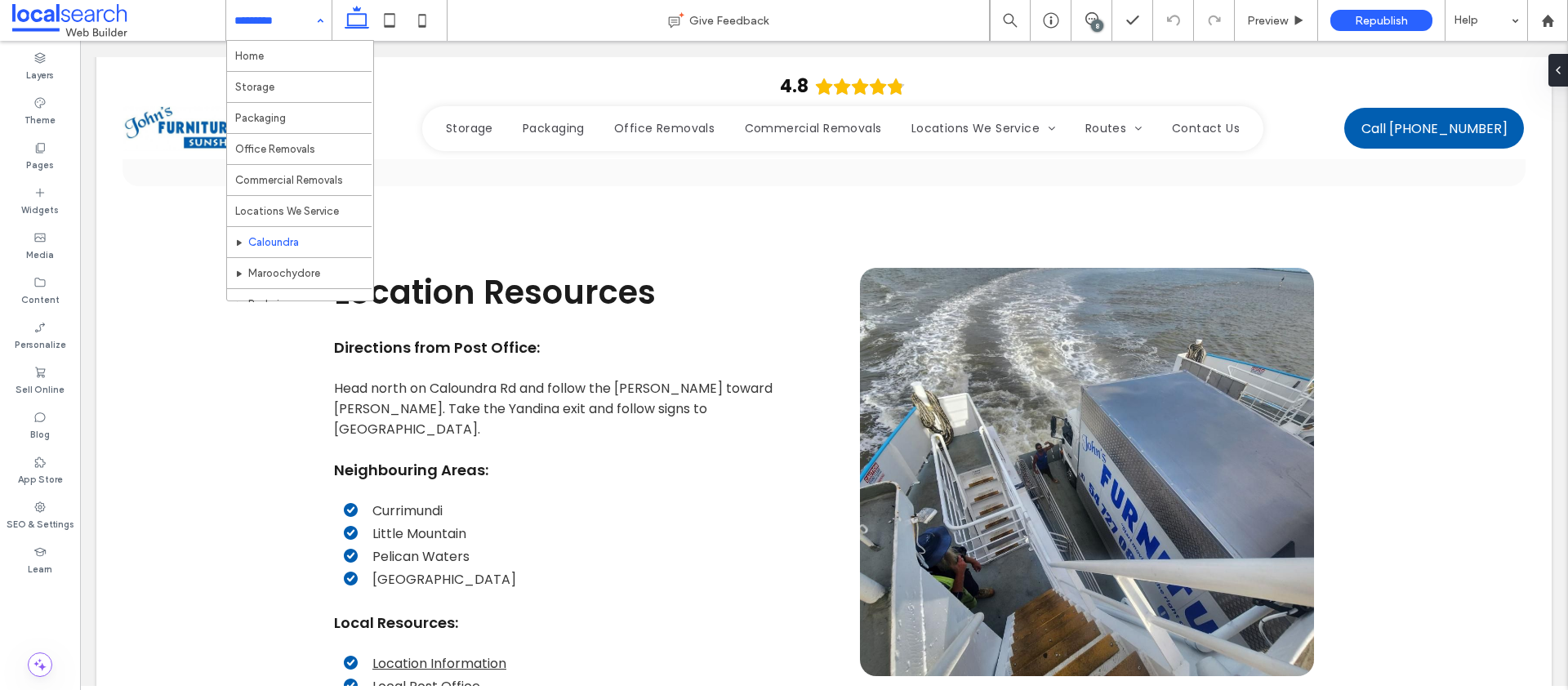
click at [314, 22] on div "Home Storage Packaging Office Removals Commercial Removals Locations We Service…" at bounding box center [279, 21] width 106 height 41
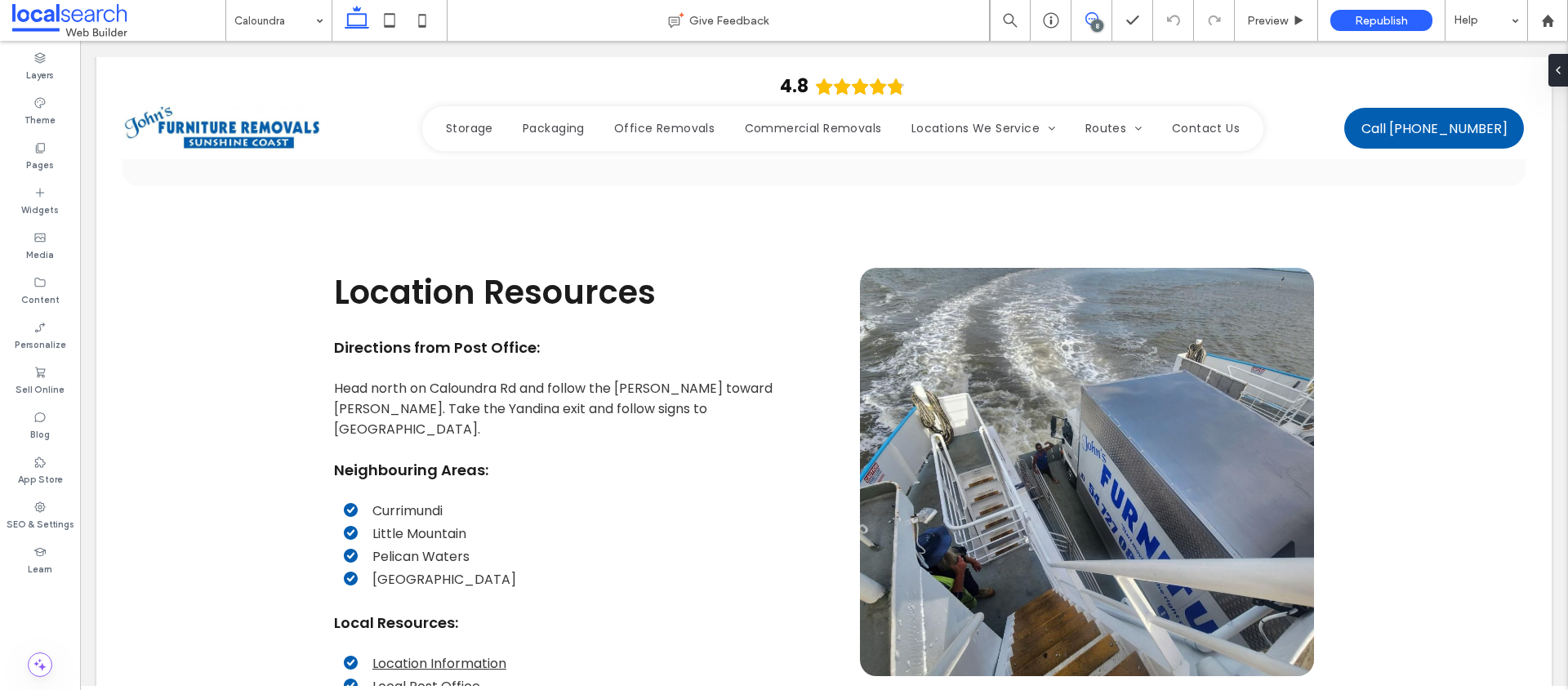
drag, startPoint x: 1095, startPoint y: 17, endPoint x: 989, endPoint y: 7, distance: 106.5
click at [1095, 17] on icon at bounding box center [1091, 19] width 13 height 13
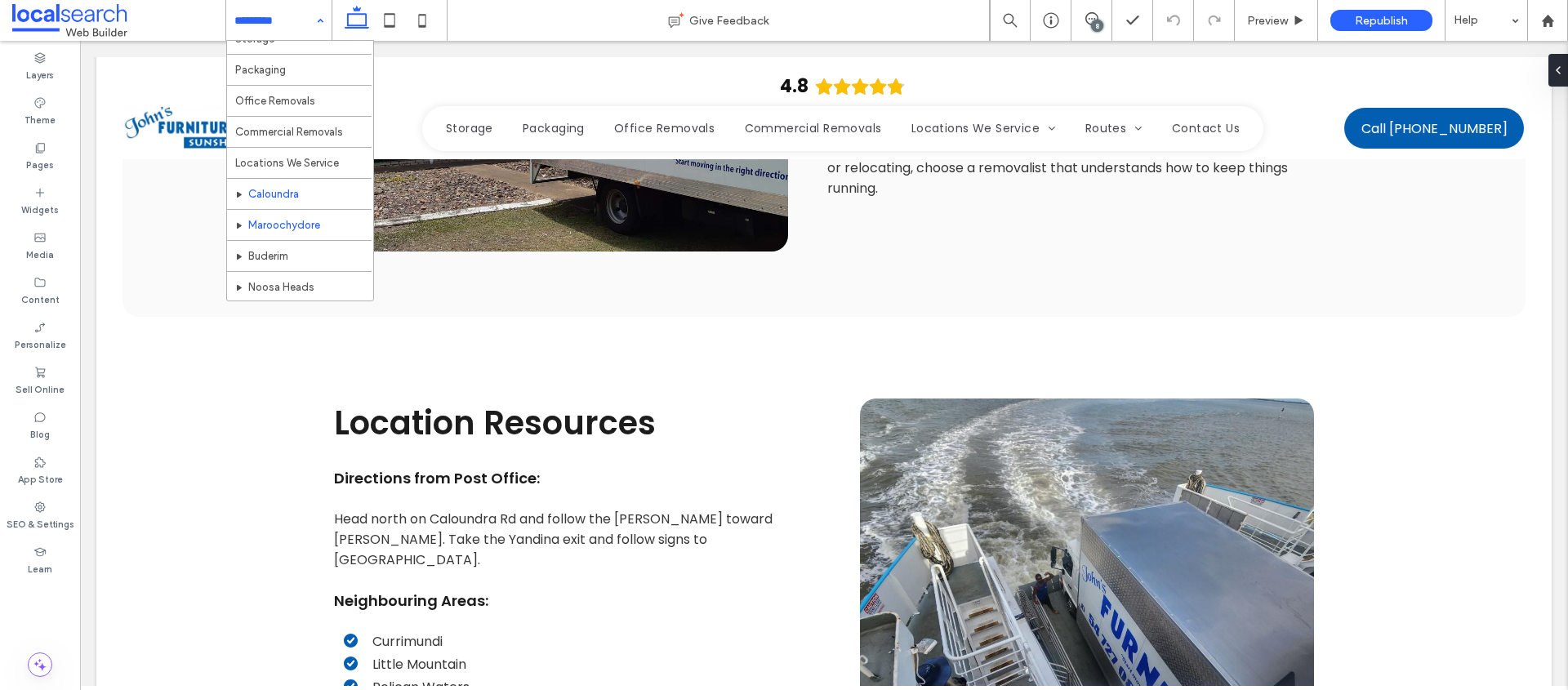
scroll to position [52, 0]
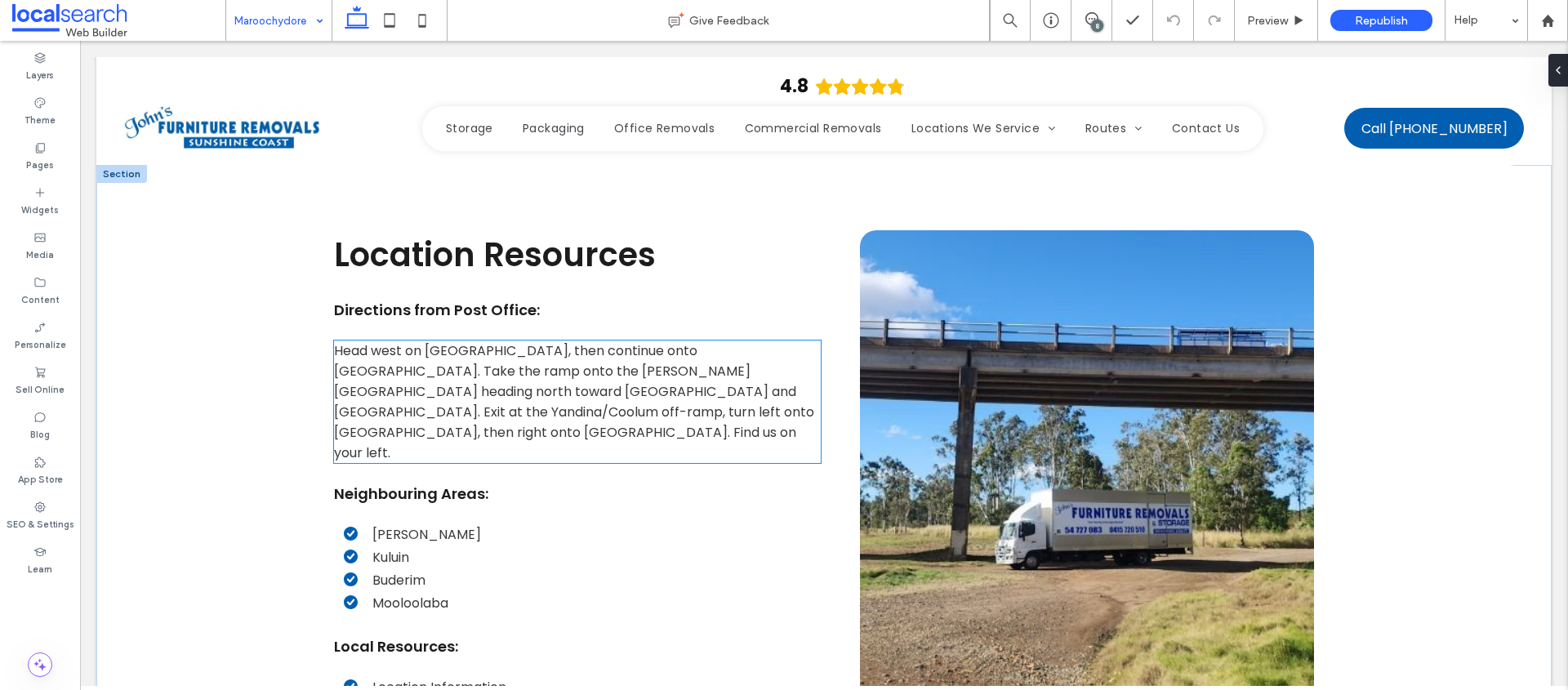
scroll to position [3716, 0]
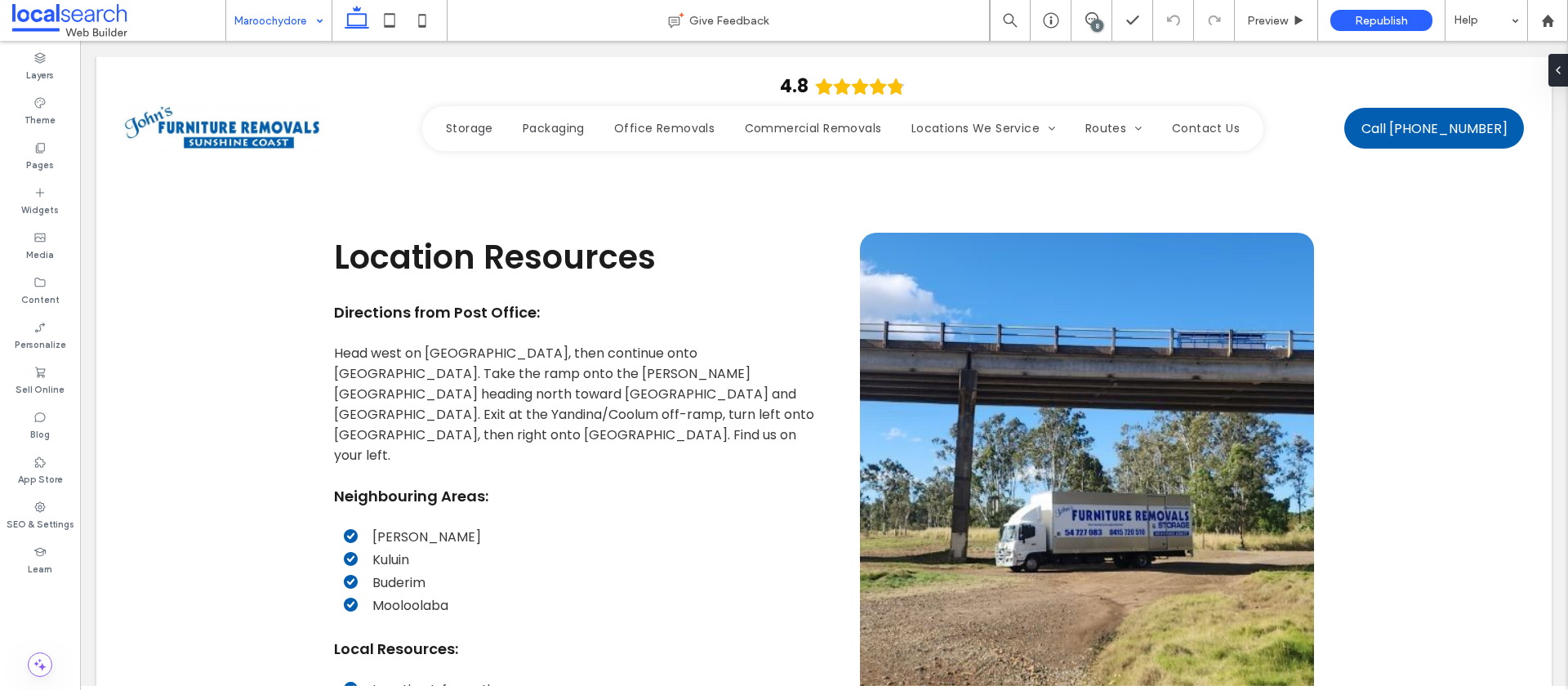
click at [279, 23] on input at bounding box center [275, 21] width 81 height 41
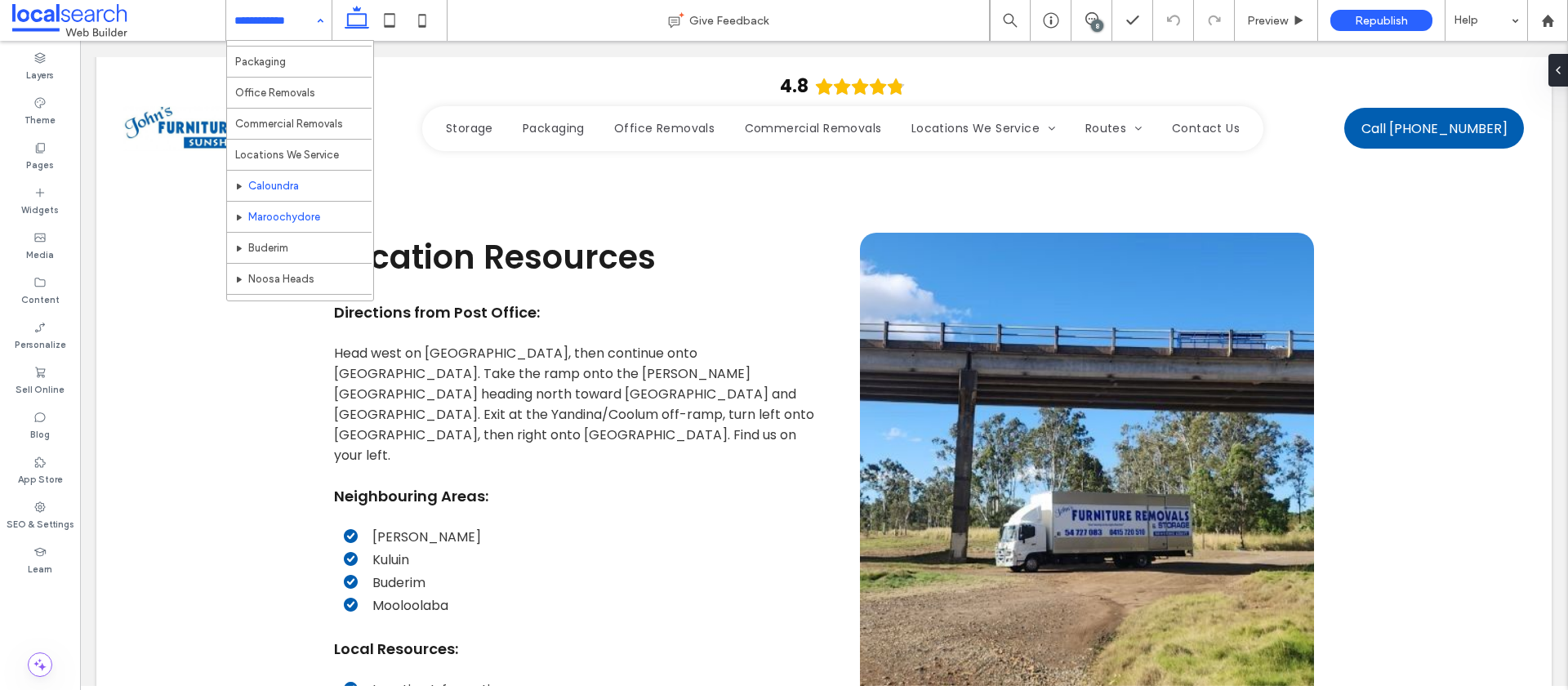
scroll to position [64, 0]
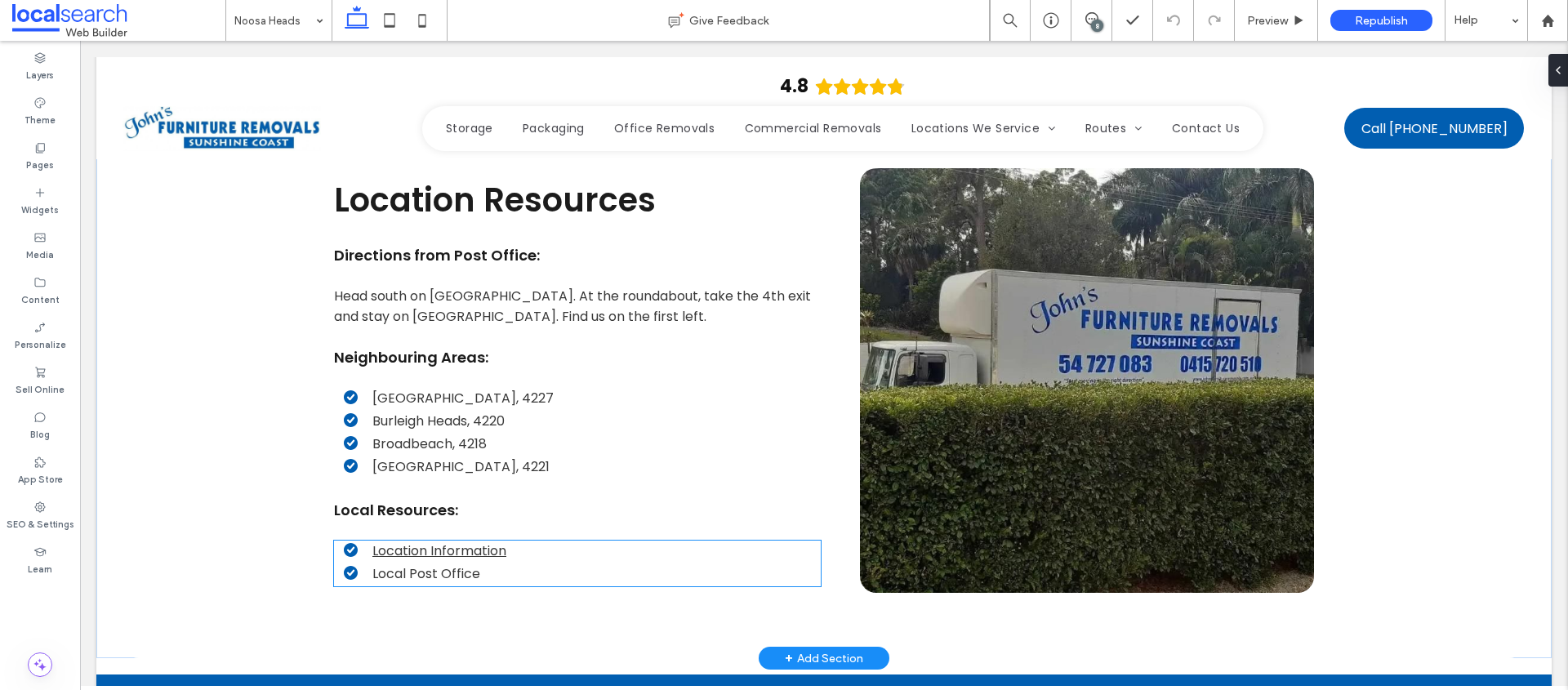
scroll to position [3726, 0]
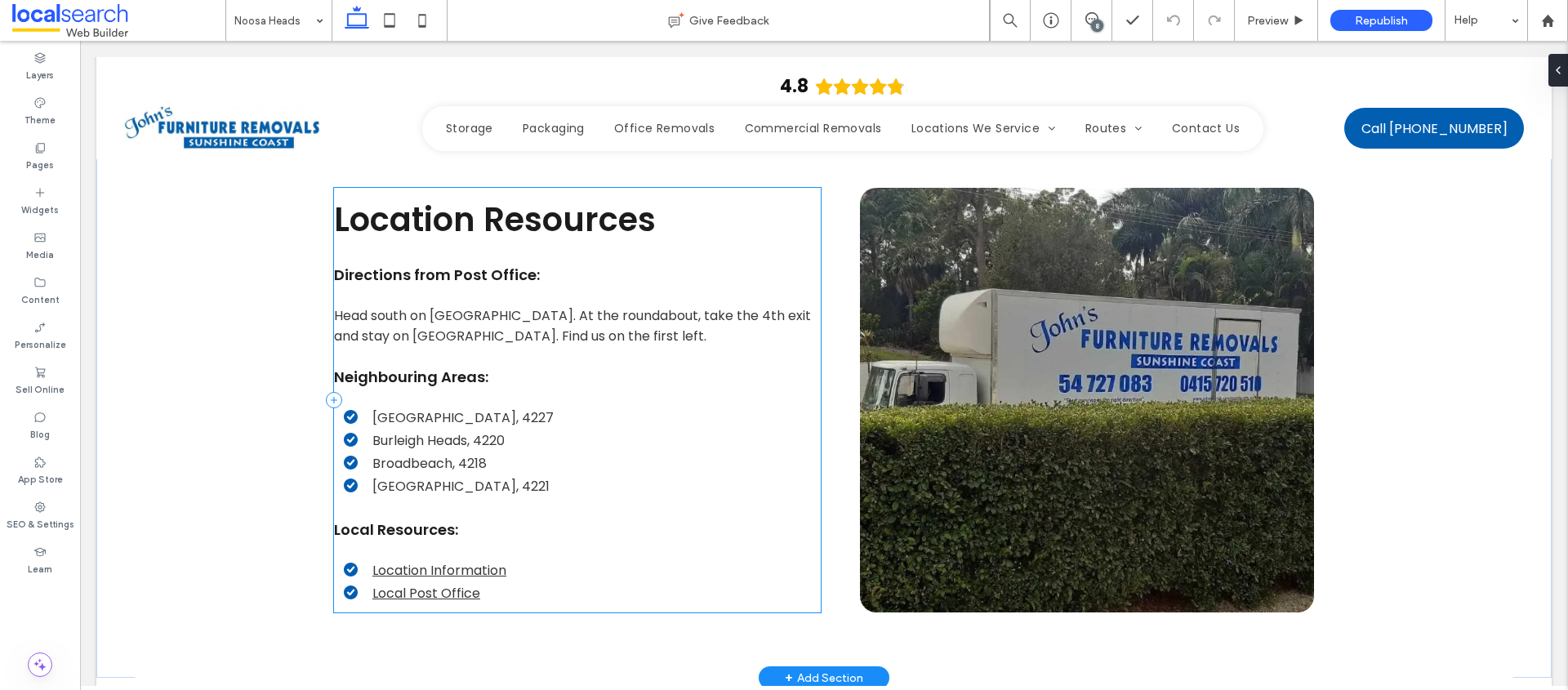
scroll to position [3697, 0]
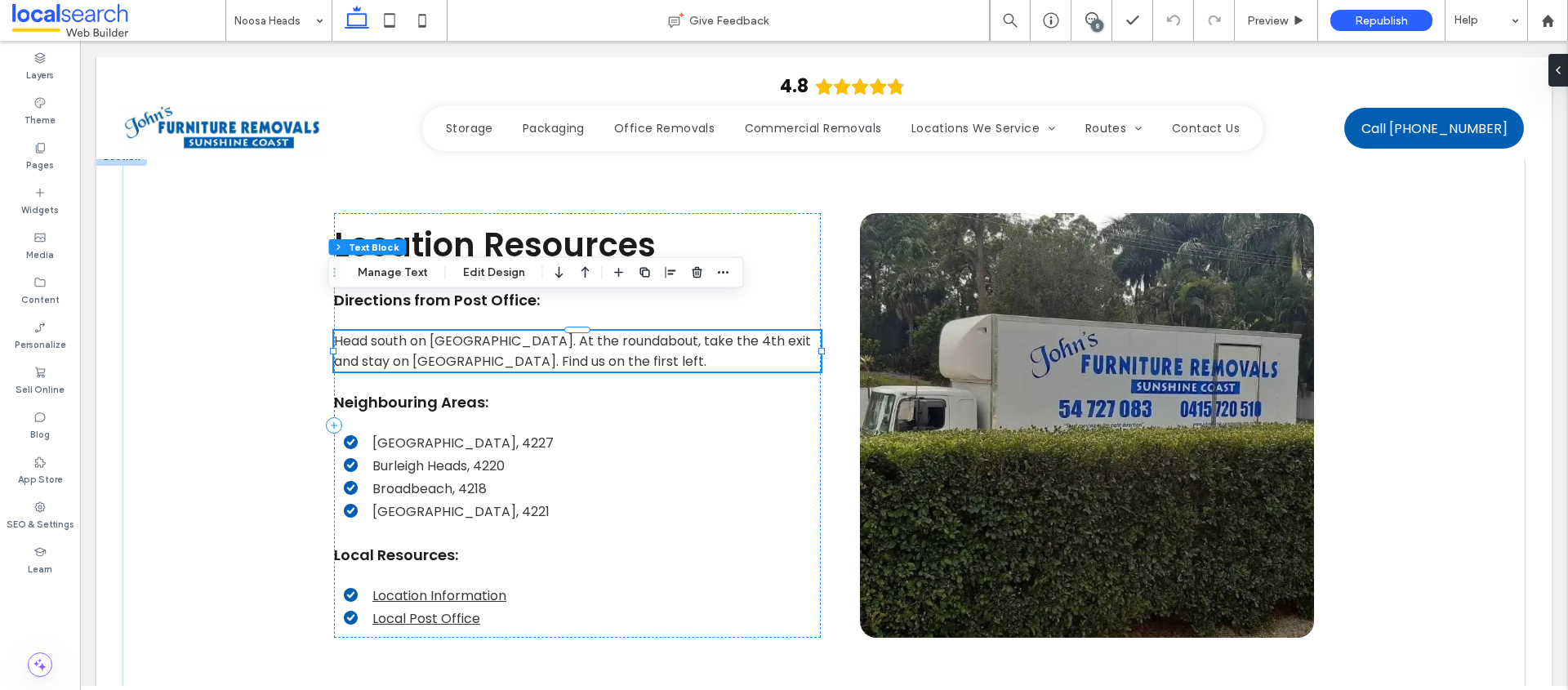
click at [569, 332] on span "Head south on [GEOGRAPHIC_DATA]. At the roundabout, take the 4th exit and stay …" at bounding box center [571, 351] width 476 height 39
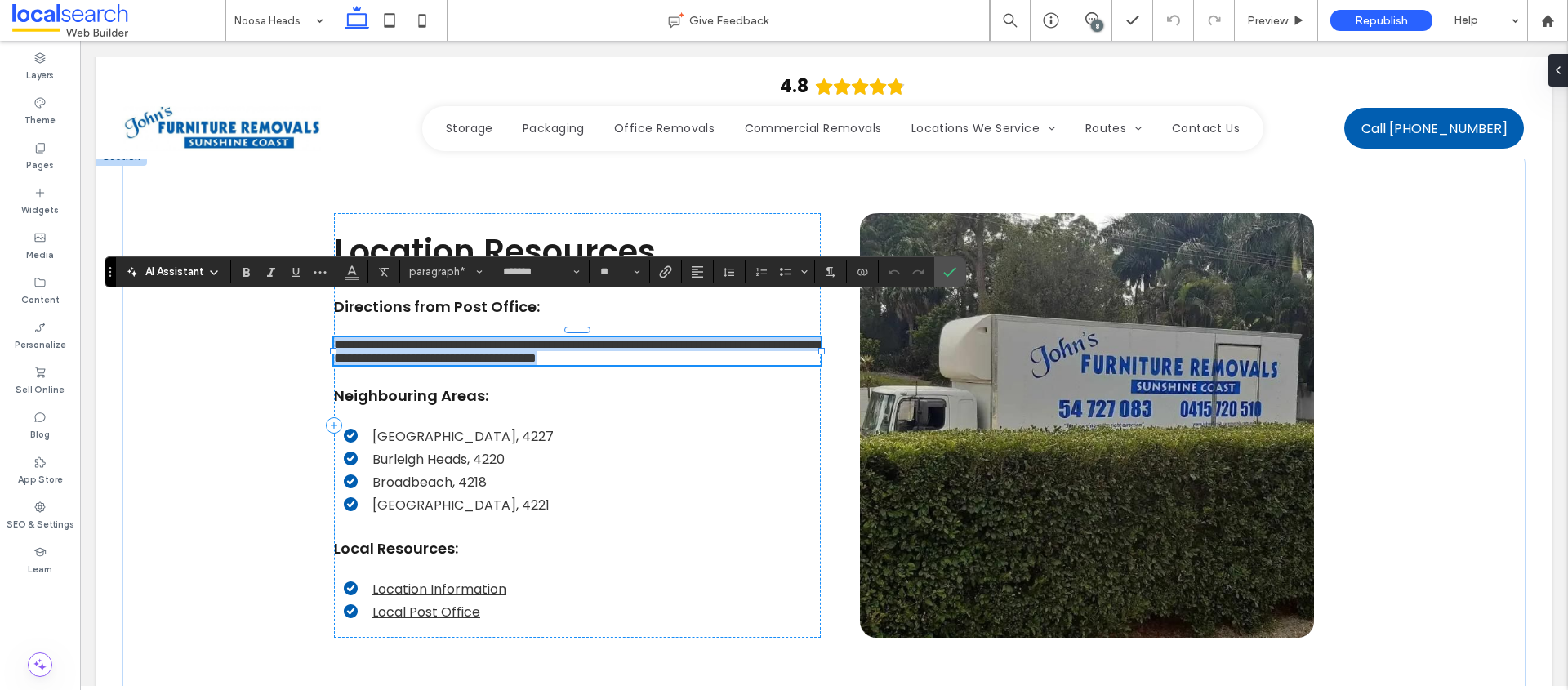
copy span "**********"
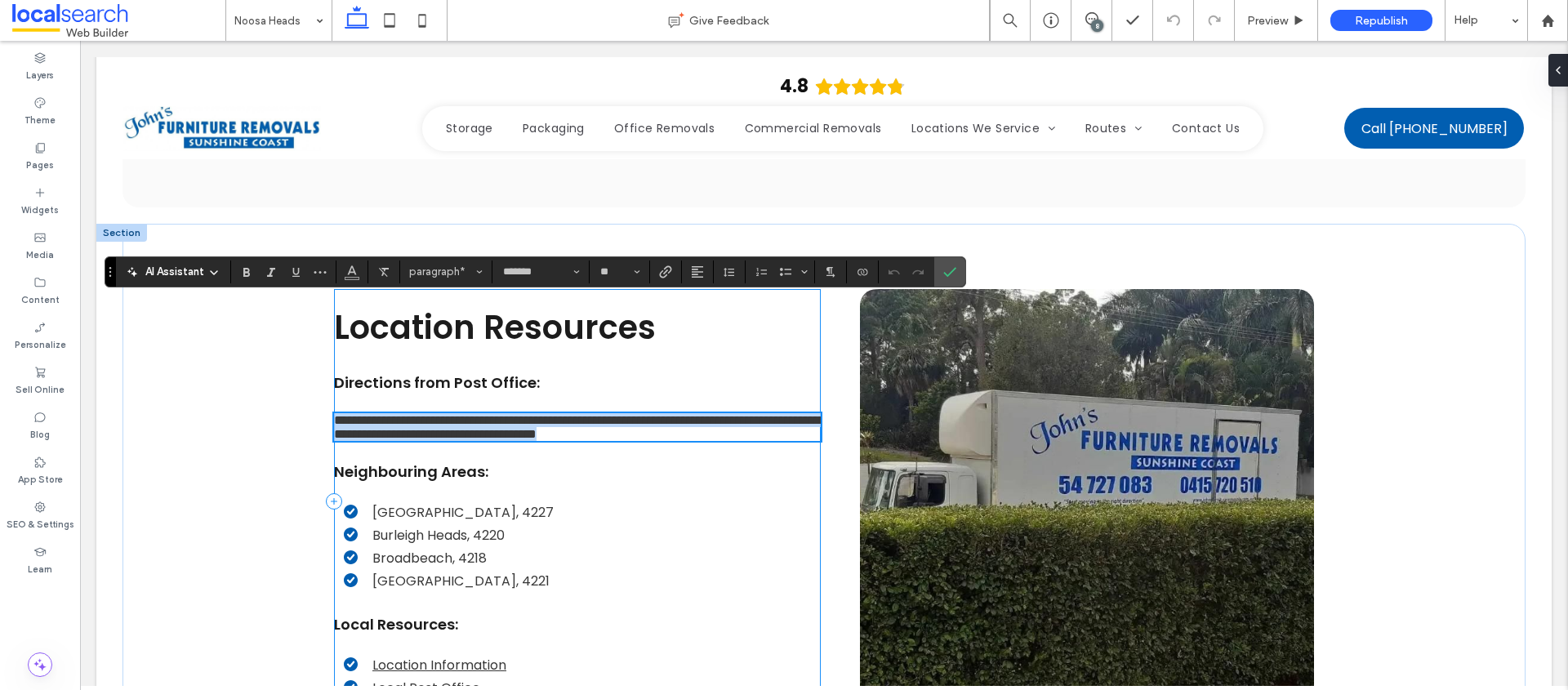
scroll to position [3530, 0]
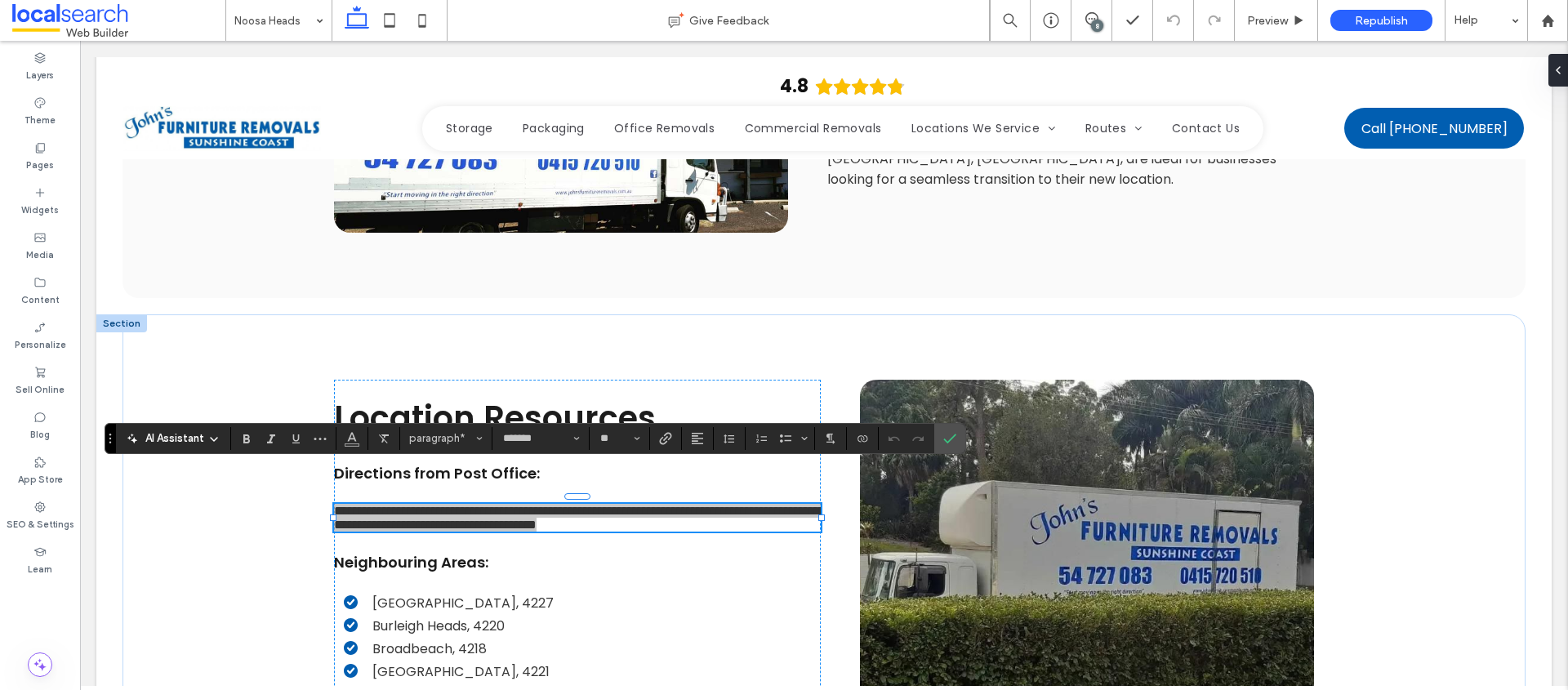
click at [1089, 8] on div "8" at bounding box center [1092, 21] width 41 height 41
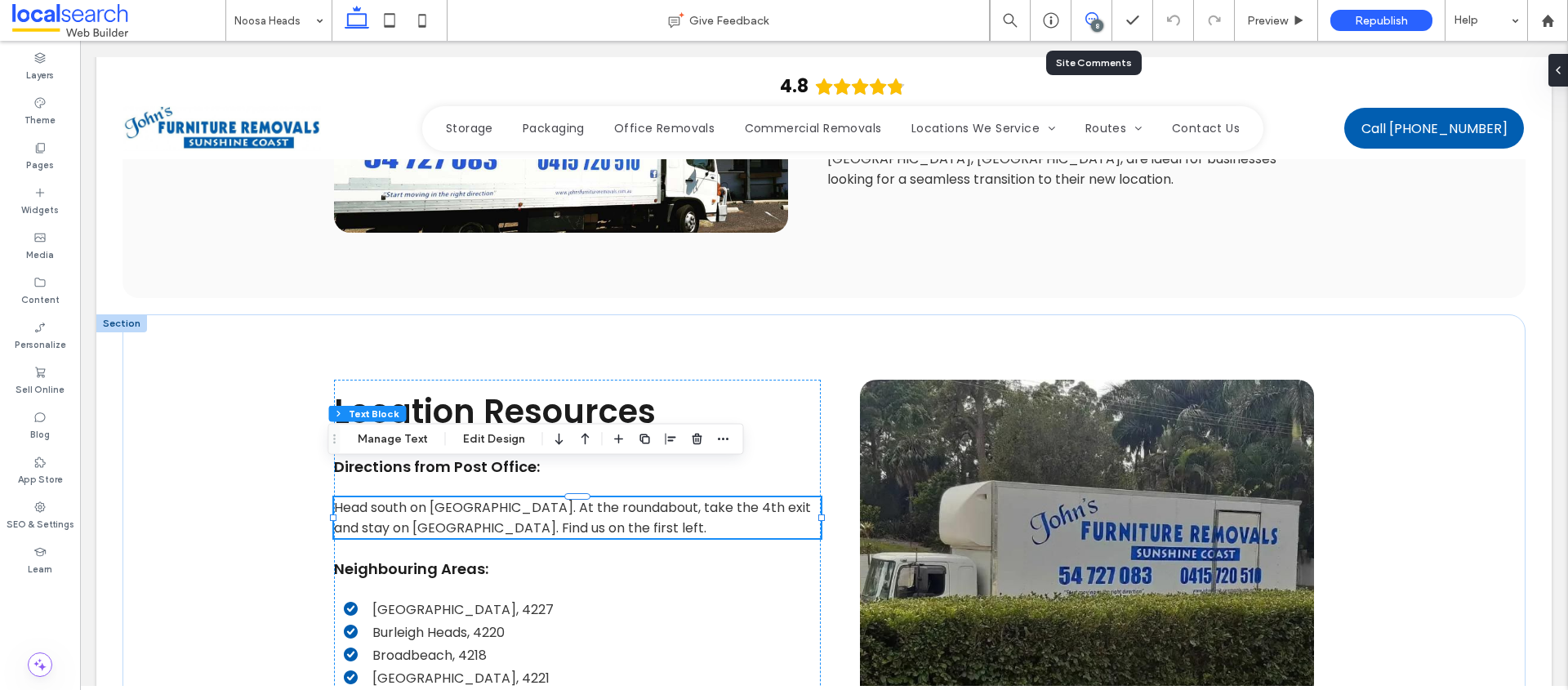
click at [1090, 23] on div "8" at bounding box center [1091, 19] width 40 height 13
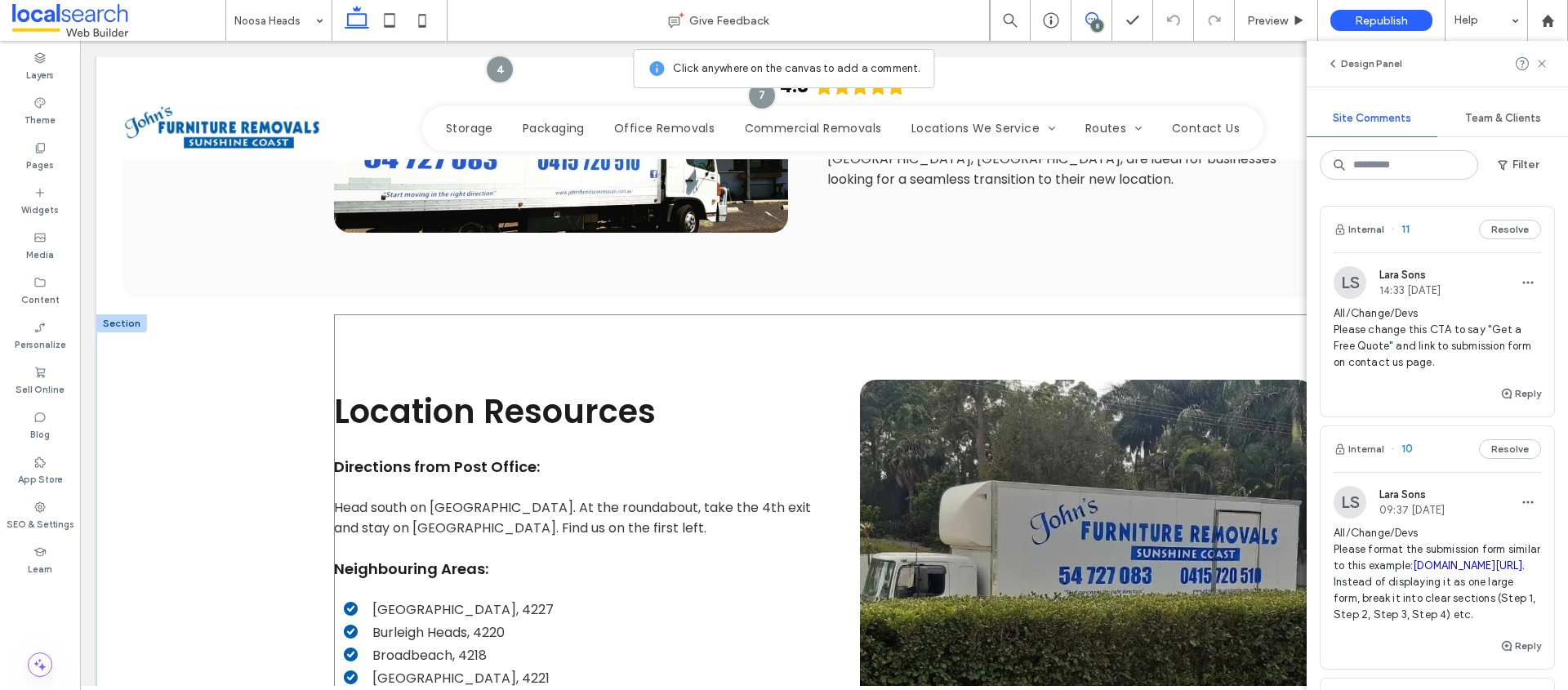
click at [803, 333] on div "Location Resources Directions from Post Office: Head south on [GEOGRAPHIC_DATA]…" at bounding box center [824, 592] width 980 height 556
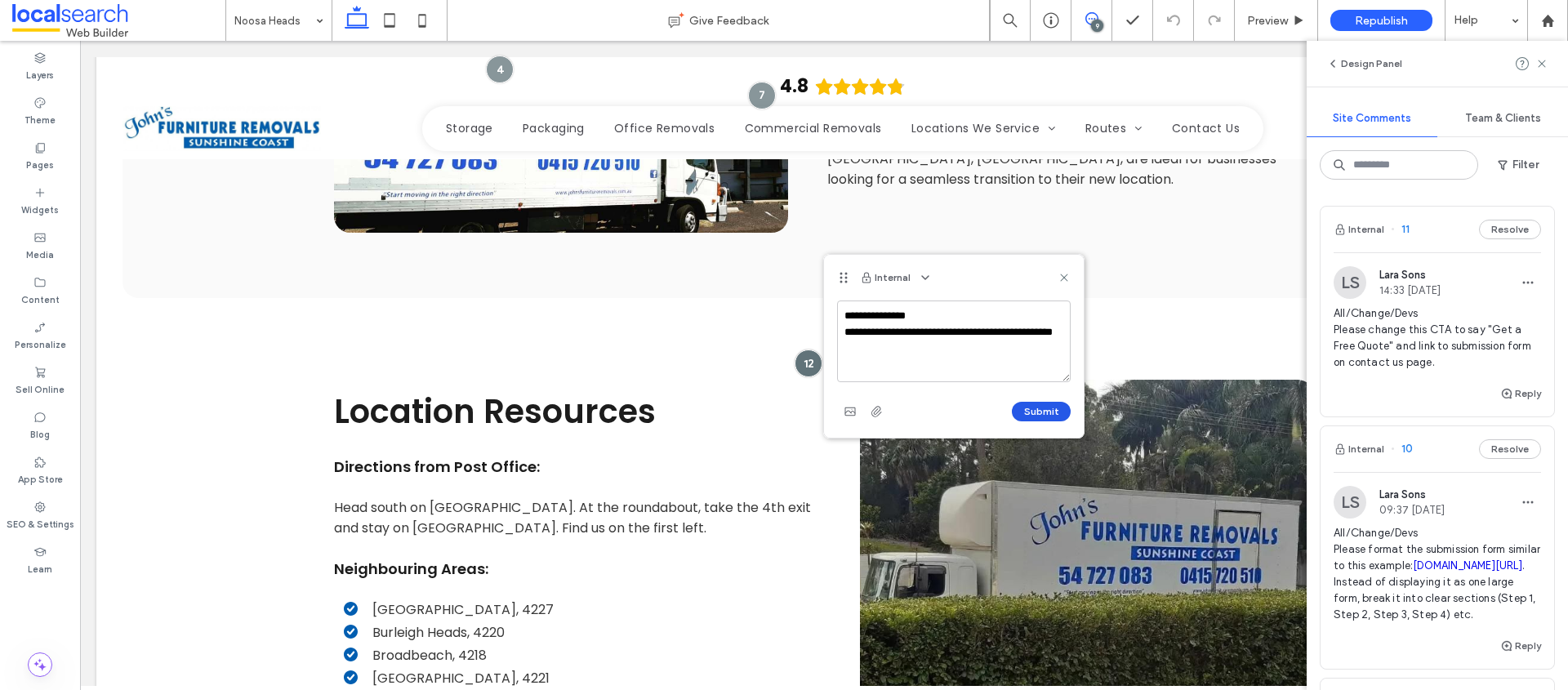
type textarea "**********"
click at [1035, 408] on button "Submit" at bounding box center [1041, 412] width 59 height 20
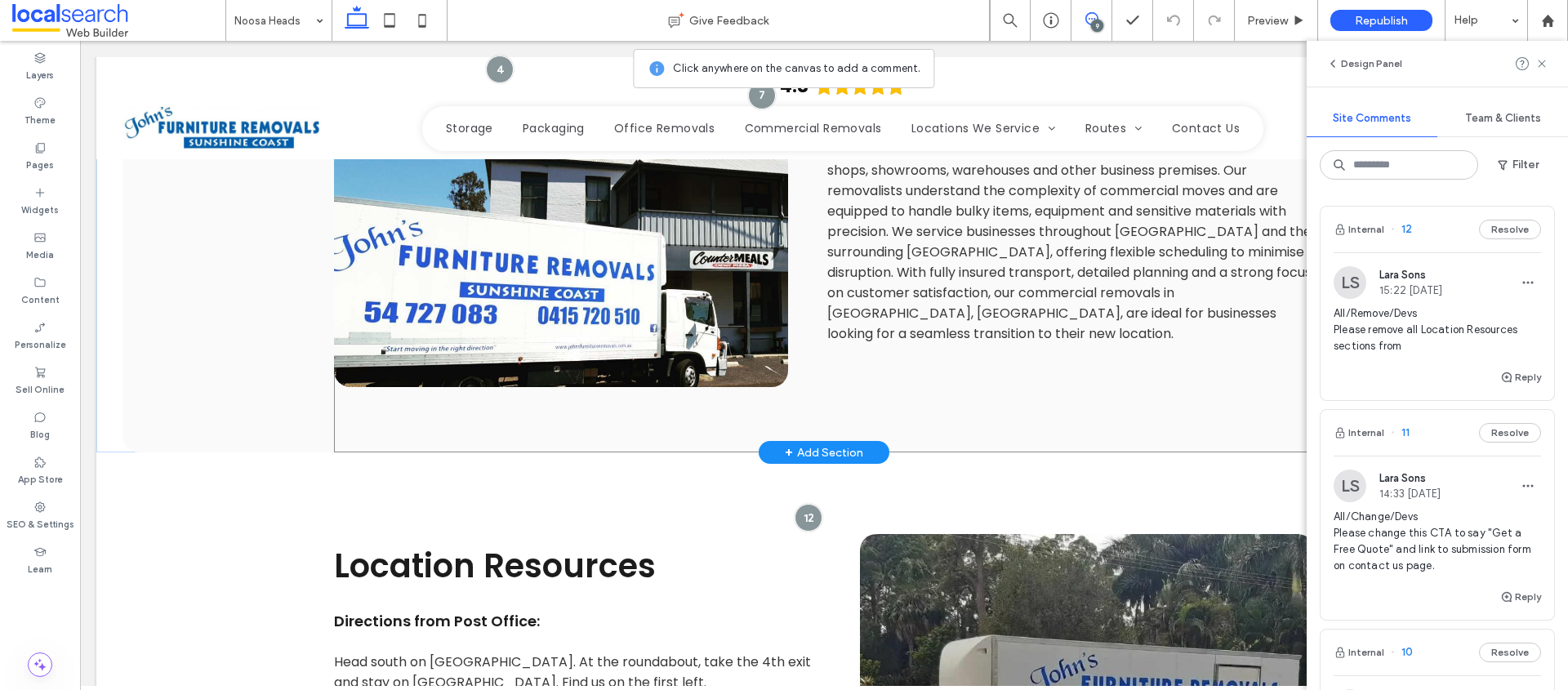
scroll to position [3454, 0]
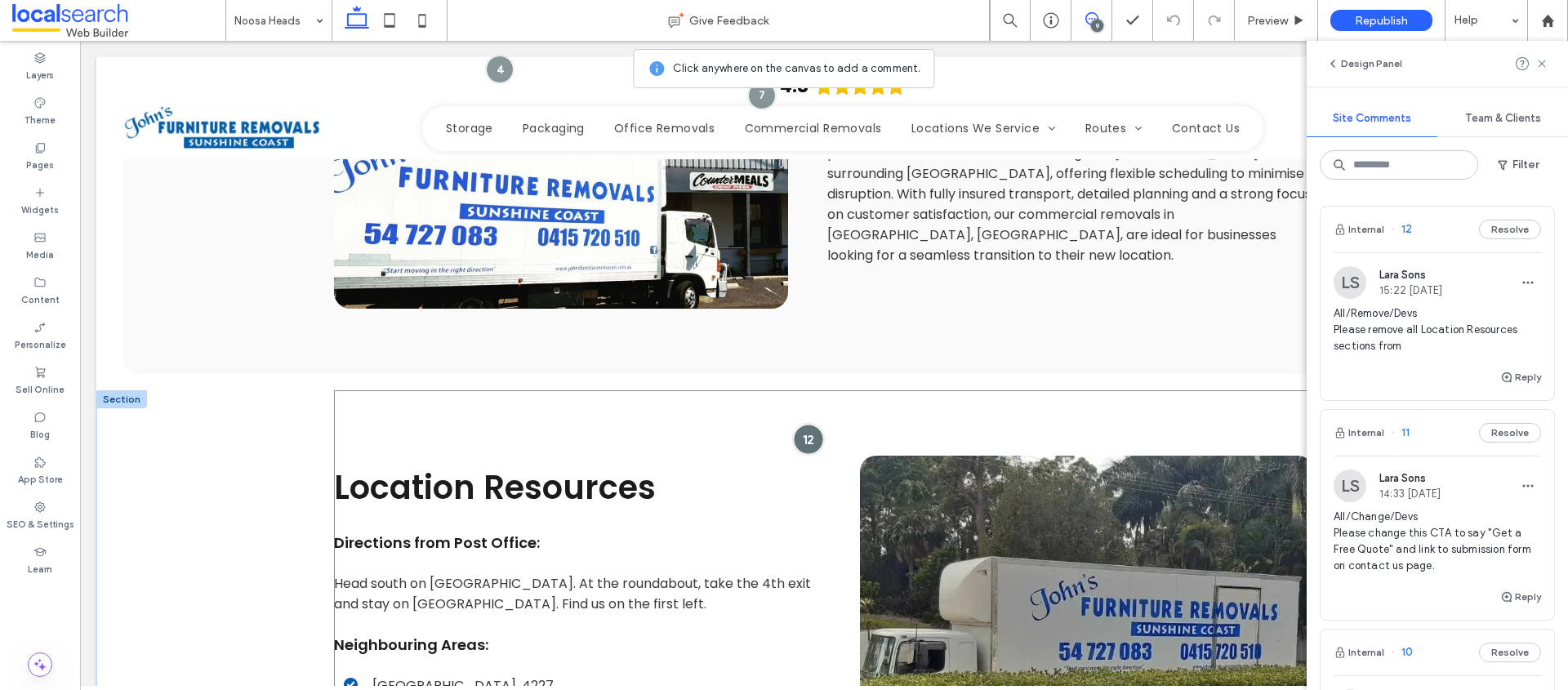
click at [800, 424] on div at bounding box center [808, 438] width 30 height 30
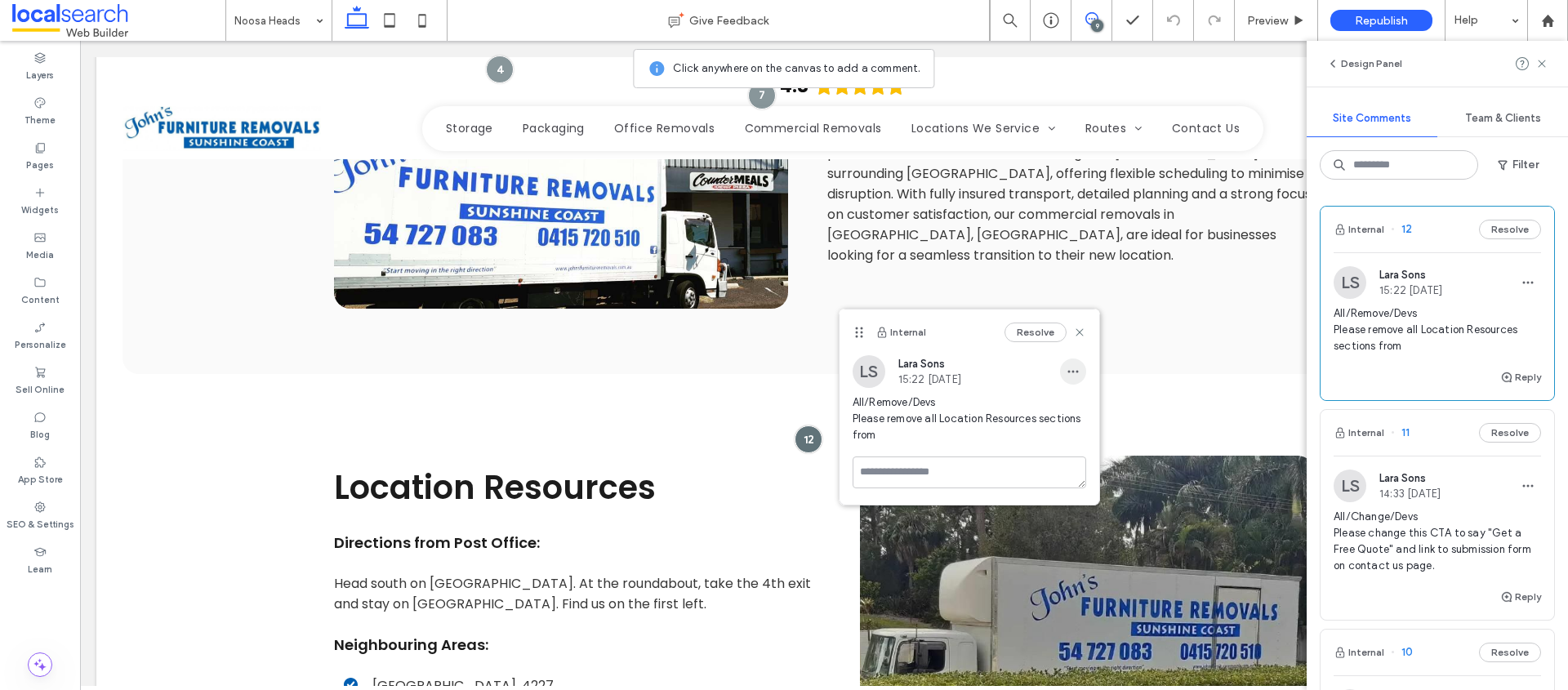
click at [1062, 367] on span "button" at bounding box center [1072, 371] width 26 height 26
click at [1099, 408] on div "Edit" at bounding box center [1133, 414] width 146 height 31
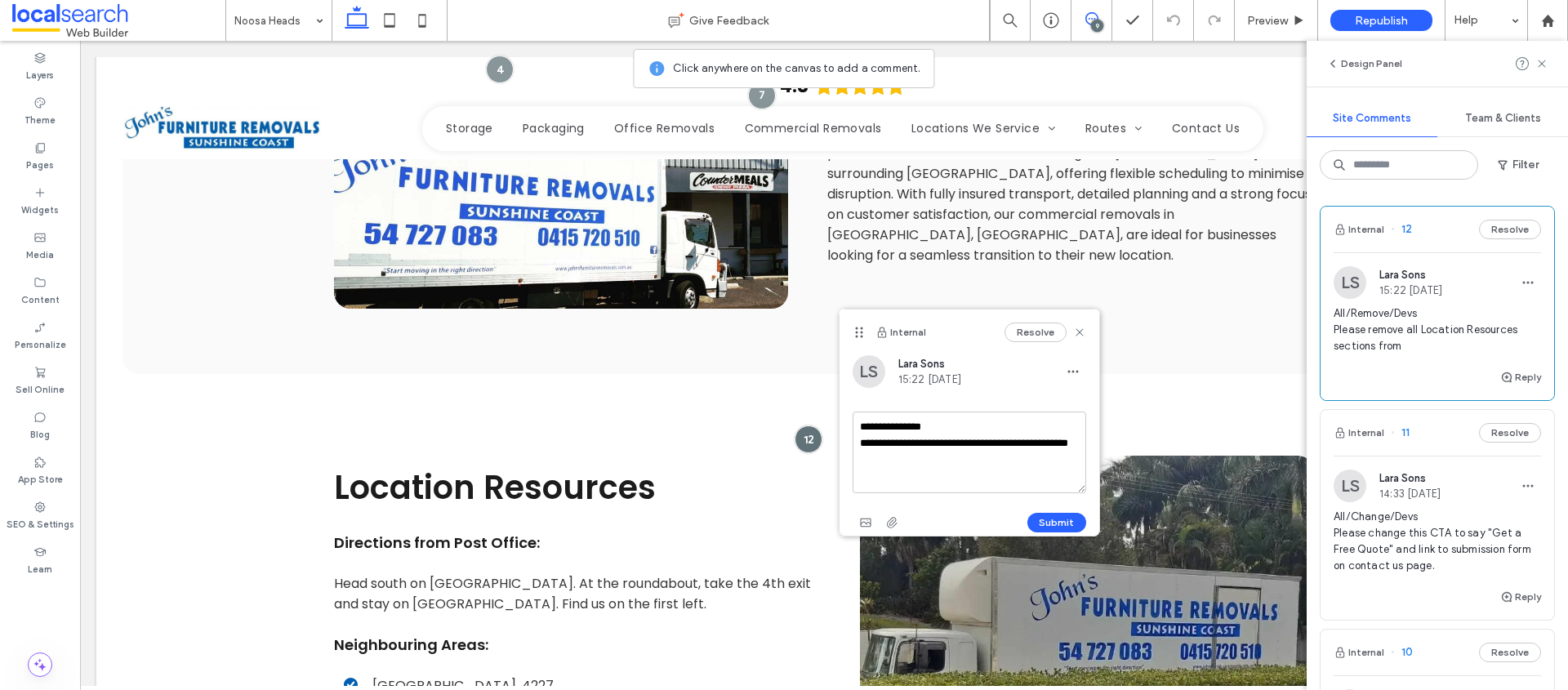
click at [956, 462] on textarea "**********" at bounding box center [968, 452] width 234 height 81
type textarea "**********"
click at [1050, 523] on button "Submit" at bounding box center [1056, 523] width 59 height 20
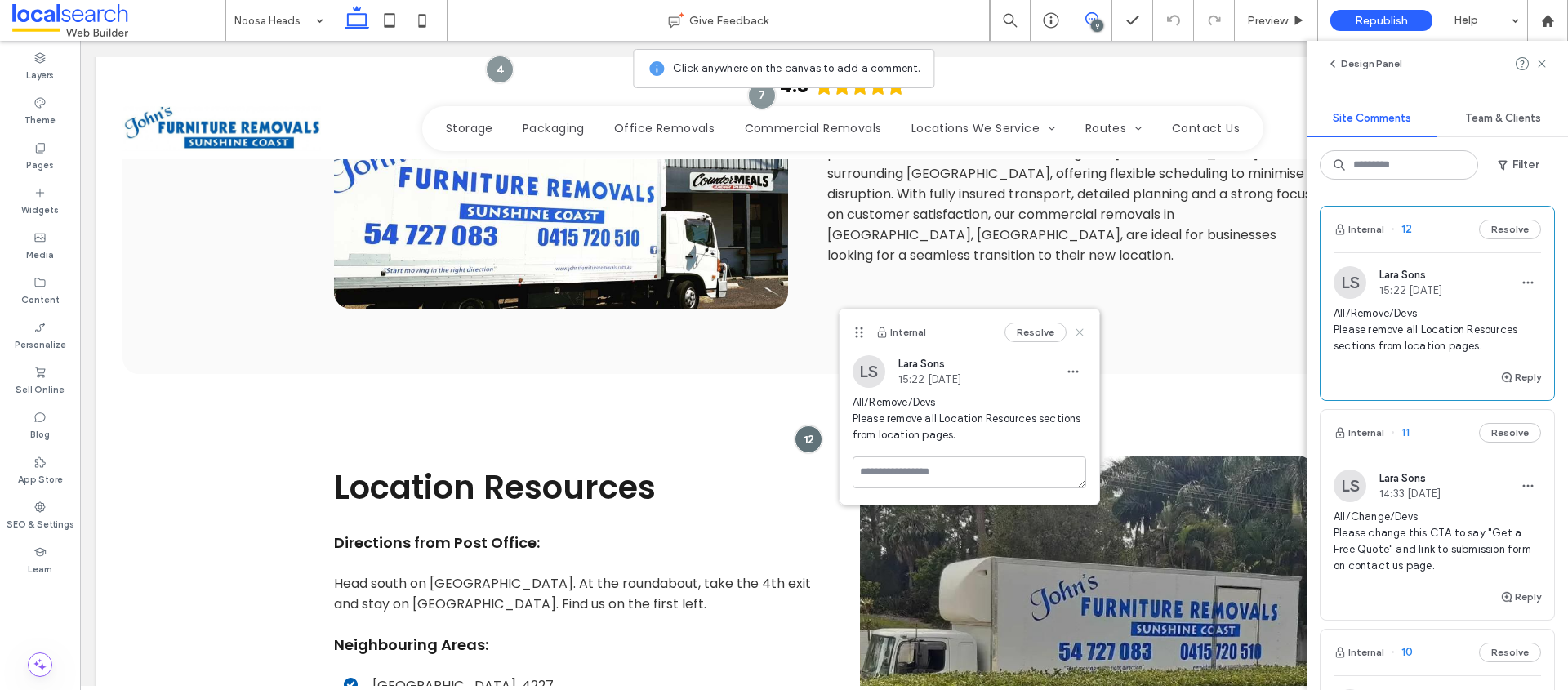
click at [1079, 332] on use at bounding box center [1079, 333] width 8 height 8
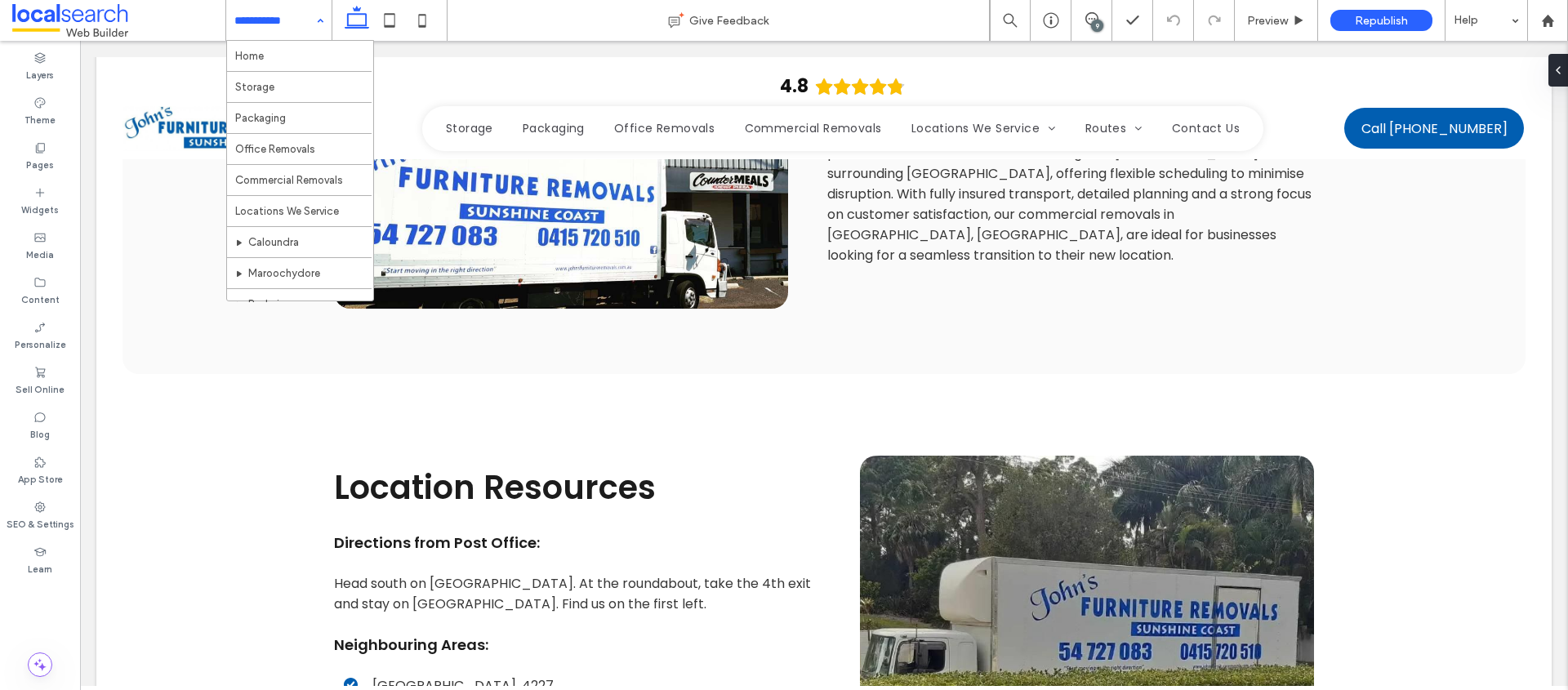
click at [279, 22] on input at bounding box center [275, 21] width 81 height 41
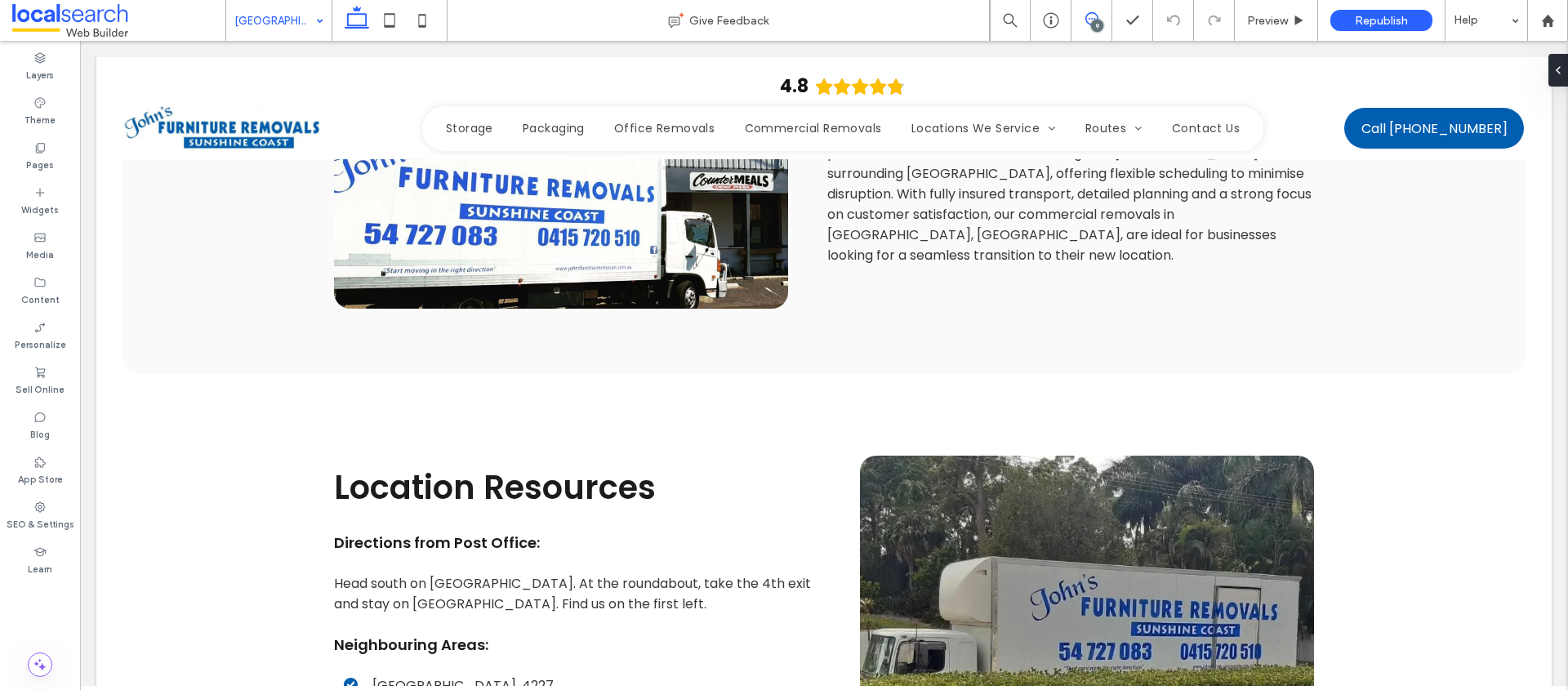
click at [1090, 18] on icon at bounding box center [1091, 19] width 13 height 13
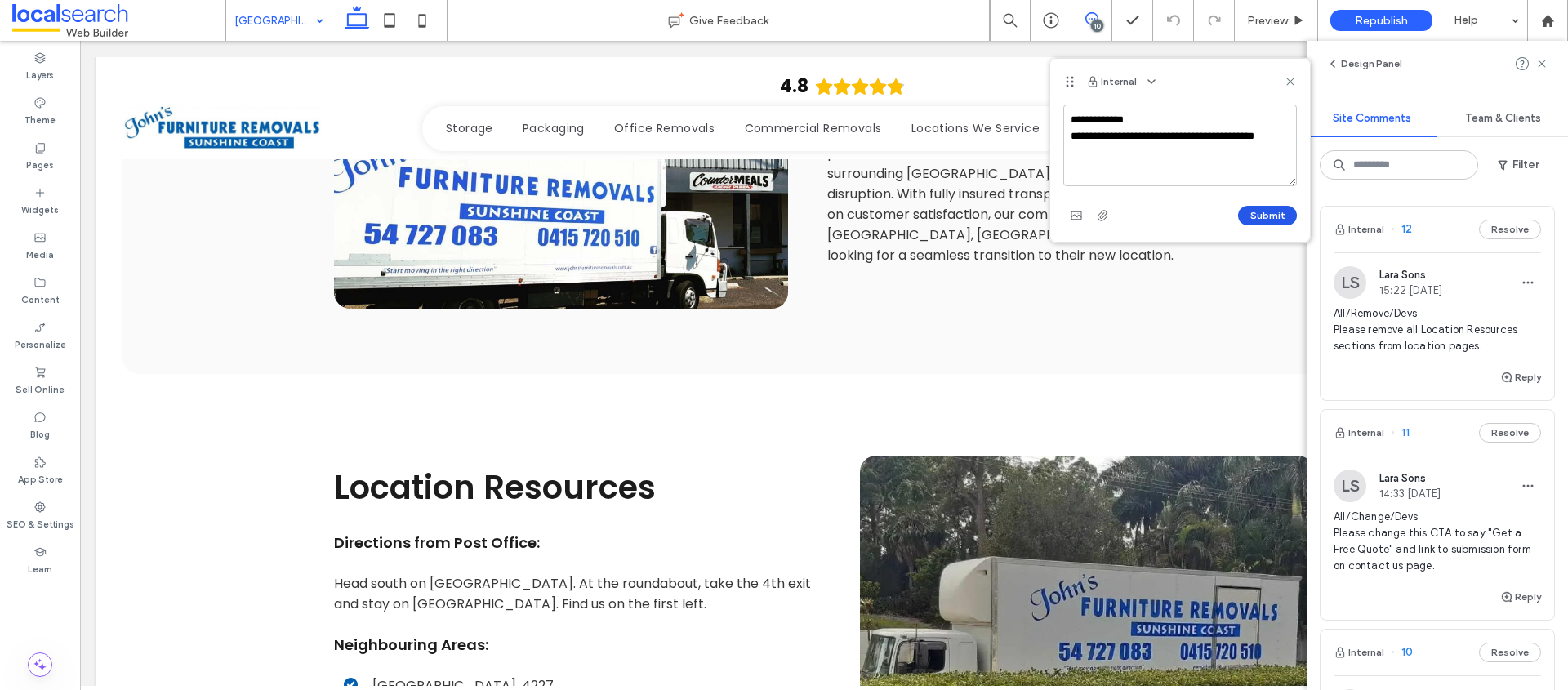
type textarea "**********"
click at [1284, 215] on button "Submit" at bounding box center [1267, 215] width 59 height 20
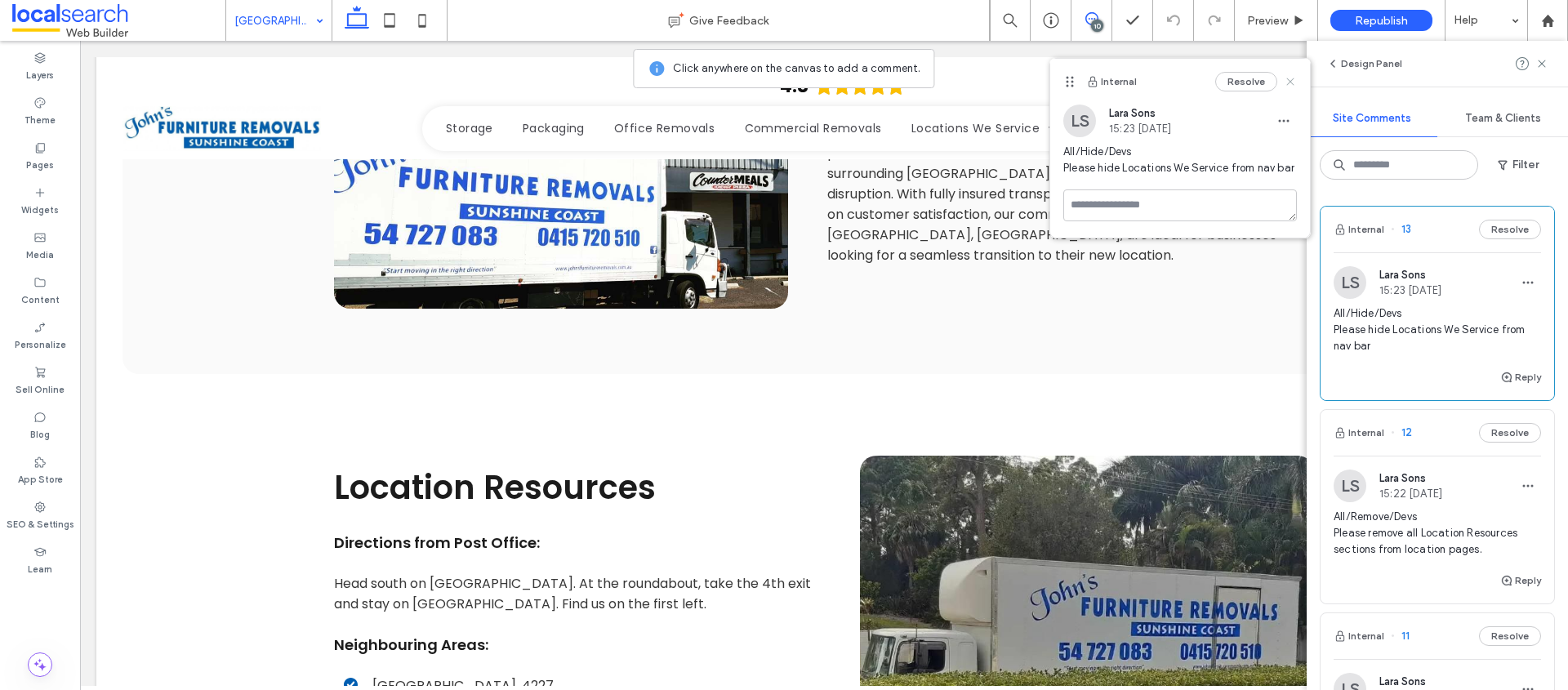
click at [1290, 80] on use at bounding box center [1290, 81] width 8 height 8
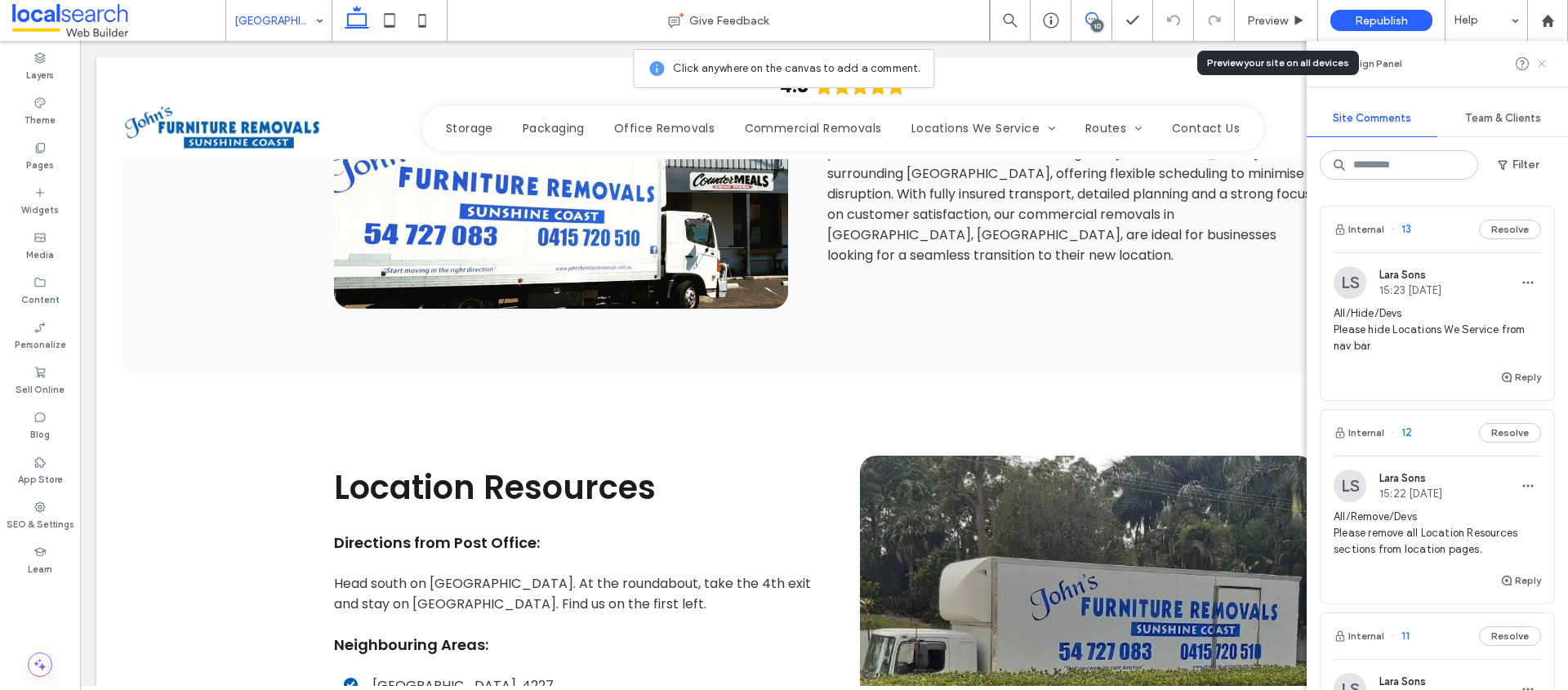
click at [1545, 61] on use at bounding box center [1542, 64] width 8 height 8
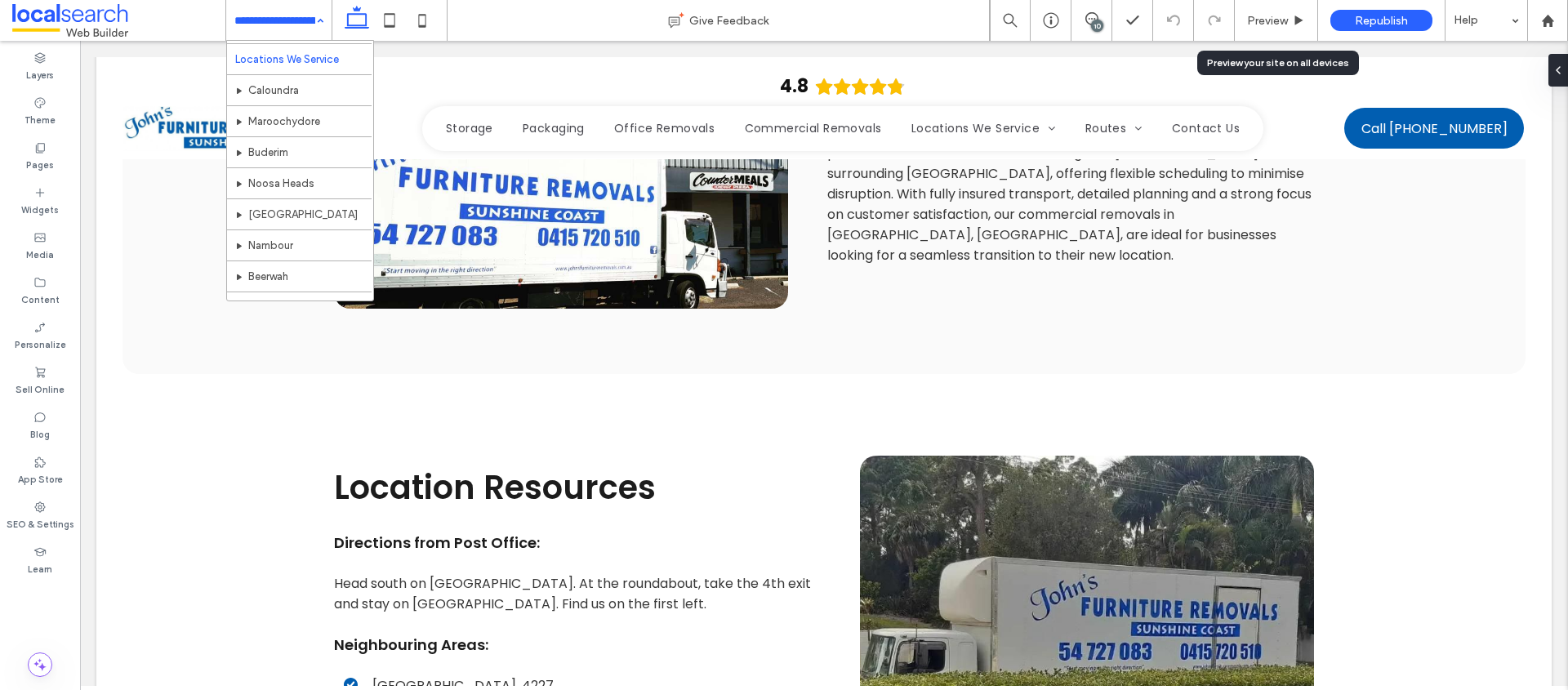
scroll to position [346, 0]
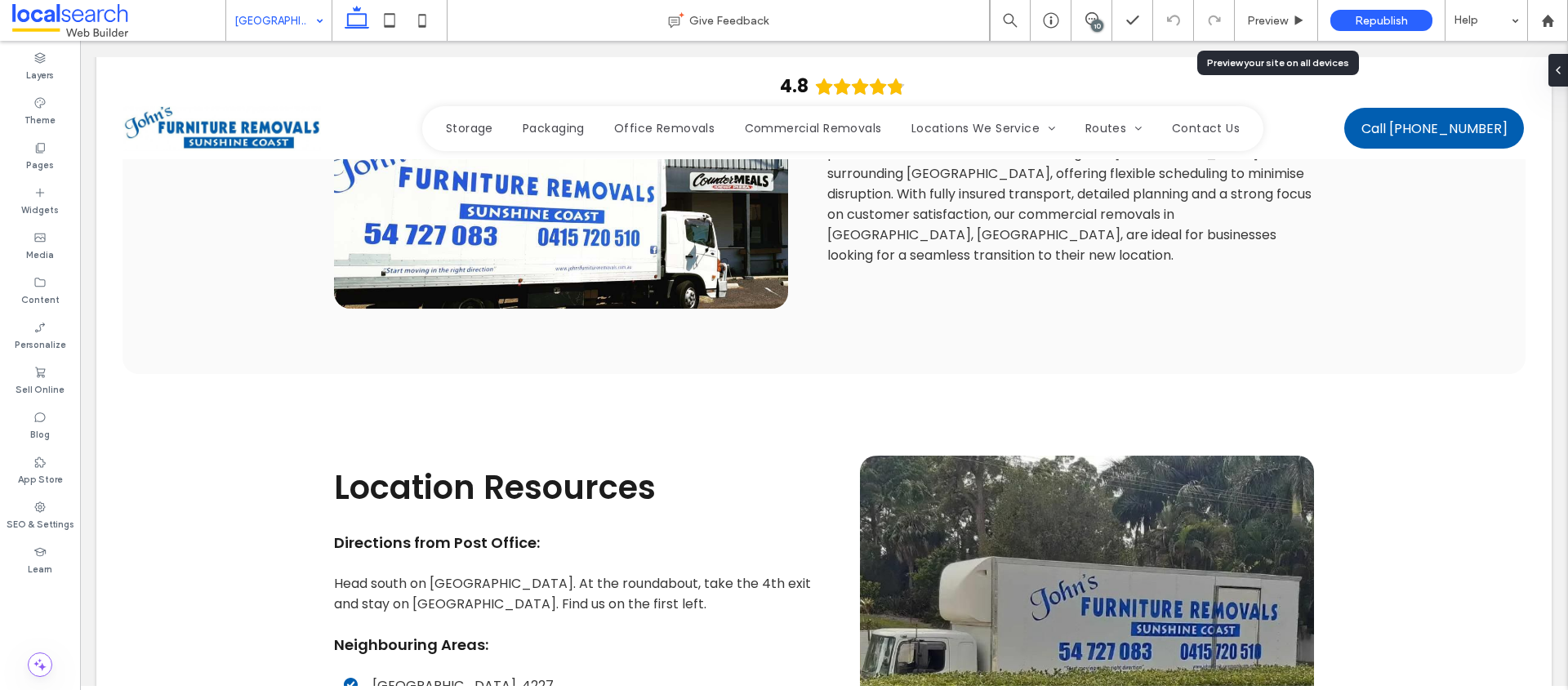
click at [299, 27] on input at bounding box center [275, 21] width 81 height 41
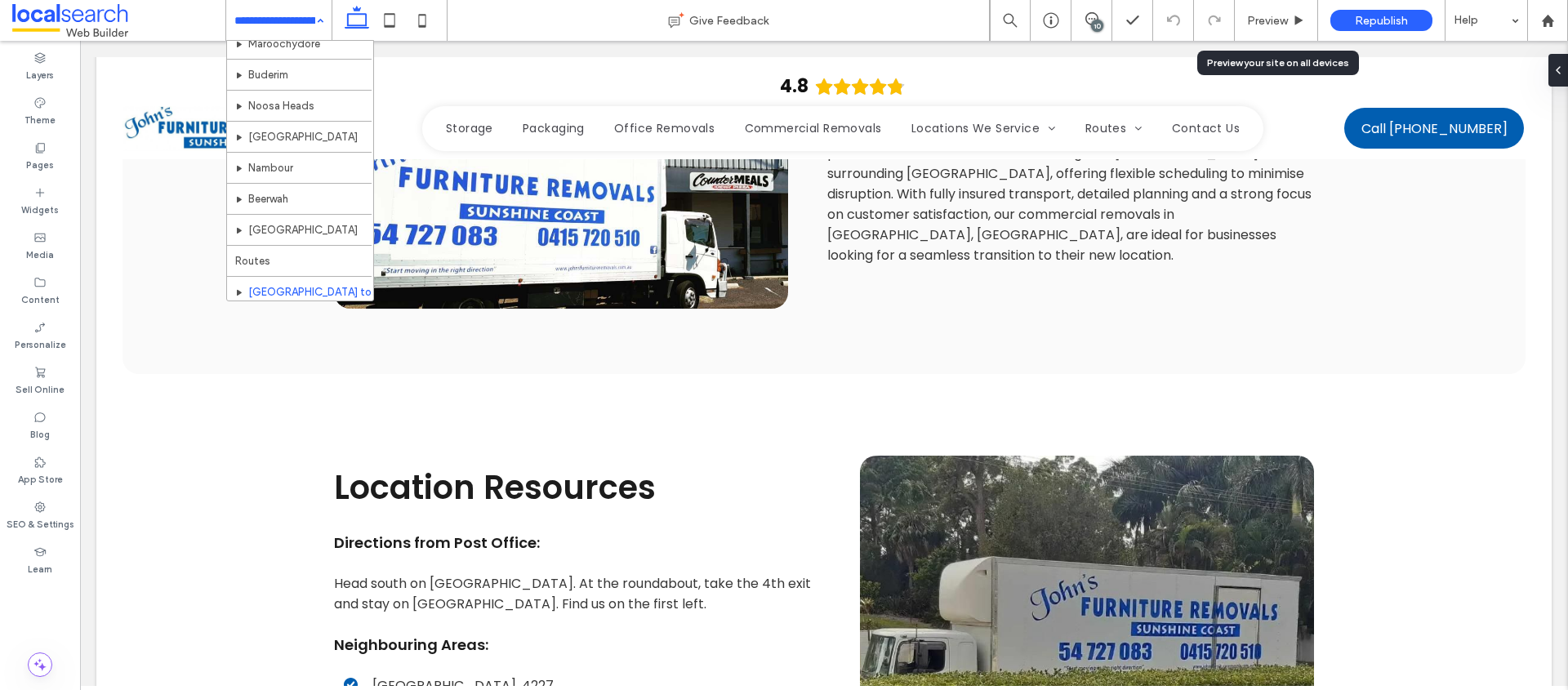
scroll to position [574, 0]
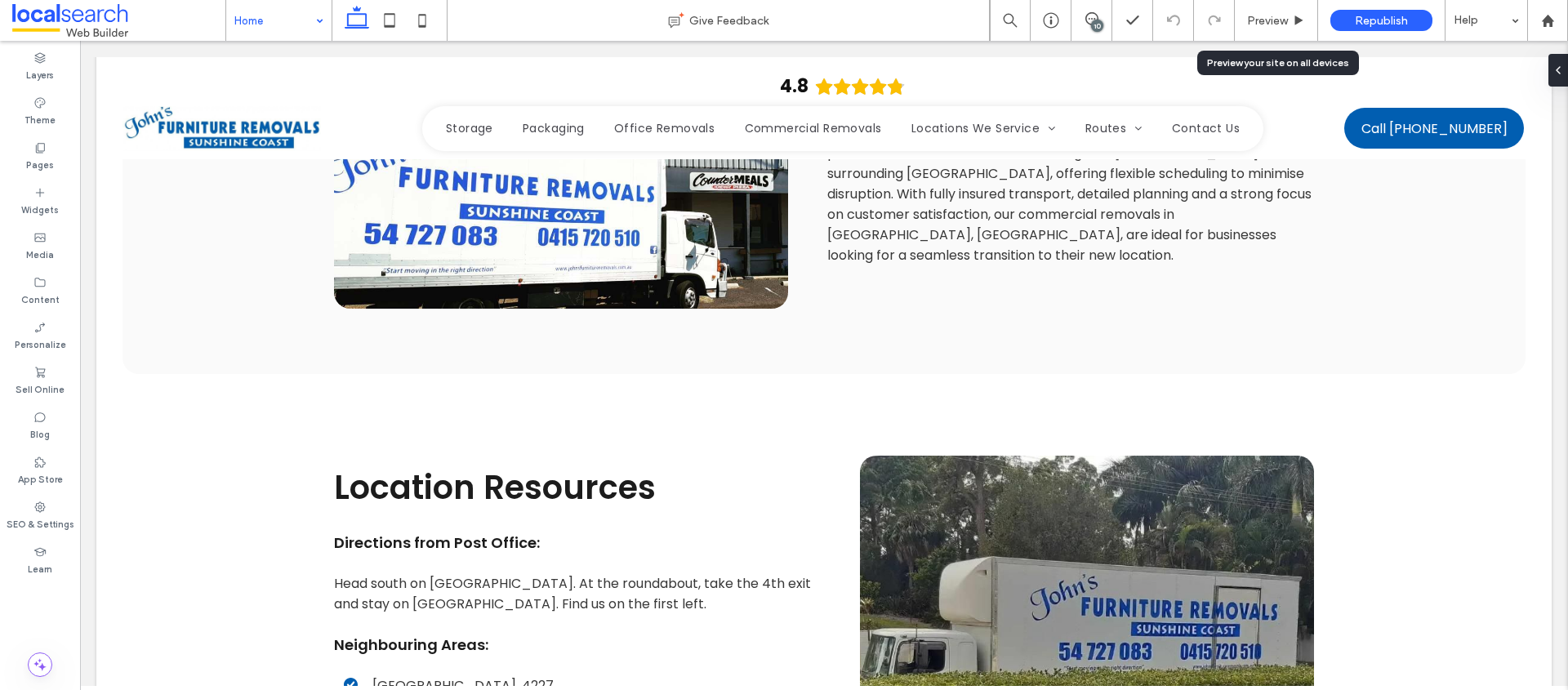
click at [304, 28] on input at bounding box center [275, 21] width 81 height 41
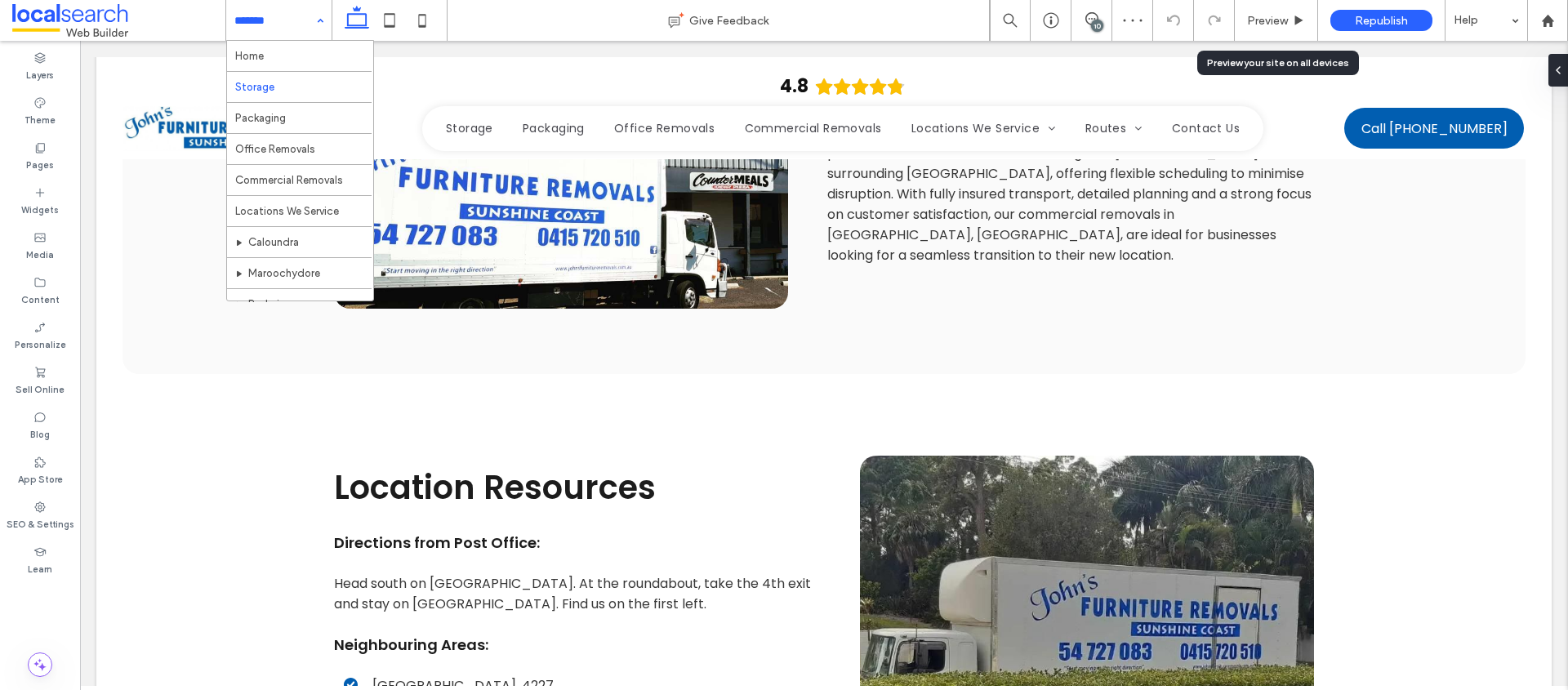
click at [304, 19] on input at bounding box center [275, 21] width 81 height 41
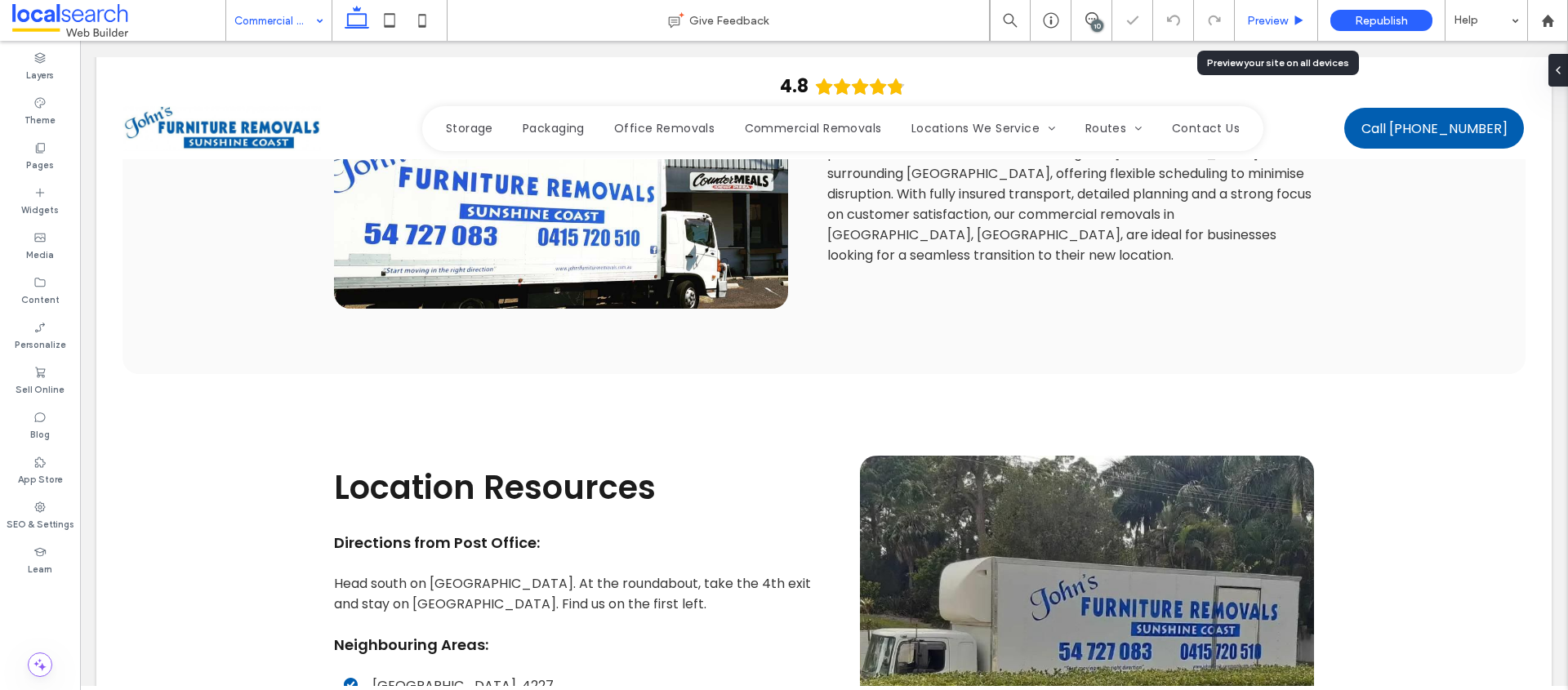
click at [1275, 23] on span "Preview" at bounding box center [1268, 21] width 41 height 14
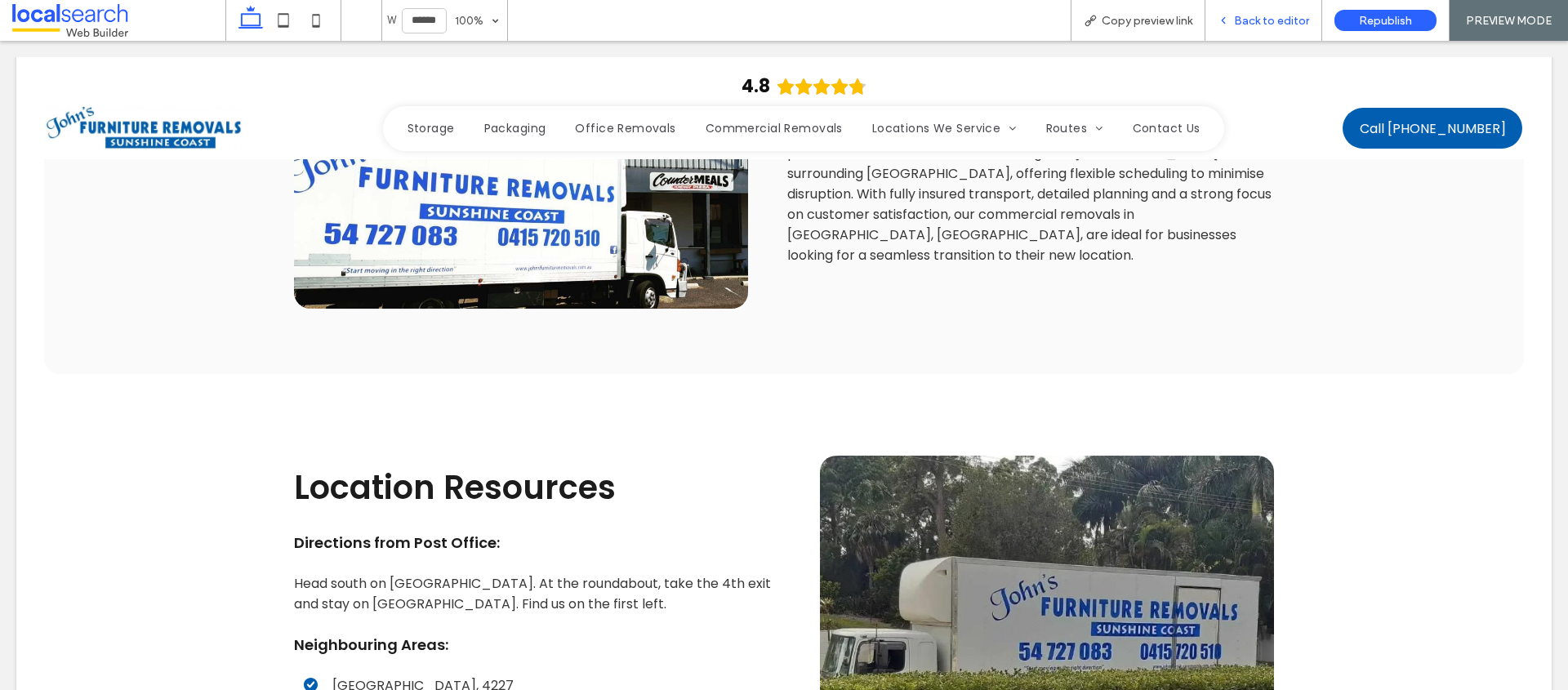
click at [1222, 32] on div "Back to editor" at bounding box center [1263, 21] width 116 height 41
click at [1226, 18] on icon at bounding box center [1224, 21] width 12 height 12
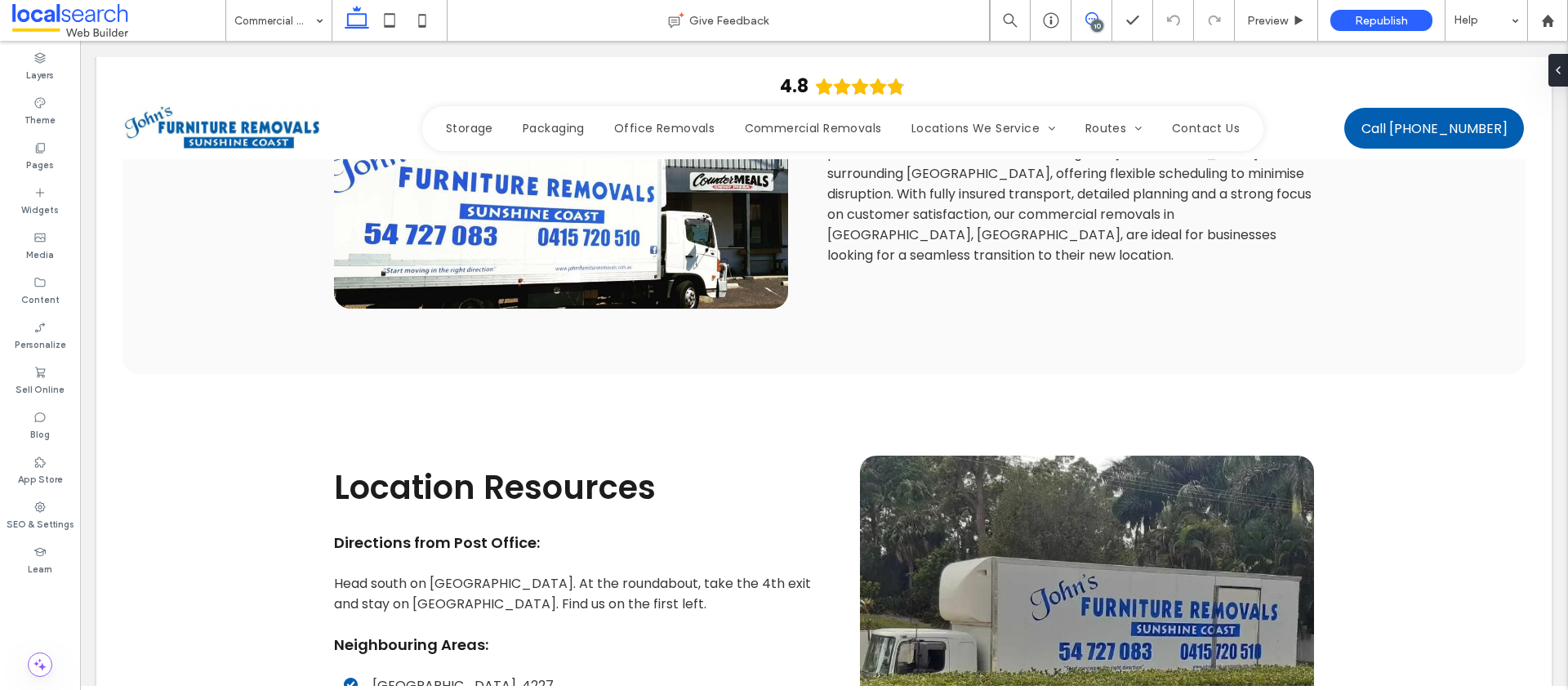
click at [1098, 18] on span at bounding box center [1091, 19] width 40 height 13
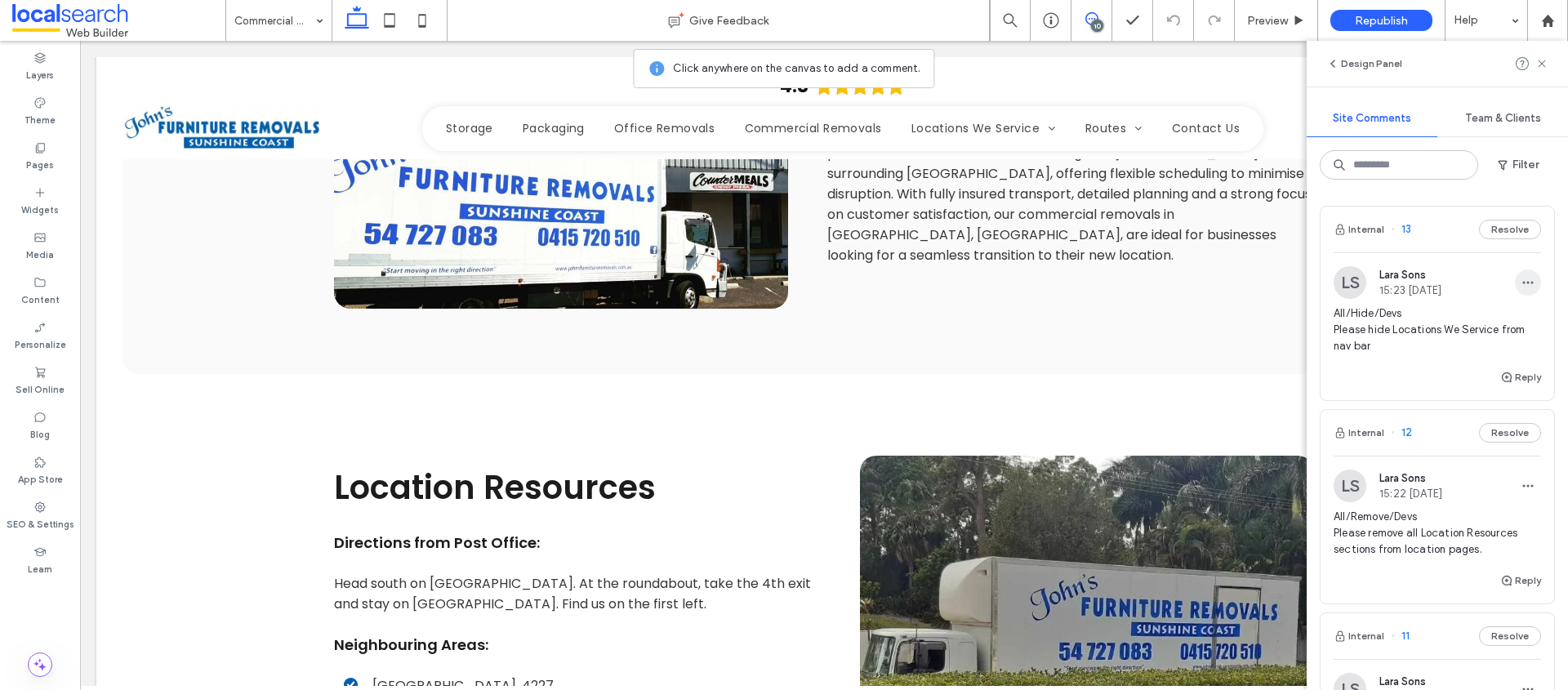
click at [1514, 284] on span "button" at bounding box center [1527, 282] width 26 height 26
click at [1455, 349] on div "Delete" at bounding box center [1455, 356] width 146 height 31
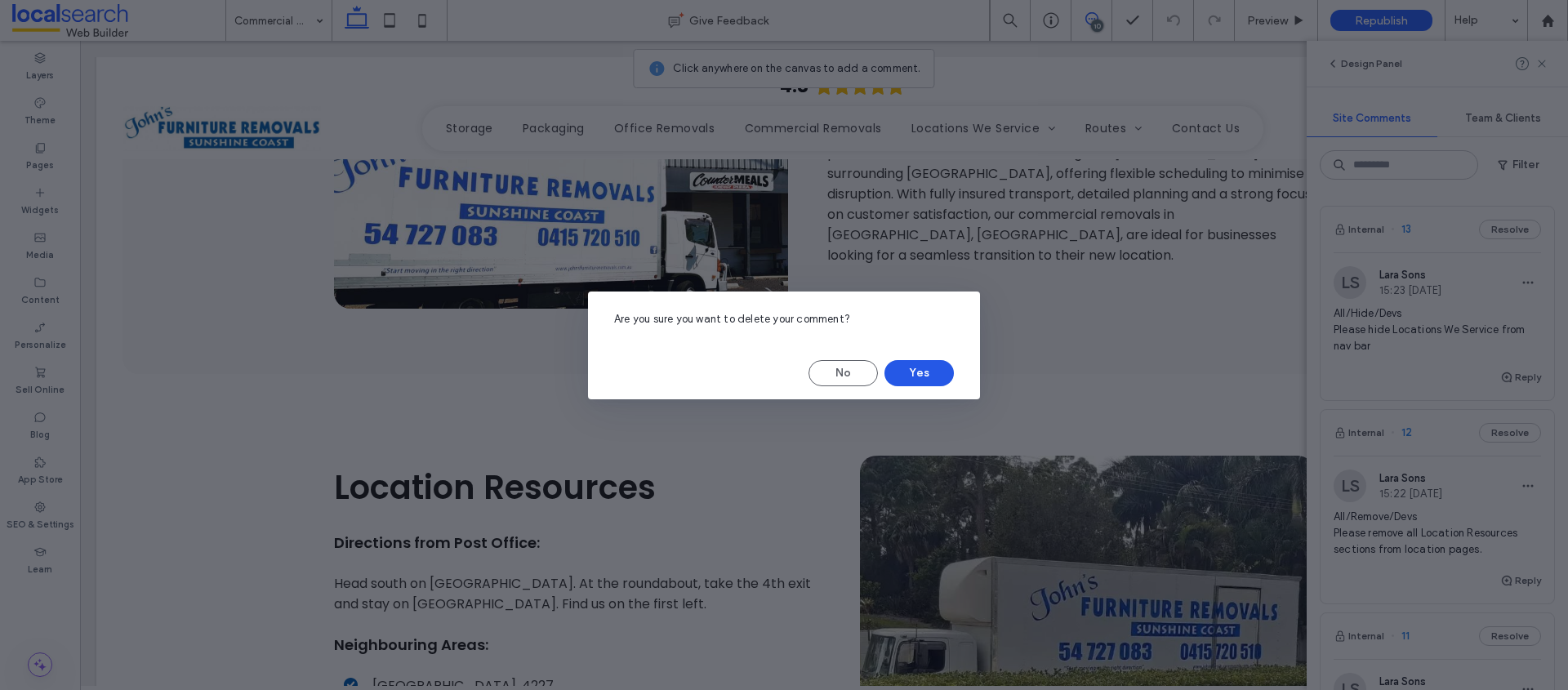
click at [928, 375] on button "Yes" at bounding box center [918, 373] width 69 height 26
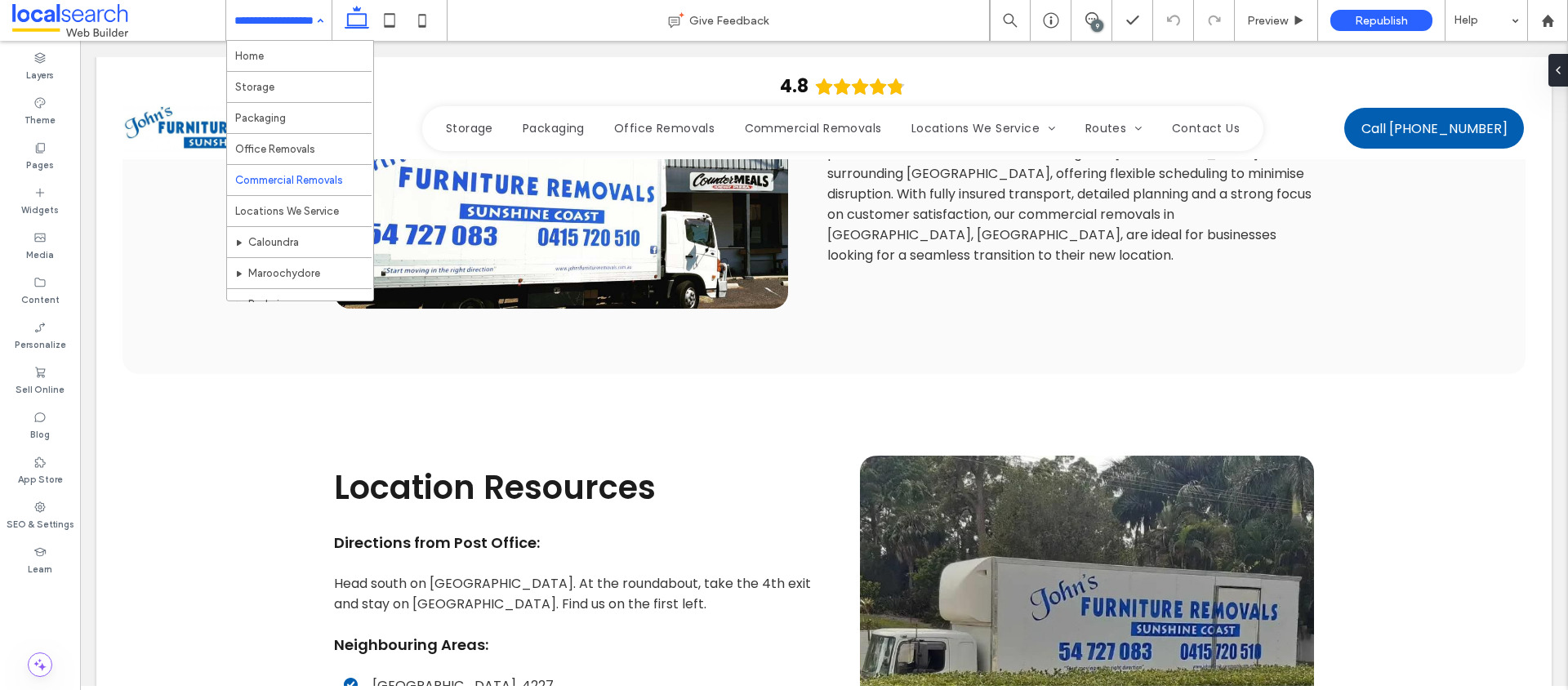
click at [1098, 20] on div "9" at bounding box center [1097, 25] width 13 height 13
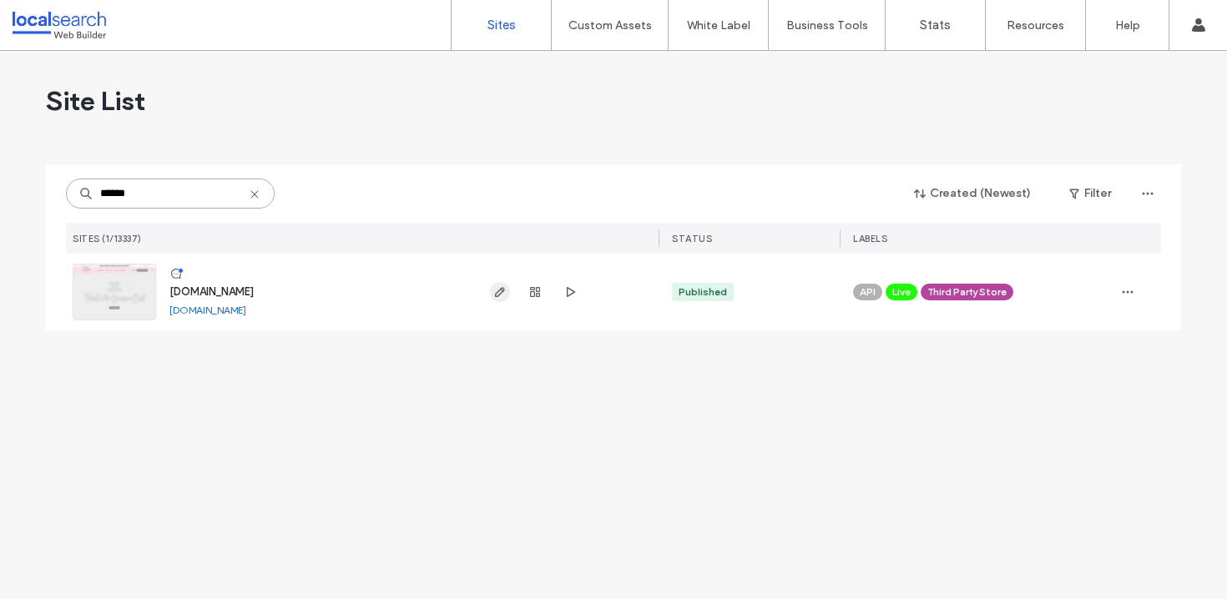
type input "******"
click at [496, 293] on use "button" at bounding box center [500, 292] width 10 height 10
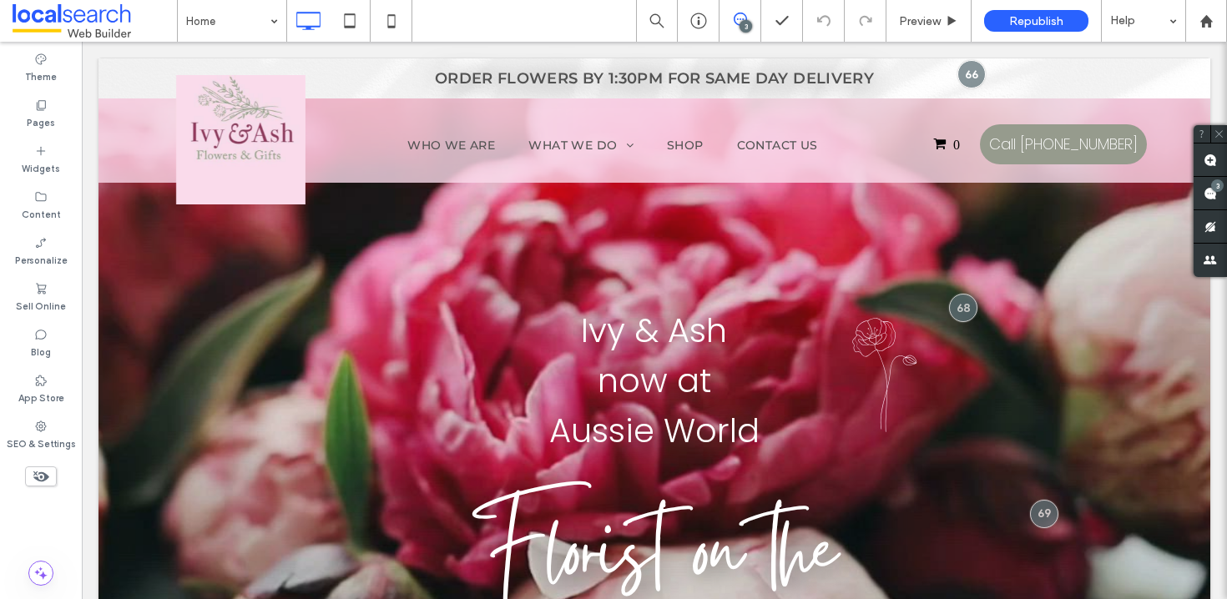
click at [744, 16] on icon at bounding box center [740, 19] width 13 height 13
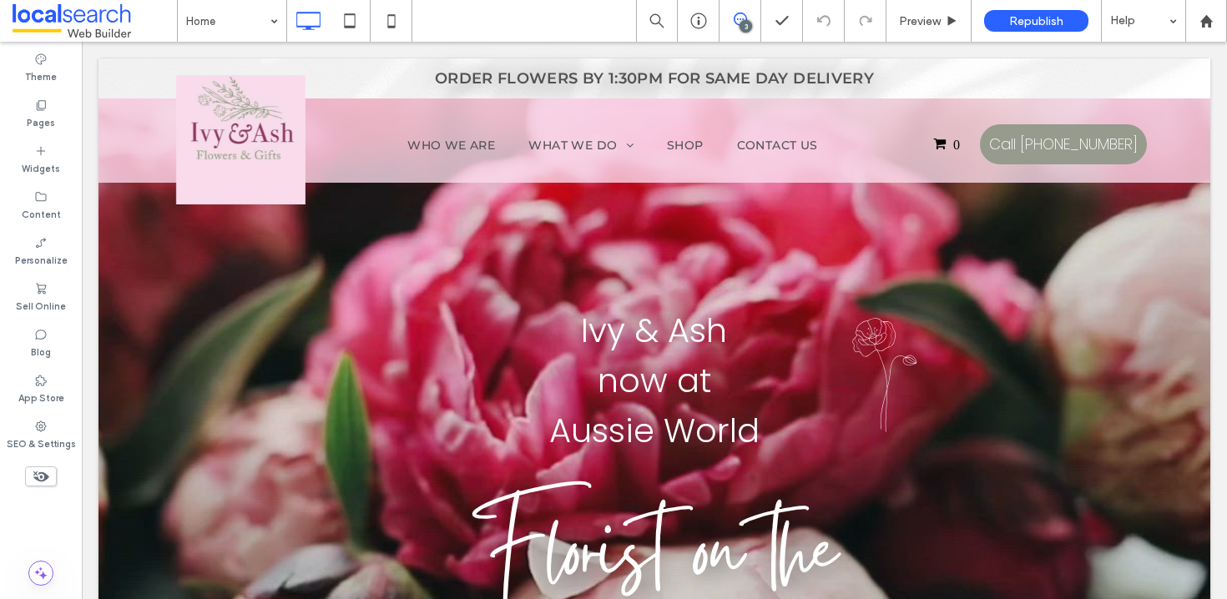
click at [744, 16] on icon at bounding box center [740, 19] width 13 height 13
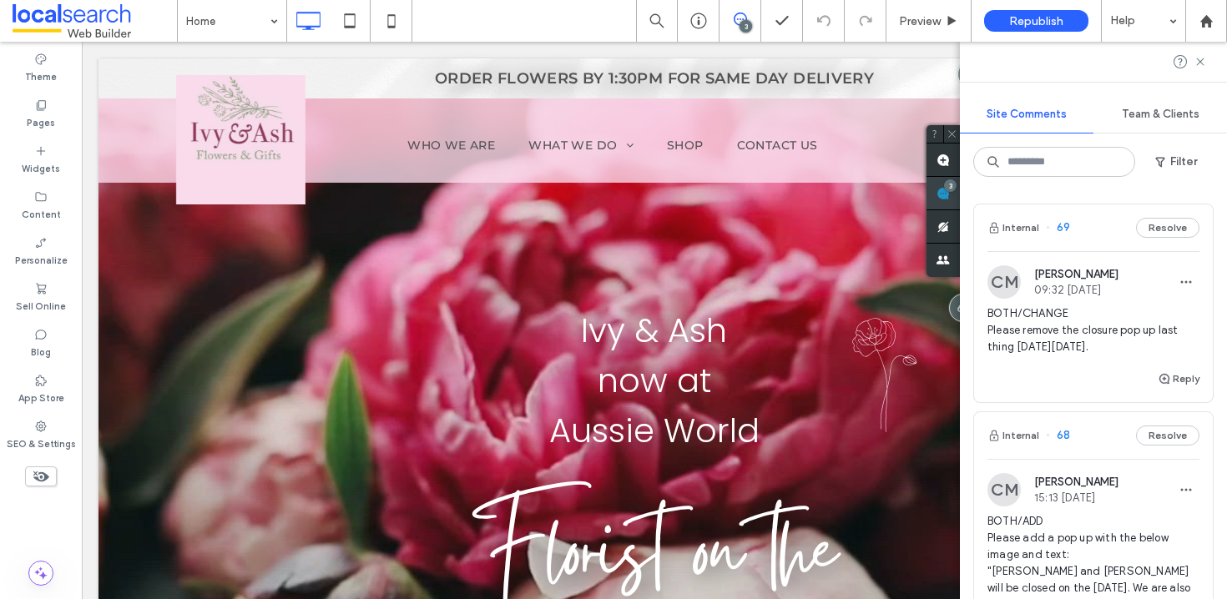
click at [960, 191] on div "3" at bounding box center [943, 193] width 33 height 33
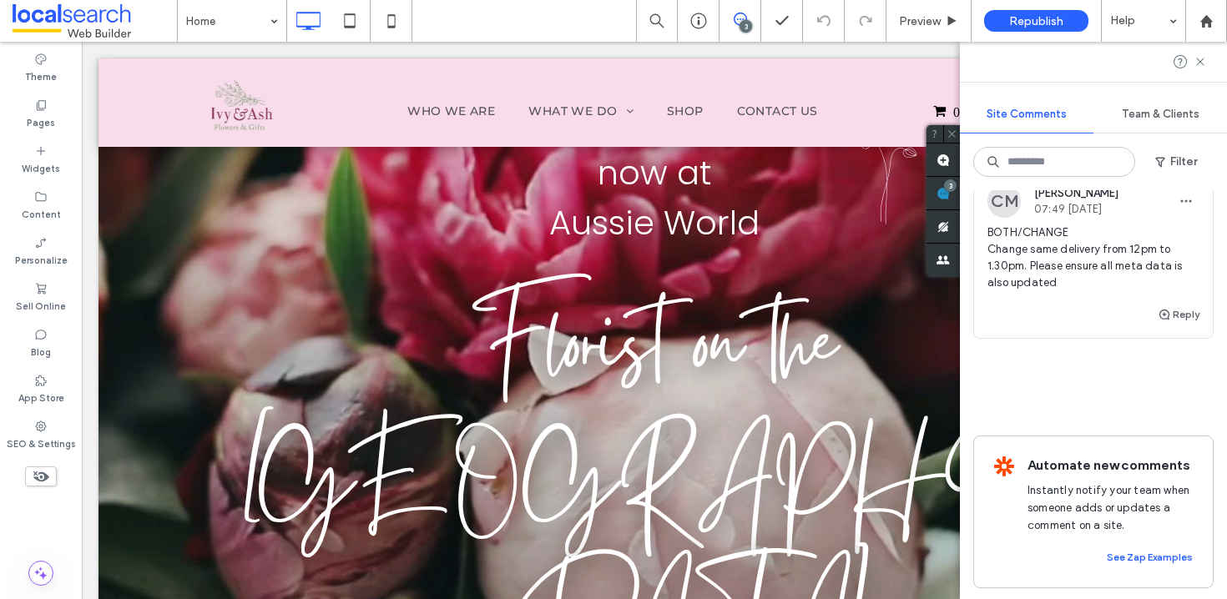
scroll to position [285, 0]
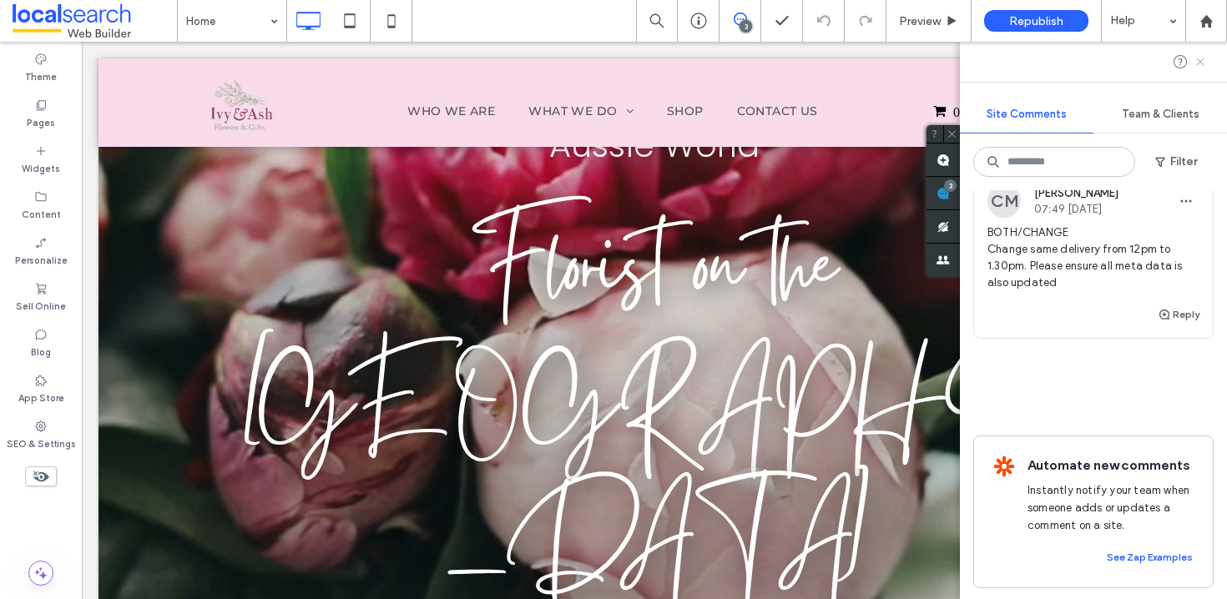
click at [1202, 62] on icon at bounding box center [1200, 61] width 13 height 13
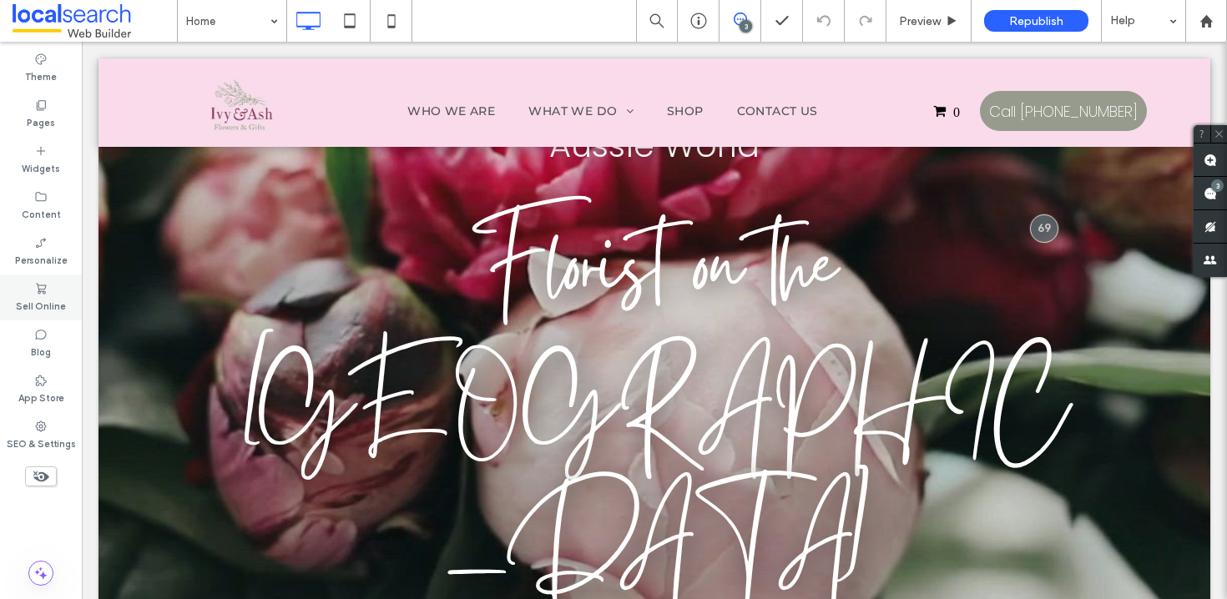
click at [40, 287] on icon at bounding box center [40, 288] width 13 height 13
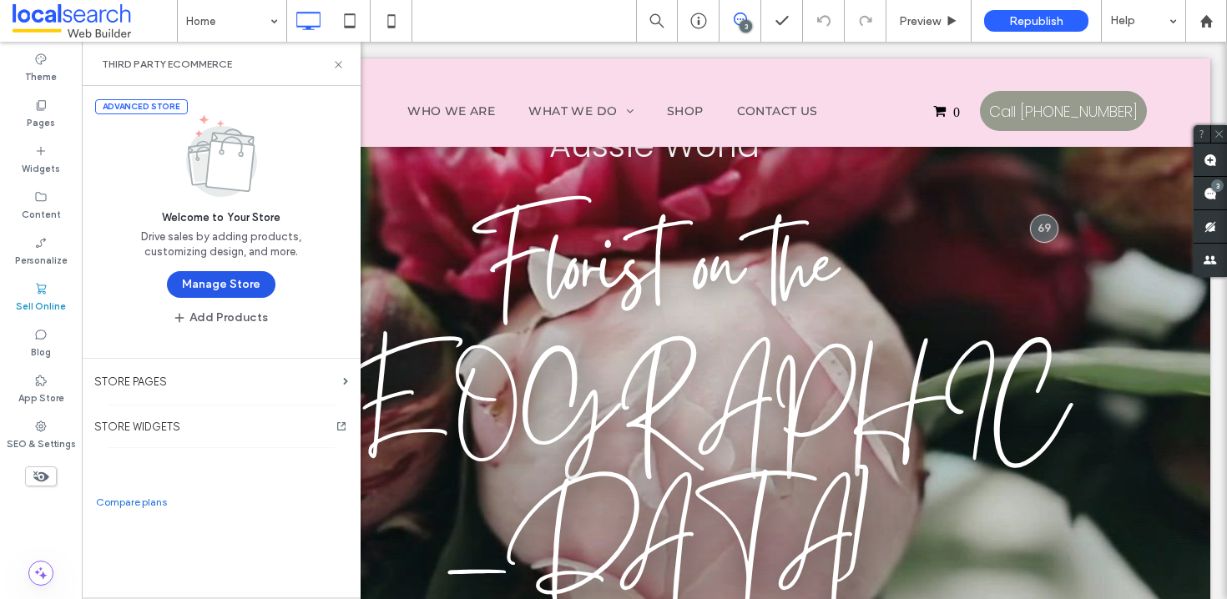
click at [212, 288] on button "Manage Store" at bounding box center [221, 284] width 109 height 27
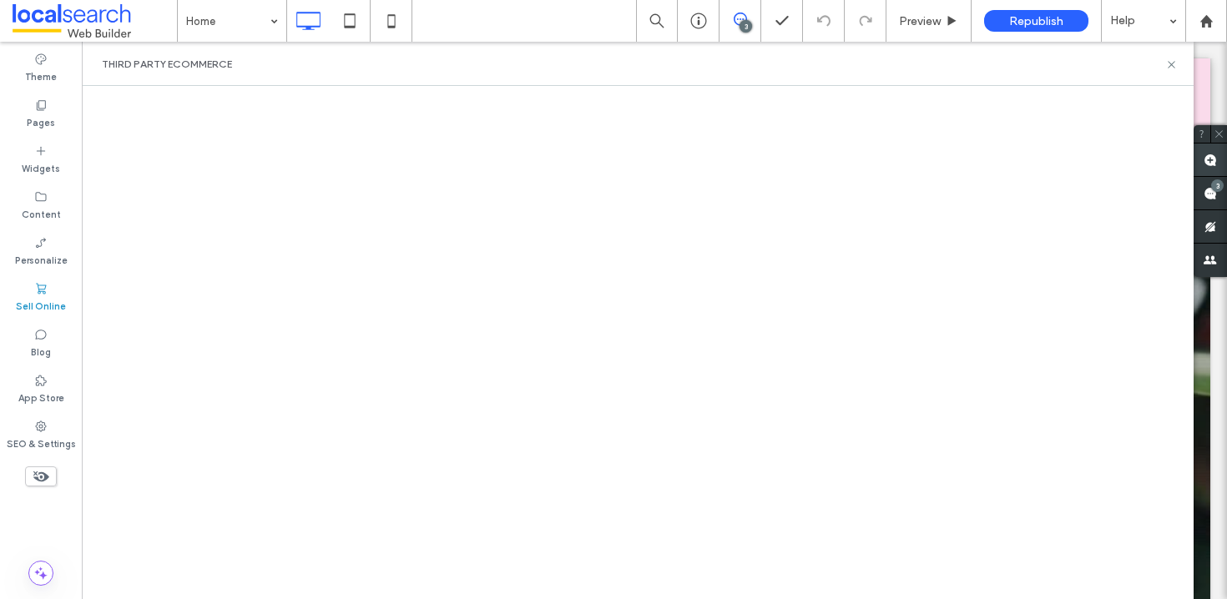
click at [1206, 164] on use at bounding box center [1210, 160] width 13 height 13
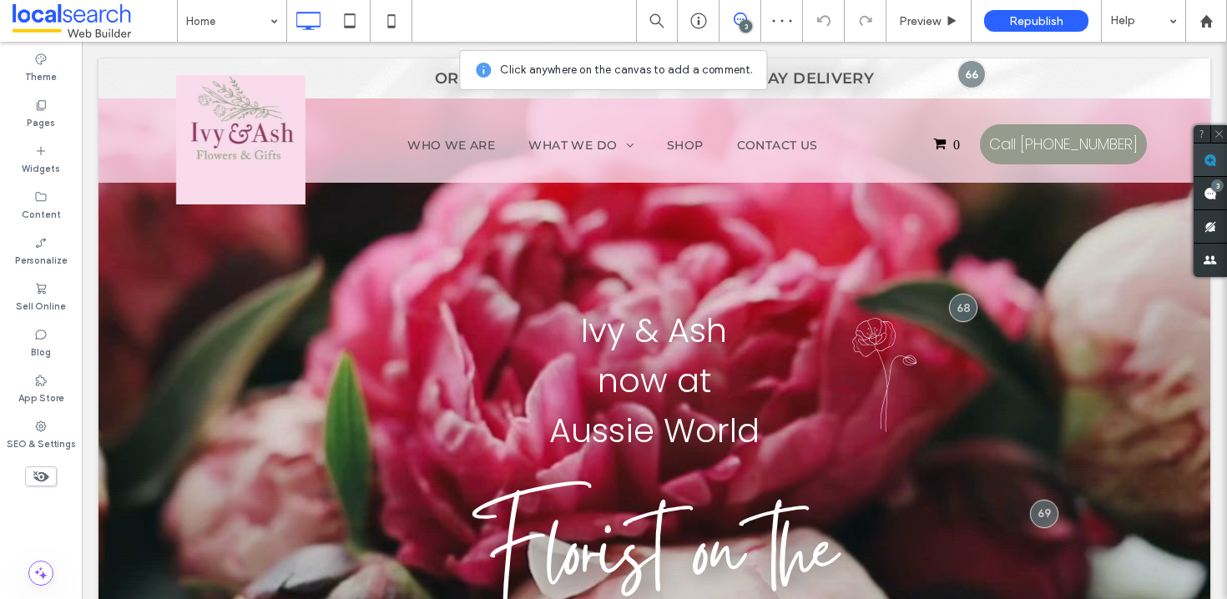
click at [1212, 162] on use at bounding box center [1210, 160] width 13 height 13
drag, startPoint x: 1090, startPoint y: 270, endPoint x: 1145, endPoint y: 273, distance: 55.2
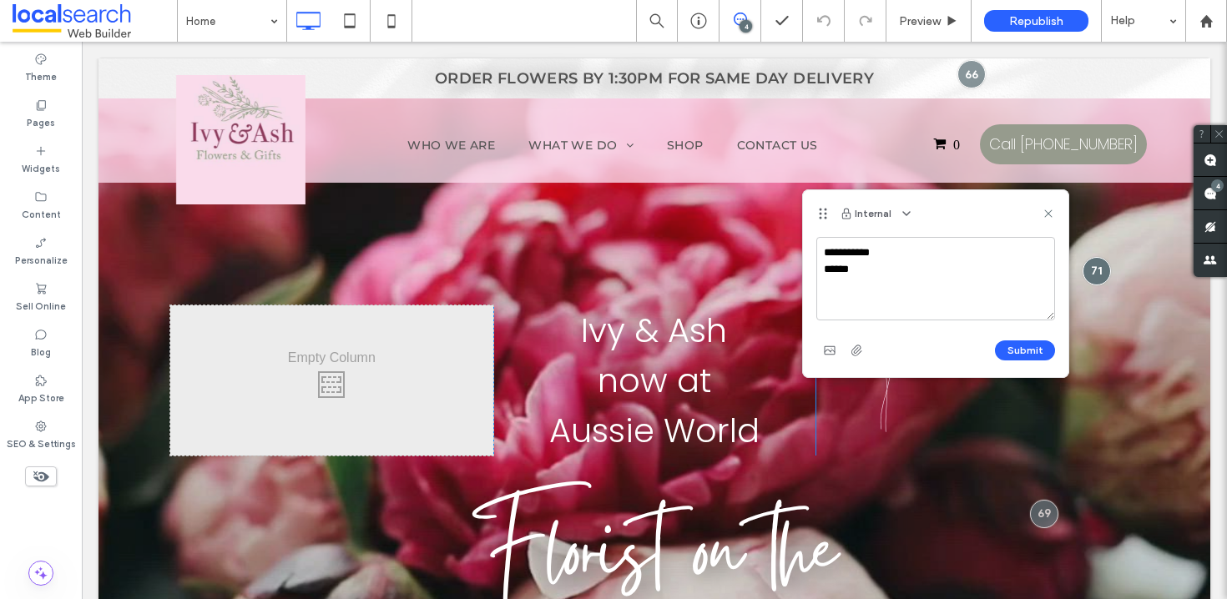
type textarea "**********"
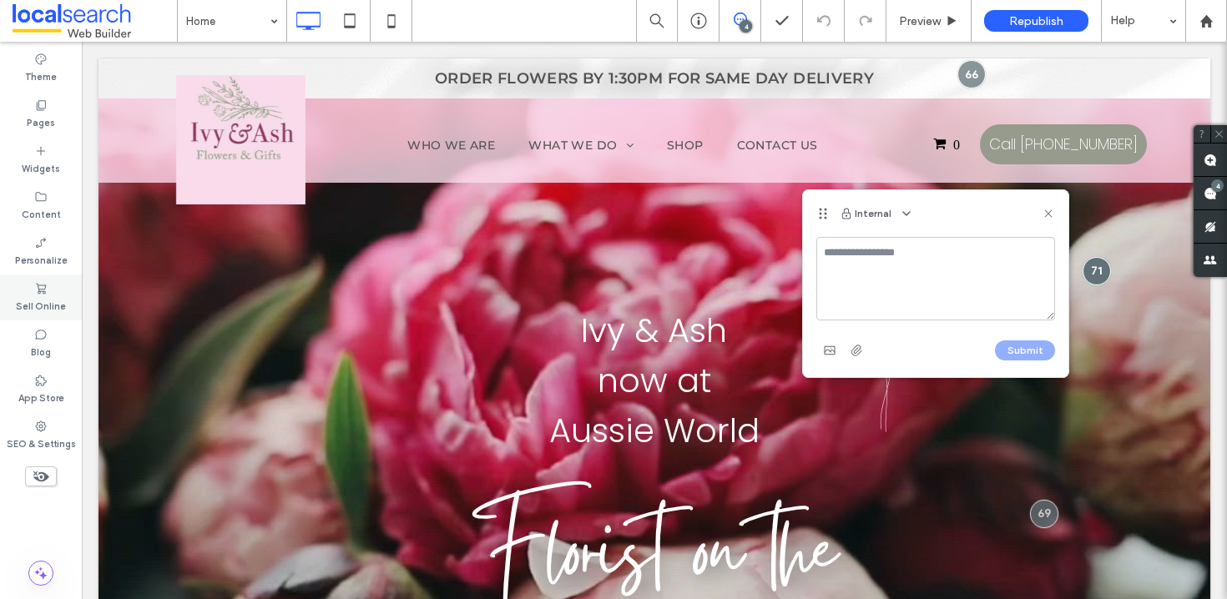
click at [43, 290] on icon at bounding box center [40, 288] width 13 height 13
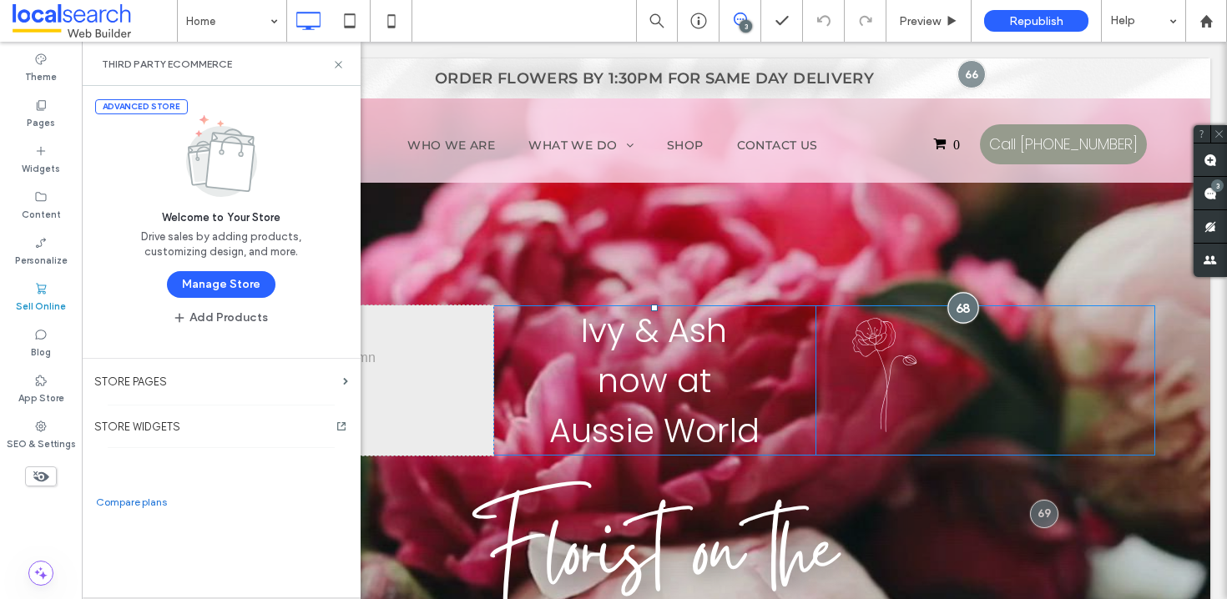
click at [953, 307] on div at bounding box center [963, 307] width 31 height 31
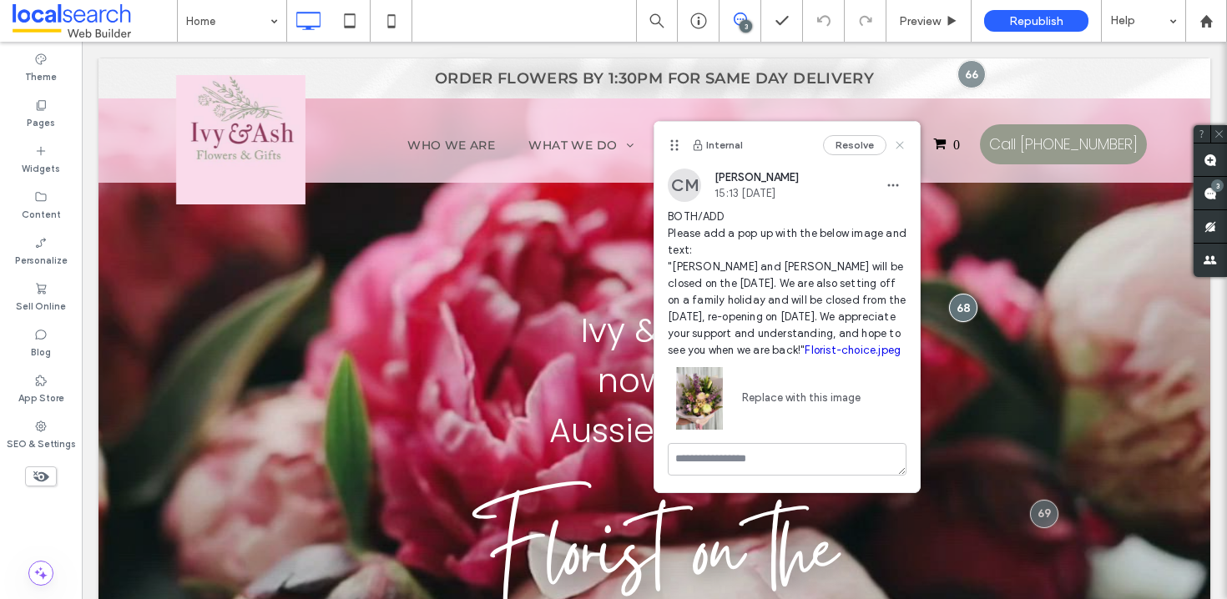
click at [903, 144] on icon at bounding box center [899, 145] width 13 height 13
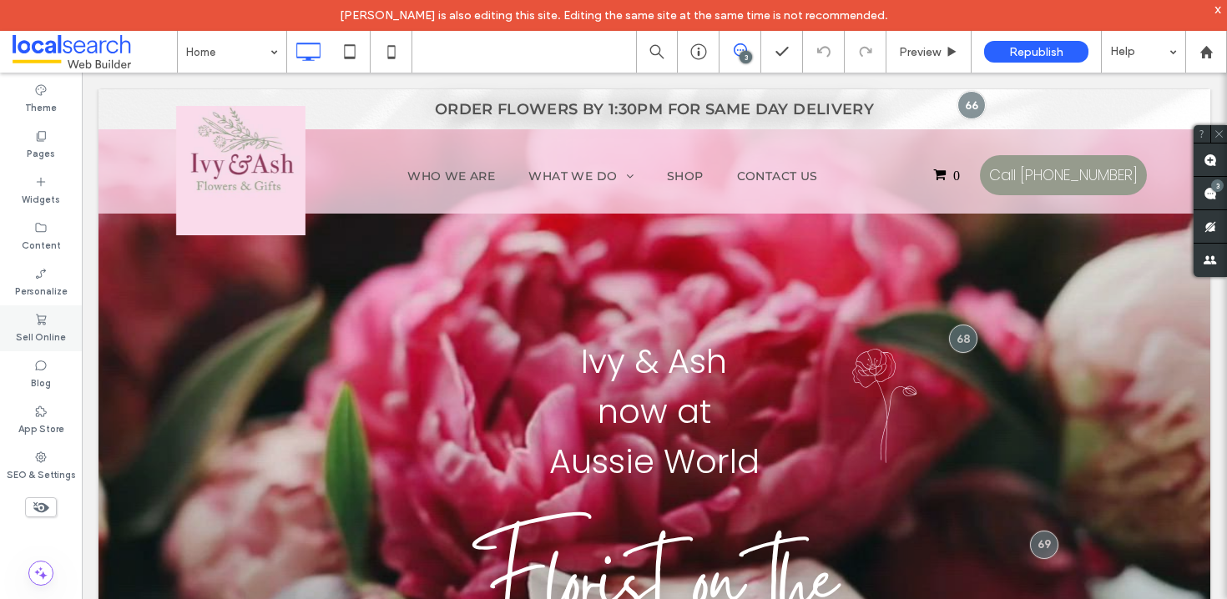
click at [43, 316] on use at bounding box center [41, 319] width 10 height 11
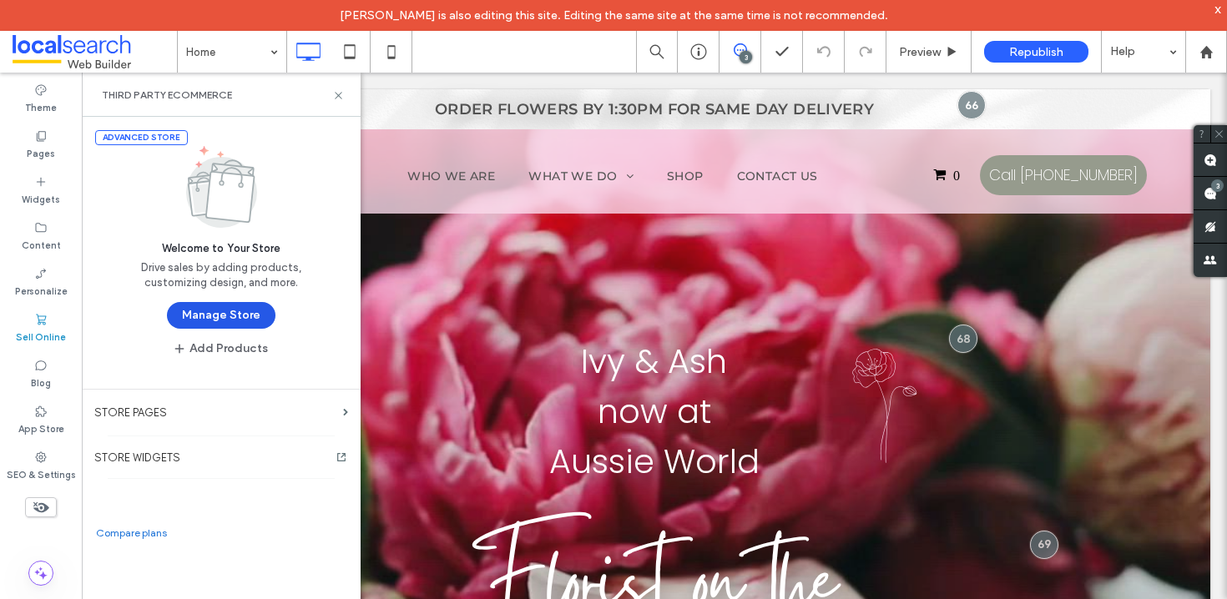
click at [258, 323] on button "Manage Store" at bounding box center [221, 315] width 109 height 27
